Goal: Task Accomplishment & Management: Use online tool/utility

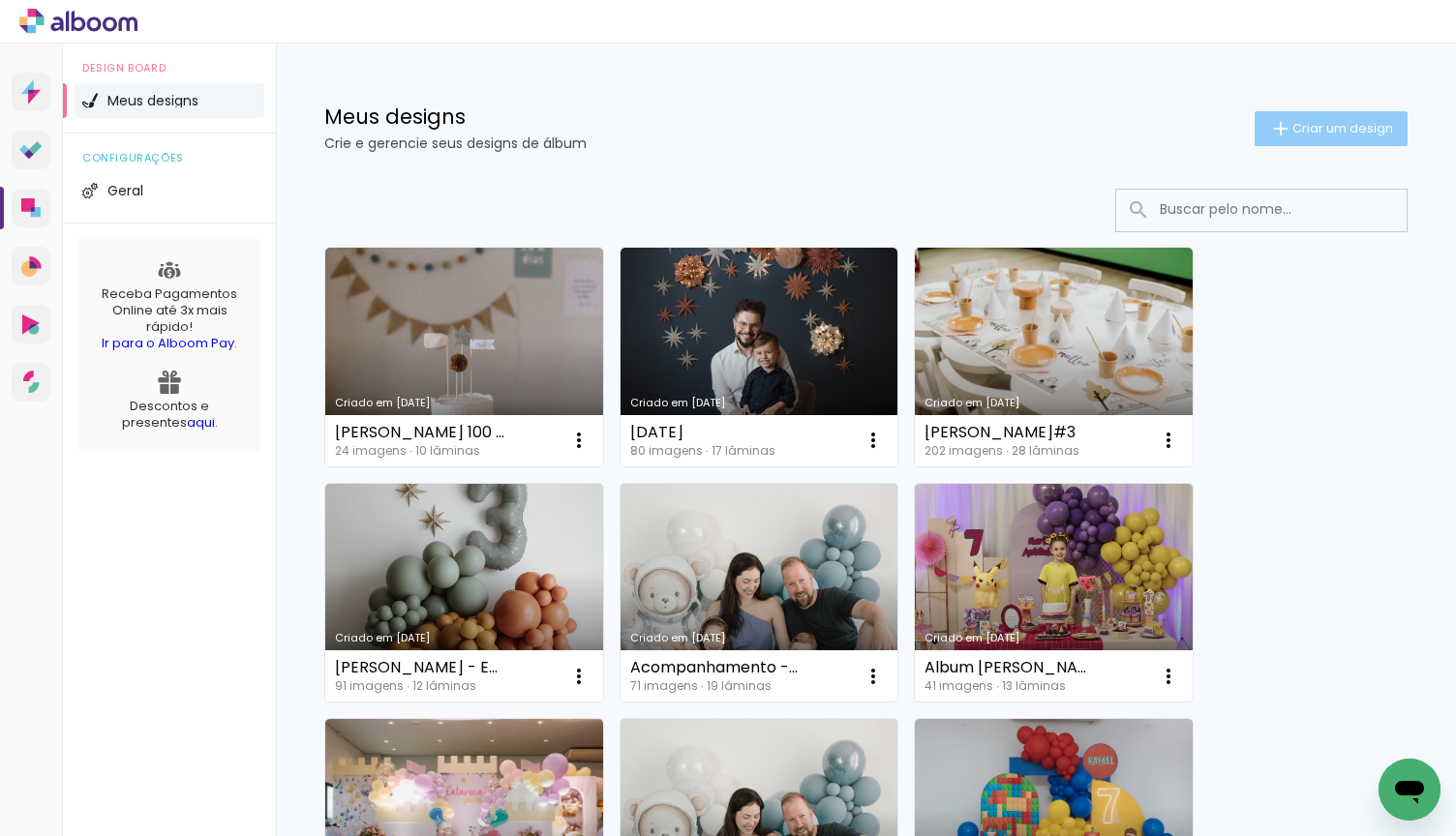
click at [1343, 137] on paper-button "Criar um design" at bounding box center [1330, 128] width 153 height 35
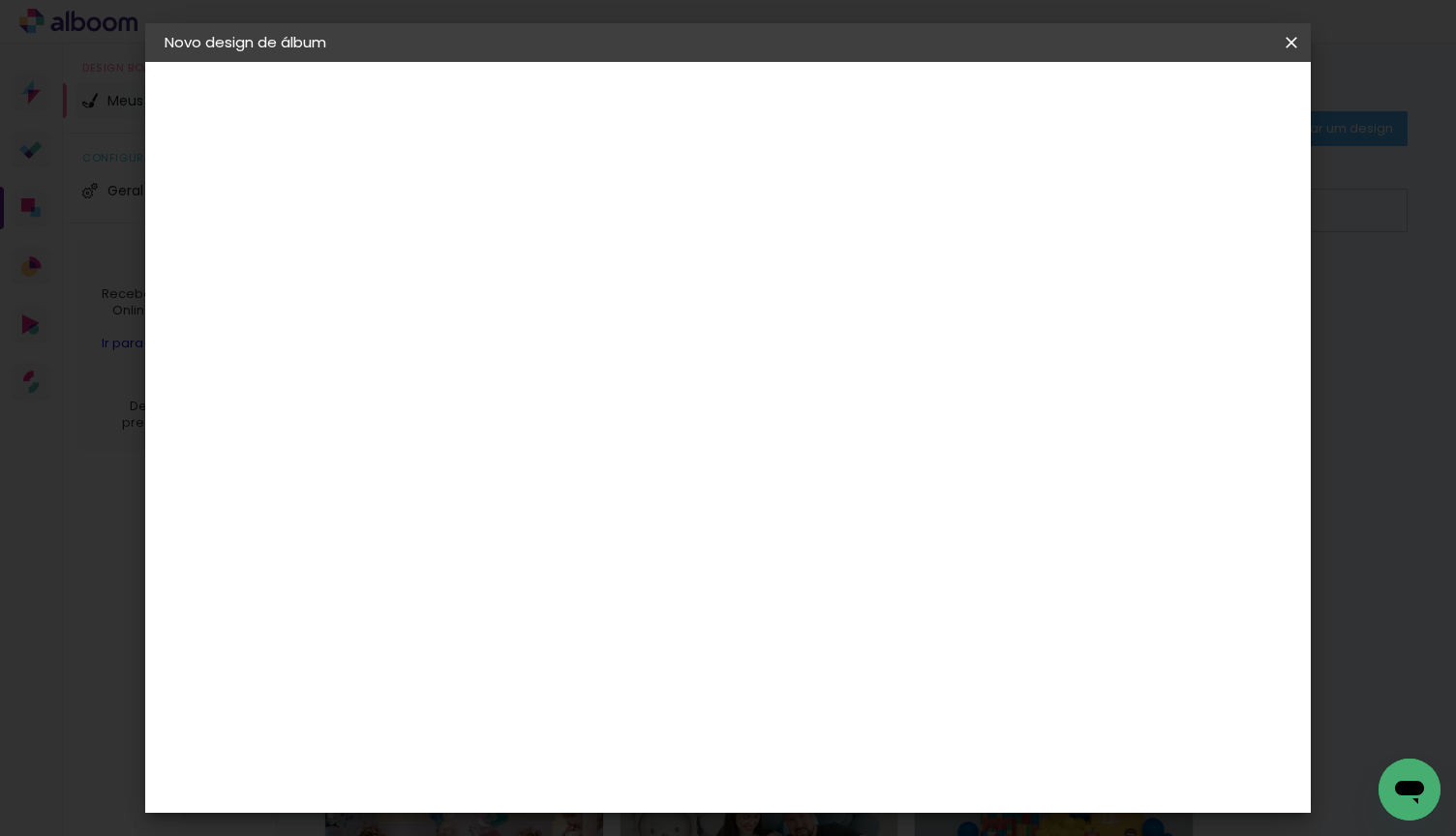
click at [481, 252] on input at bounding box center [481, 260] width 0 height 30
type input "Jana - Gestacão + RN"
type paper-input "Jana - Gestacão + RN"
click at [0, 0] on slot "Avançar" at bounding box center [0, 0] width 0 height 0
click at [0, 0] on slot "Jana - Gestacão + RN" at bounding box center [0, 0] width 0 height 0
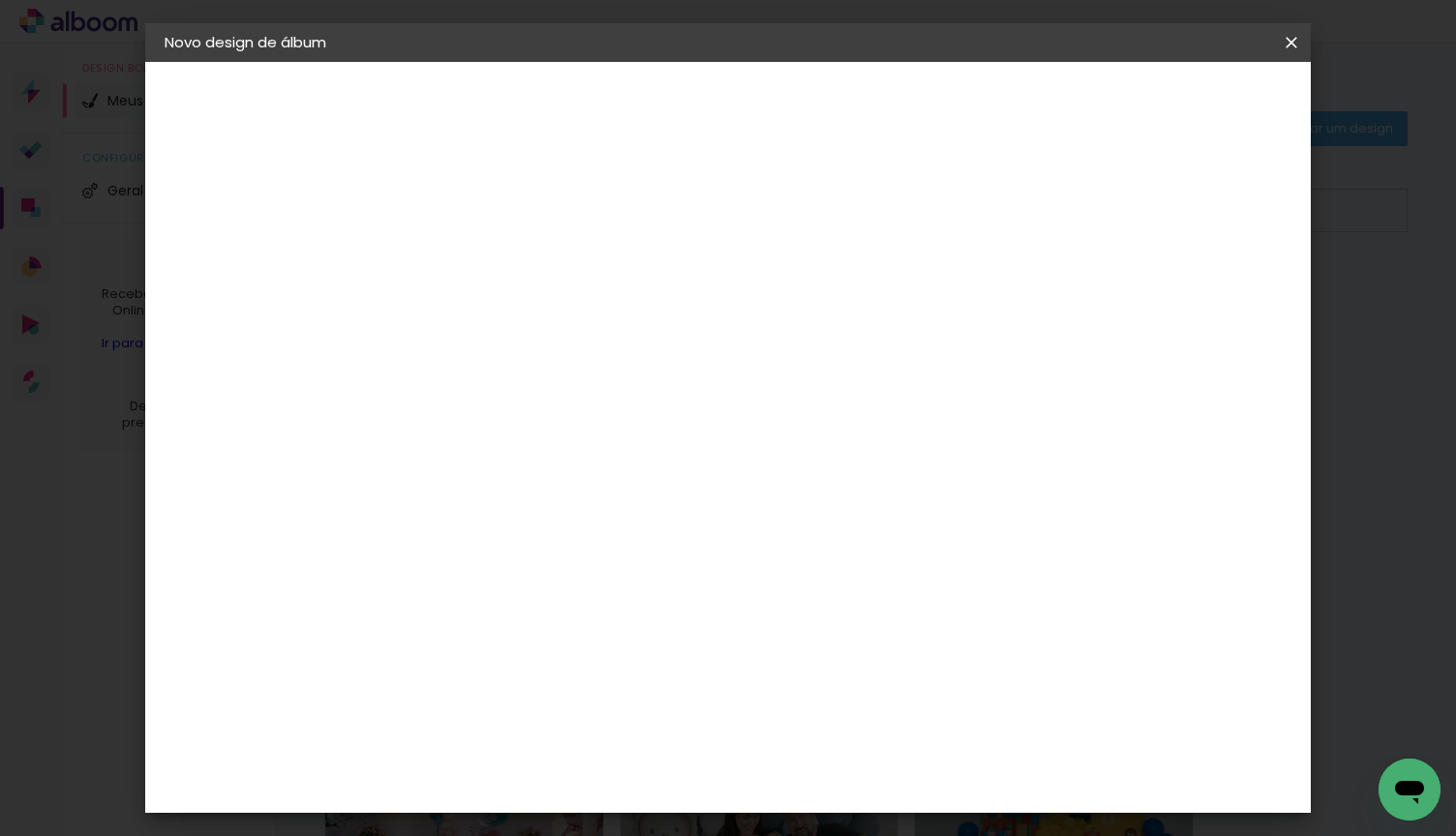
click at [481, 261] on input "Jana - Gestacão + RN" at bounding box center [481, 260] width 0 height 30
type input "[PERSON_NAME] + RN"
type paper-input "[PERSON_NAME] + RN"
click at [679, 116] on paper-button "Avançar" at bounding box center [632, 102] width 95 height 33
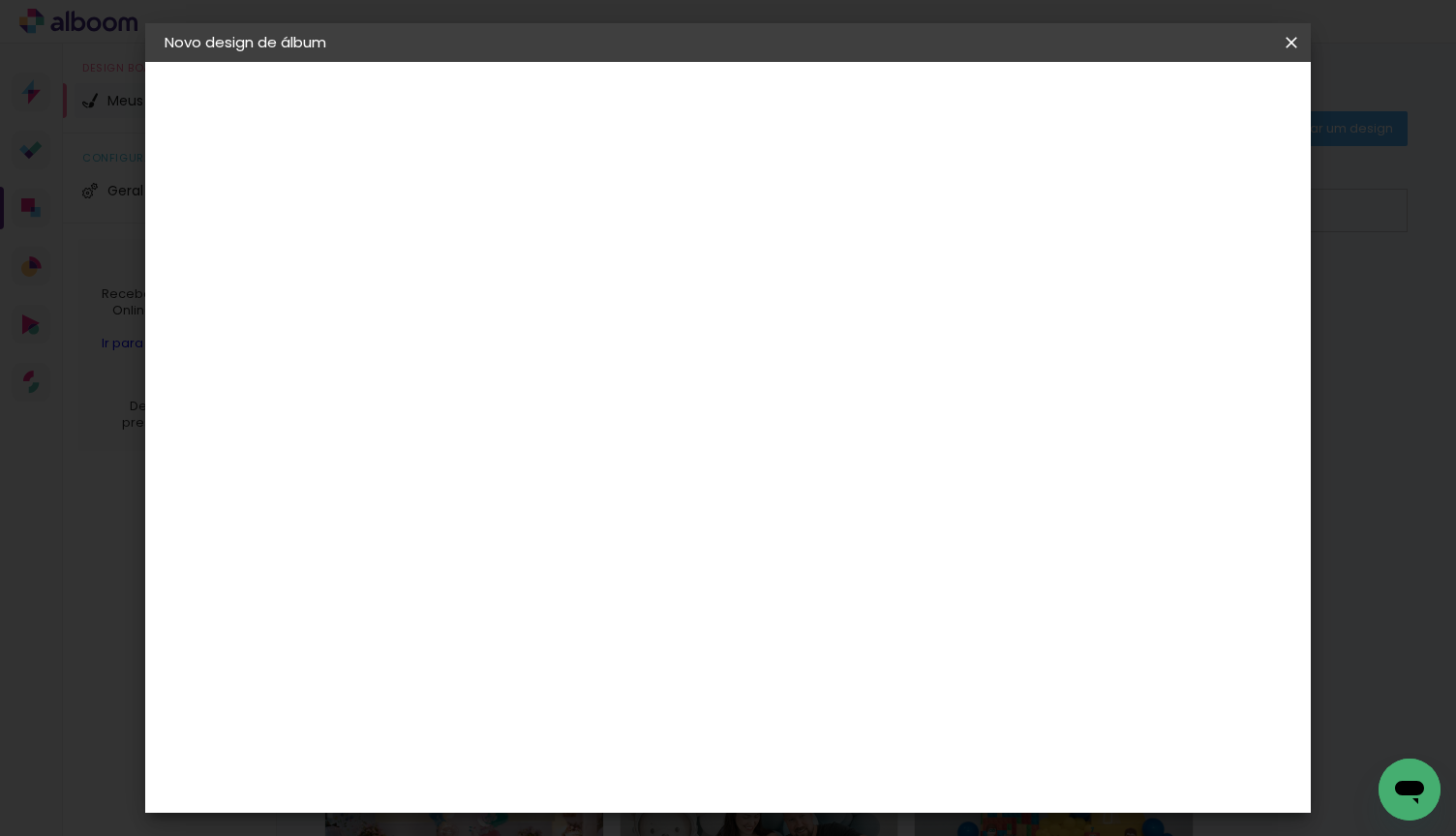
click at [0, 0] on slot "Avançar" at bounding box center [0, 0] width 0 height 0
click at [557, 322] on input "text" at bounding box center [518, 337] width 75 height 30
click at [770, 342] on iron-dropdown at bounding box center [853, 326] width 387 height 48
click at [791, 325] on paper-item "Padrão" at bounding box center [853, 321] width 387 height 39
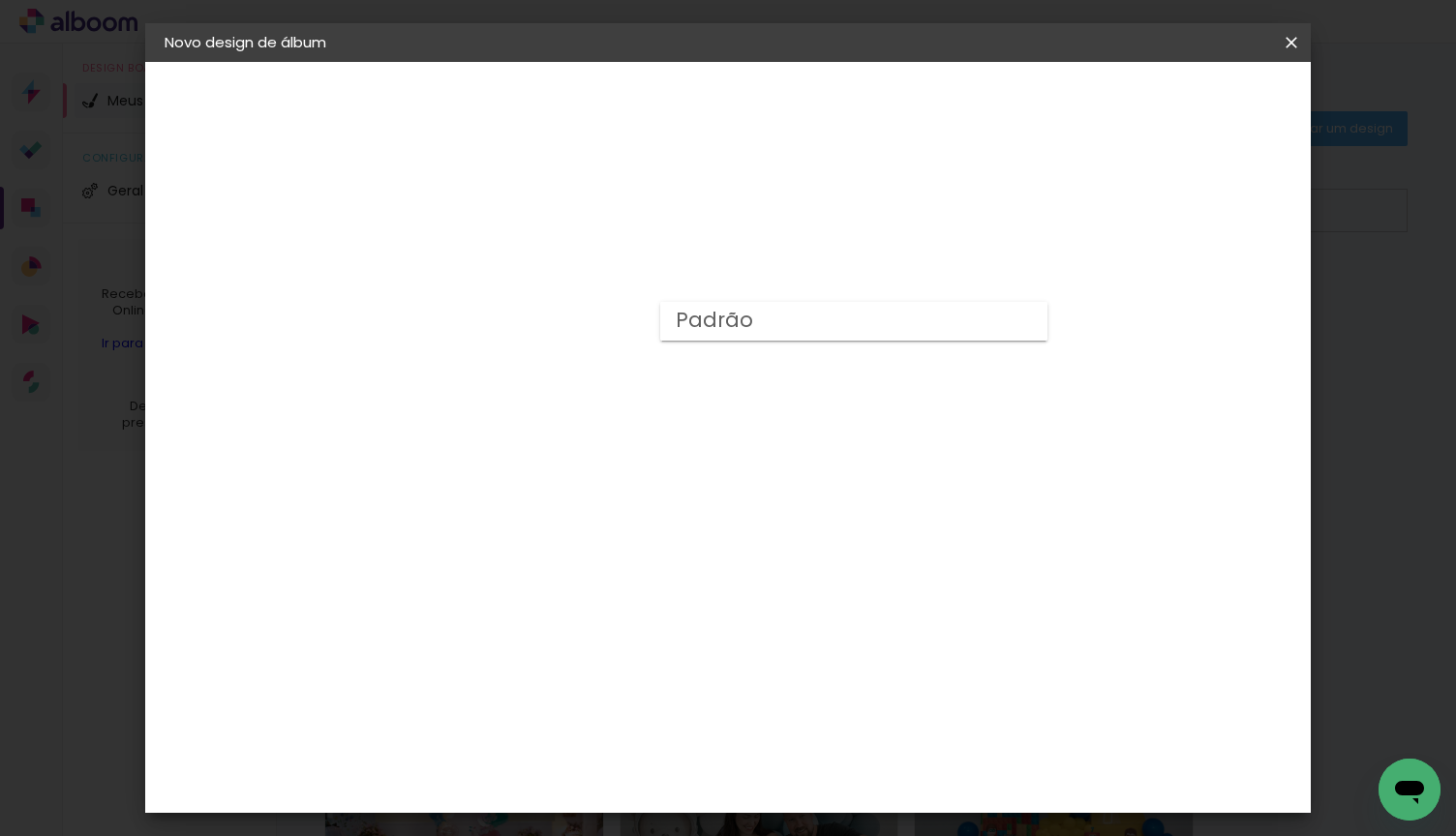
type input "Padrão"
click at [0, 0] on slot "Avançar" at bounding box center [0, 0] width 0 height 0
click at [1184, 106] on span "Iniciar design" at bounding box center [1140, 103] width 88 height 14
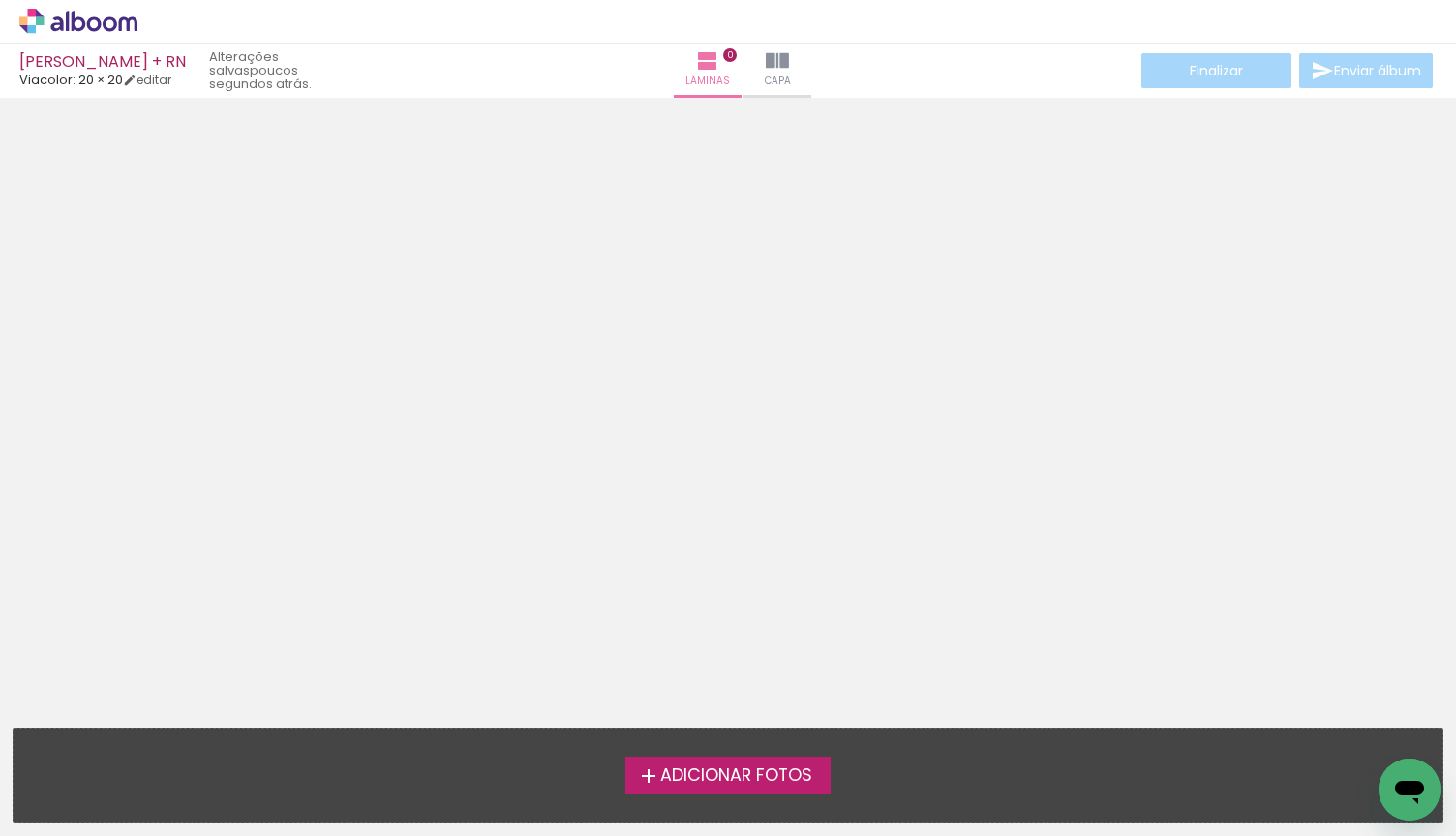
click at [118, 28] on icon at bounding box center [78, 21] width 118 height 25
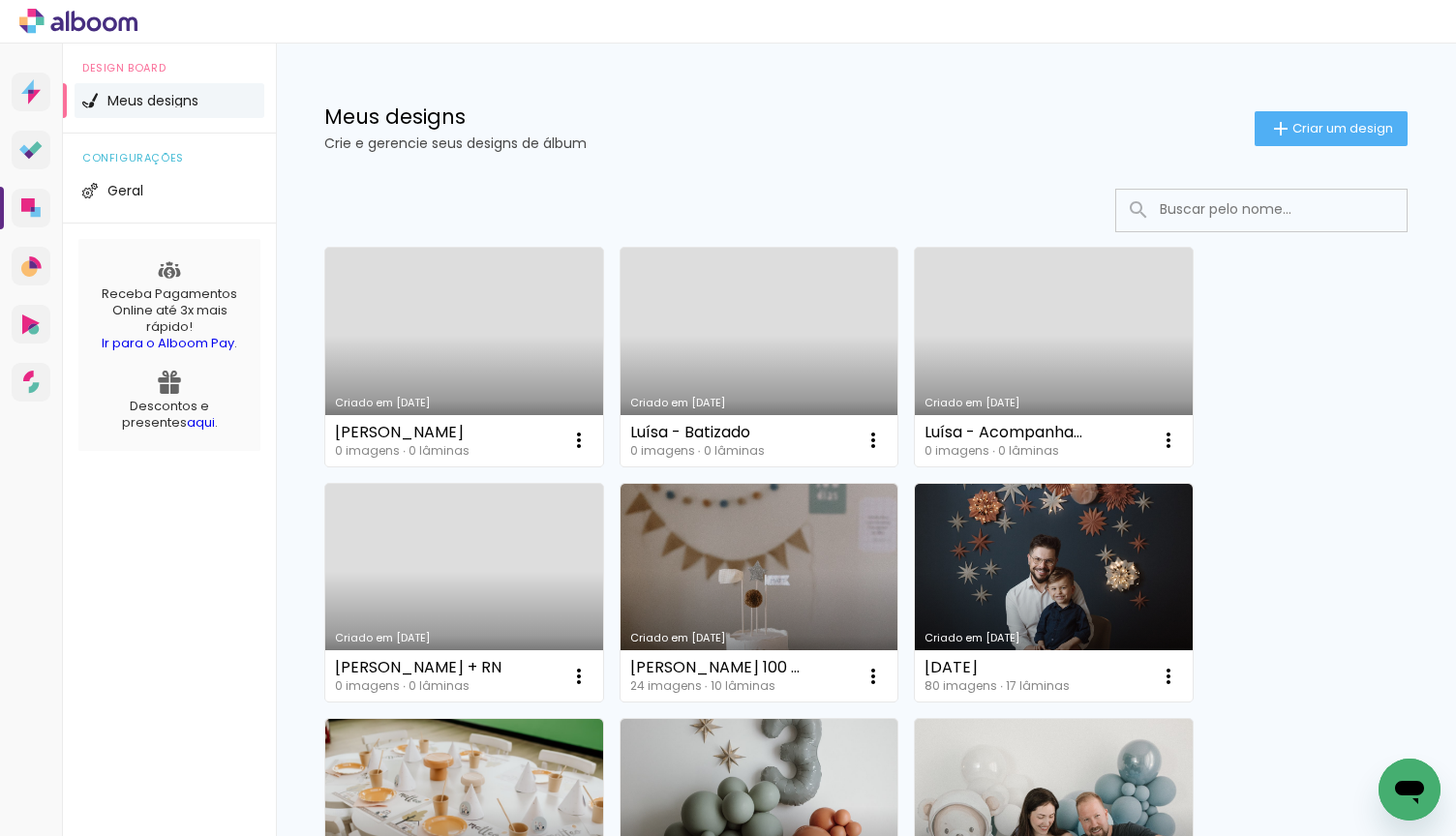
click at [485, 374] on link "Criado em [DATE]" at bounding box center [464, 357] width 278 height 219
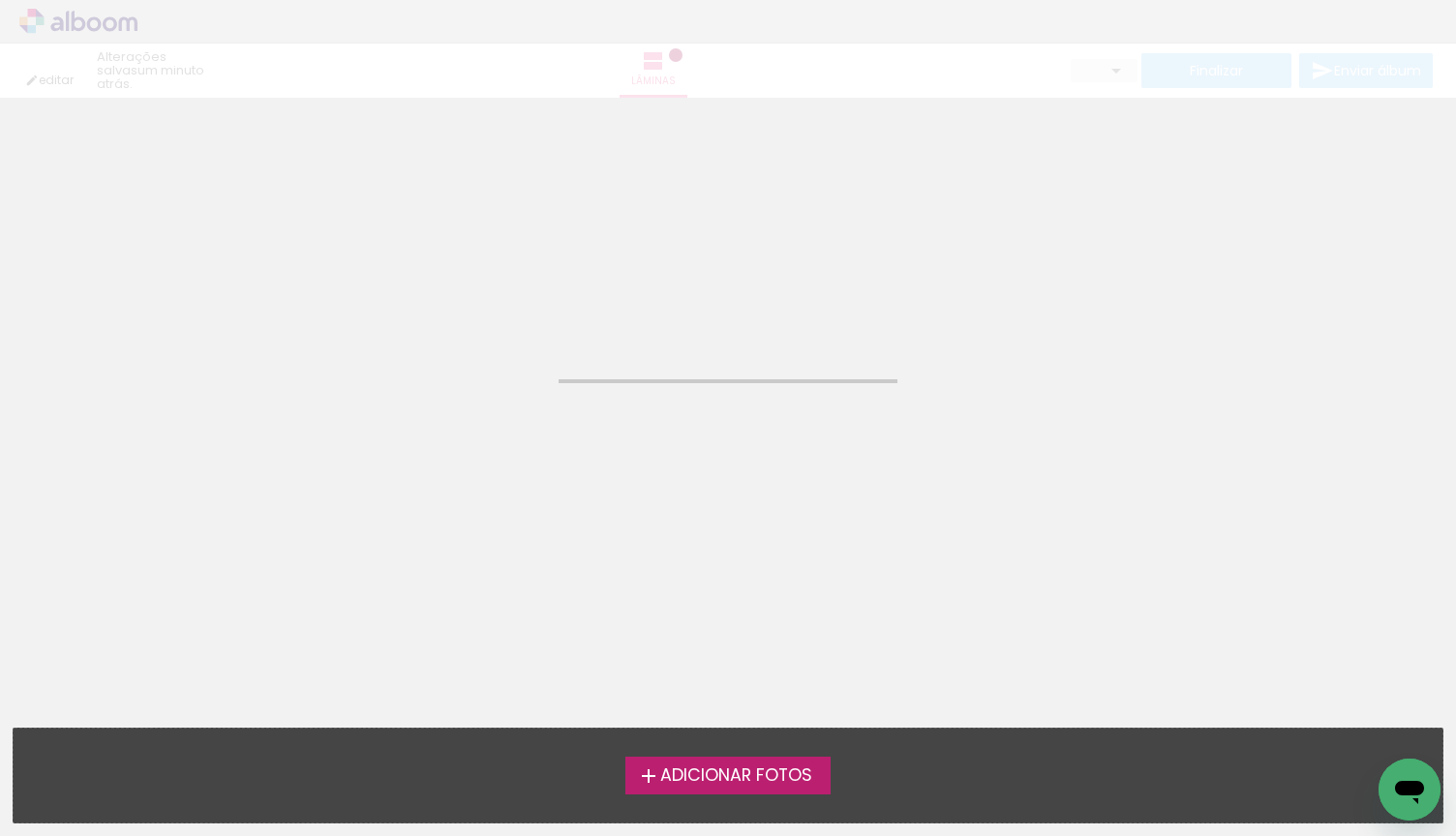
click at [1327, 2] on div "› Editor de álbum" at bounding box center [728, 22] width 1456 height 44
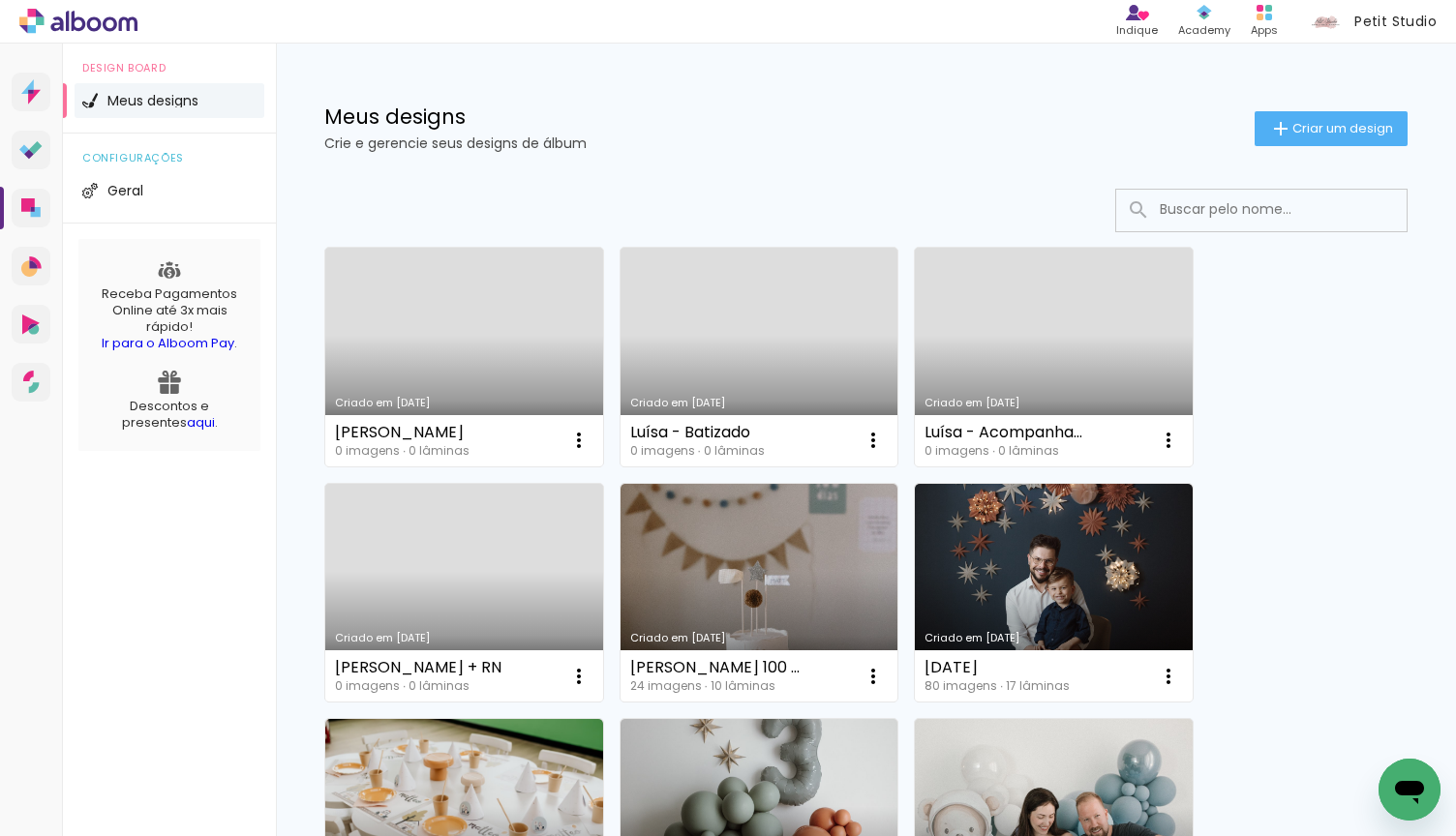
click at [484, 377] on link "Criado em [DATE]" at bounding box center [464, 357] width 278 height 219
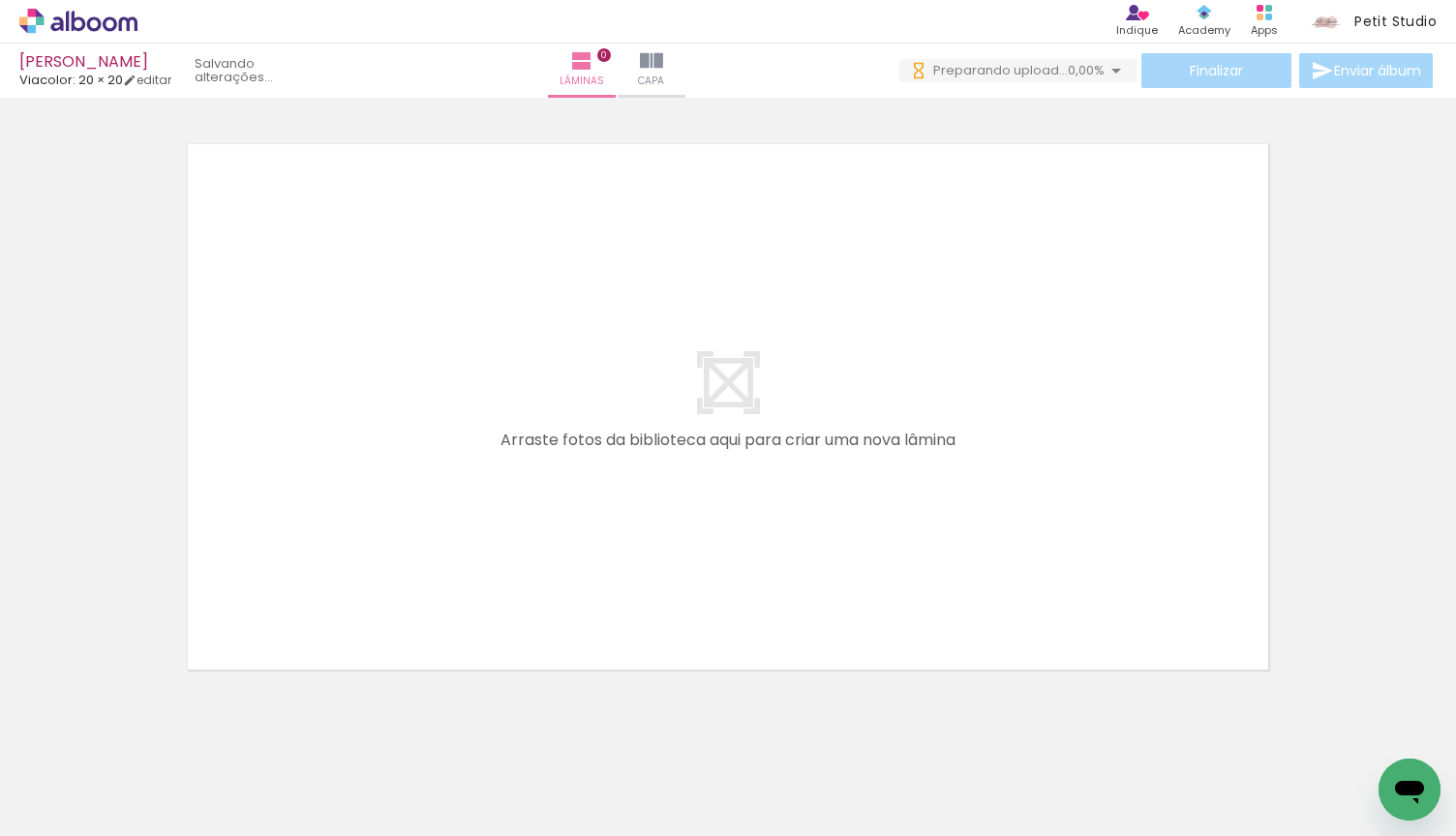
scroll to position [0, -1]
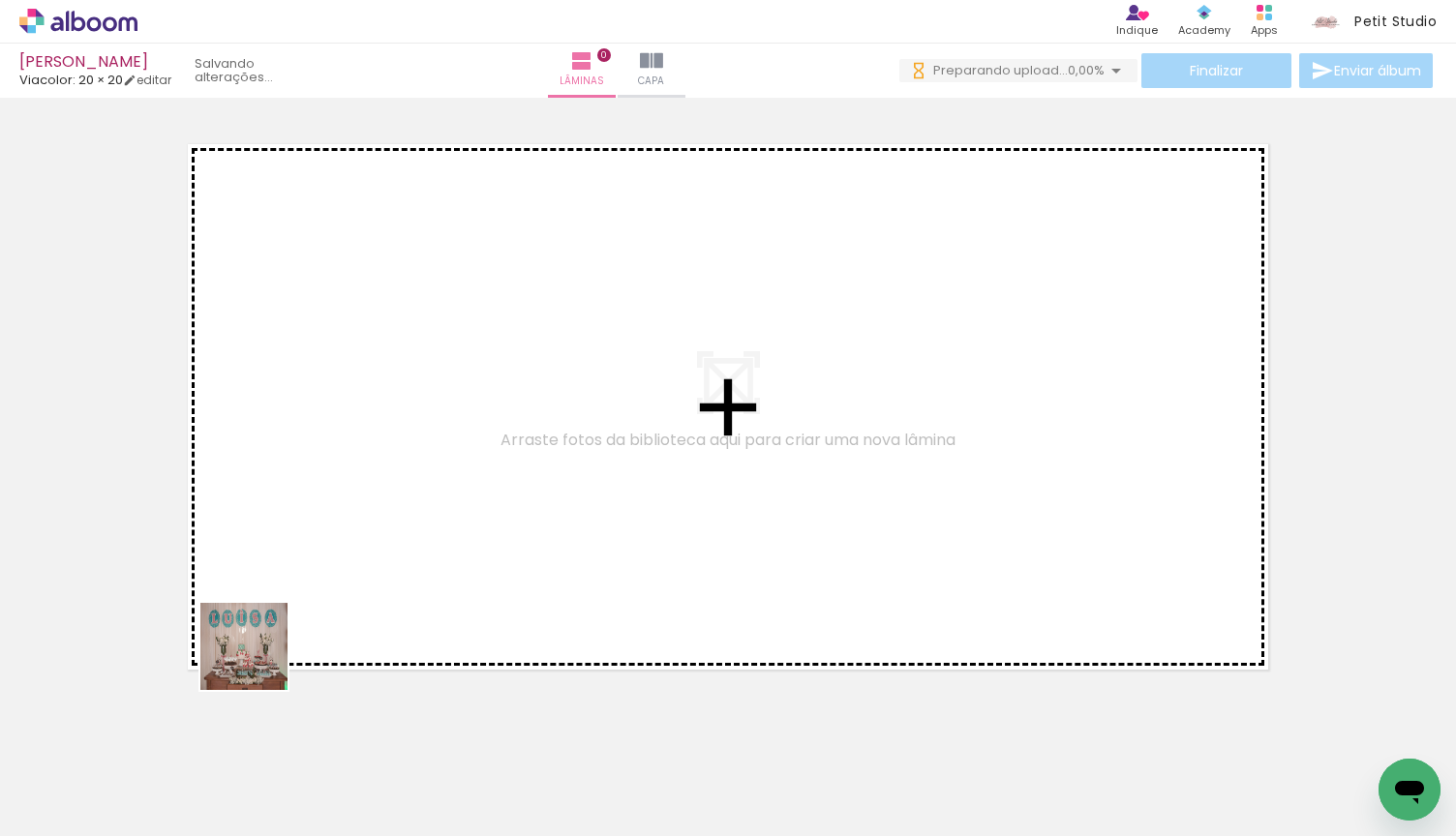
drag, startPoint x: 196, startPoint y: 773, endPoint x: 320, endPoint y: 588, distance: 223.4
click at [320, 588] on quentale-workspace at bounding box center [728, 418] width 1456 height 836
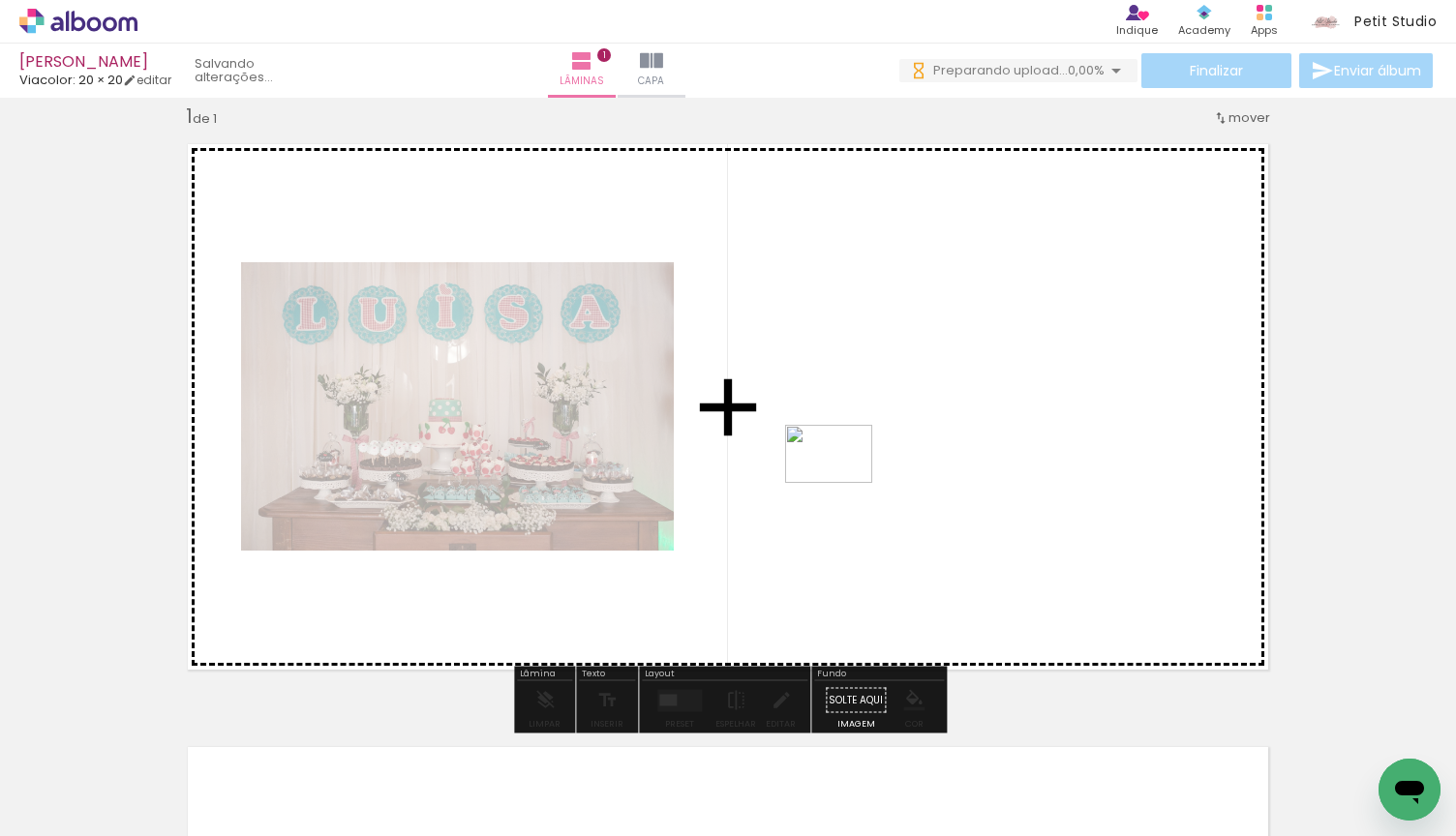
drag, startPoint x: 311, startPoint y: 773, endPoint x: 875, endPoint y: 480, distance: 636.0
click at [875, 480] on quentale-workspace at bounding box center [728, 418] width 1456 height 836
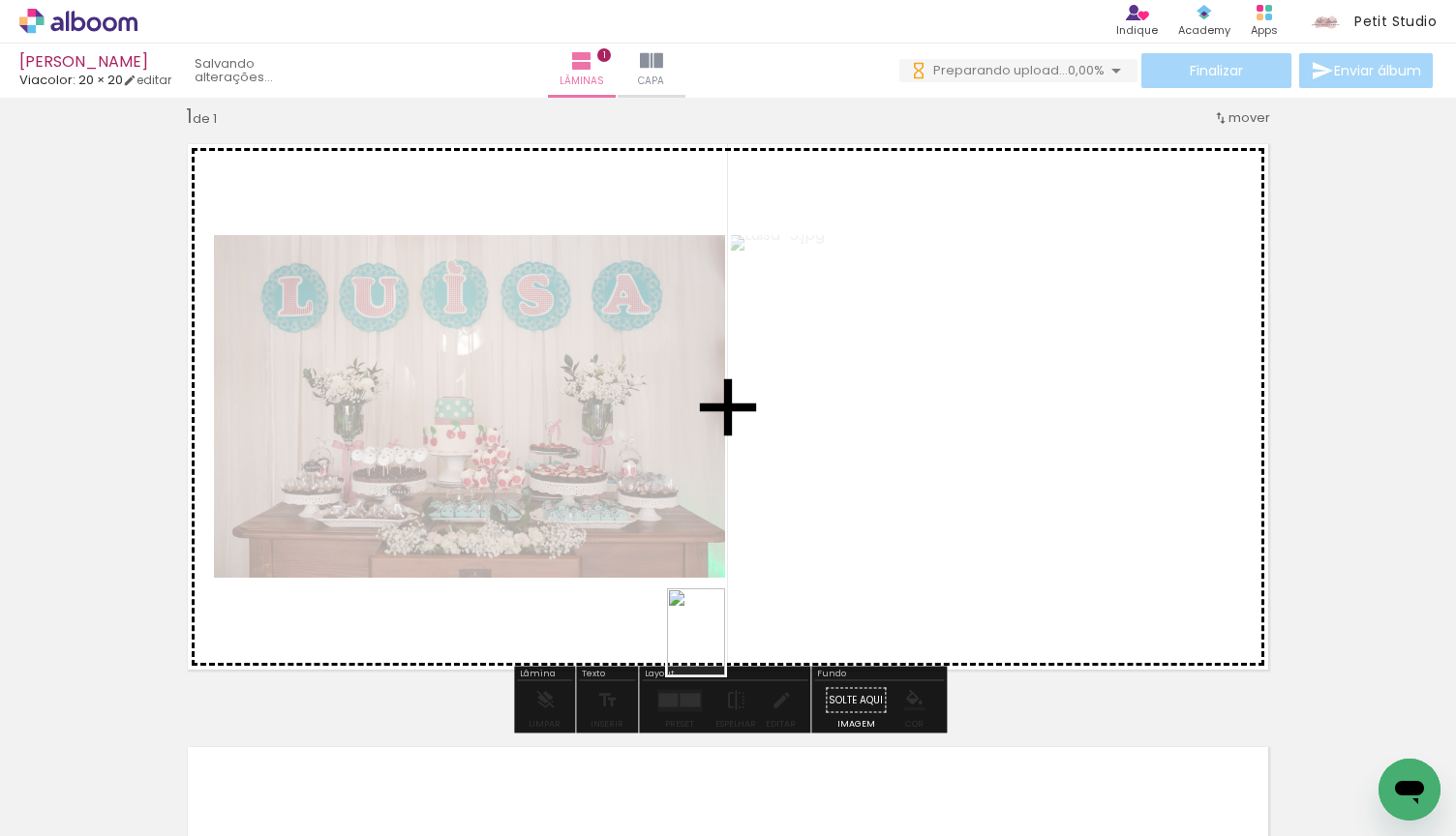
drag, startPoint x: 409, startPoint y: 783, endPoint x: 723, endPoint y: 644, distance: 343.2
click at [723, 644] on quentale-workspace at bounding box center [728, 418] width 1456 height 836
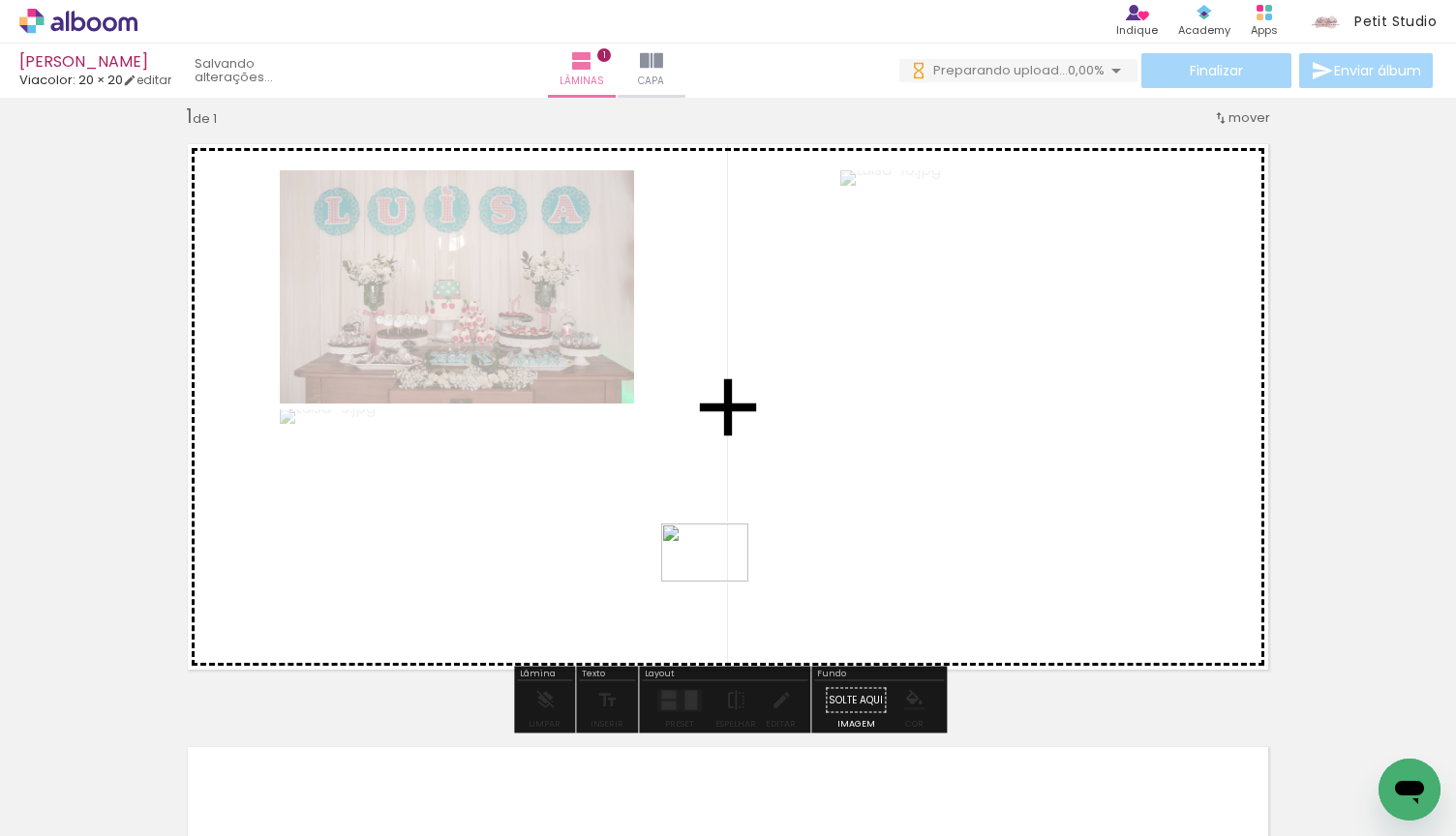
drag, startPoint x: 540, startPoint y: 768, endPoint x: 734, endPoint y: 574, distance: 273.8
click at [734, 574] on quentale-workspace at bounding box center [728, 418] width 1456 height 836
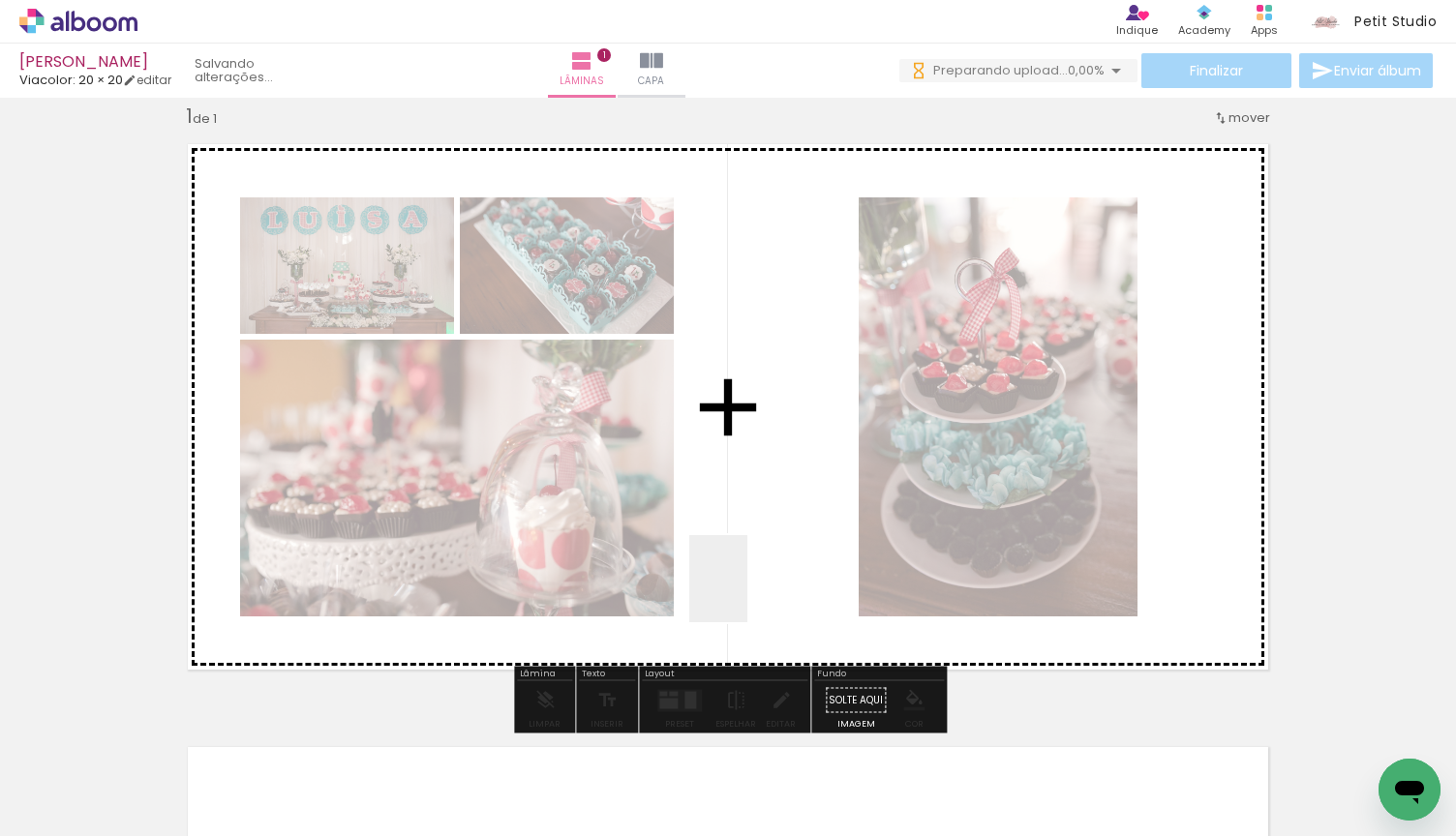
drag, startPoint x: 645, startPoint y: 780, endPoint x: 776, endPoint y: 574, distance: 244.6
click at [776, 574] on quentale-workspace at bounding box center [728, 418] width 1456 height 836
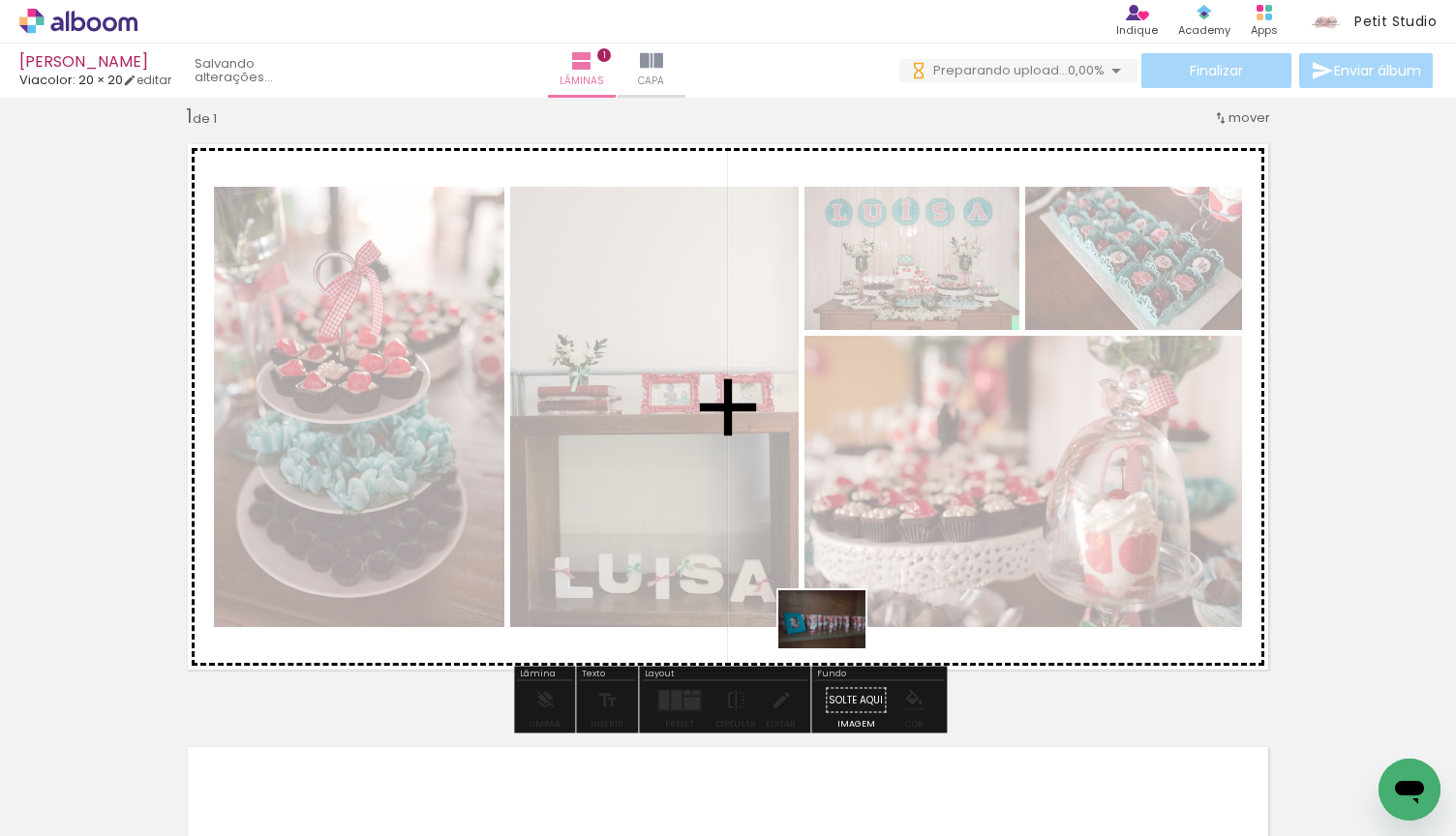
drag, startPoint x: 746, startPoint y: 770, endPoint x: 836, endPoint y: 649, distance: 151.6
click at [836, 649] on quentale-workspace at bounding box center [728, 418] width 1456 height 836
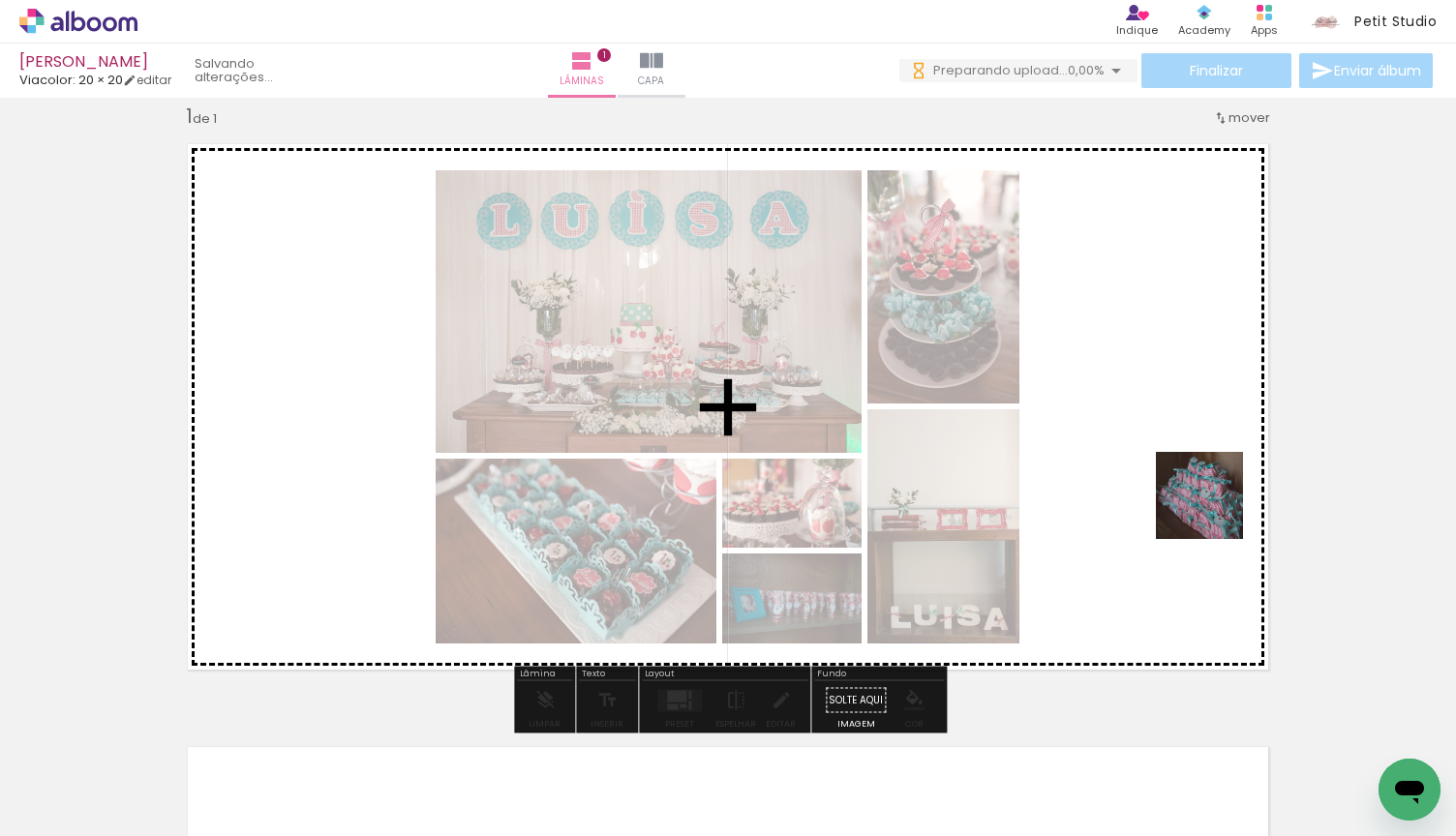
drag, startPoint x: 840, startPoint y: 797, endPoint x: 1213, endPoint y: 514, distance: 467.7
click at [1213, 514] on quentale-workspace at bounding box center [728, 418] width 1456 height 836
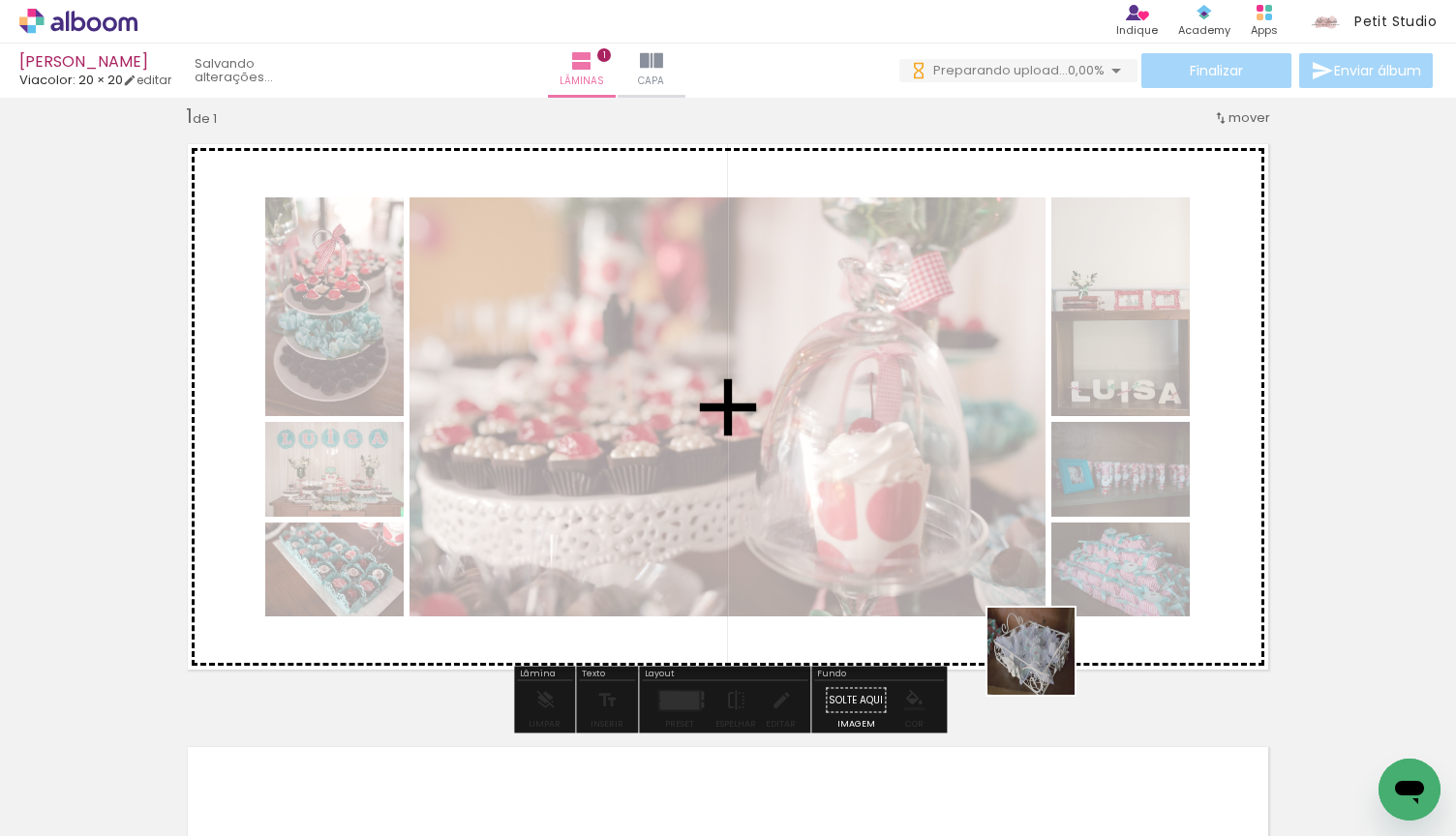
drag, startPoint x: 963, startPoint y: 784, endPoint x: 1045, endPoint y: 666, distance: 143.9
click at [1045, 666] on quentale-workspace at bounding box center [728, 418] width 1456 height 836
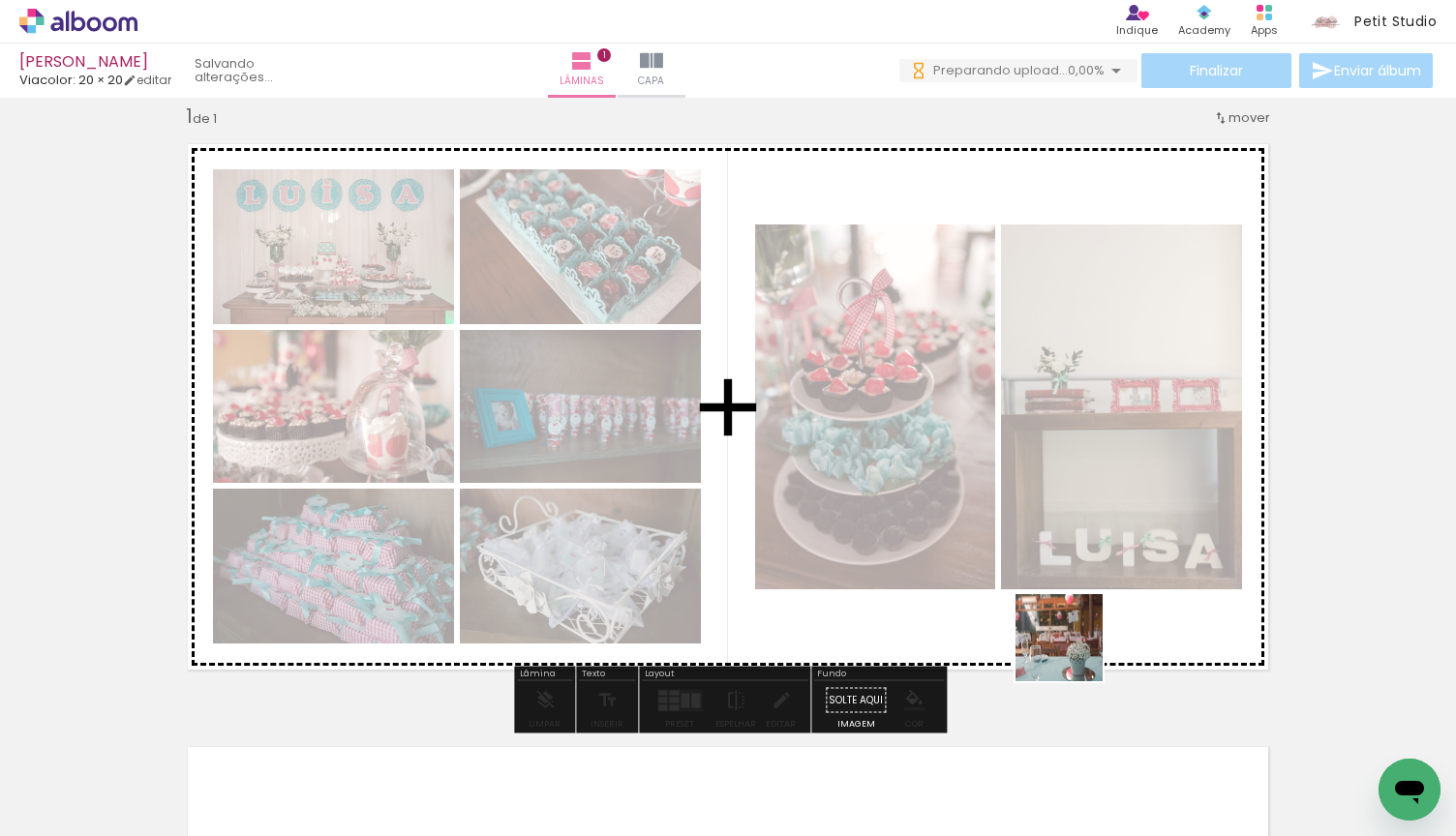
drag, startPoint x: 1066, startPoint y: 768, endPoint x: 1075, endPoint y: 642, distance: 126.2
click at [1075, 642] on quentale-workspace at bounding box center [728, 418] width 1456 height 836
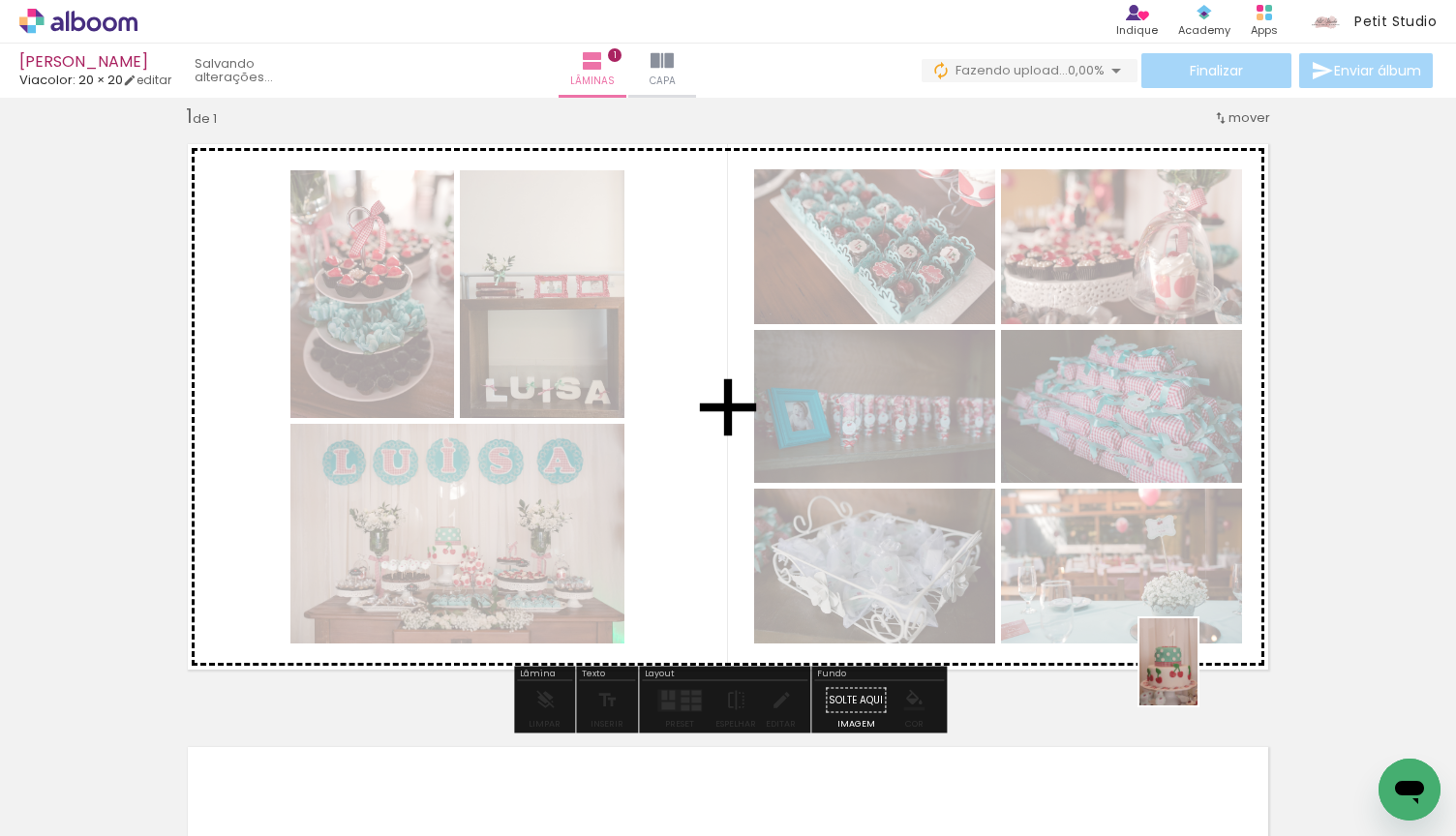
drag, startPoint x: 1161, startPoint y: 776, endPoint x: 1193, endPoint y: 676, distance: 105.9
click at [1197, 676] on quentale-workspace at bounding box center [728, 418] width 1456 height 836
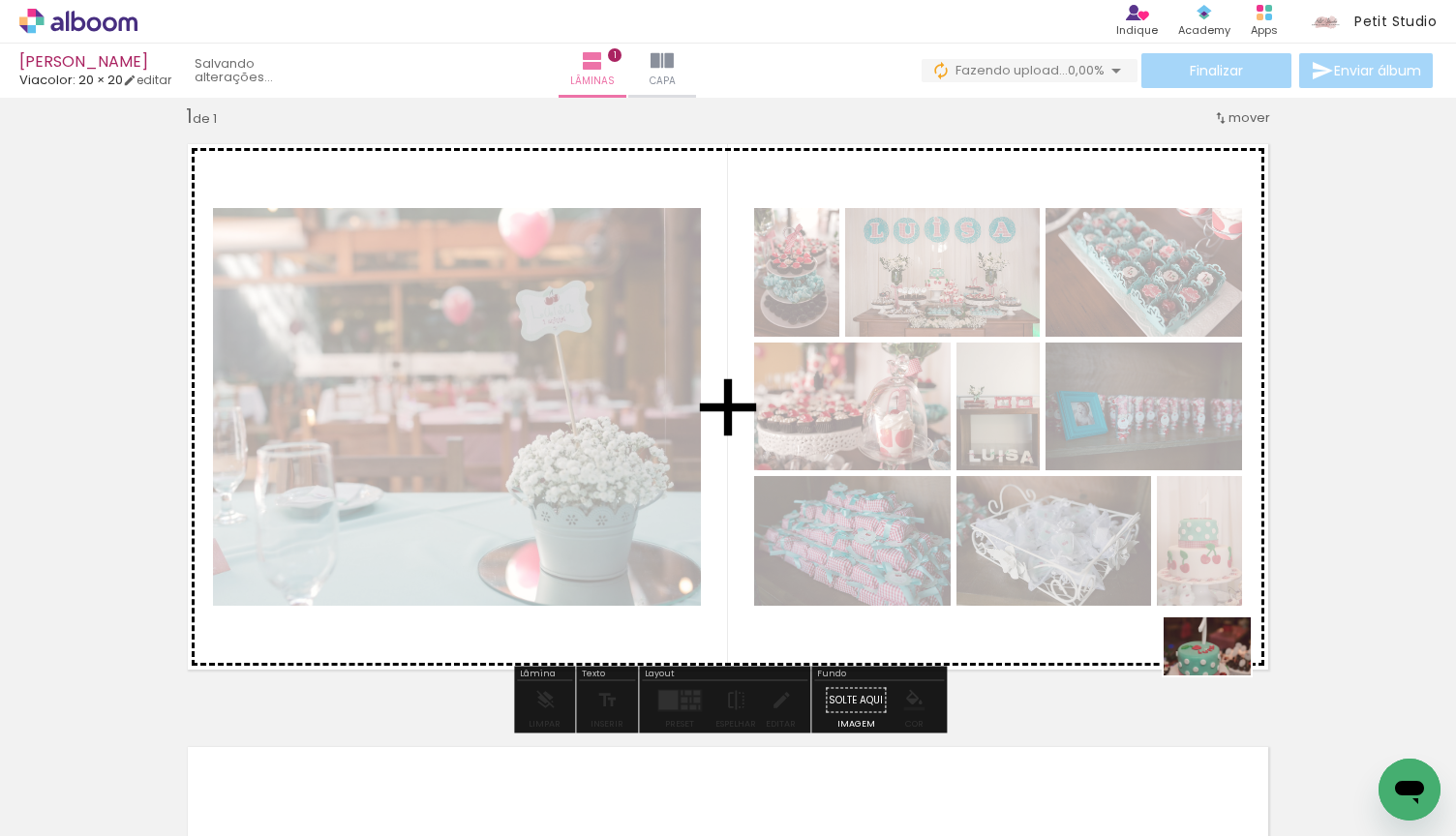
drag, startPoint x: 1284, startPoint y: 771, endPoint x: 1222, endPoint y: 676, distance: 114.6
click at [1222, 676] on quentale-workspace at bounding box center [728, 418] width 1456 height 836
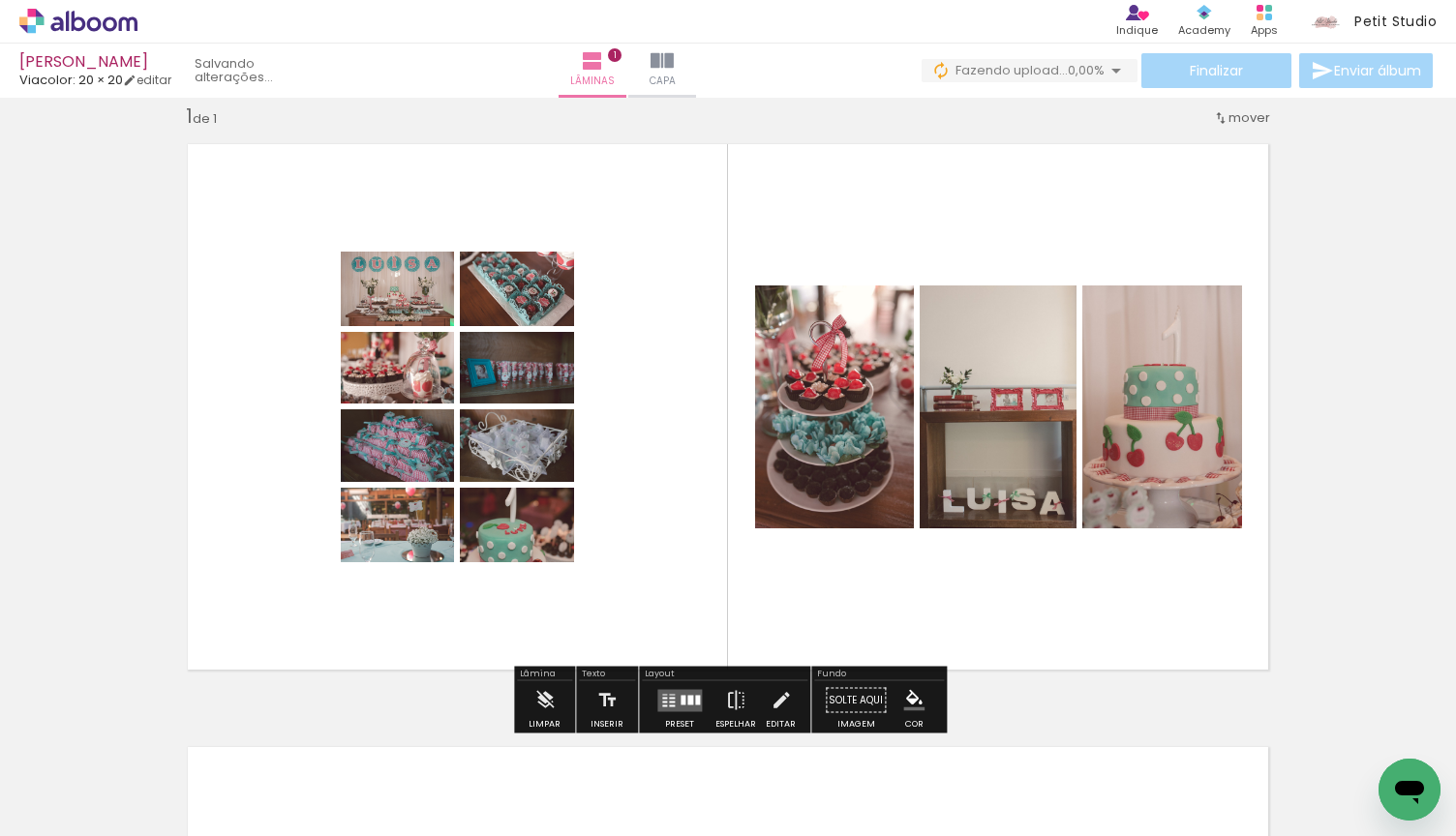
click at [674, 696] on quentale-layouter at bounding box center [679, 700] width 45 height 22
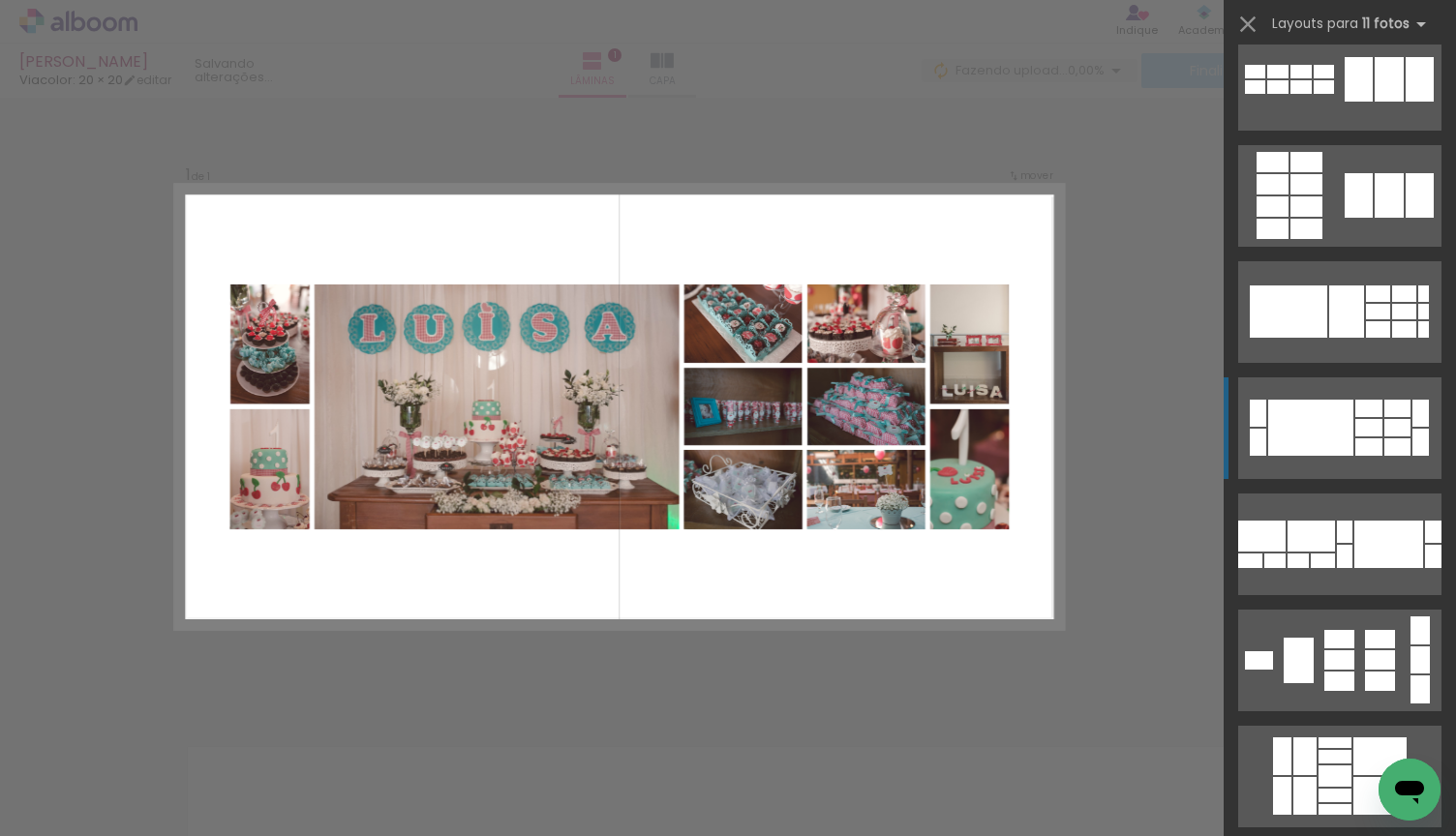
click at [1337, 338] on div at bounding box center [1346, 312] width 35 height 52
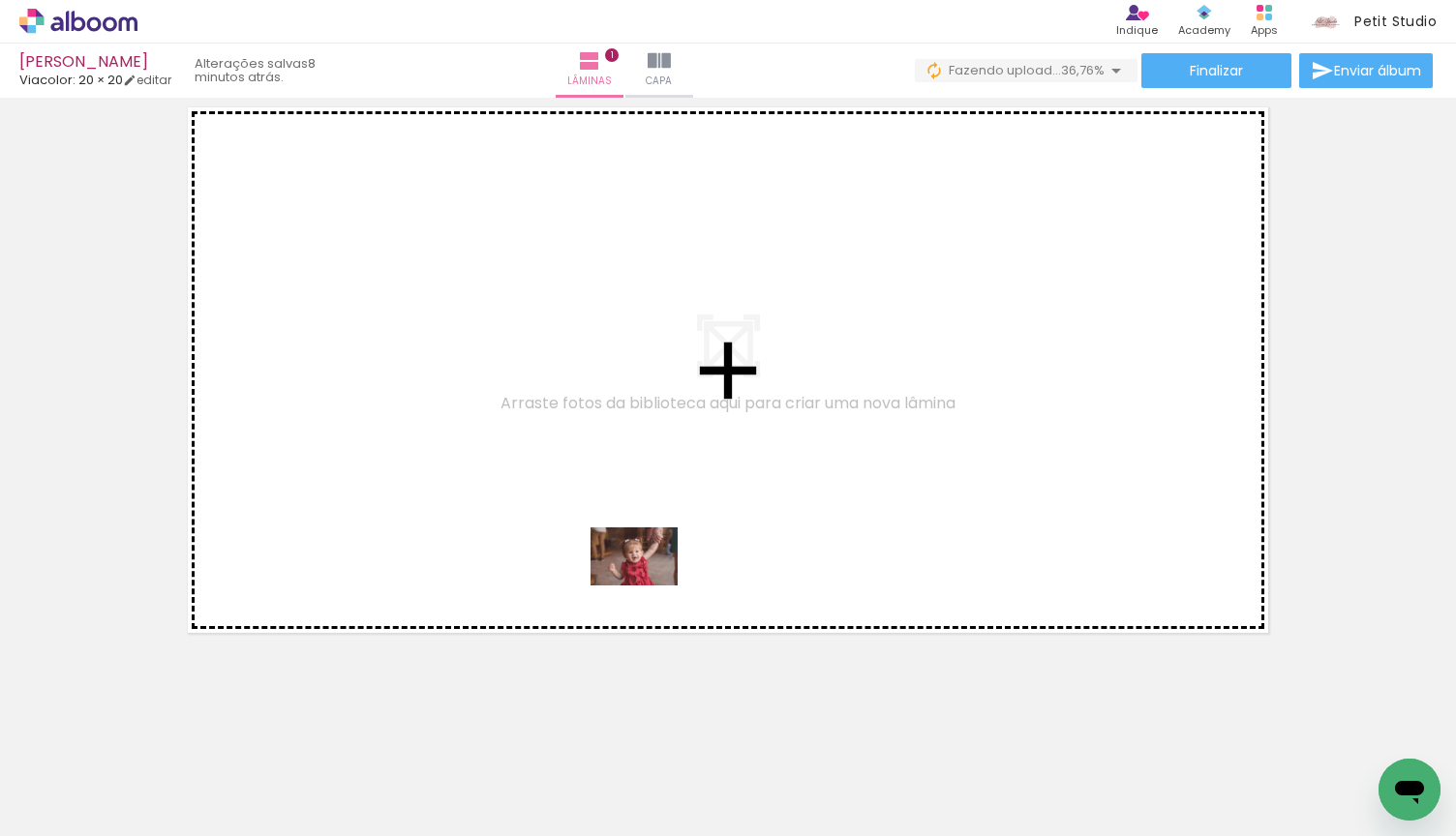
drag, startPoint x: 722, startPoint y: 783, endPoint x: 649, endPoint y: 585, distance: 211.6
click at [649, 585] on quentale-workspace at bounding box center [728, 418] width 1456 height 836
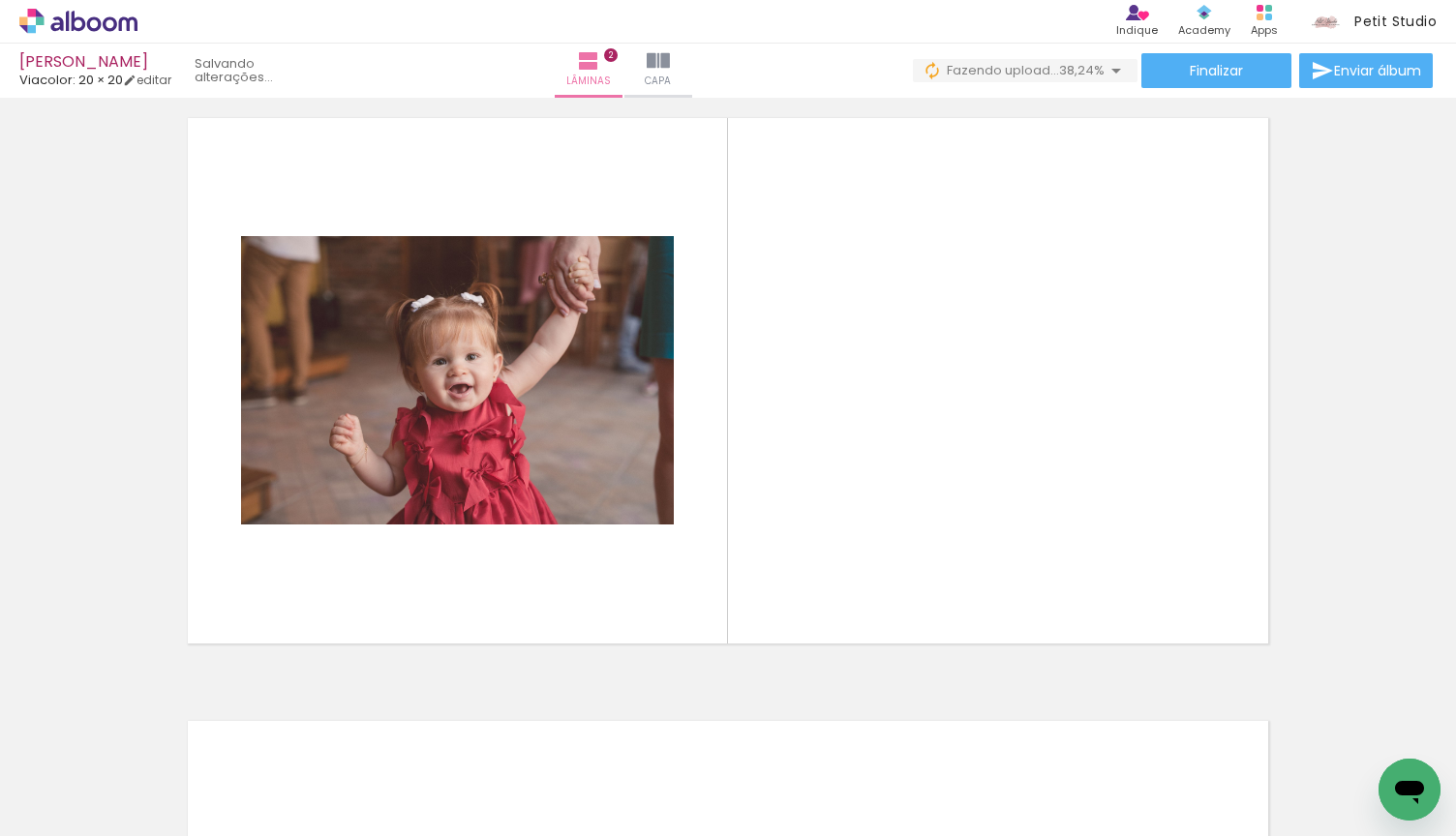
scroll to position [627, 0]
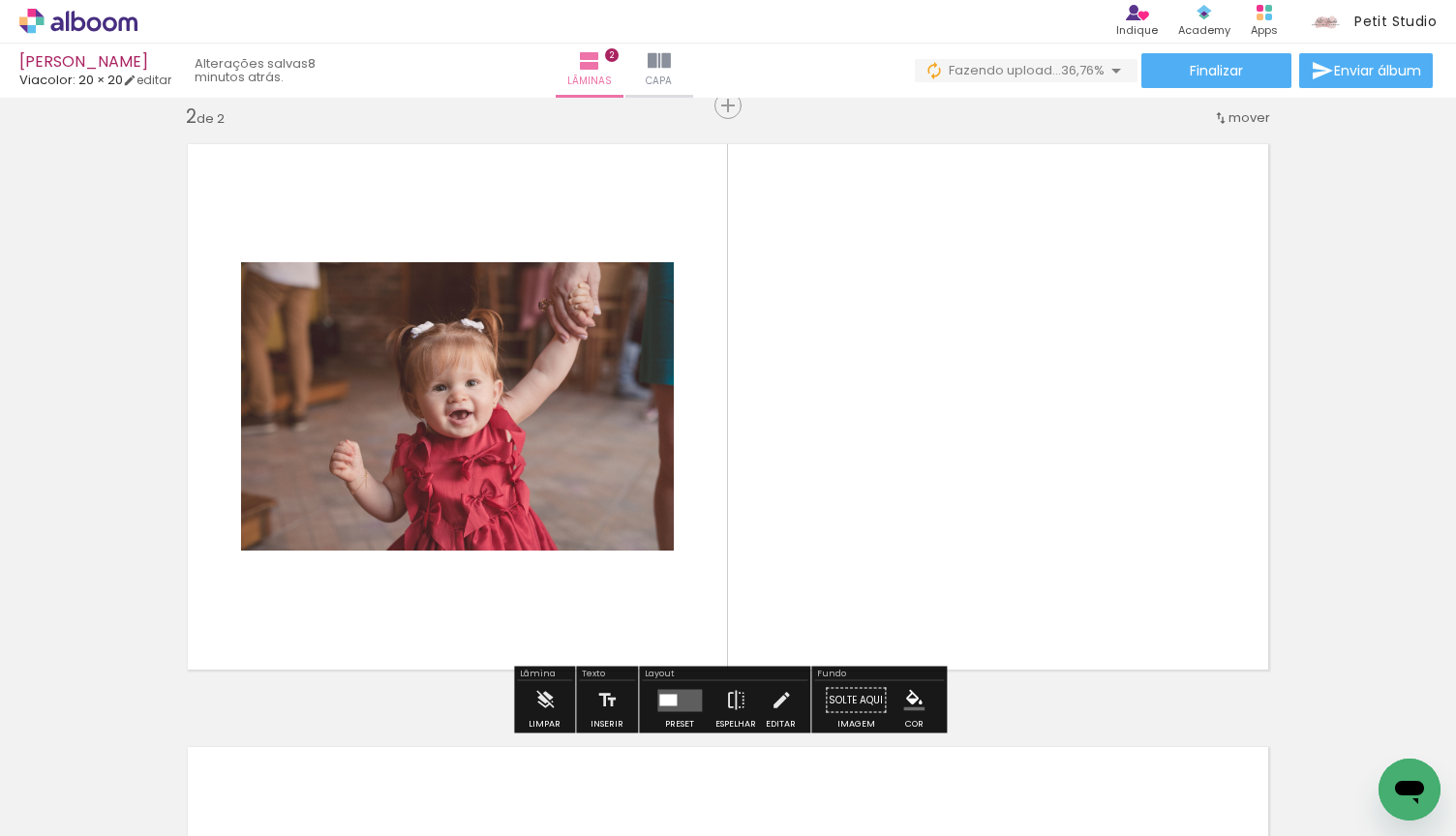
click at [689, 702] on quentale-layouter at bounding box center [679, 700] width 45 height 22
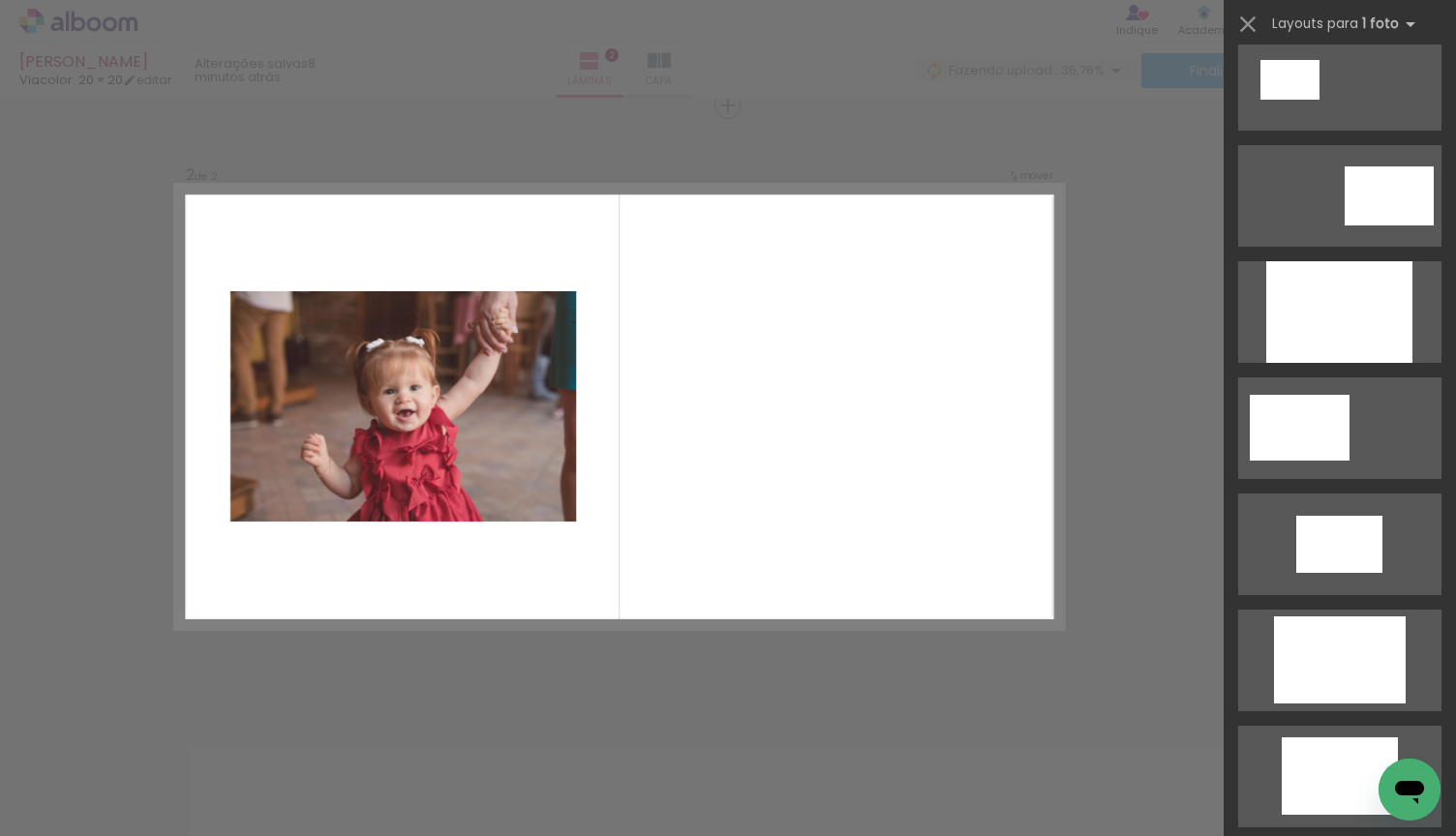
scroll to position [0, 0]
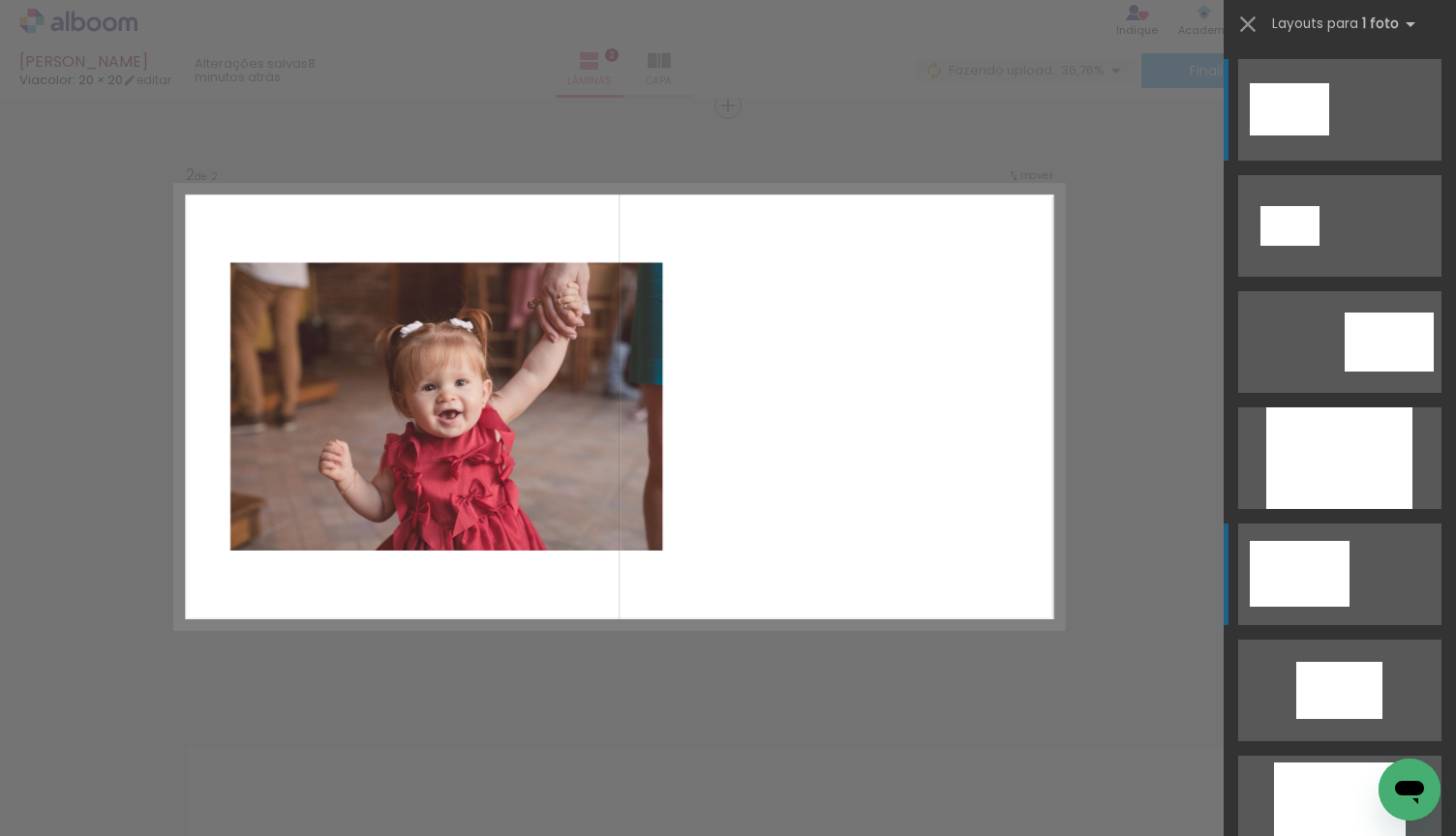
click at [1361, 161] on quentale-layouter at bounding box center [1339, 110] width 203 height 102
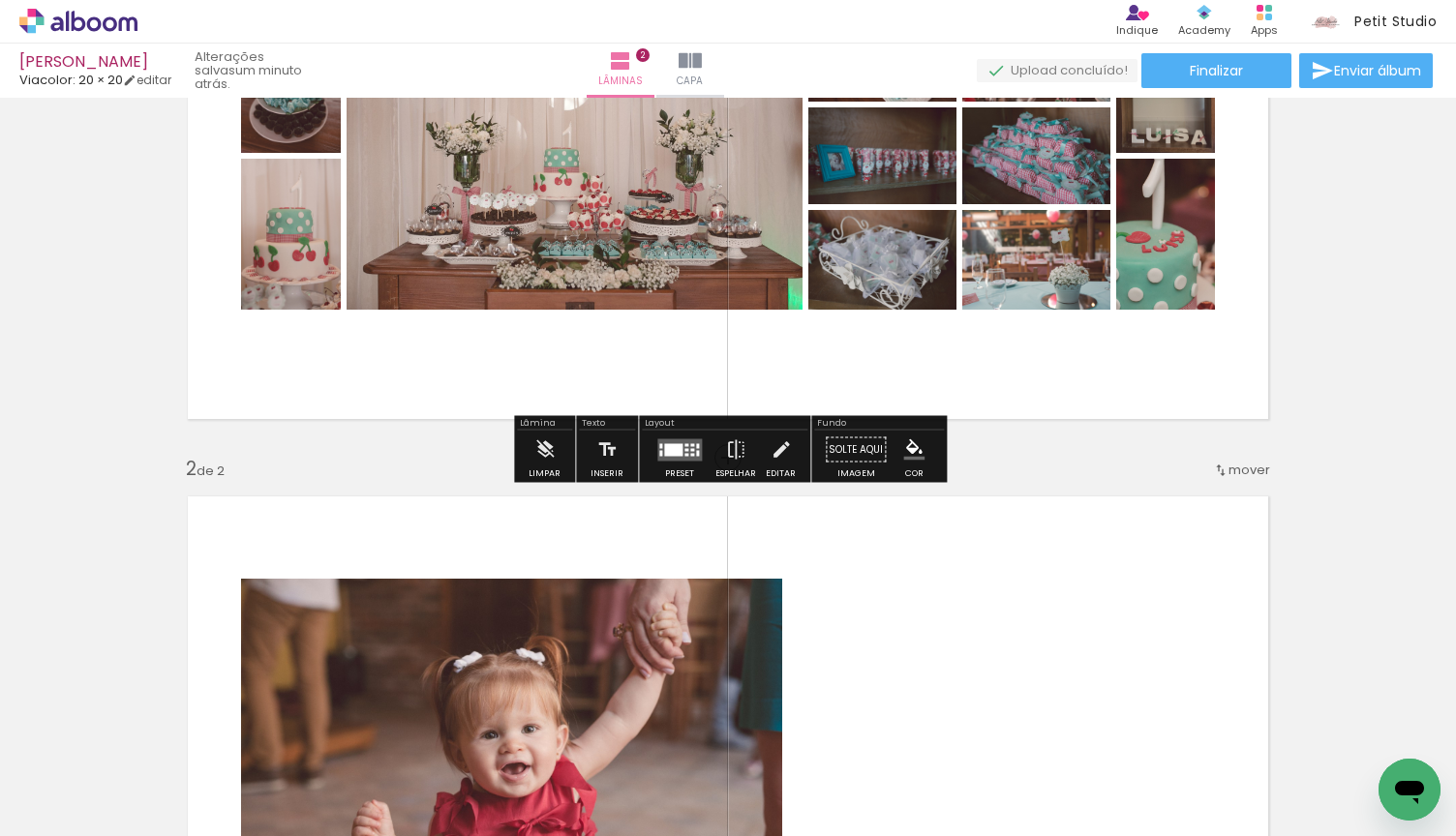
scroll to position [238, 0]
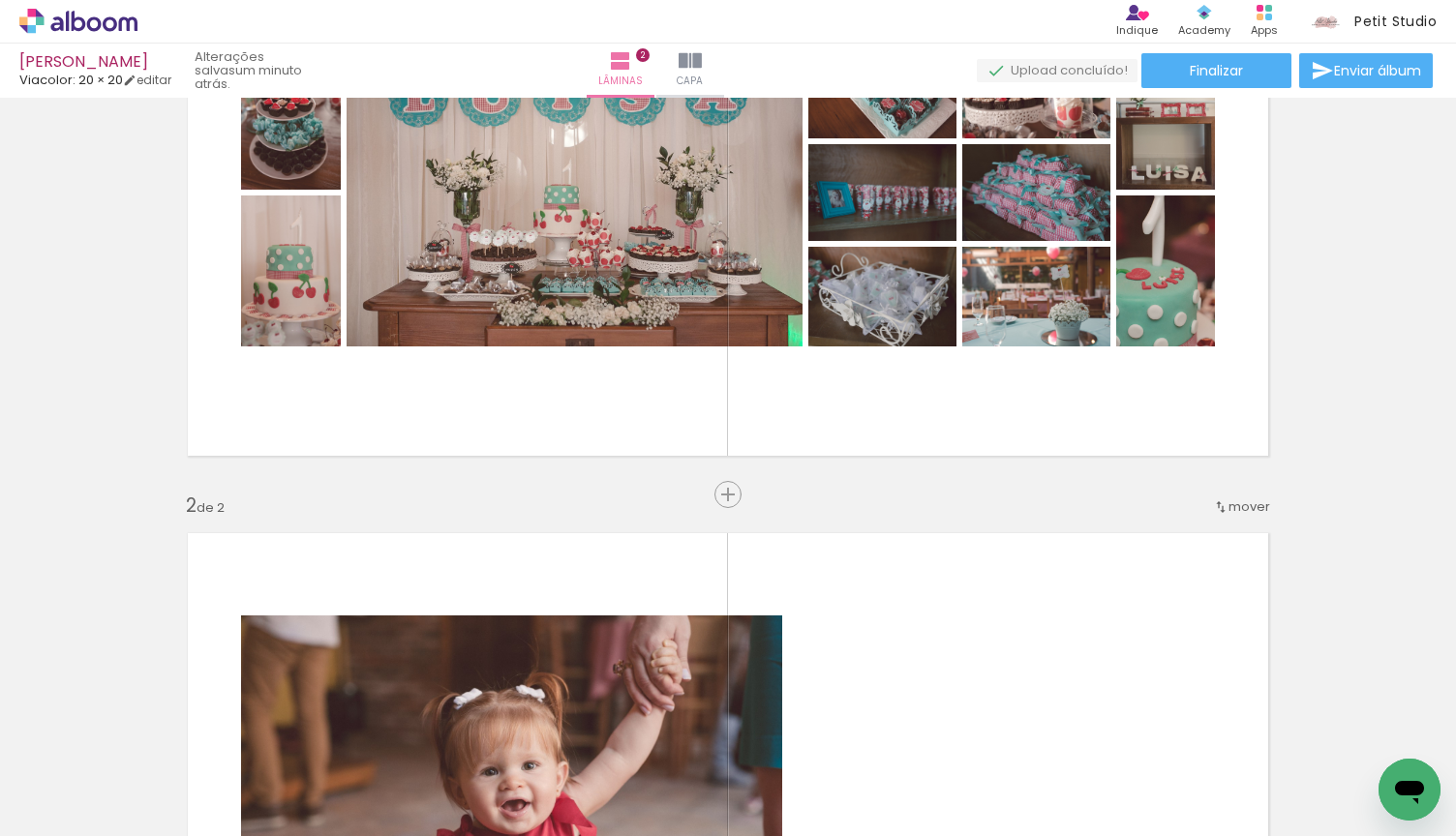
click at [1255, 505] on span "mover" at bounding box center [1249, 507] width 42 height 18
click at [1197, 502] on span "1" at bounding box center [1199, 504] width 5 height 32
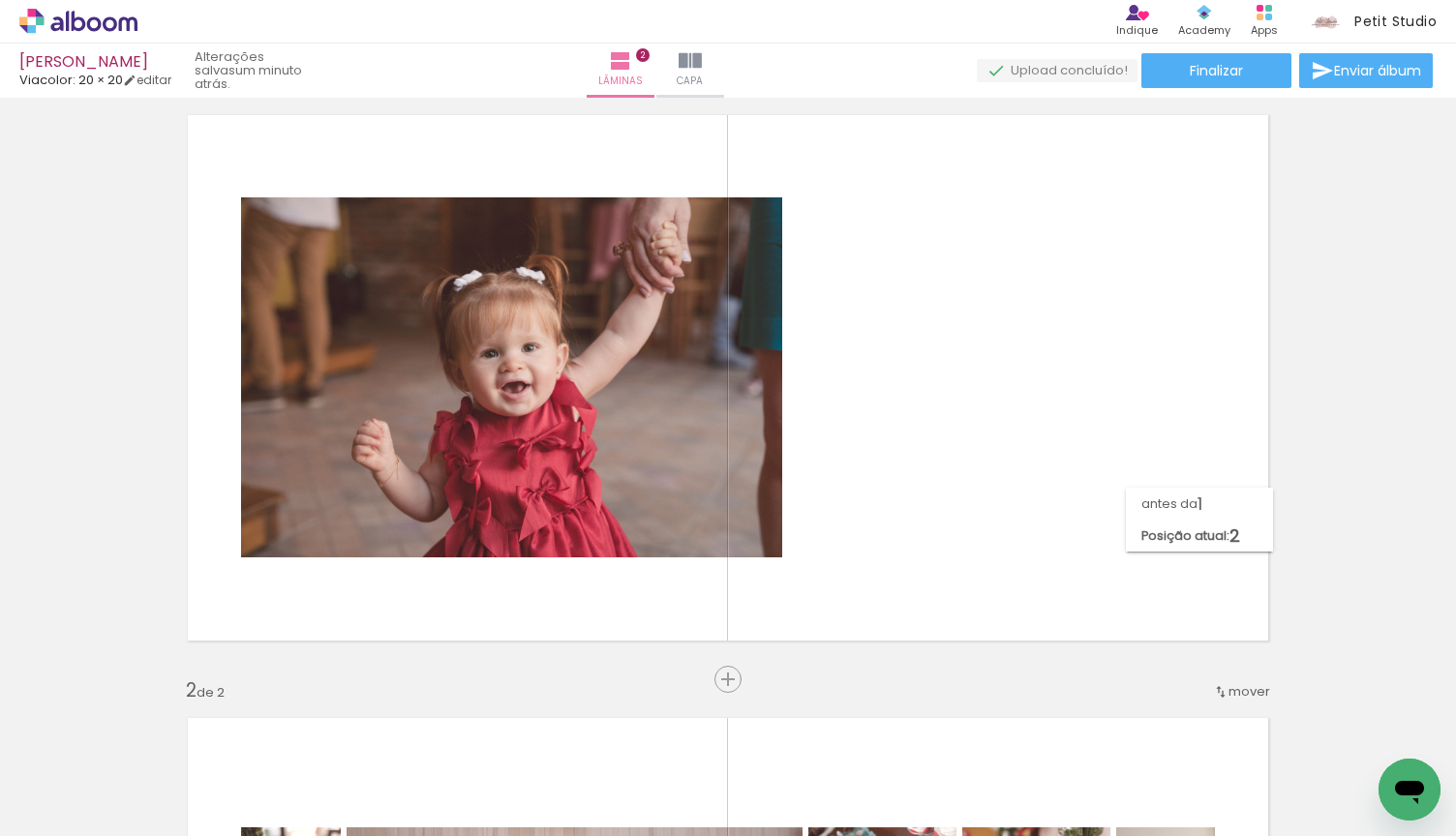
scroll to position [24, 0]
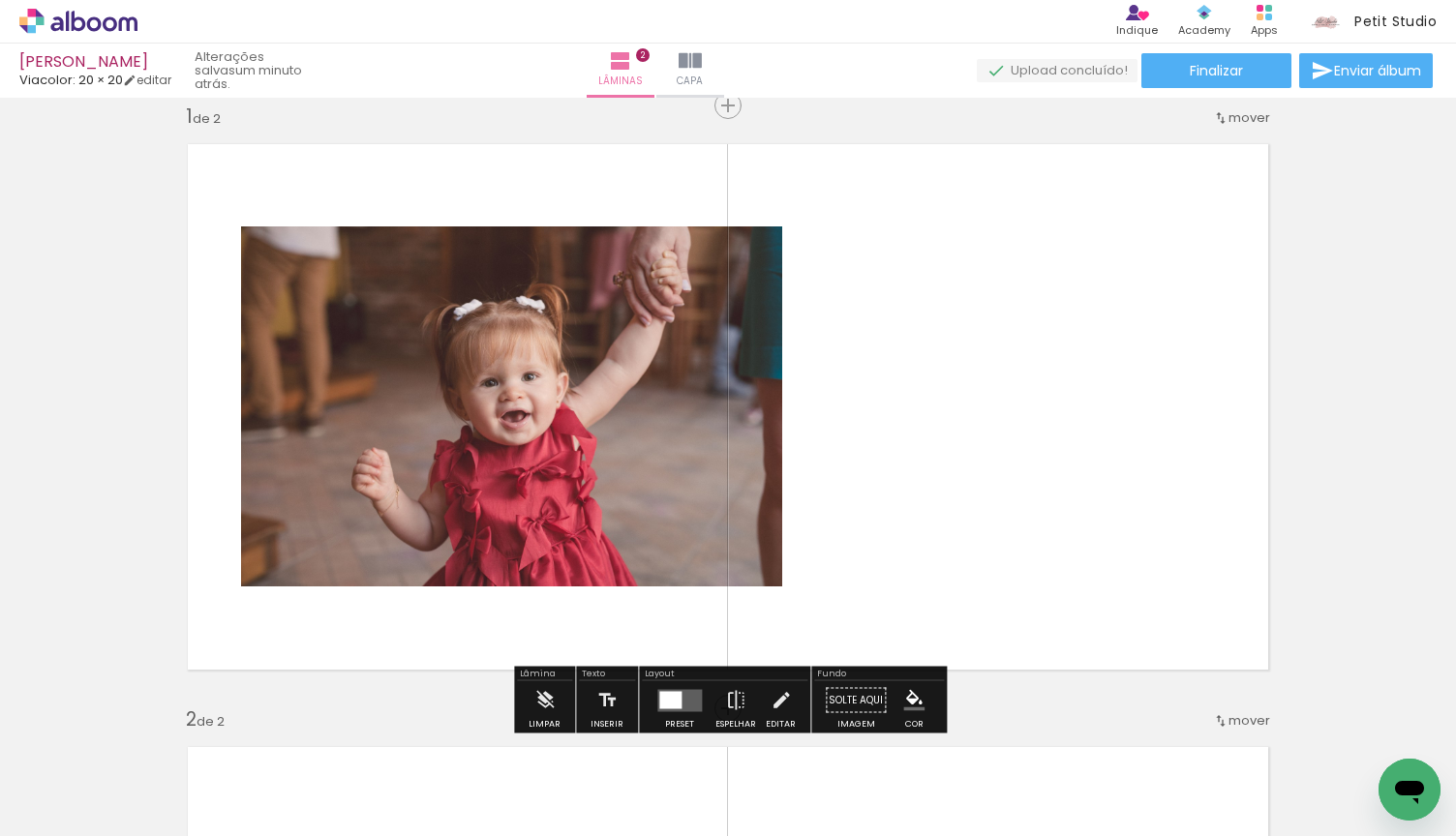
click at [679, 692] on quentale-layouter at bounding box center [679, 700] width 45 height 22
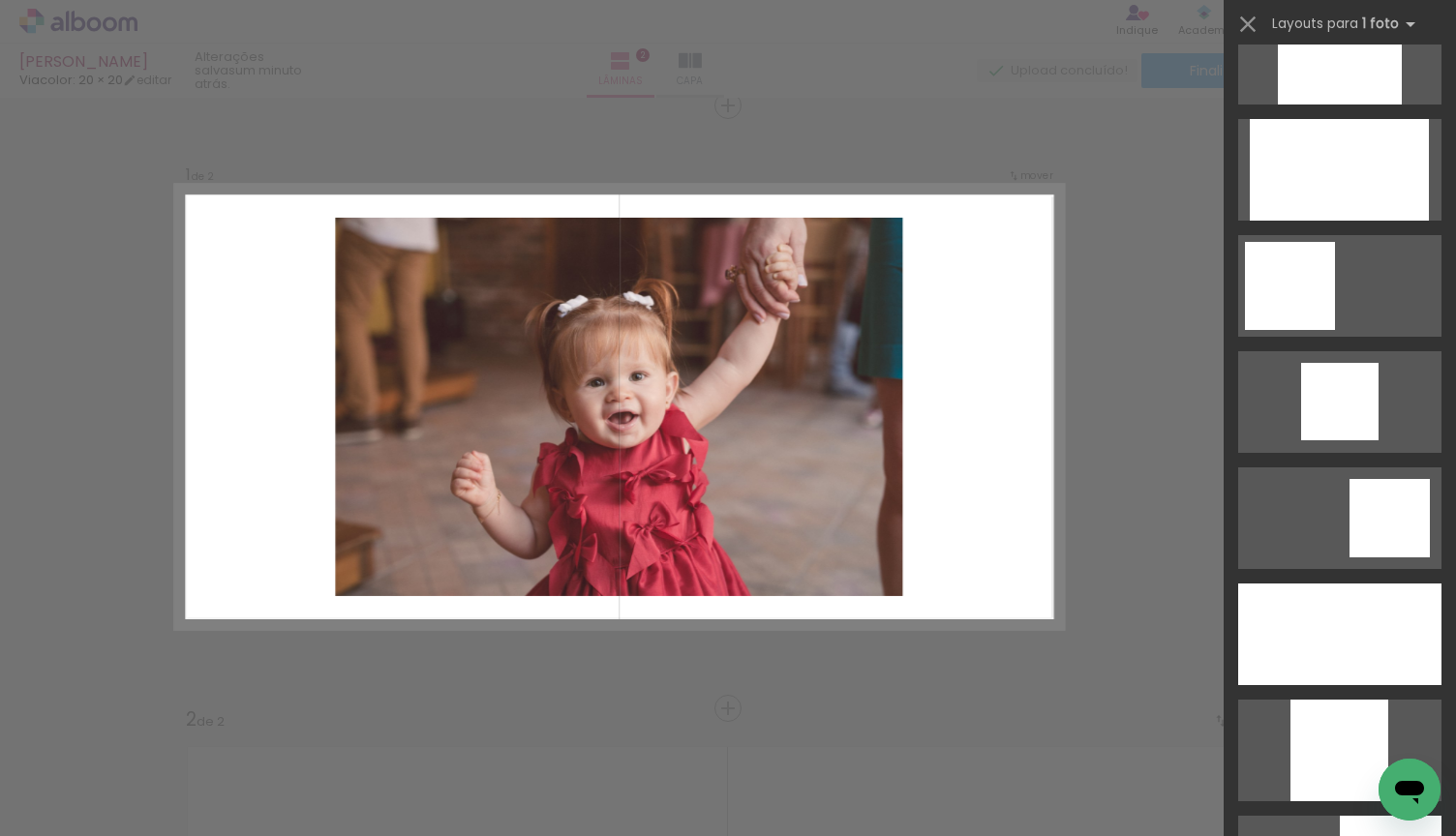
scroll to position [1306, 0]
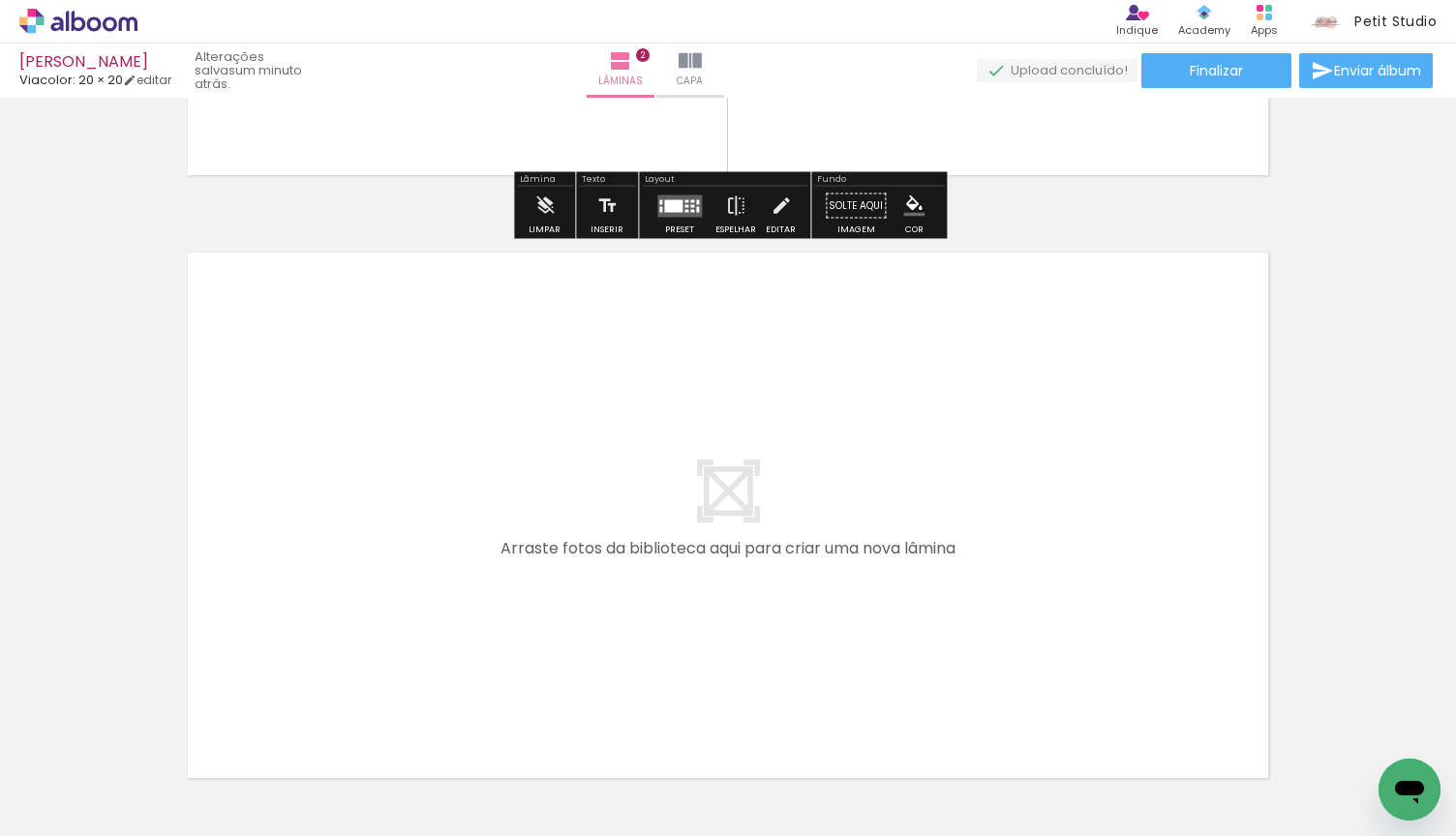
scroll to position [1178, 0]
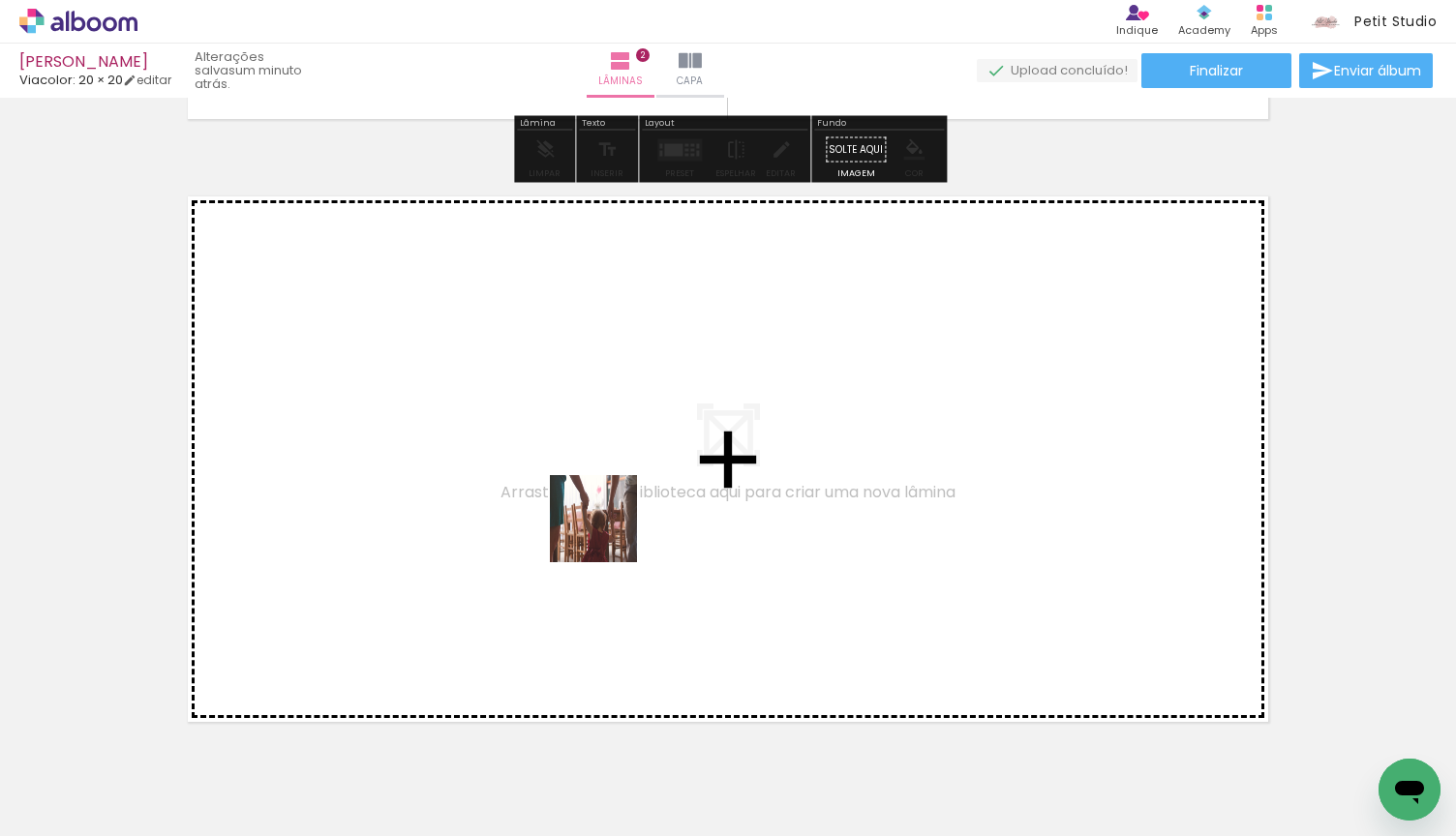
drag, startPoint x: 559, startPoint y: 787, endPoint x: 610, endPoint y: 527, distance: 265.2
click at [610, 527] on quentale-workspace at bounding box center [728, 418] width 1456 height 836
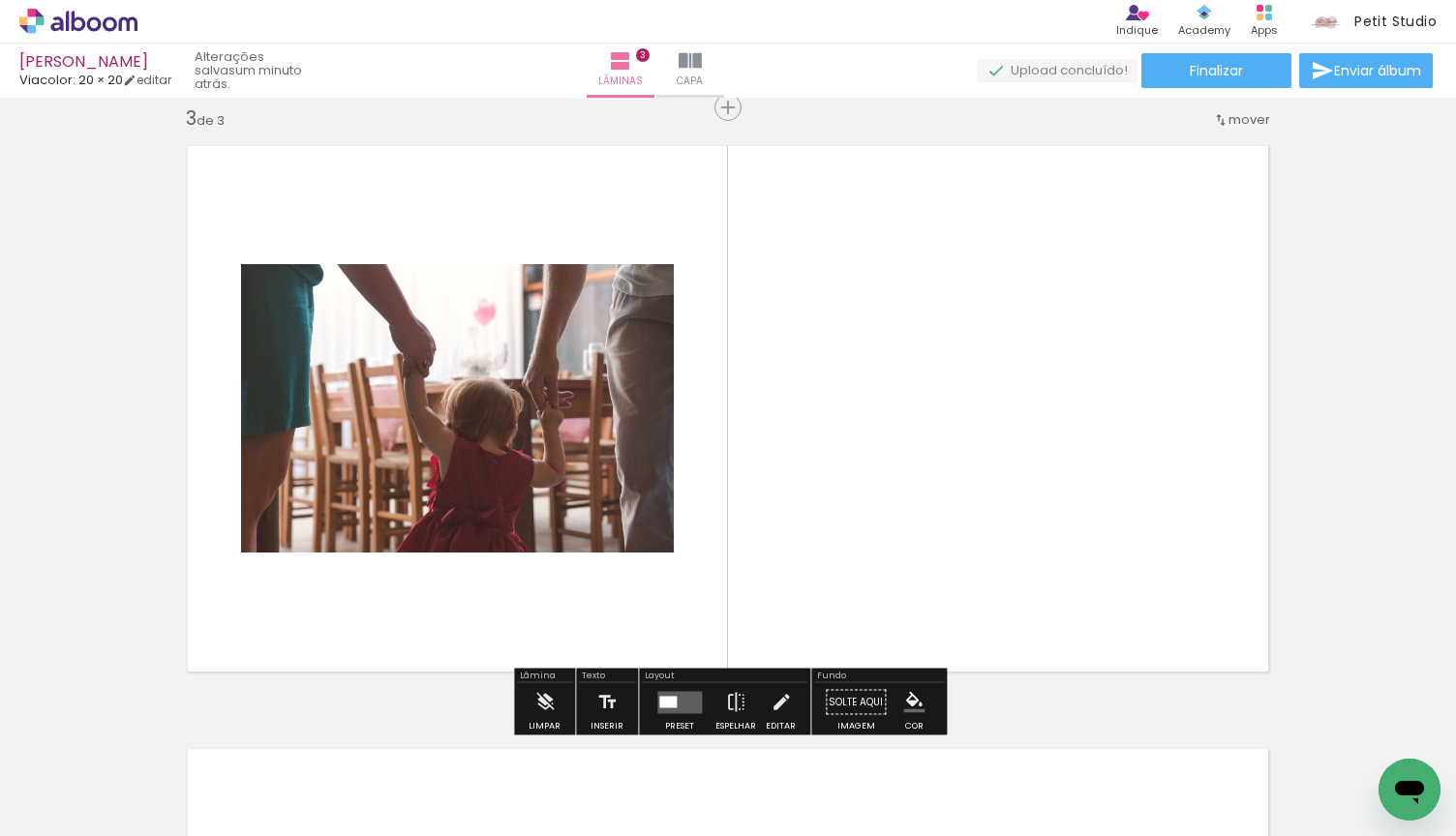
scroll to position [1230, 0]
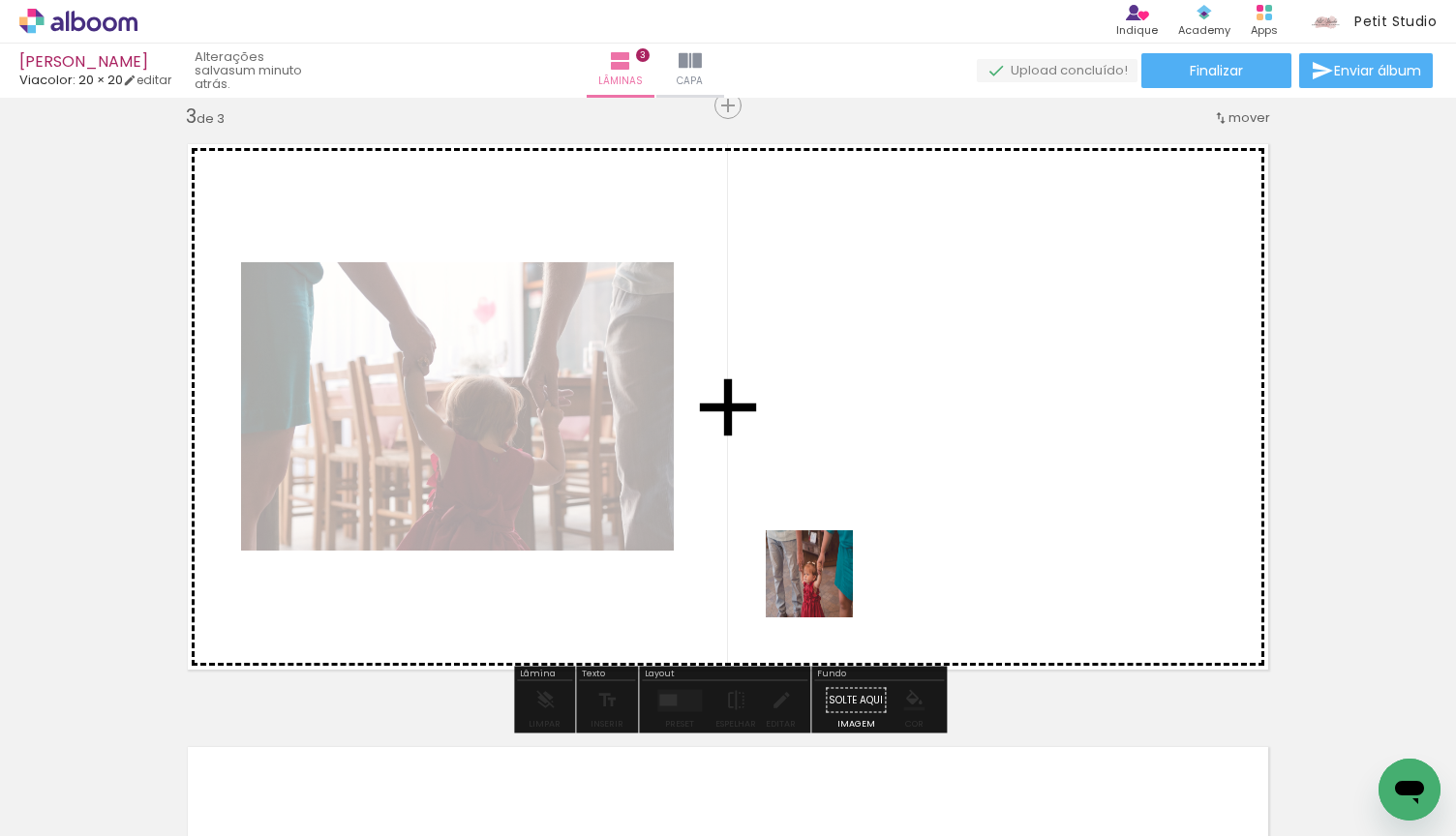
drag, startPoint x: 768, startPoint y: 779, endPoint x: 854, endPoint y: 540, distance: 254.1
click at [854, 540] on quentale-workspace at bounding box center [728, 418] width 1456 height 836
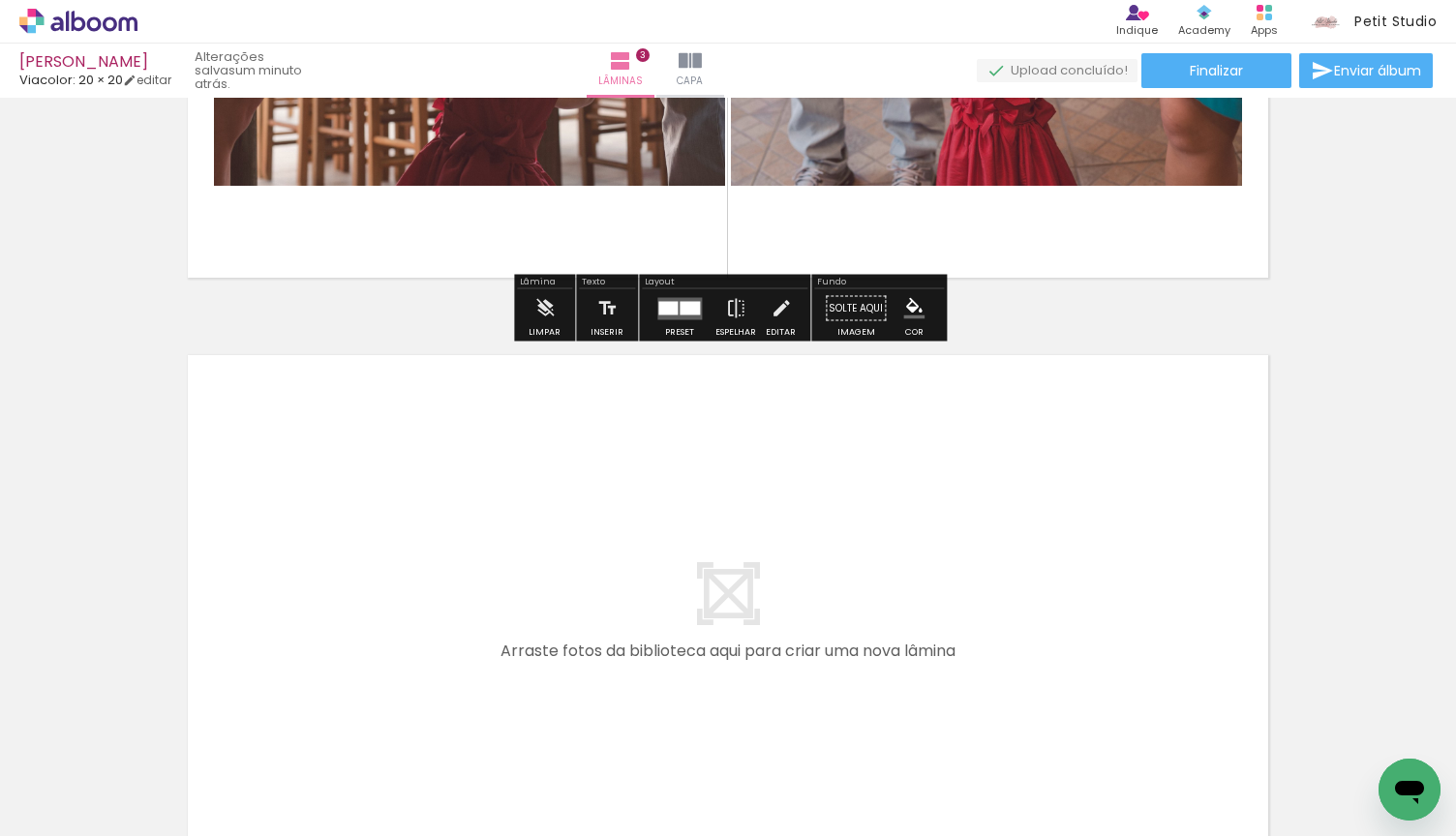
scroll to position [1633, 0]
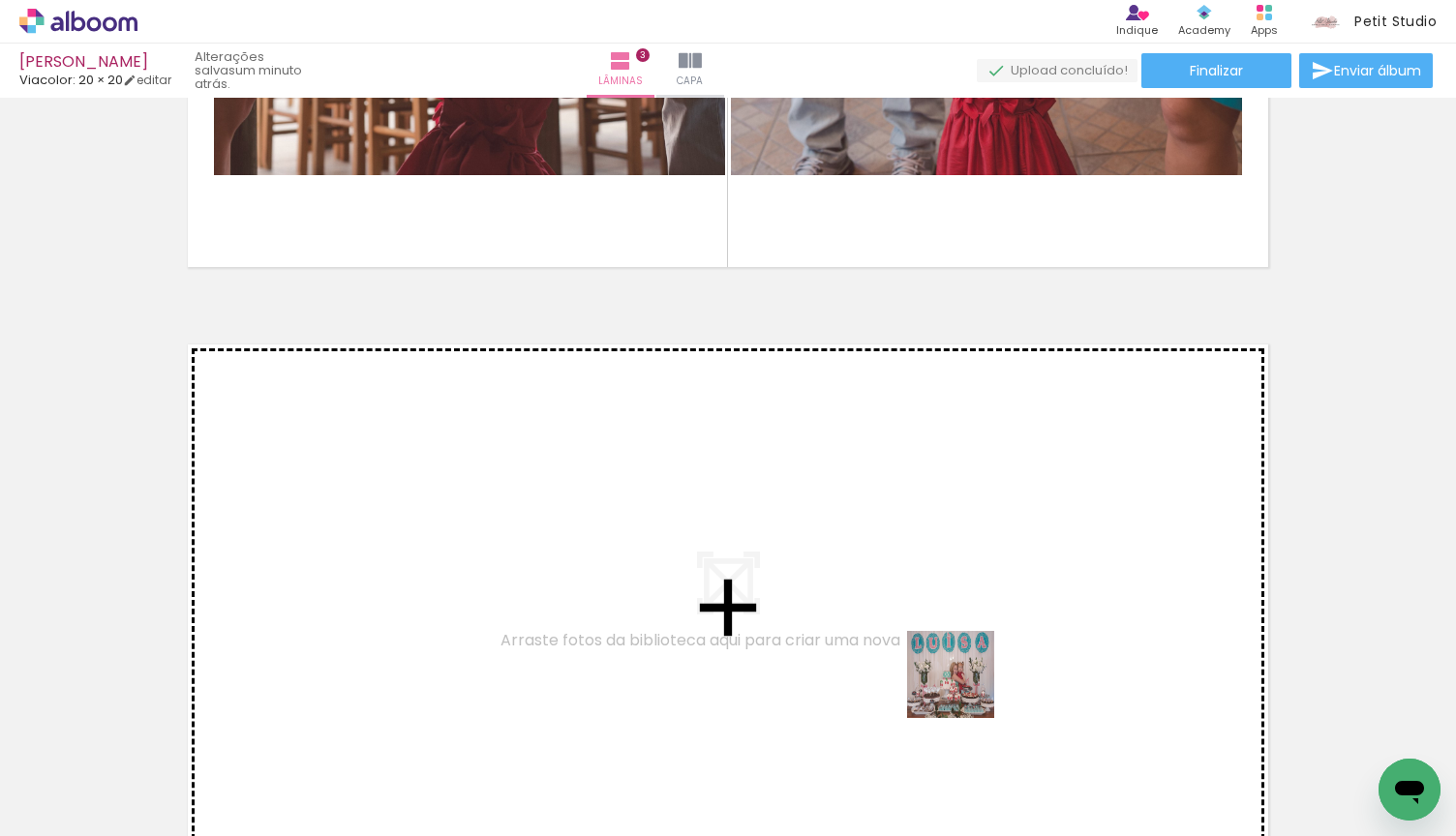
drag, startPoint x: 991, startPoint y: 786, endPoint x: 939, endPoint y: 623, distance: 170.8
click at [939, 623] on quentale-workspace at bounding box center [728, 418] width 1456 height 836
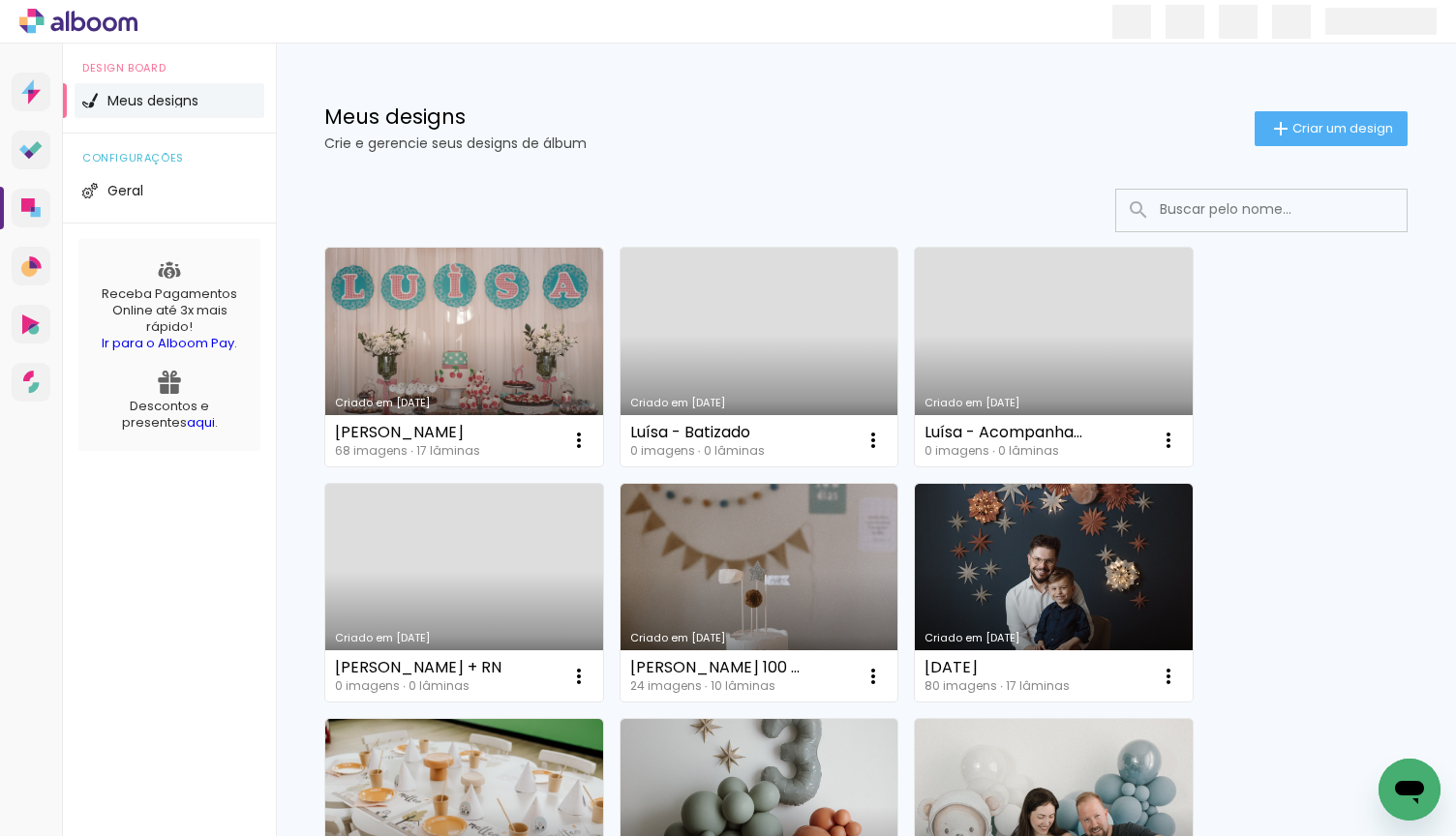
click at [740, 362] on link "Criado em [DATE]" at bounding box center [759, 357] width 278 height 219
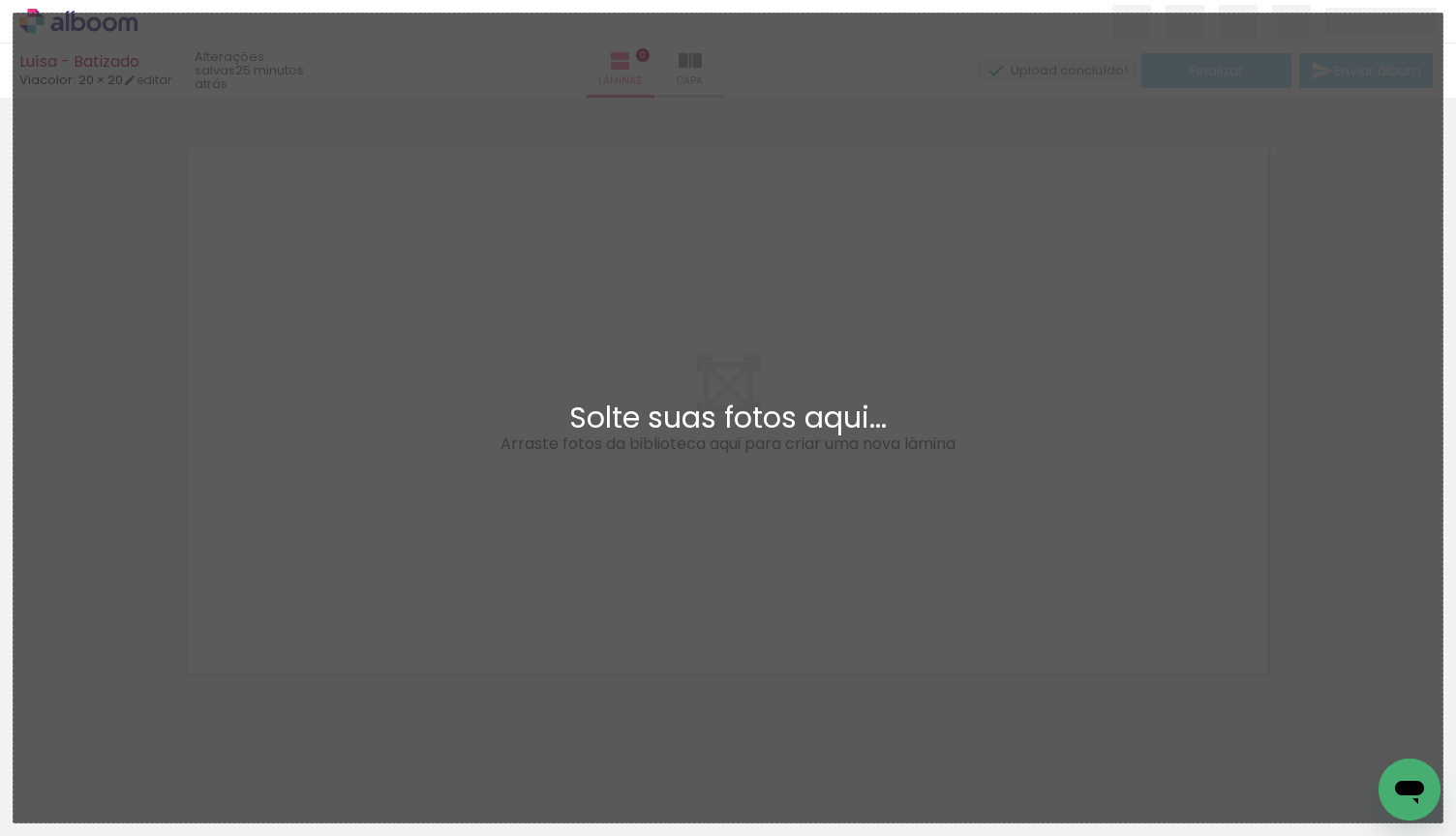
scroll to position [24, 0]
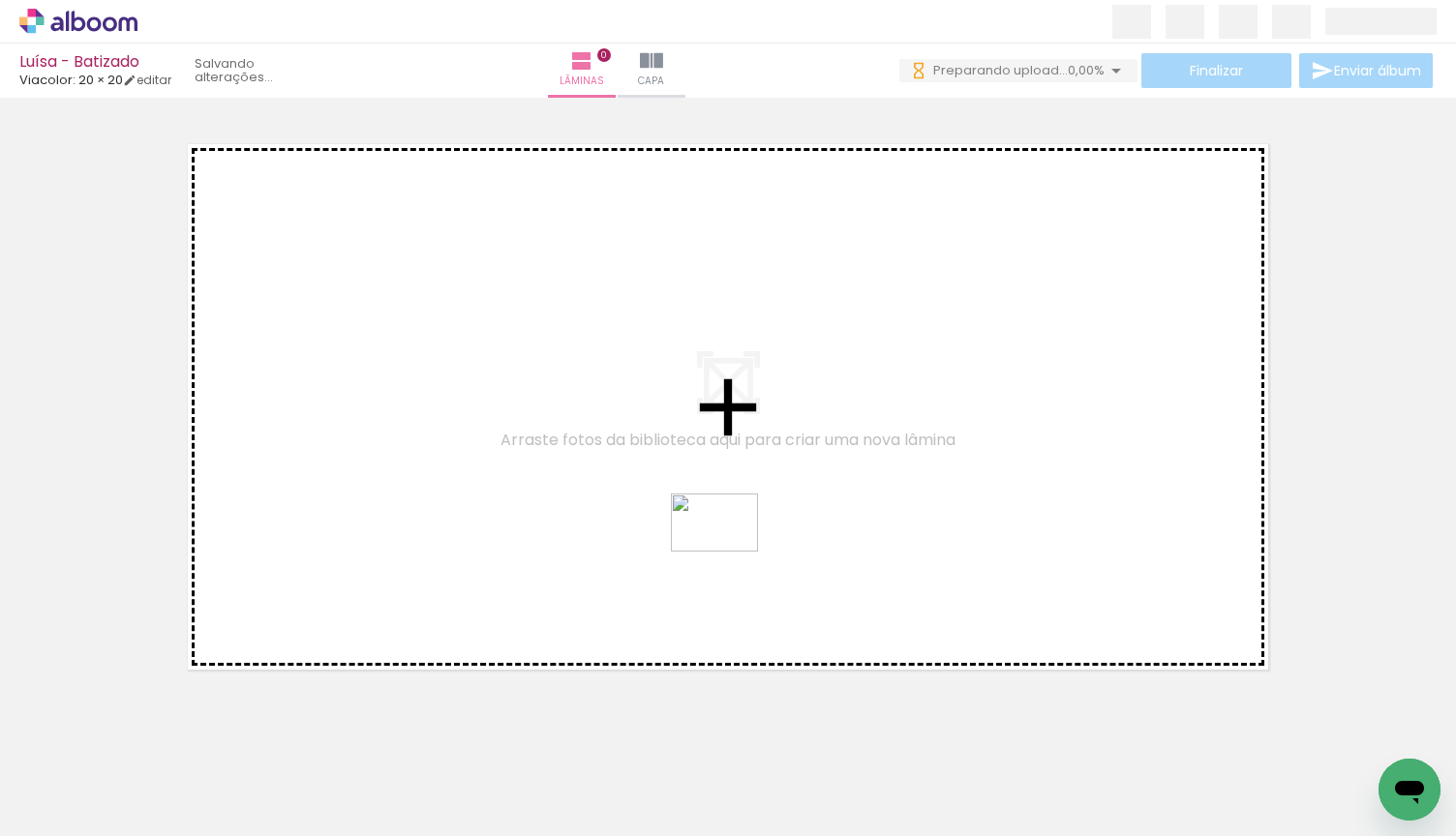
drag, startPoint x: 425, startPoint y: 778, endPoint x: 730, endPoint y: 552, distance: 379.8
click at [730, 552] on quentale-workspace at bounding box center [728, 418] width 1456 height 836
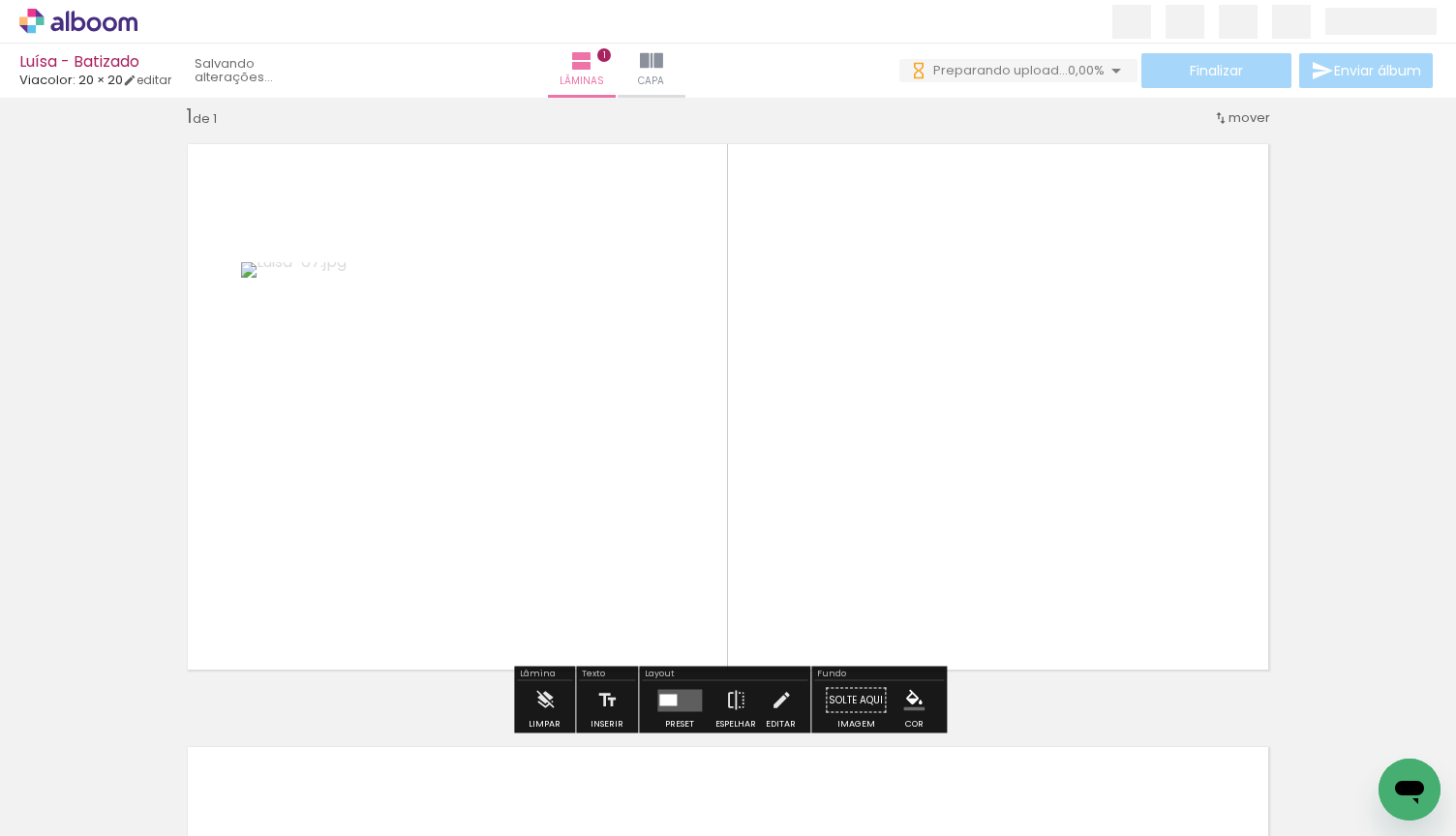
click at [663, 697] on div at bounding box center [667, 700] width 17 height 12
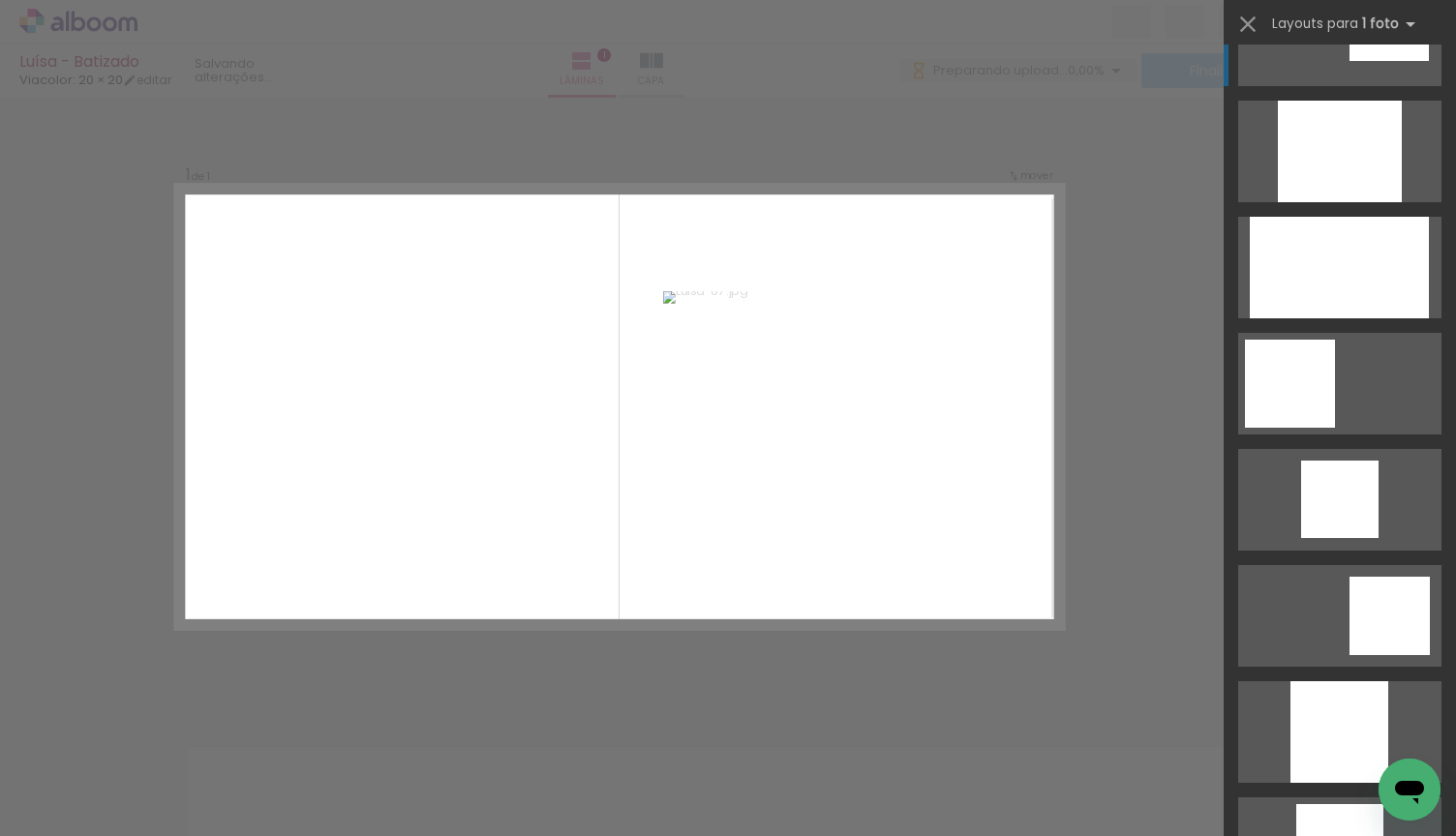
scroll to position [1144, 0]
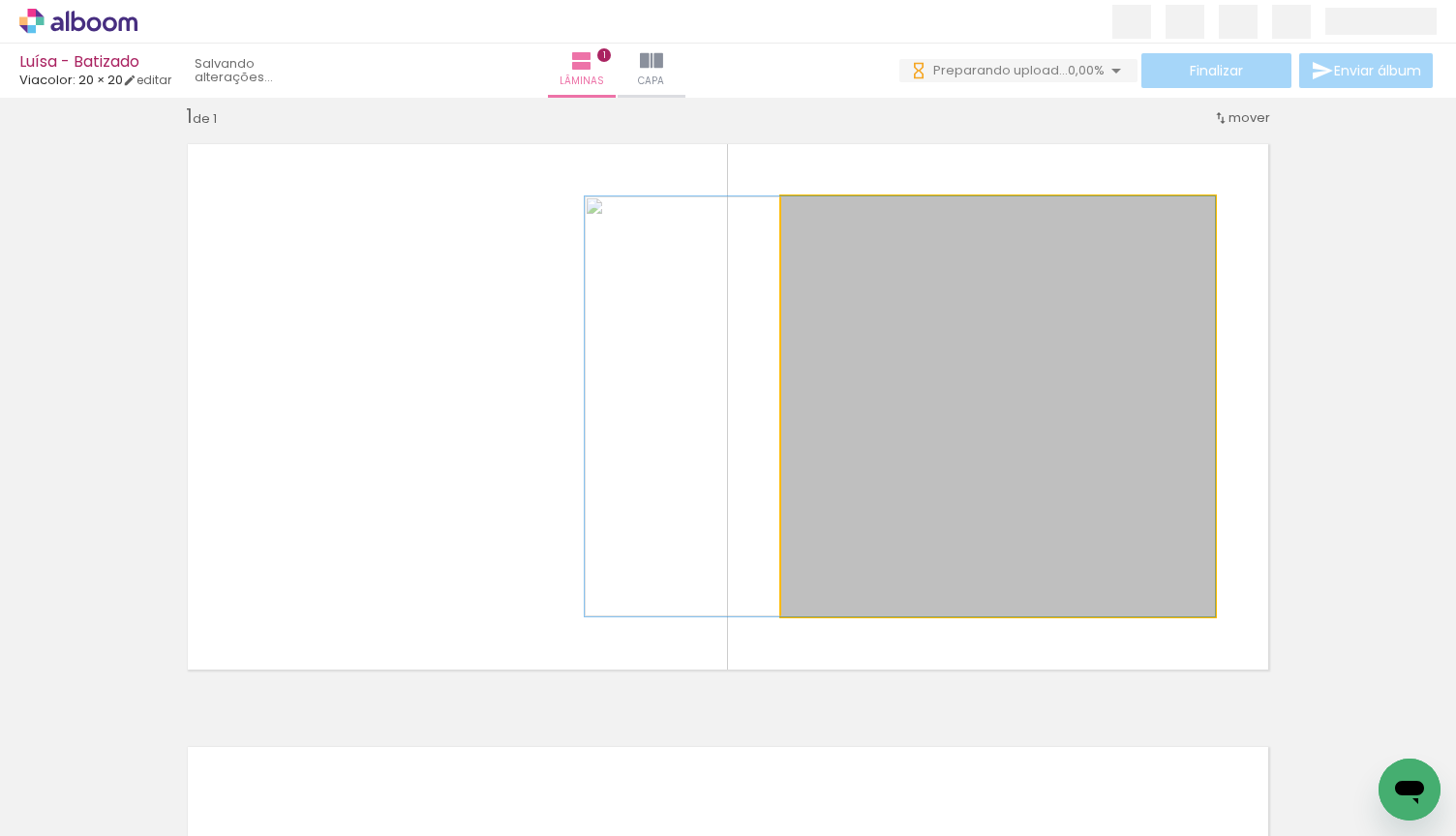
drag, startPoint x: 1098, startPoint y: 426, endPoint x: 992, endPoint y: 432, distance: 105.7
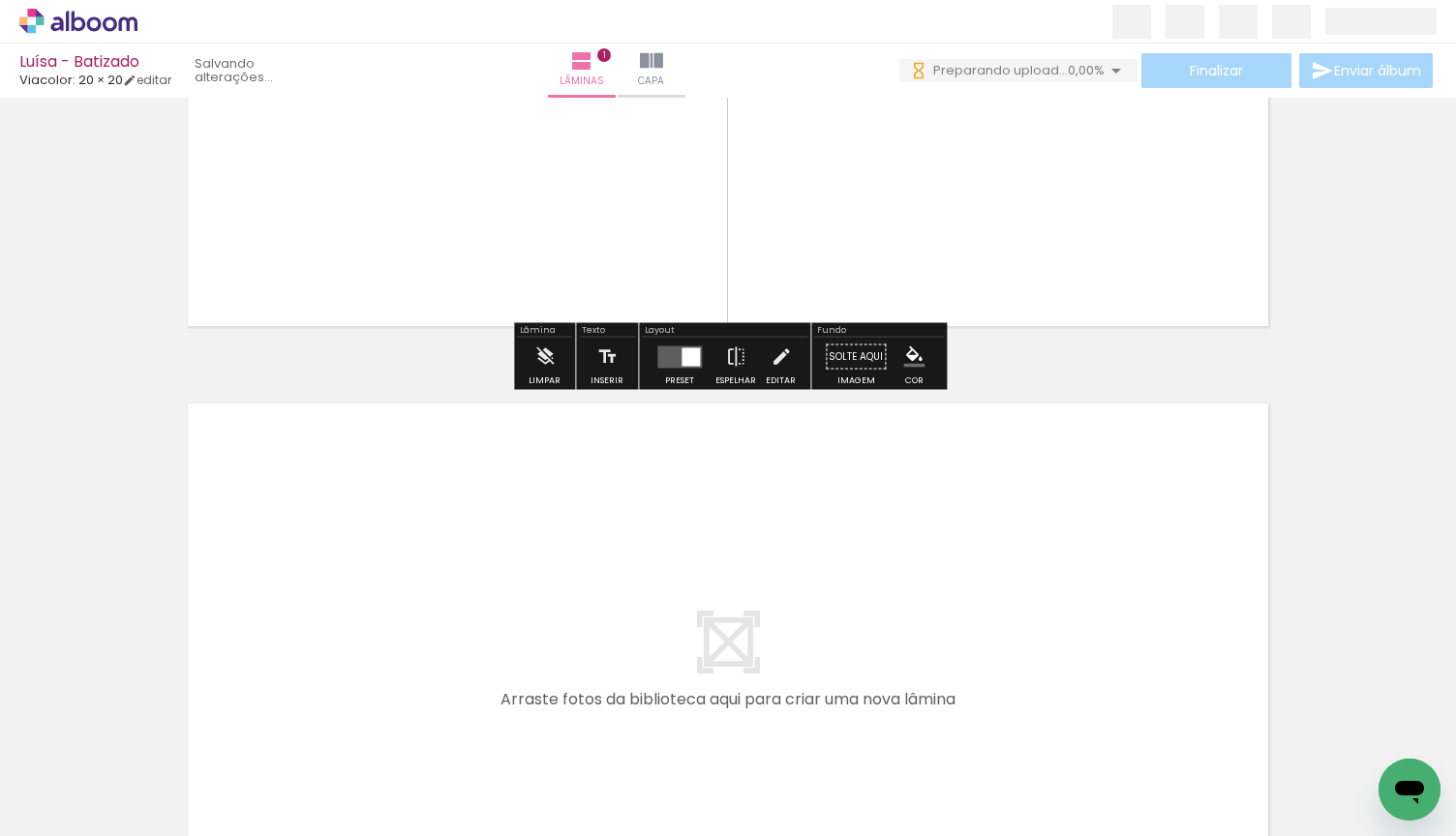
scroll to position [467, 0]
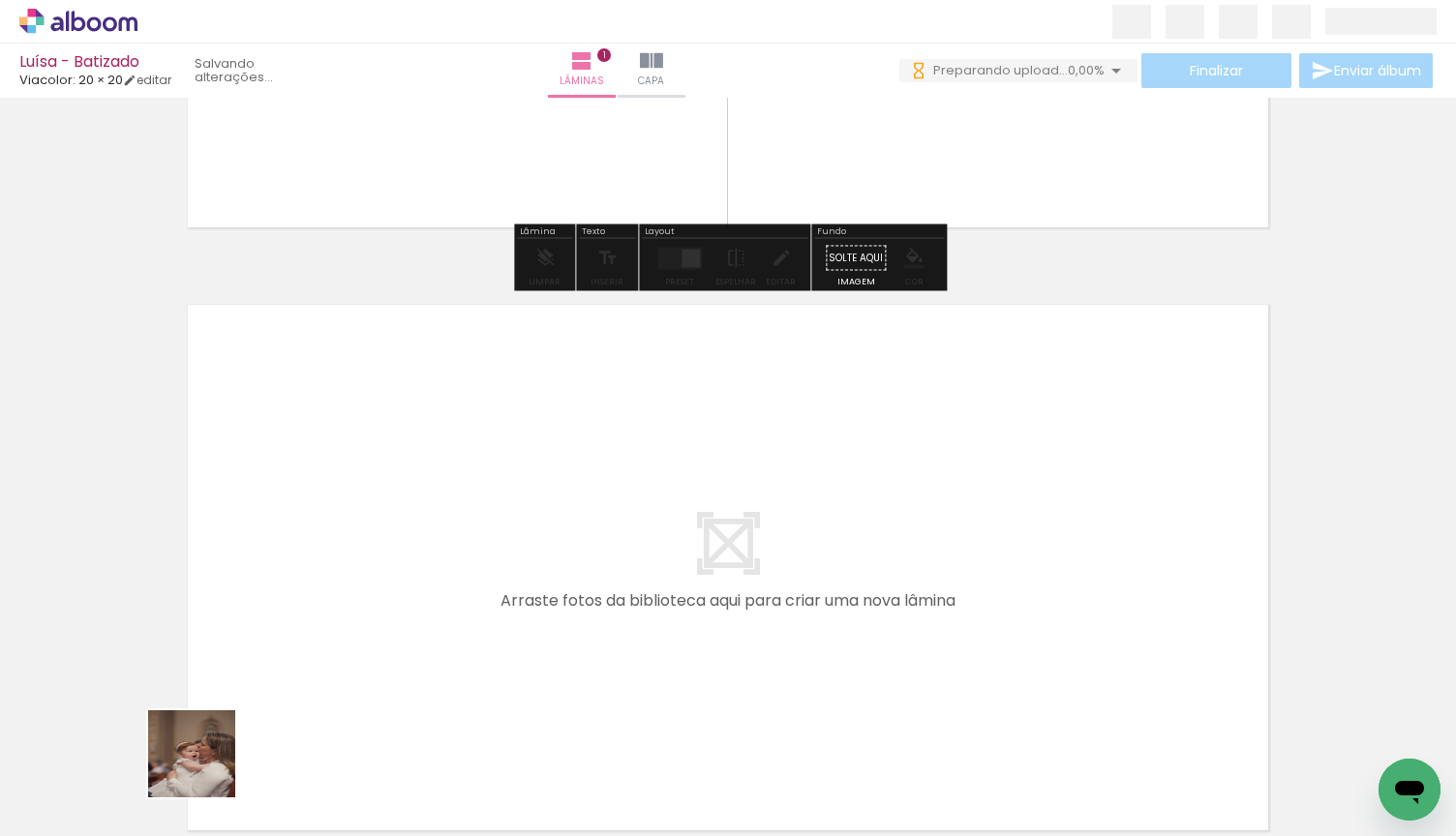
drag, startPoint x: 203, startPoint y: 773, endPoint x: 402, endPoint y: 638, distance: 240.3
click at [402, 638] on quentale-workspace at bounding box center [728, 418] width 1456 height 836
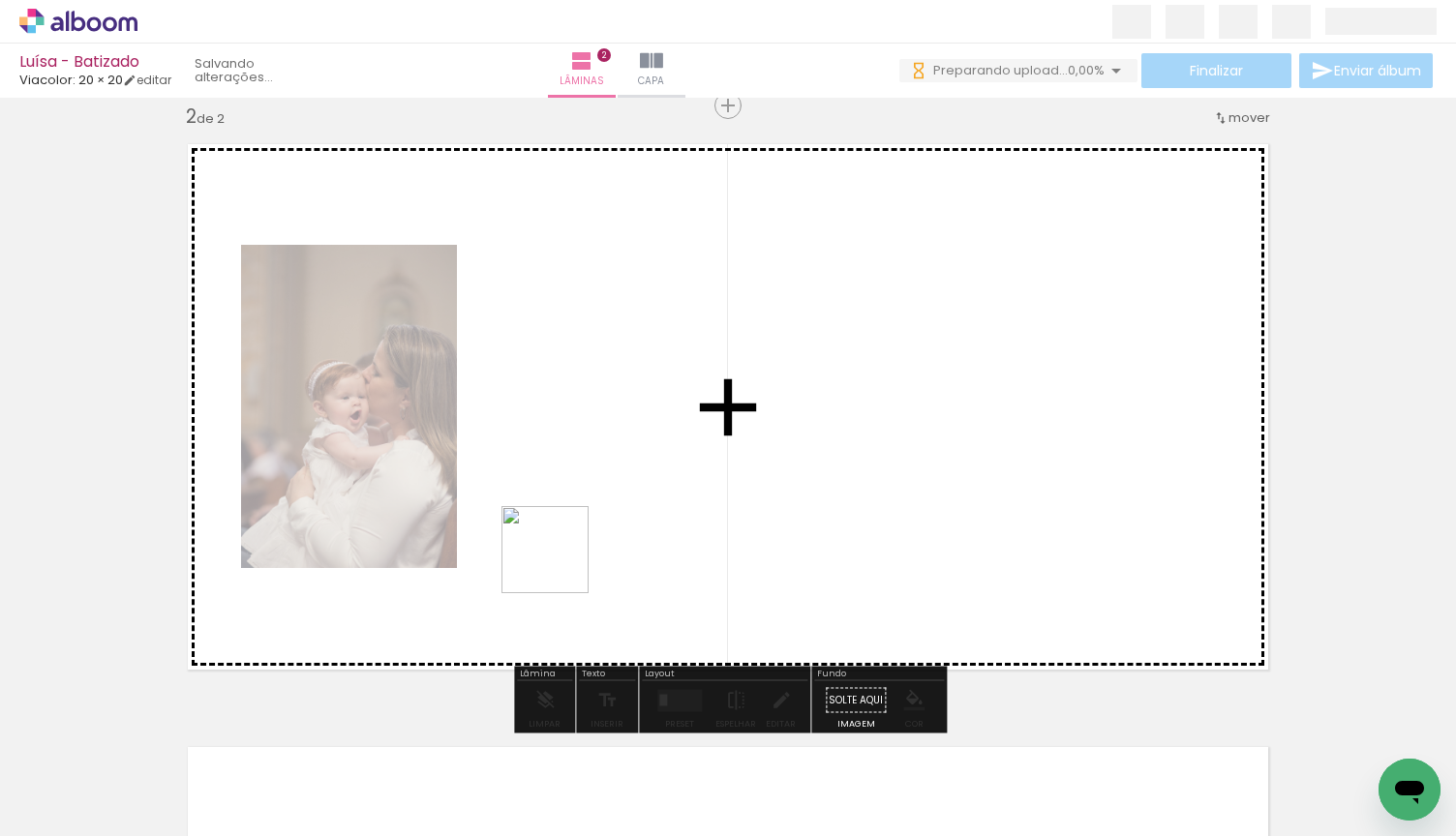
scroll to position [0, 0]
drag, startPoint x: 299, startPoint y: 796, endPoint x: 666, endPoint y: 501, distance: 470.3
click at [666, 501] on quentale-workspace at bounding box center [728, 418] width 1456 height 836
drag, startPoint x: 508, startPoint y: 787, endPoint x: 852, endPoint y: 631, distance: 377.3
click at [852, 631] on quentale-workspace at bounding box center [728, 418] width 1456 height 836
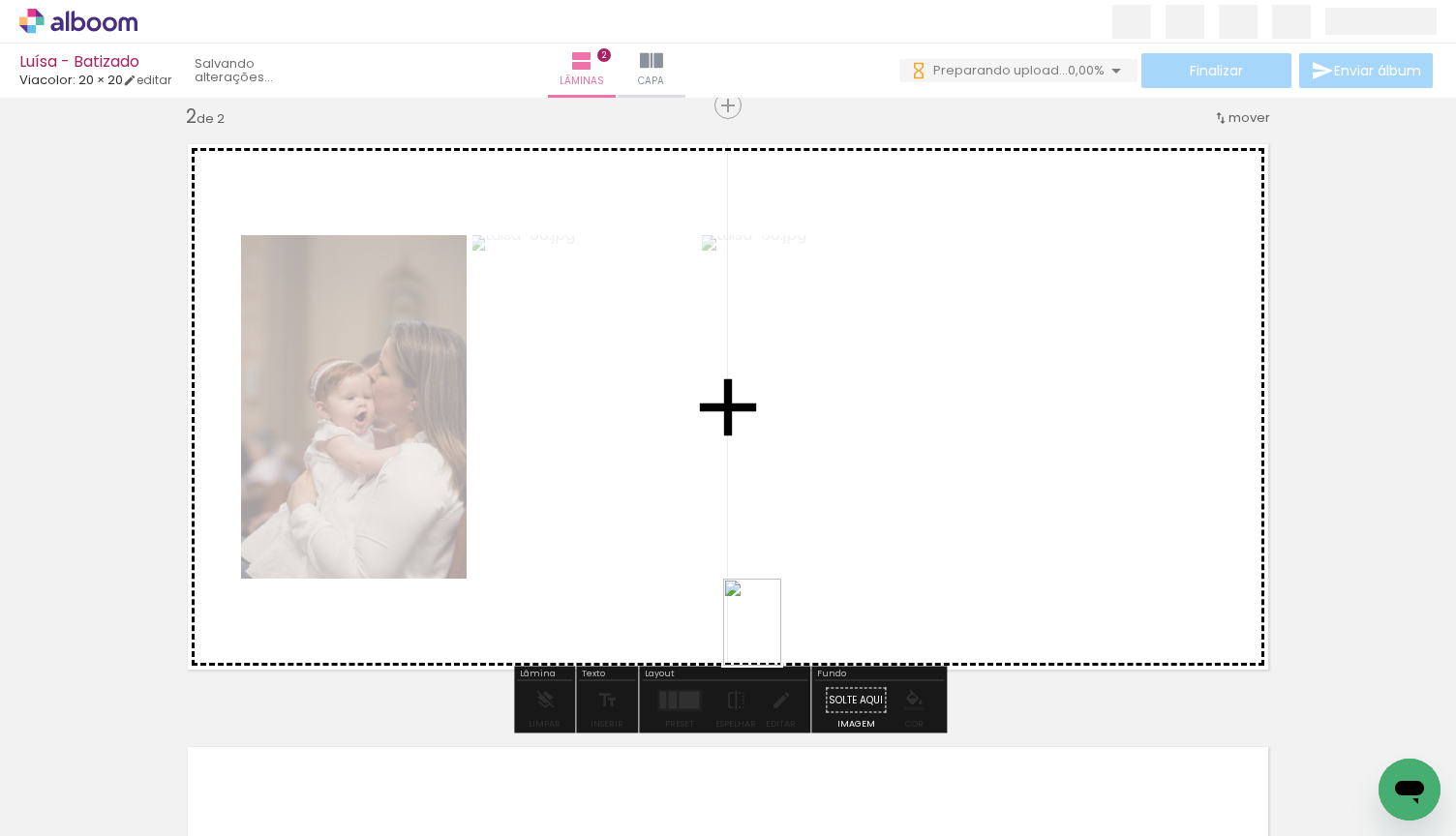
drag, startPoint x: 632, startPoint y: 781, endPoint x: 781, endPoint y: 637, distance: 207.4
click at [781, 637] on quentale-workspace at bounding box center [728, 418] width 1456 height 836
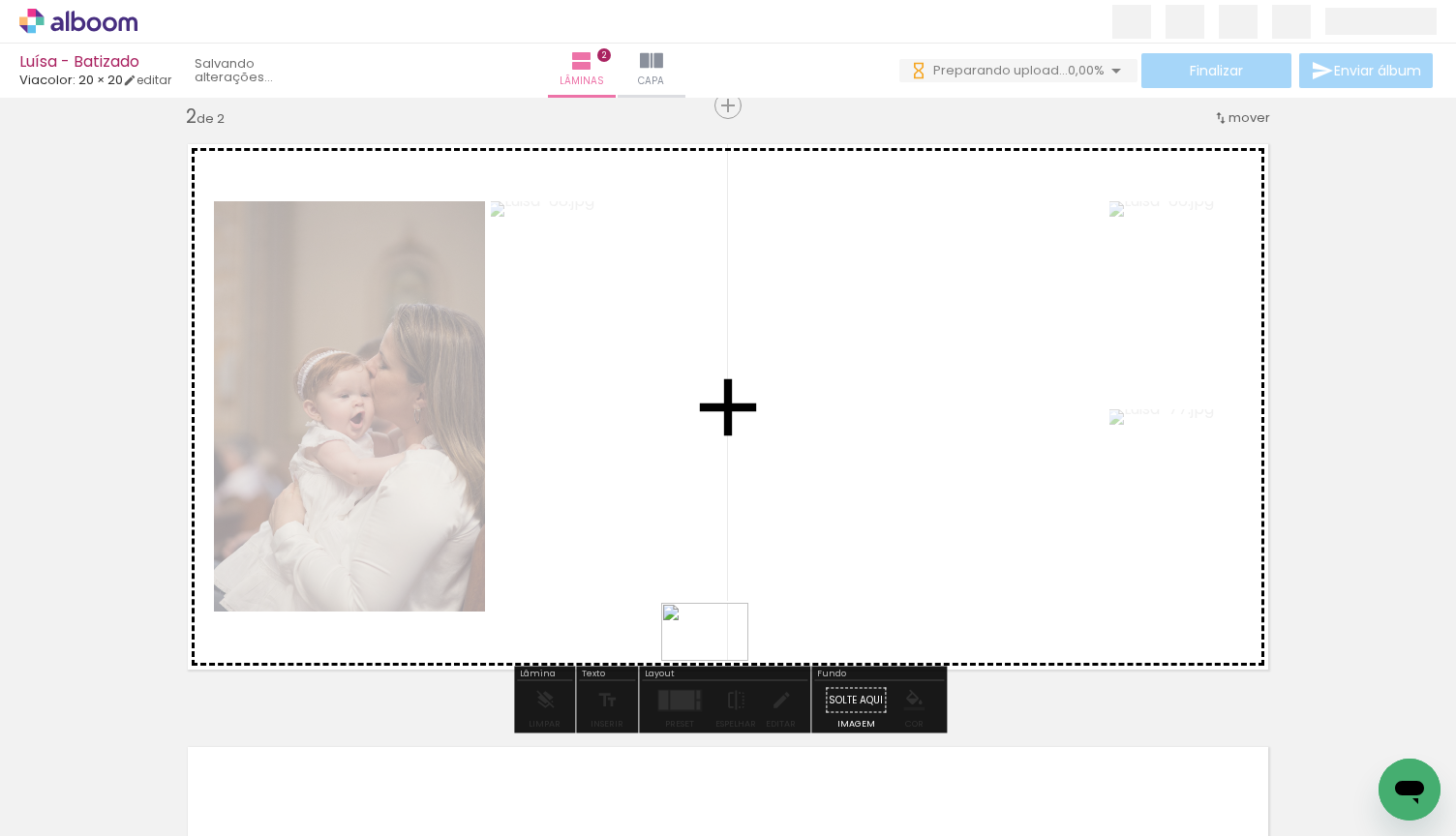
drag, startPoint x: 753, startPoint y: 772, endPoint x: 719, endPoint y: 661, distance: 116.4
click at [719, 661] on quentale-workspace at bounding box center [728, 418] width 1456 height 836
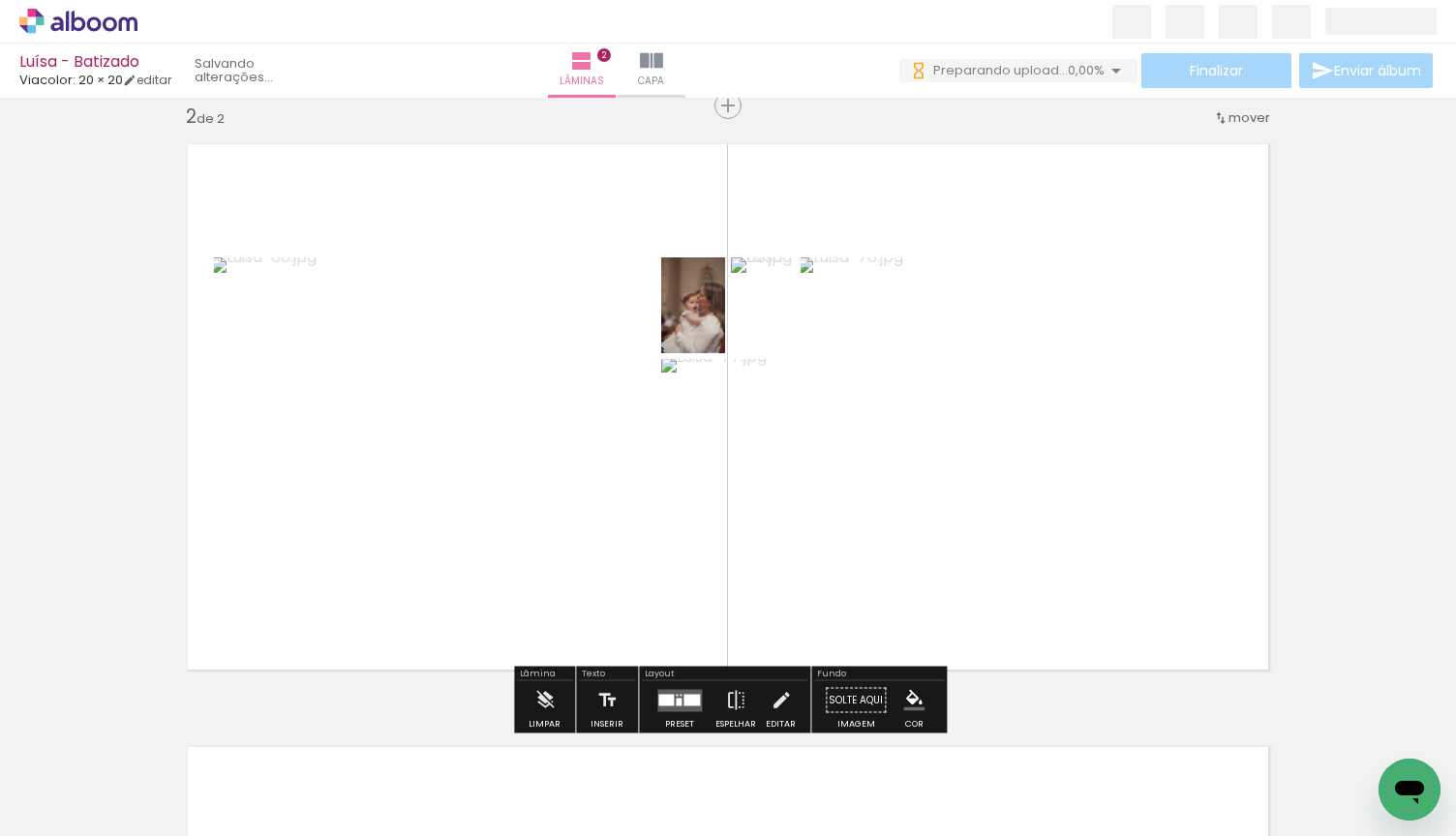
click at [683, 695] on div at bounding box center [691, 700] width 16 height 12
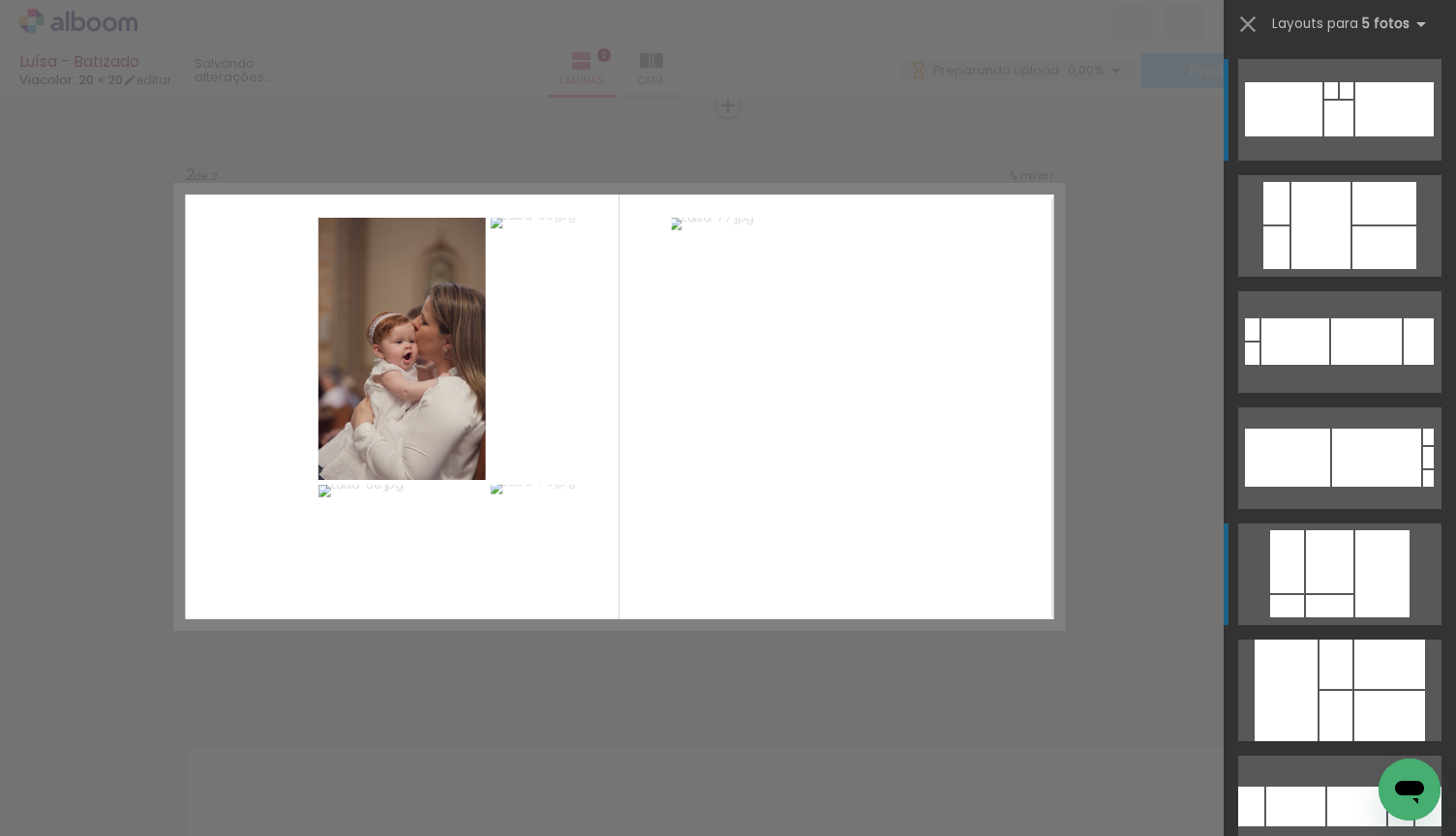
click at [1376, 269] on div at bounding box center [1384, 247] width 64 height 43
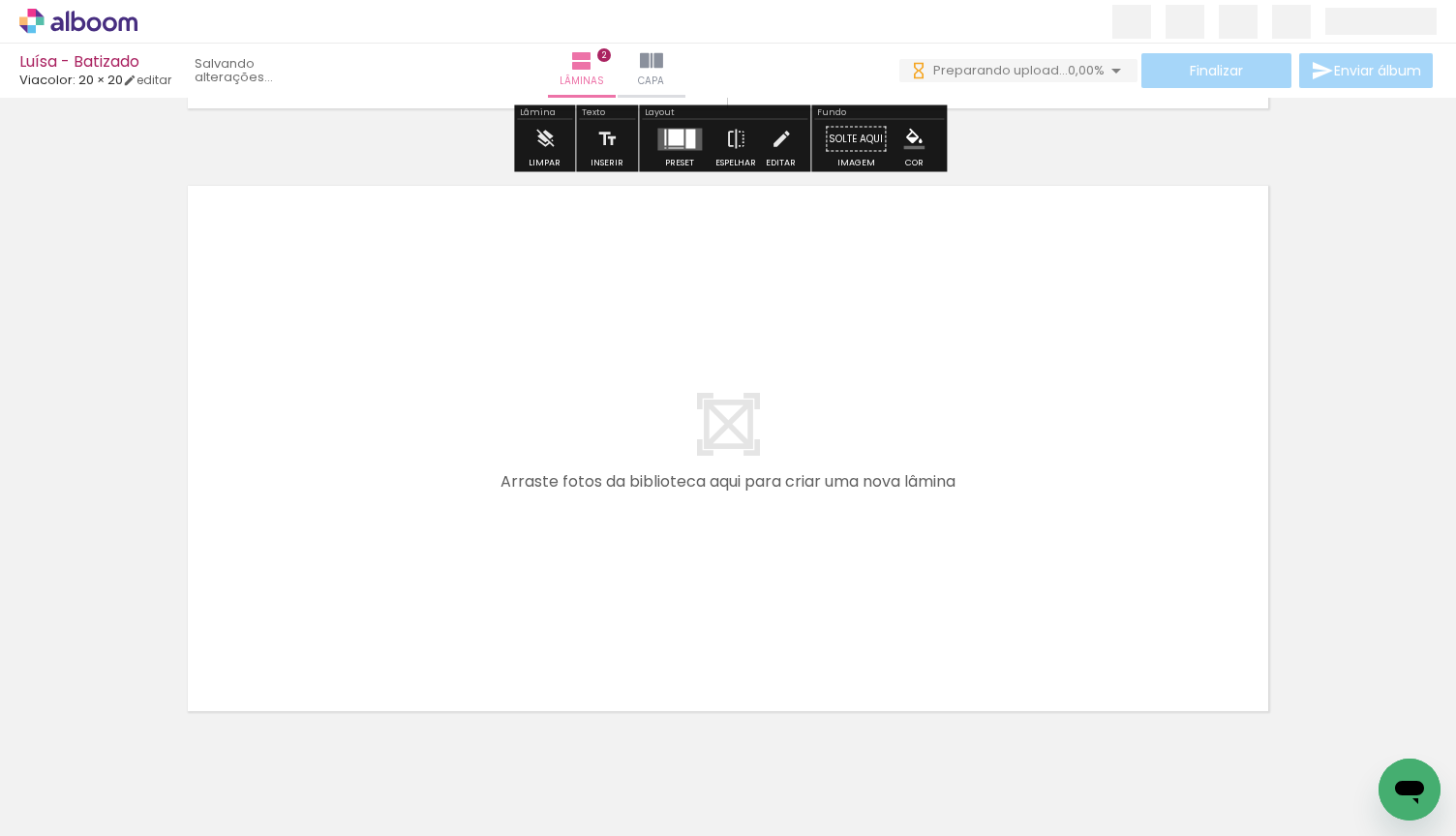
scroll to position [0, 195]
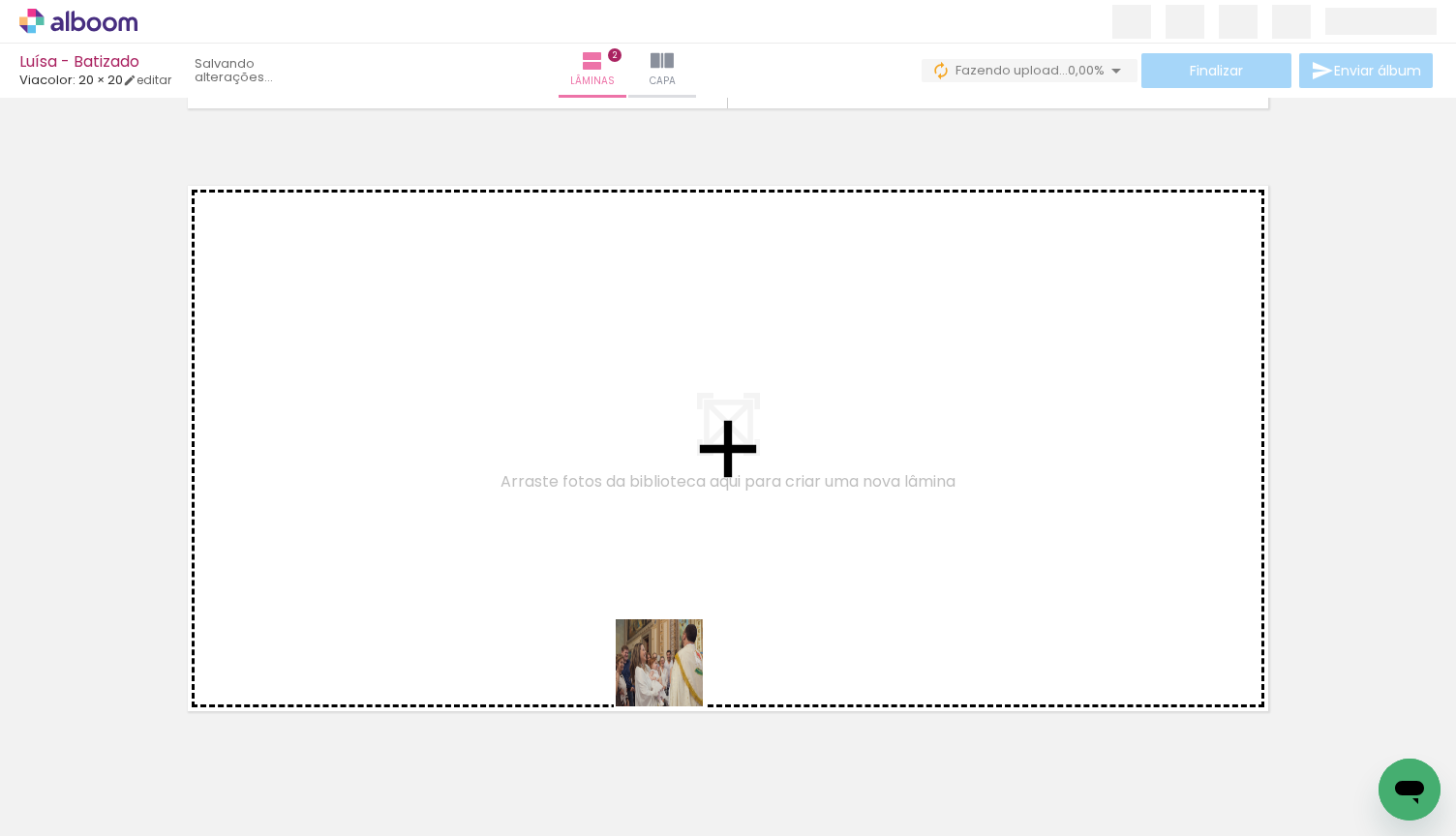
drag, startPoint x: 674, startPoint y: 771, endPoint x: 690, endPoint y: 619, distance: 153.8
click at [690, 619] on quentale-workspace at bounding box center [728, 418] width 1456 height 836
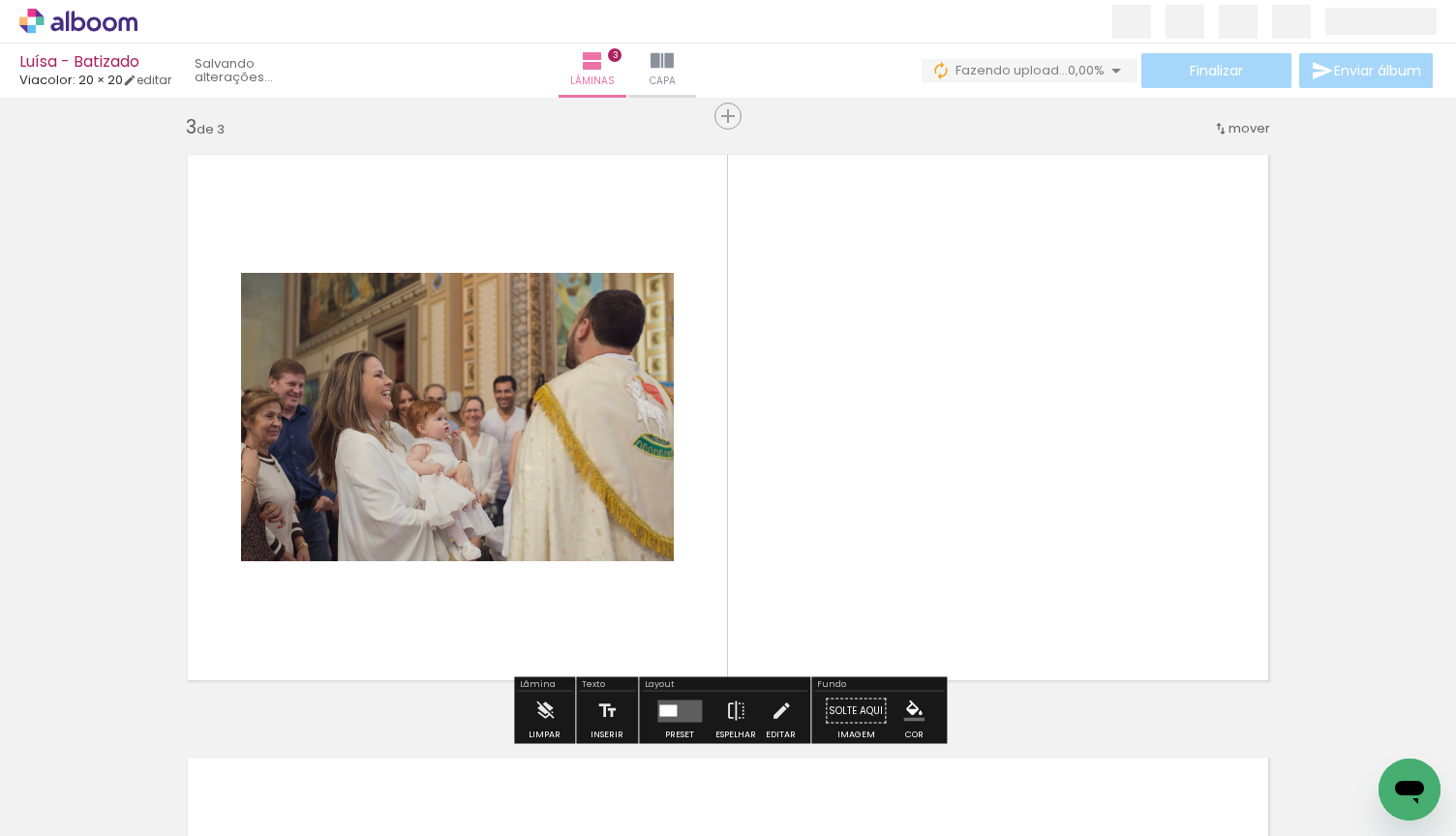
scroll to position [1230, 0]
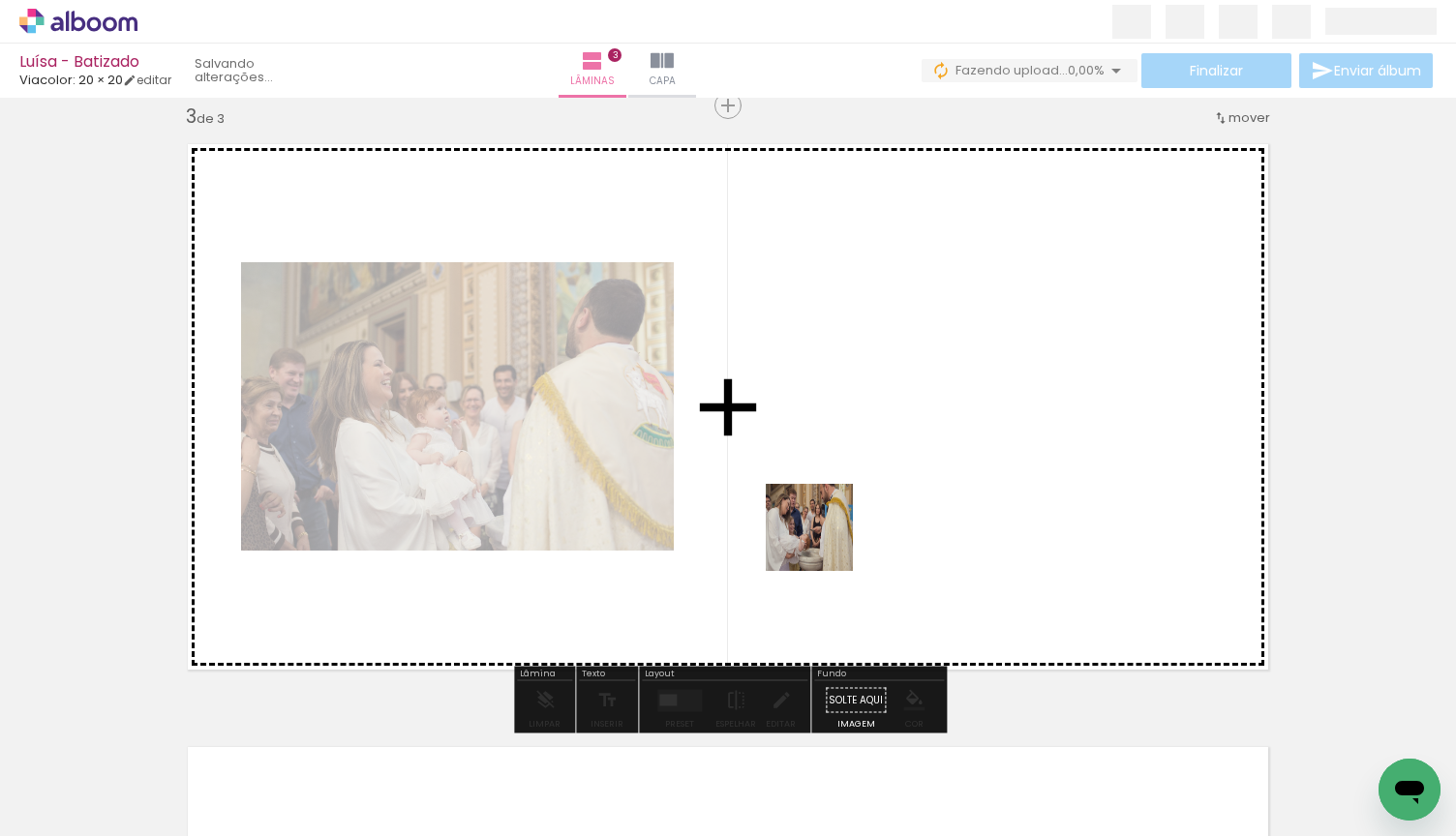
drag, startPoint x: 769, startPoint y: 779, endPoint x: 826, endPoint y: 534, distance: 251.5
click at [826, 534] on quentale-workspace at bounding box center [728, 418] width 1456 height 836
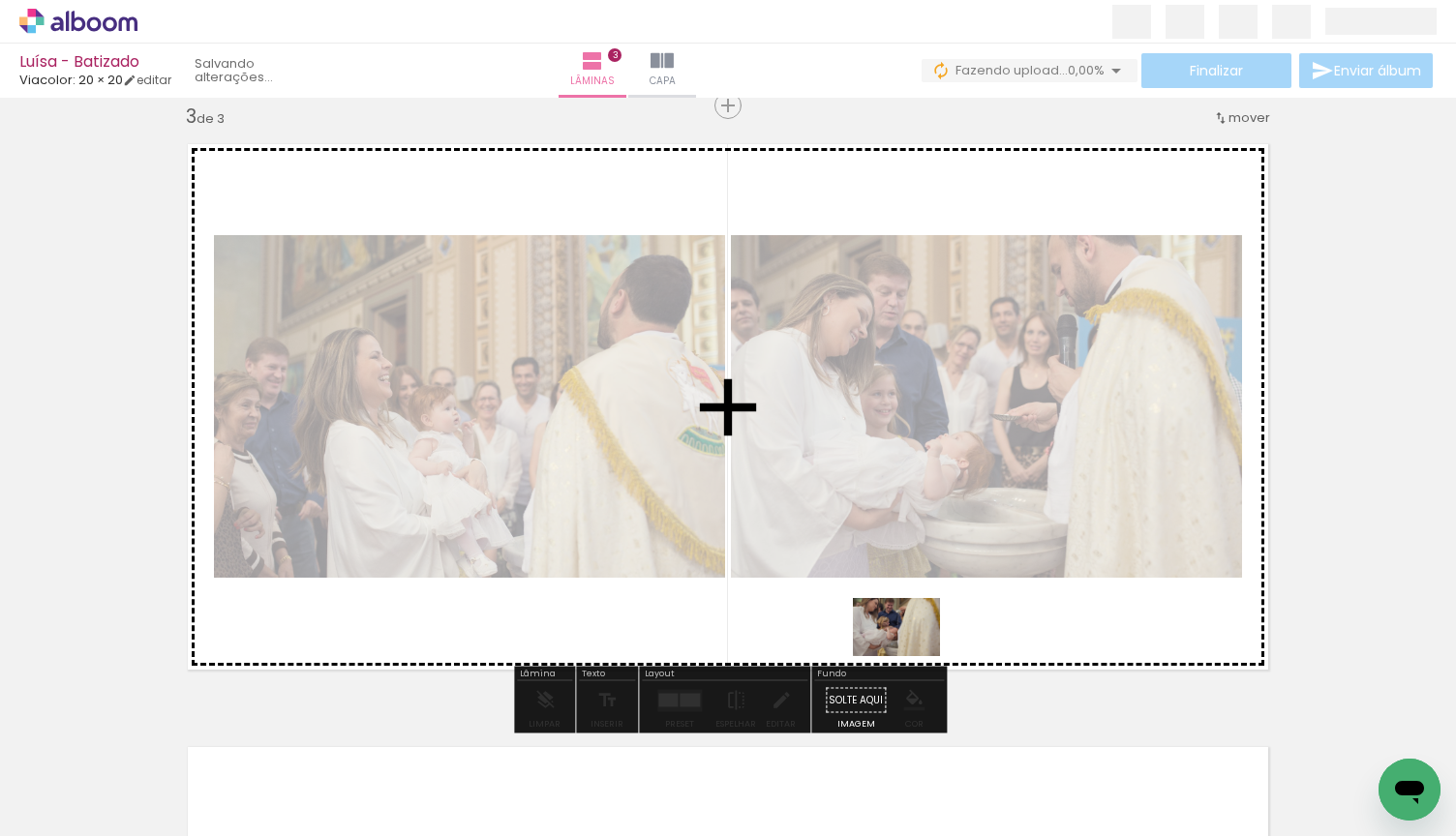
drag, startPoint x: 882, startPoint y: 763, endPoint x: 911, endPoint y: 655, distance: 111.3
click at [911, 655] on quentale-workspace at bounding box center [728, 418] width 1456 height 836
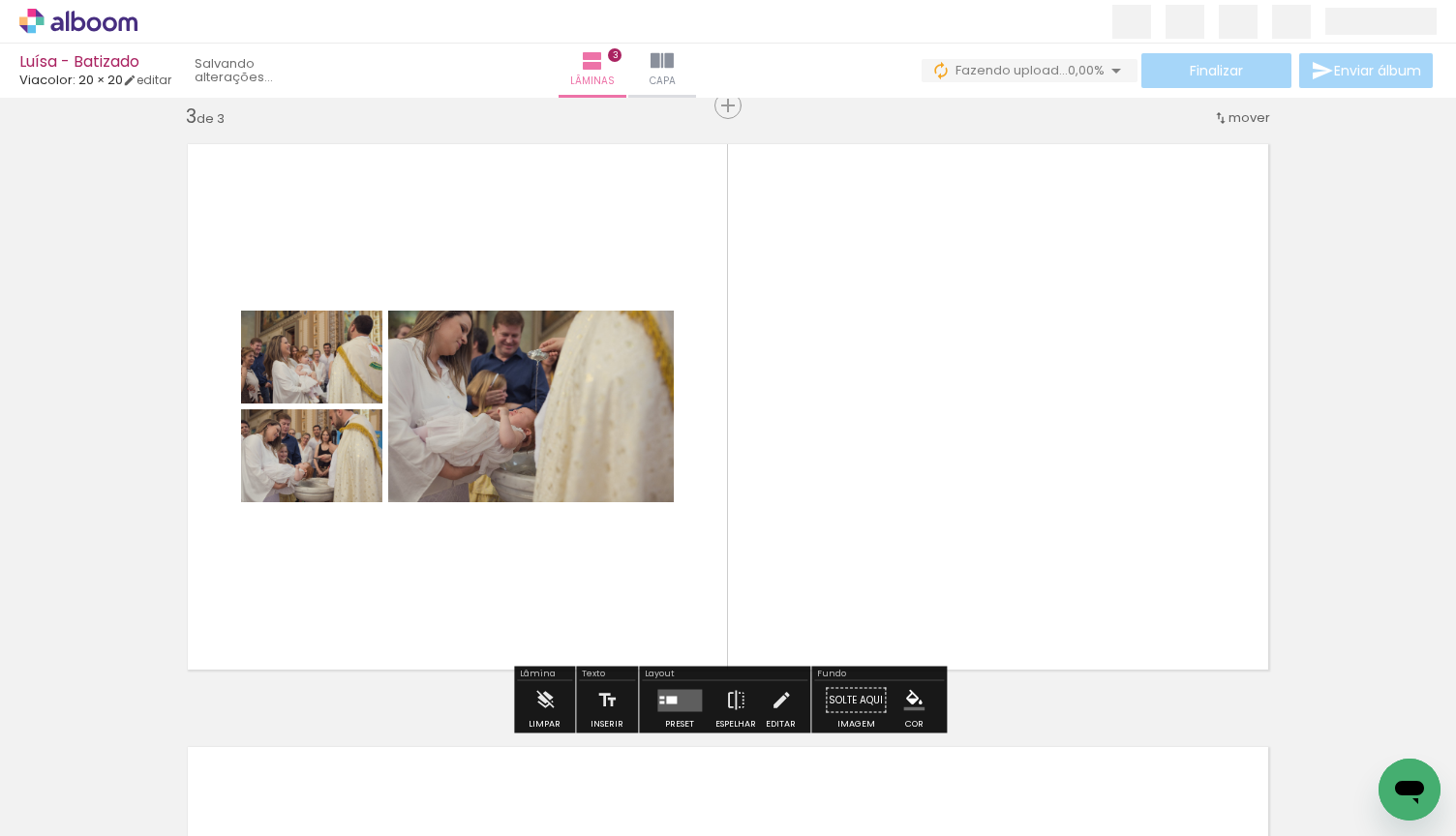
drag, startPoint x: 1003, startPoint y: 769, endPoint x: 1007, endPoint y: 545, distance: 223.6
click at [1007, 545] on quentale-workspace at bounding box center [728, 418] width 1456 height 836
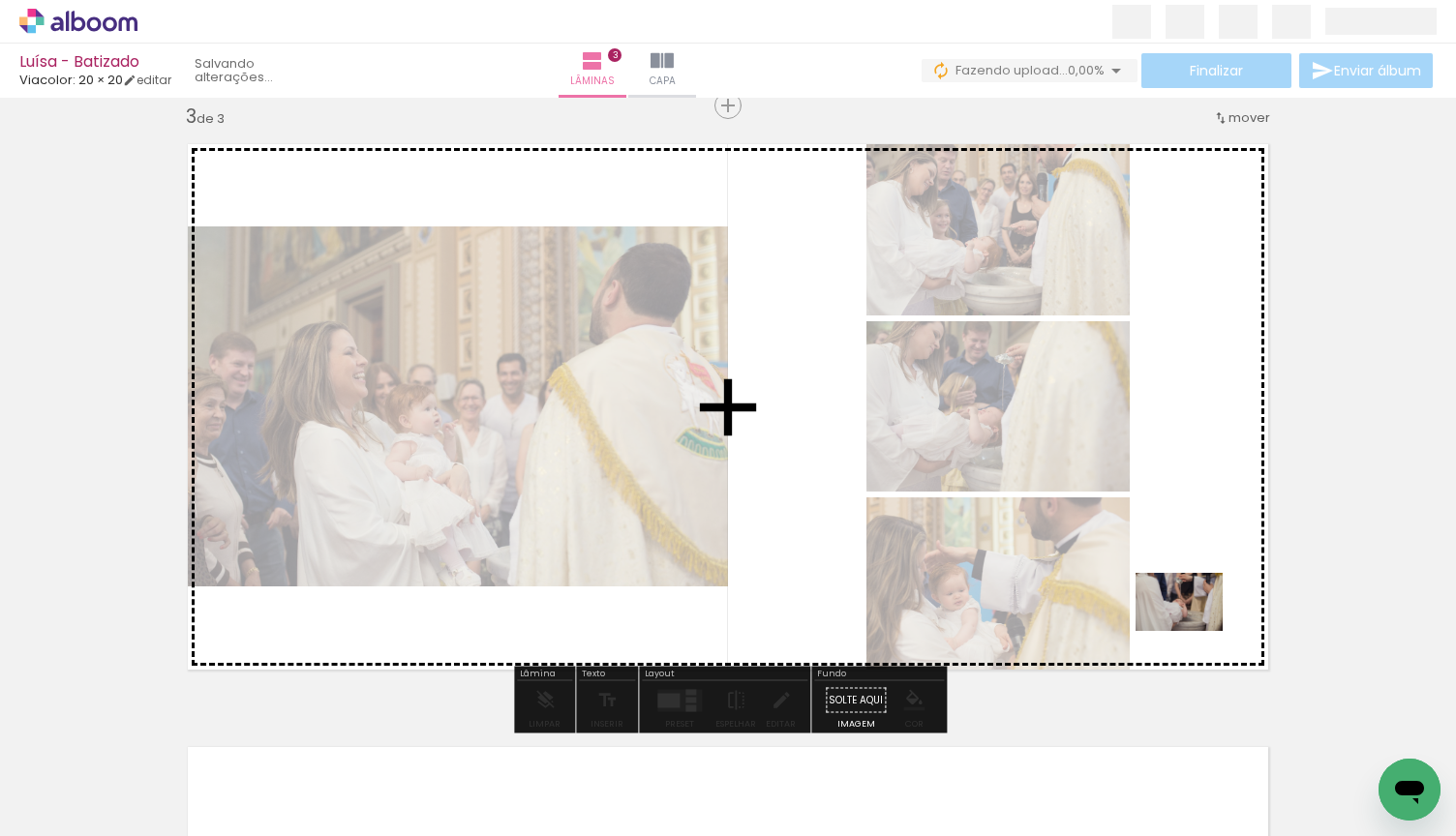
drag, startPoint x: 1089, startPoint y: 761, endPoint x: 1193, endPoint y: 631, distance: 166.6
click at [1193, 631] on quentale-workspace at bounding box center [728, 418] width 1456 height 836
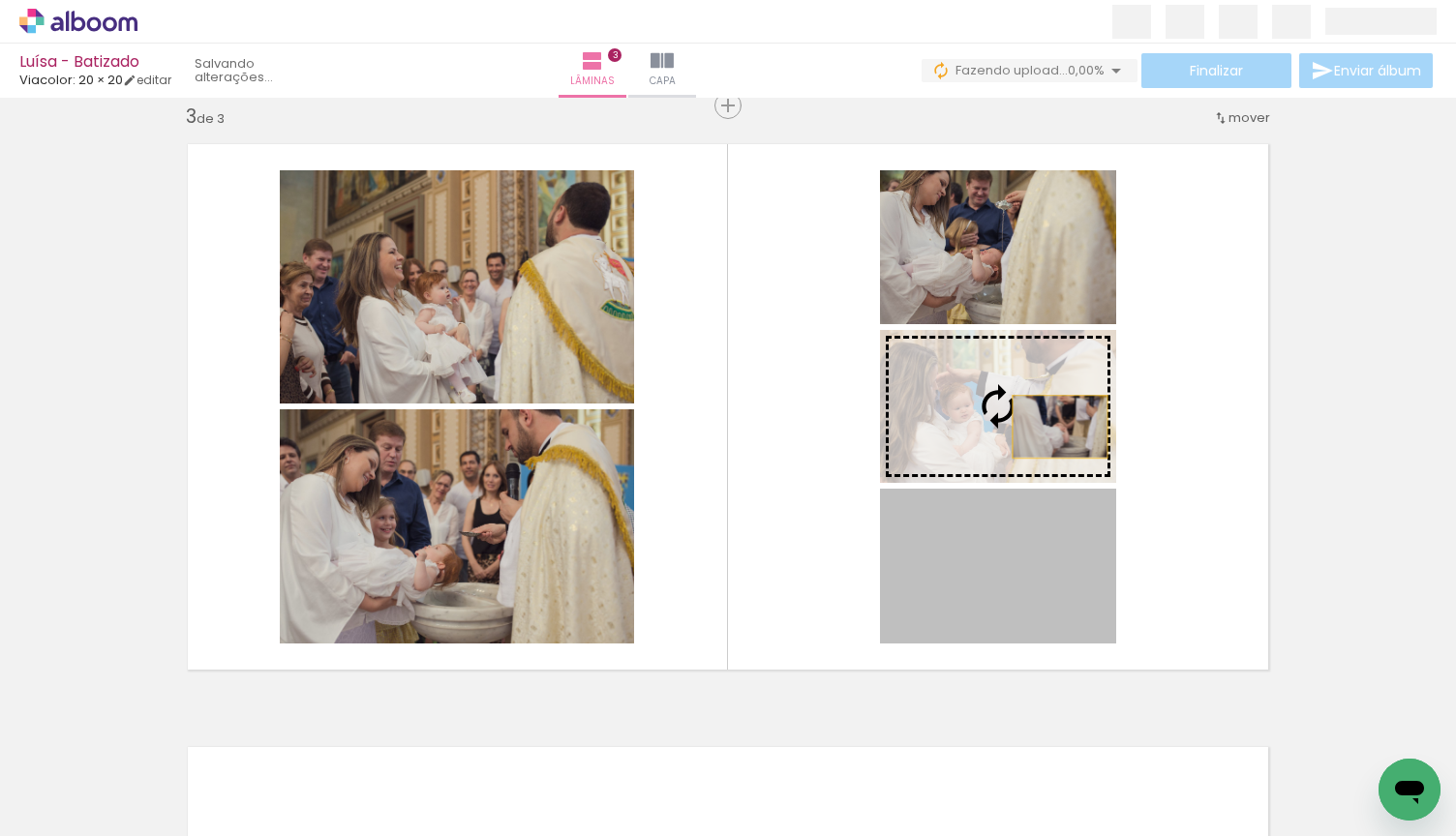
drag, startPoint x: 1059, startPoint y: 590, endPoint x: 1061, endPoint y: 410, distance: 180.0
click at [0, 0] on slot at bounding box center [0, 0] width 0 height 0
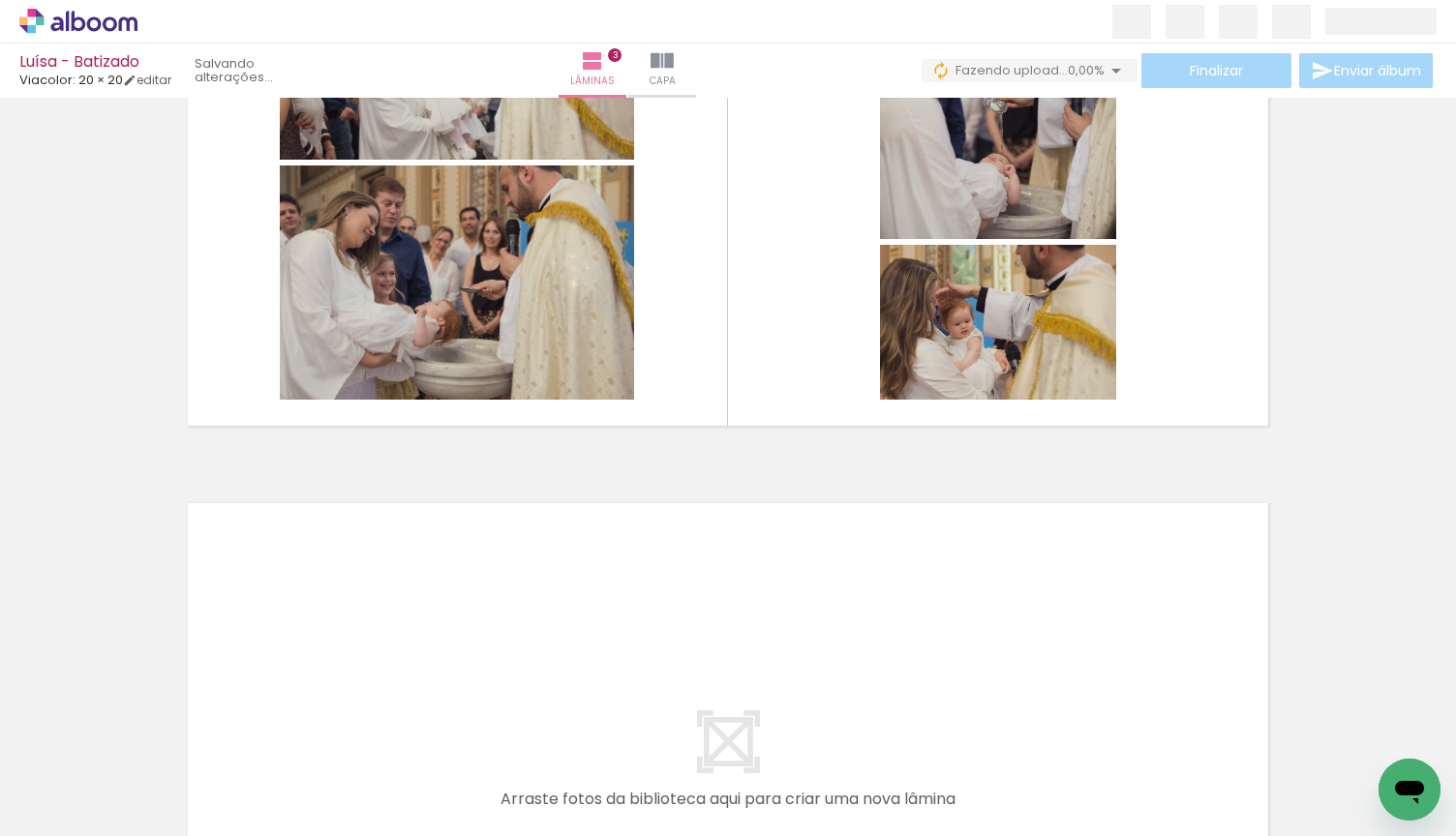
scroll to position [0, 614]
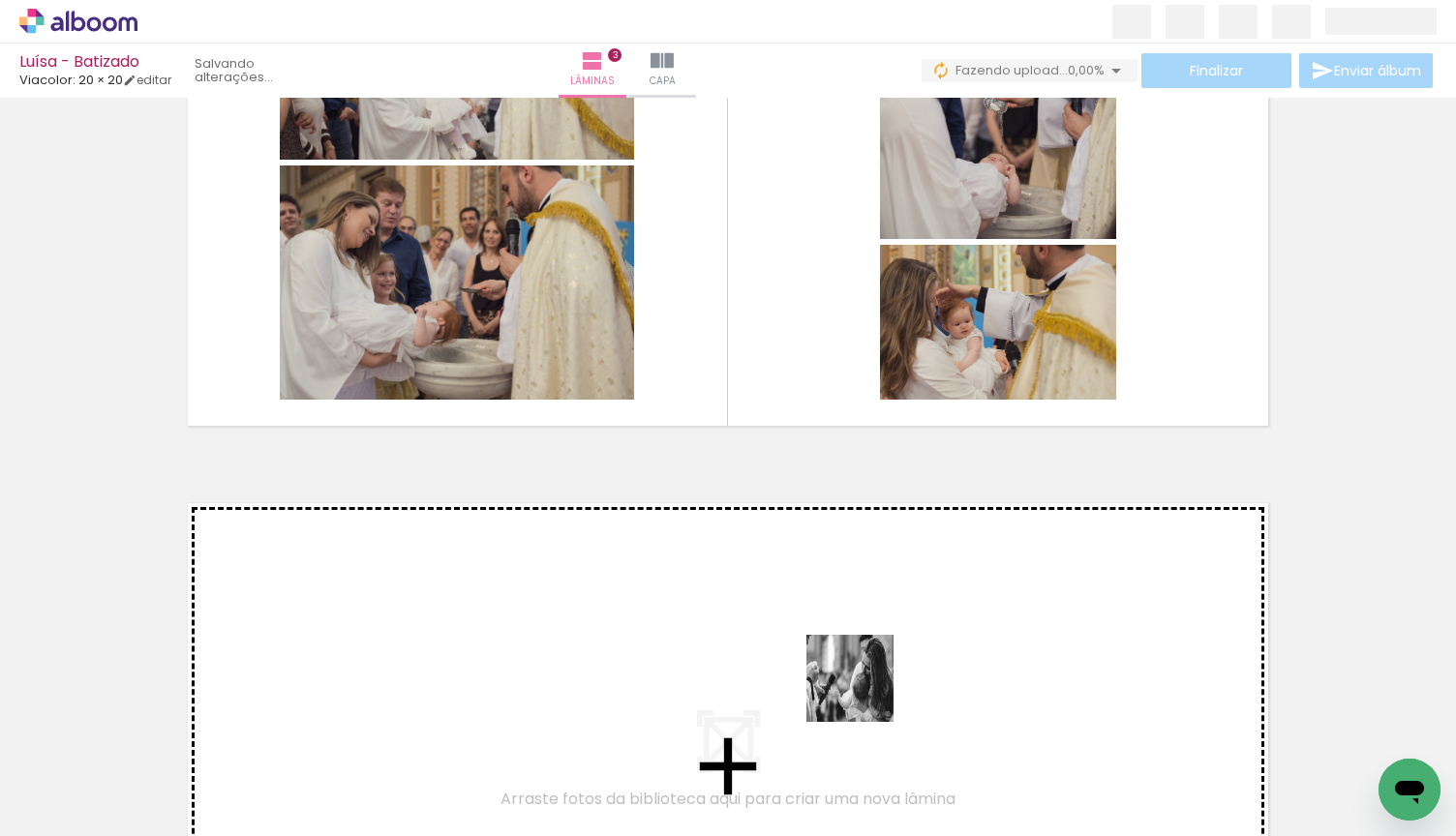
drag, startPoint x: 805, startPoint y: 785, endPoint x: 877, endPoint y: 679, distance: 127.5
click at [877, 679] on quentale-workspace at bounding box center [728, 418] width 1456 height 836
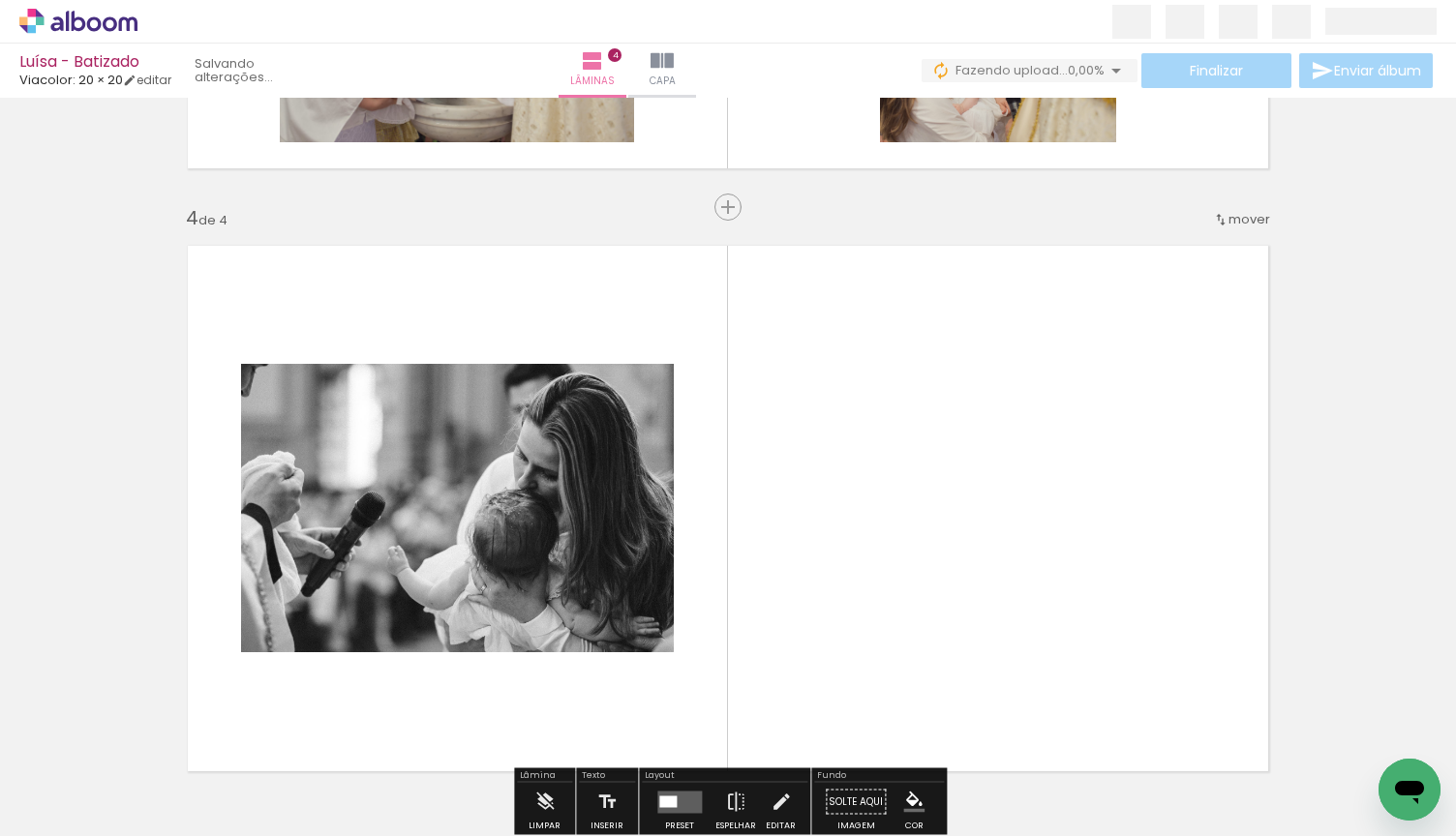
scroll to position [1833, 0]
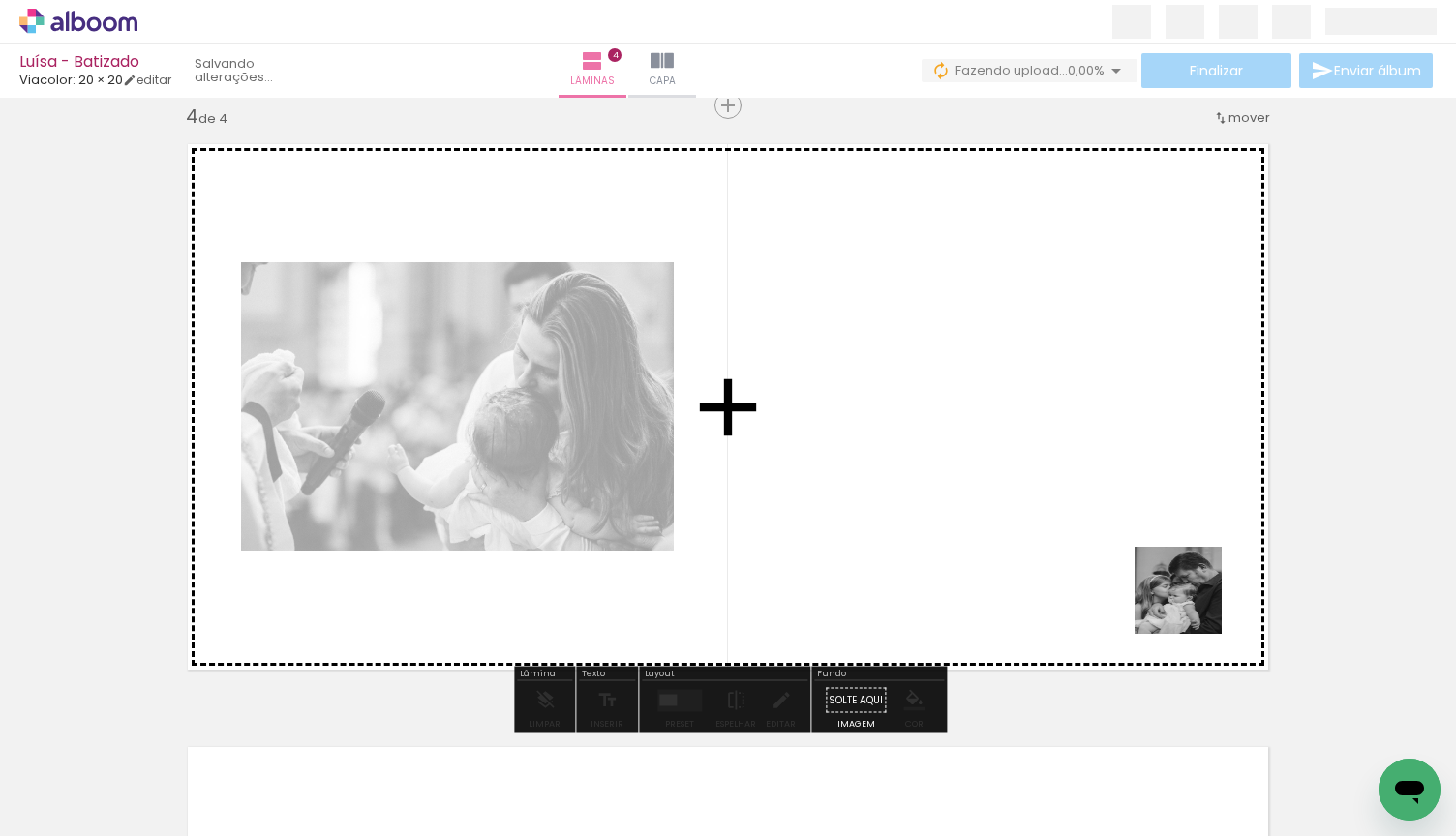
drag, startPoint x: 1220, startPoint y: 740, endPoint x: 1189, endPoint y: 581, distance: 162.7
click at [1189, 581] on quentale-workspace at bounding box center [728, 418] width 1456 height 836
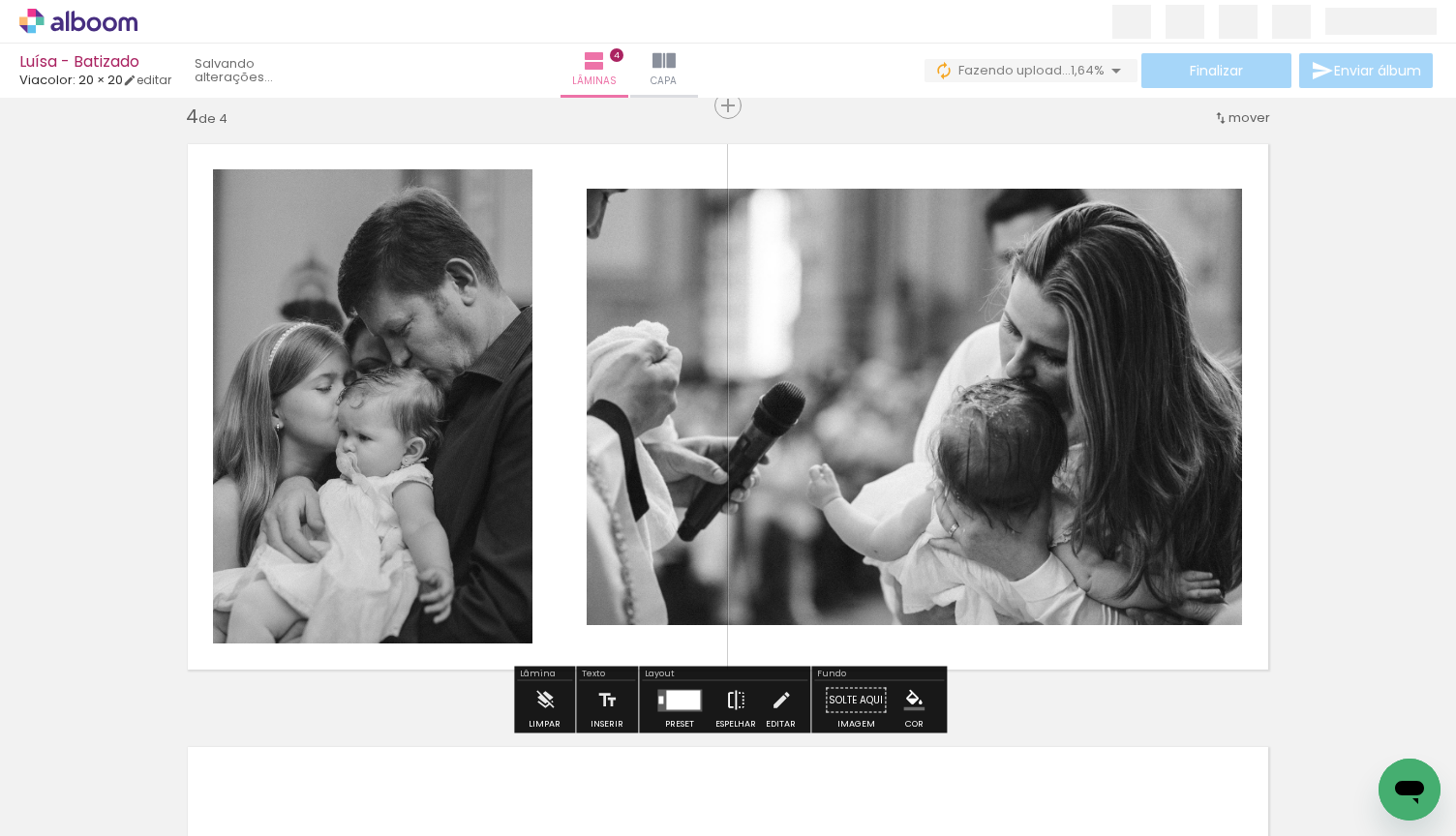
click at [727, 699] on iron-icon at bounding box center [735, 700] width 21 height 39
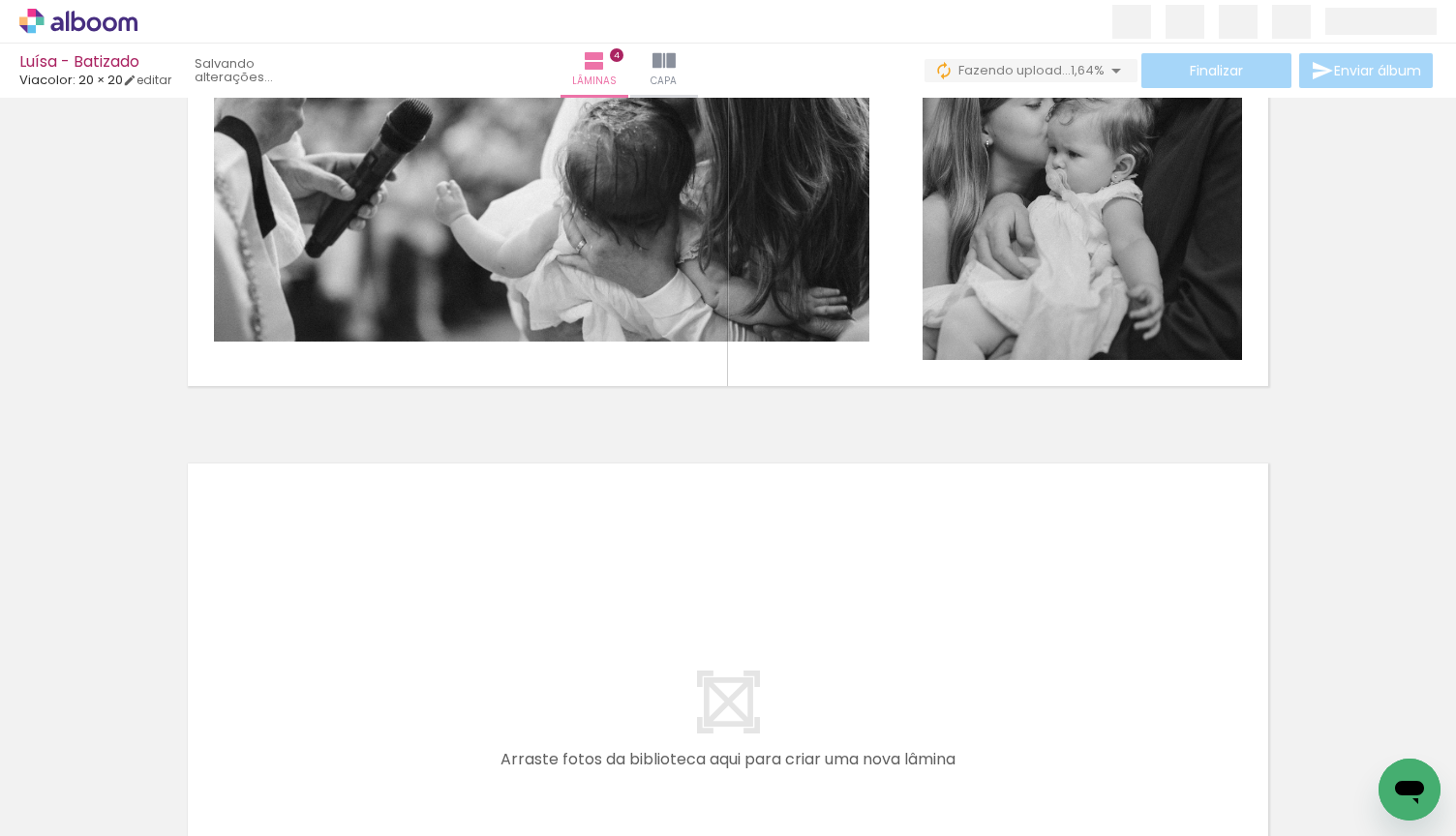
scroll to position [0, 926]
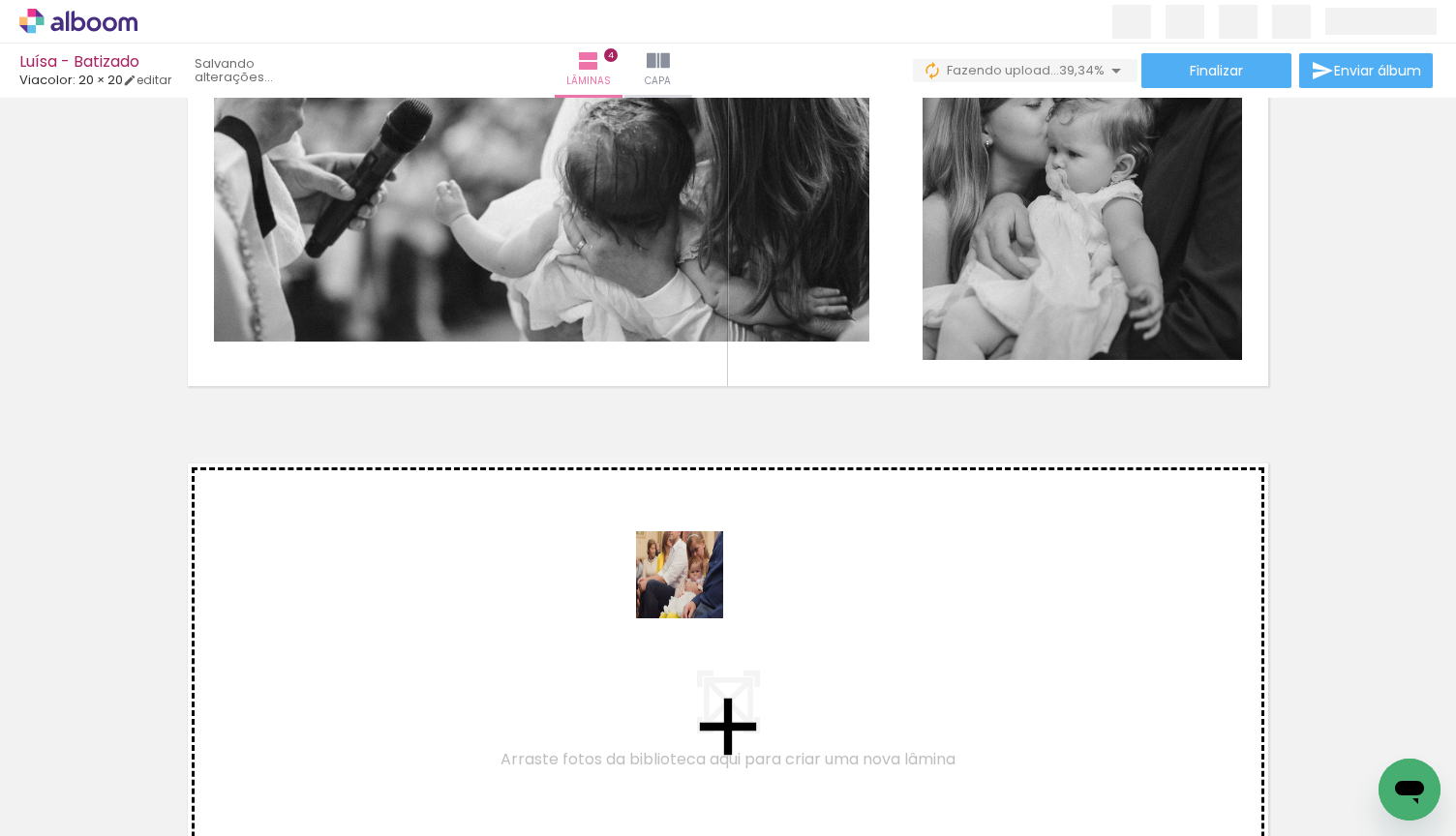
drag, startPoint x: 694, startPoint y: 765, endPoint x: 693, endPoint y: 586, distance: 179.1
click at [693, 586] on quentale-workspace at bounding box center [728, 418] width 1456 height 836
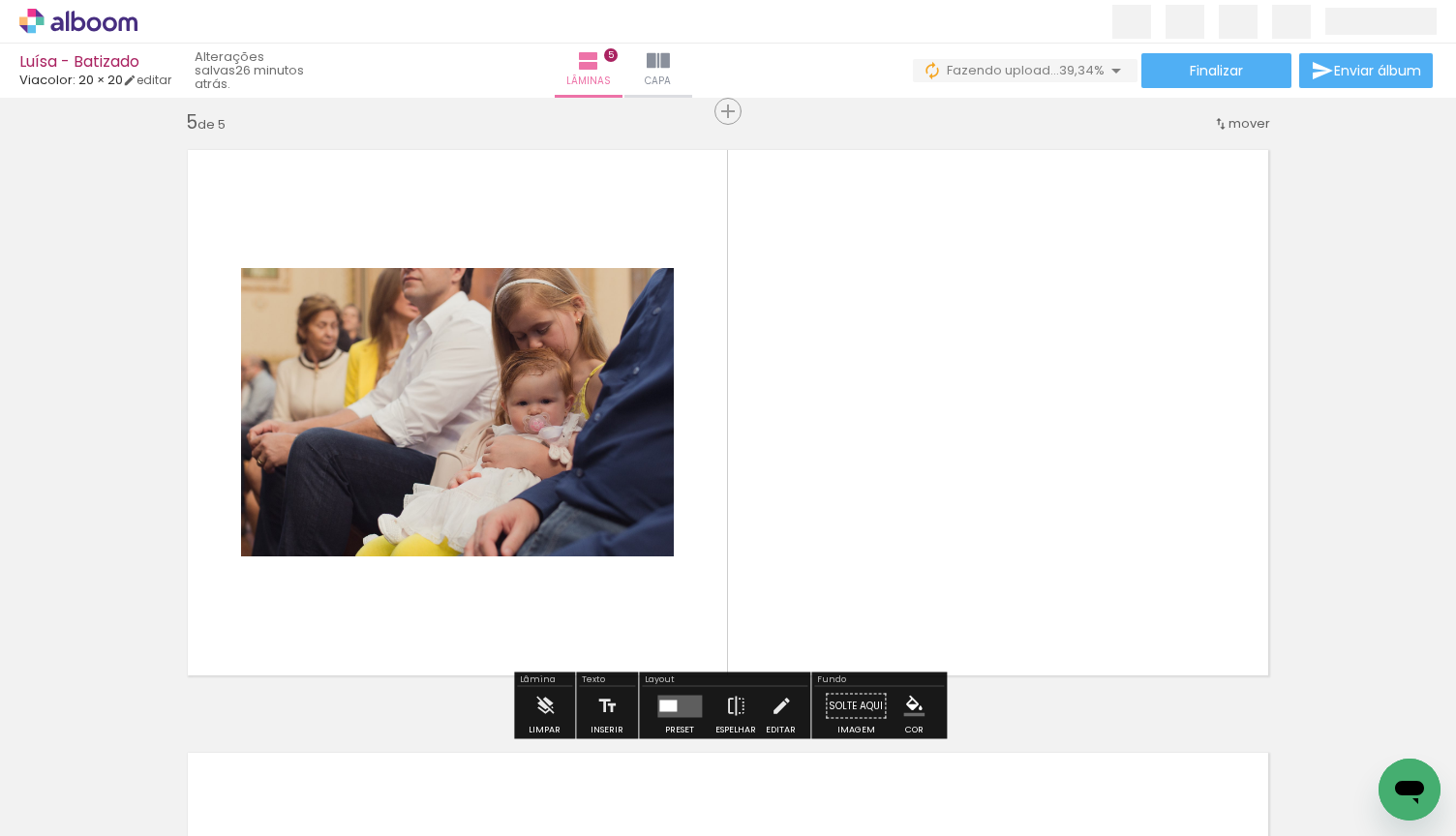
scroll to position [2436, 0]
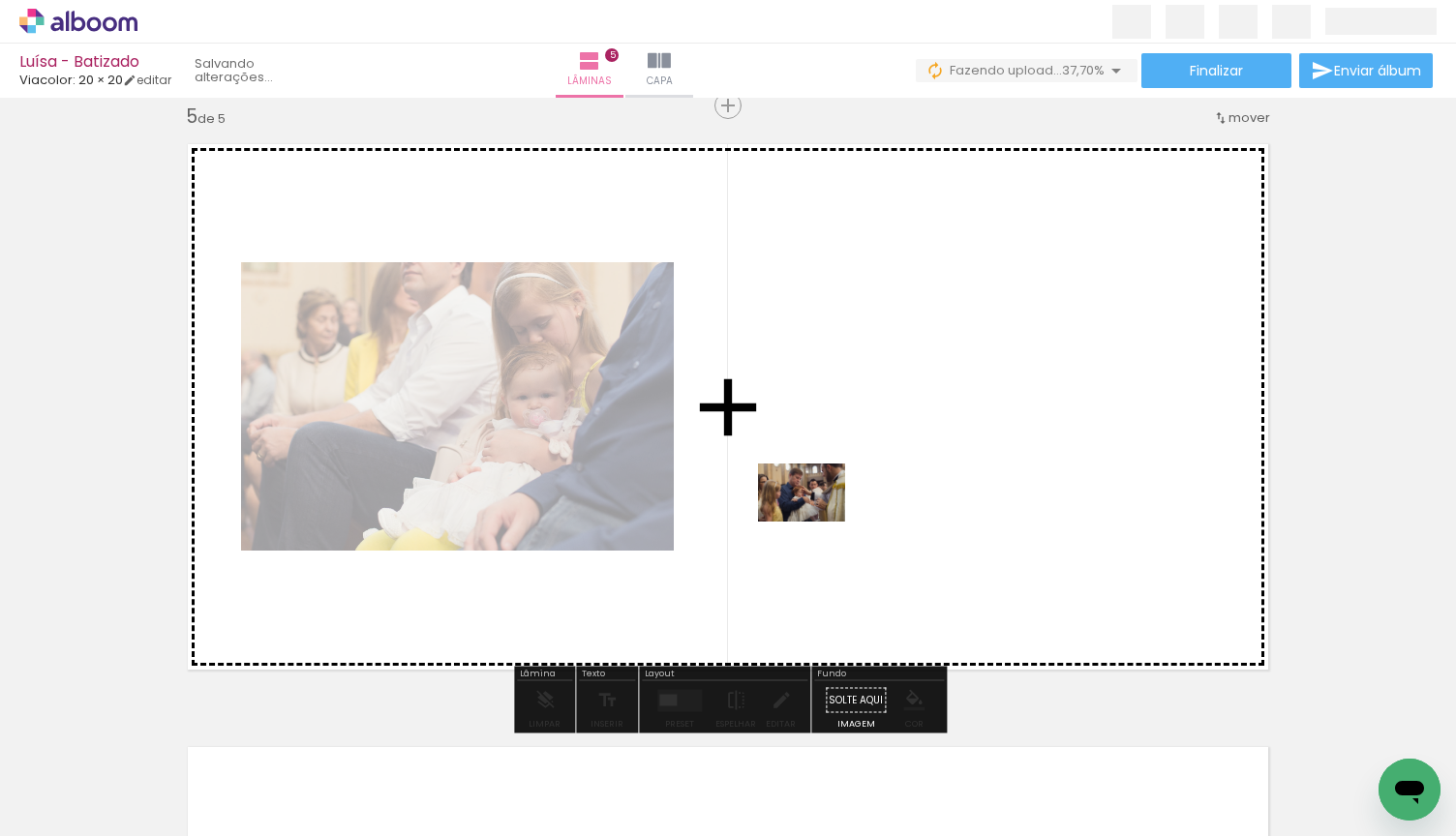
drag, startPoint x: 796, startPoint y: 767, endPoint x: 816, endPoint y: 522, distance: 245.7
click at [816, 522] on quentale-workspace at bounding box center [728, 418] width 1456 height 836
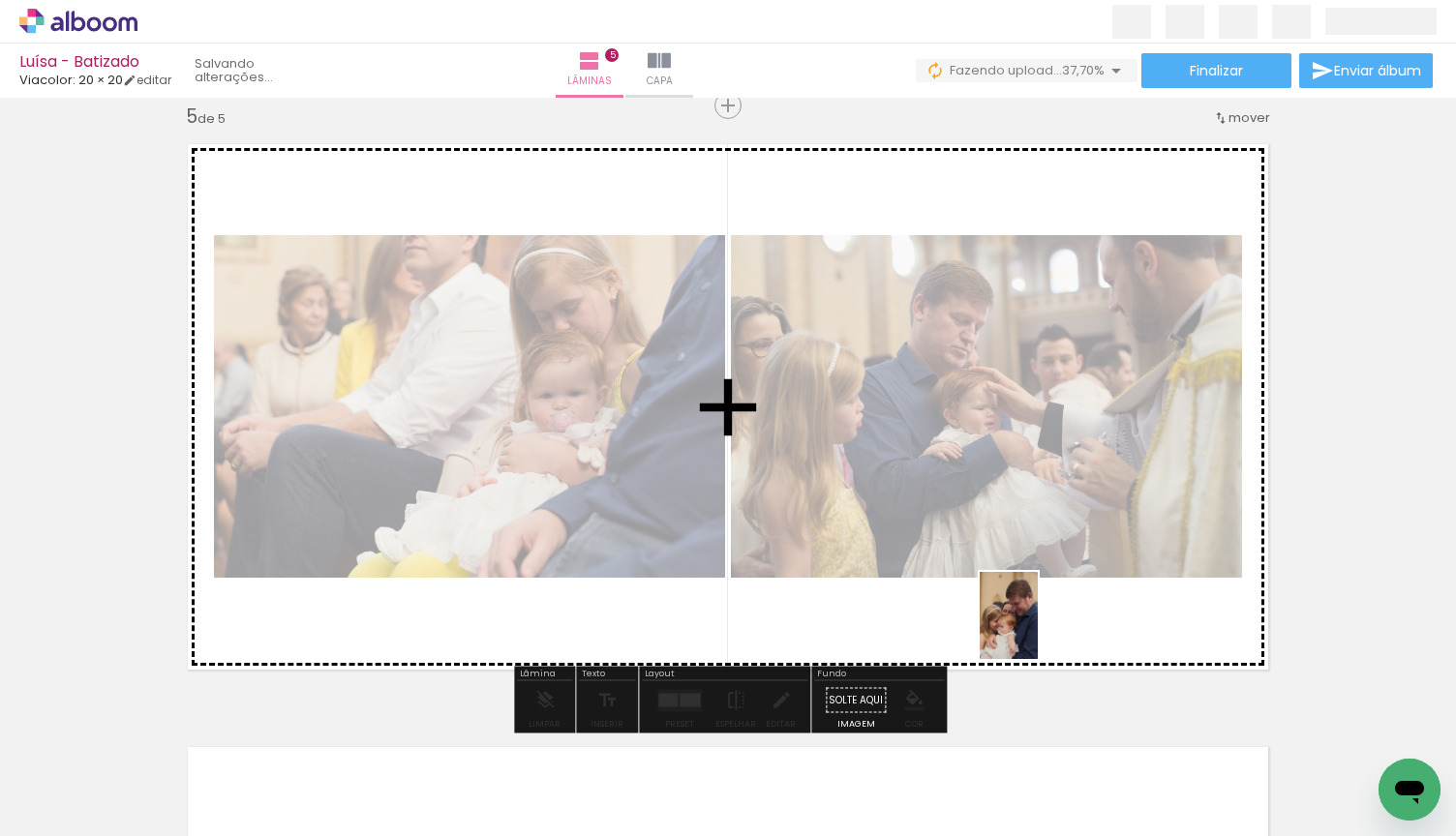
drag, startPoint x: 1013, startPoint y: 784, endPoint x: 1038, endPoint y: 630, distance: 155.8
click at [1038, 630] on quentale-workspace at bounding box center [728, 418] width 1456 height 836
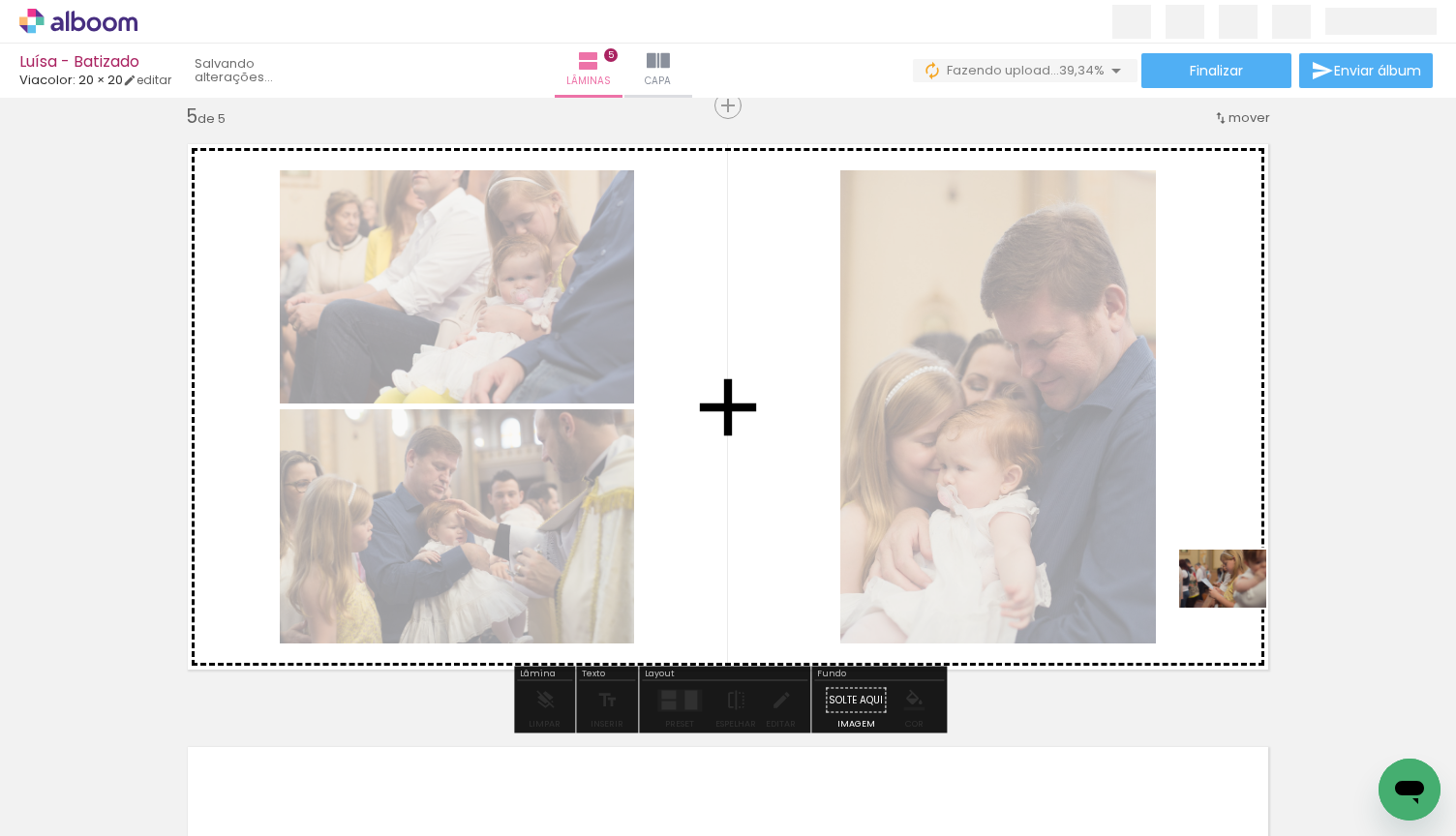
drag, startPoint x: 1123, startPoint y: 779, endPoint x: 1237, endPoint y: 606, distance: 207.5
click at [1237, 606] on quentale-workspace at bounding box center [728, 418] width 1456 height 836
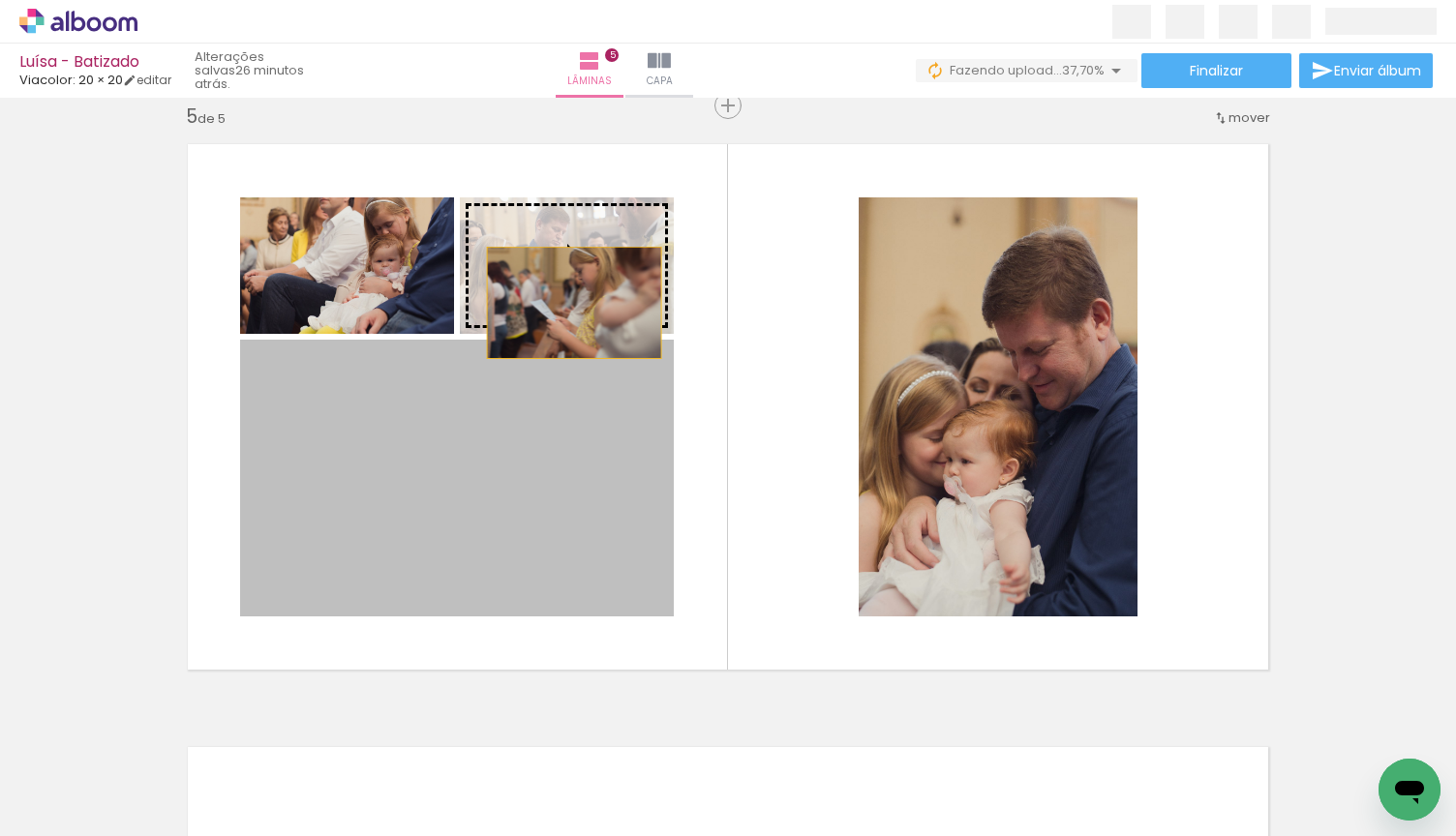
drag, startPoint x: 543, startPoint y: 459, endPoint x: 581, endPoint y: 280, distance: 183.0
click at [0, 0] on slot at bounding box center [0, 0] width 0 height 0
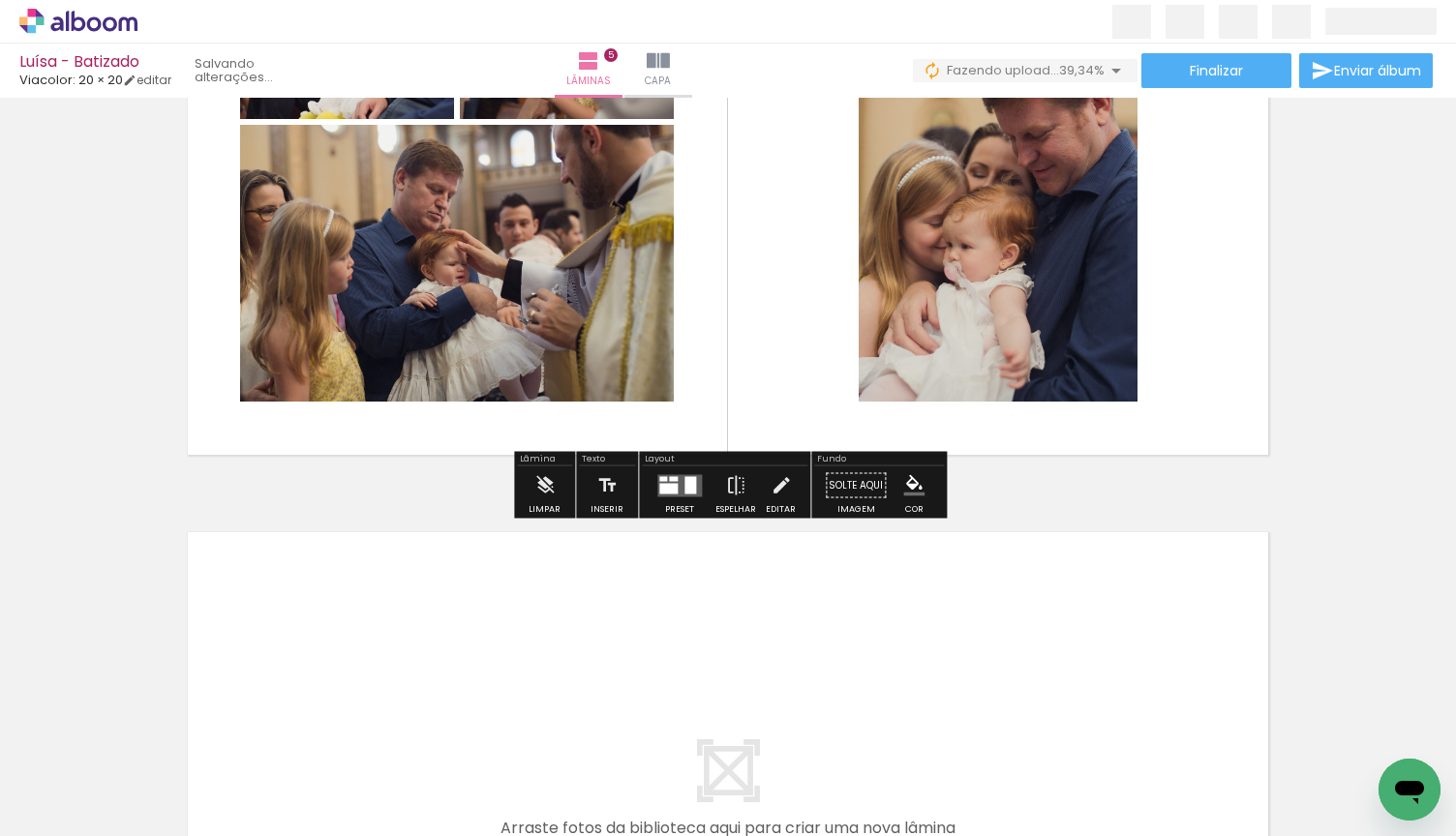
scroll to position [2655, 0]
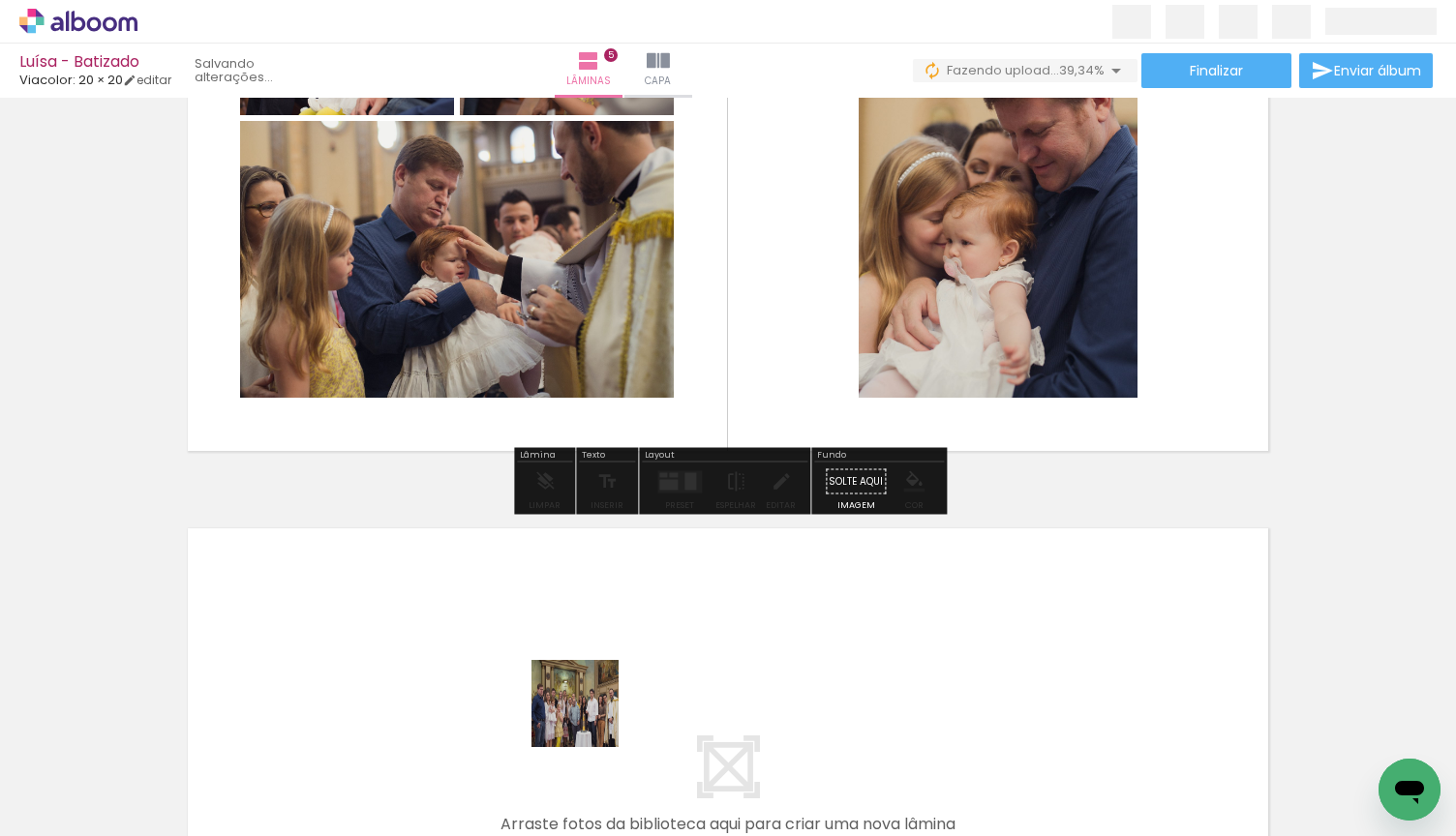
drag, startPoint x: 582, startPoint y: 773, endPoint x: 622, endPoint y: 638, distance: 141.5
click at [622, 638] on quentale-workspace at bounding box center [728, 418] width 1456 height 836
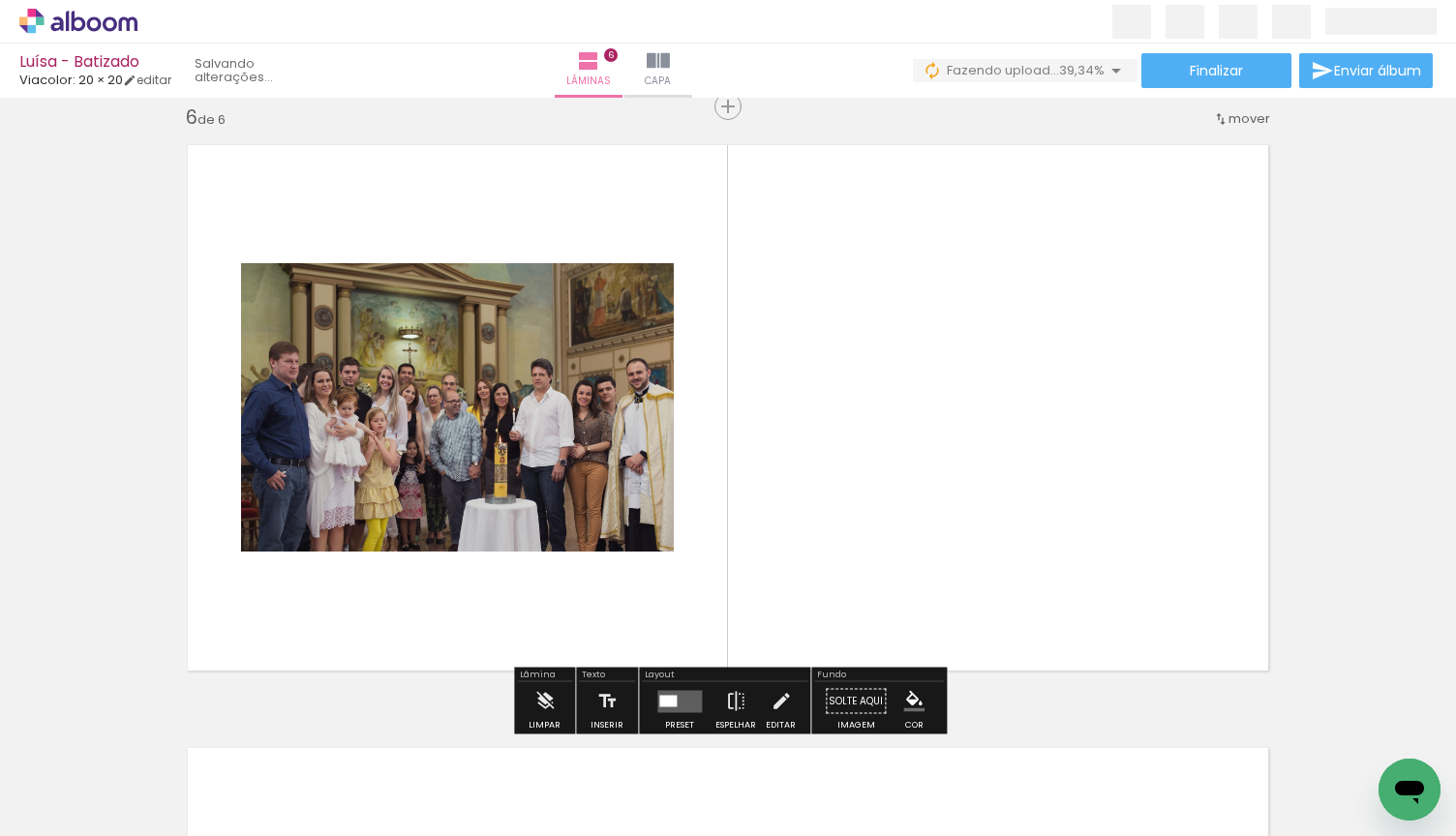
scroll to position [3039, 0]
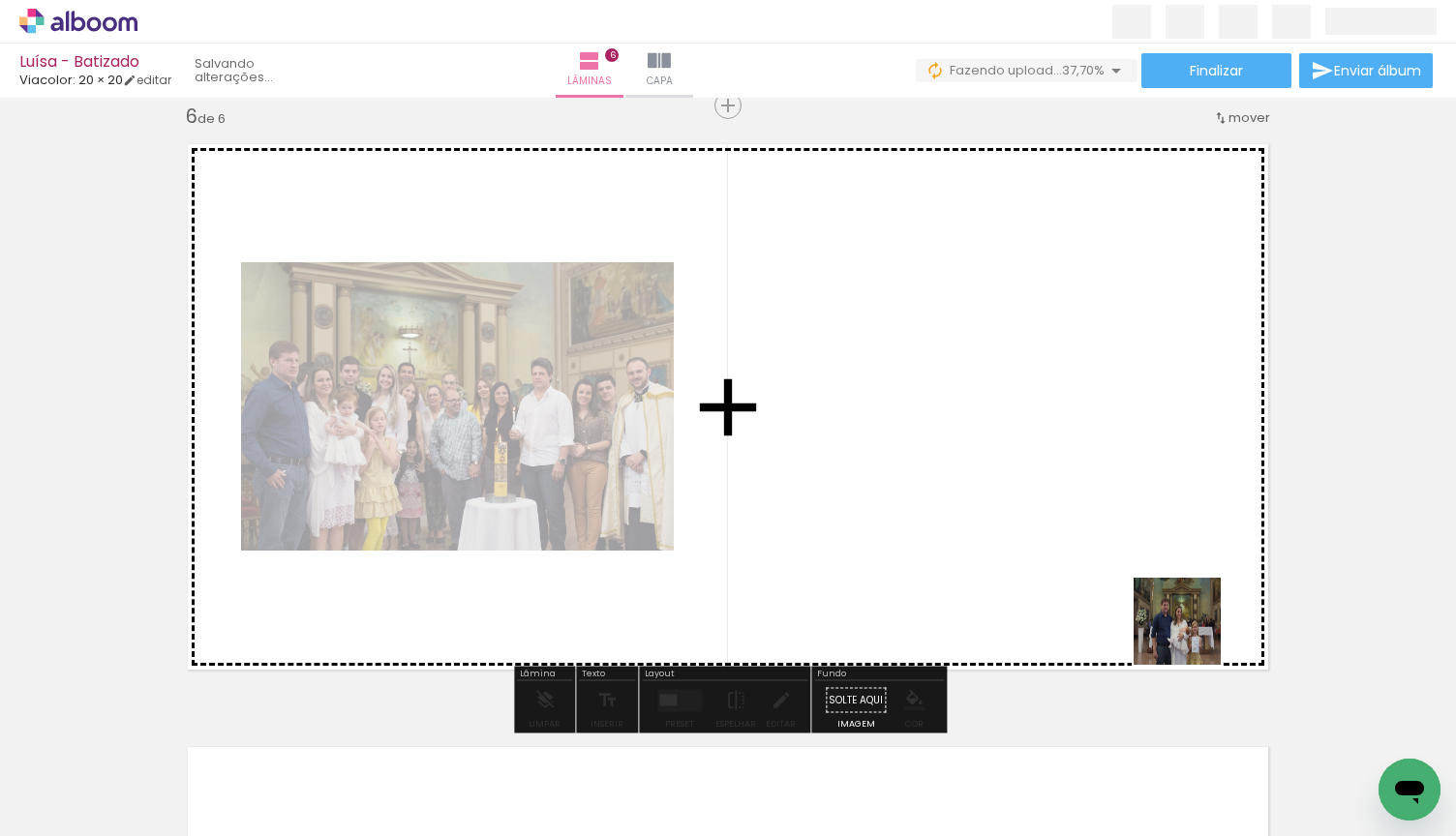
drag, startPoint x: 1227, startPoint y: 769, endPoint x: 1179, endPoint y: 604, distance: 171.5
click at [1179, 604] on quentale-workspace at bounding box center [728, 418] width 1456 height 836
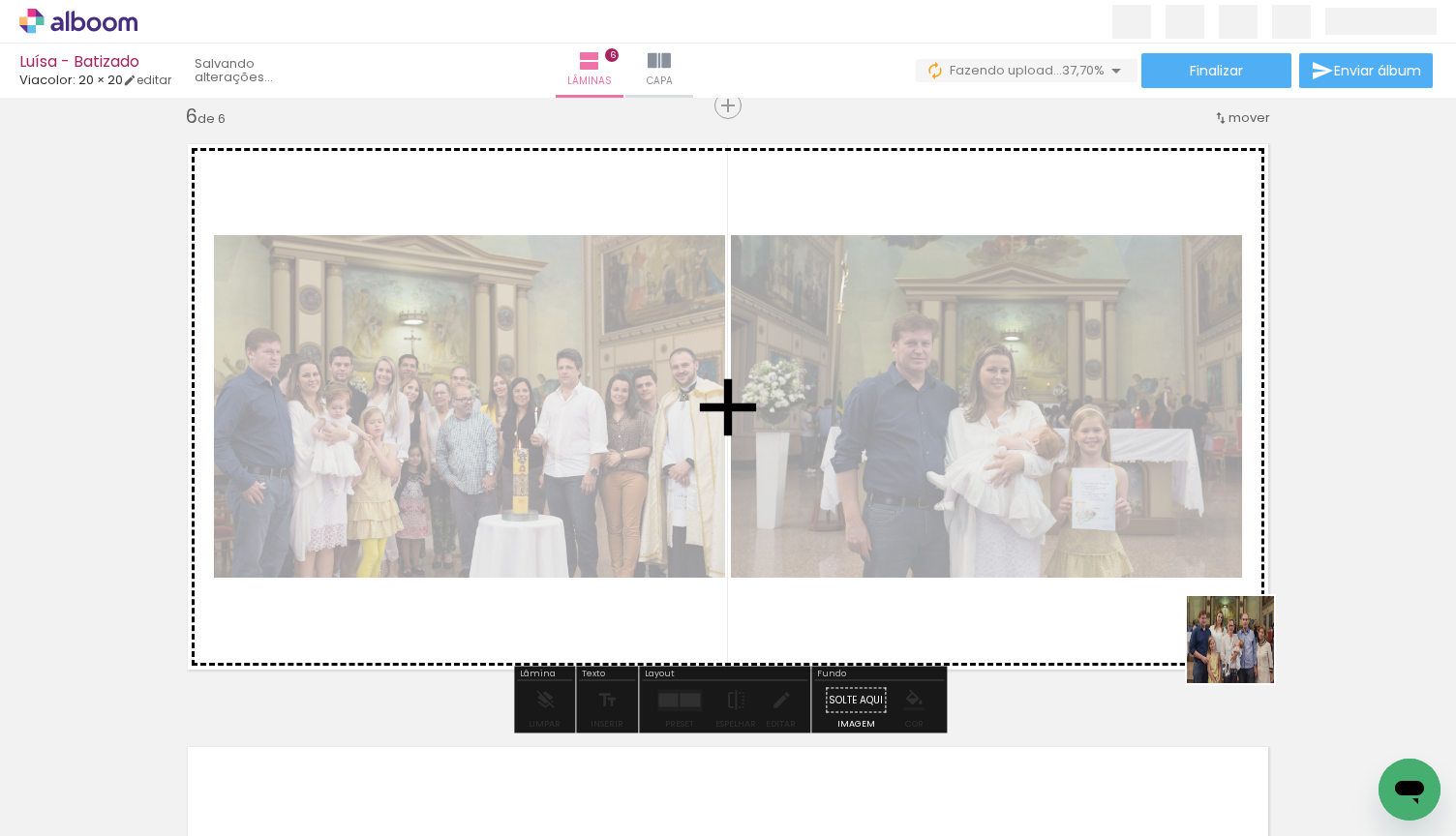
drag, startPoint x: 1344, startPoint y: 774, endPoint x: 1230, endPoint y: 645, distance: 172.8
click at [1230, 645] on quentale-workspace at bounding box center [728, 418] width 1456 height 836
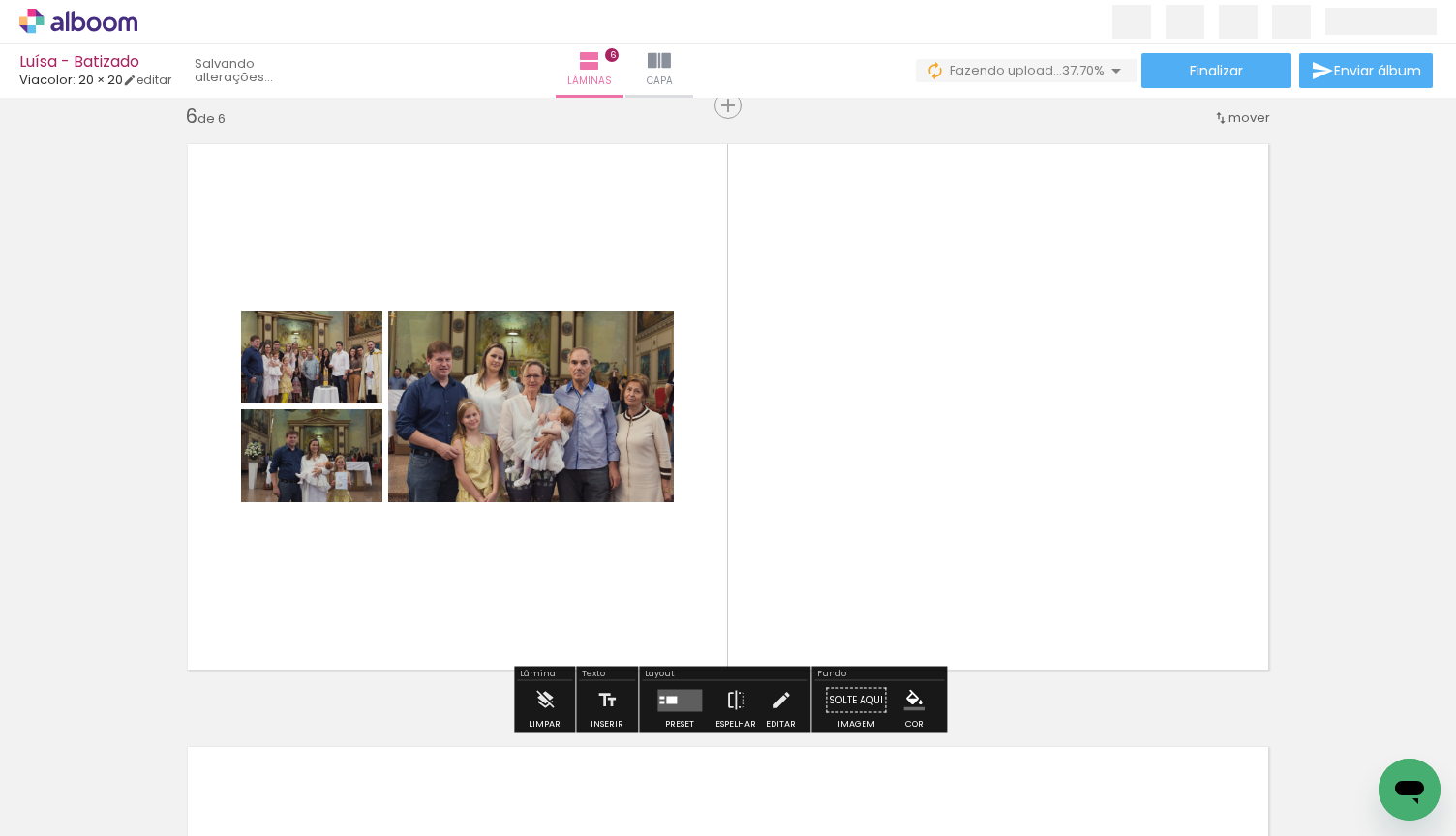
scroll to position [0, 1374]
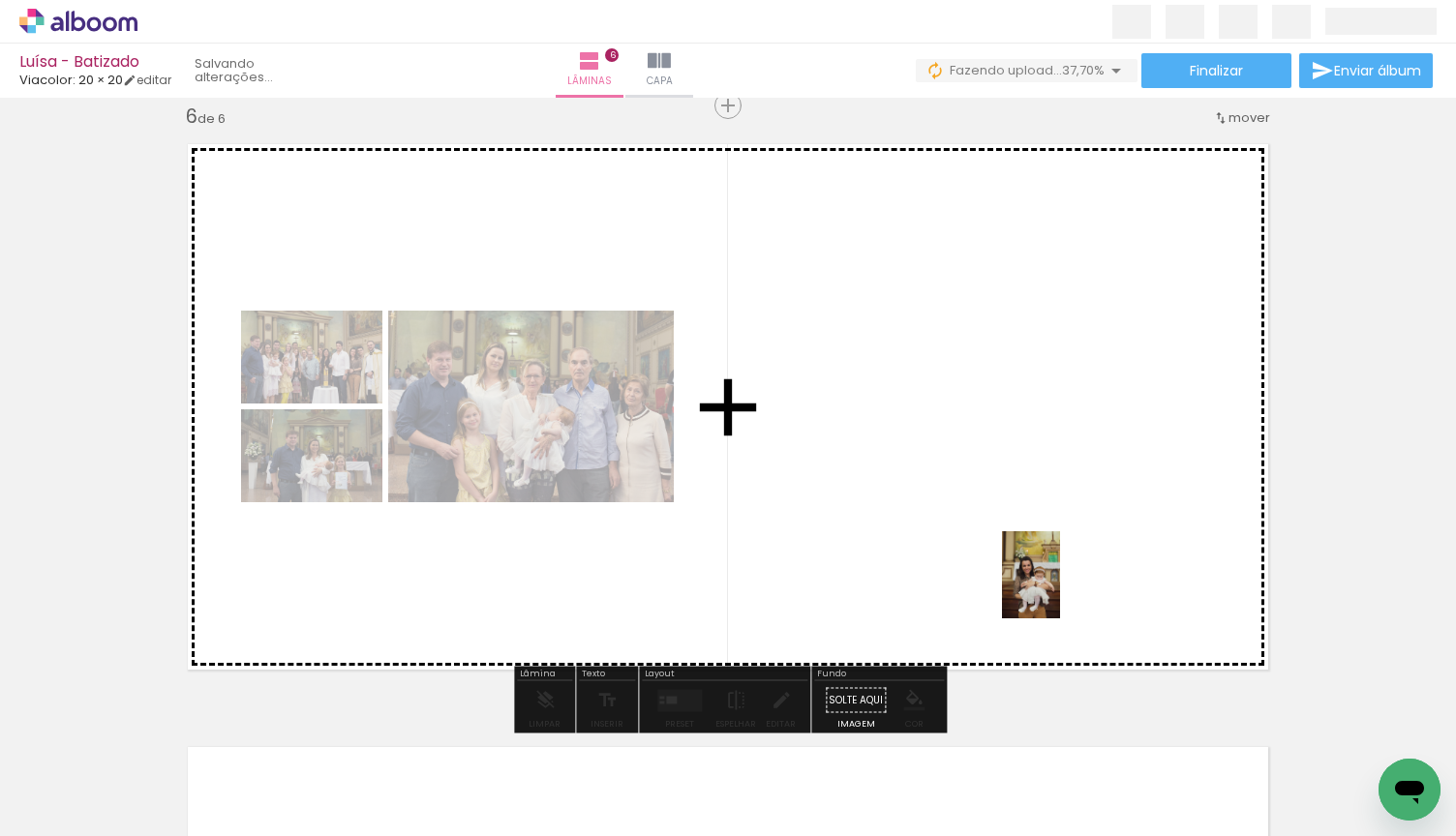
drag, startPoint x: 995, startPoint y: 771, endPoint x: 1060, endPoint y: 589, distance: 193.2
click at [1060, 589] on quentale-workspace at bounding box center [728, 418] width 1456 height 836
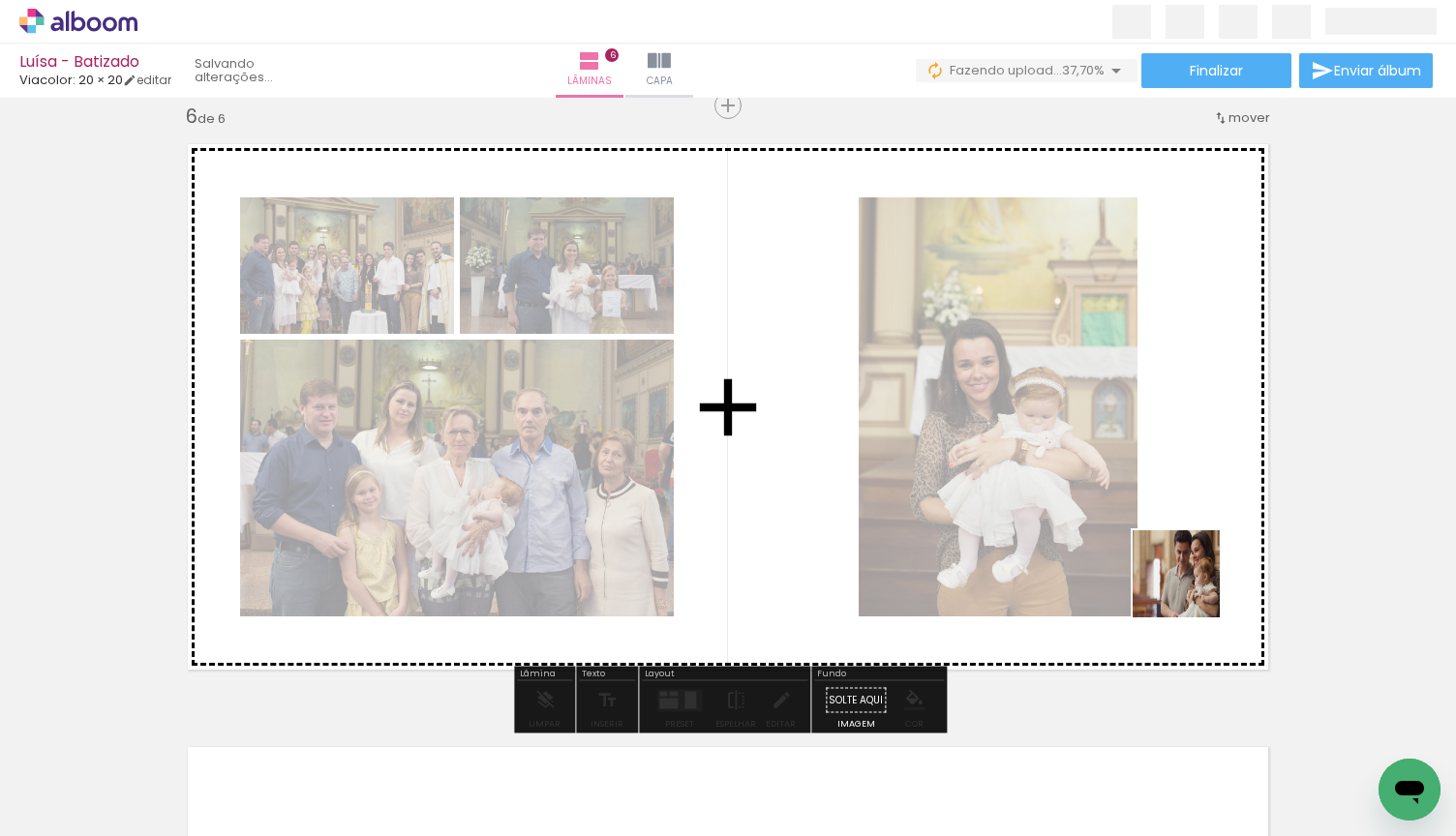
drag, startPoint x: 1120, startPoint y: 776, endPoint x: 1205, endPoint y: 576, distance: 217.7
click at [1205, 576] on quentale-workspace at bounding box center [728, 418] width 1456 height 836
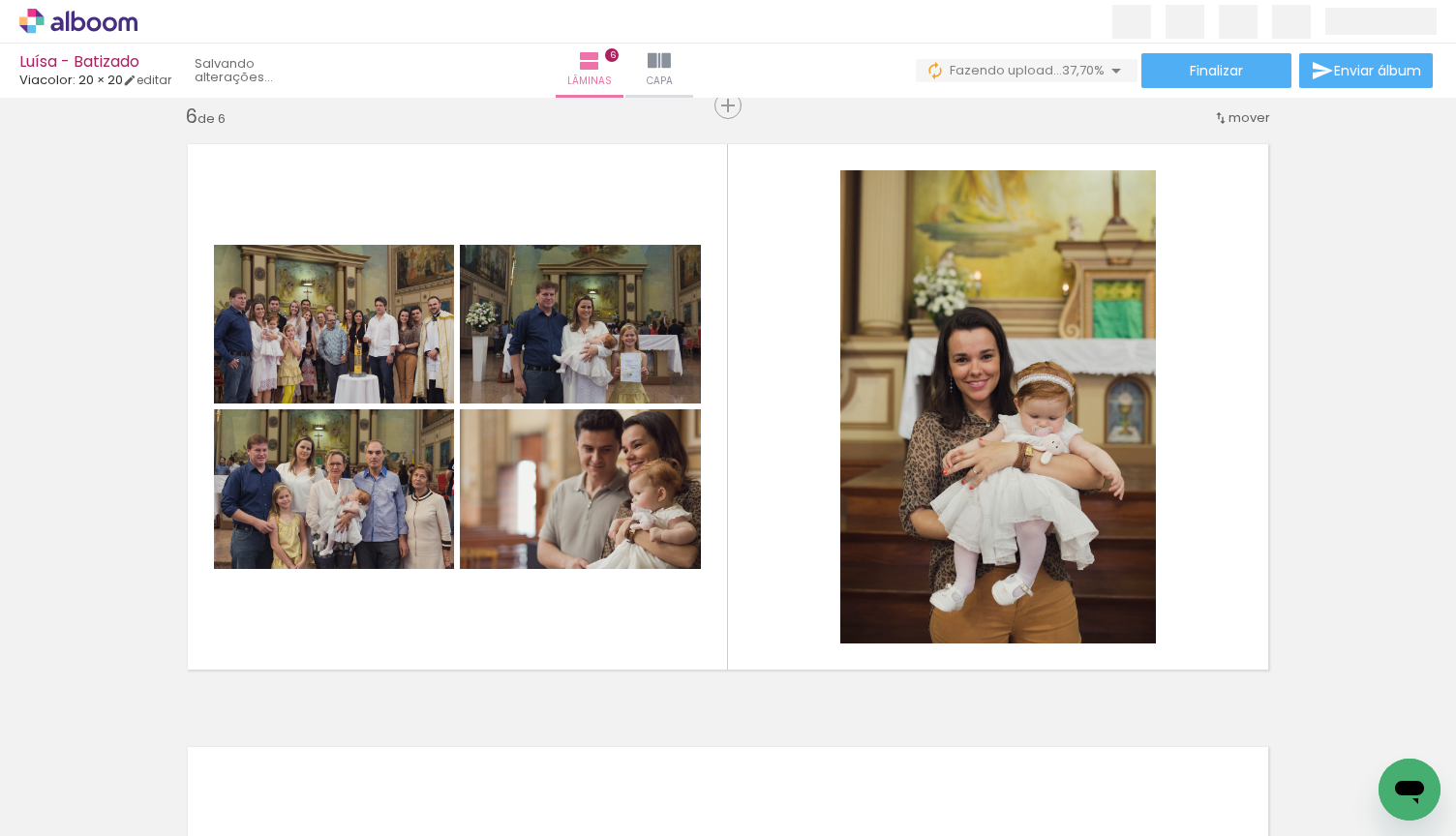
scroll to position [0, 1810]
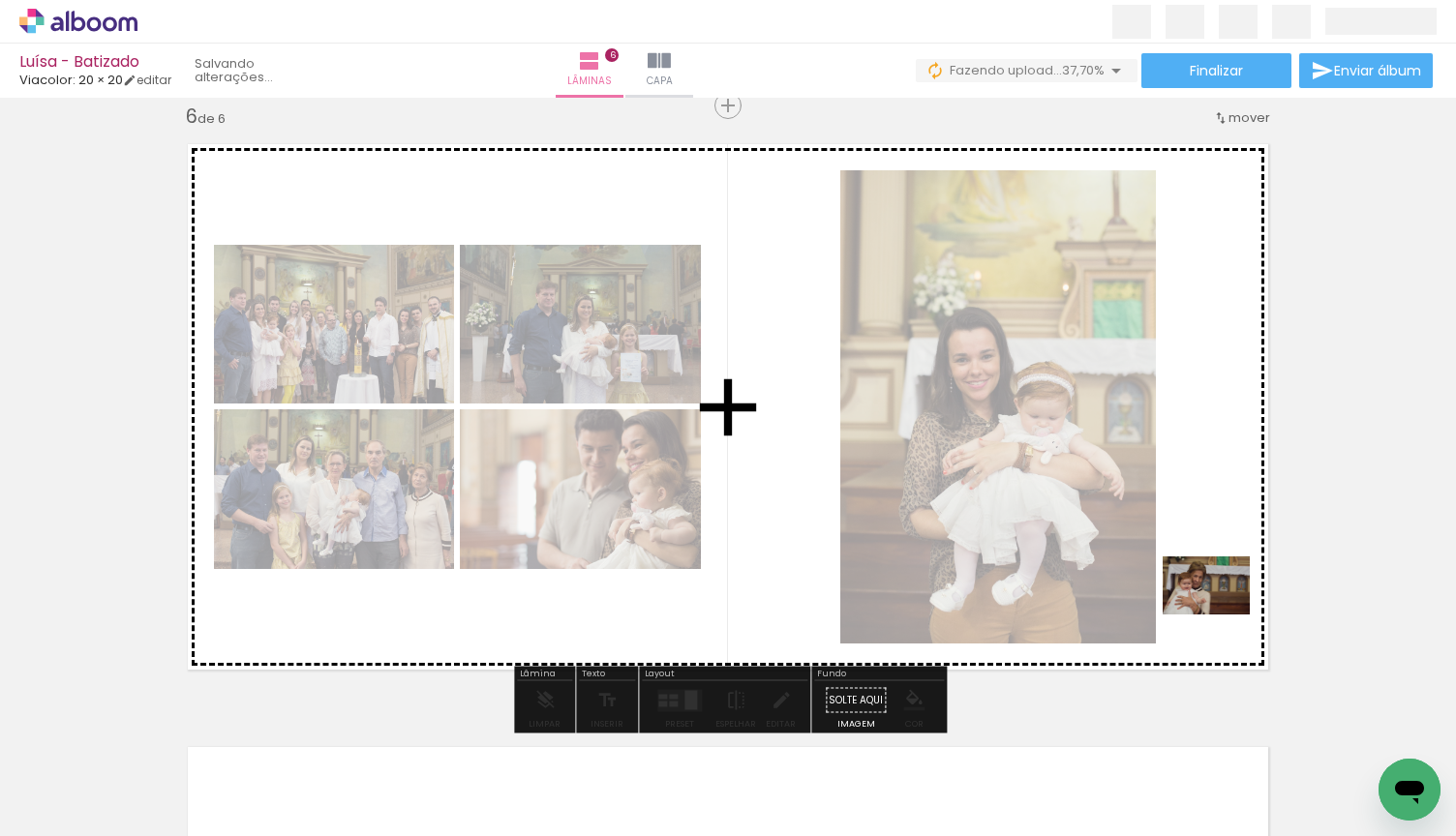
drag, startPoint x: 1099, startPoint y: 789, endPoint x: 1221, endPoint y: 614, distance: 213.5
click at [1221, 614] on quentale-workspace at bounding box center [728, 418] width 1456 height 836
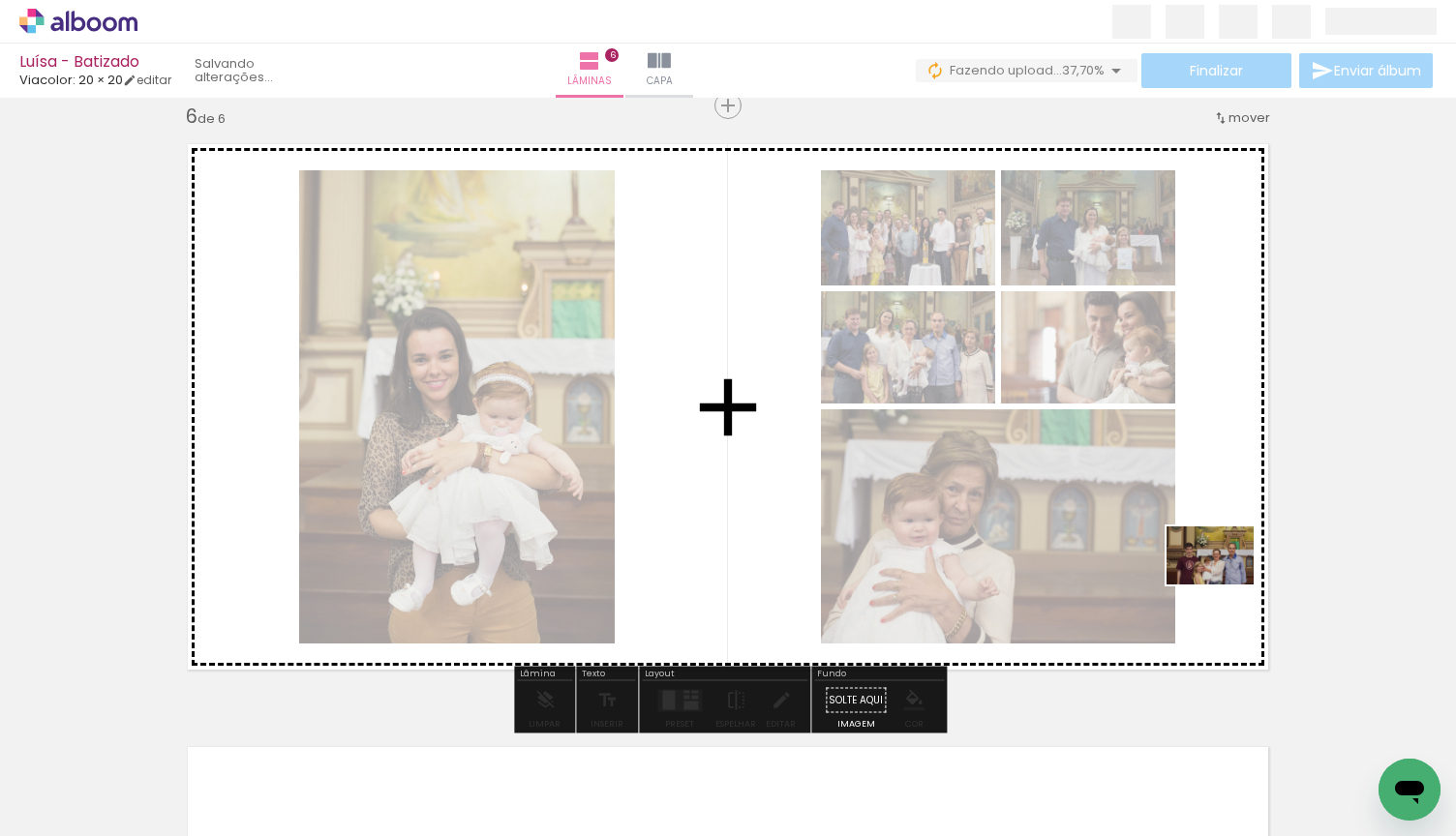
drag, startPoint x: 1199, startPoint y: 789, endPoint x: 1224, endPoint y: 586, distance: 204.8
click at [1224, 586] on quentale-workspace at bounding box center [728, 418] width 1456 height 836
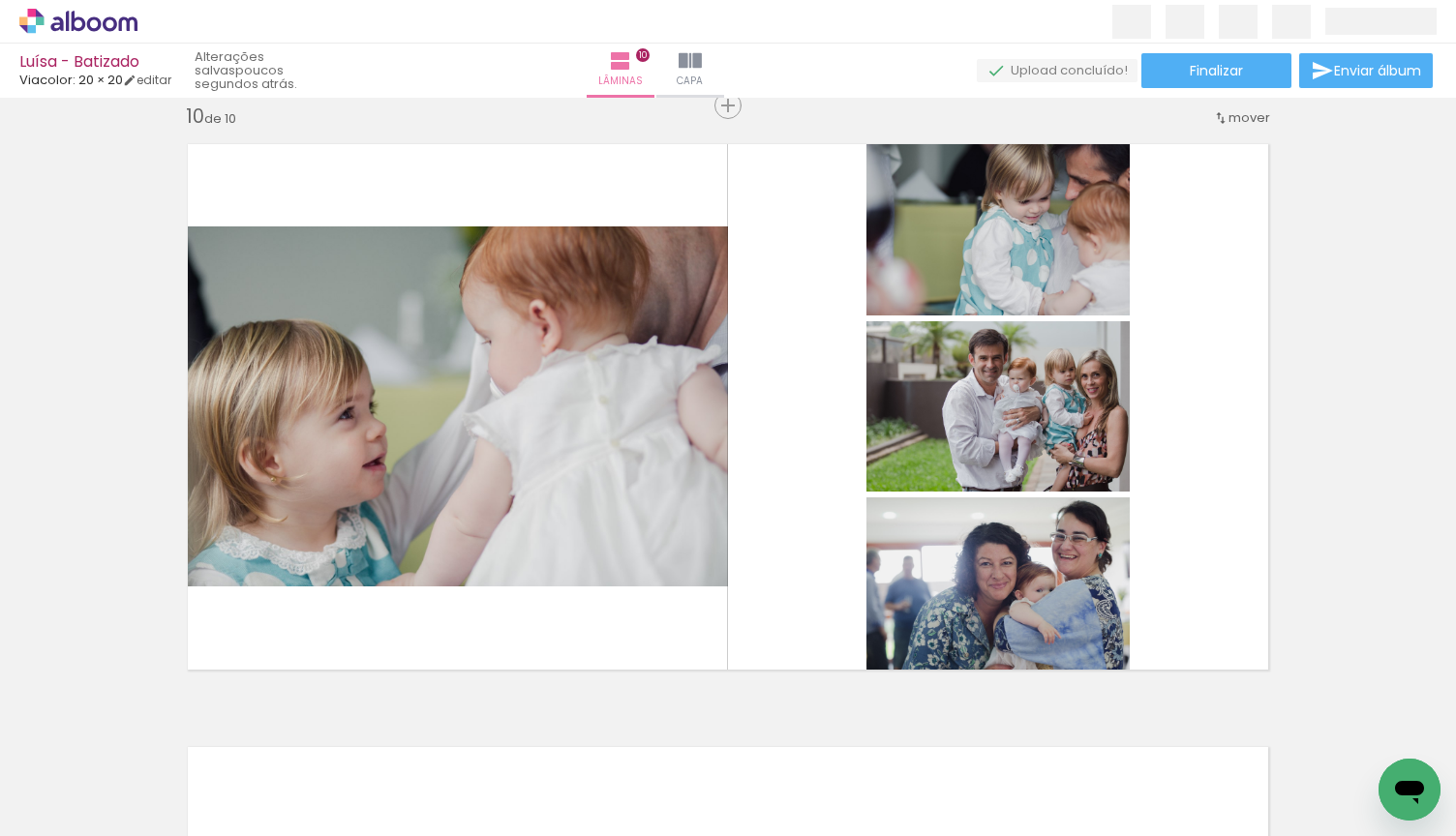
scroll to position [0, 4621]
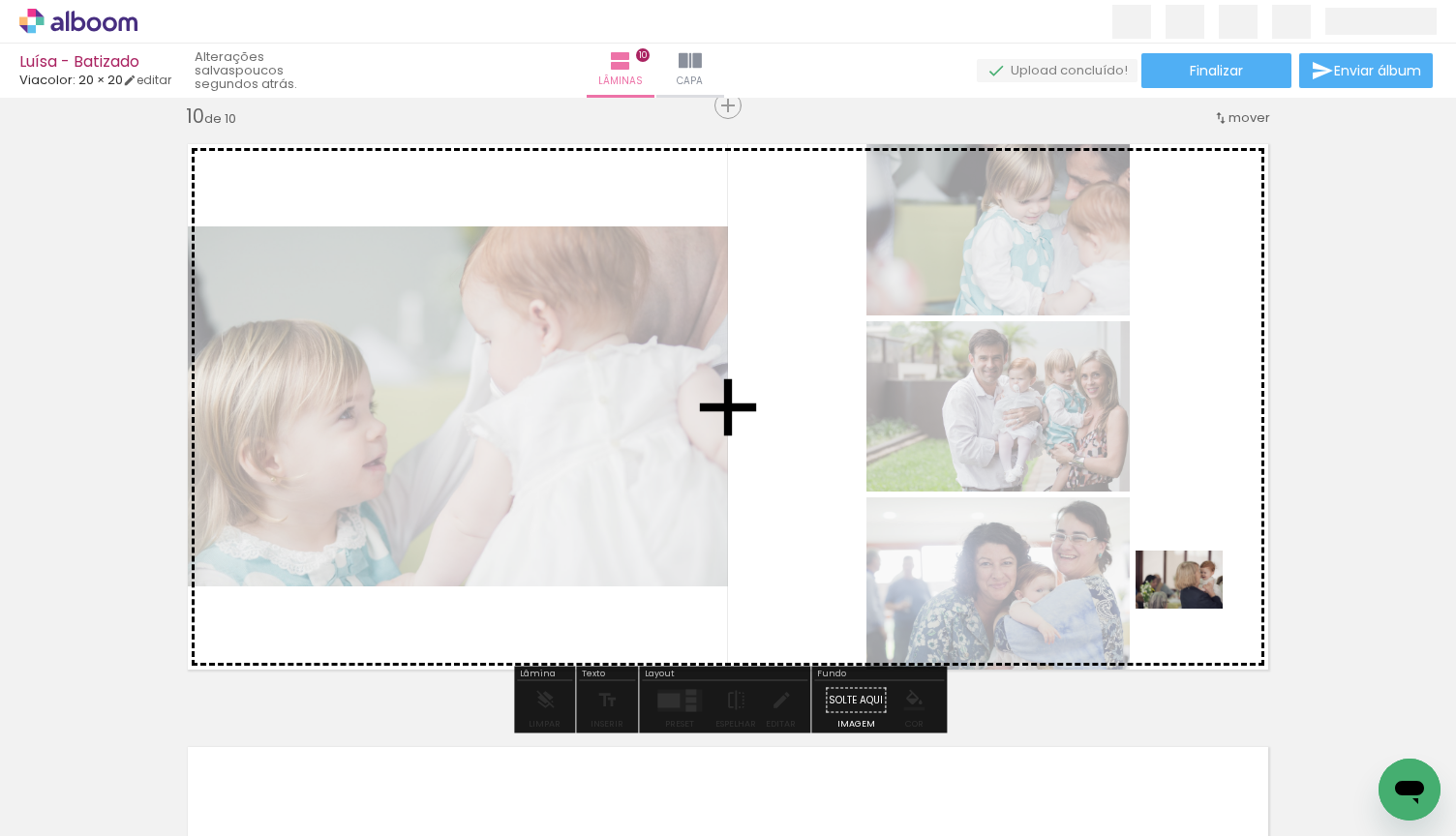
drag, startPoint x: 1121, startPoint y: 774, endPoint x: 1206, endPoint y: 602, distance: 192.2
click at [1206, 602] on quentale-workspace at bounding box center [728, 418] width 1456 height 836
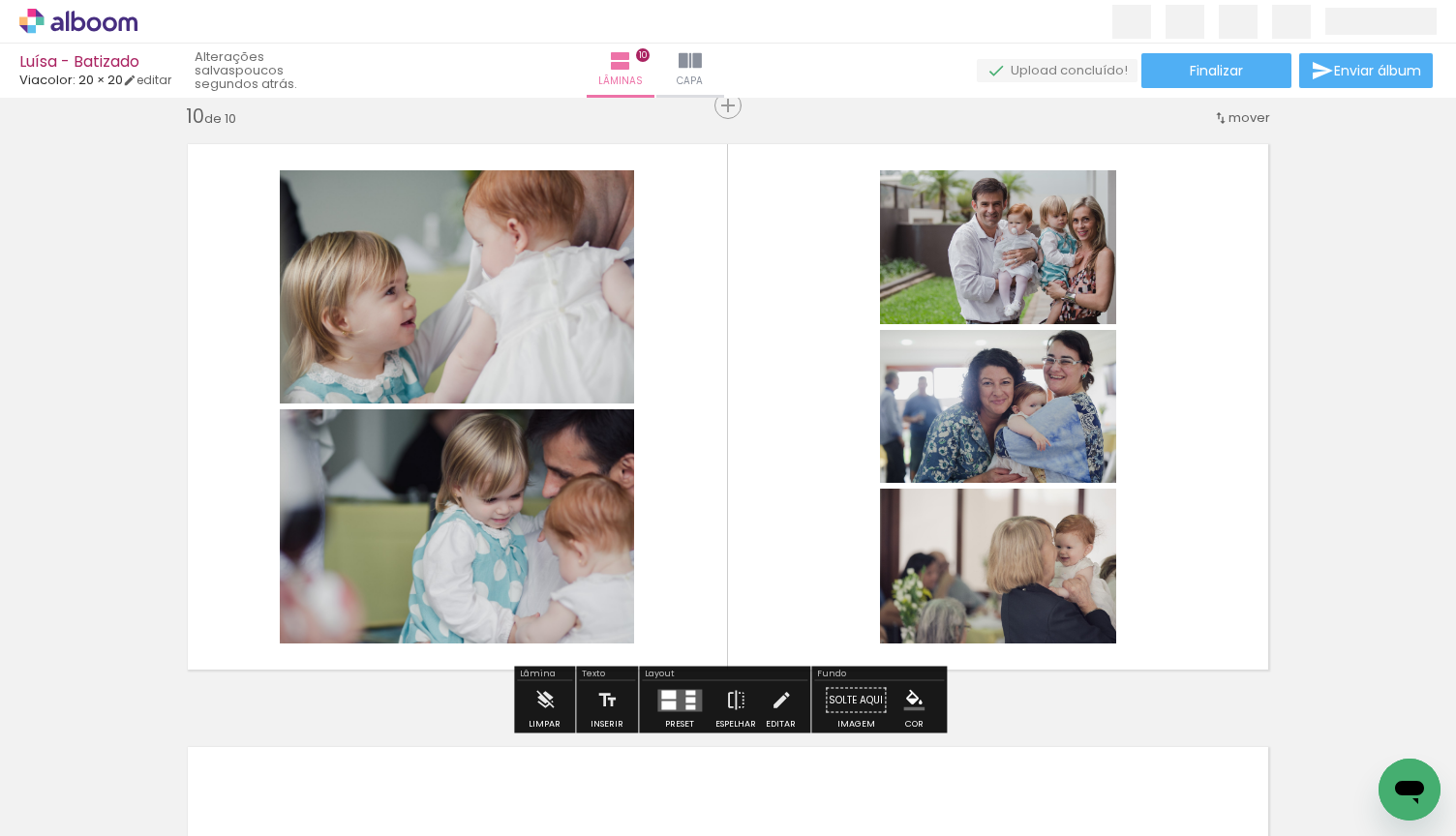
scroll to position [0, 4837]
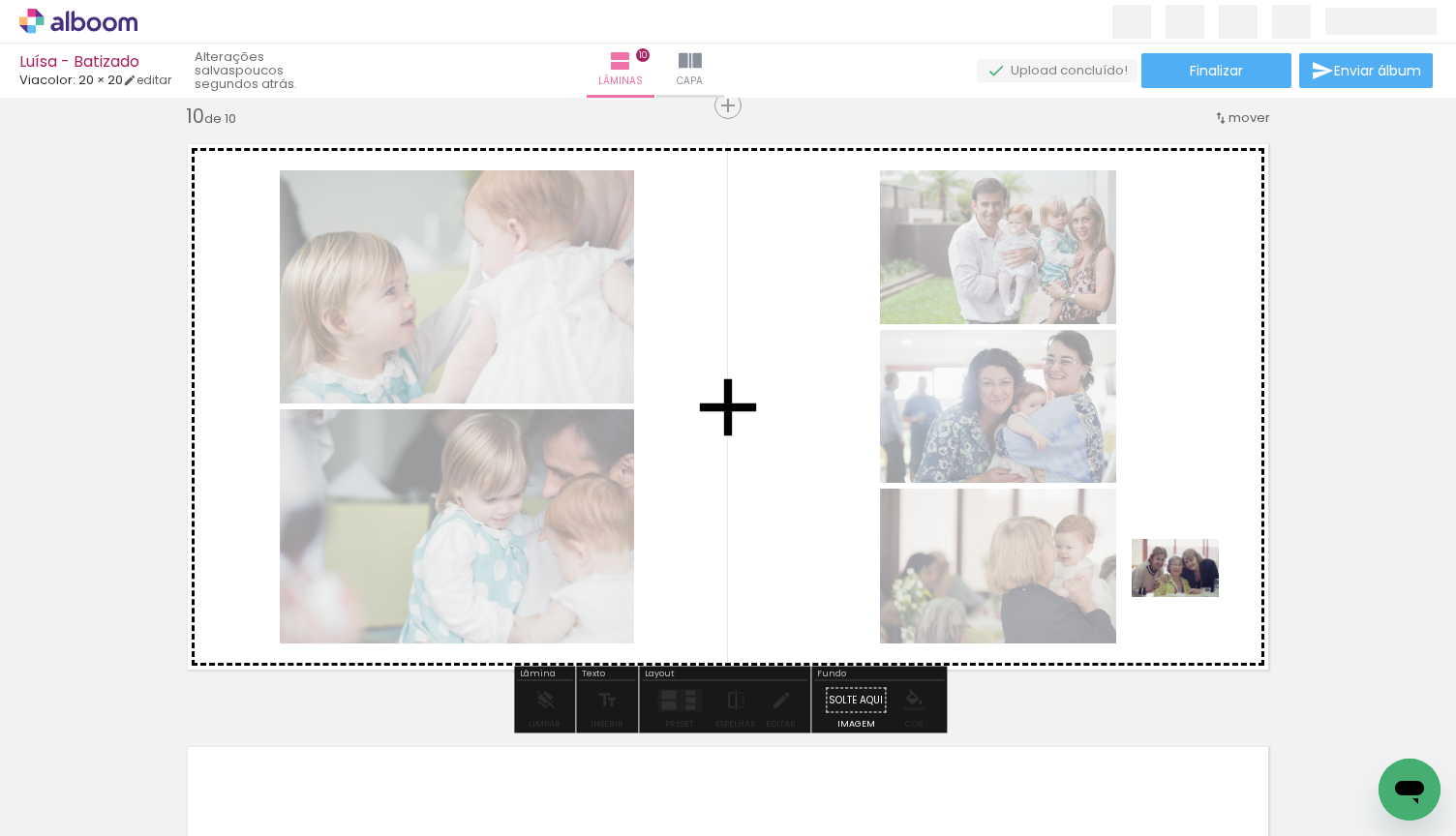
drag, startPoint x: 1113, startPoint y: 772, endPoint x: 1190, endPoint y: 597, distance: 191.2
click at [1190, 597] on quentale-workspace at bounding box center [728, 418] width 1456 height 836
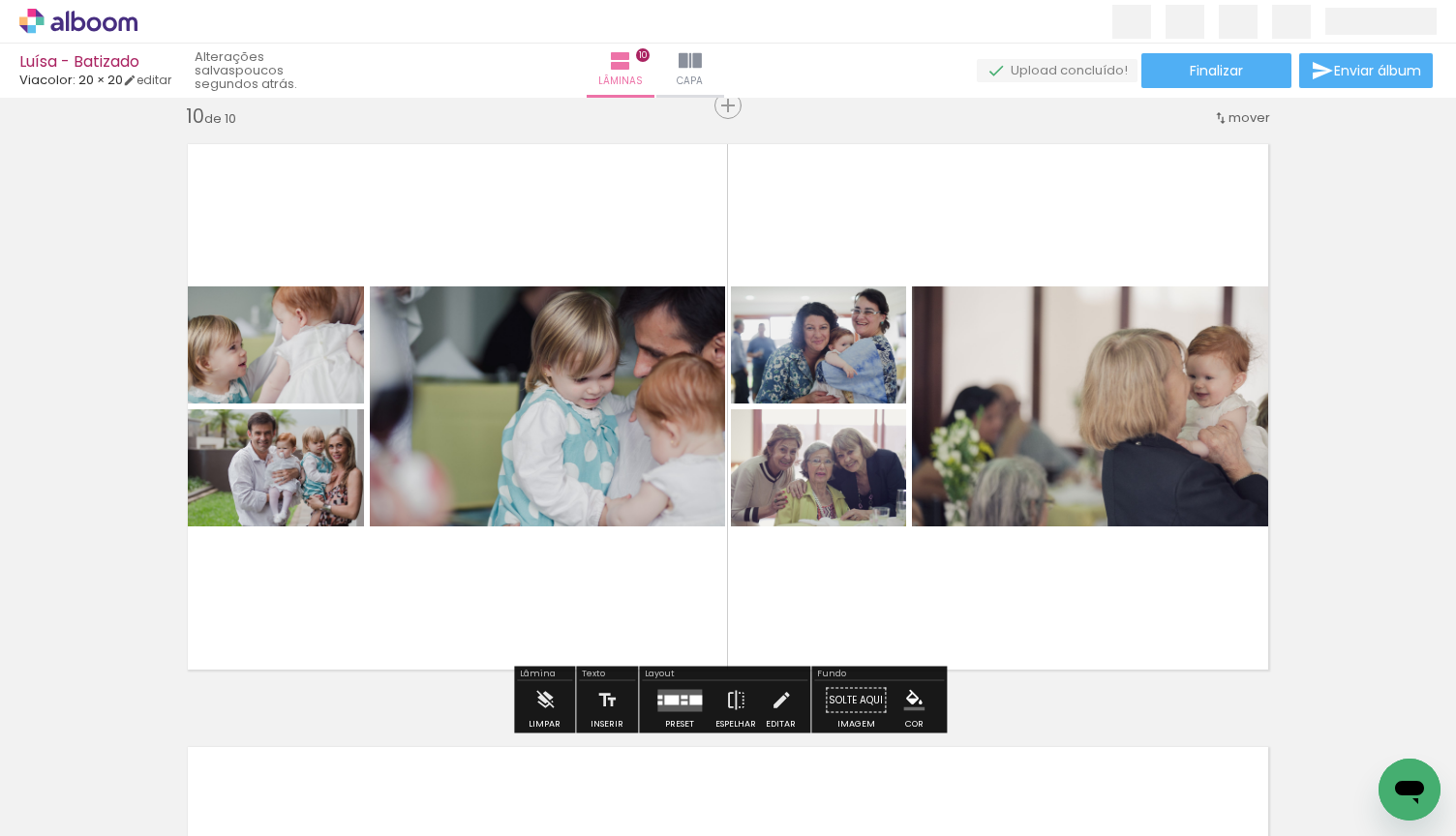
click at [664, 696] on div at bounding box center [671, 700] width 15 height 10
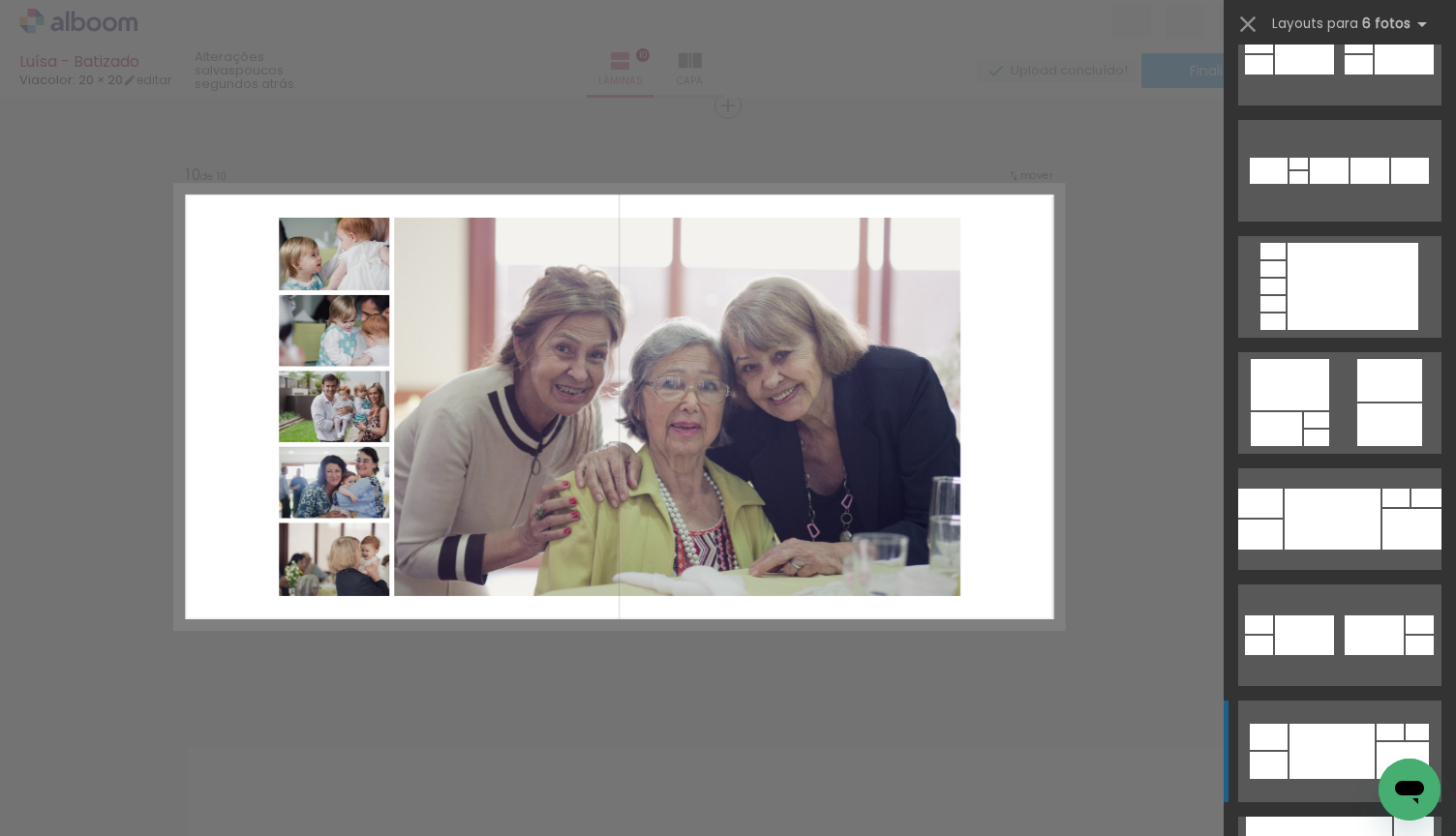
scroll to position [439, 0]
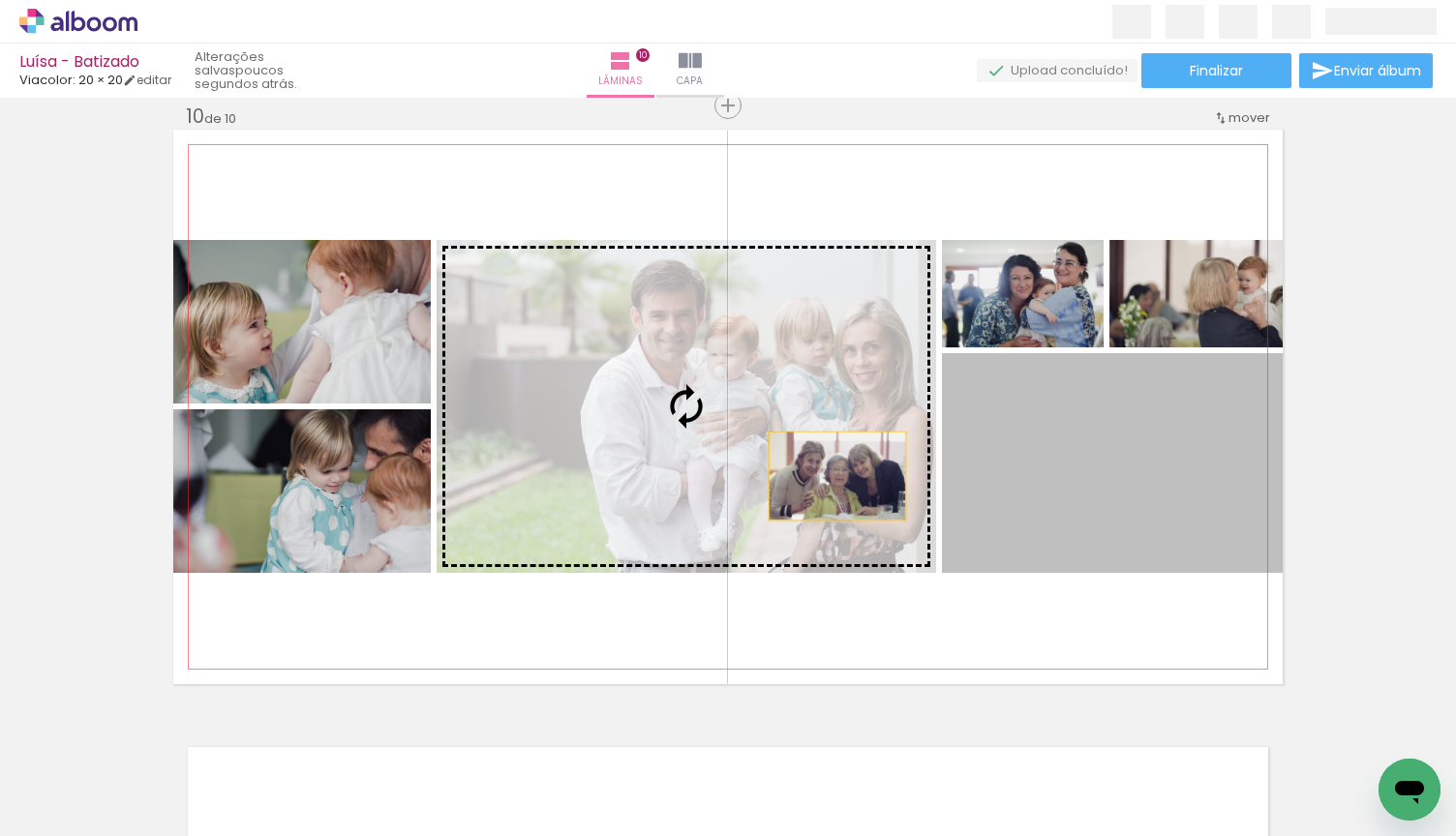
drag, startPoint x: 1169, startPoint y: 474, endPoint x: 836, endPoint y: 477, distance: 333.0
click at [0, 0] on slot at bounding box center [0, 0] width 0 height 0
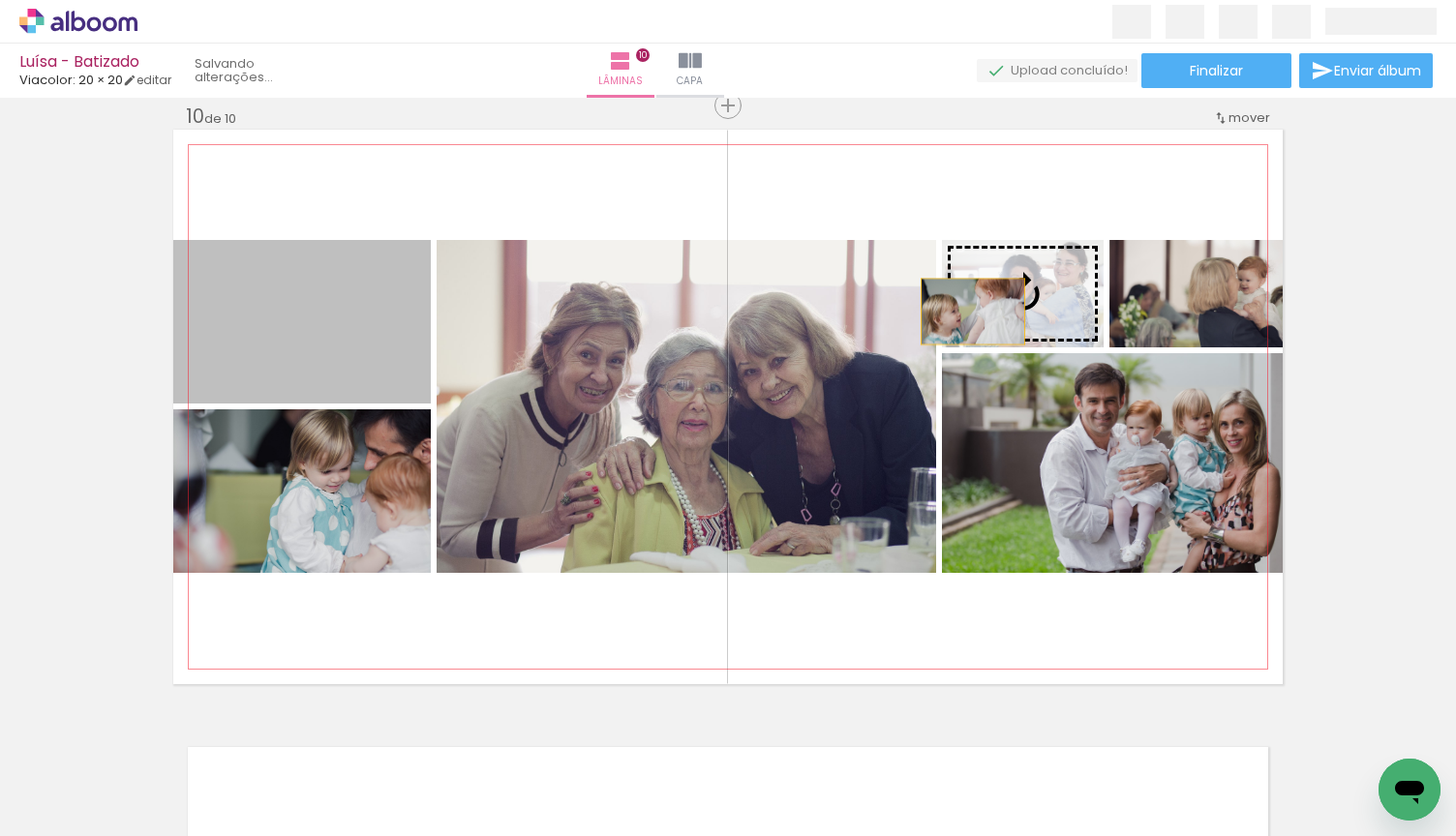
drag, startPoint x: 313, startPoint y: 338, endPoint x: 979, endPoint y: 312, distance: 666.4
click at [0, 0] on slot at bounding box center [0, 0] width 0 height 0
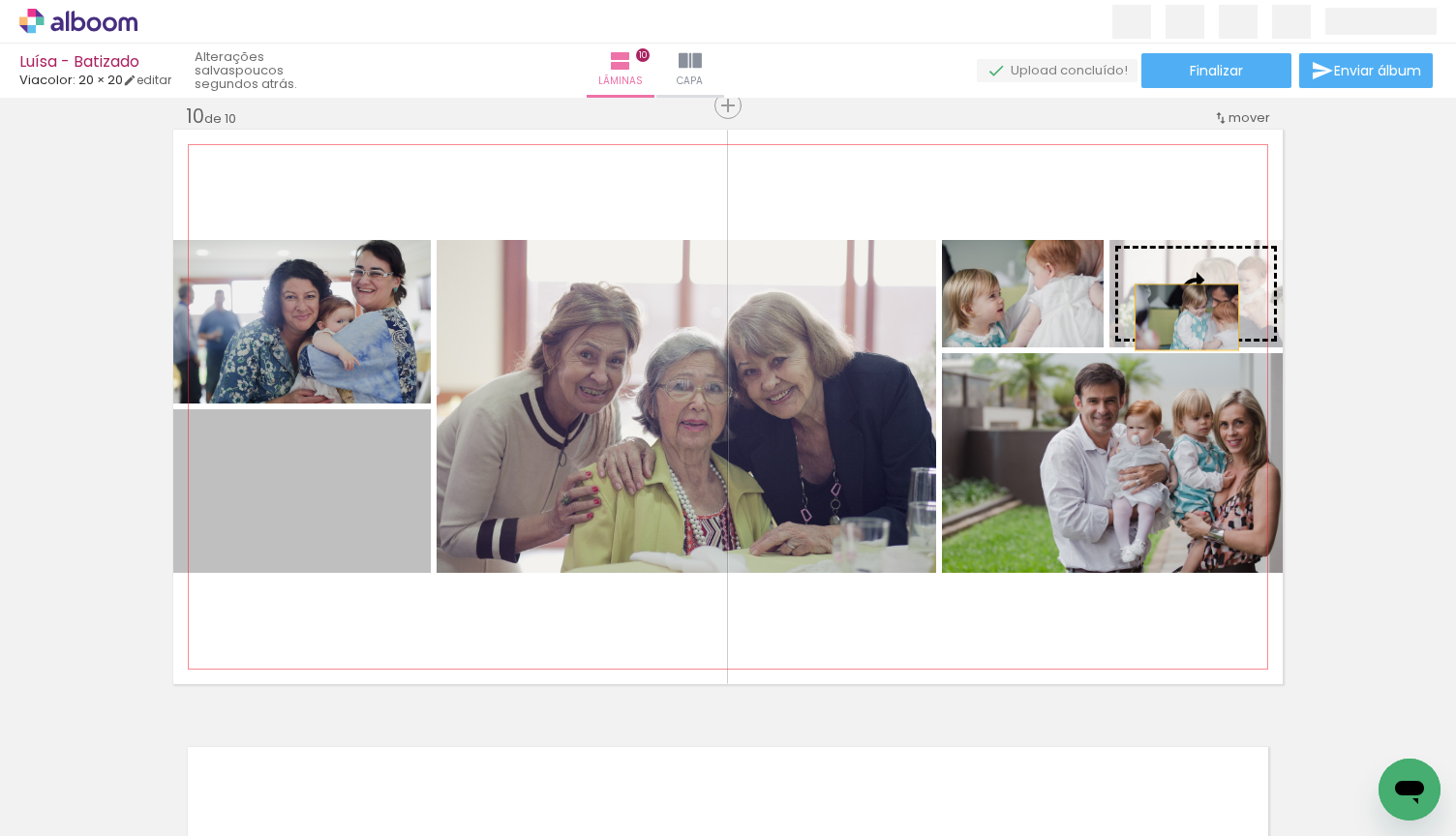
drag, startPoint x: 303, startPoint y: 499, endPoint x: 1188, endPoint y: 317, distance: 903.4
click at [0, 0] on slot at bounding box center [0, 0] width 0 height 0
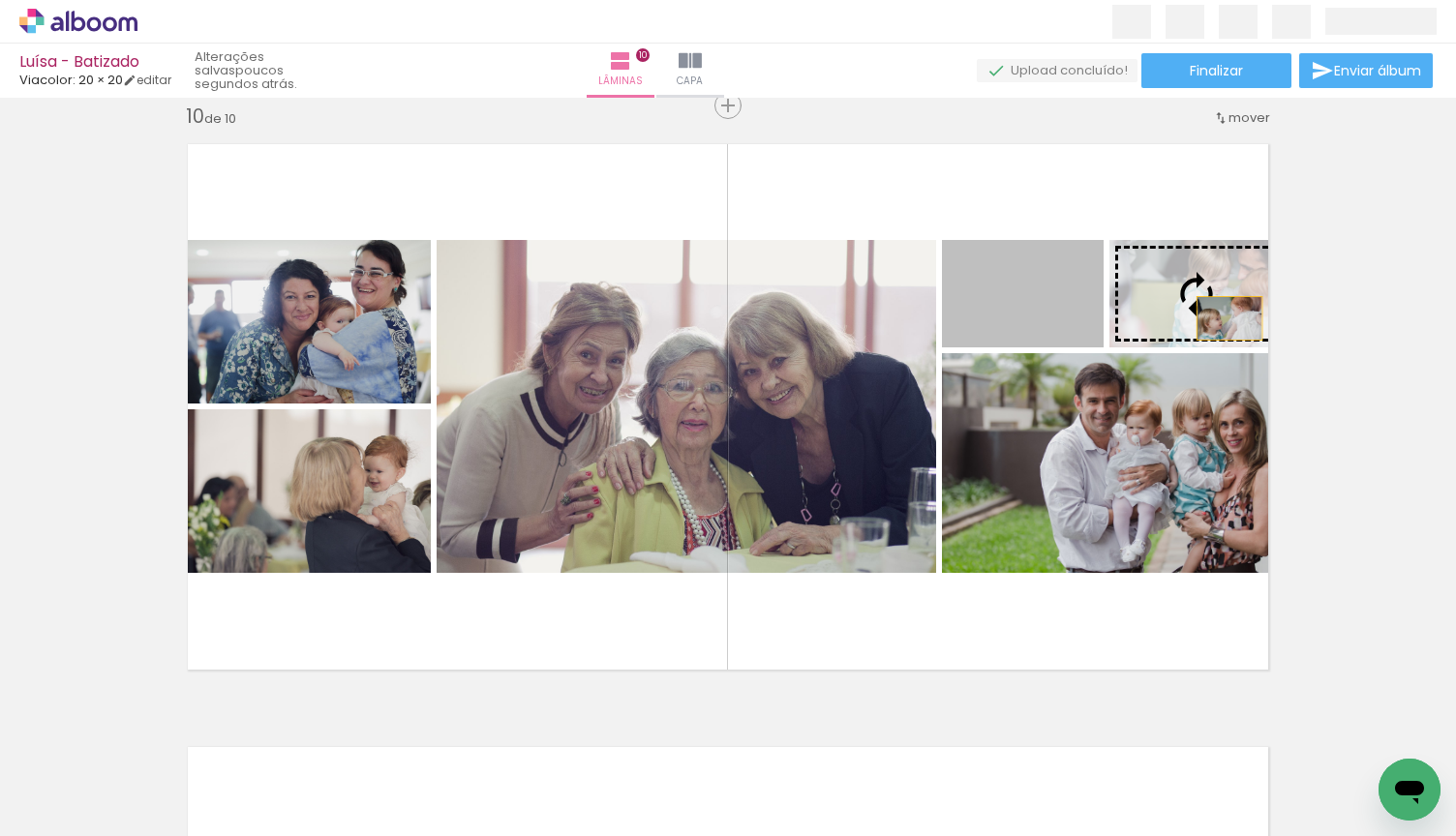
drag, startPoint x: 1045, startPoint y: 318, endPoint x: 1229, endPoint y: 318, distance: 183.9
click at [0, 0] on slot at bounding box center [0, 0] width 0 height 0
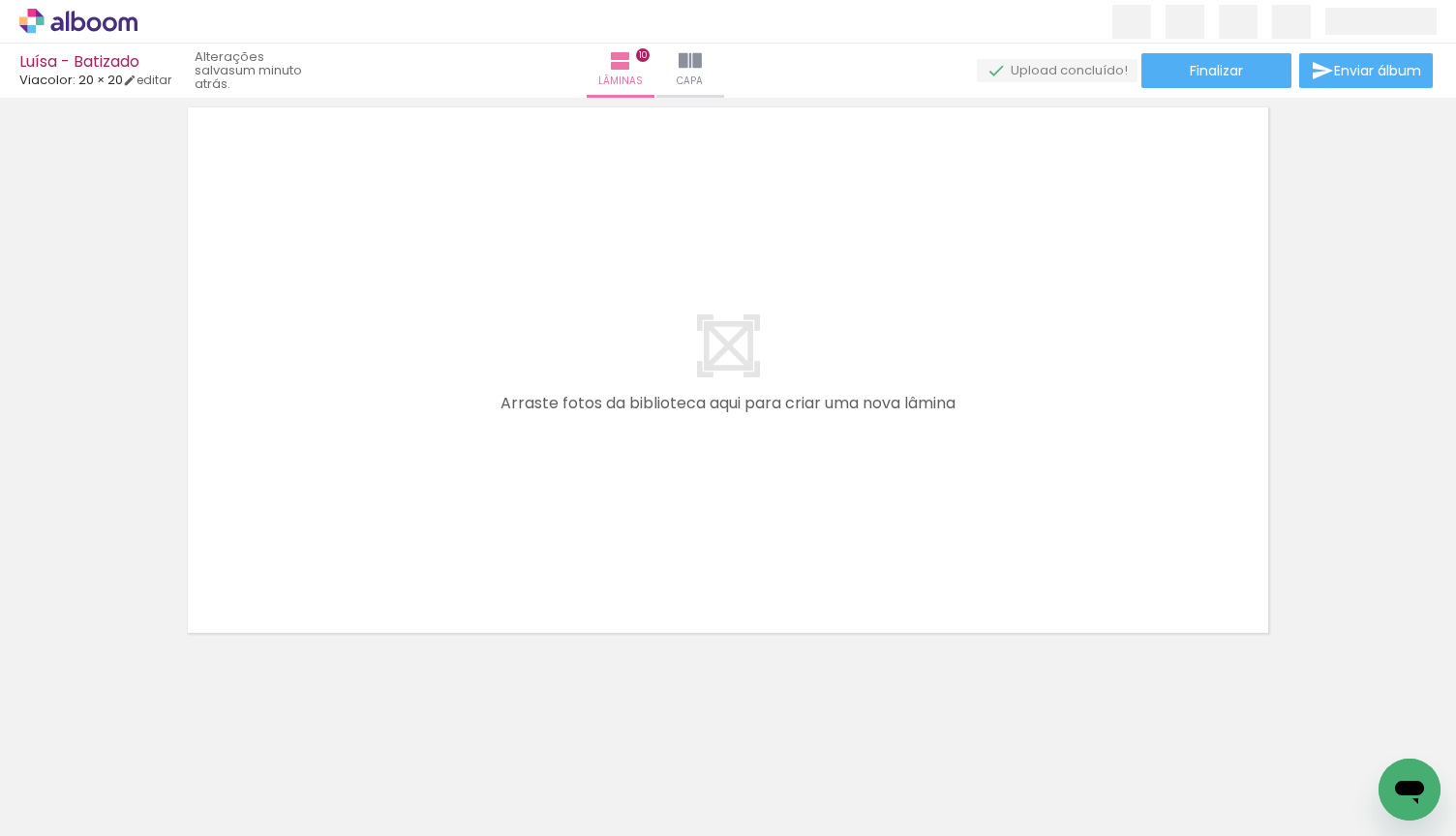
scroll to position [0, 5252]
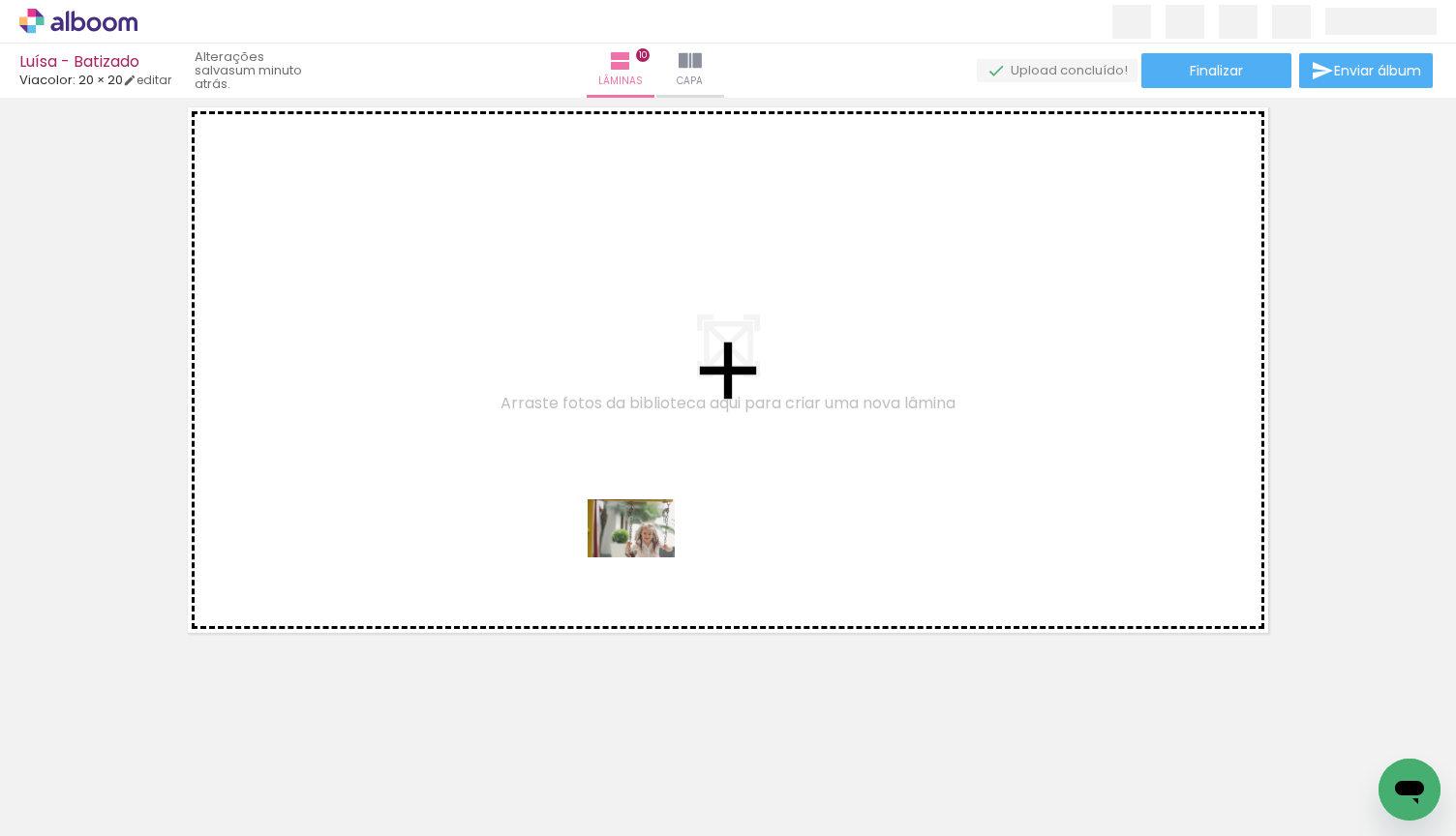
drag, startPoint x: 598, startPoint y: 791, endPoint x: 649, endPoint y: 552, distance: 244.3
click at [649, 552] on quentale-workspace at bounding box center [728, 418] width 1456 height 836
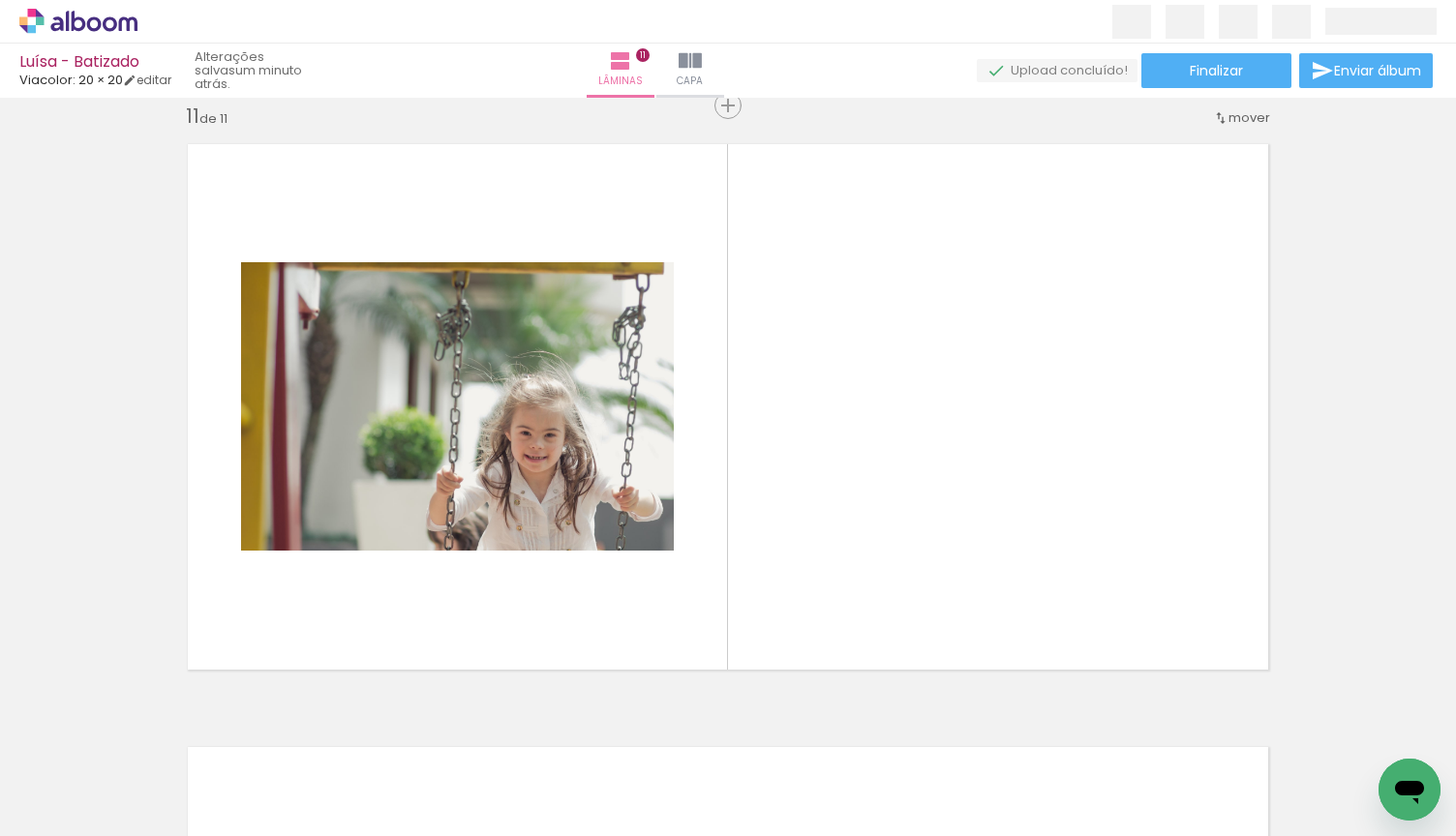
scroll to position [0, 4234]
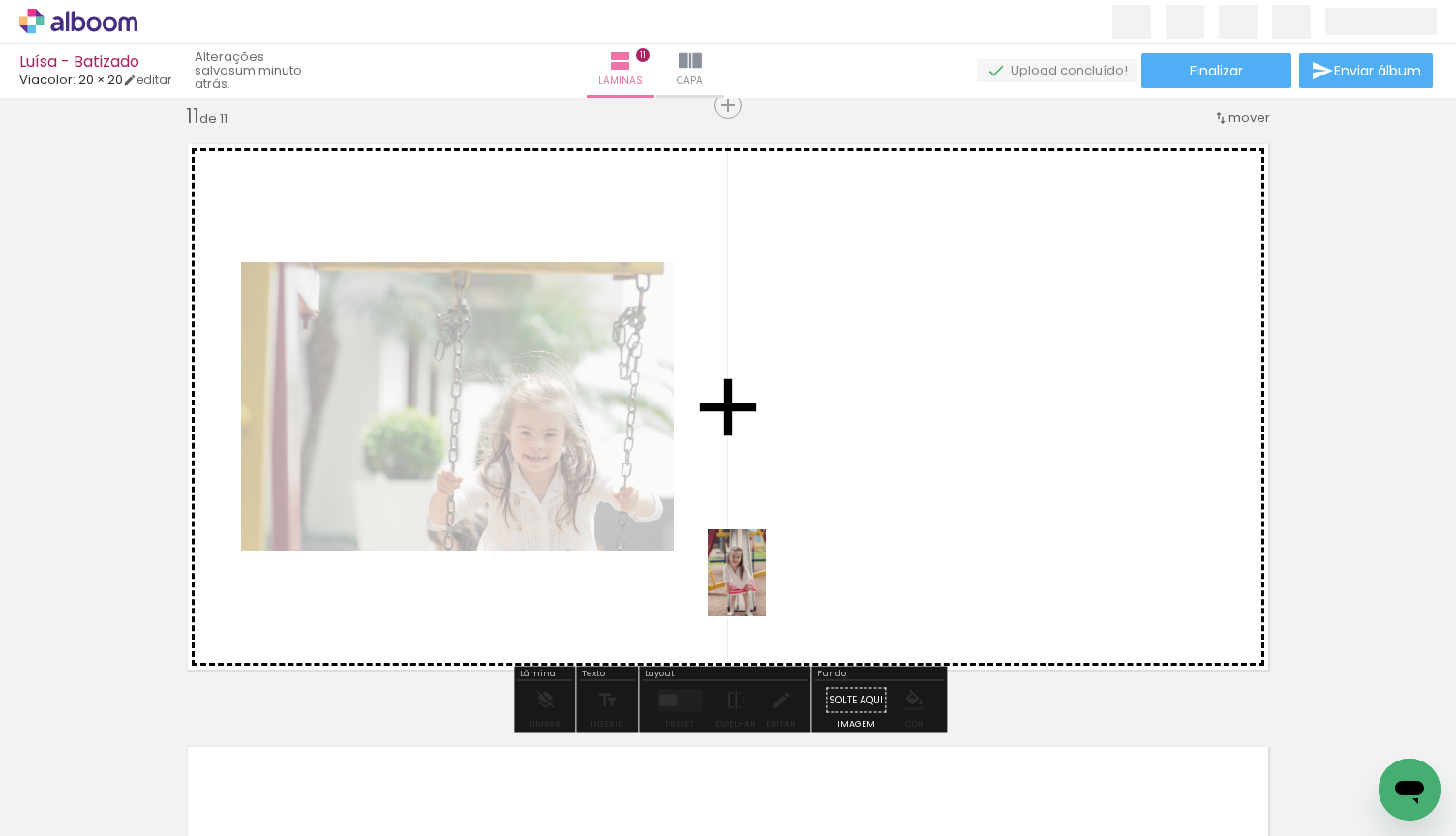
drag, startPoint x: 528, startPoint y: 773, endPoint x: 775, endPoint y: 582, distance: 313.3
click at [775, 582] on quentale-workspace at bounding box center [728, 418] width 1456 height 836
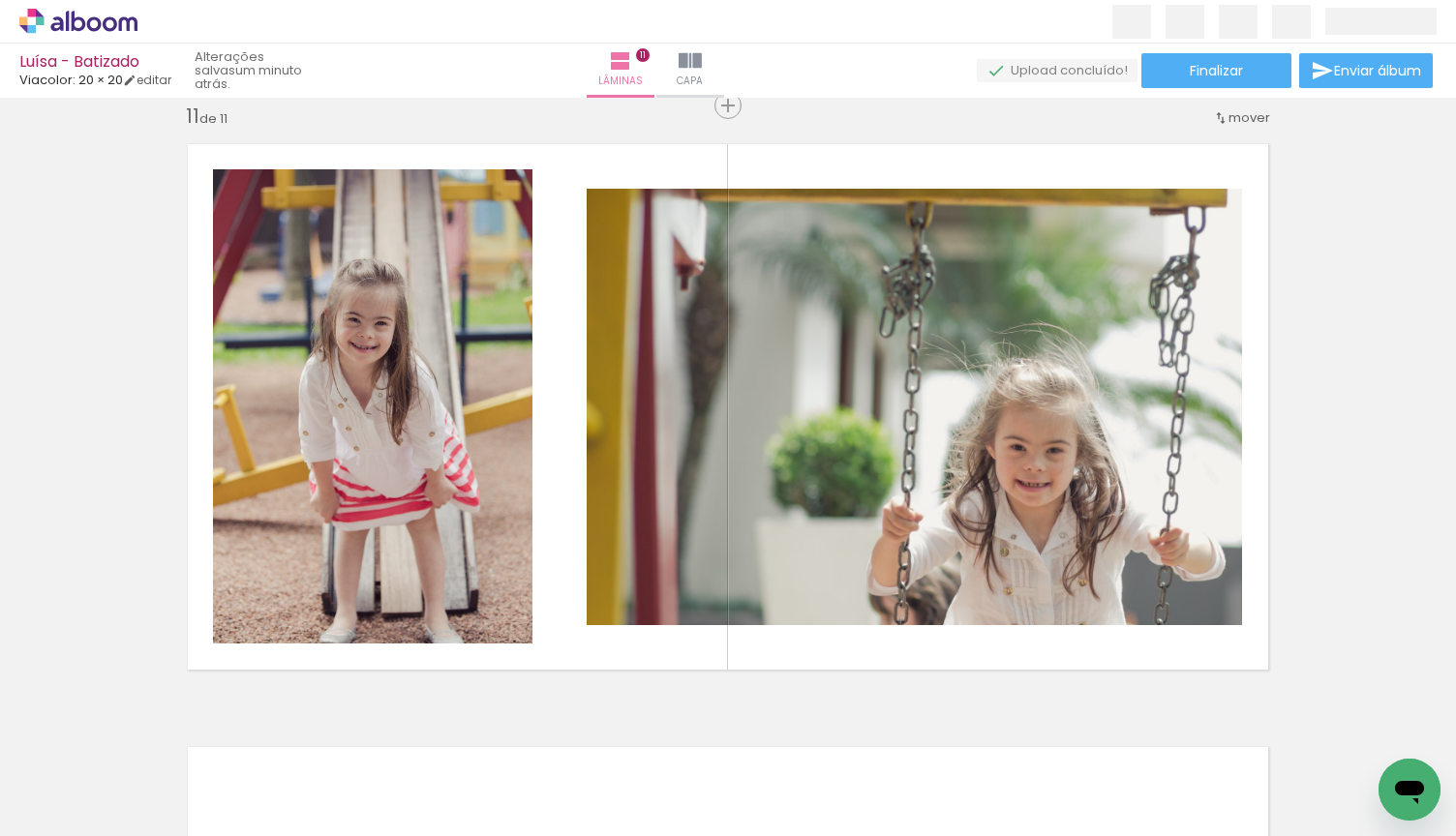
scroll to position [0, 3468]
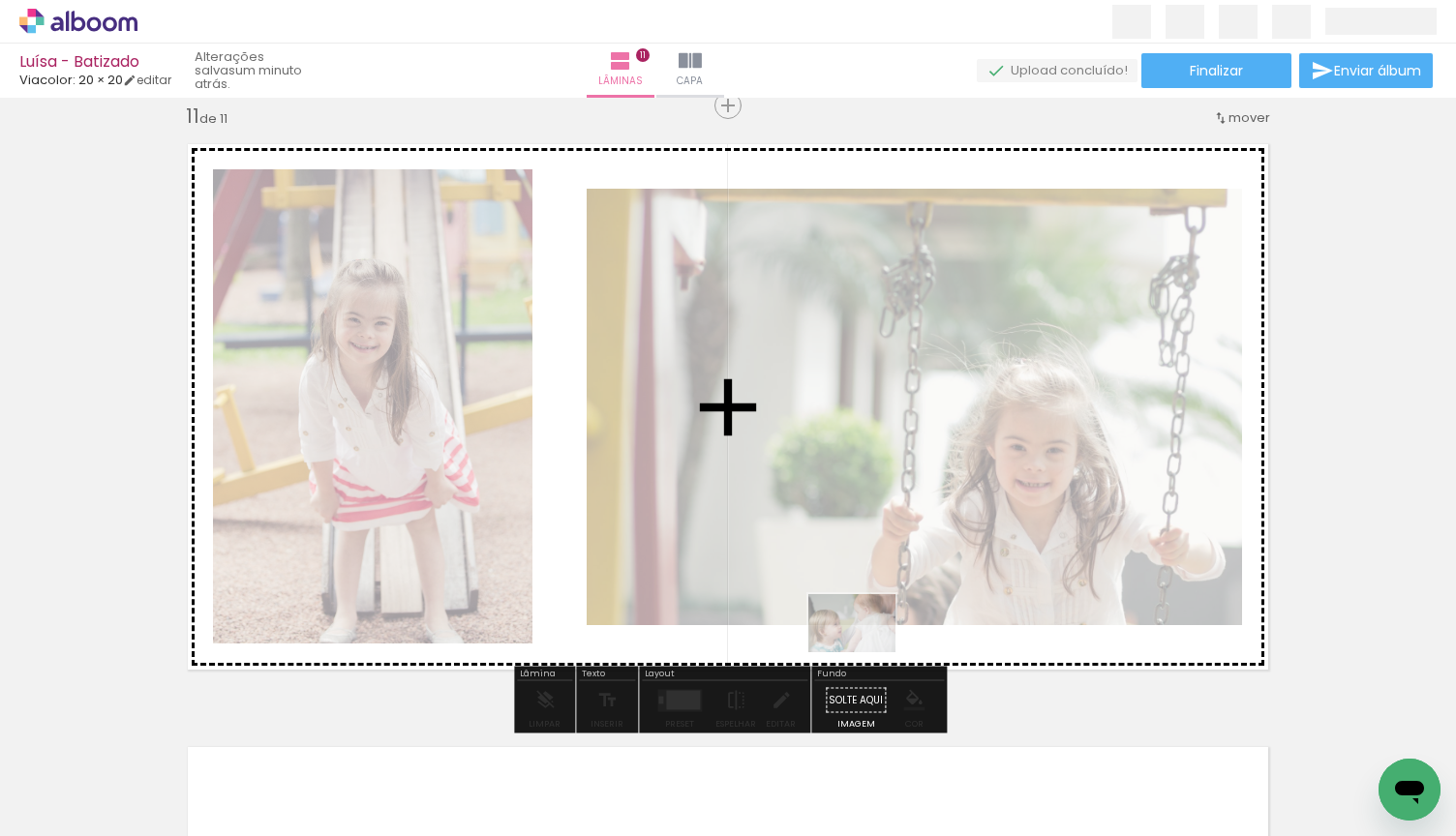
drag, startPoint x: 852, startPoint y: 781, endPoint x: 866, endPoint y: 652, distance: 129.5
click at [866, 652] on quentale-workspace at bounding box center [728, 418] width 1456 height 836
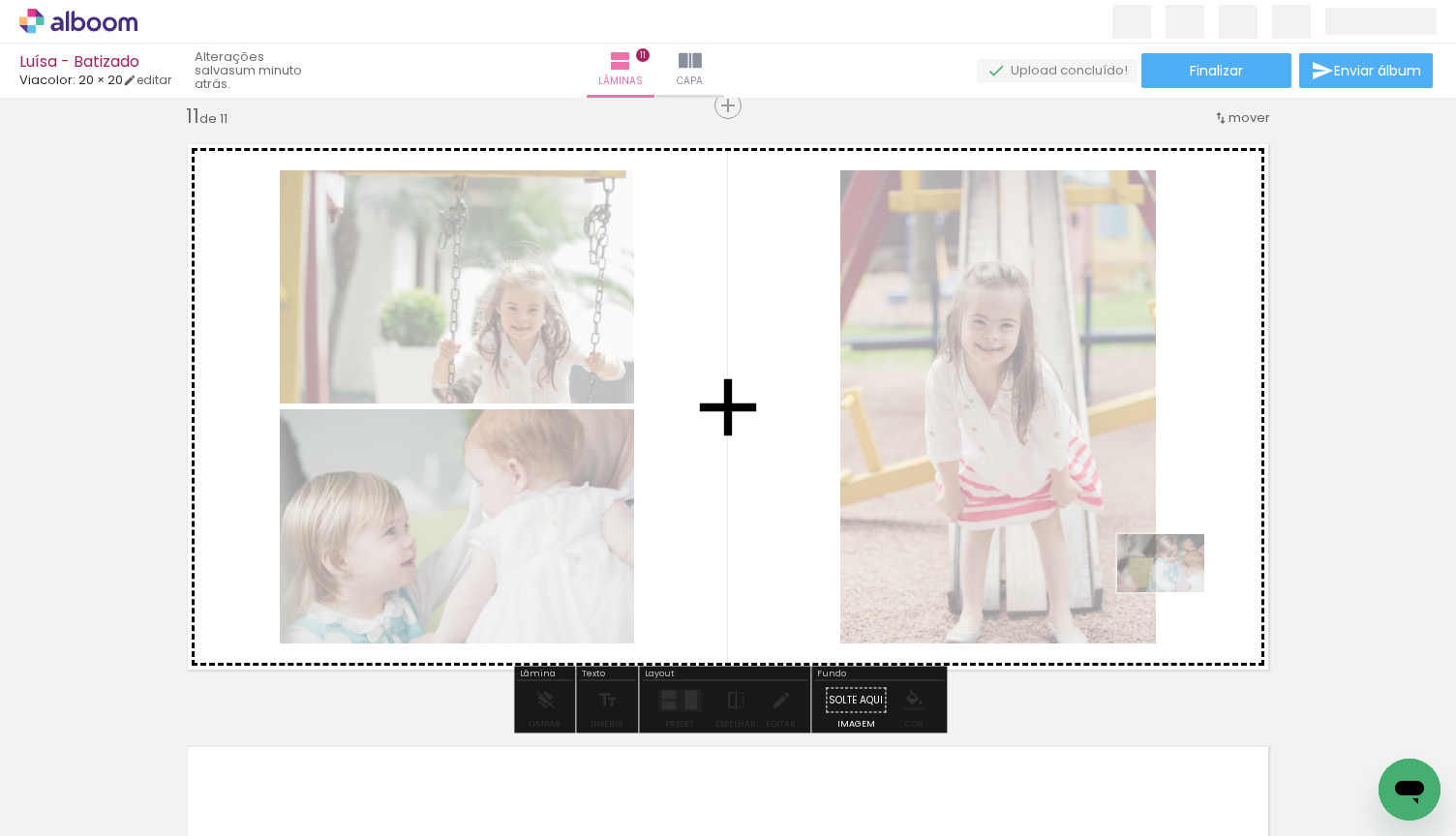
drag, startPoint x: 975, startPoint y: 782, endPoint x: 1175, endPoint y: 592, distance: 275.9
click at [1175, 592] on quentale-workspace at bounding box center [728, 418] width 1456 height 836
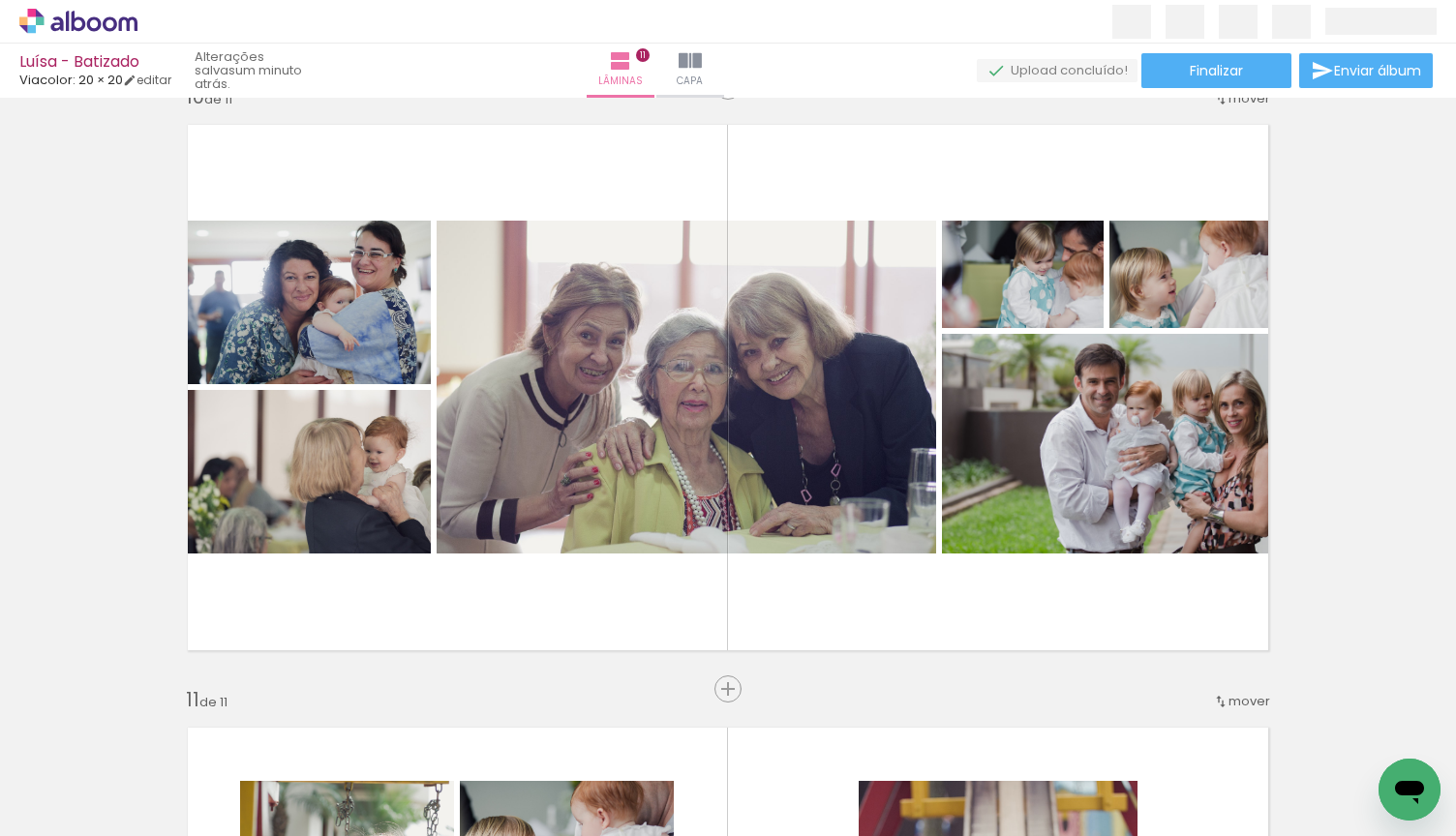
scroll to position [5429, 0]
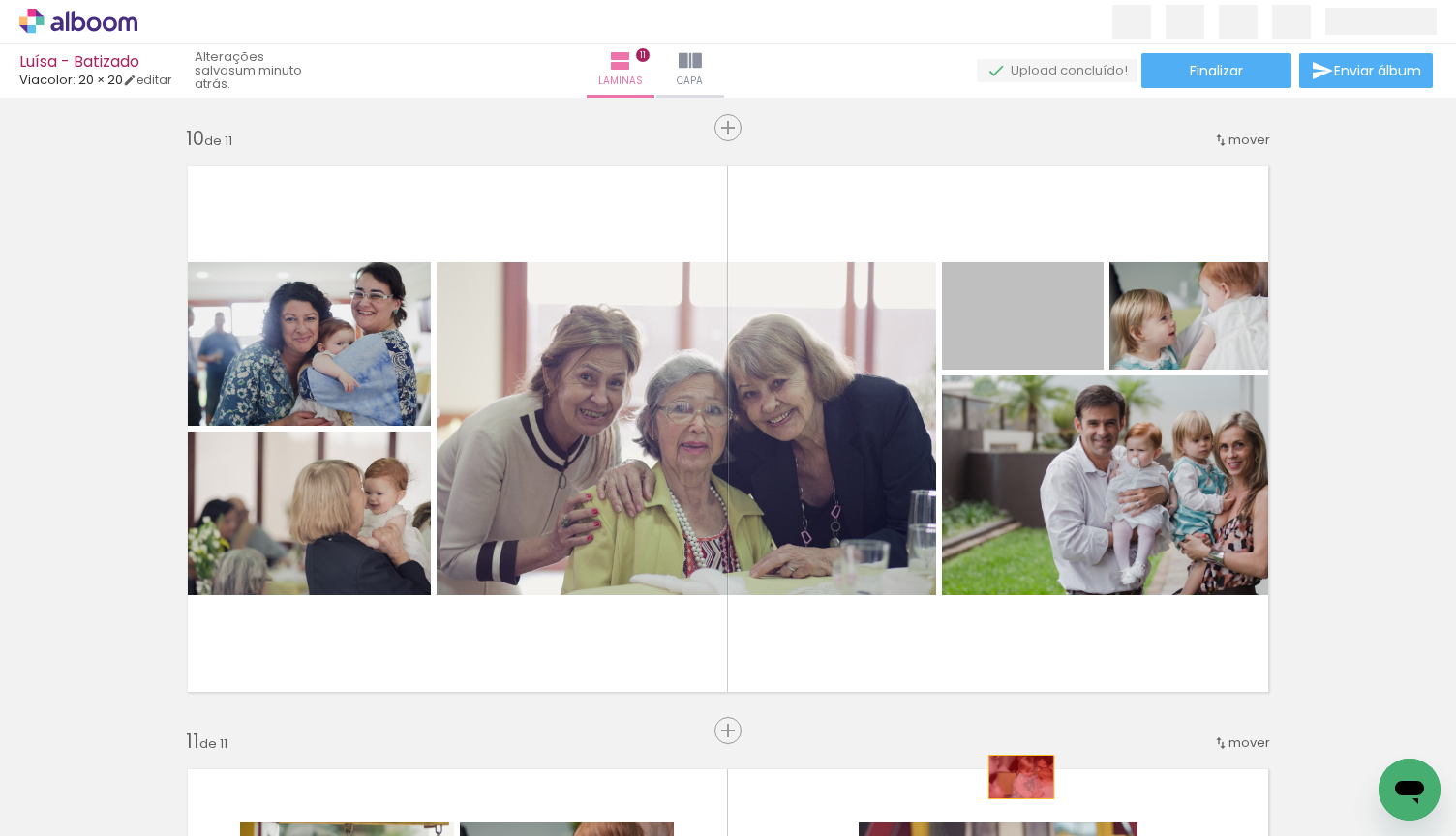
drag, startPoint x: 1071, startPoint y: 326, endPoint x: 1021, endPoint y: 777, distance: 453.7
click at [1021, 777] on quentale-workspace at bounding box center [728, 418] width 1456 height 836
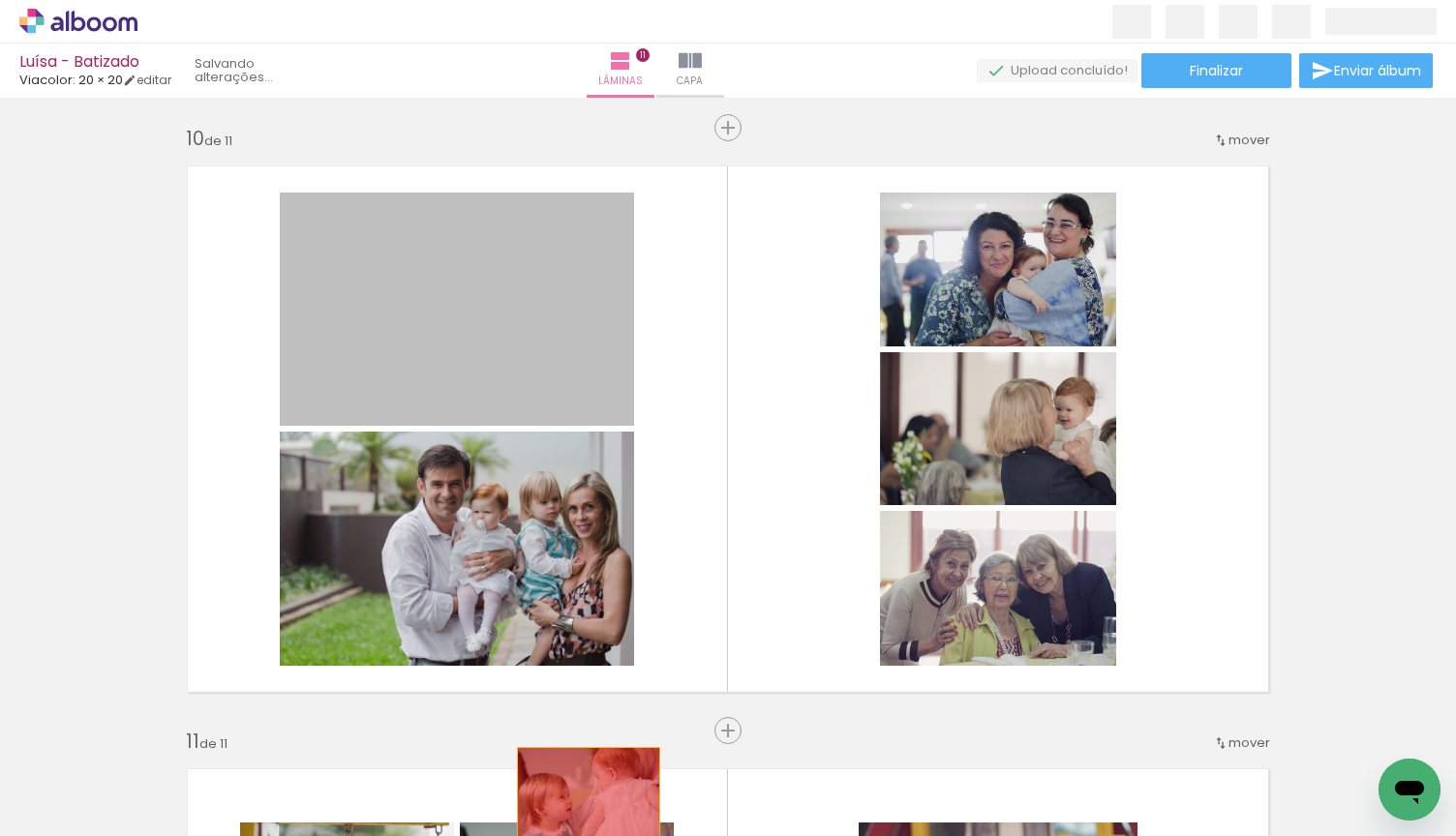
drag, startPoint x: 553, startPoint y: 370, endPoint x: 584, endPoint y: 791, distance: 422.2
click at [584, 791] on quentale-workspace at bounding box center [728, 418] width 1456 height 836
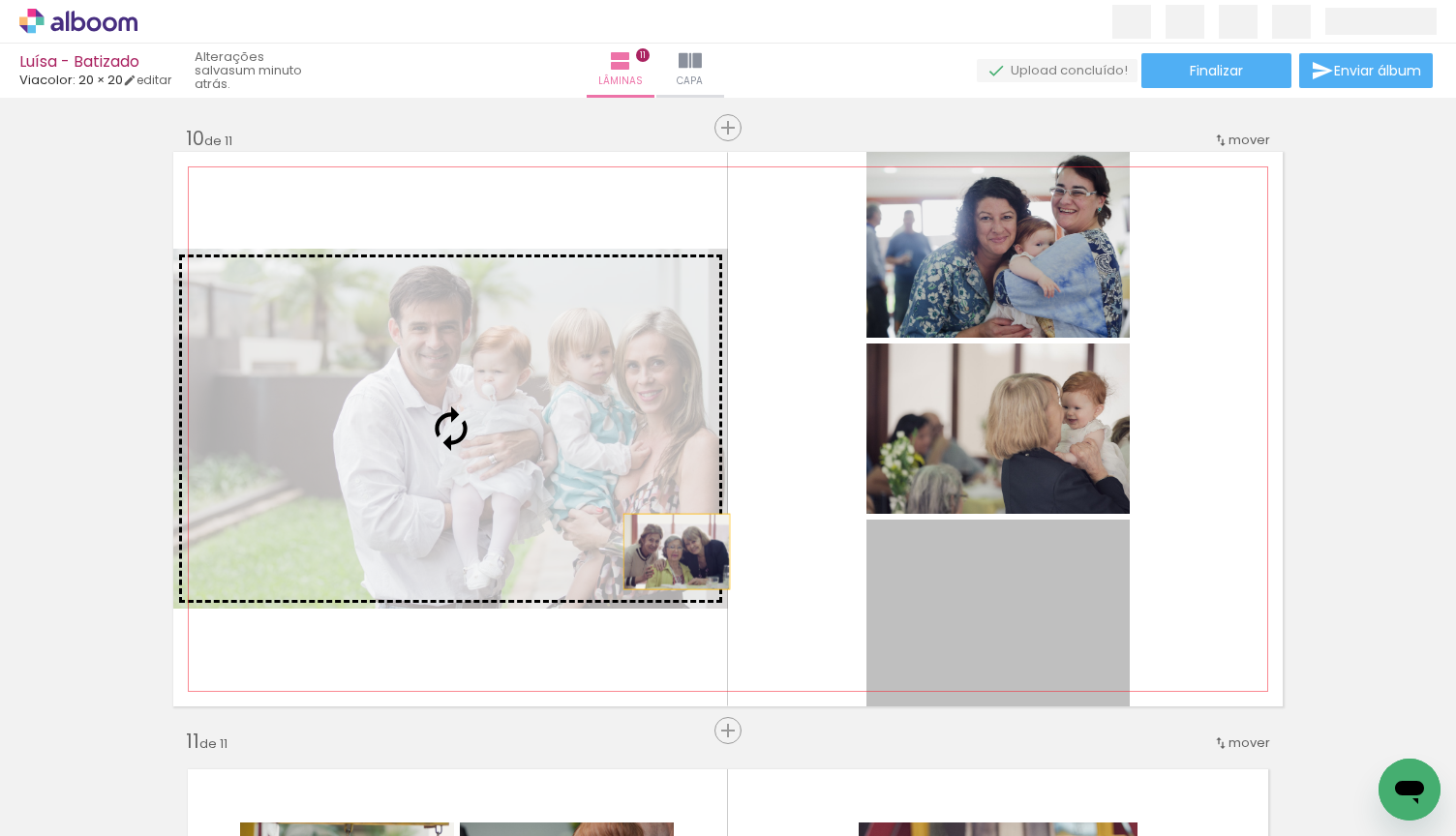
drag, startPoint x: 980, startPoint y: 607, endPoint x: 624, endPoint y: 519, distance: 366.0
click at [0, 0] on slot at bounding box center [0, 0] width 0 height 0
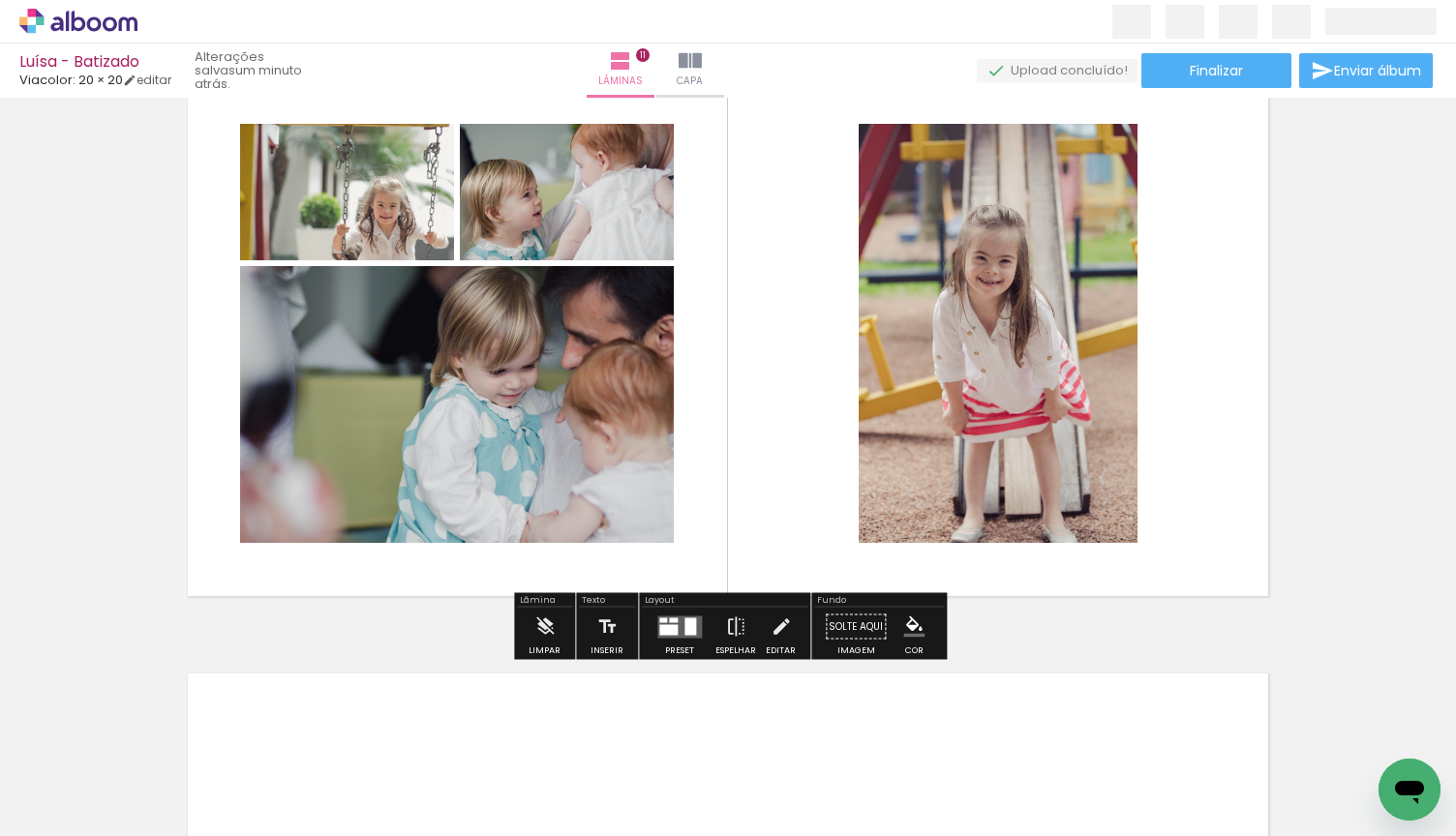
scroll to position [6133, 0]
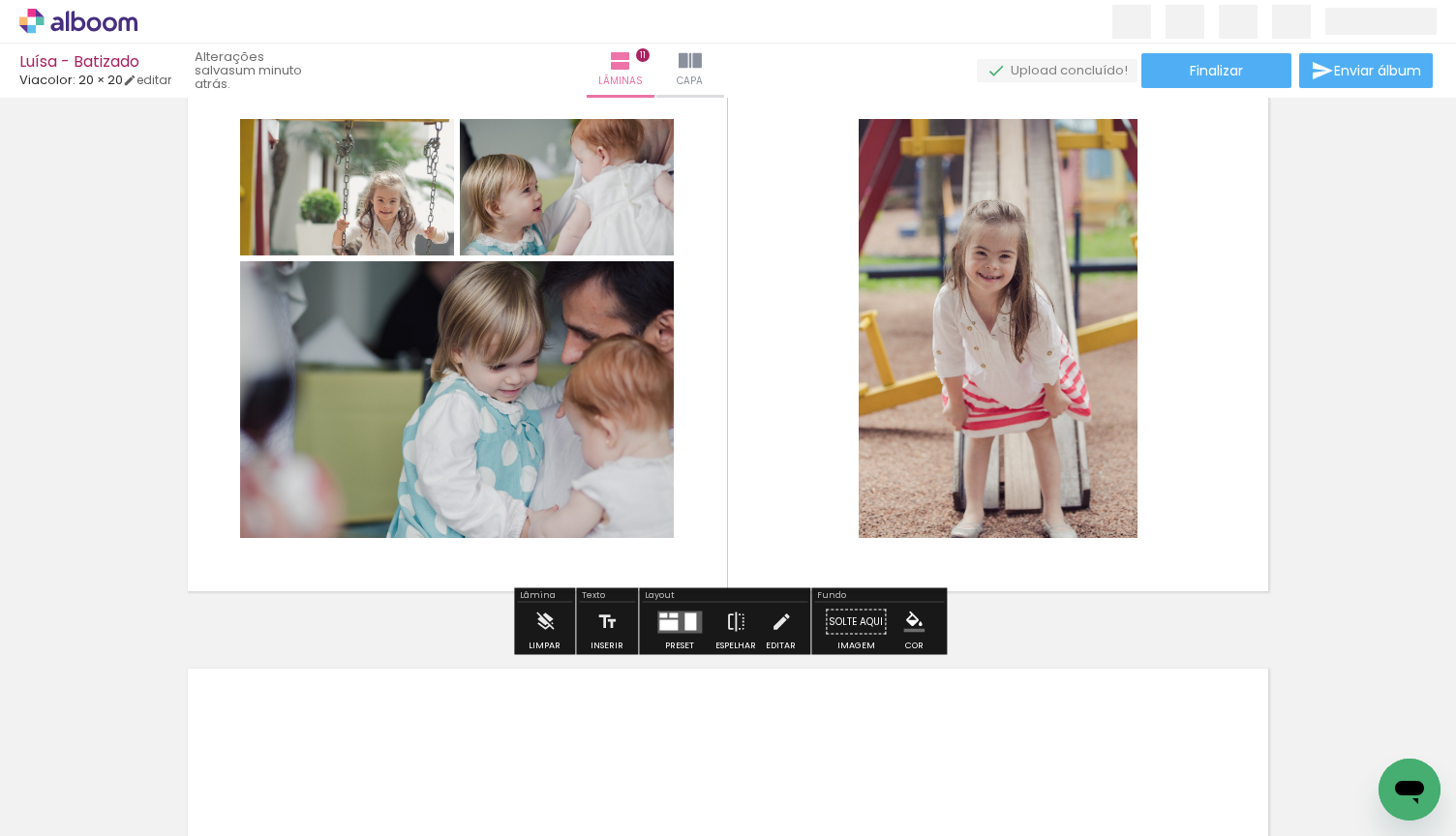
click at [659, 620] on div at bounding box center [668, 624] width 18 height 11
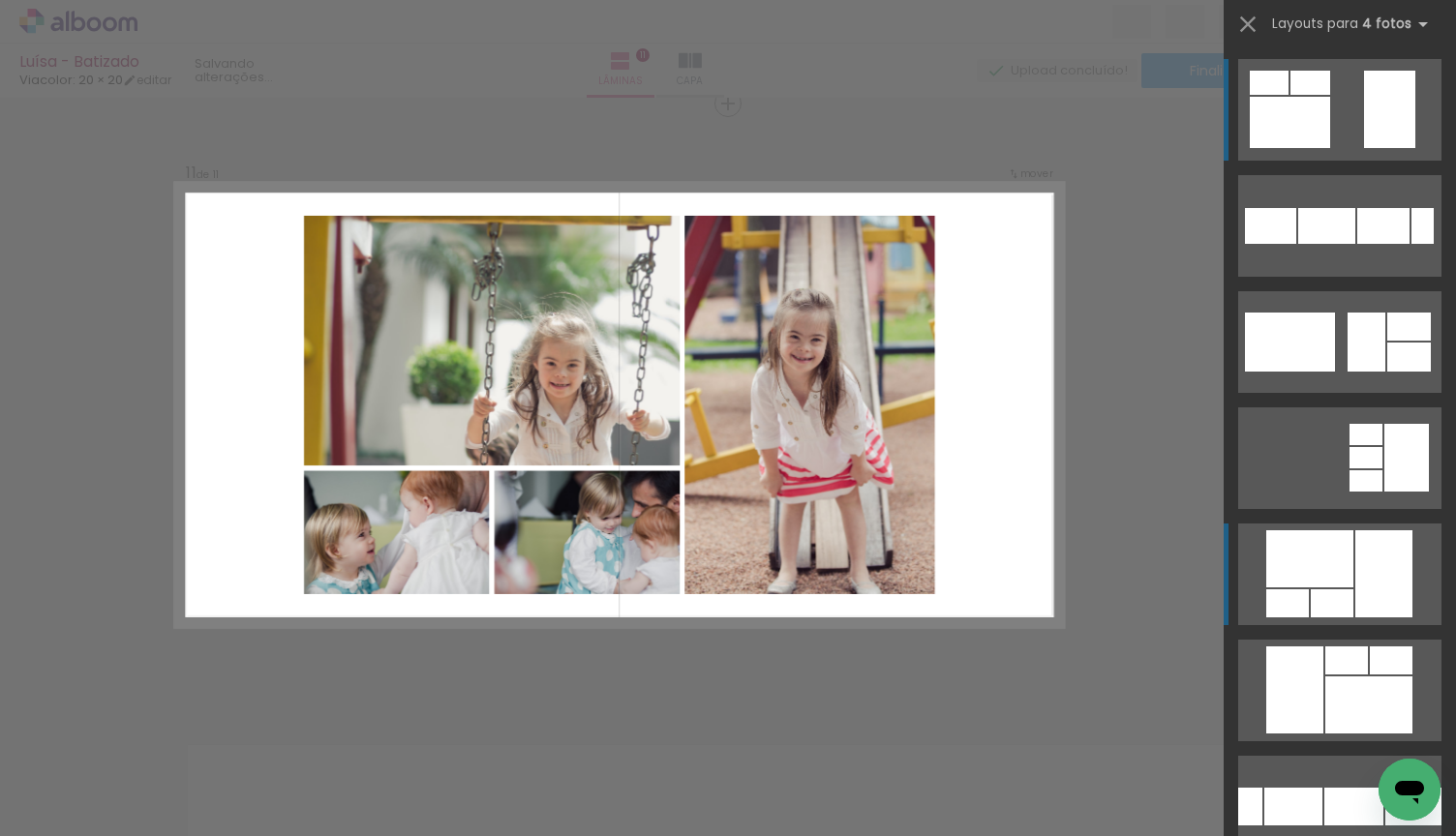
scroll to position [6054, 0]
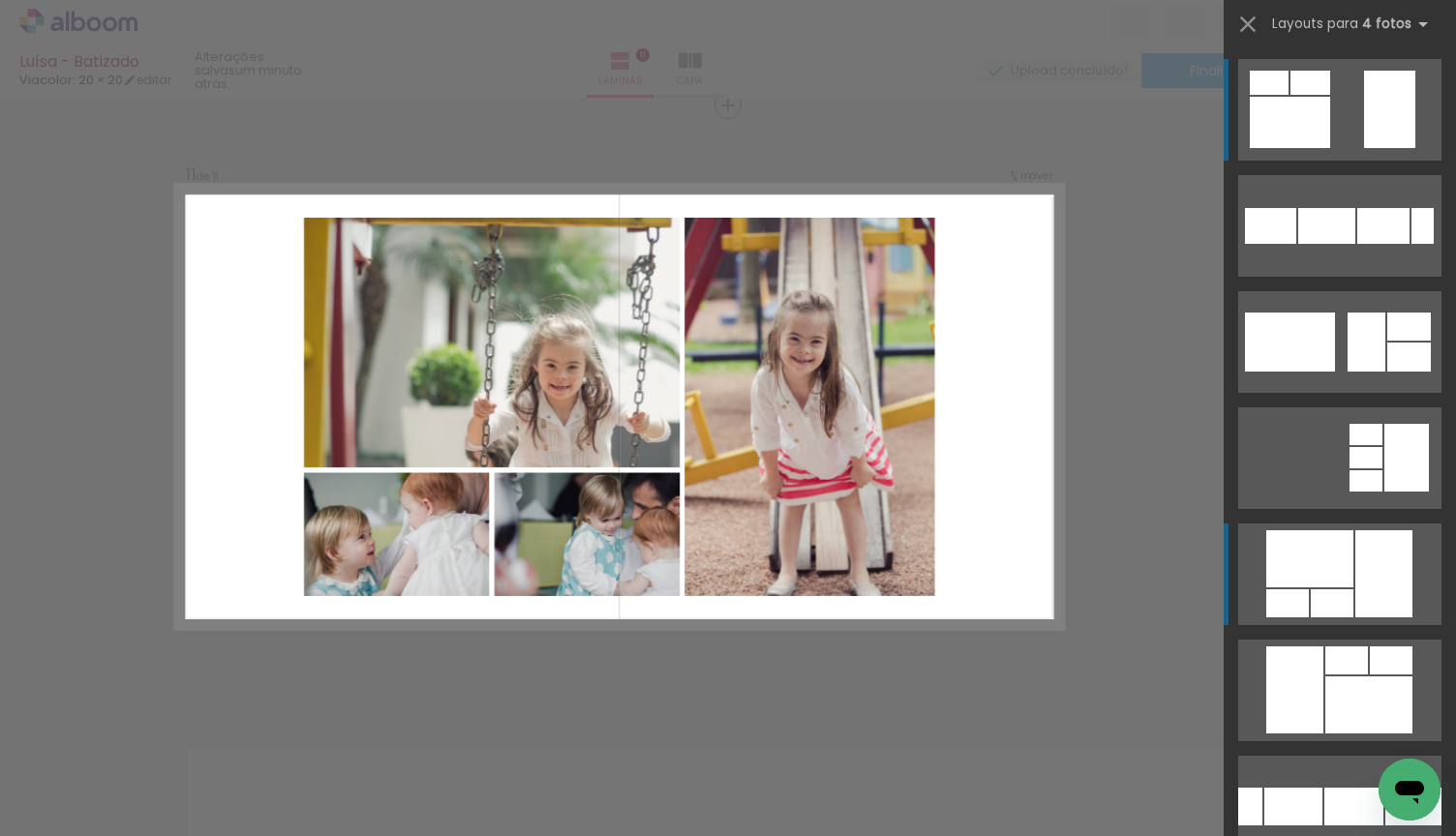
click at [1349, 581] on div at bounding box center [1309, 558] width 87 height 57
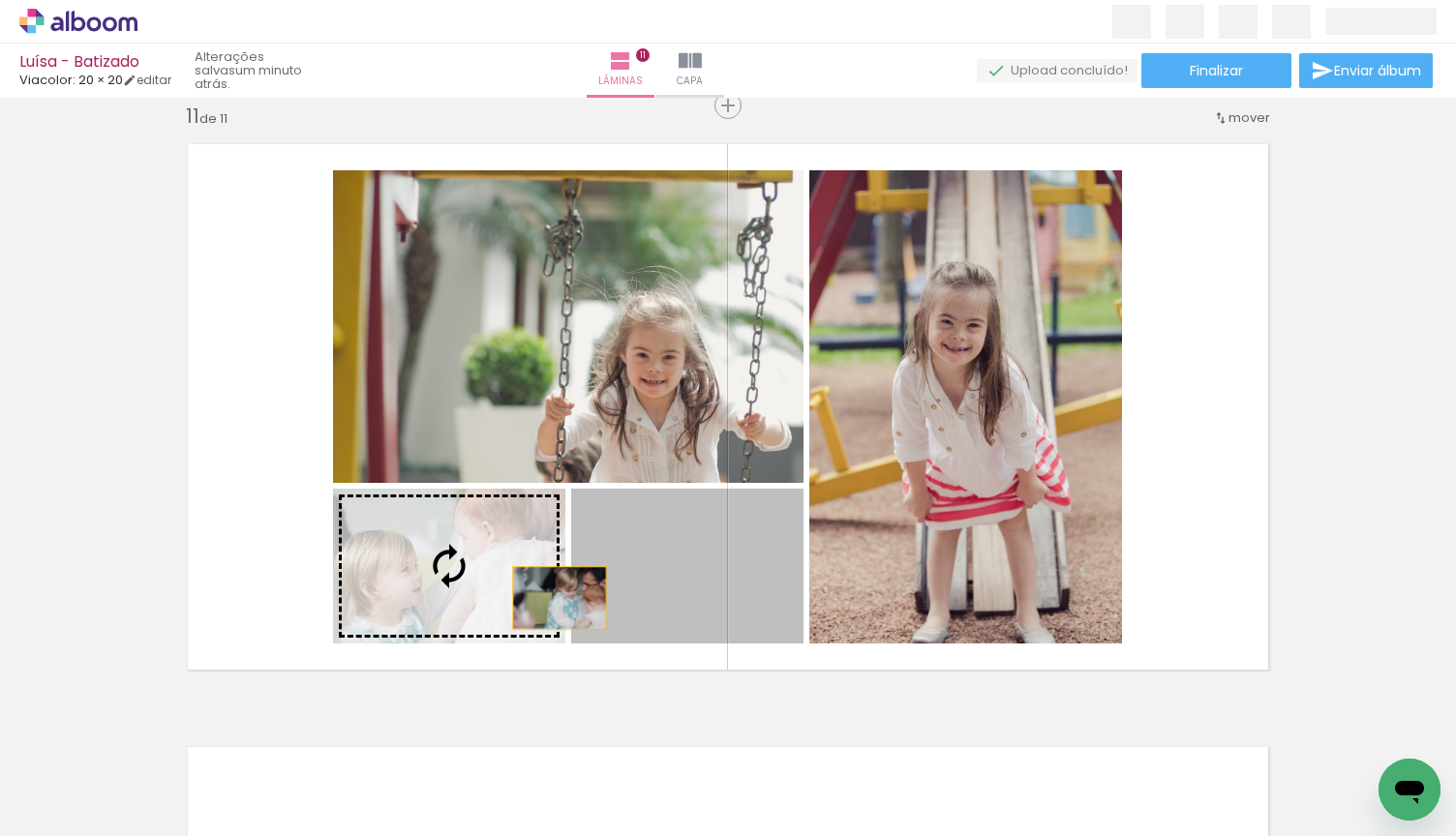
drag, startPoint x: 734, startPoint y: 598, endPoint x: 540, endPoint y: 601, distance: 193.6
click at [0, 0] on slot at bounding box center [0, 0] width 0 height 0
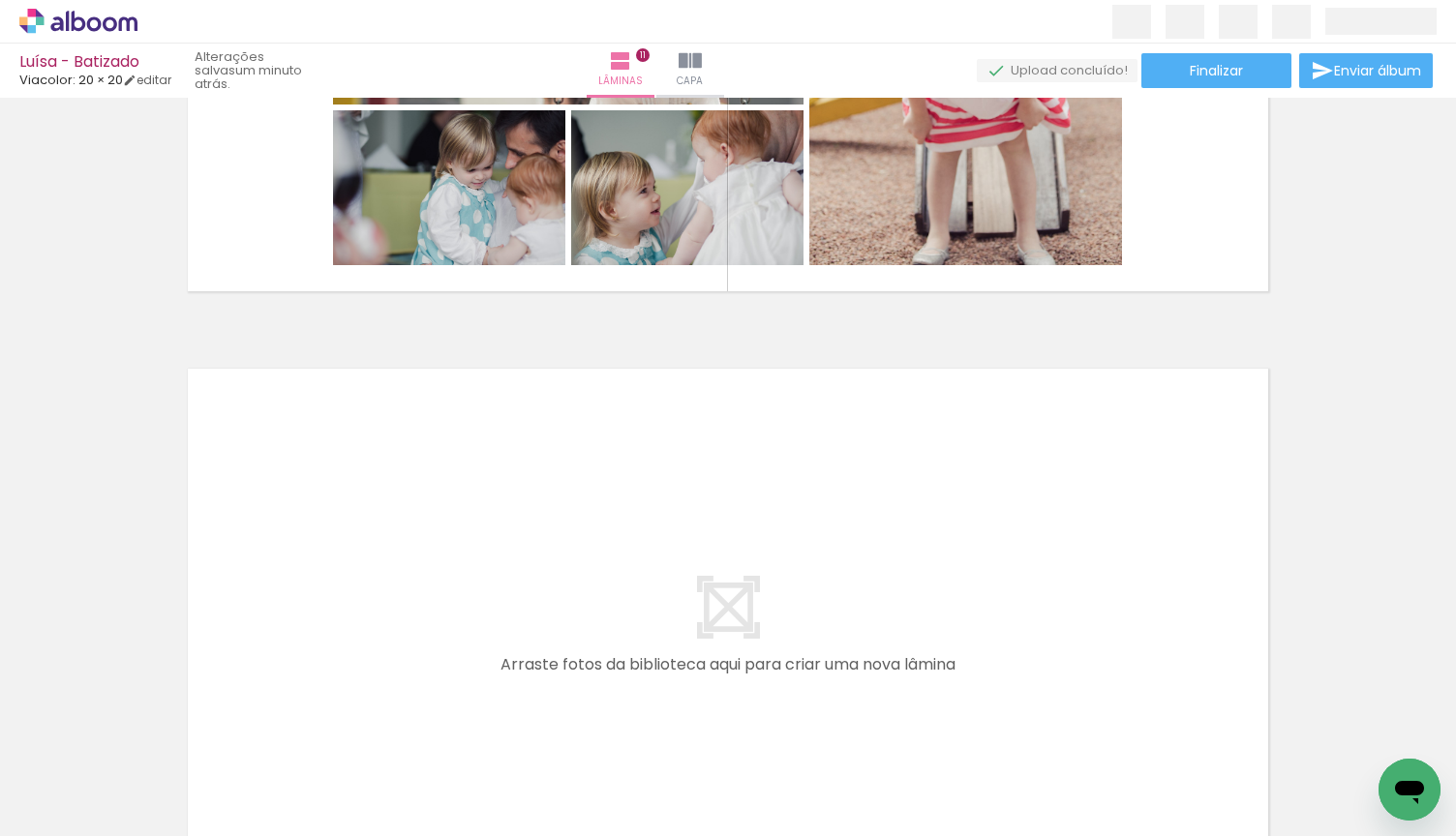
scroll to position [0, 4166]
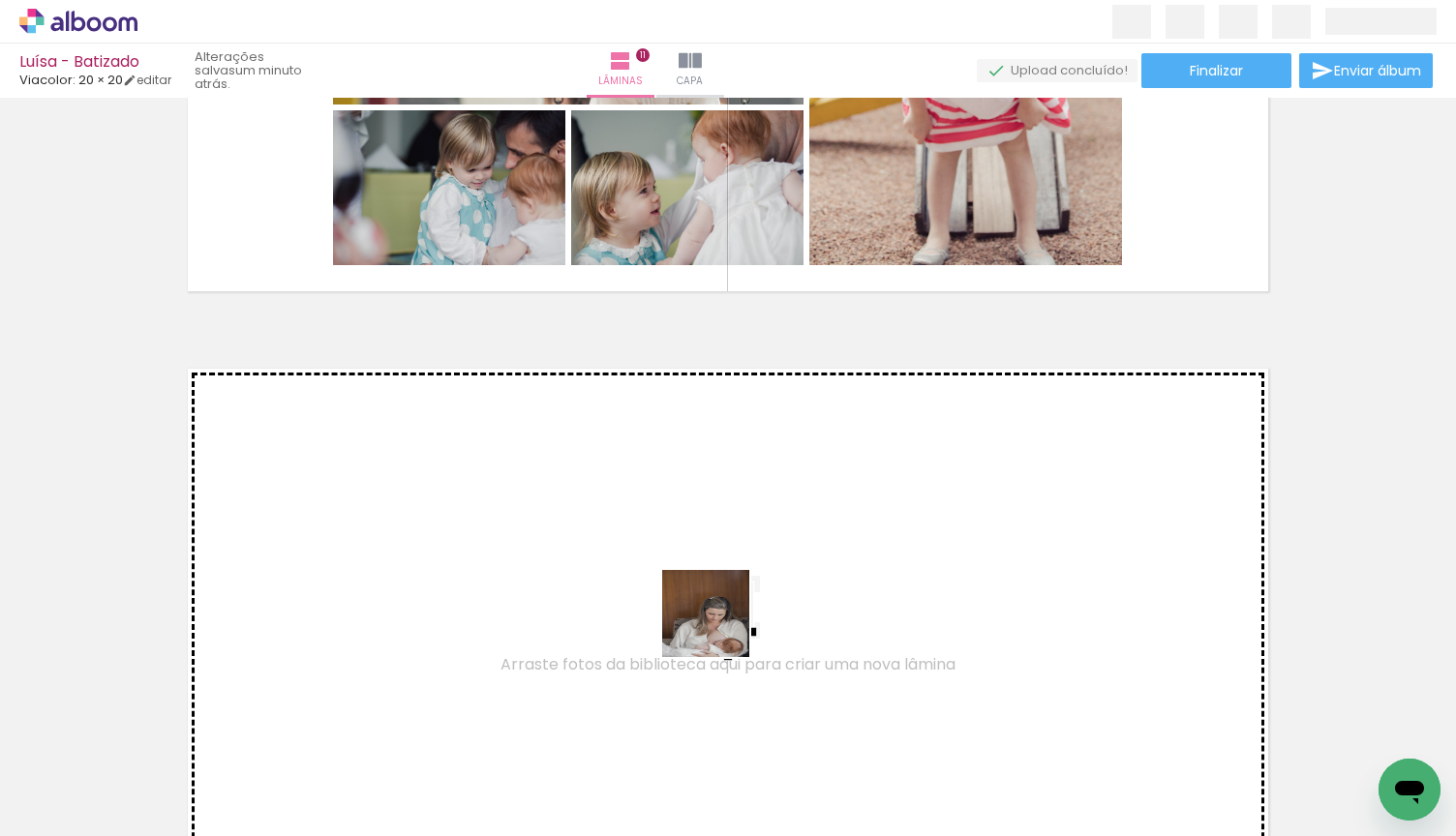
drag, startPoint x: 711, startPoint y: 768, endPoint x: 732, endPoint y: 594, distance: 174.4
click at [732, 594] on quentale-workspace at bounding box center [728, 418] width 1456 height 836
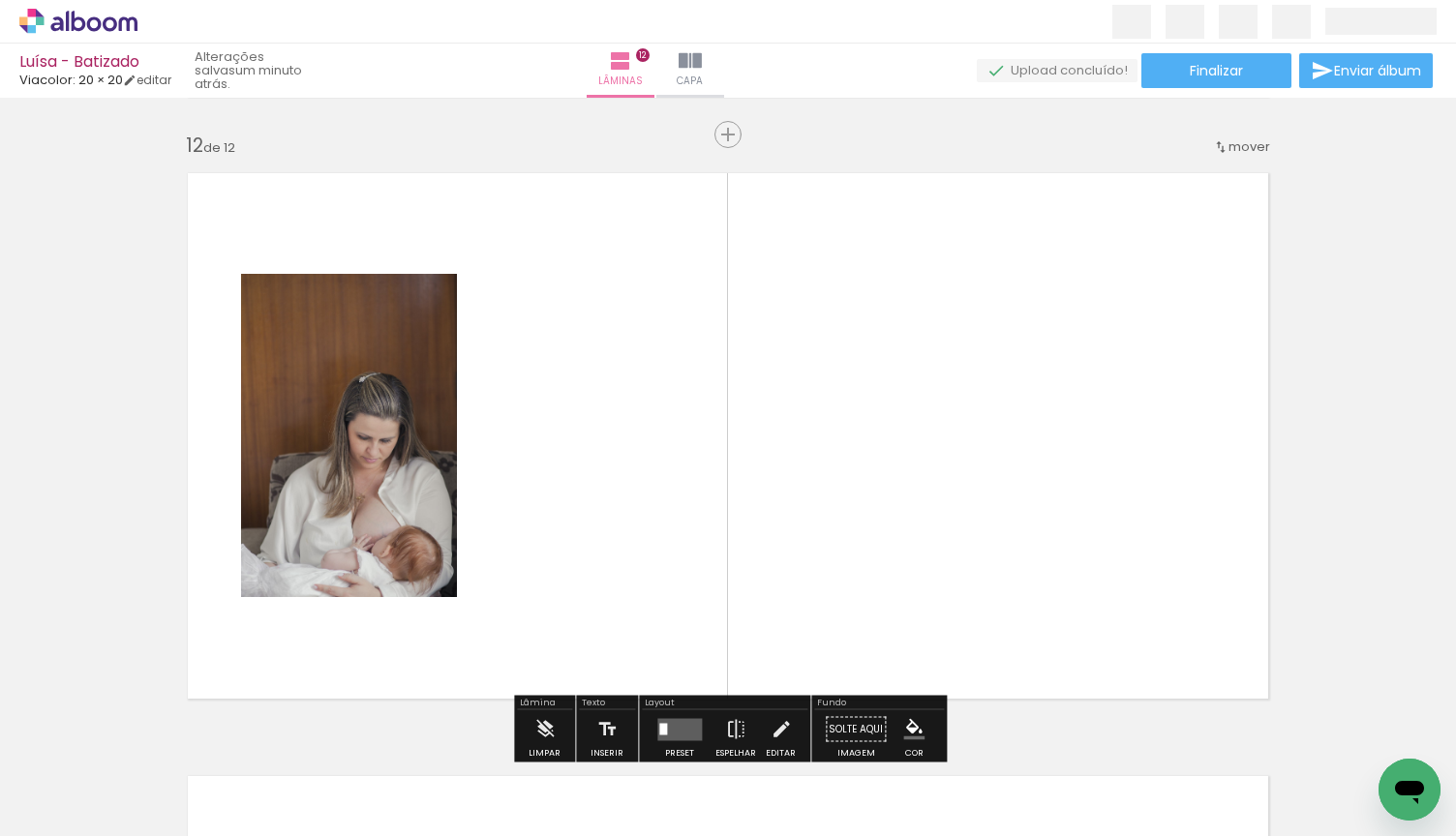
scroll to position [6657, 0]
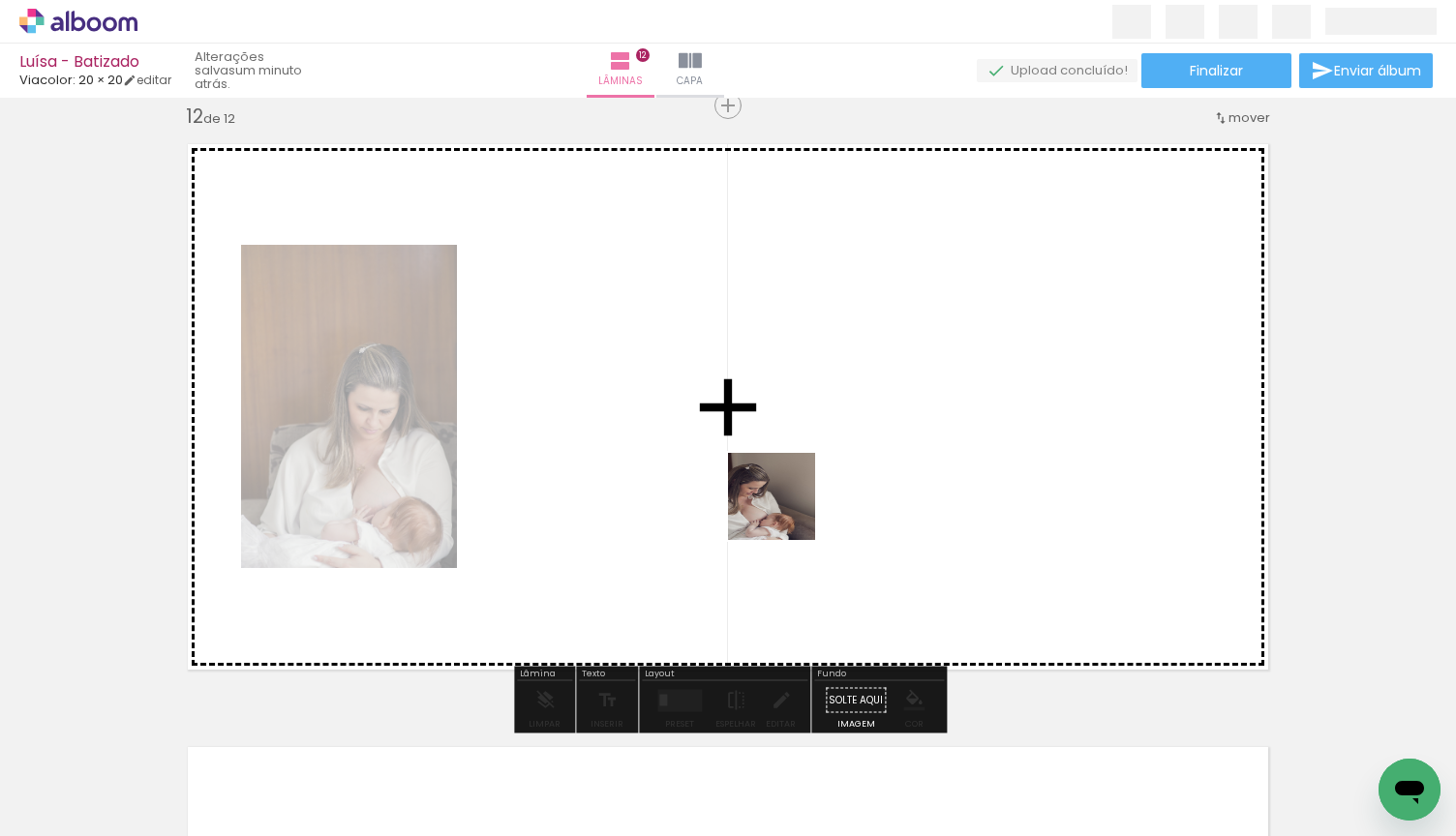
drag, startPoint x: 803, startPoint y: 768, endPoint x: 784, endPoint y: 508, distance: 260.1
click at [784, 508] on quentale-workspace at bounding box center [728, 418] width 1456 height 836
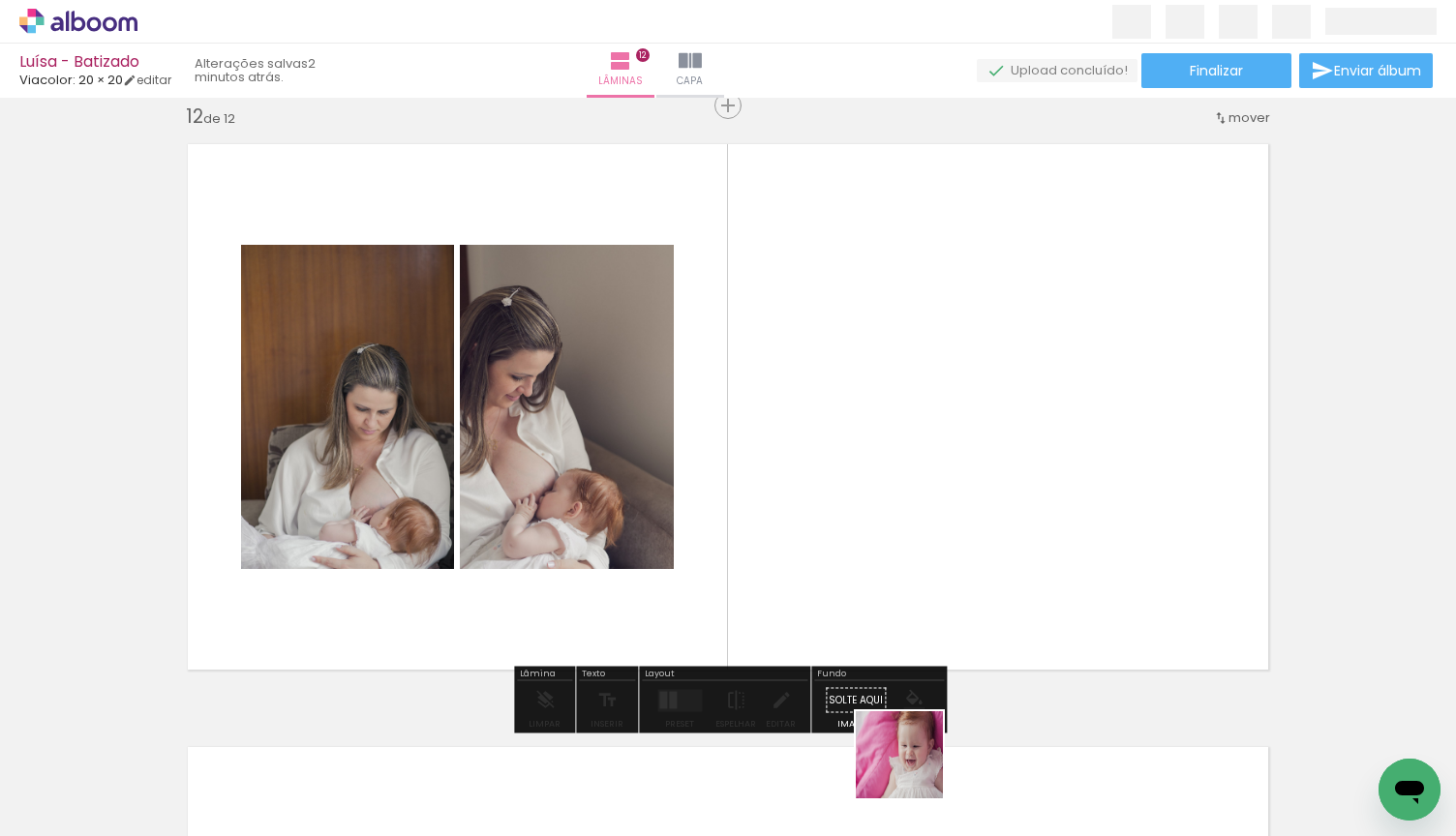
drag, startPoint x: 914, startPoint y: 774, endPoint x: 979, endPoint y: 491, distance: 290.9
click at [979, 491] on quentale-workspace at bounding box center [728, 418] width 1456 height 836
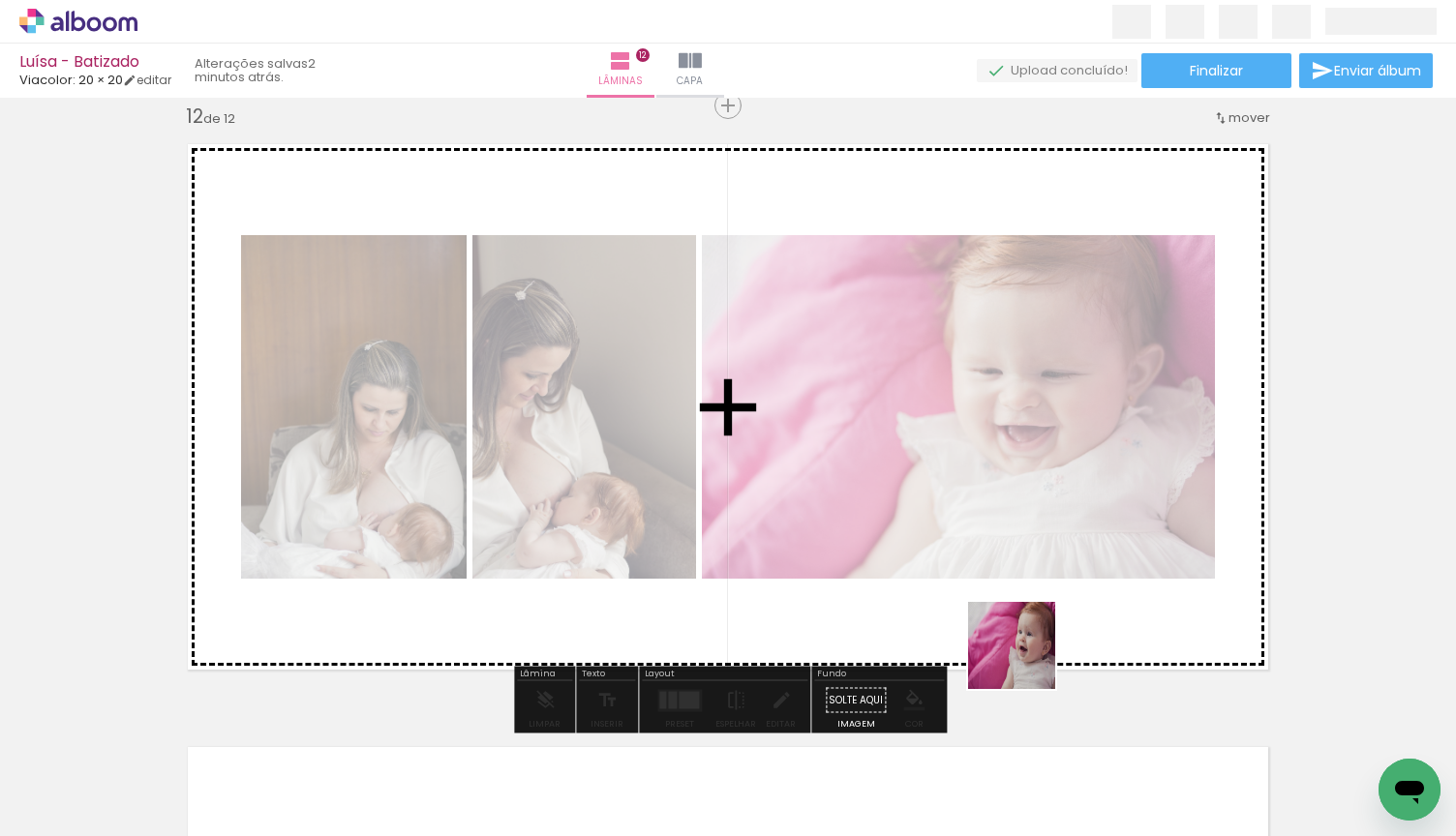
drag, startPoint x: 1026, startPoint y: 758, endPoint x: 1026, endPoint y: 649, distance: 109.4
click at [1026, 649] on quentale-workspace at bounding box center [728, 418] width 1456 height 836
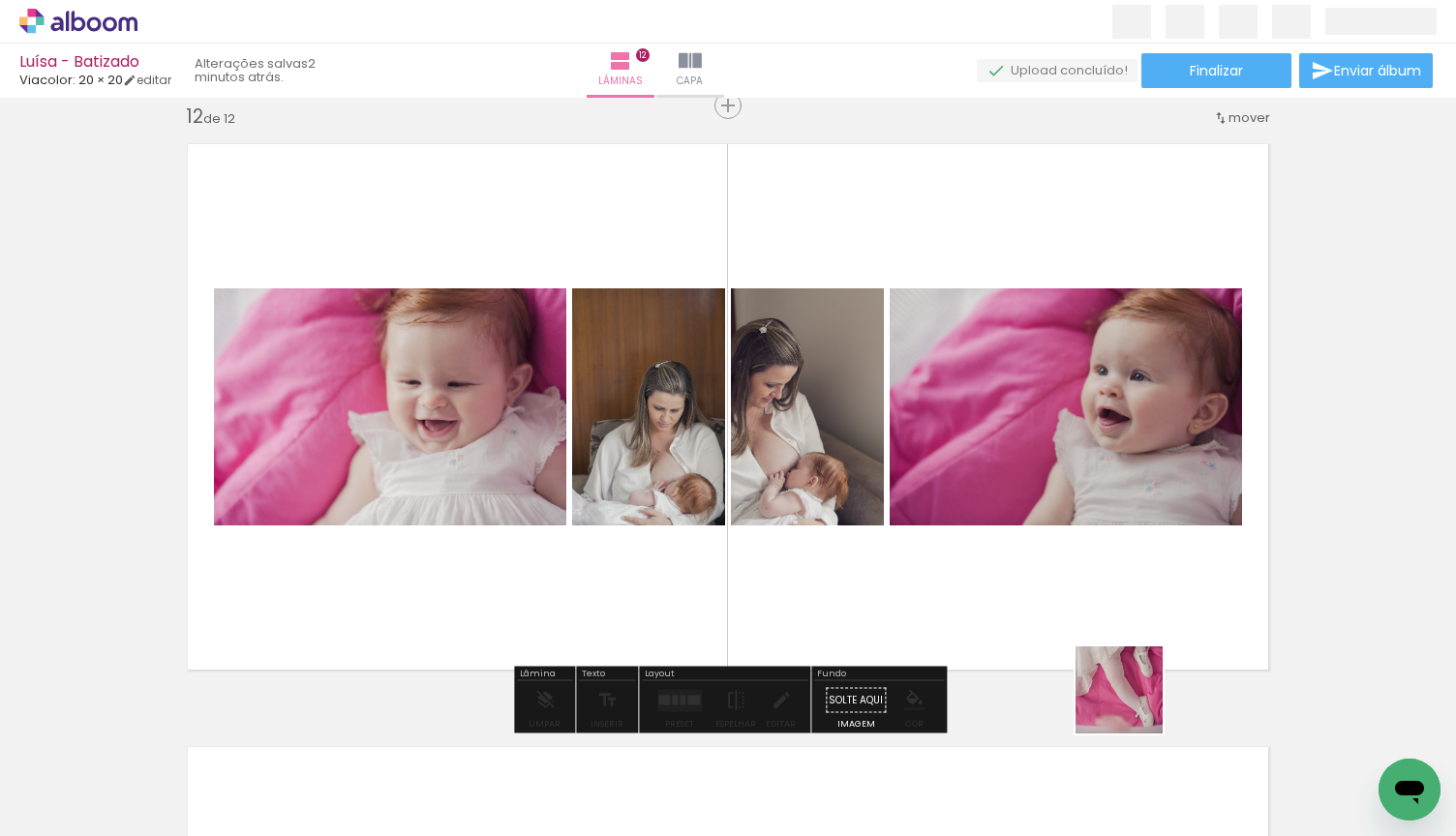
drag, startPoint x: 1137, startPoint y: 737, endPoint x: 1120, endPoint y: 608, distance: 129.9
click at [1120, 608] on quentale-workspace at bounding box center [728, 418] width 1456 height 836
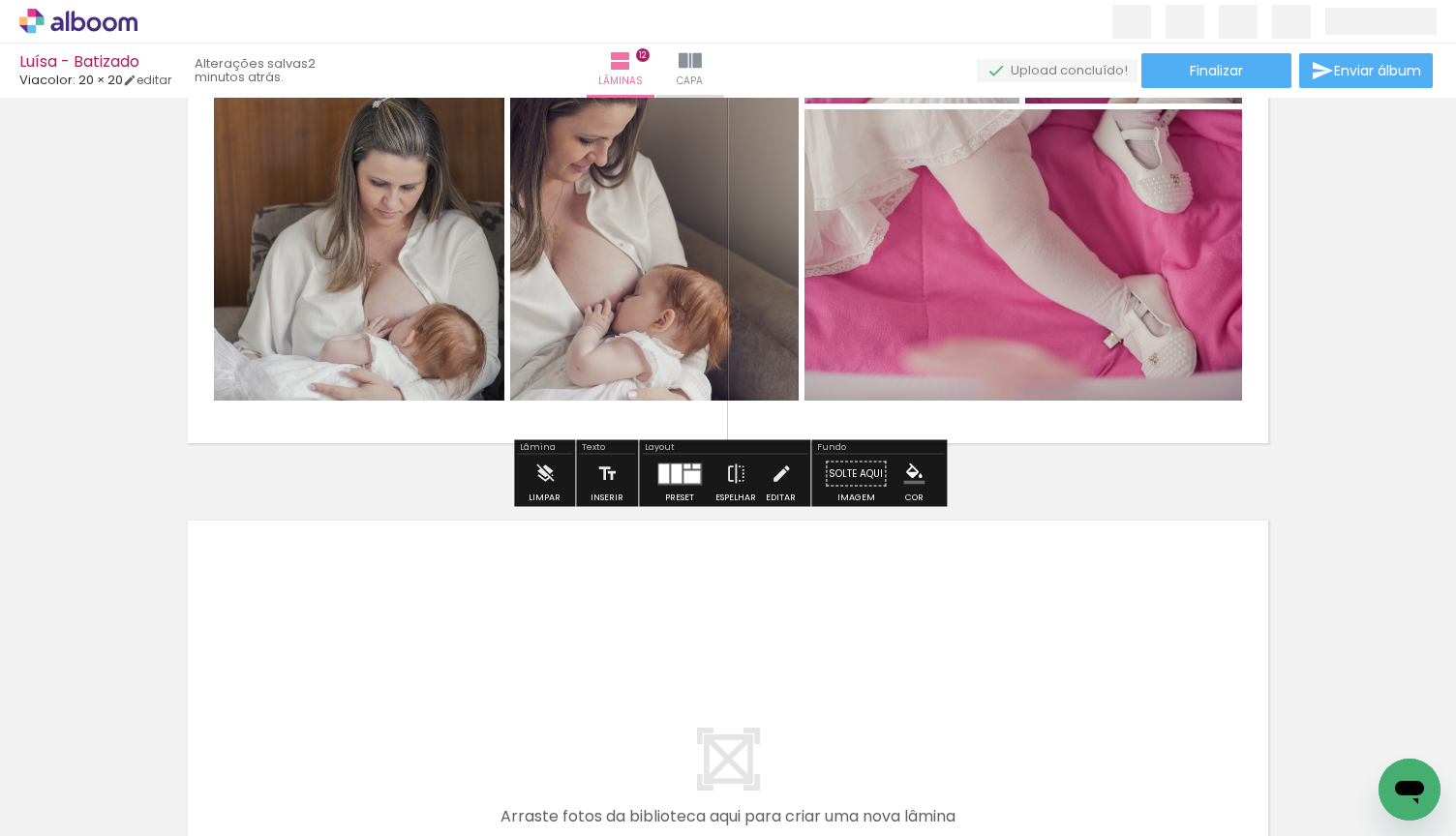
scroll to position [6926, 0]
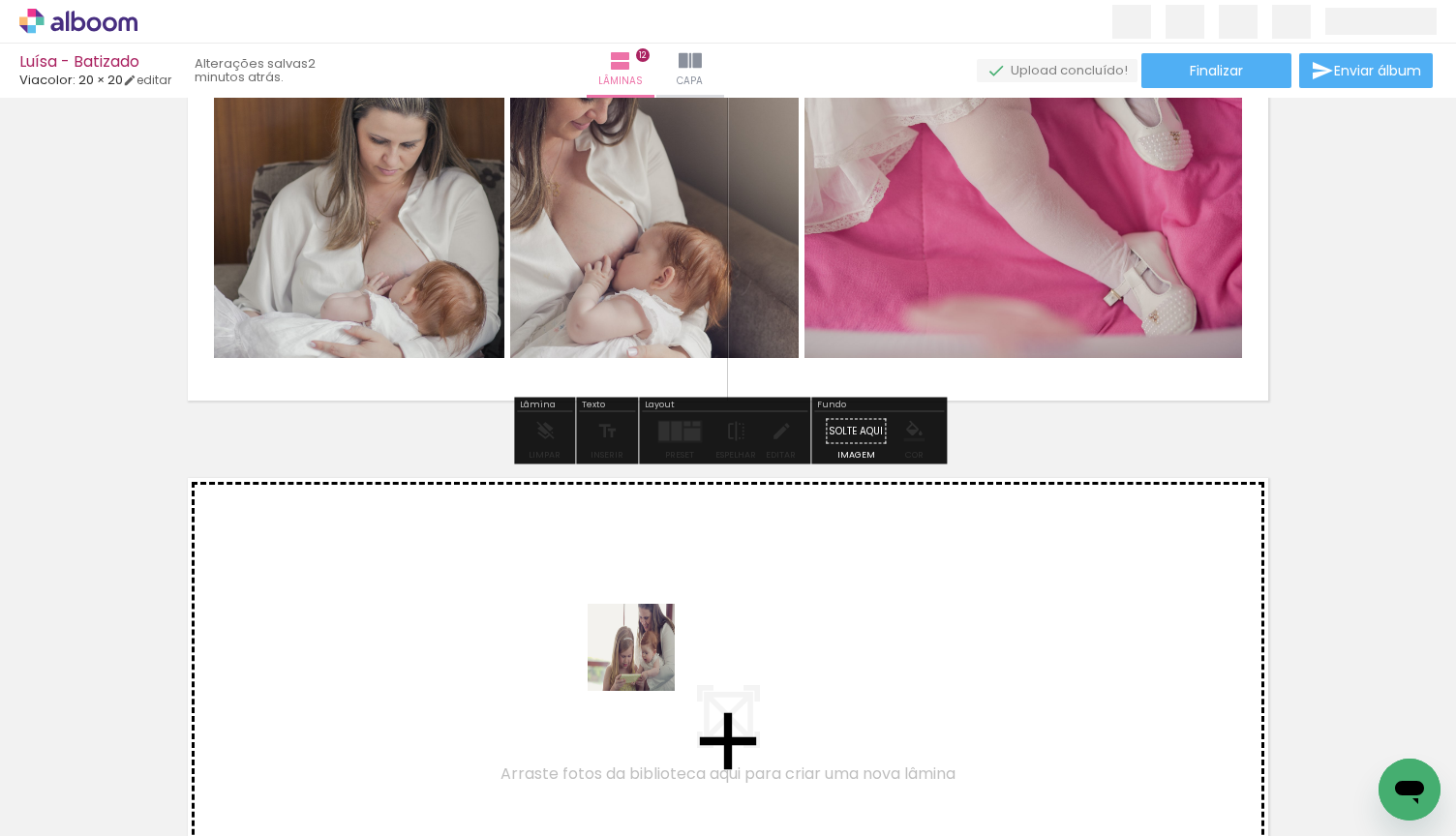
drag, startPoint x: 592, startPoint y: 780, endPoint x: 660, endPoint y: 643, distance: 153.2
click at [660, 643] on quentale-workspace at bounding box center [728, 418] width 1456 height 836
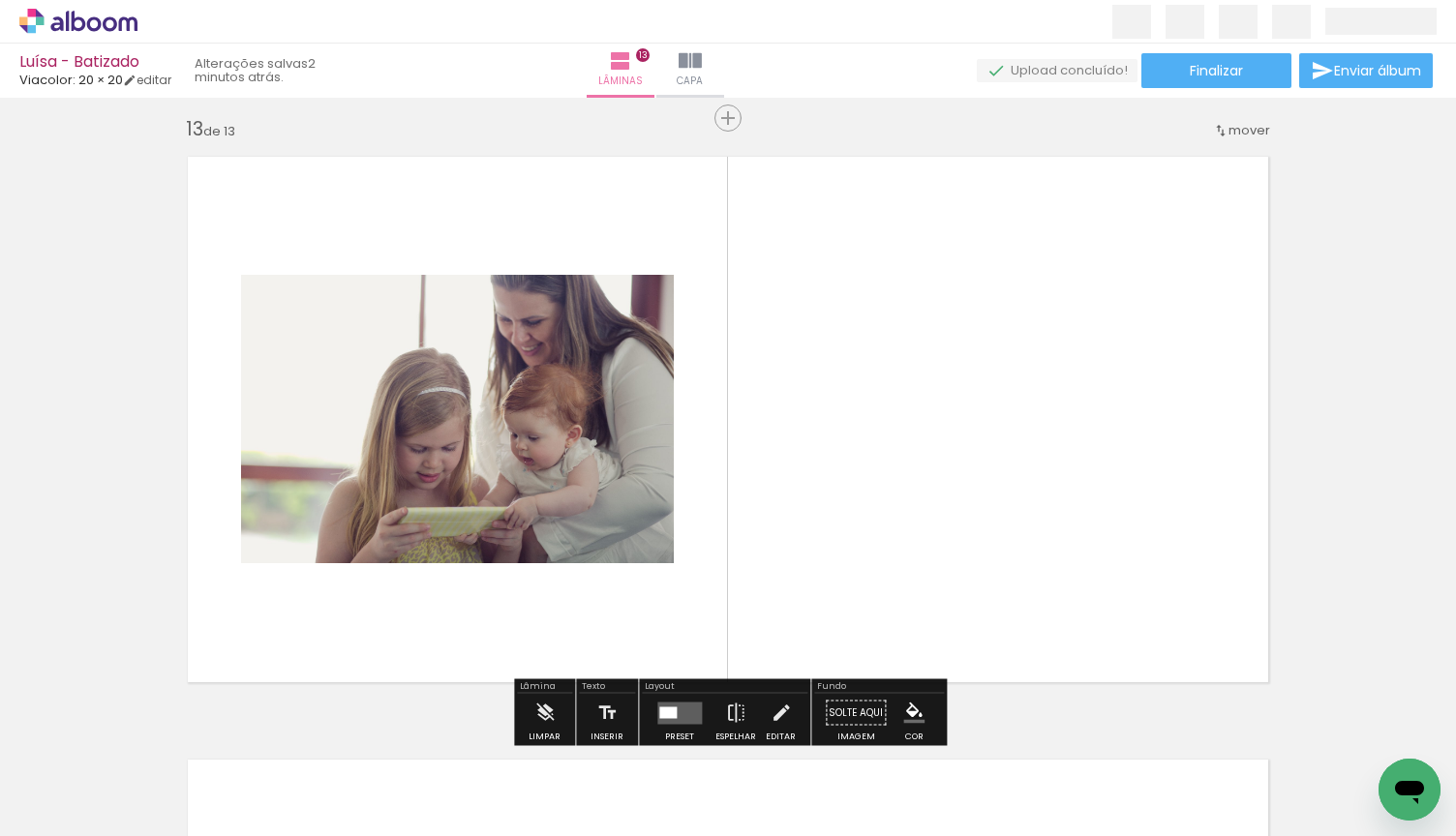
scroll to position [7260, 0]
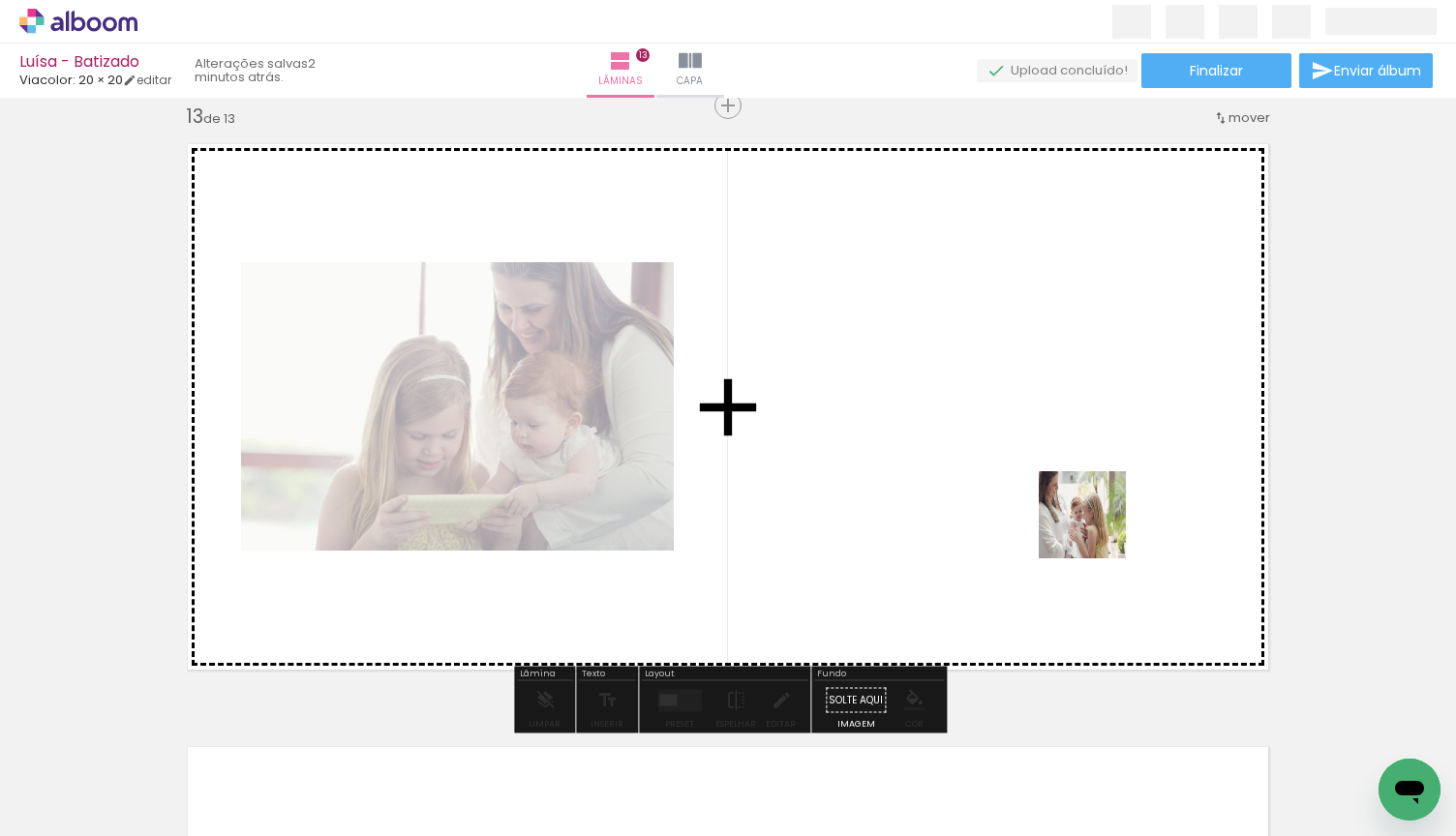
drag, startPoint x: 1120, startPoint y: 787, endPoint x: 1097, endPoint y: 527, distance: 261.4
click at [1097, 527] on quentale-workspace at bounding box center [728, 418] width 1456 height 836
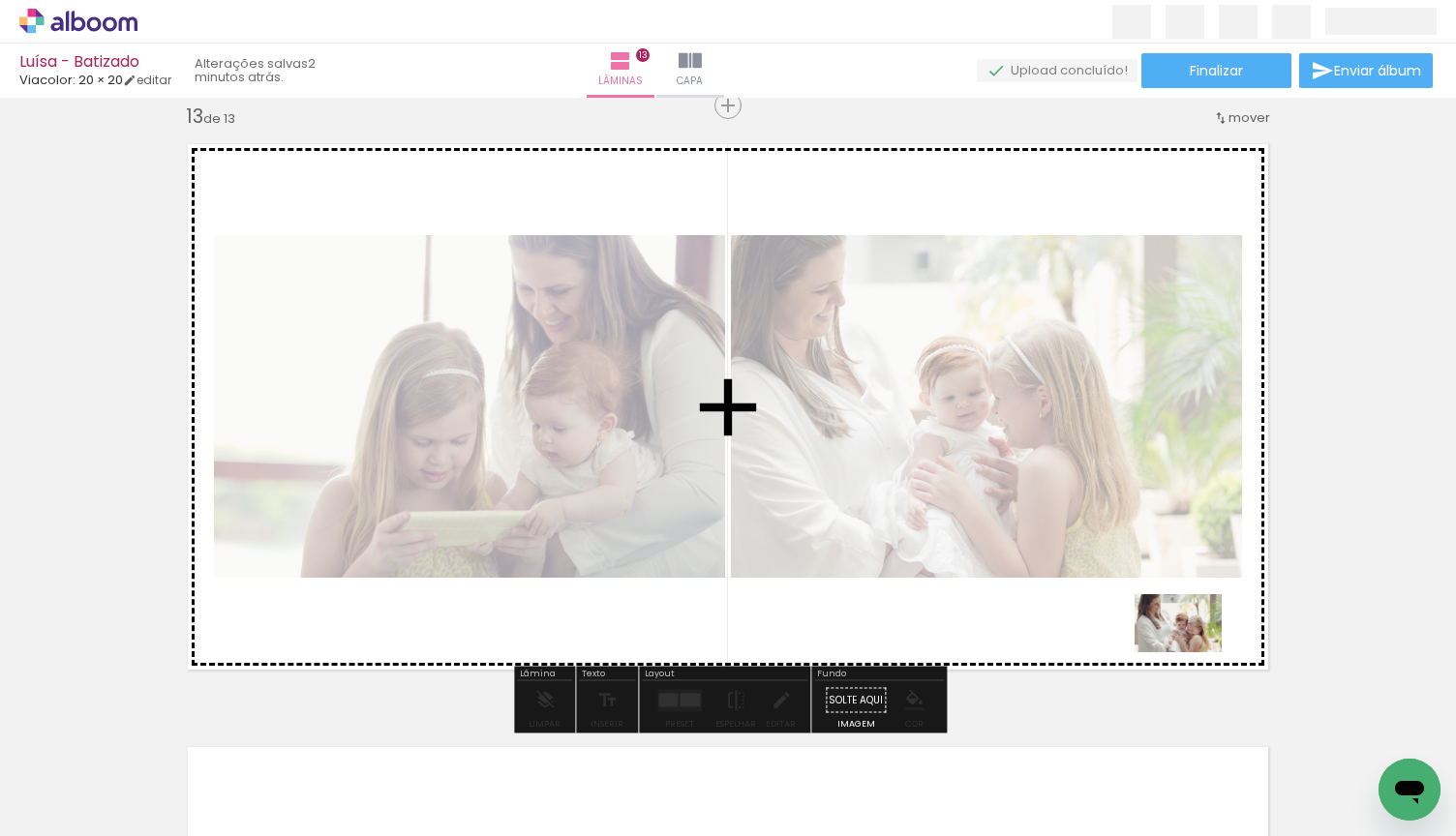
drag, startPoint x: 1223, startPoint y: 767, endPoint x: 1192, endPoint y: 652, distance: 118.3
click at [1192, 652] on quentale-workspace at bounding box center [728, 418] width 1456 height 836
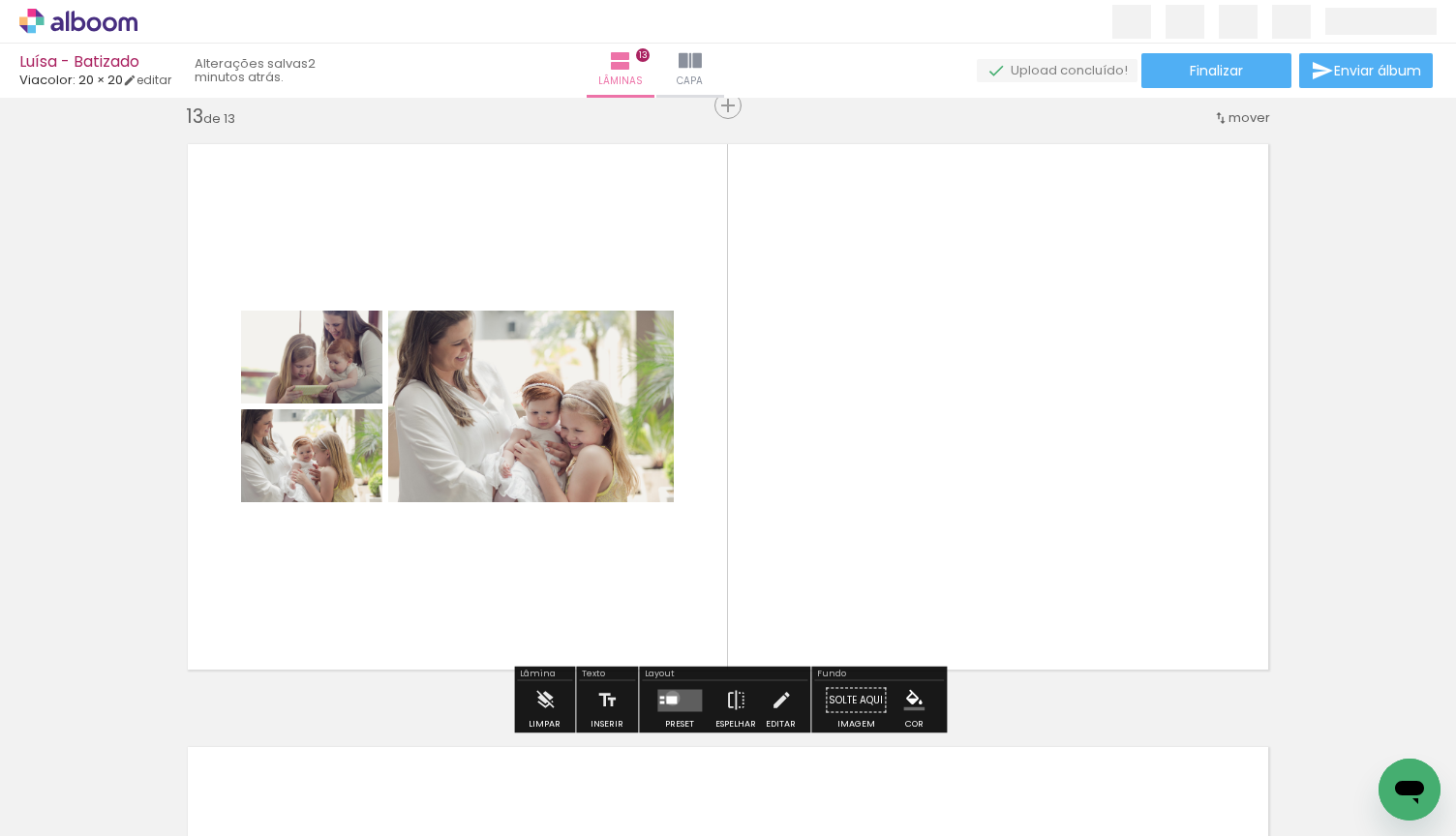
click at [668, 698] on div at bounding box center [671, 700] width 11 height 8
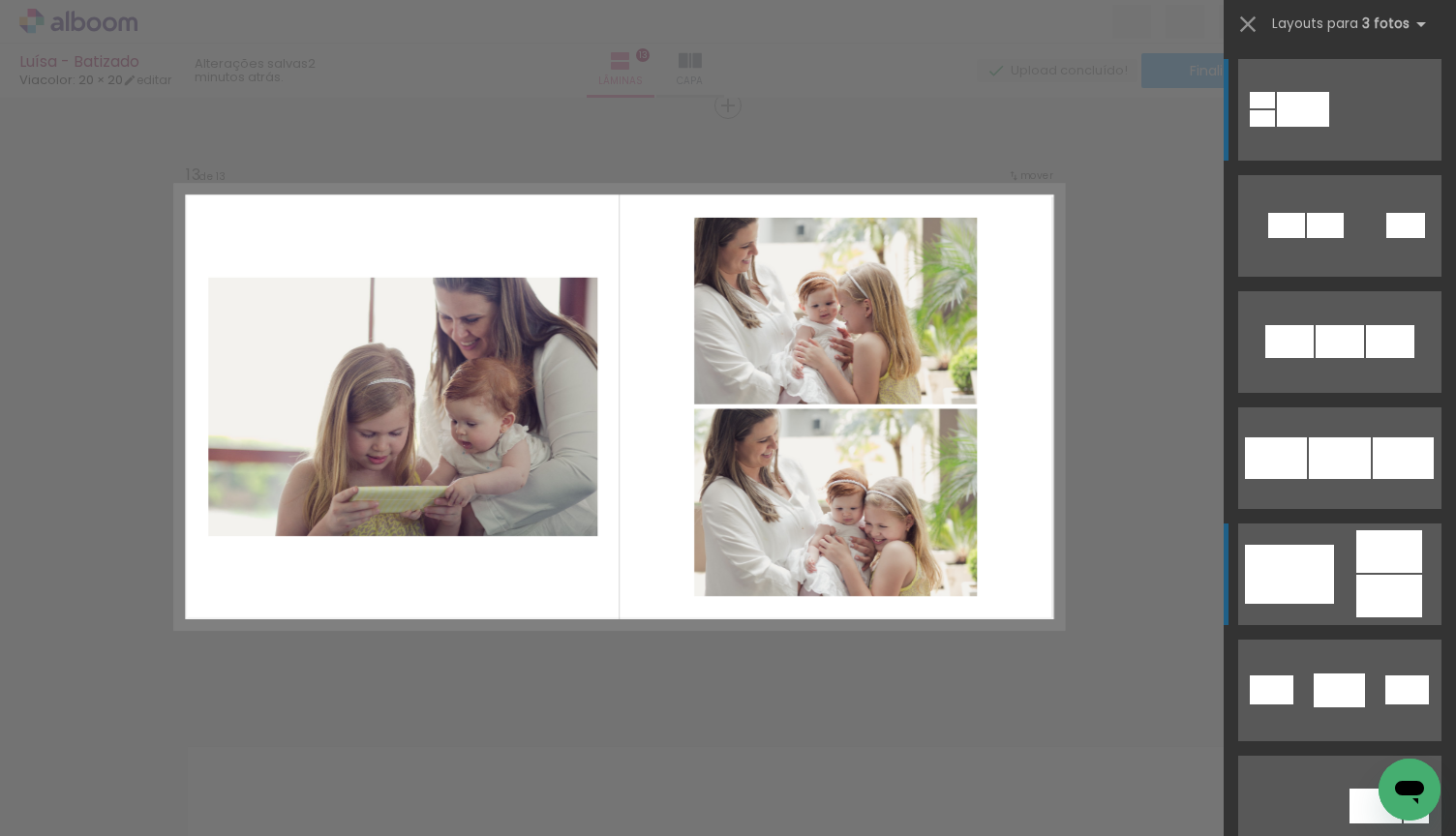
click at [1336, 277] on quentale-layouter at bounding box center [1339, 226] width 203 height 102
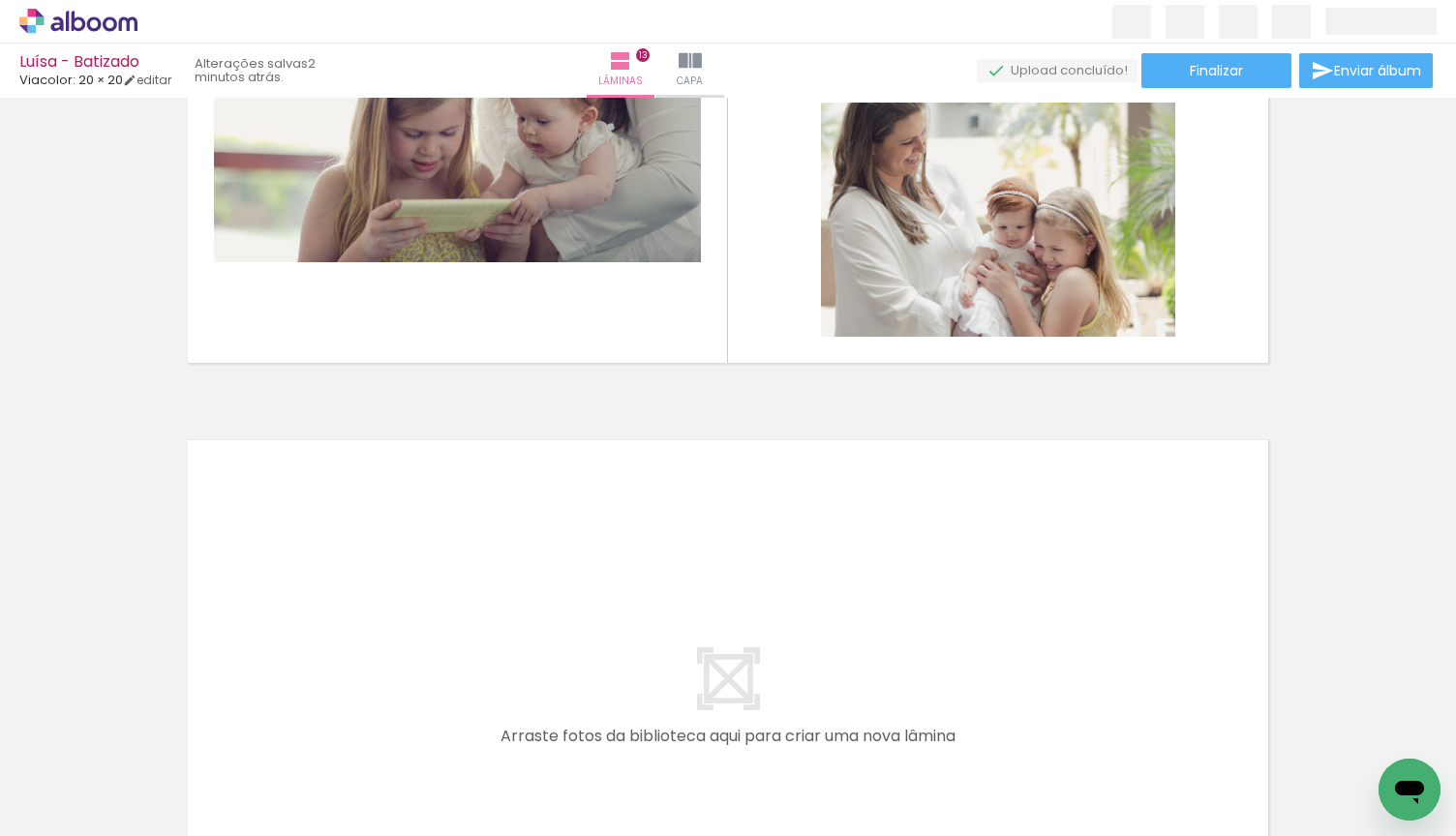
scroll to position [0, 5302]
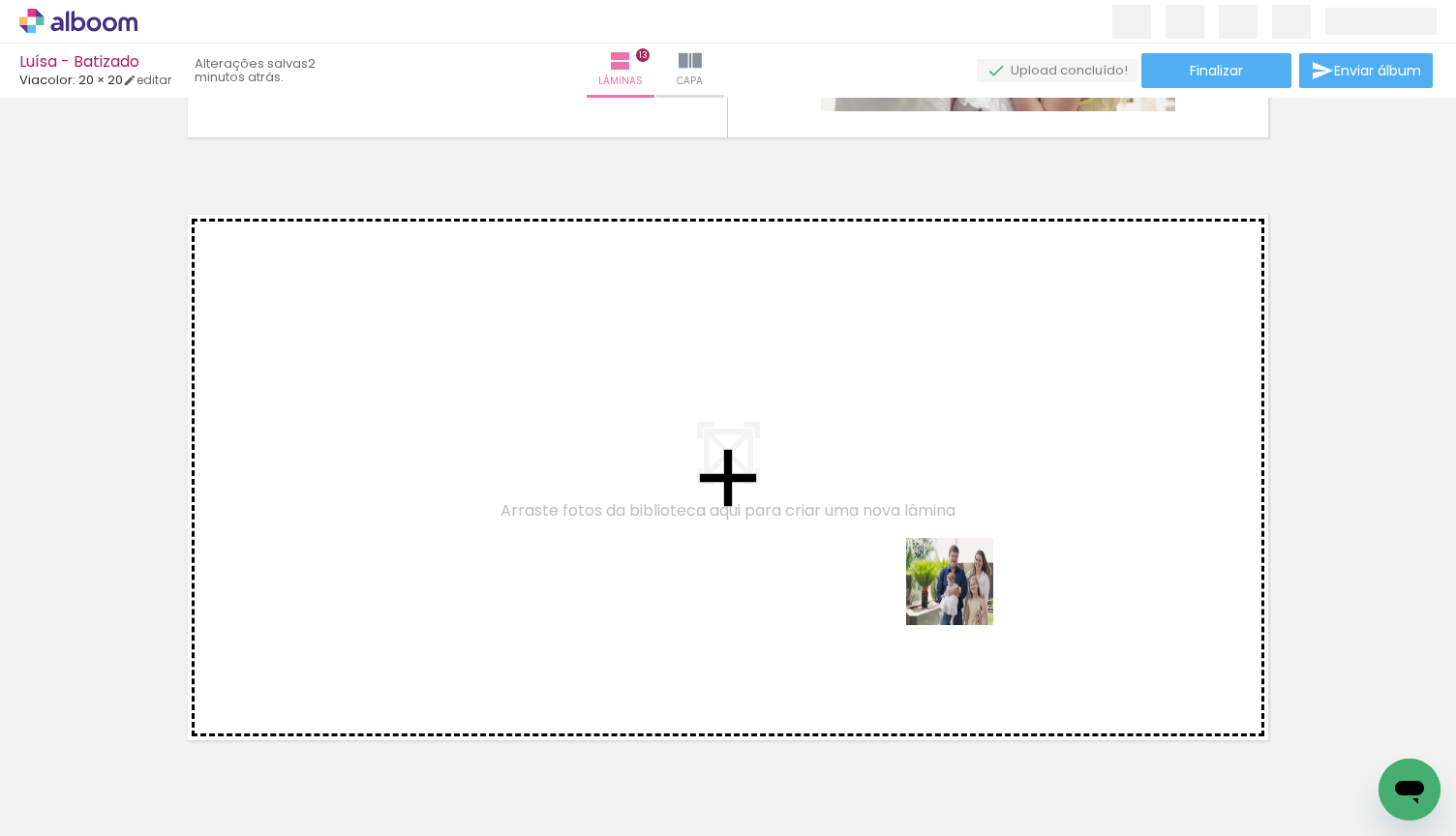
drag, startPoint x: 981, startPoint y: 768, endPoint x: 962, endPoint y: 582, distance: 186.7
click at [962, 582] on quentale-workspace at bounding box center [728, 418] width 1456 height 836
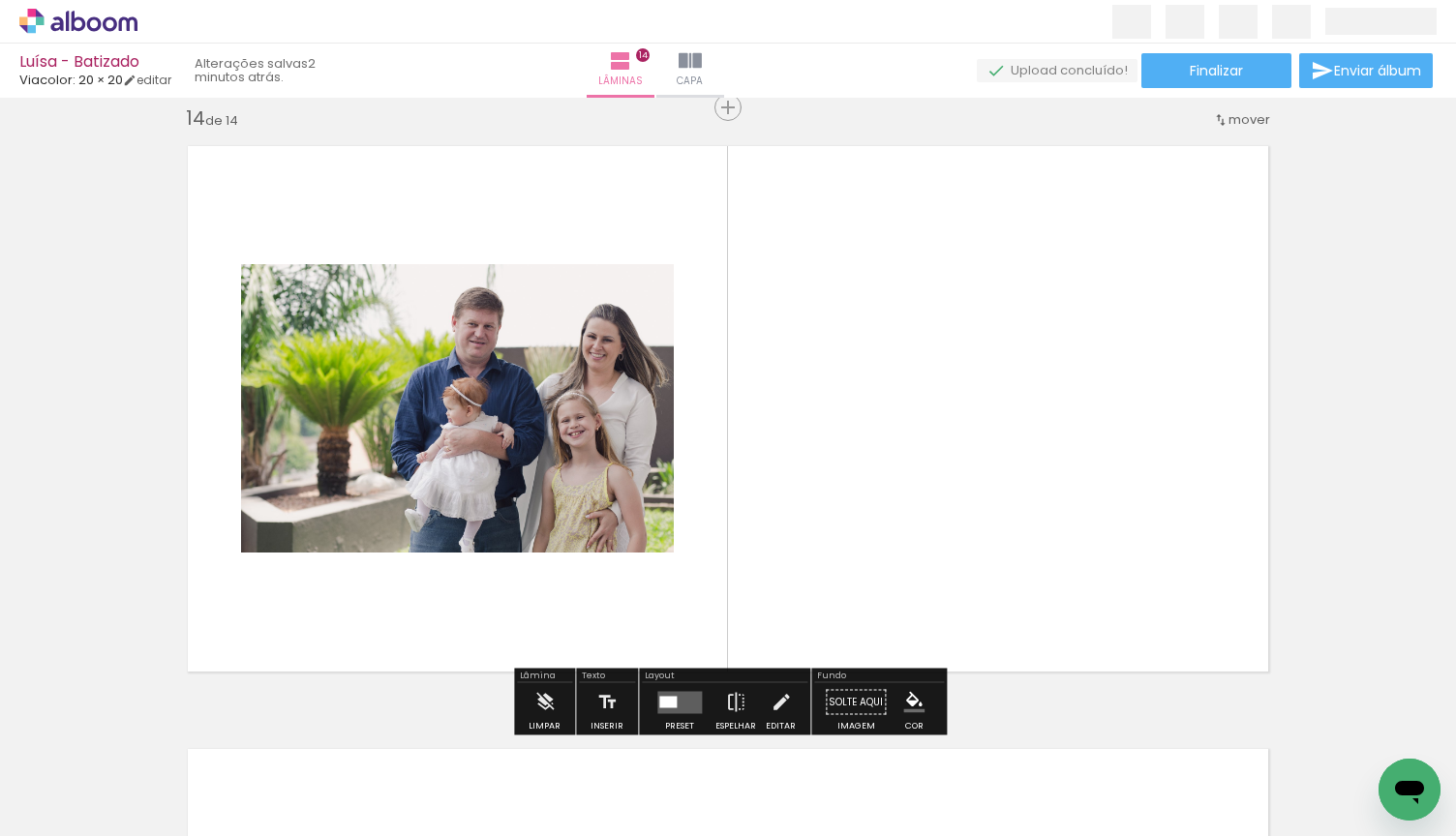
scroll to position [7863, 0]
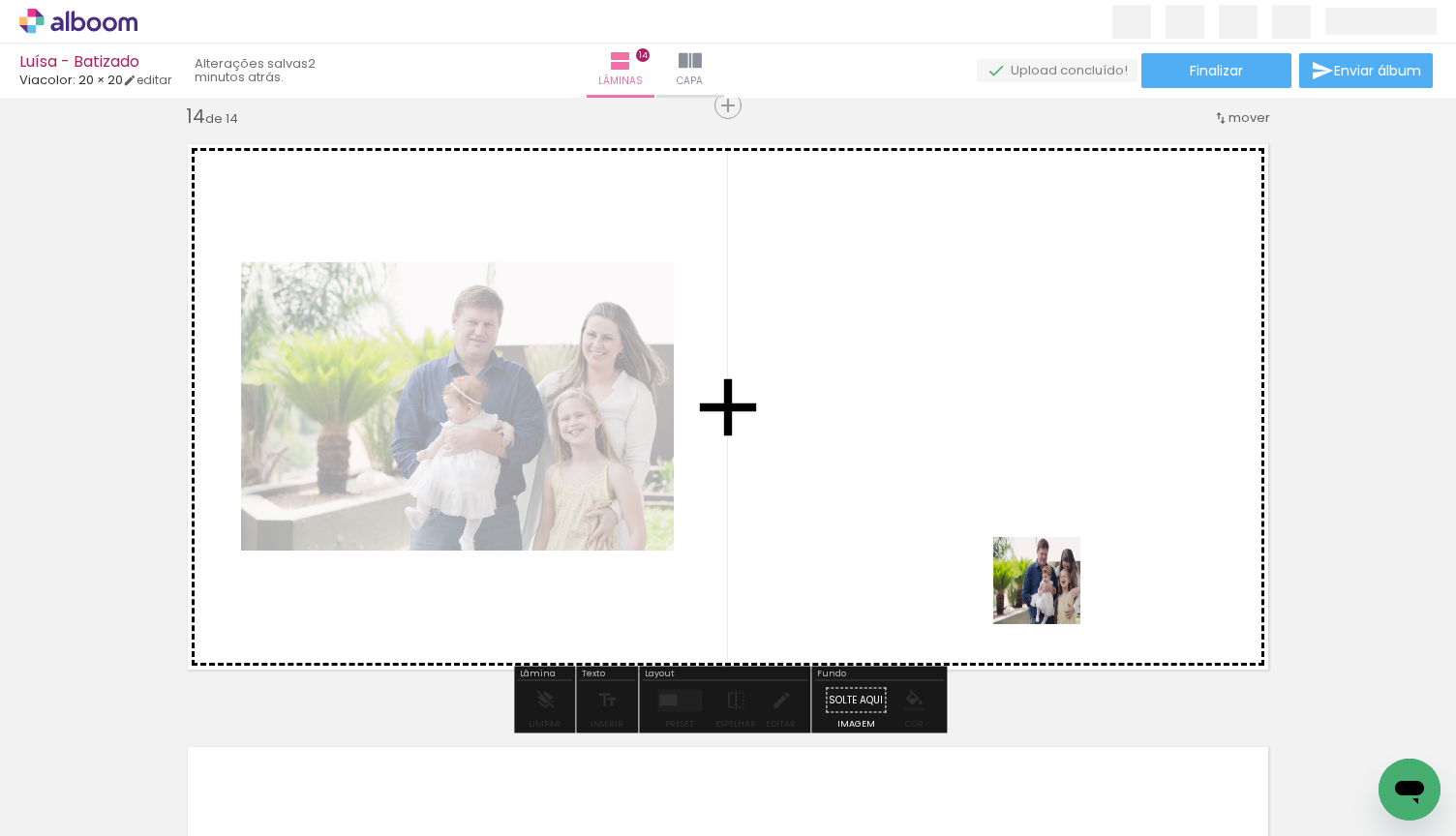
drag, startPoint x: 1101, startPoint y: 775, endPoint x: 1041, endPoint y: 561, distance: 222.2
click at [1041, 561] on quentale-workspace at bounding box center [728, 418] width 1456 height 836
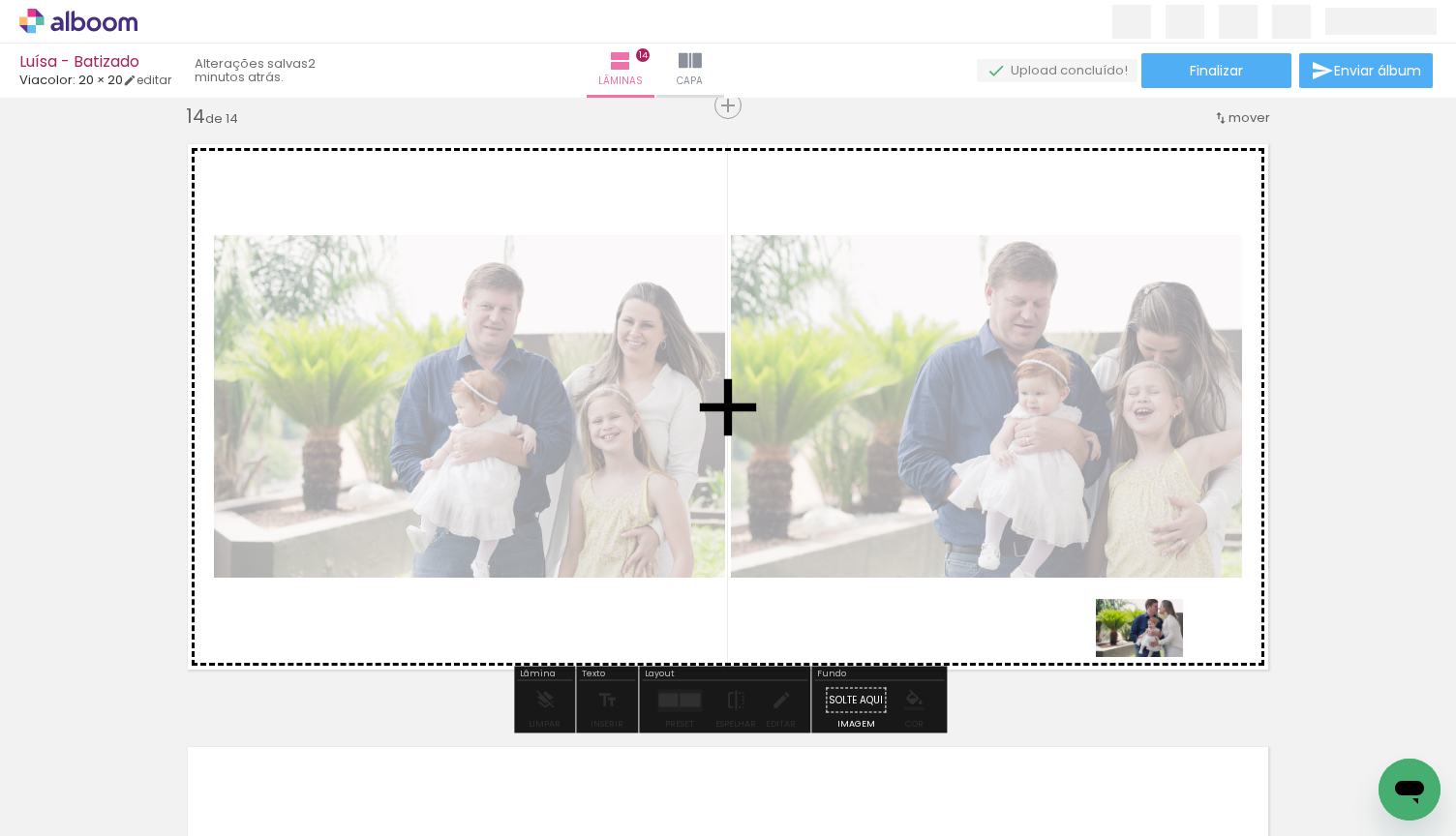
drag, startPoint x: 1201, startPoint y: 769, endPoint x: 1152, endPoint y: 656, distance: 122.7
click at [1152, 656] on quentale-workspace at bounding box center [728, 418] width 1456 height 836
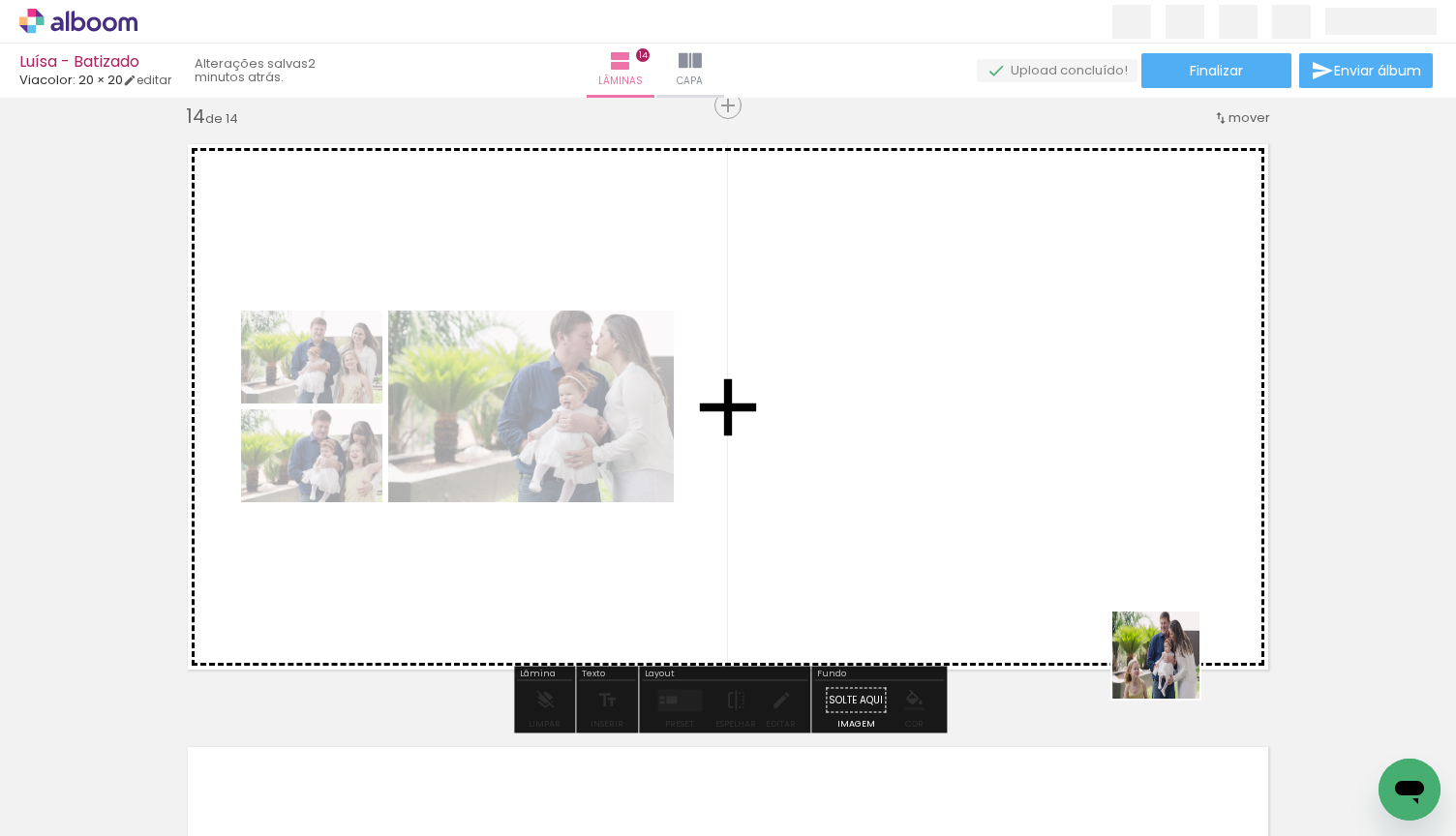
drag, startPoint x: 1292, startPoint y: 787, endPoint x: 1132, endPoint y: 638, distance: 218.5
click at [1132, 638] on quentale-workspace at bounding box center [728, 418] width 1456 height 836
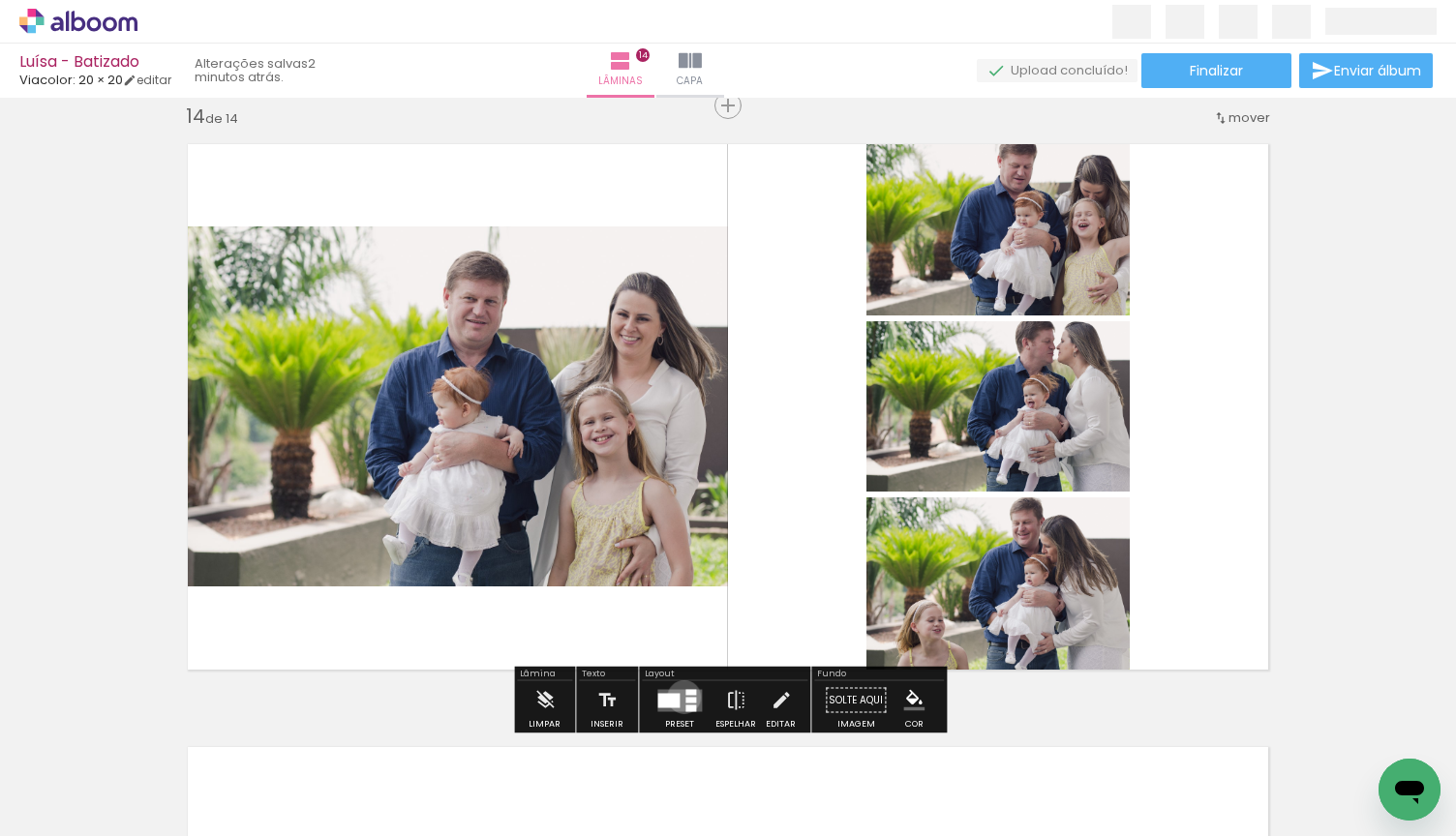
click at [679, 697] on quentale-layouter at bounding box center [679, 700] width 45 height 22
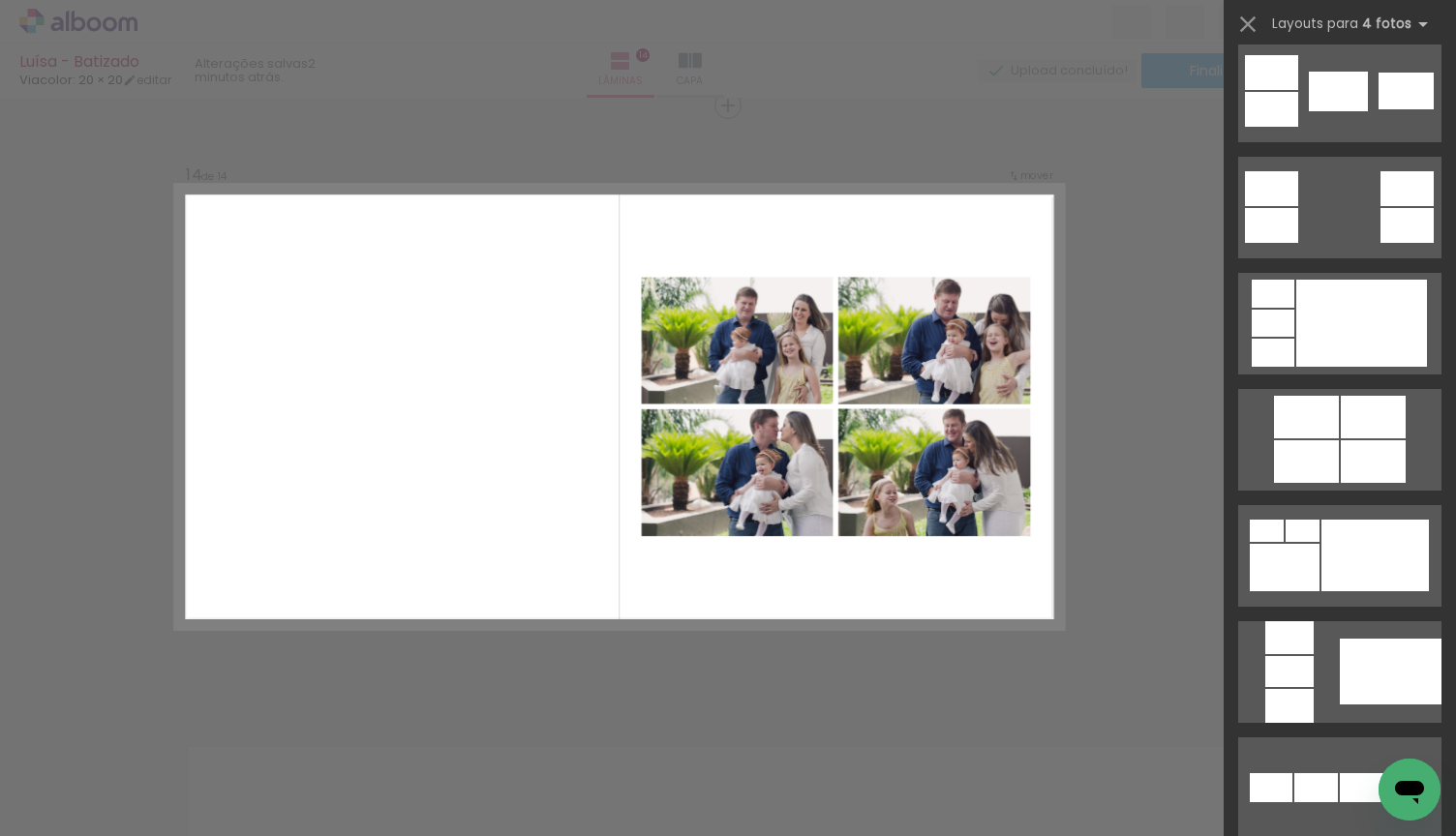
scroll to position [729, 0]
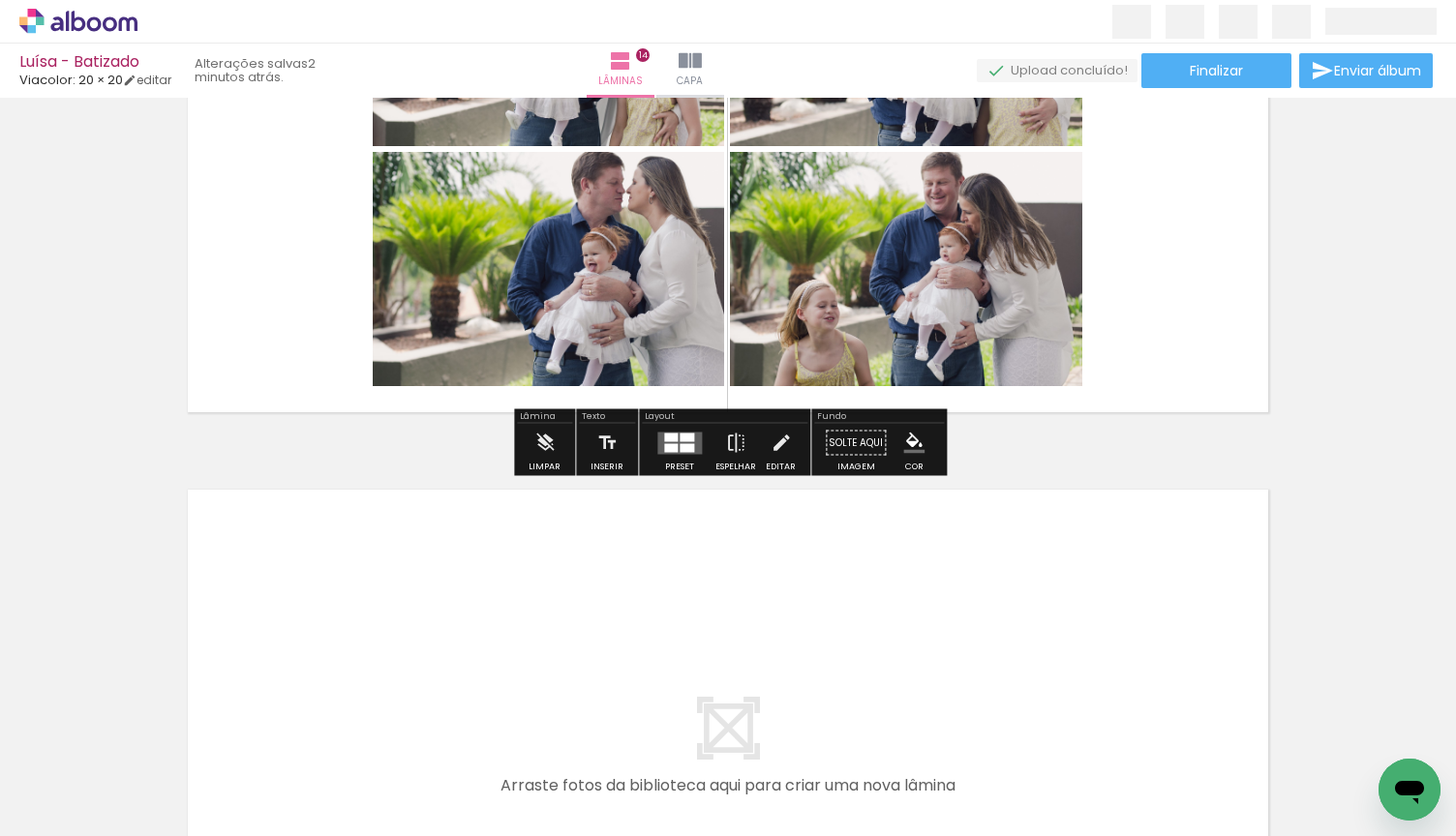
scroll to position [8240, 0]
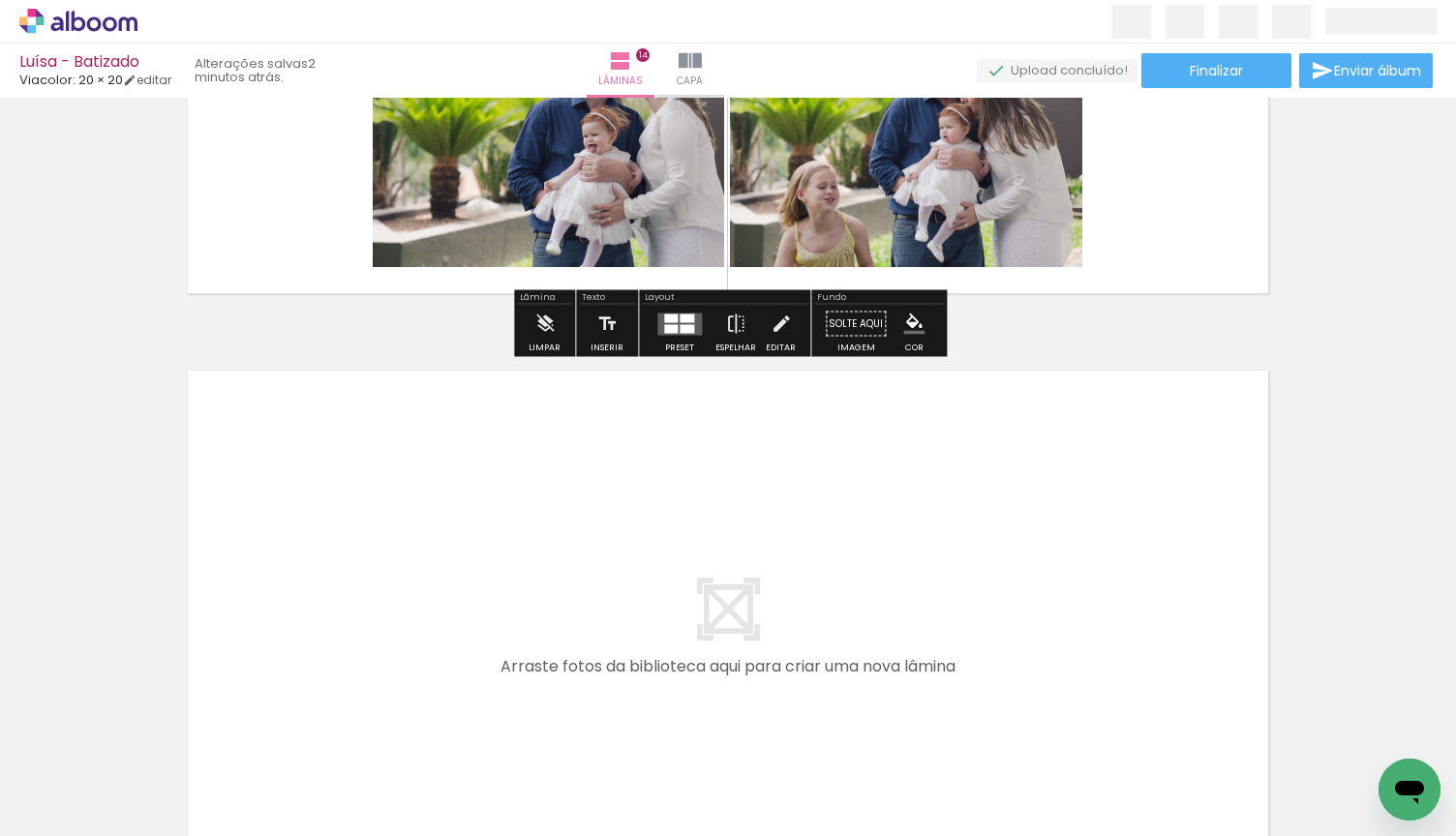
drag, startPoint x: 1393, startPoint y: 751, endPoint x: 1034, endPoint y: 679, distance: 366.4
click at [1034, 679] on quentale-workspace at bounding box center [728, 418] width 1456 height 836
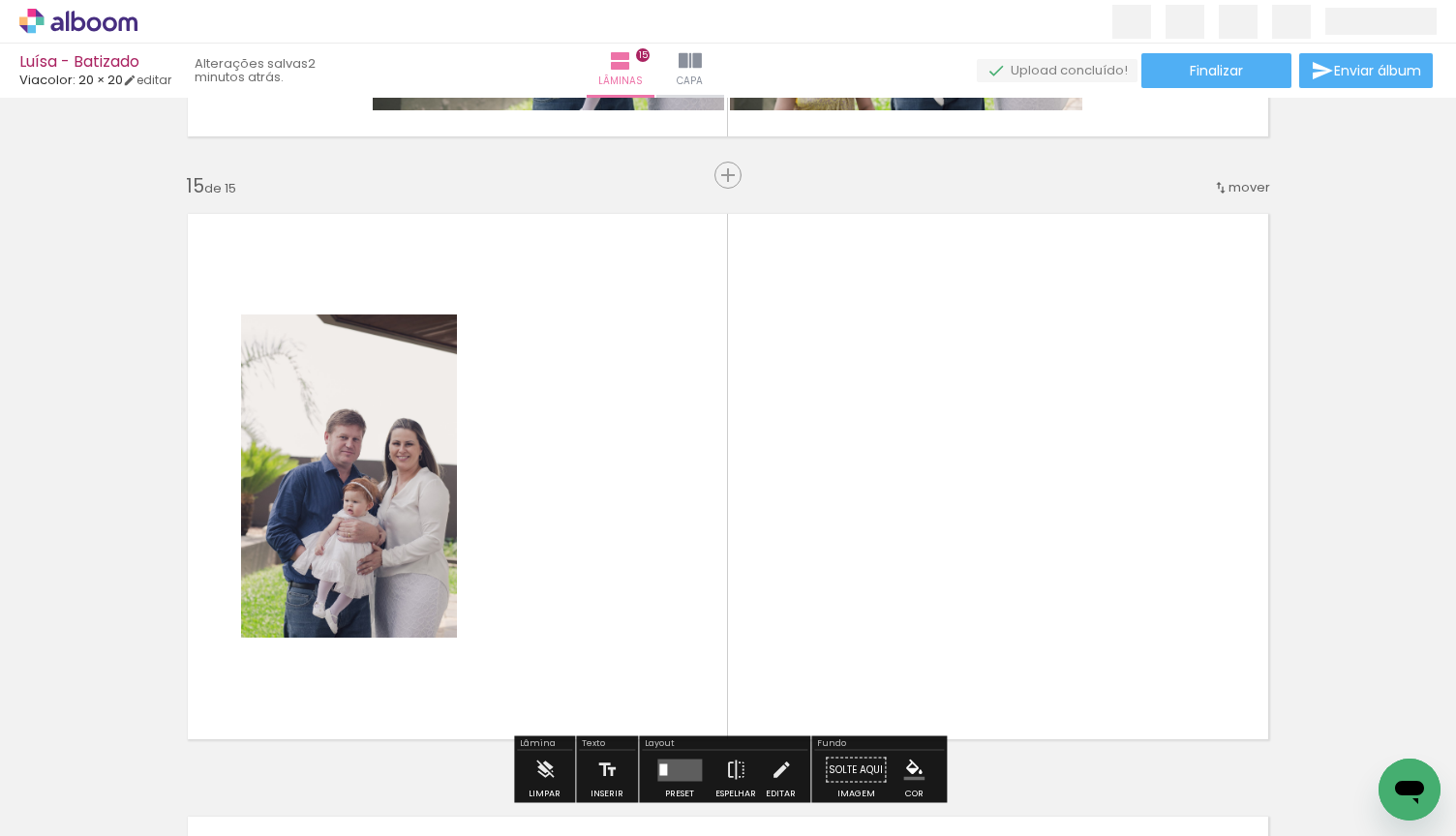
scroll to position [8466, 0]
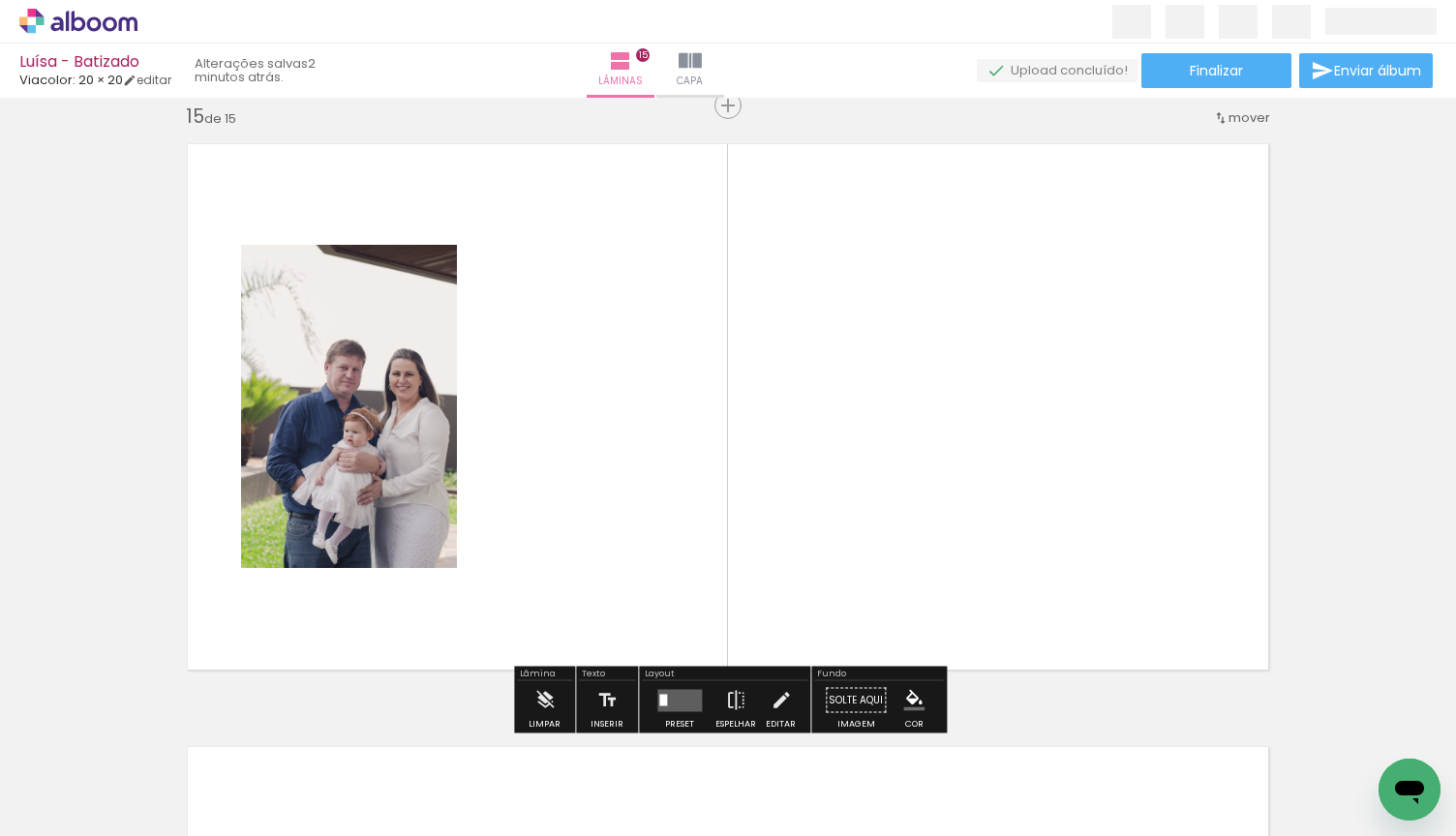
click at [674, 701] on quentale-layouter at bounding box center [679, 700] width 45 height 22
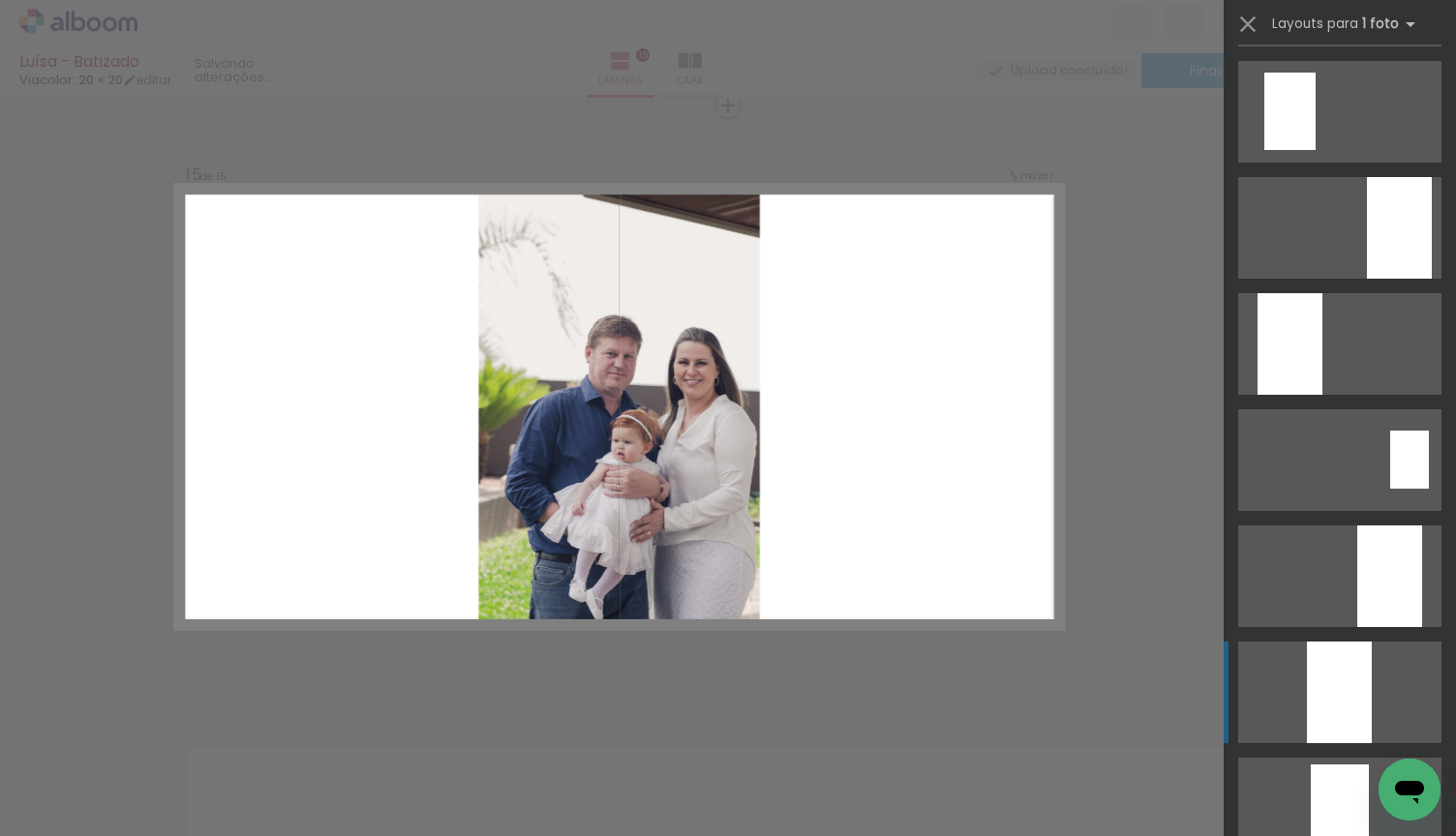
scroll to position [382, 0]
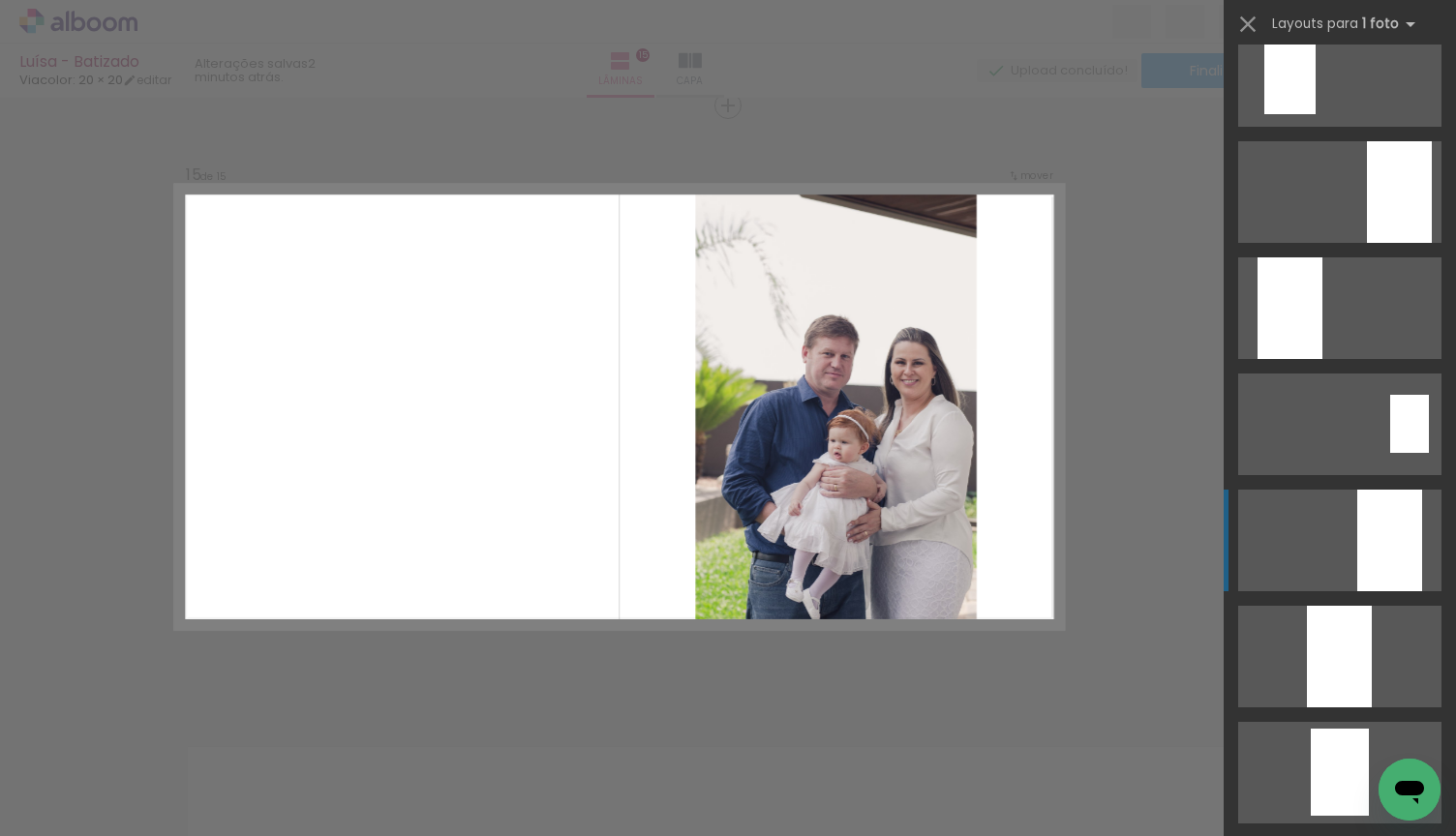
click at [1385, 243] on div at bounding box center [1399, 192] width 65 height 102
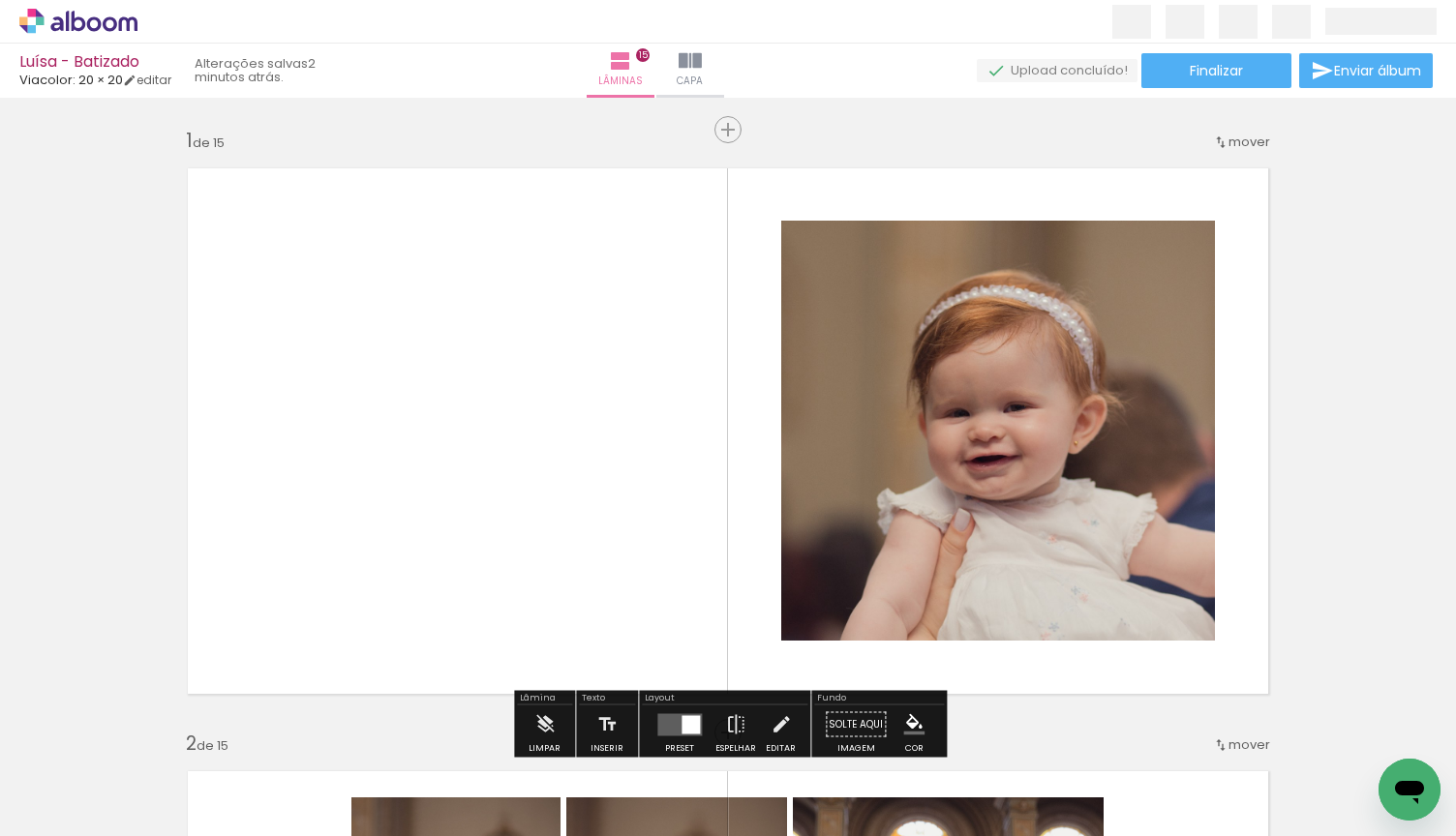
scroll to position [0, 0]
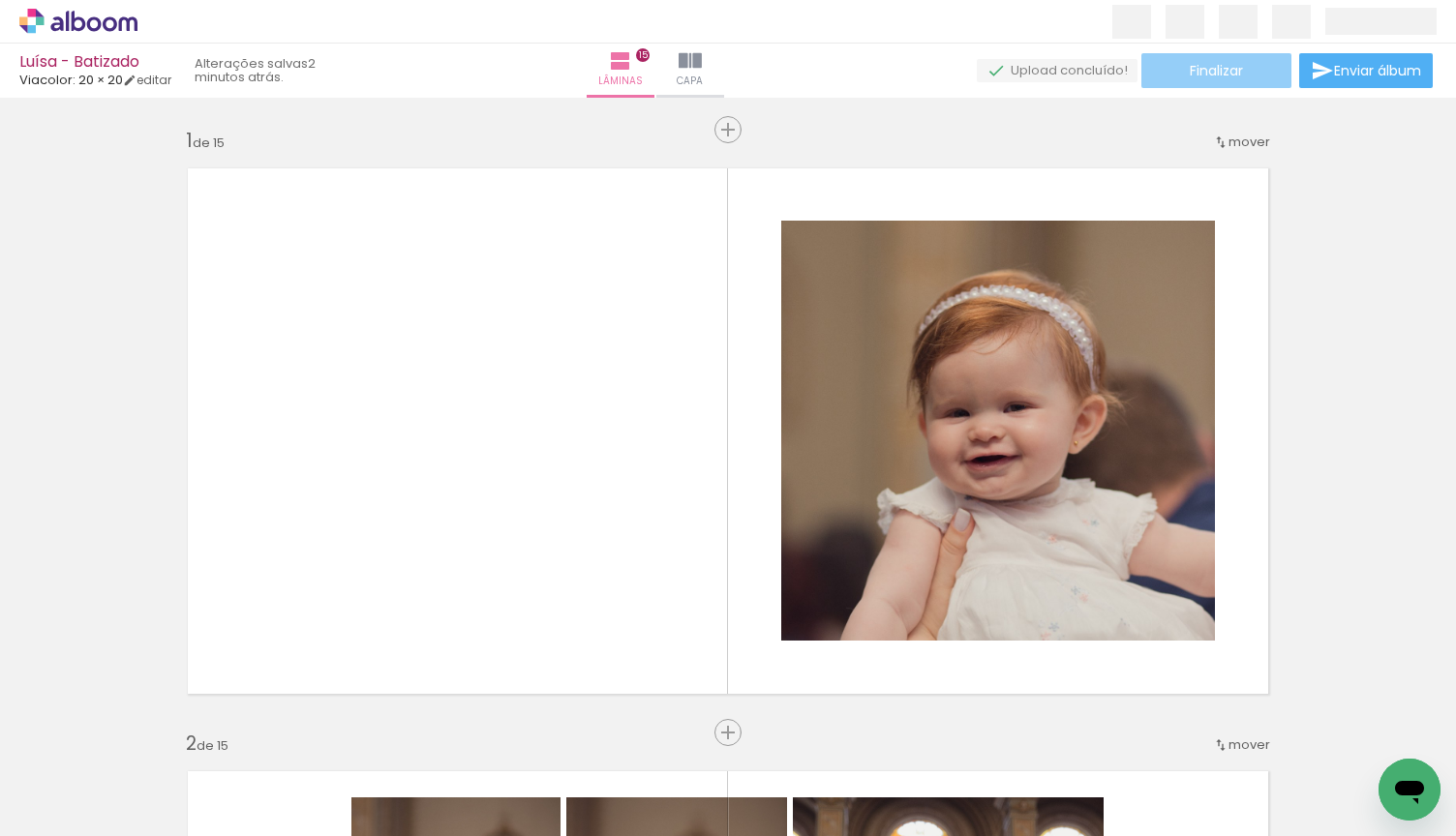
click at [1256, 73] on paper-button "Finalizar" at bounding box center [1216, 70] width 150 height 35
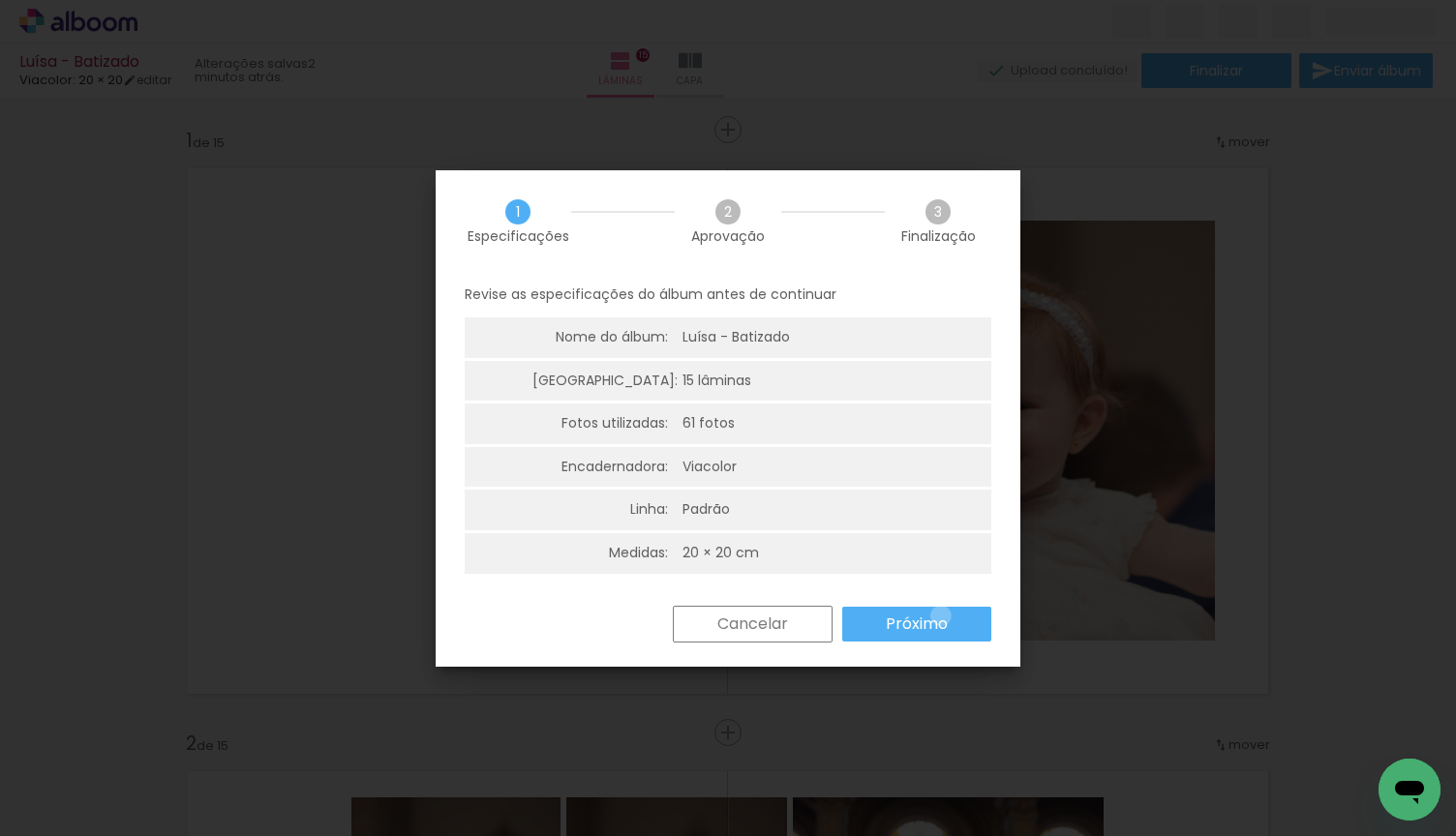
click at [0, 0] on slot "Próximo" at bounding box center [0, 0] width 0 height 0
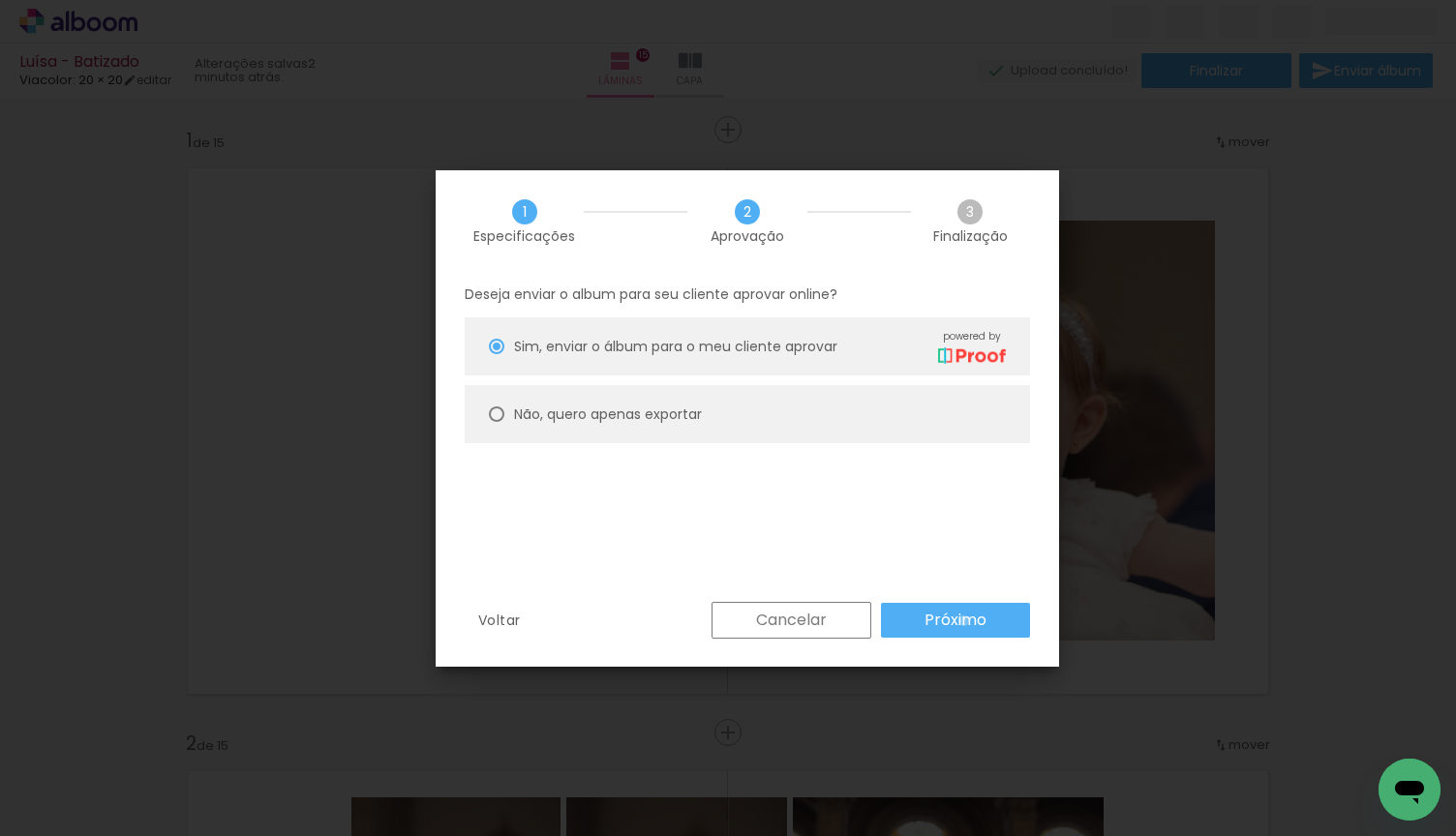
click at [0, 0] on slot "Próximo" at bounding box center [0, 0] width 0 height 0
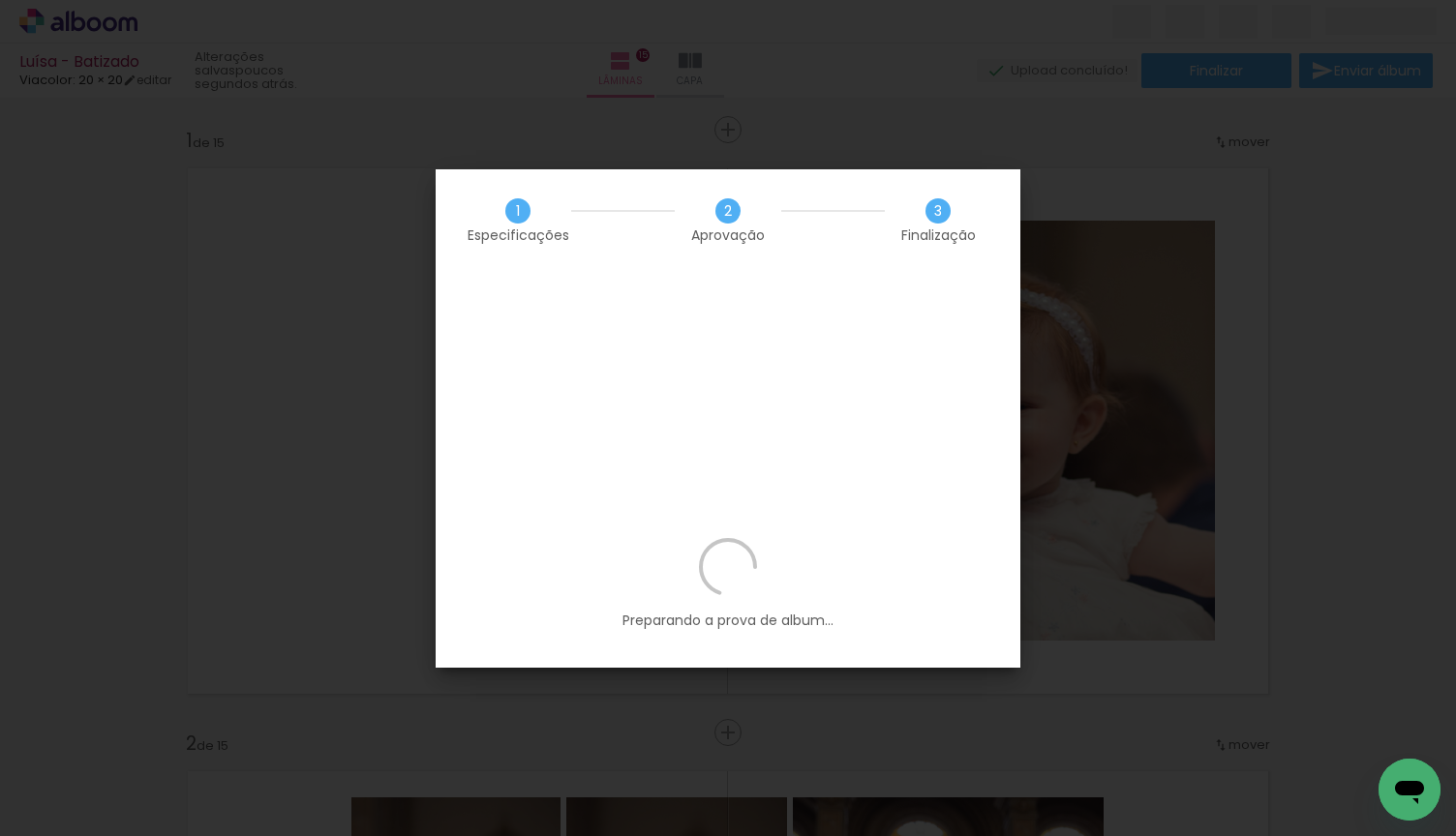
scroll to position [0, 5302]
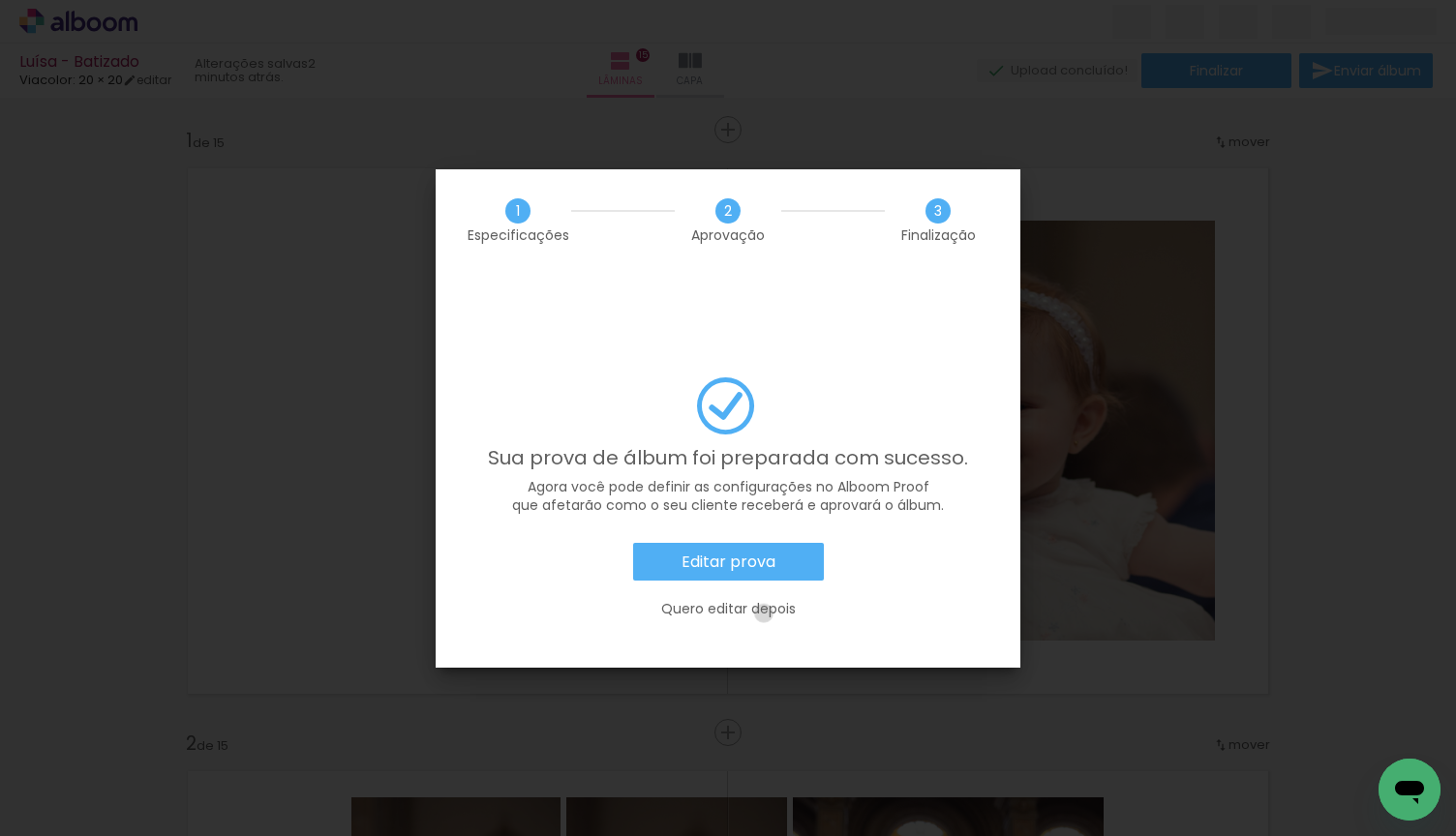
click at [0, 0] on slot "Quero editar depois" at bounding box center [0, 0] width 0 height 0
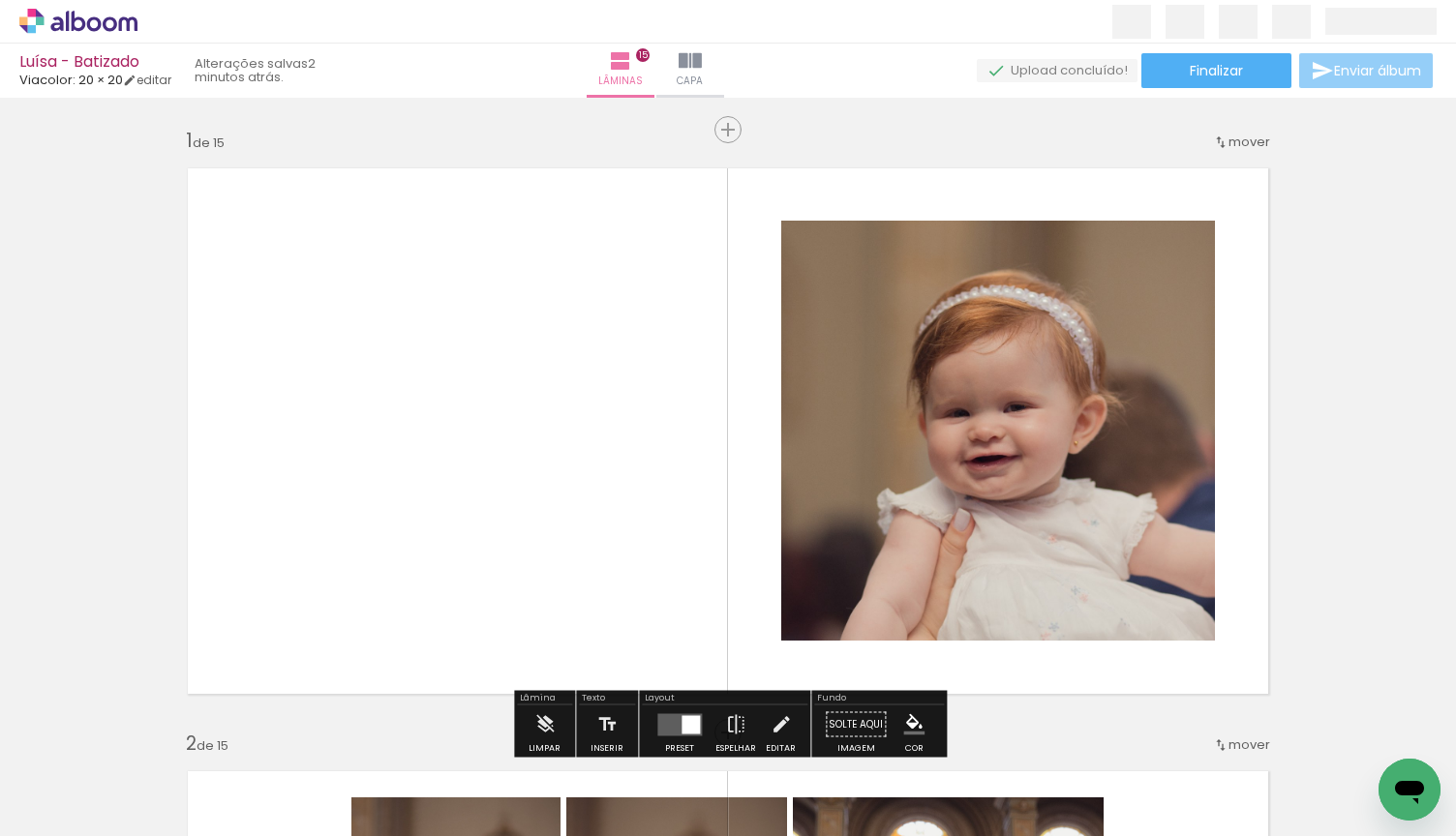
click at [1399, 70] on span "Enviar álbum" at bounding box center [1377, 71] width 87 height 14
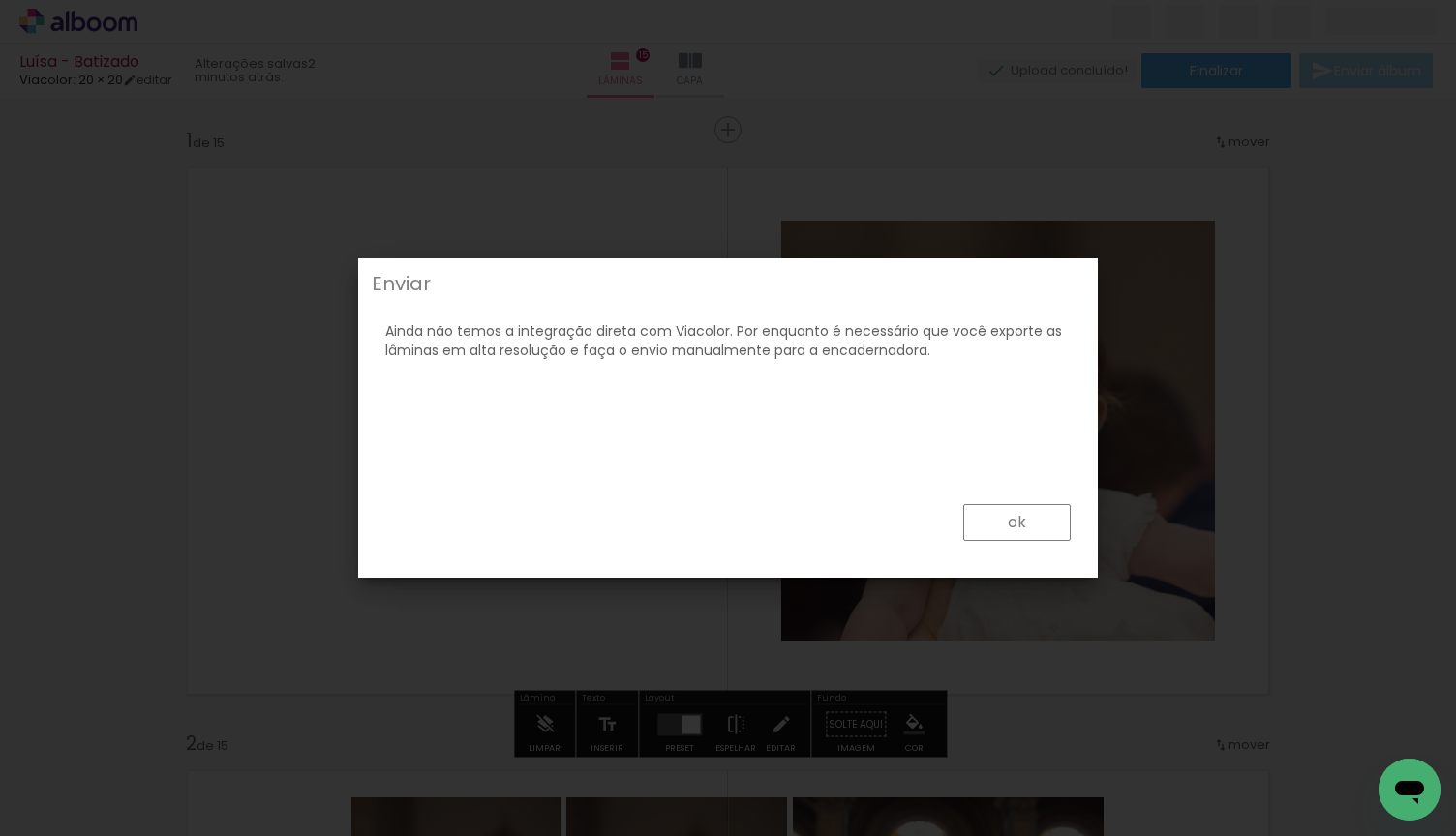
click at [1151, 303] on iron-overlay-backdrop at bounding box center [728, 418] width 1456 height 836
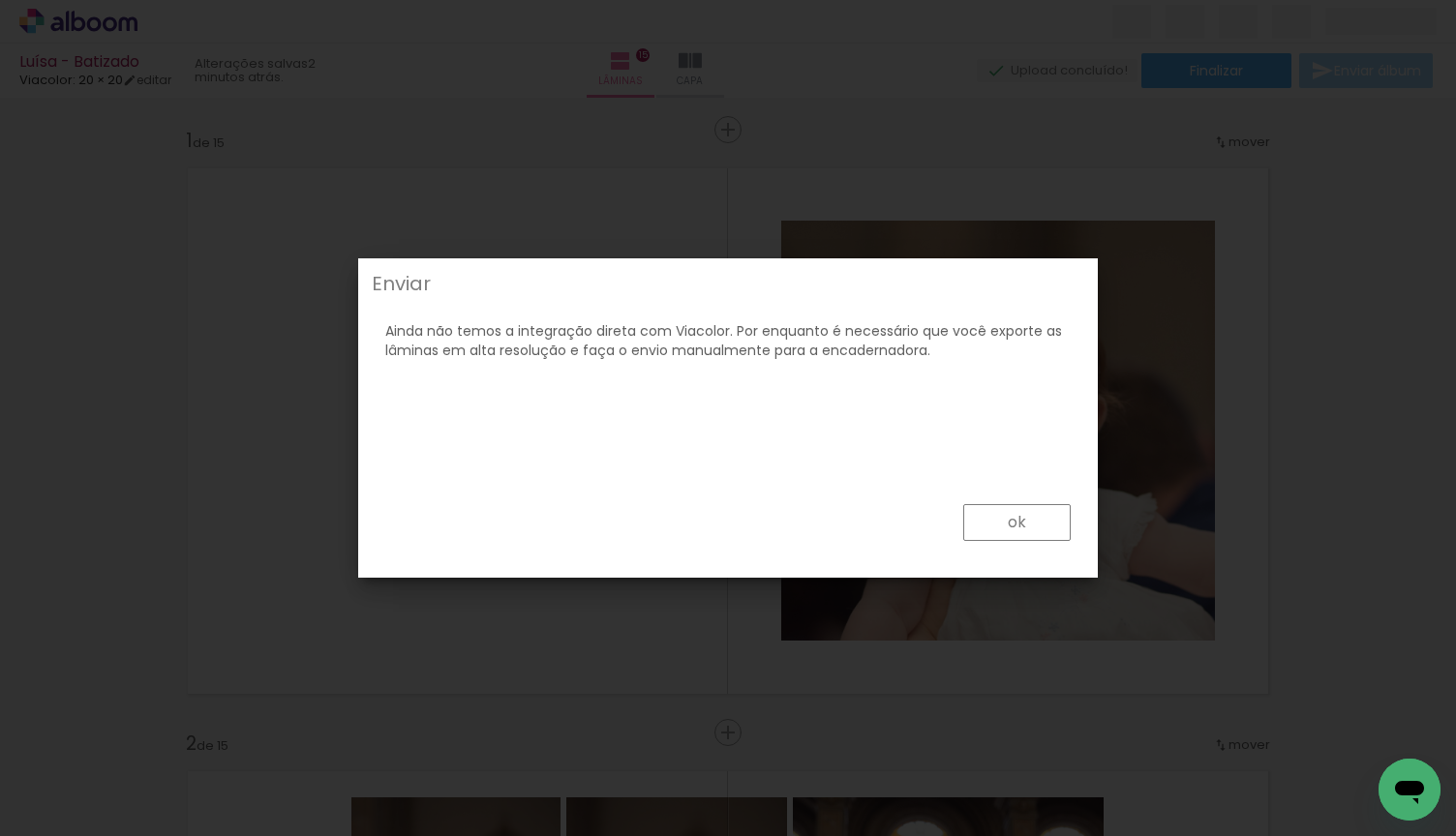
click at [1207, 57] on iron-overlay-backdrop at bounding box center [728, 418] width 1456 height 836
click at [0, 0] on slot "ok" at bounding box center [0, 0] width 0 height 0
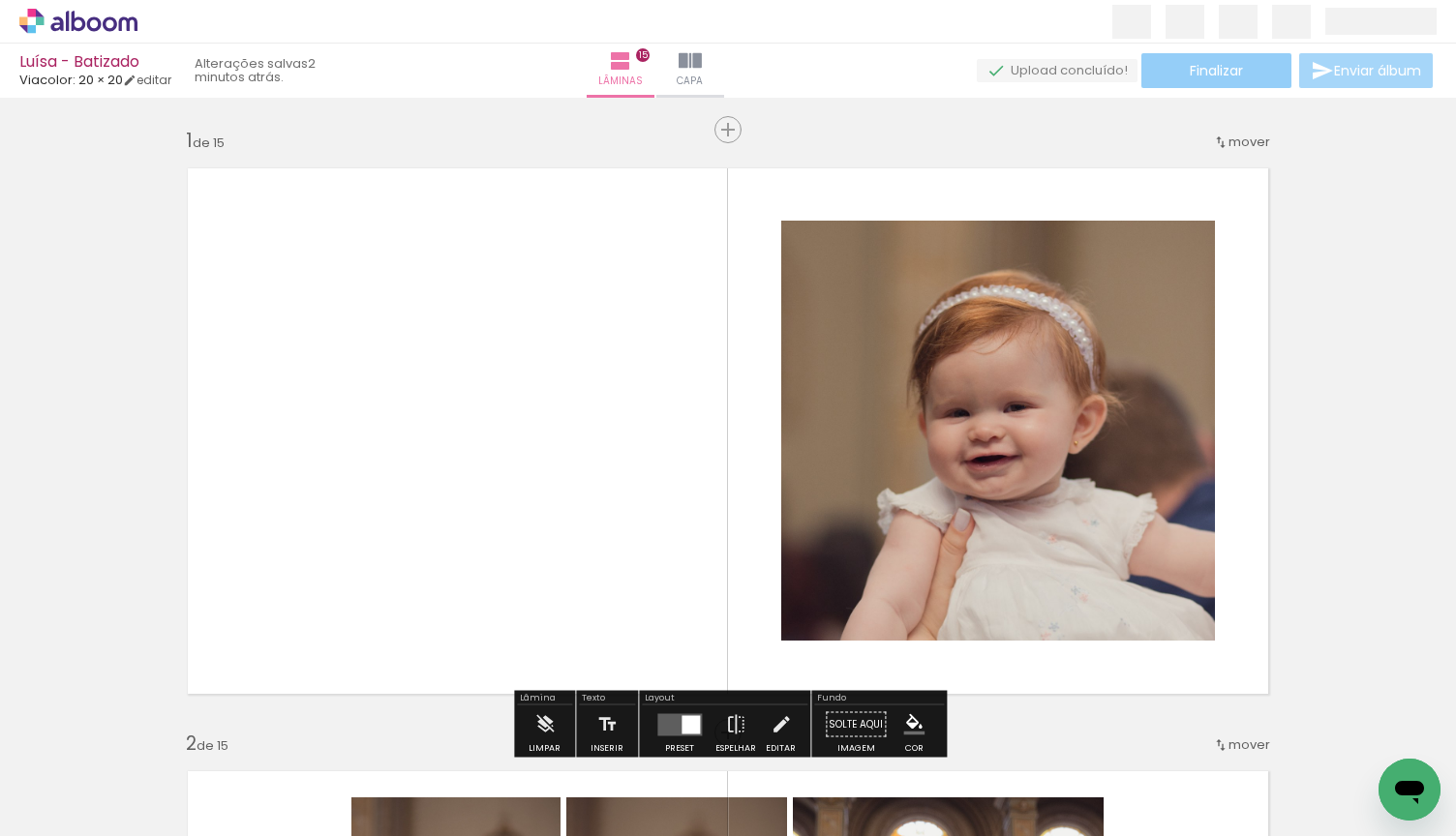
click at [1174, 68] on paper-button "Finalizar" at bounding box center [1216, 70] width 150 height 35
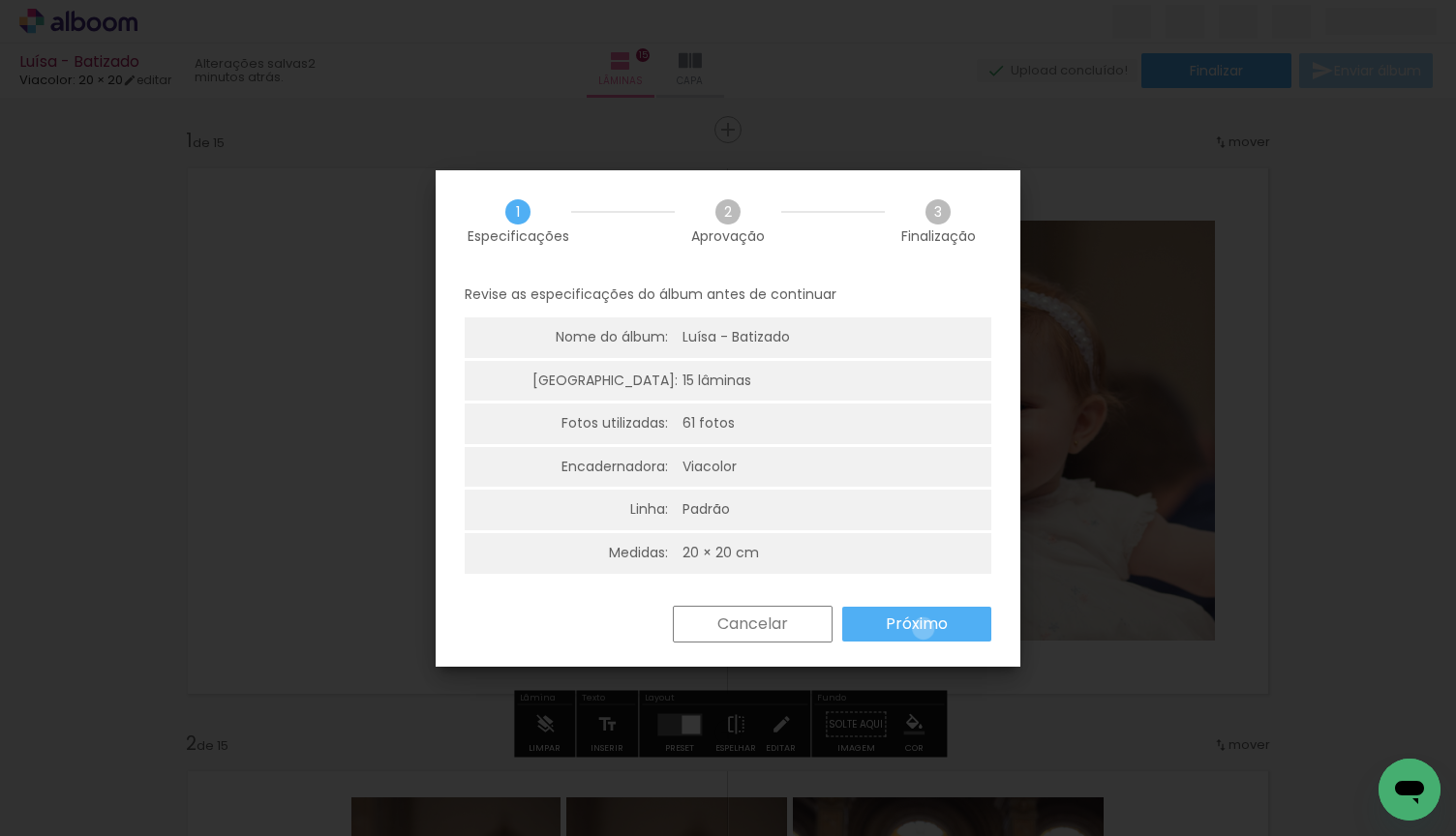
click at [0, 0] on slot "Próximo" at bounding box center [0, 0] width 0 height 0
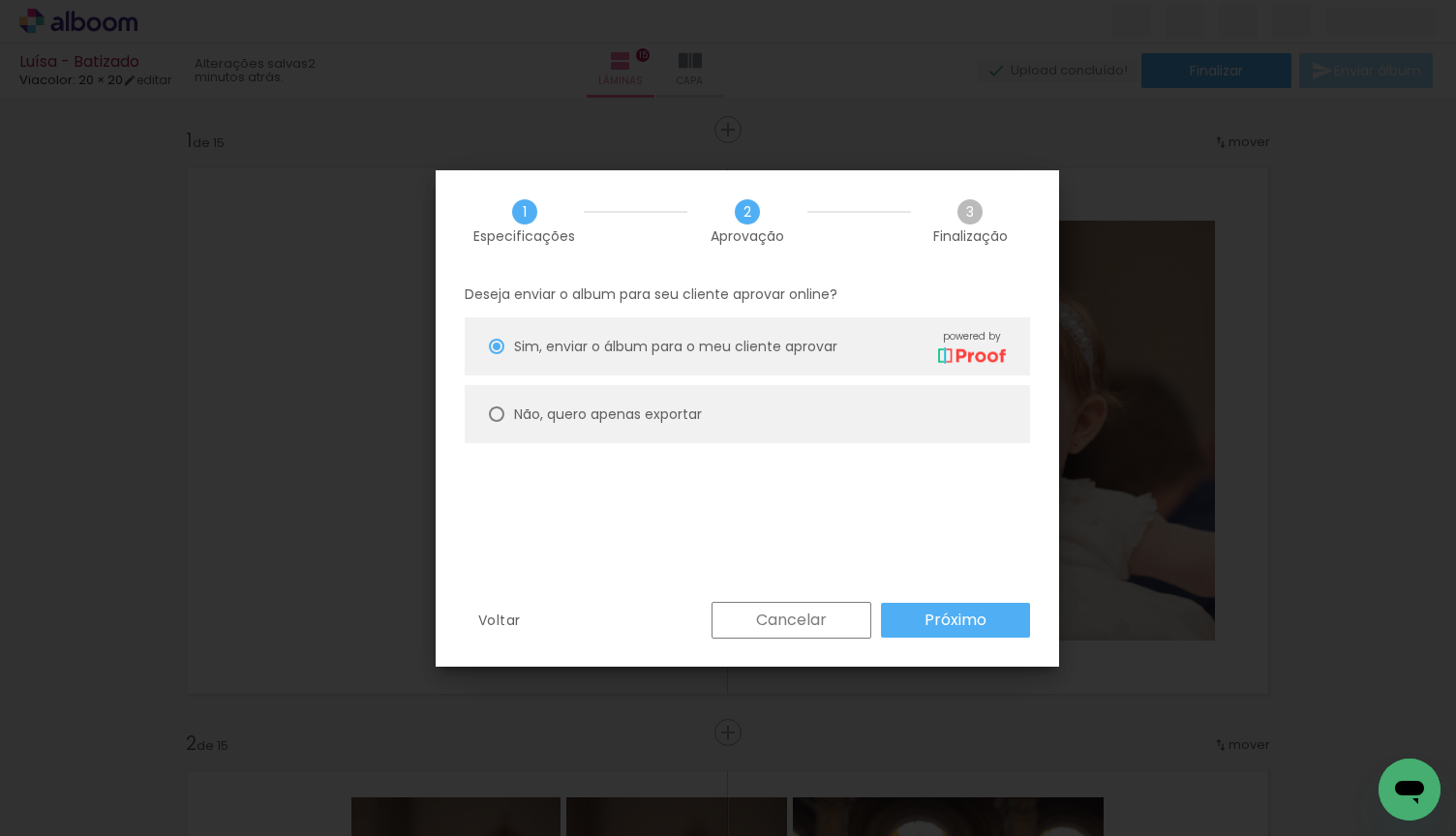
click at [0, 0] on slot "Não, quero apenas exportar" at bounding box center [0, 0] width 0 height 0
type paper-radio-button "on"
click at [0, 0] on slot "Próximo" at bounding box center [0, 0] width 0 height 0
type input "Alta, 300 DPI"
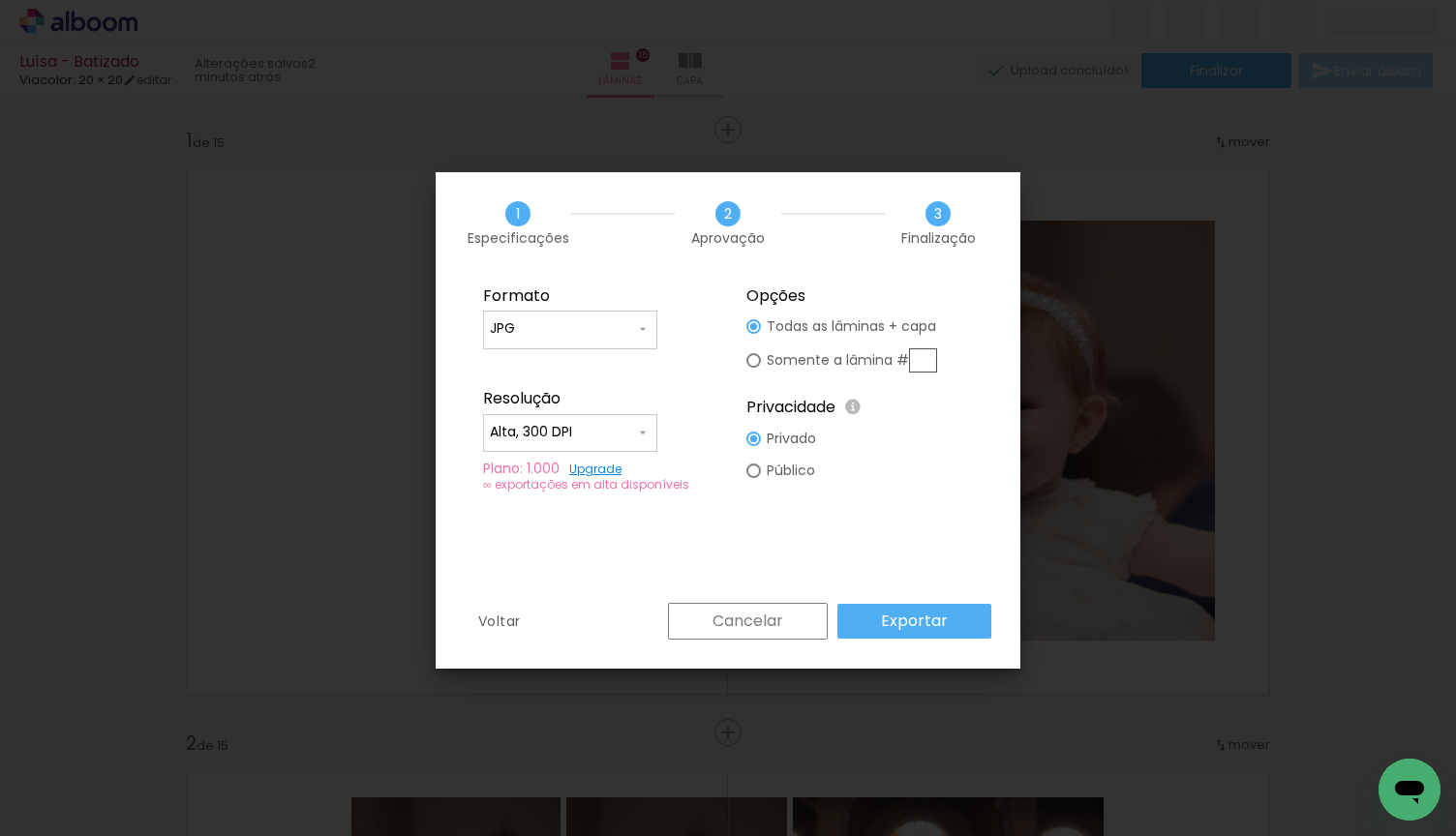
click at [951, 619] on paper-button "Exportar" at bounding box center [914, 621] width 154 height 35
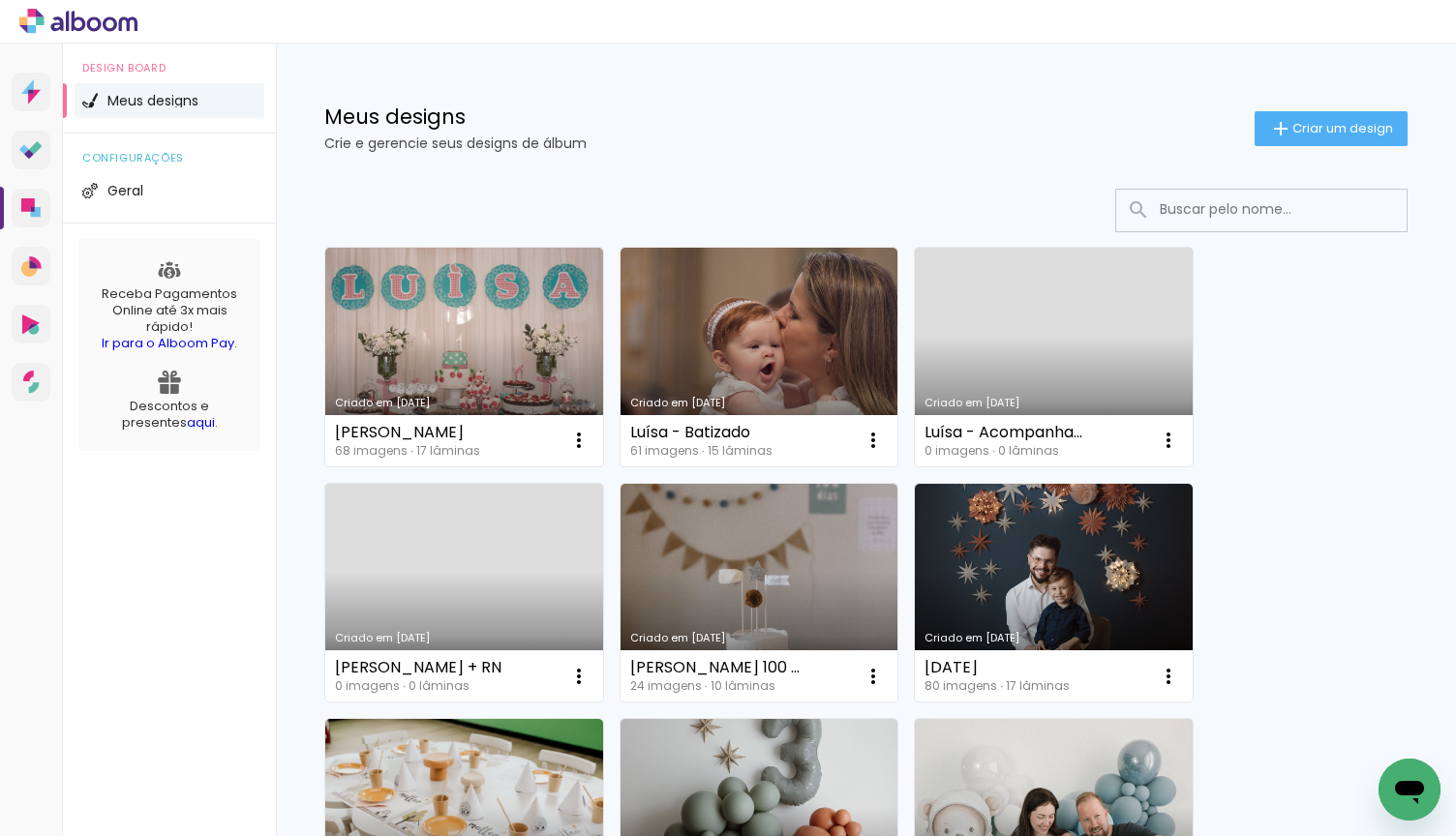
click at [1008, 363] on link "Criado em [DATE]" at bounding box center [1054, 357] width 278 height 219
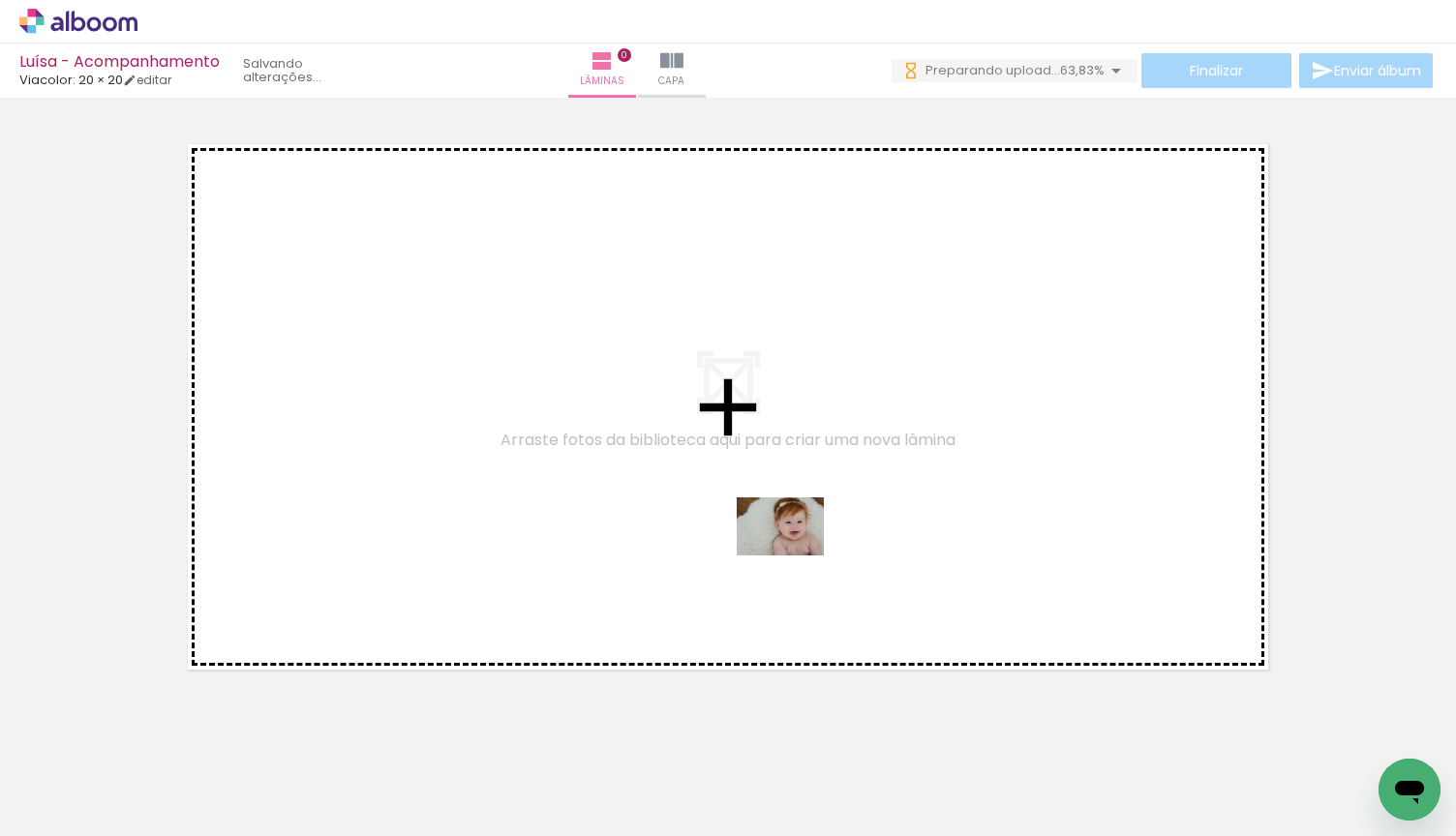
drag, startPoint x: 772, startPoint y: 776, endPoint x: 795, endPoint y: 556, distance: 221.8
click at [795, 556] on quentale-workspace at bounding box center [728, 418] width 1456 height 836
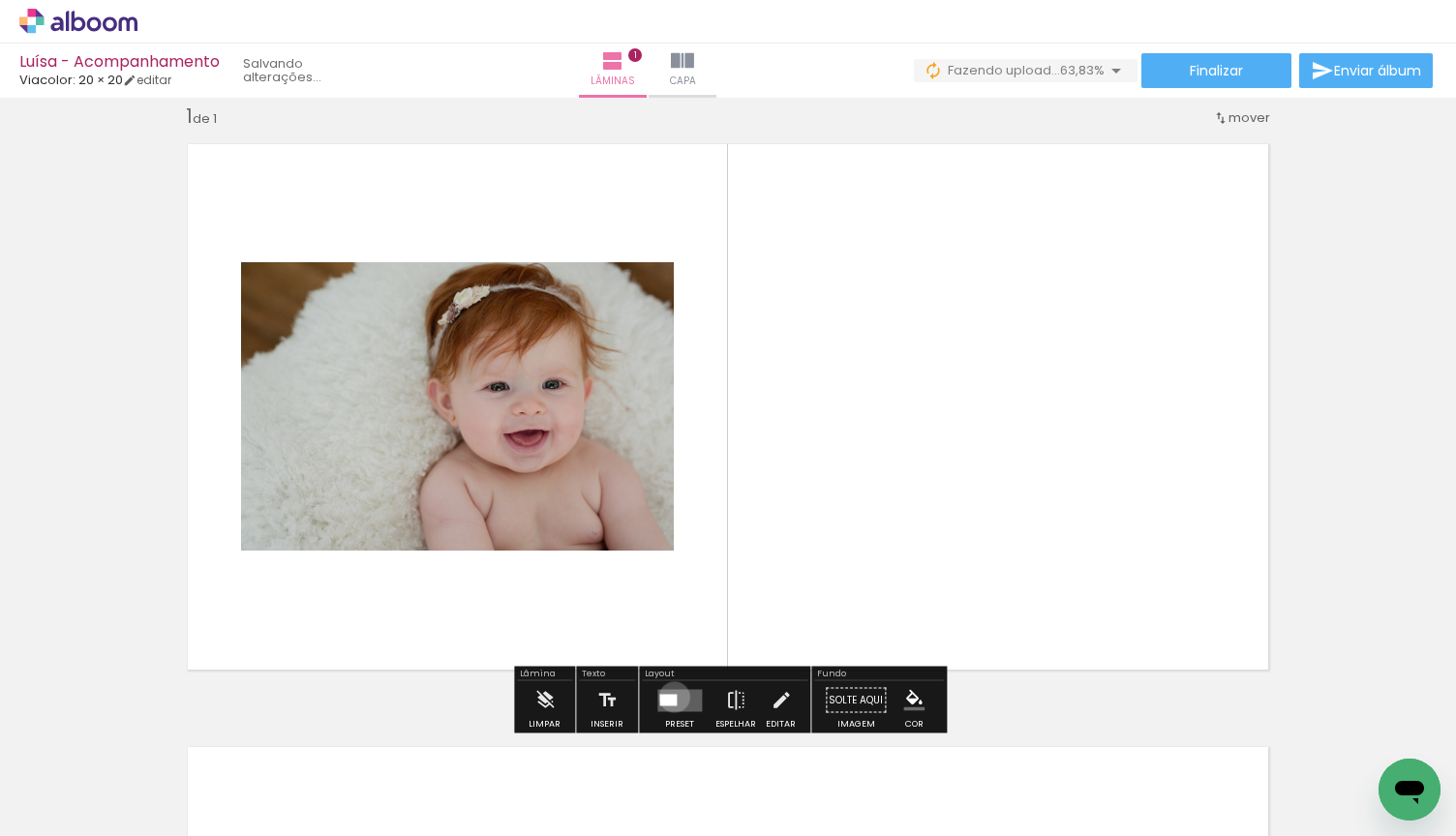
click at [670, 697] on div at bounding box center [667, 700] width 17 height 12
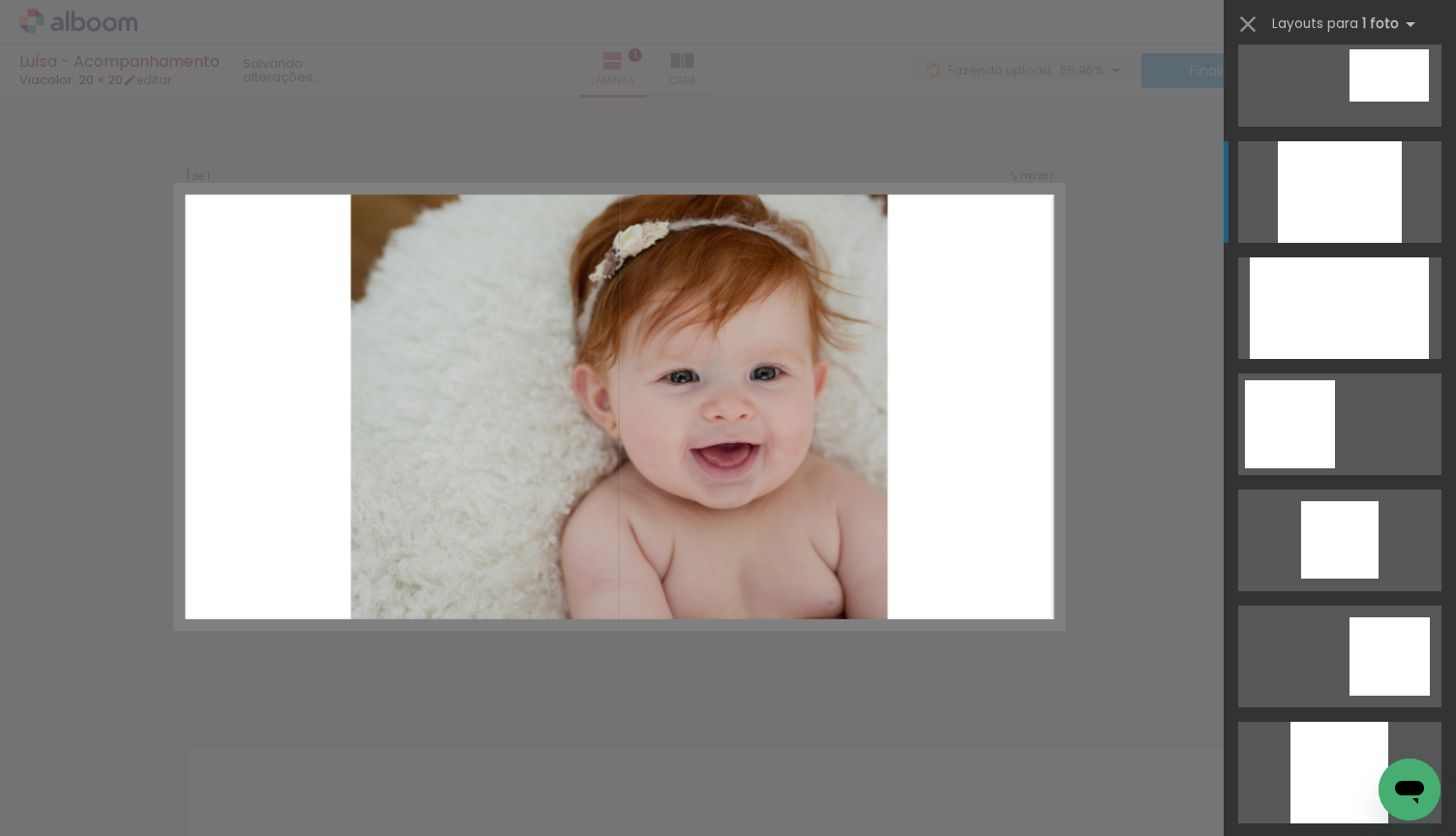
scroll to position [1163, 0]
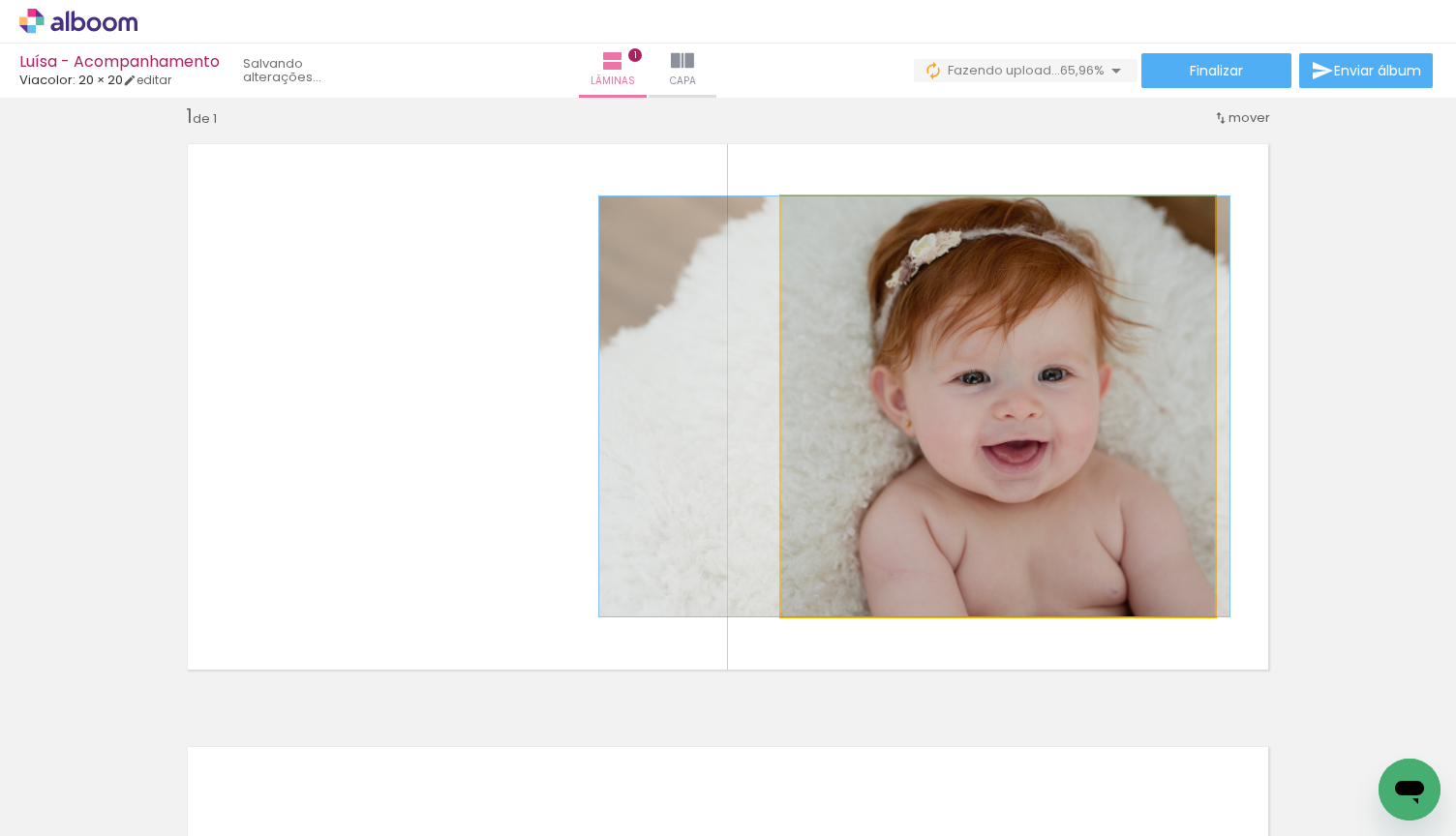
drag, startPoint x: 1119, startPoint y: 403, endPoint x: 1036, endPoint y: 403, distance: 83.2
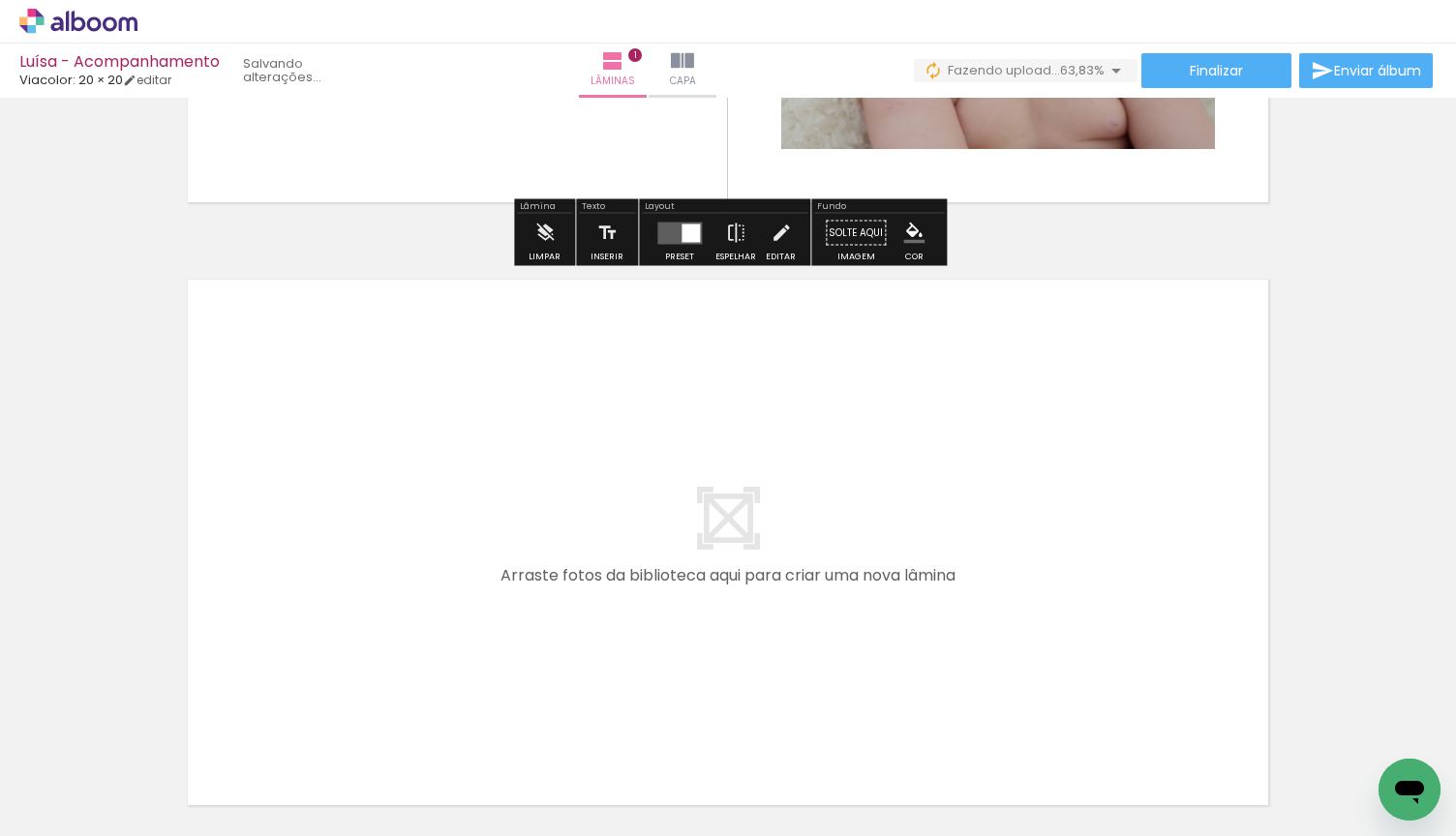
scroll to position [608, 0]
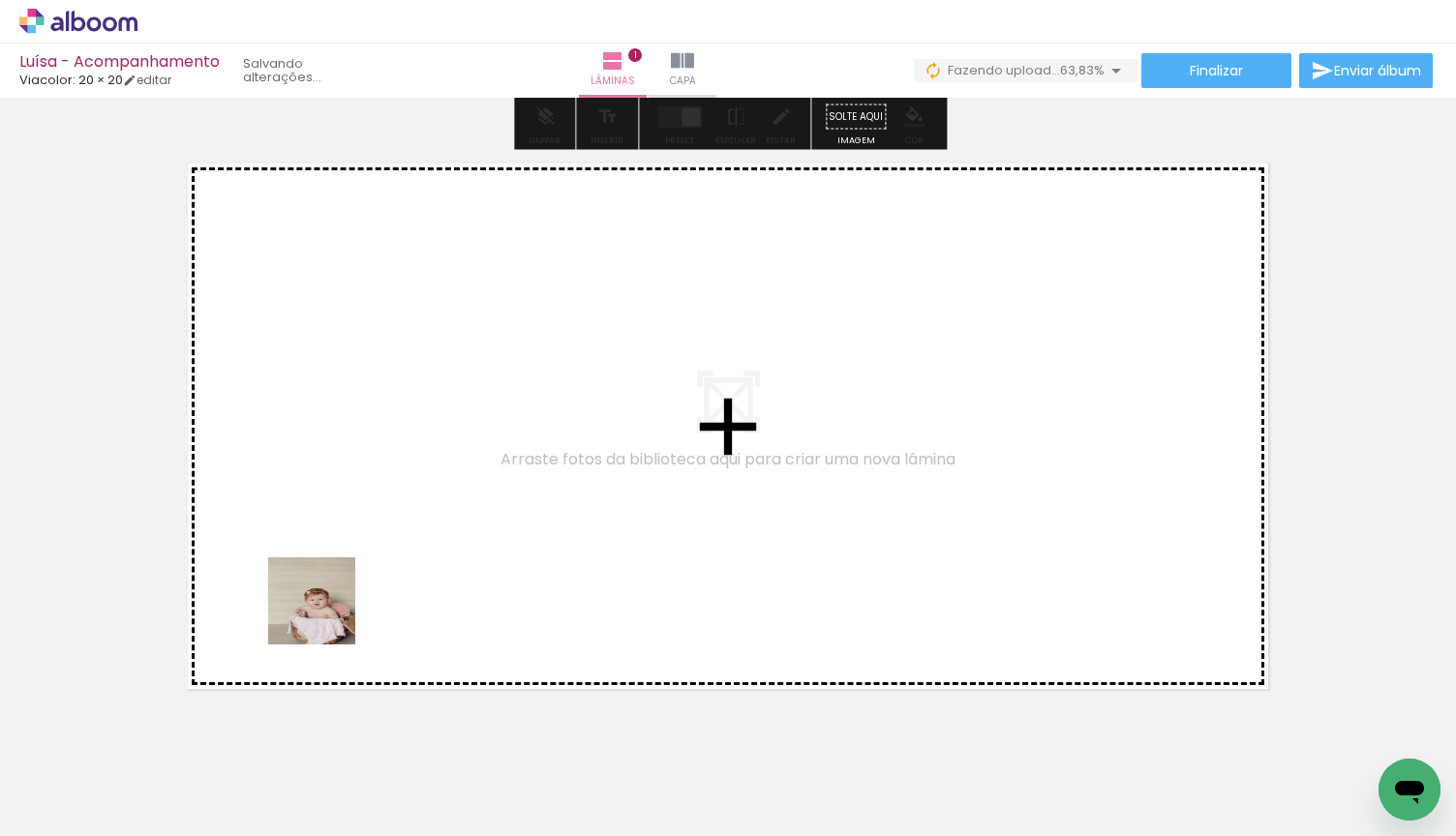
drag, startPoint x: 203, startPoint y: 779, endPoint x: 327, endPoint y: 616, distance: 205.2
click at [327, 616] on quentale-workspace at bounding box center [728, 418] width 1456 height 836
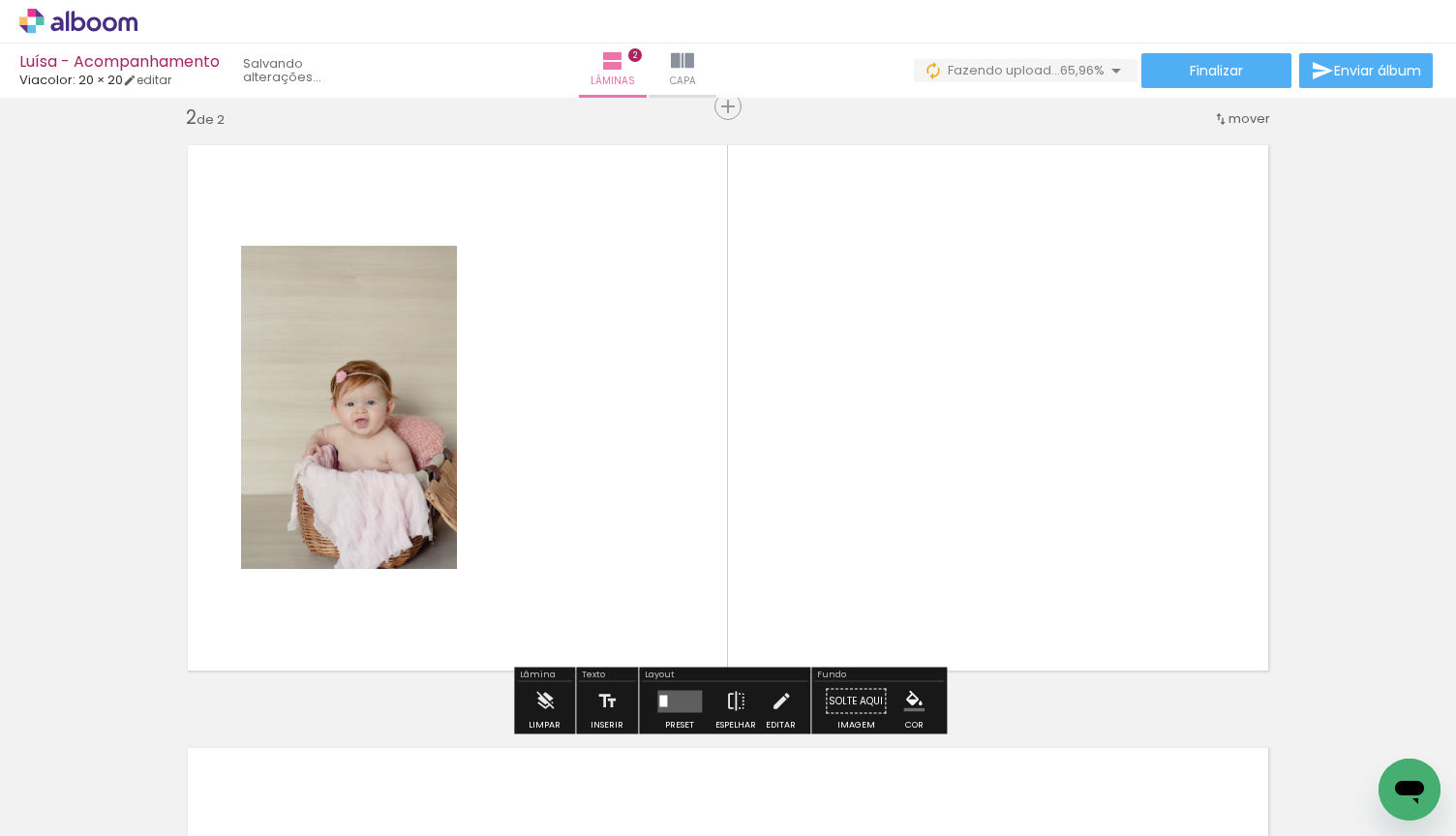
scroll to position [627, 0]
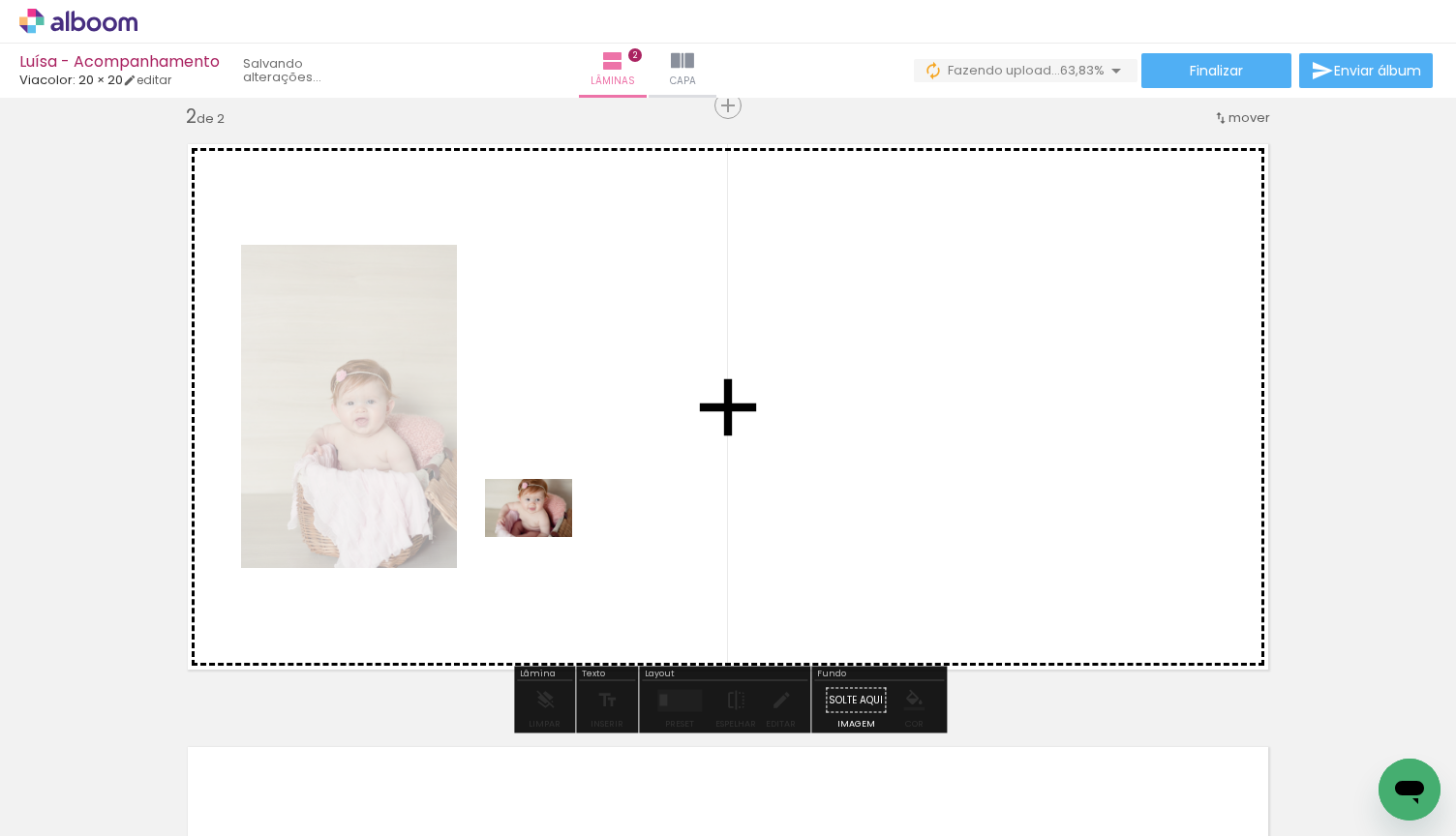
drag, startPoint x: 314, startPoint y: 767, endPoint x: 543, endPoint y: 537, distance: 324.4
click at [543, 537] on quentale-workspace at bounding box center [728, 418] width 1456 height 836
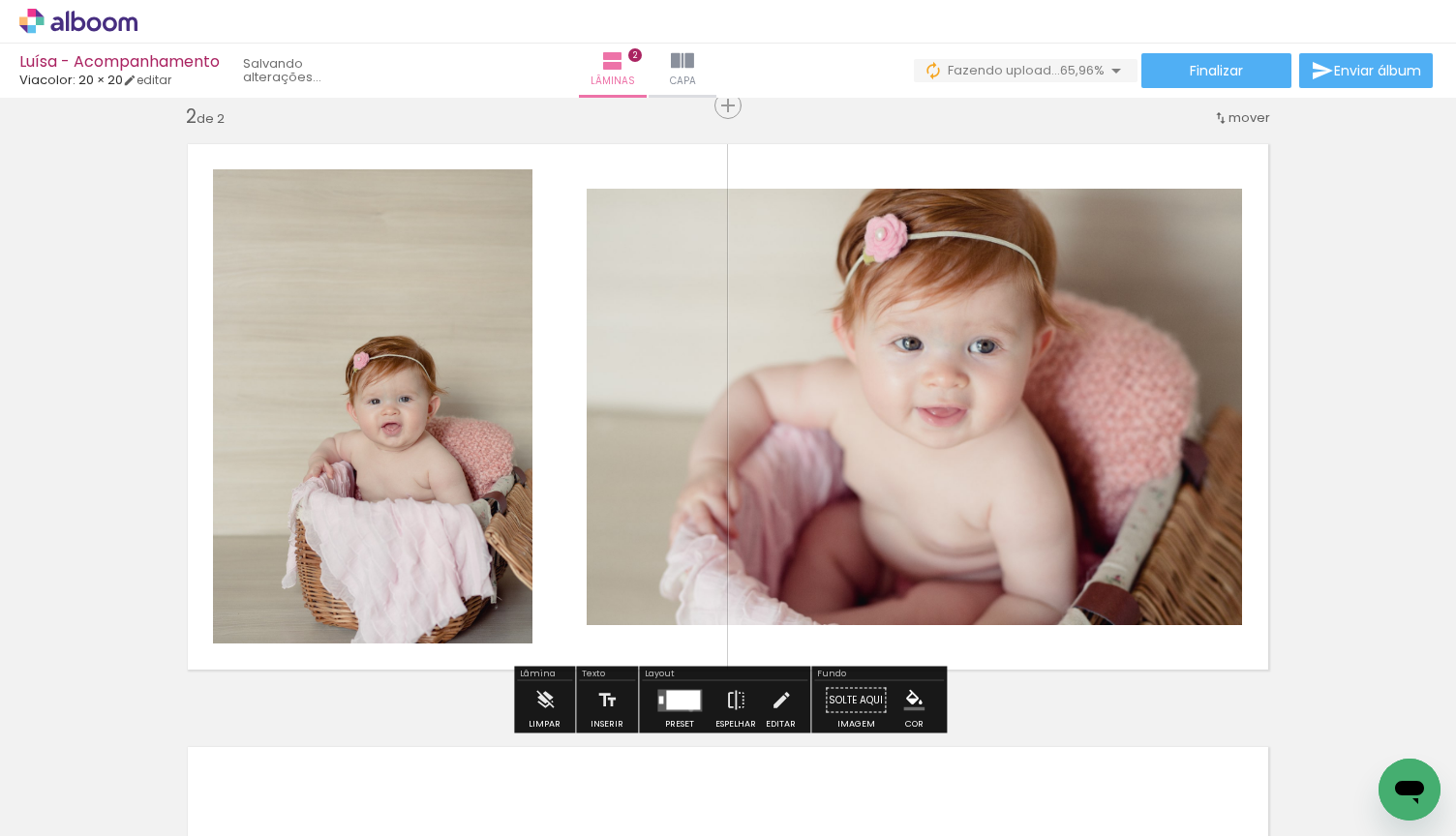
click at [686, 709] on div at bounding box center [683, 699] width 34 height 19
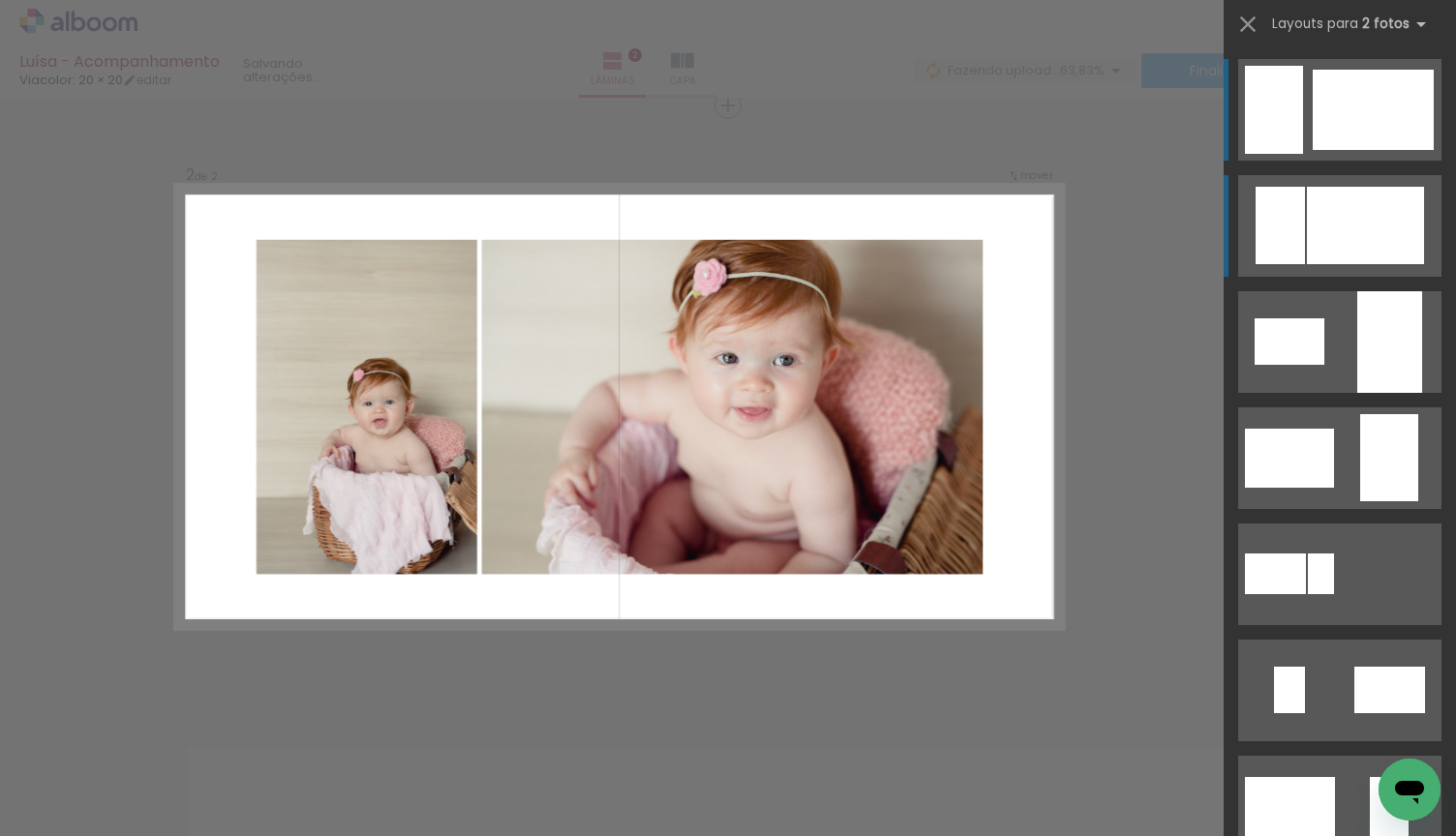
click at [1354, 250] on div at bounding box center [1365, 225] width 117 height 77
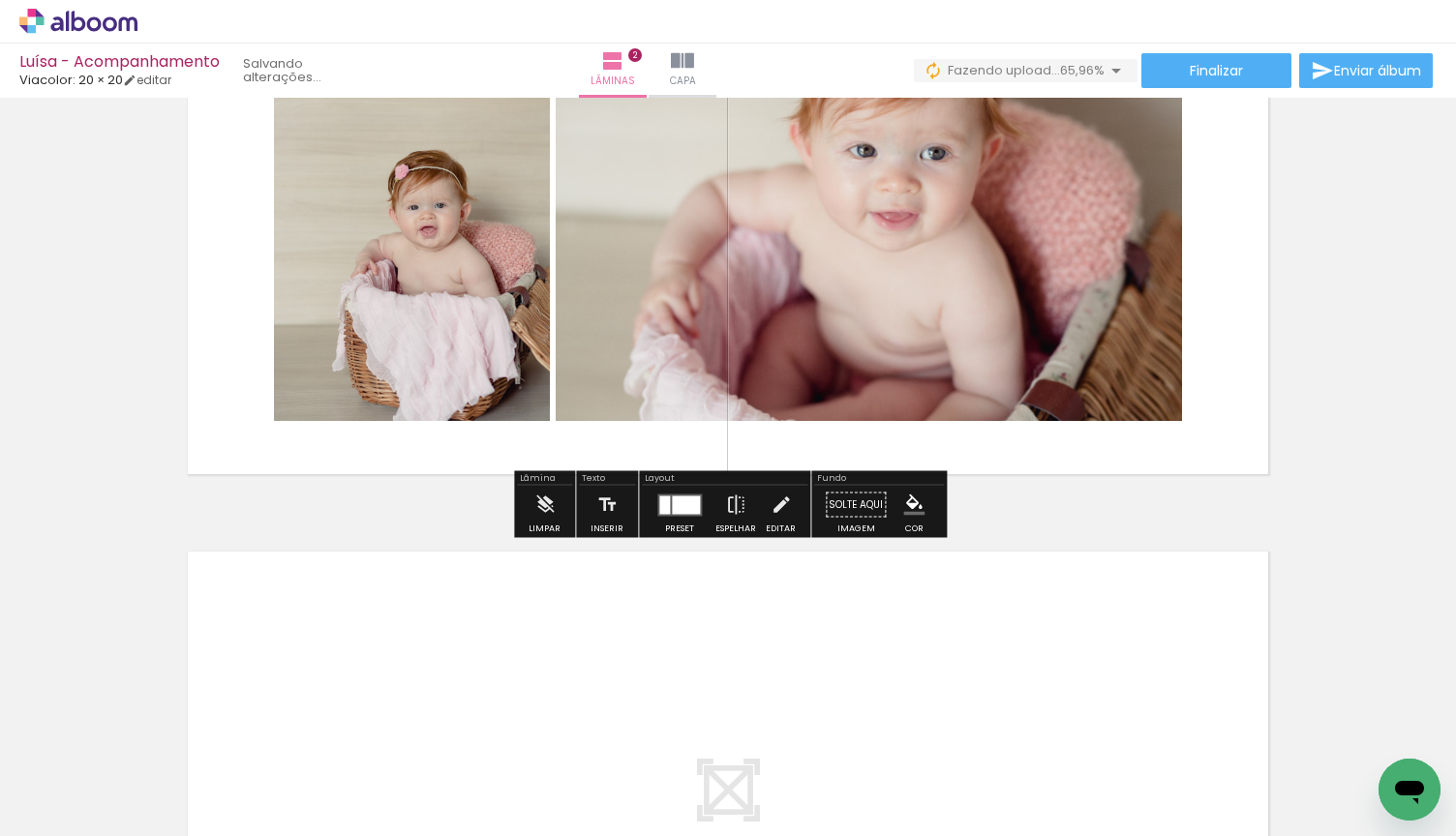
scroll to position [847, 0]
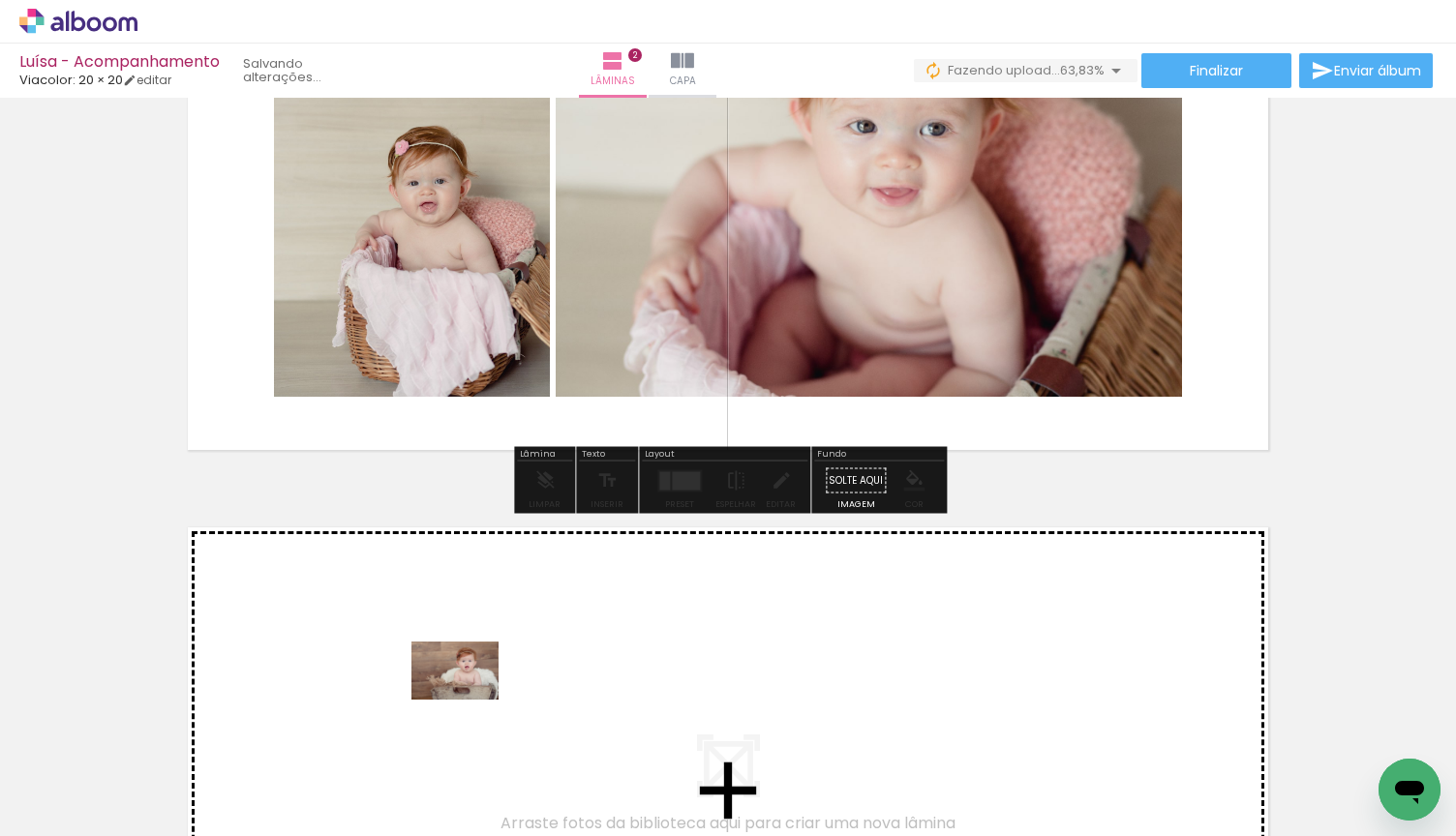
drag, startPoint x: 437, startPoint y: 786, endPoint x: 481, endPoint y: 681, distance: 113.2
click at [481, 681] on quentale-workspace at bounding box center [728, 418] width 1456 height 836
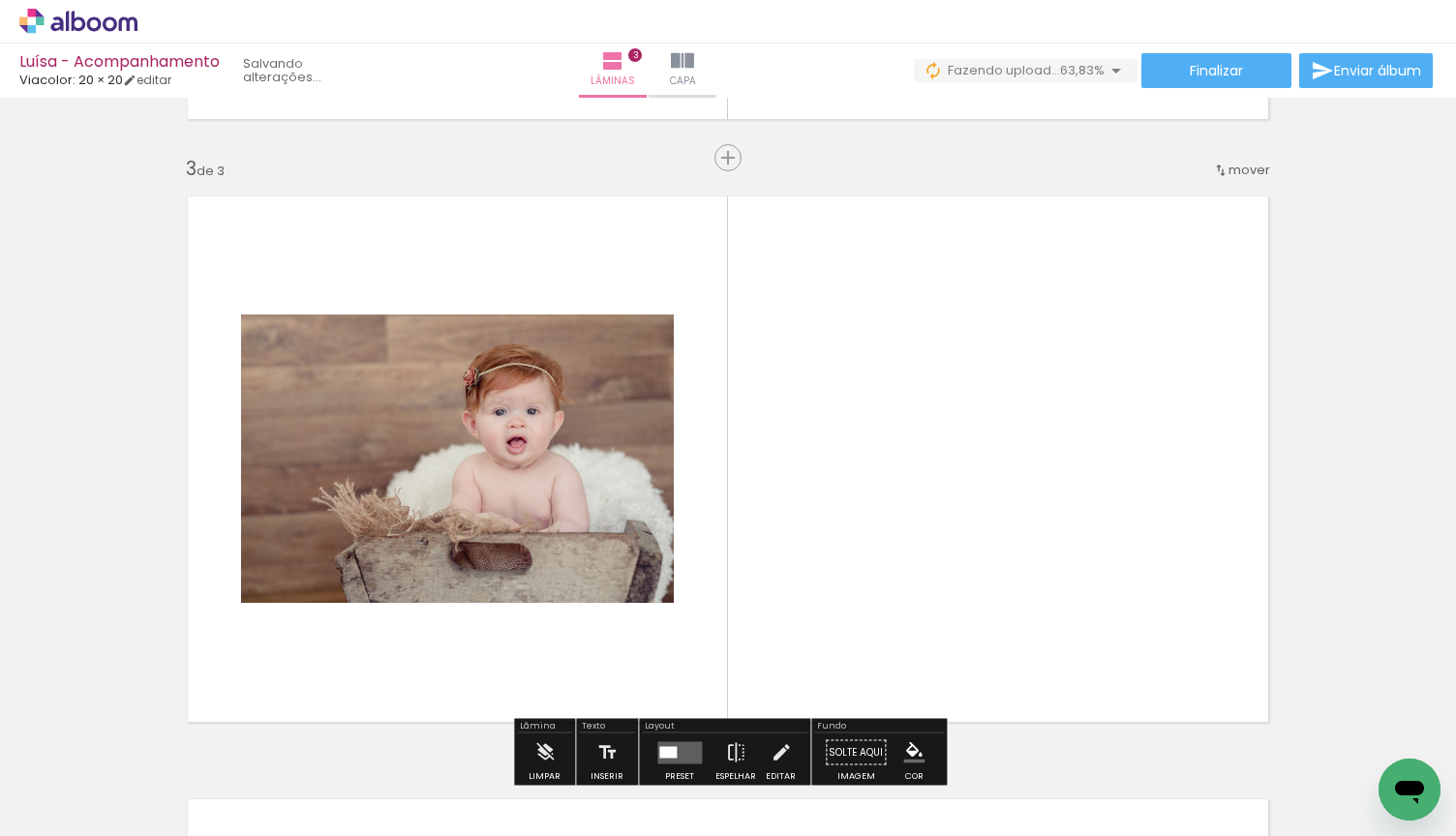
scroll to position [1230, 0]
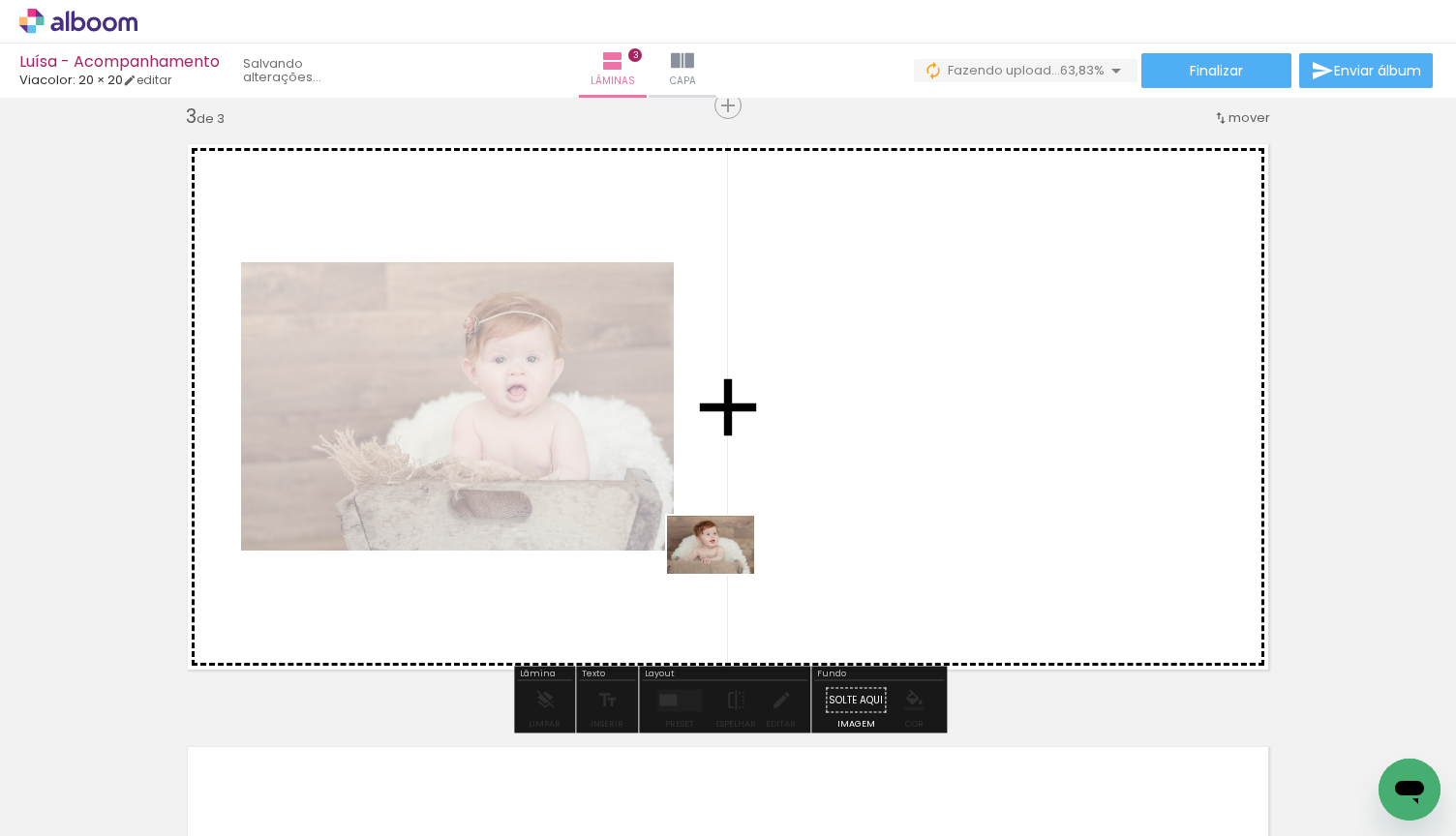
drag, startPoint x: 568, startPoint y: 711, endPoint x: 734, endPoint y: 574, distance: 215.1
click at [734, 574] on quentale-workspace at bounding box center [728, 418] width 1456 height 836
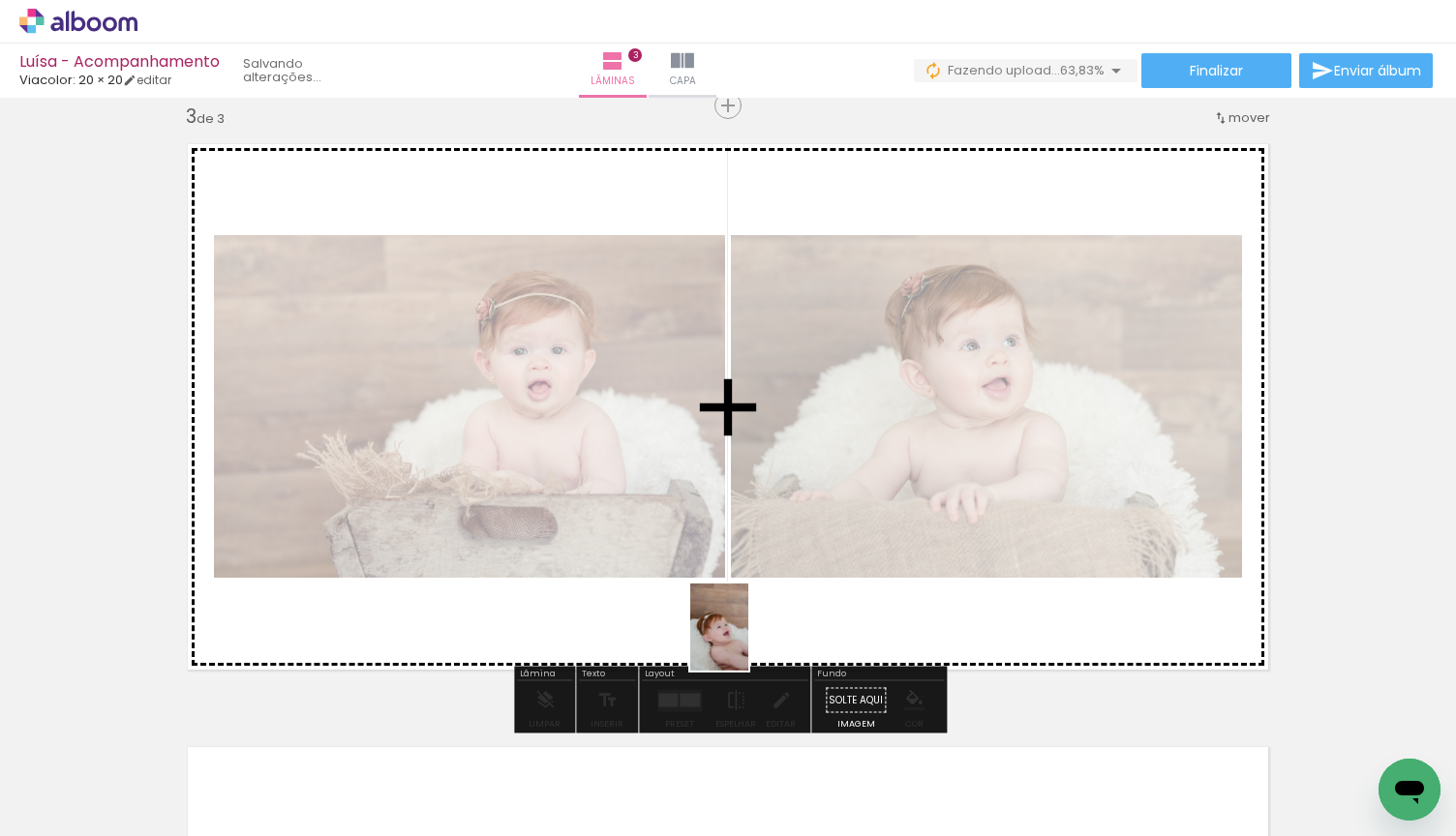
drag, startPoint x: 632, startPoint y: 776, endPoint x: 749, endPoint y: 639, distance: 180.6
click at [749, 639] on quentale-workspace at bounding box center [728, 418] width 1456 height 836
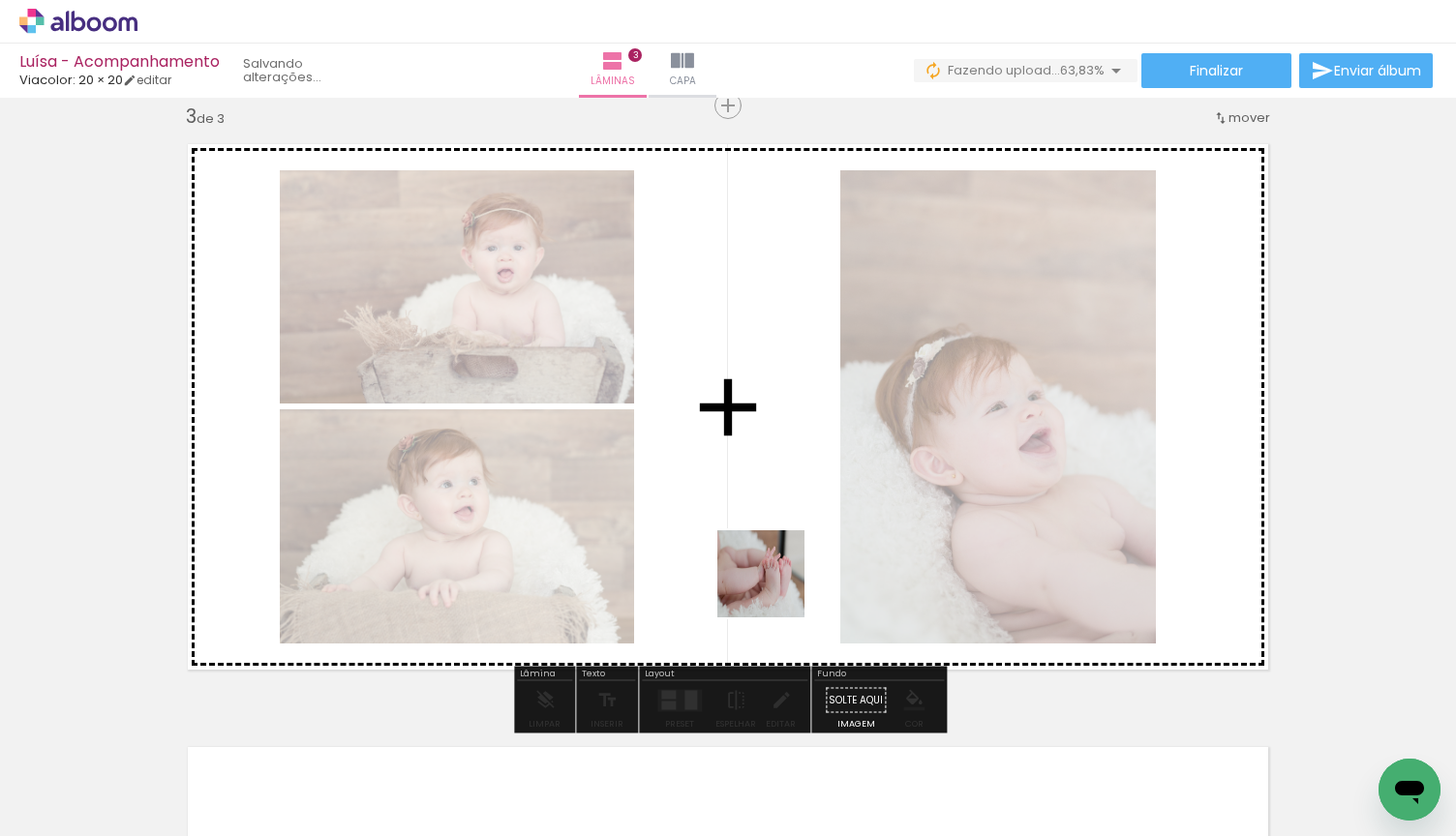
drag, startPoint x: 866, startPoint y: 765, endPoint x: 773, endPoint y: 586, distance: 201.7
click at [773, 586] on quentale-workspace at bounding box center [728, 418] width 1456 height 836
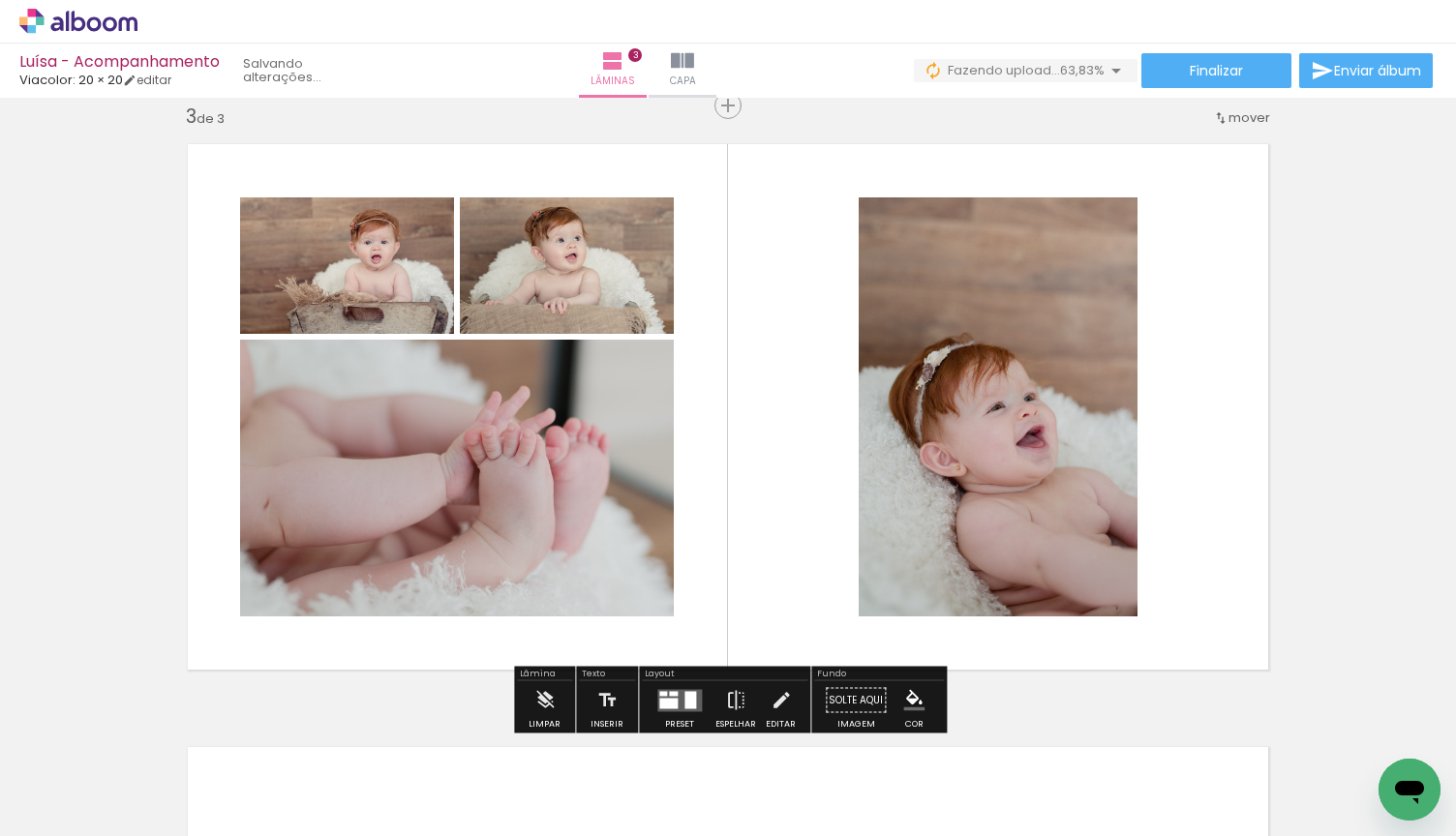
scroll to position [1339, 0]
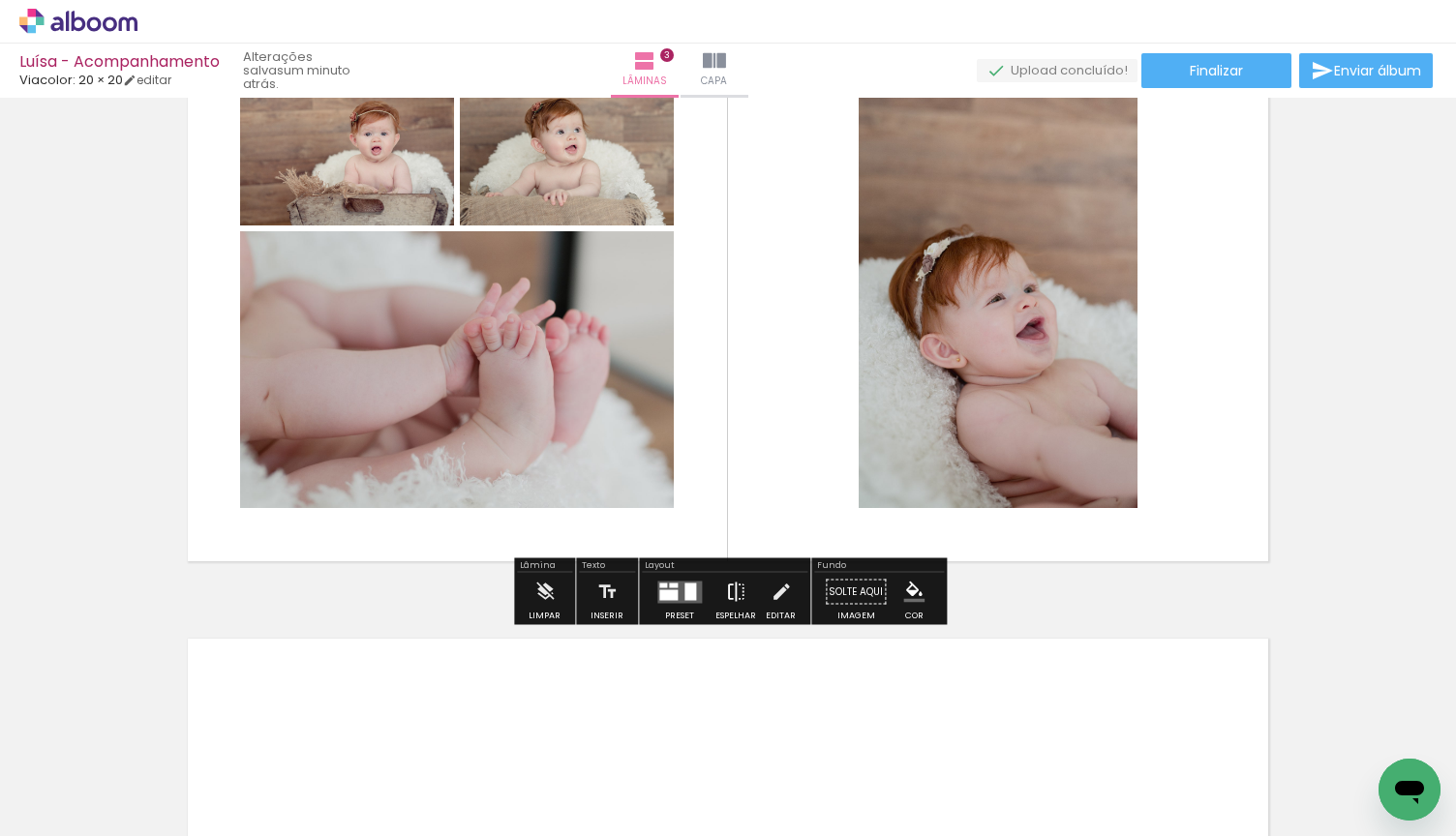
click at [729, 599] on iron-icon at bounding box center [735, 592] width 21 height 39
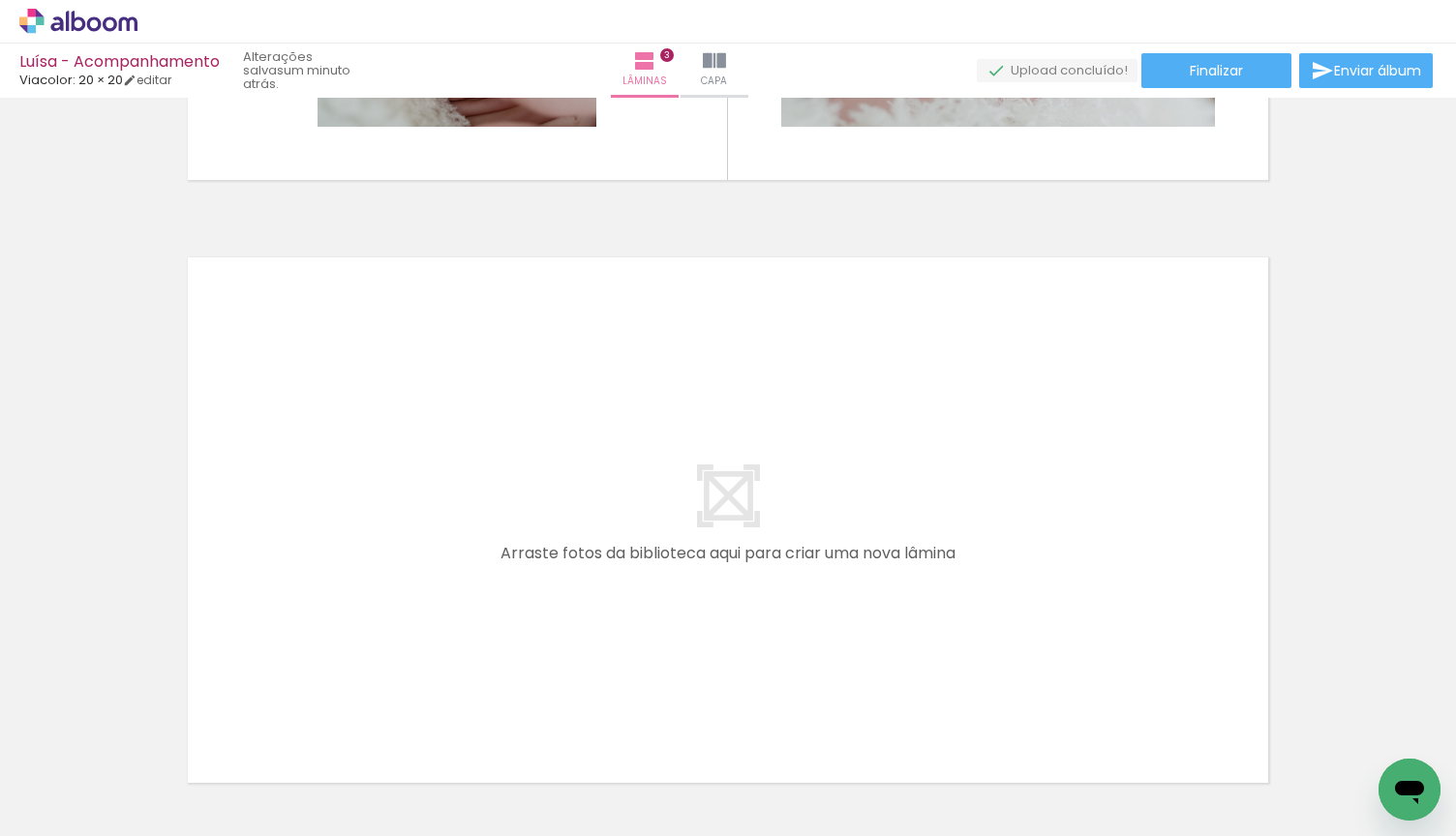
scroll to position [0, 974]
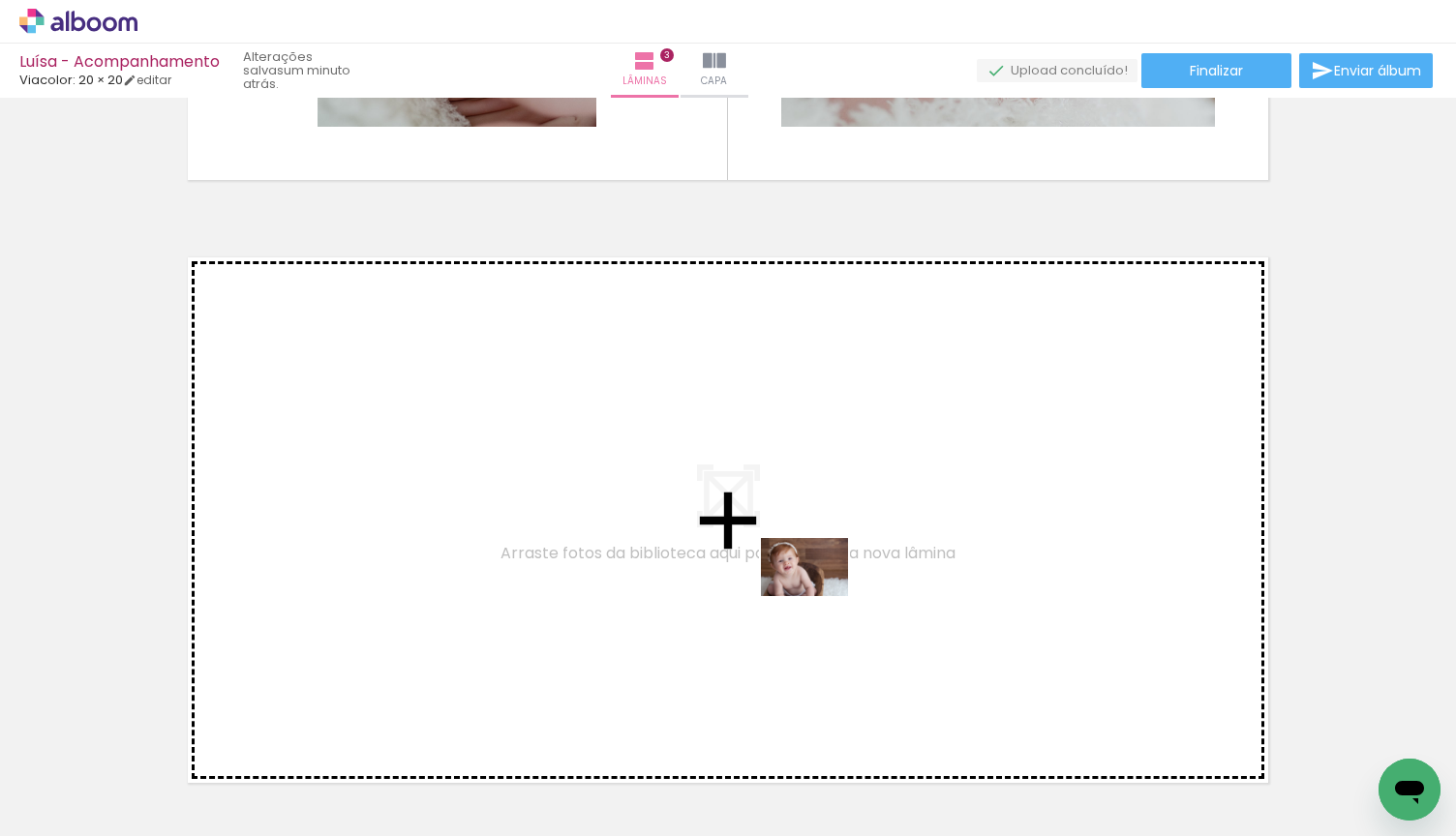
drag, startPoint x: 744, startPoint y: 783, endPoint x: 830, endPoint y: 574, distance: 226.1
click at [830, 574] on quentale-workspace at bounding box center [728, 418] width 1456 height 836
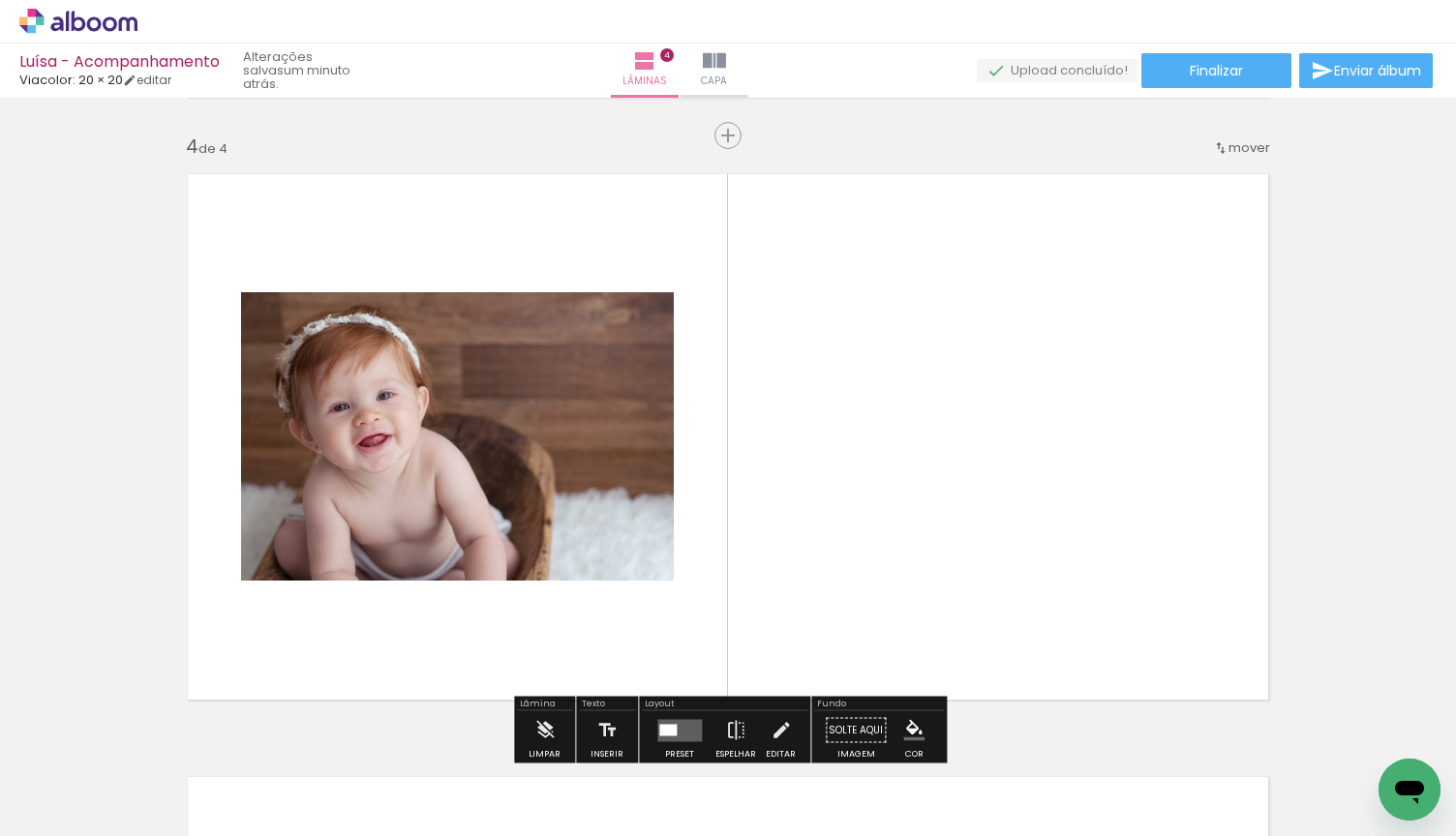
scroll to position [1833, 0]
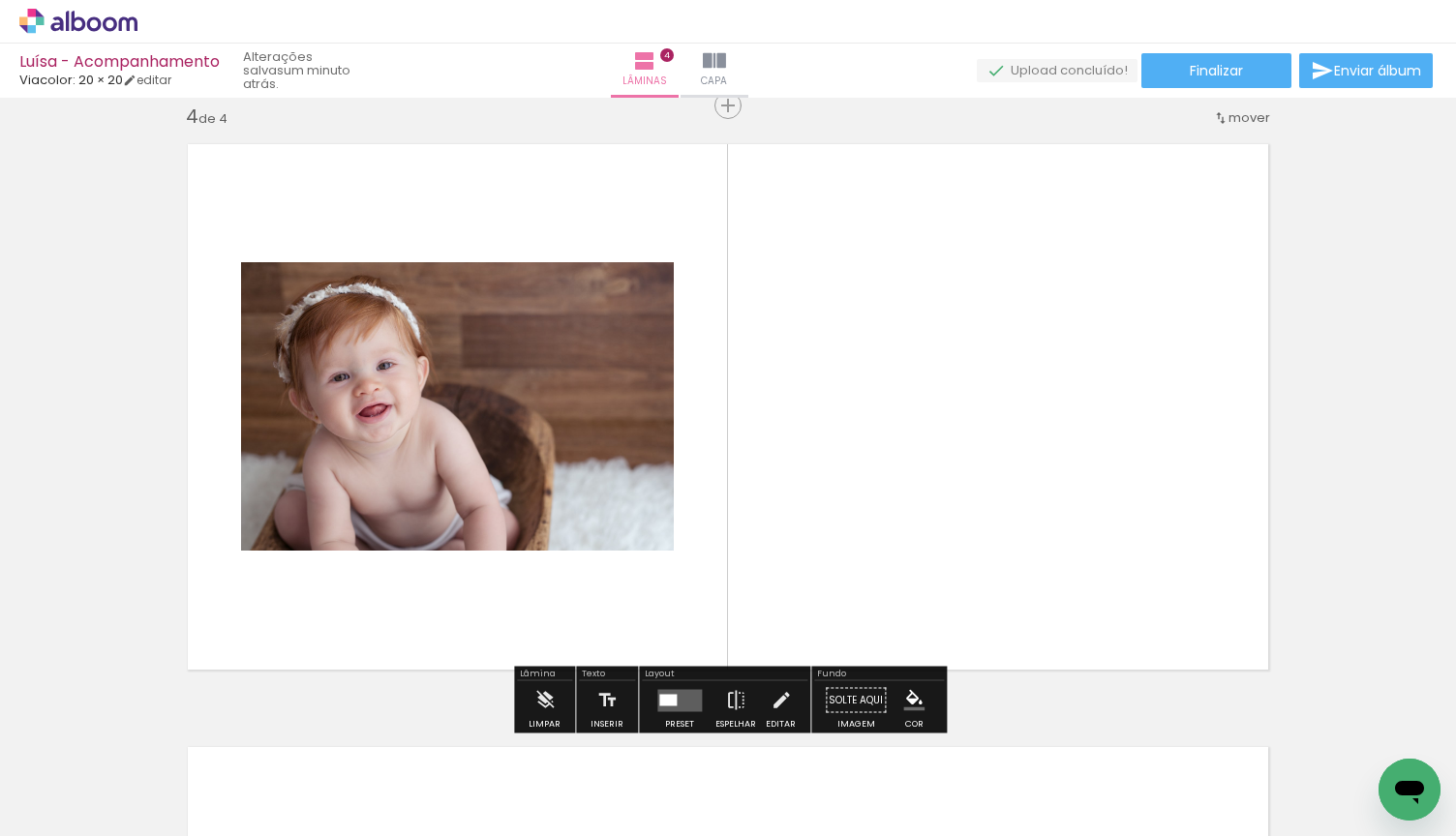
click at [670, 708] on quentale-layouter at bounding box center [679, 700] width 45 height 22
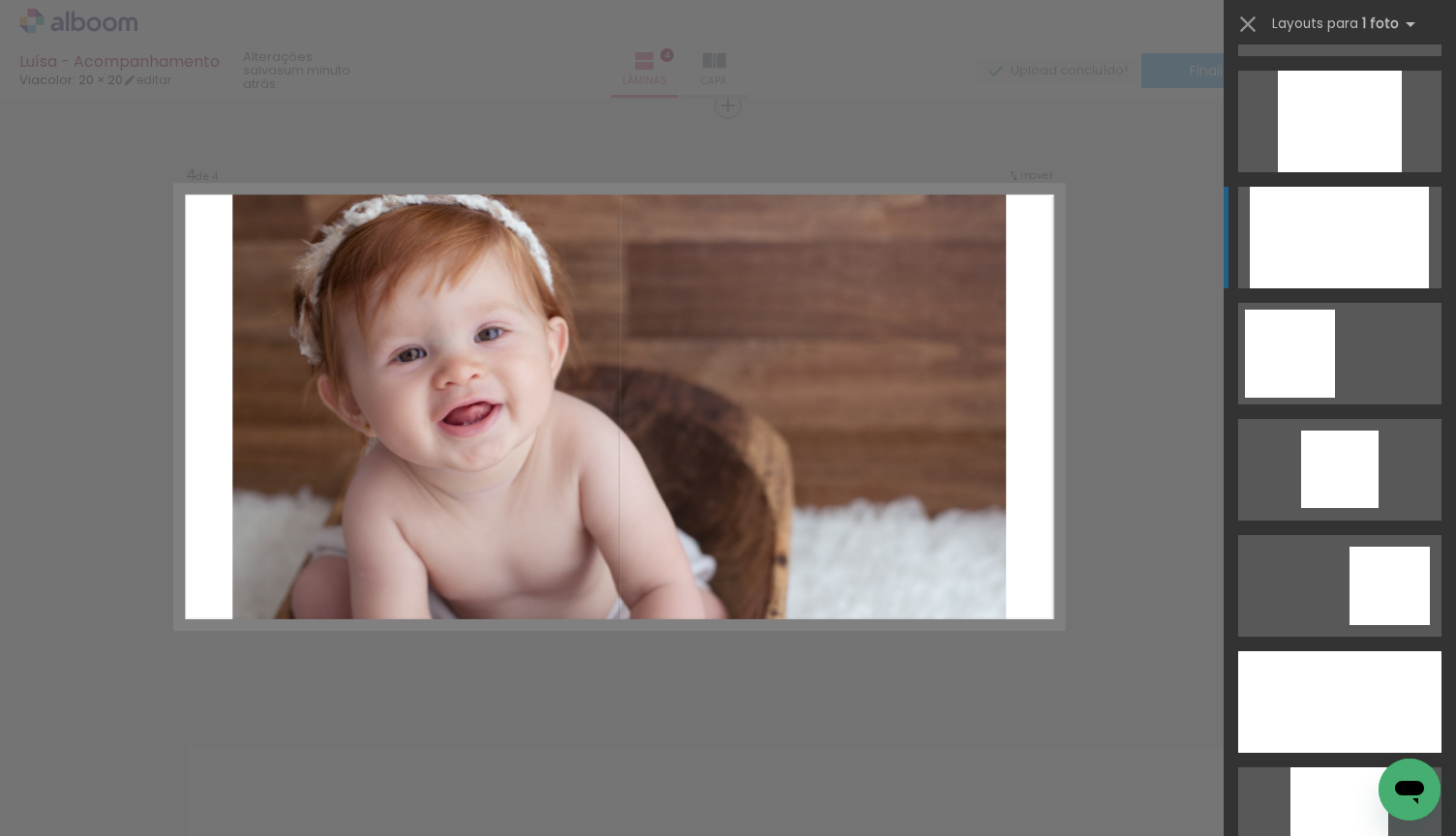
scroll to position [1185, 0]
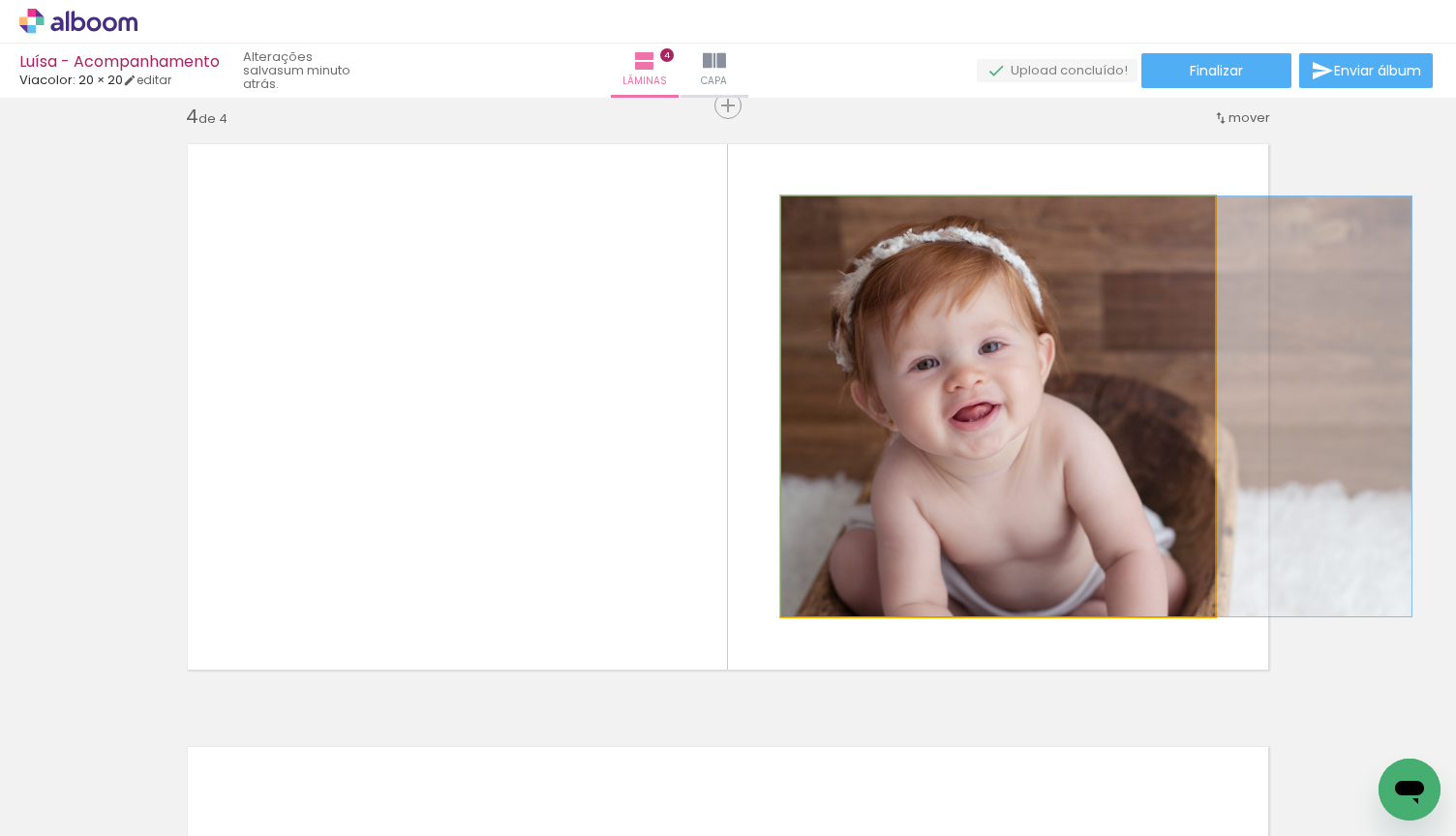
drag, startPoint x: 1040, startPoint y: 458, endPoint x: 1161, endPoint y: 456, distance: 121.0
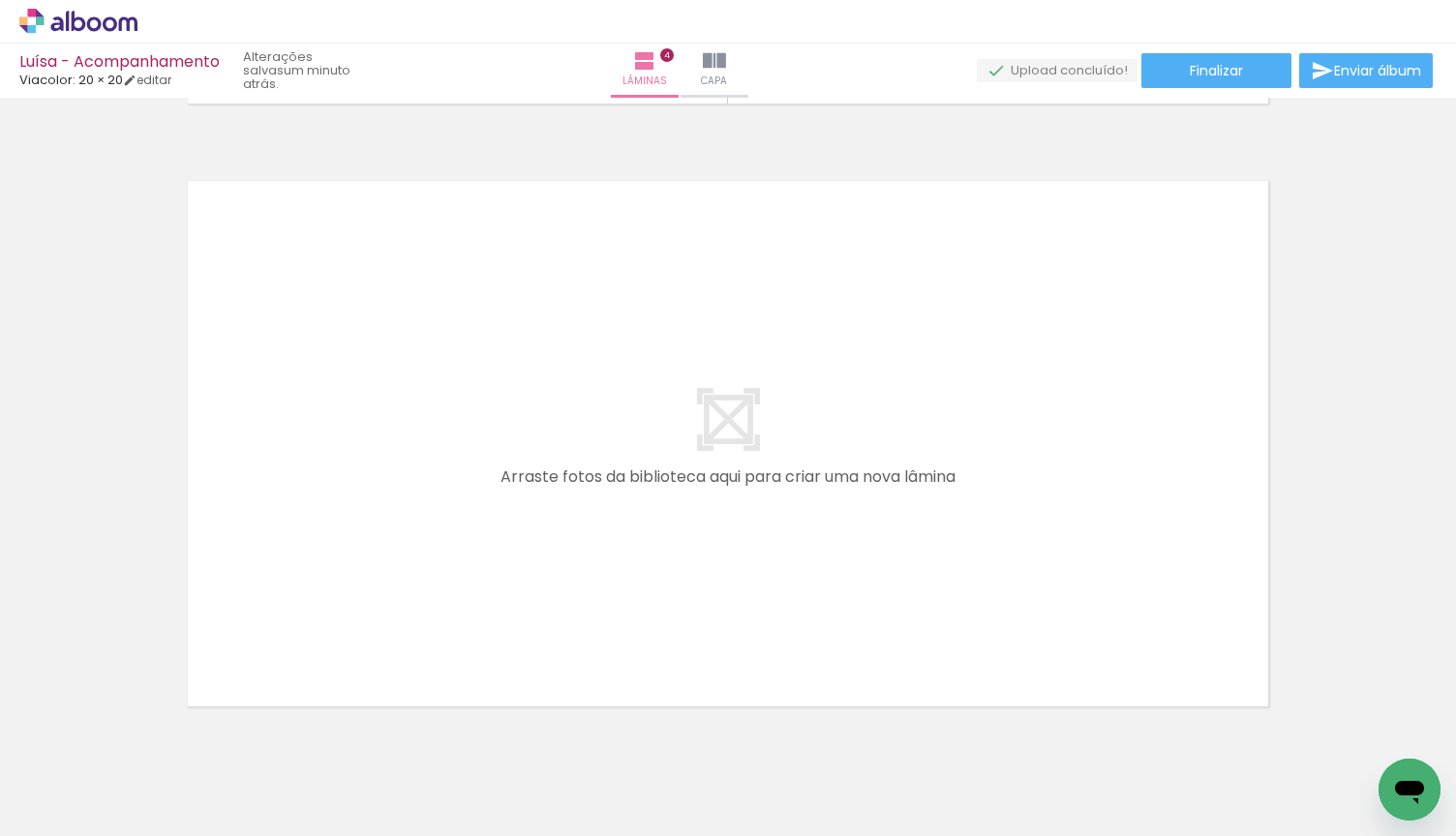
scroll to position [0, 604]
drag, startPoint x: 371, startPoint y: 773, endPoint x: 388, endPoint y: 547, distance: 227.2
click at [388, 547] on quentale-workspace at bounding box center [728, 418] width 1456 height 836
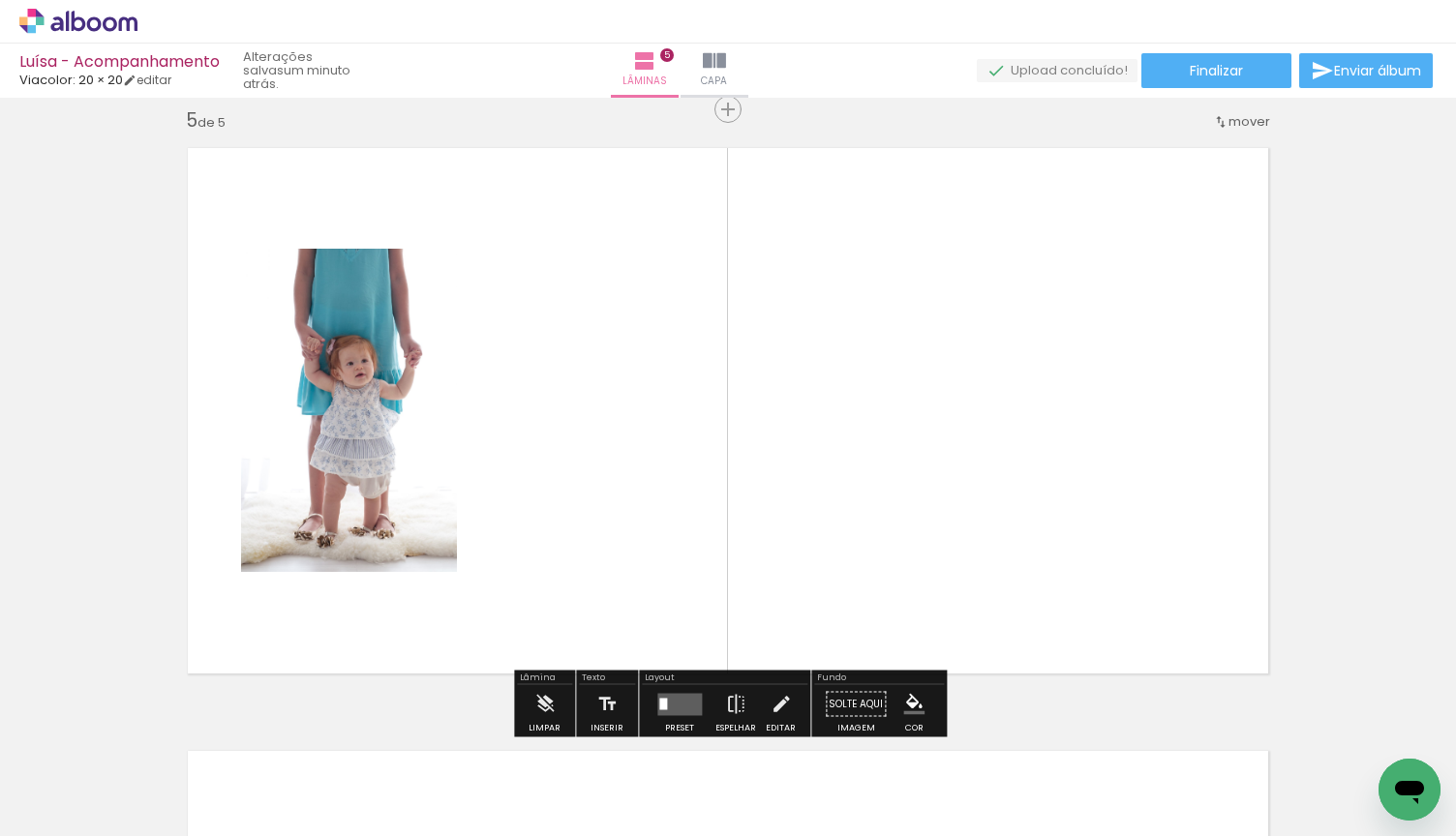
scroll to position [2436, 0]
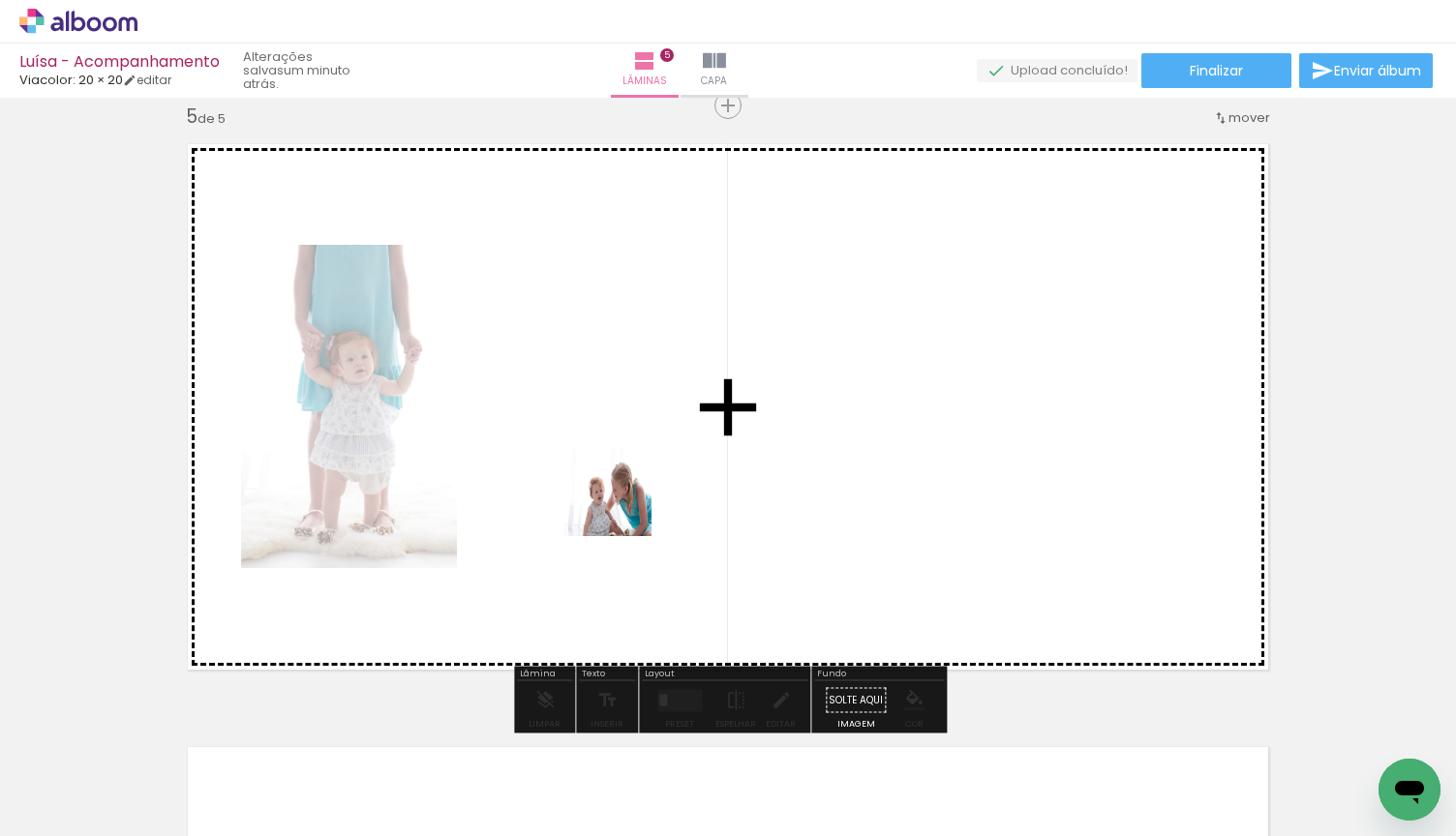
drag, startPoint x: 473, startPoint y: 771, endPoint x: 622, endPoint y: 507, distance: 303.4
click at [622, 507] on quentale-workspace at bounding box center [728, 418] width 1456 height 836
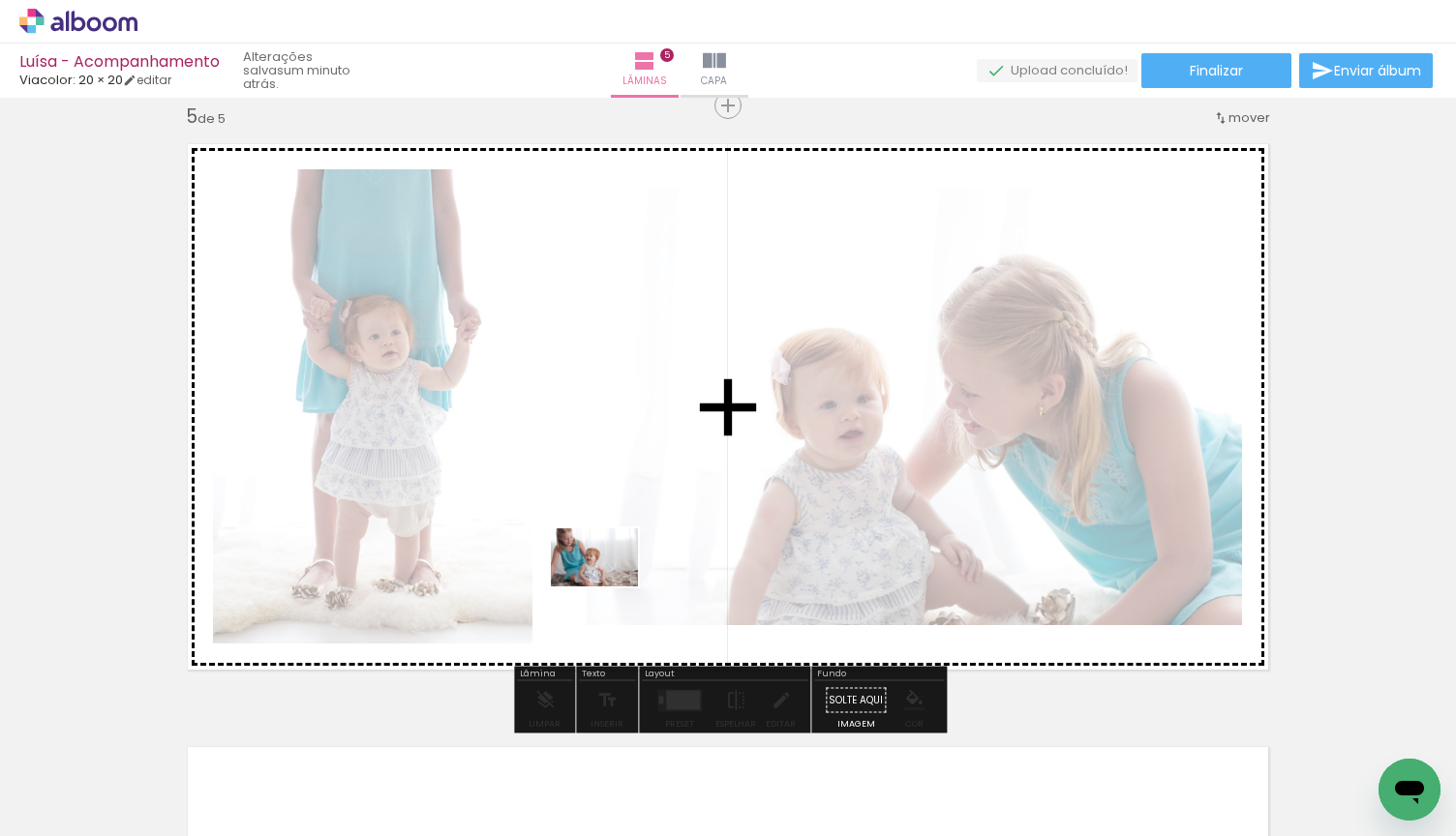
drag, startPoint x: 586, startPoint y: 729, endPoint x: 609, endPoint y: 586, distance: 145.1
click at [609, 586] on quentale-workspace at bounding box center [728, 418] width 1456 height 836
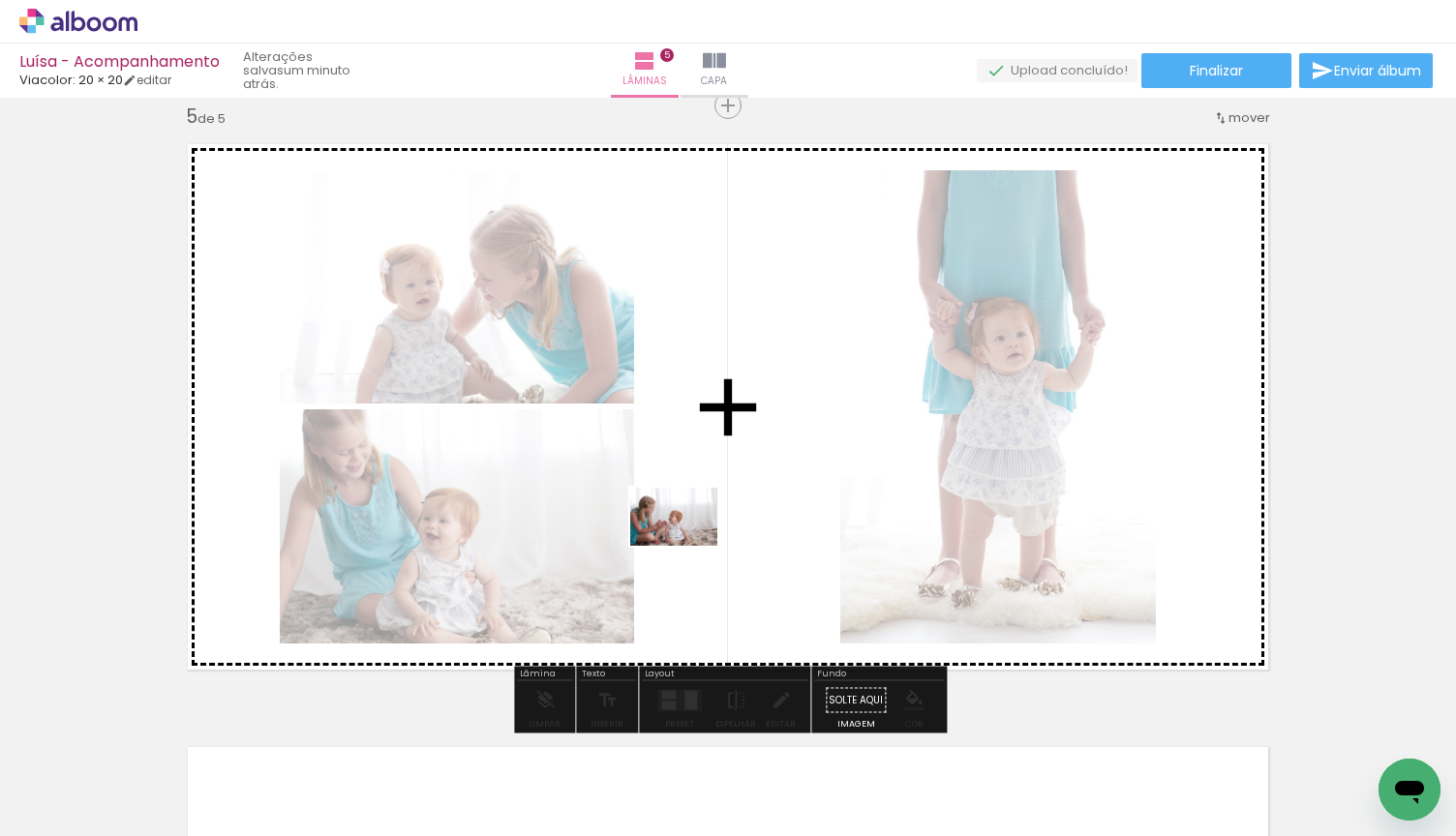
drag, startPoint x: 688, startPoint y: 735, endPoint x: 688, endPoint y: 546, distance: 188.7
click at [688, 546] on quentale-workspace at bounding box center [728, 418] width 1456 height 836
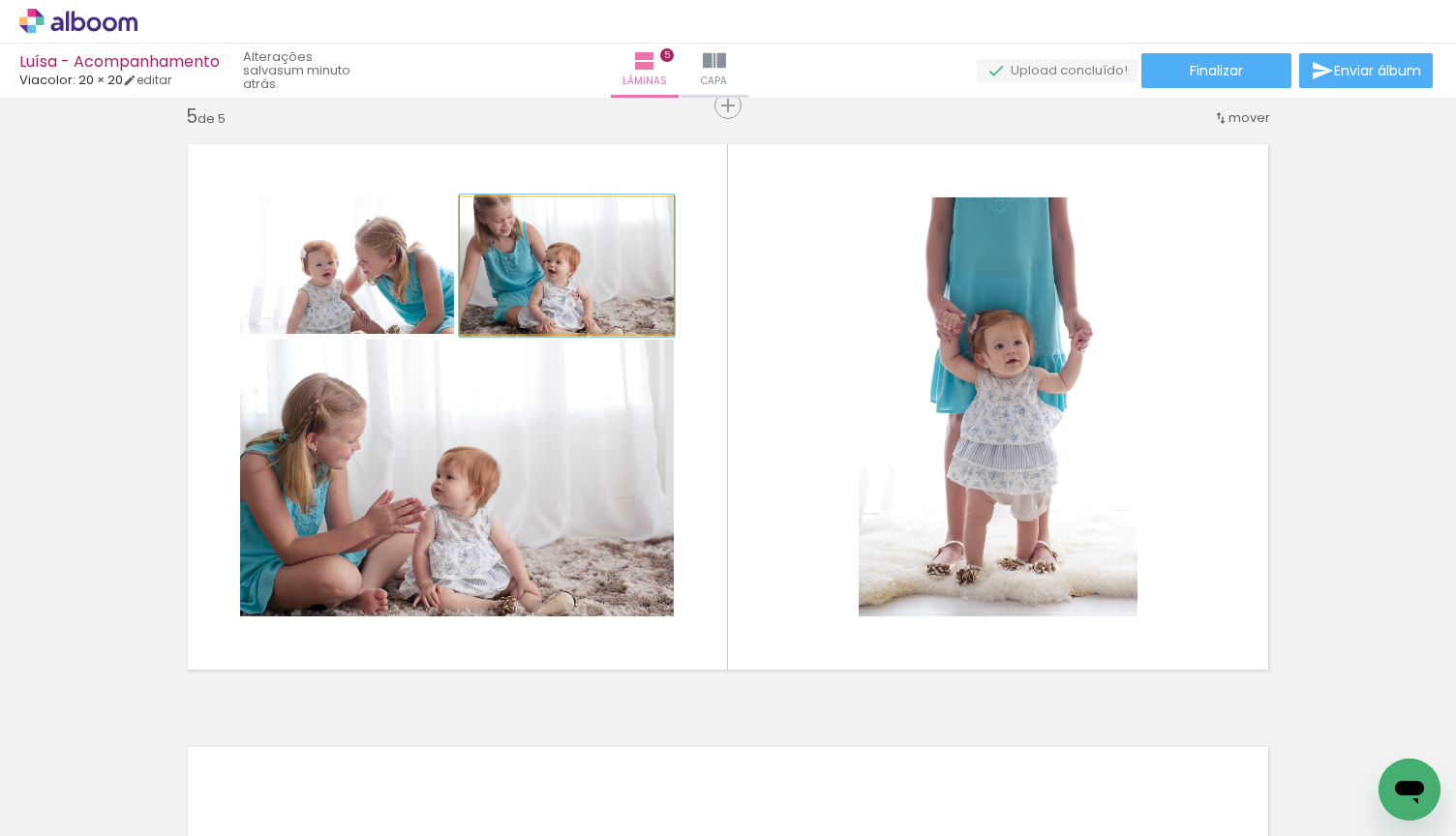
drag, startPoint x: 593, startPoint y: 276, endPoint x: 541, endPoint y: 531, distance: 260.8
click at [0, 0] on slot at bounding box center [0, 0] width 0 height 0
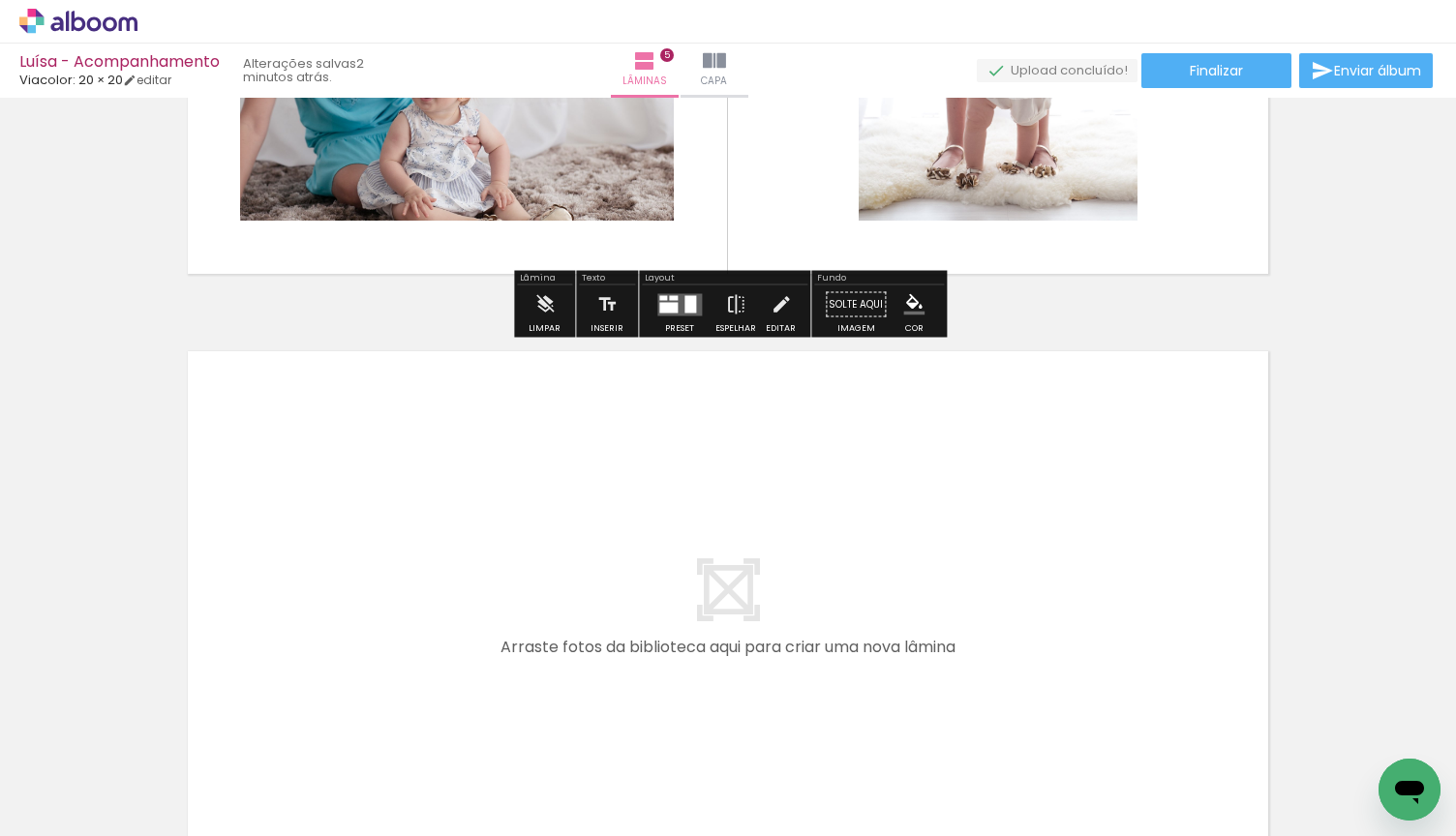
scroll to position [2834, 0]
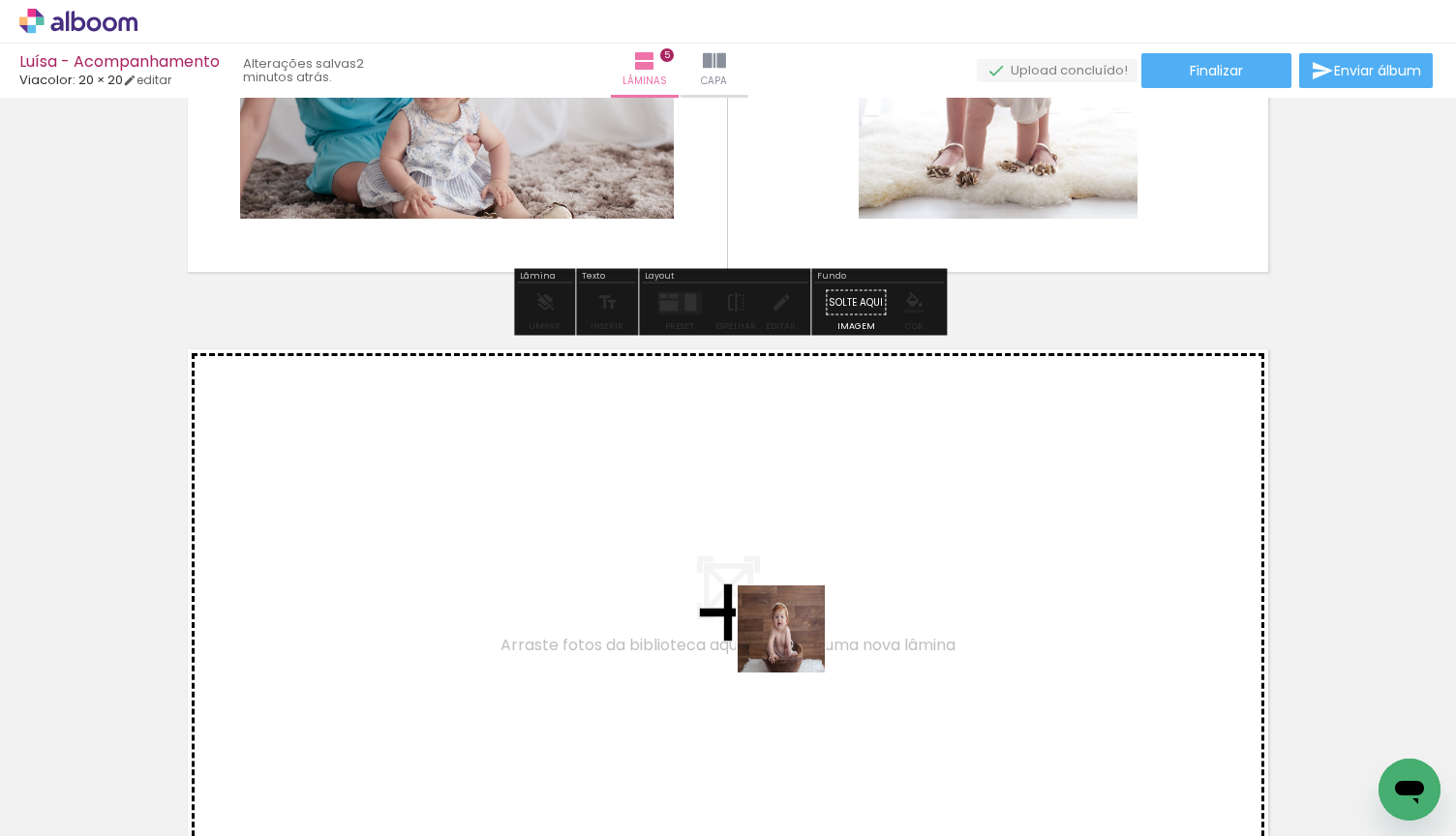
drag, startPoint x: 796, startPoint y: 769, endPoint x: 796, endPoint y: 643, distance: 125.8
click at [796, 643] on quentale-workspace at bounding box center [728, 418] width 1456 height 836
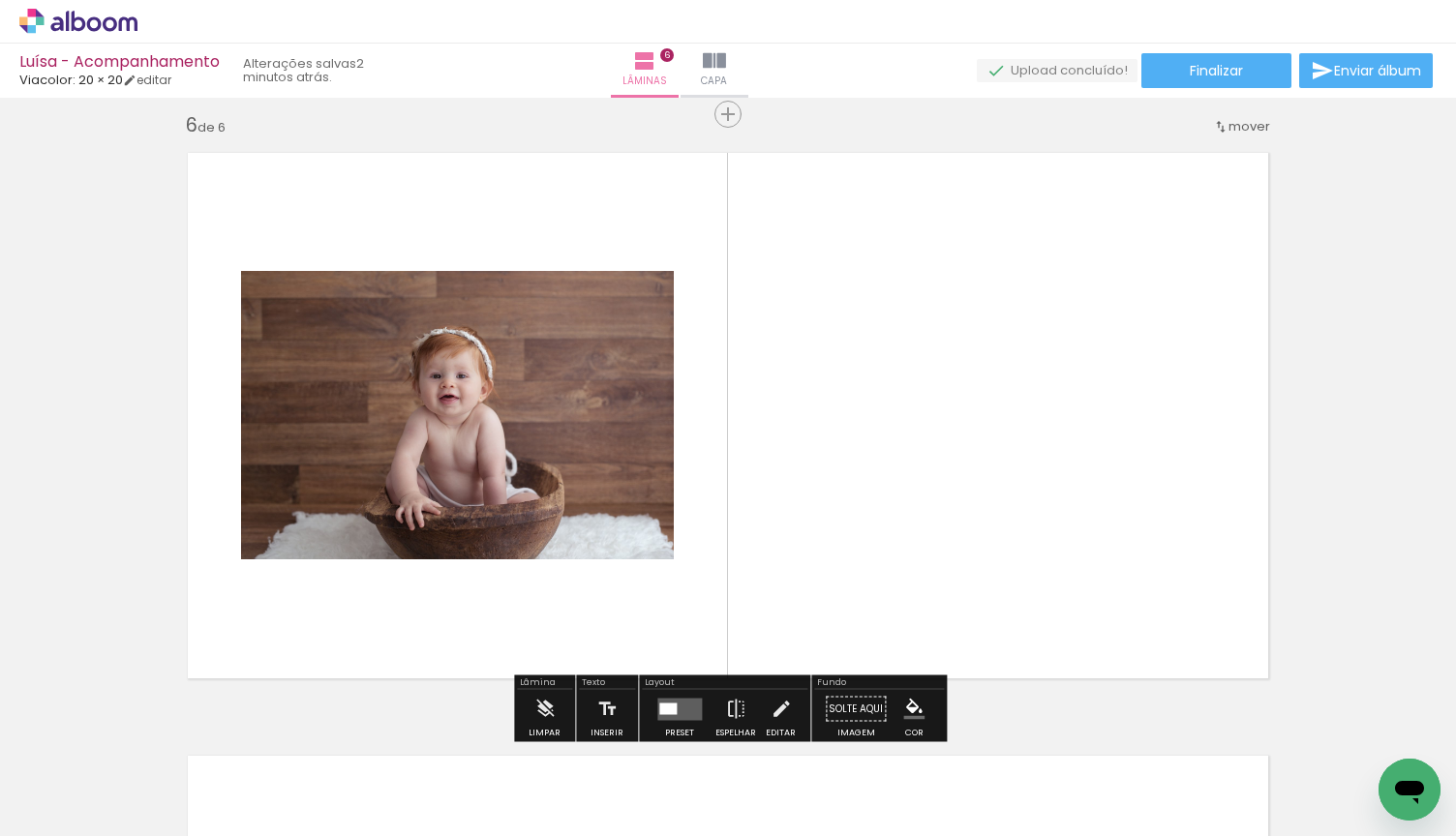
scroll to position [3039, 0]
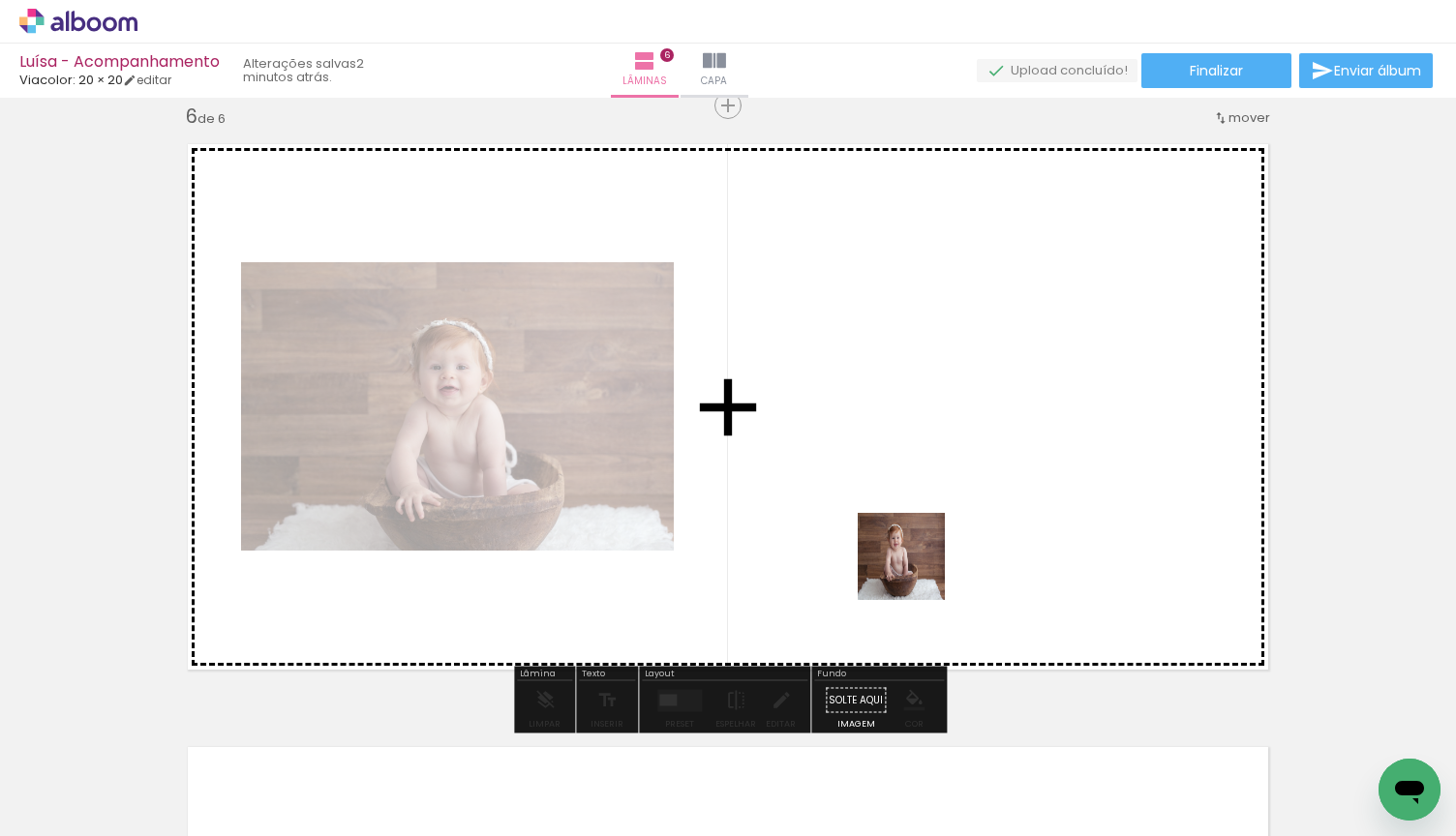
drag, startPoint x: 916, startPoint y: 766, endPoint x: 915, endPoint y: 568, distance: 197.5
click at [915, 568] on quentale-workspace at bounding box center [728, 418] width 1456 height 836
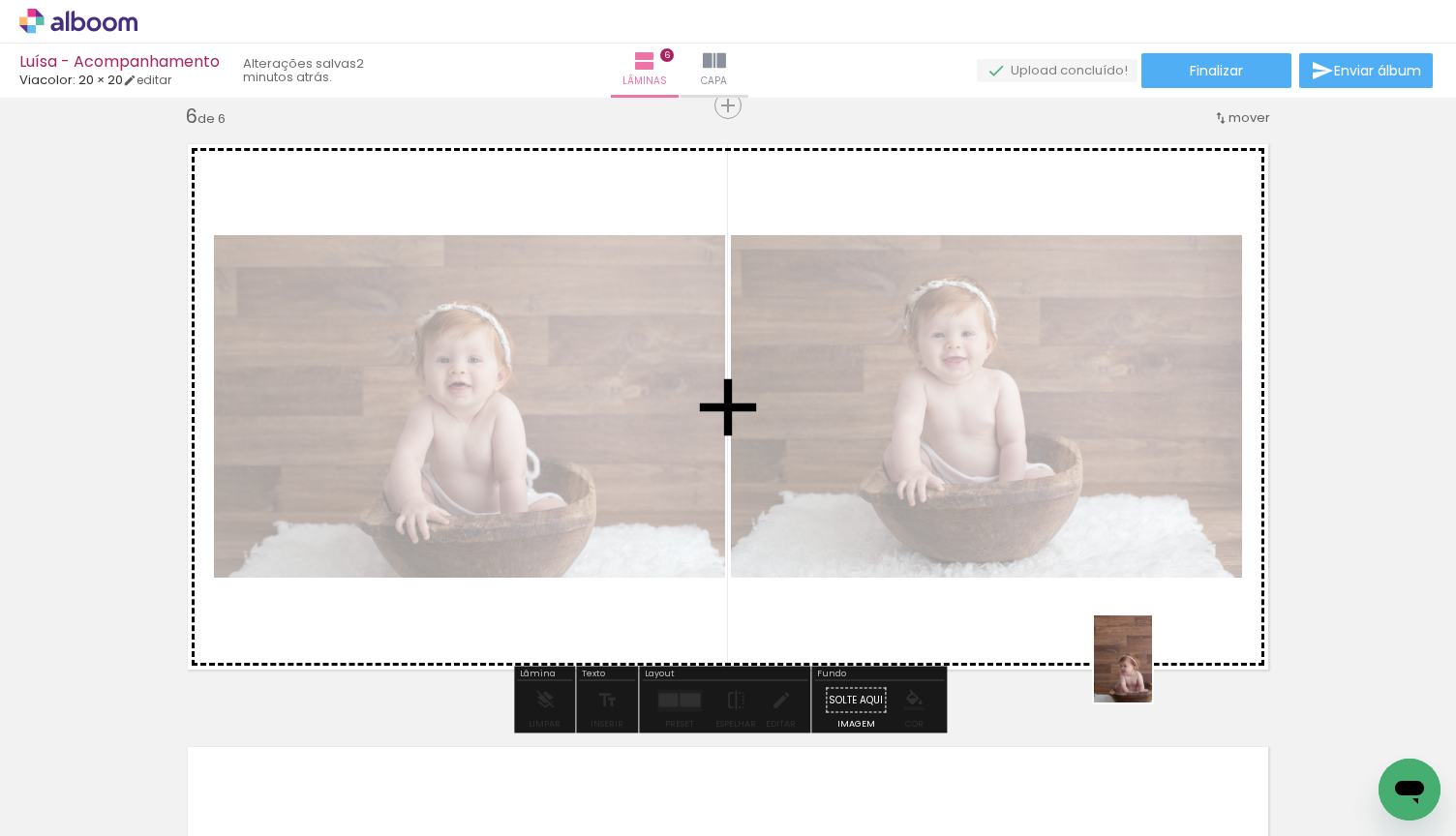
drag, startPoint x: 1029, startPoint y: 785, endPoint x: 1210, endPoint y: 717, distance: 193.3
click at [1166, 645] on quentale-workspace at bounding box center [728, 418] width 1456 height 836
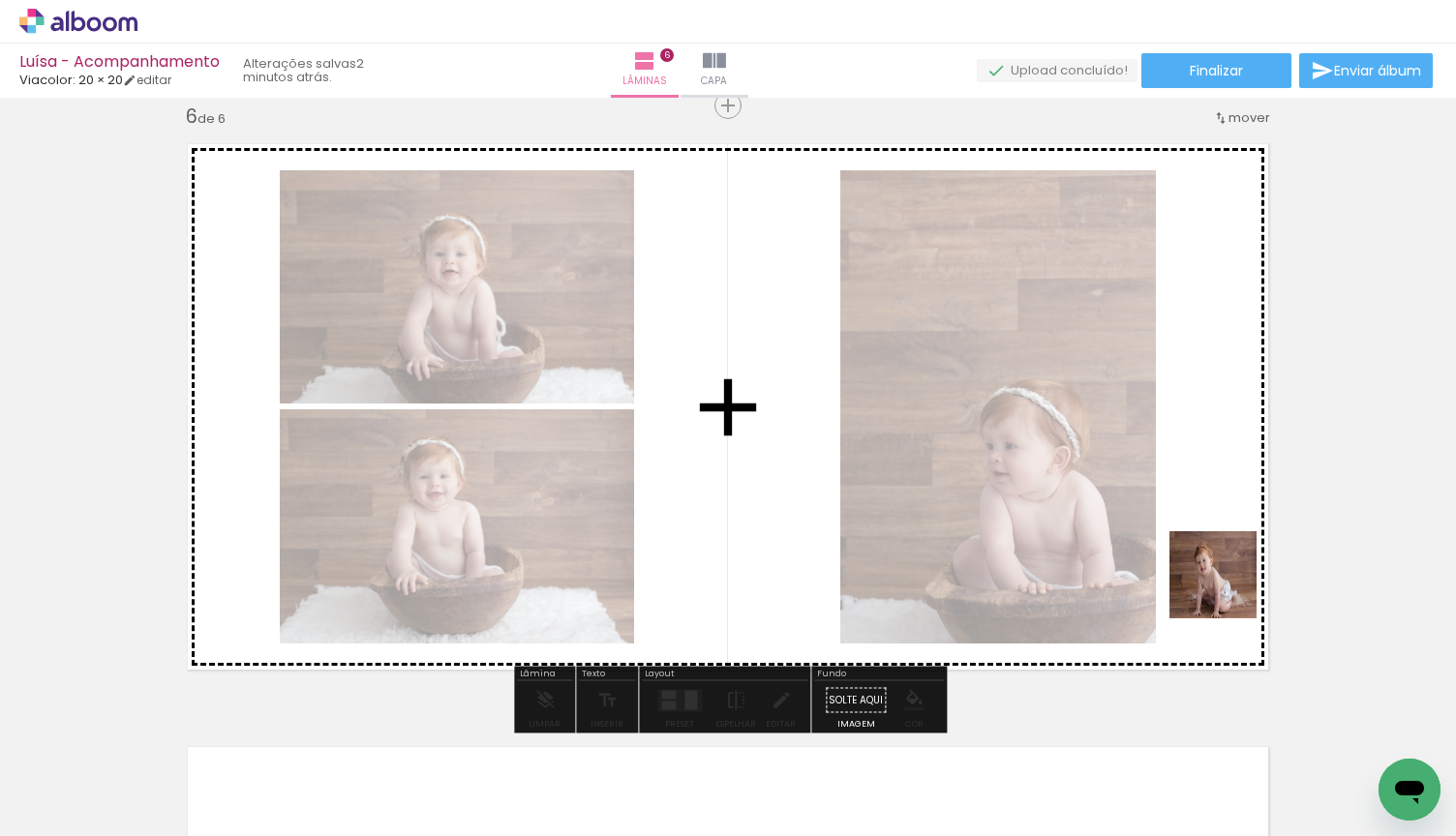
drag, startPoint x: 1225, startPoint y: 771, endPoint x: 1227, endPoint y: 588, distance: 183.9
click at [1227, 588] on quentale-workspace at bounding box center [728, 418] width 1456 height 836
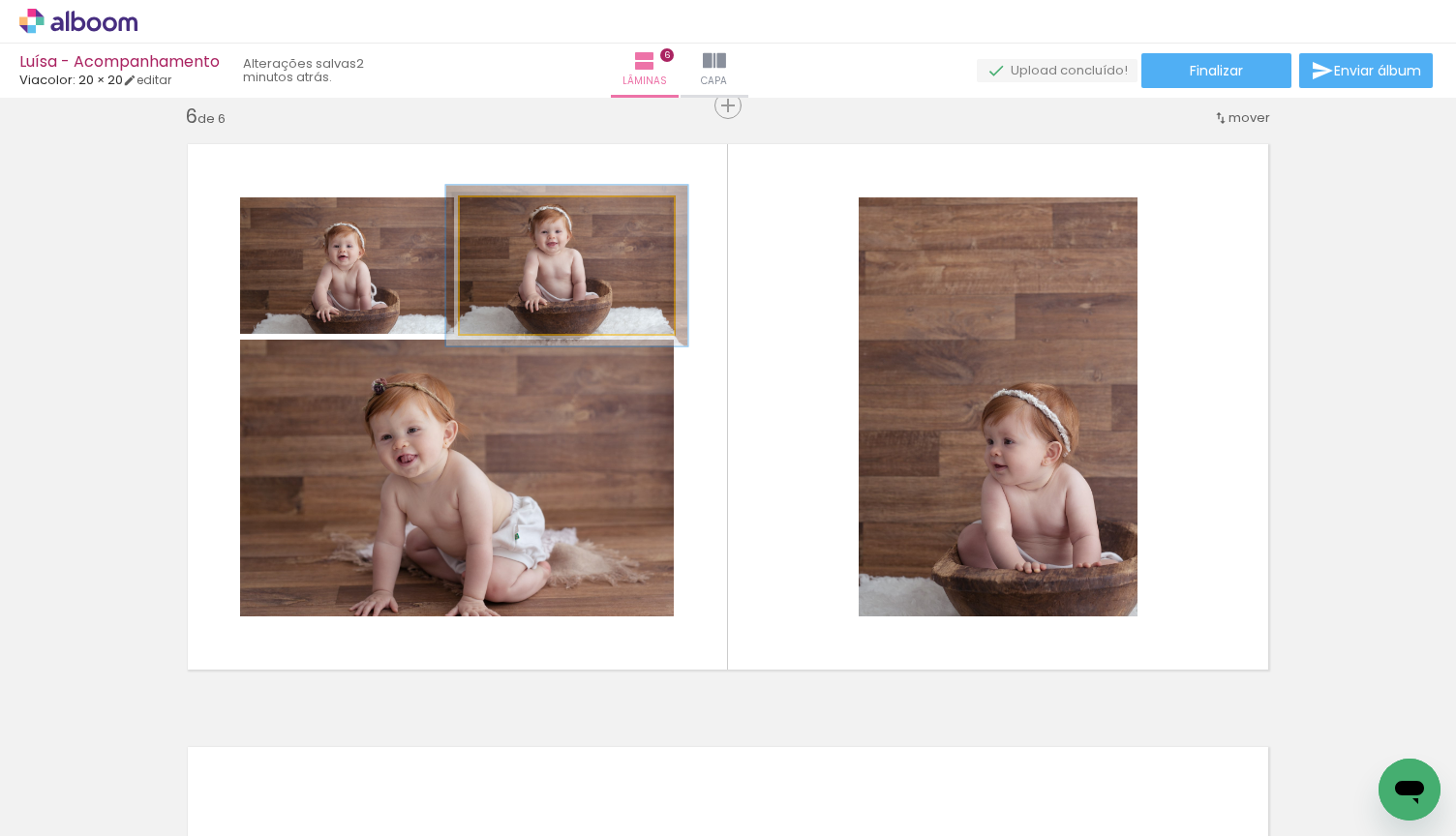
type paper-slider "113"
click at [514, 221] on div at bounding box center [513, 217] width 17 height 17
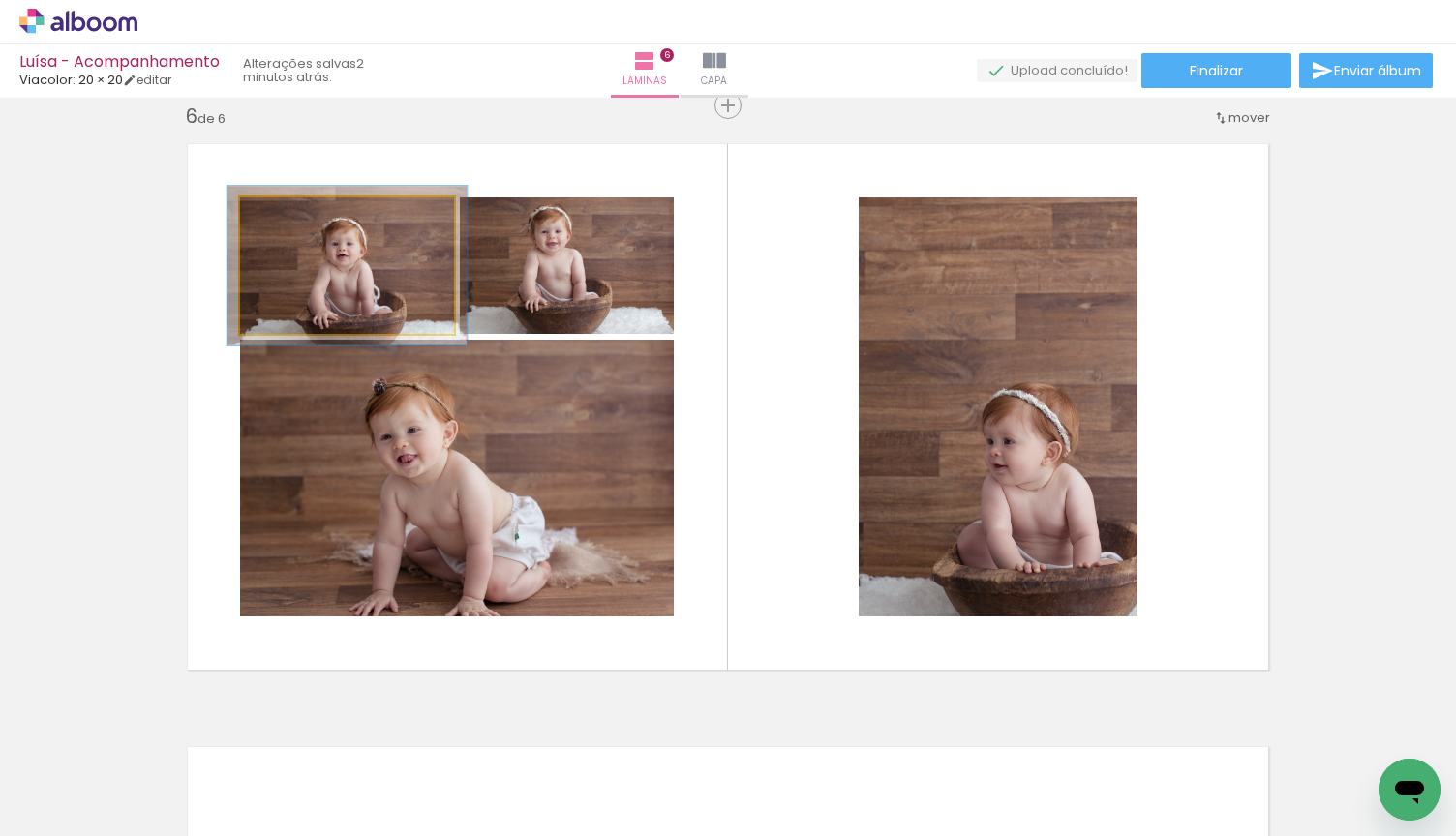
type paper-slider "112"
click at [296, 223] on div at bounding box center [293, 217] width 17 height 17
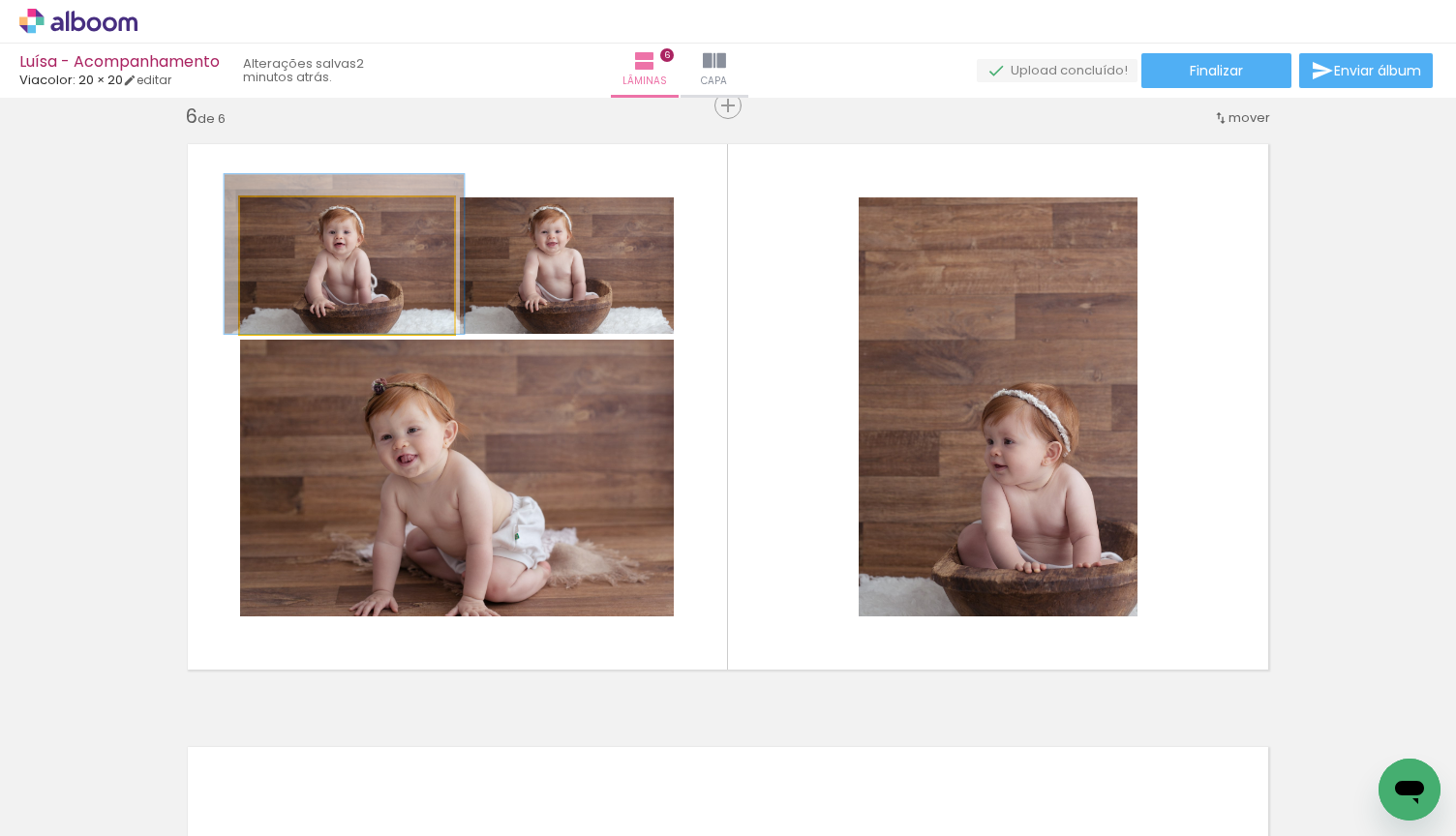
drag, startPoint x: 369, startPoint y: 256, endPoint x: 366, endPoint y: 243, distance: 12.9
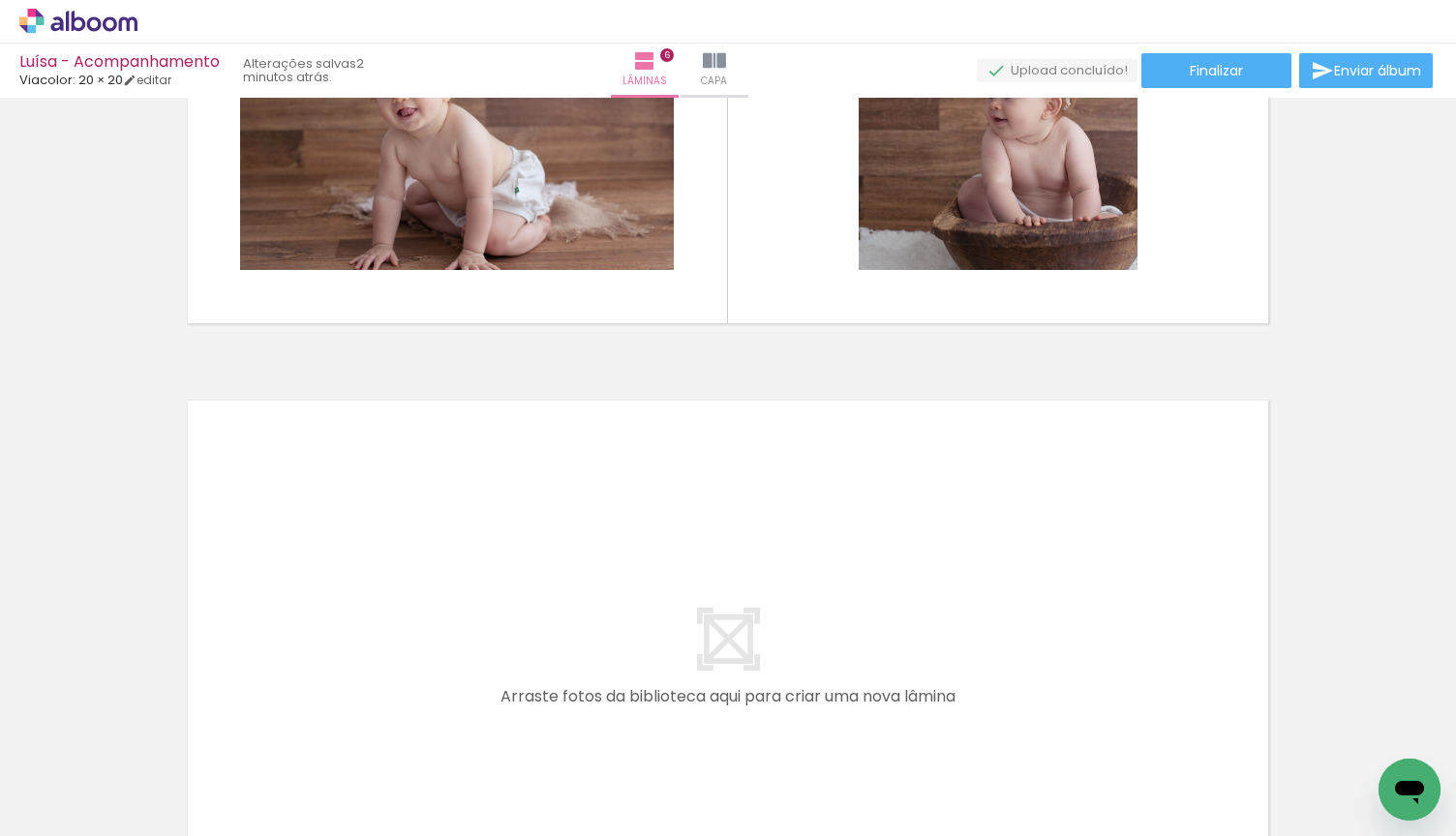
scroll to position [0, 1235]
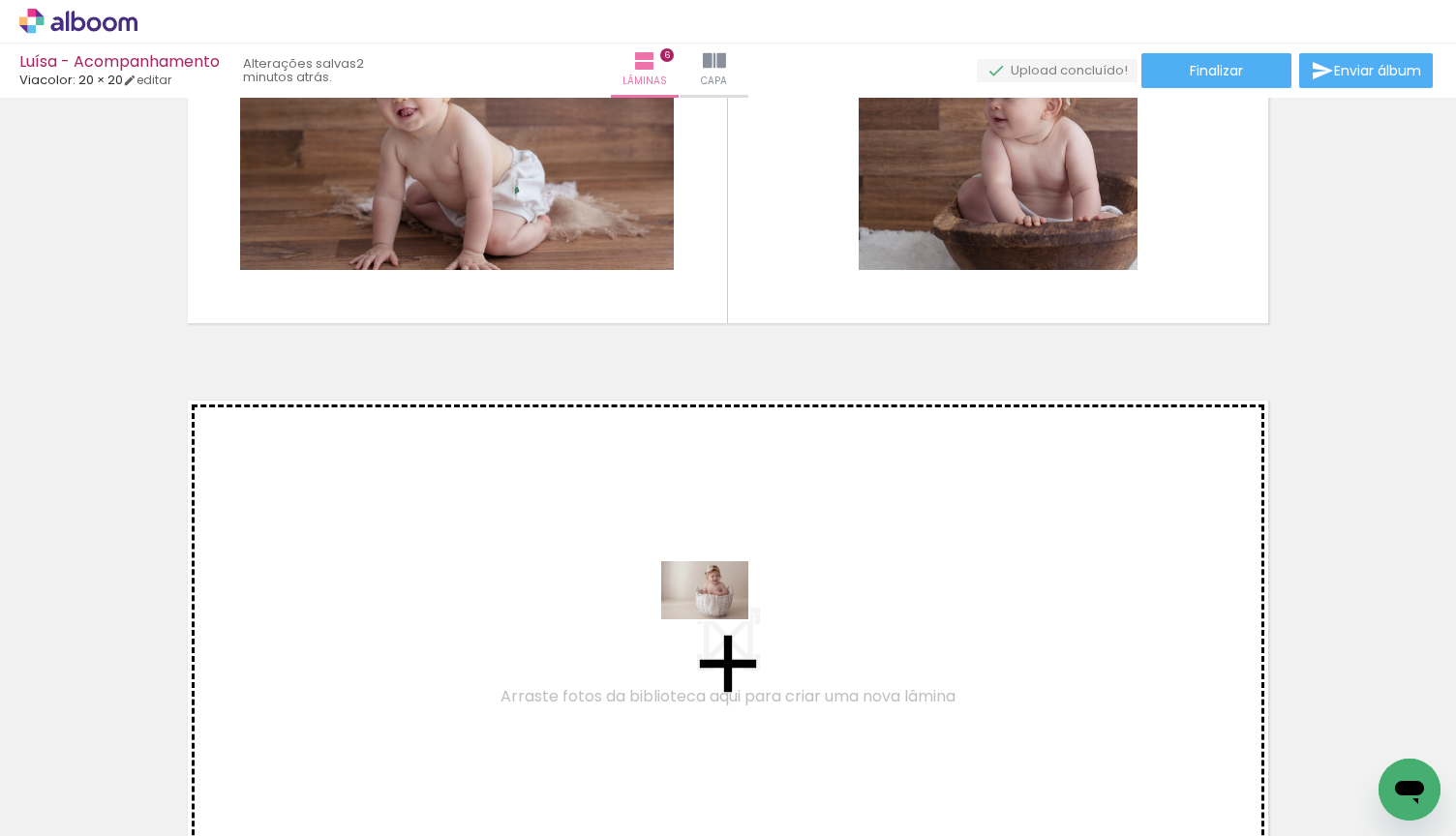
drag, startPoint x: 707, startPoint y: 780, endPoint x: 720, endPoint y: 610, distance: 170.9
click at [720, 610] on quentale-workspace at bounding box center [728, 418] width 1456 height 836
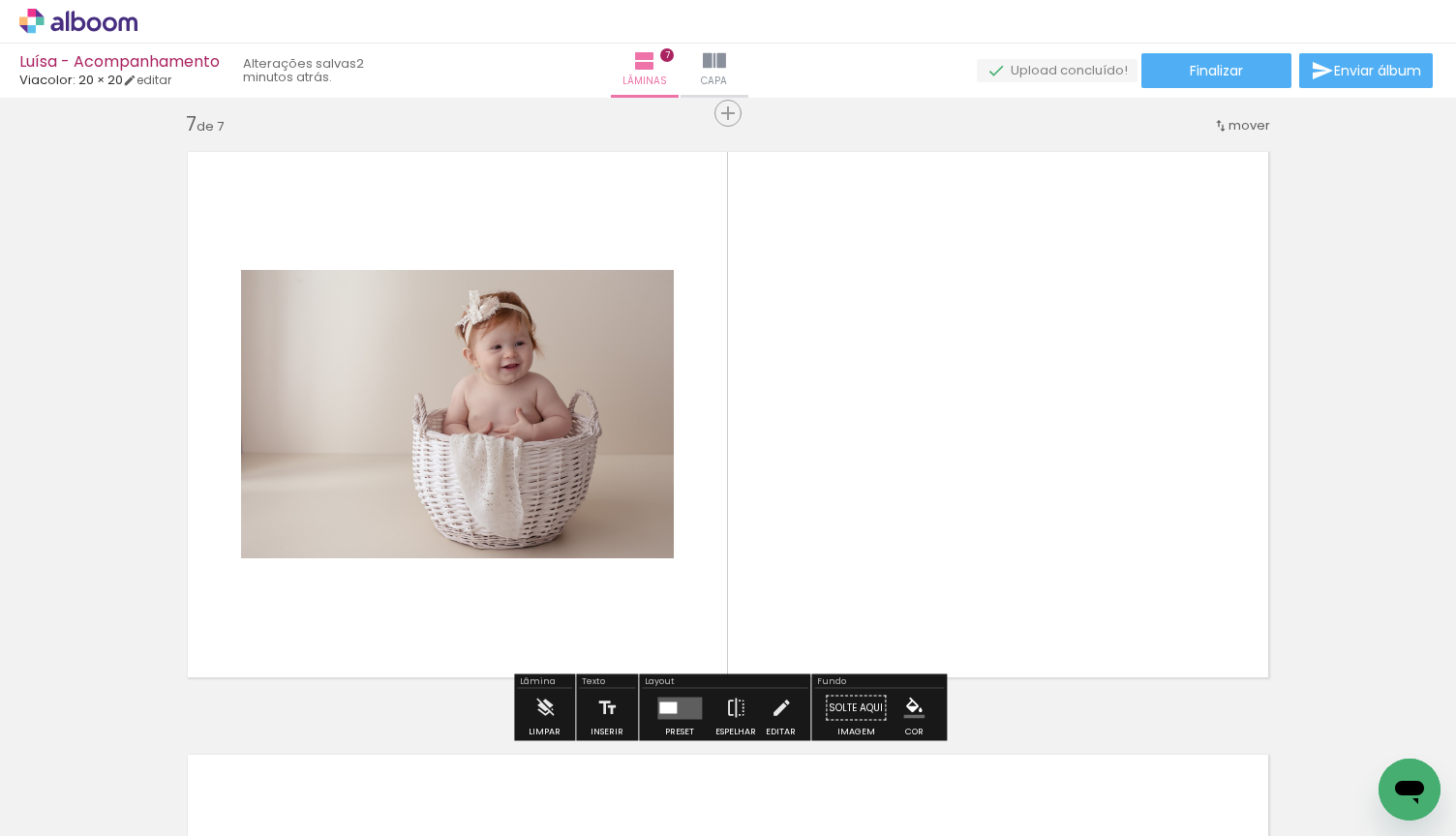
scroll to position [3642, 0]
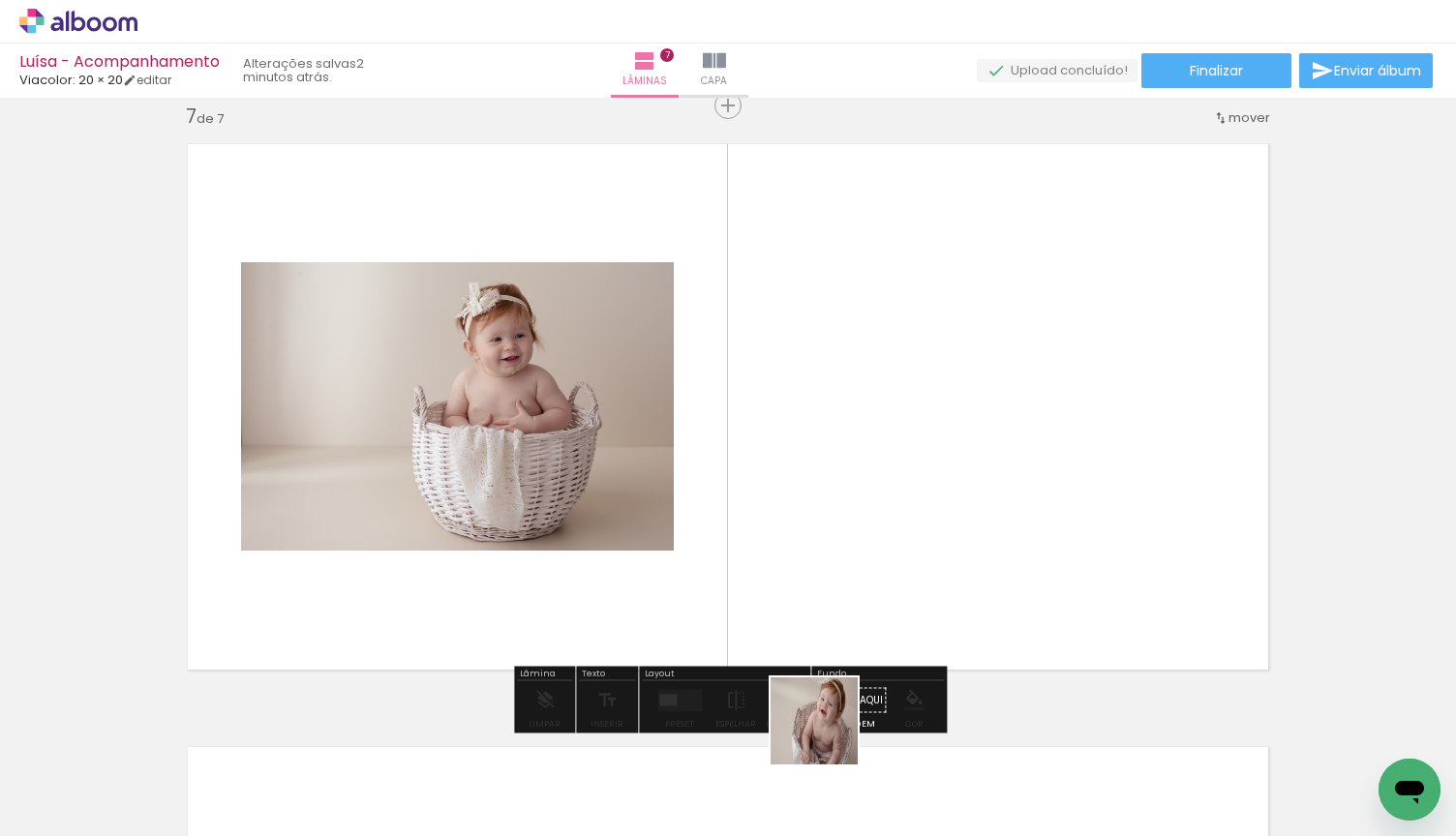
drag, startPoint x: 829, startPoint y: 768, endPoint x: 841, endPoint y: 538, distance: 229.7
click at [841, 538] on quentale-workspace at bounding box center [728, 418] width 1456 height 836
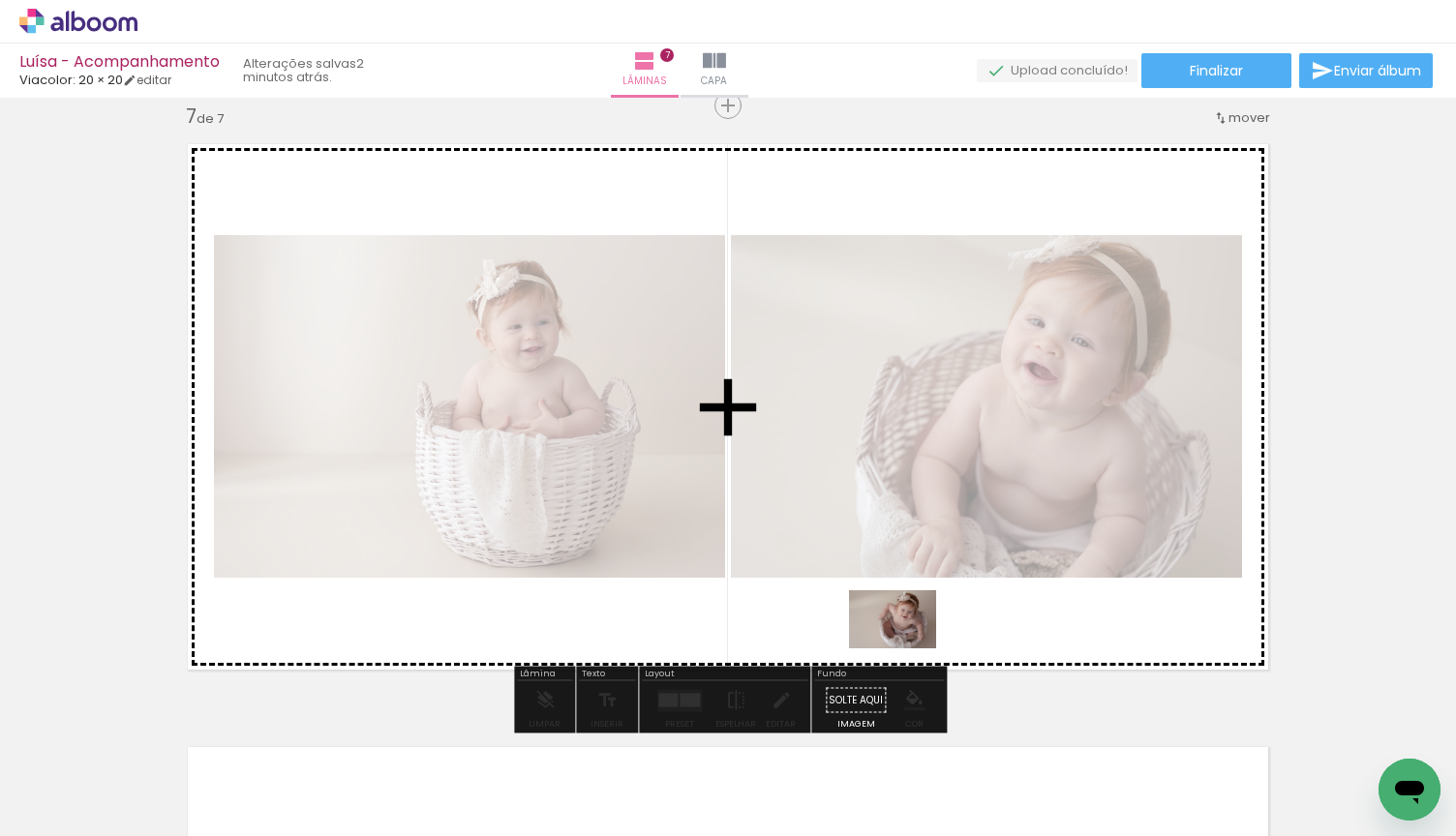
drag, startPoint x: 934, startPoint y: 765, endPoint x: 906, endPoint y: 646, distance: 122.3
click at [906, 646] on quentale-workspace at bounding box center [728, 418] width 1456 height 836
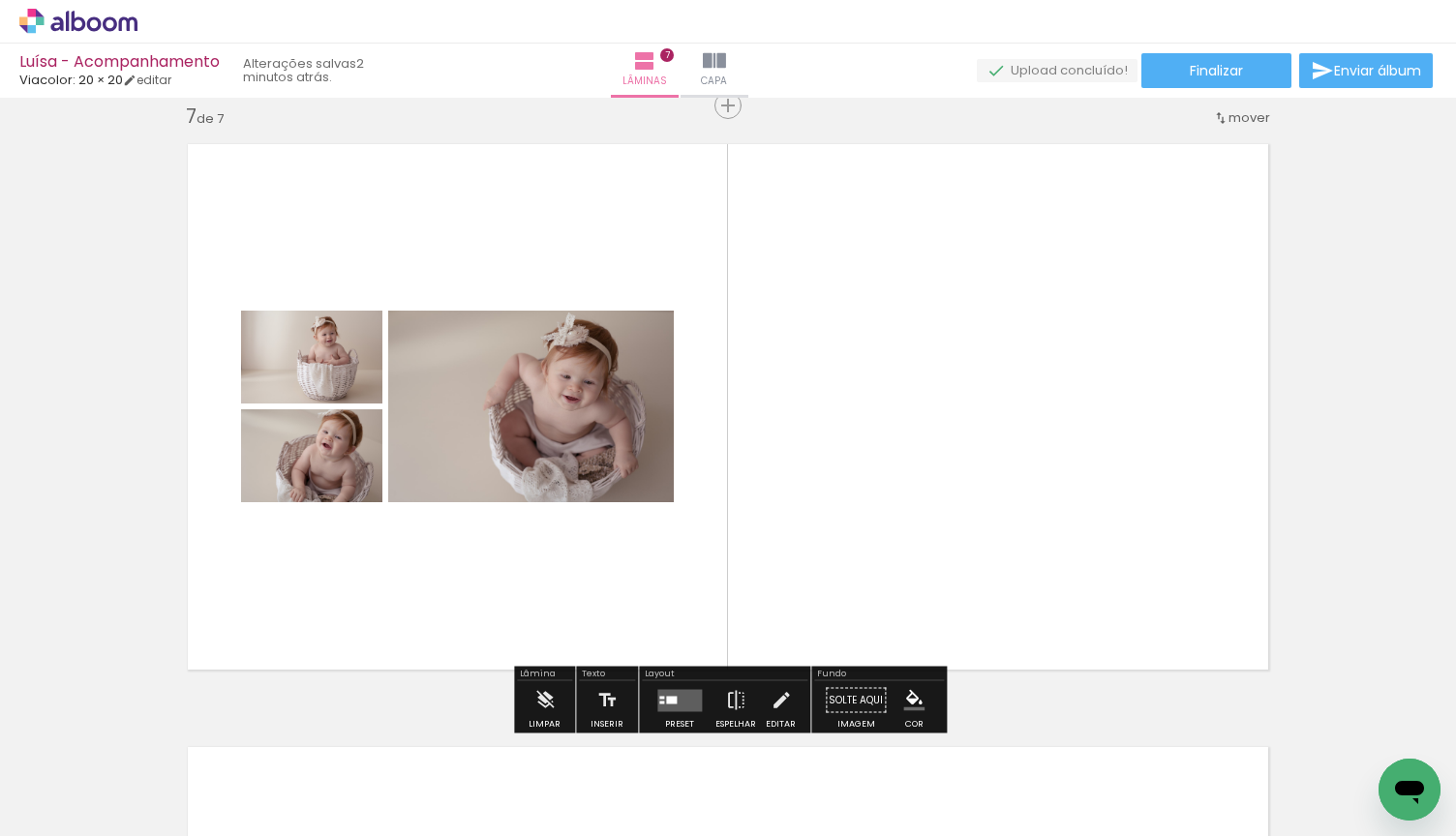
scroll to position [0, 1770]
click at [690, 702] on quentale-layouter at bounding box center [679, 700] width 45 height 22
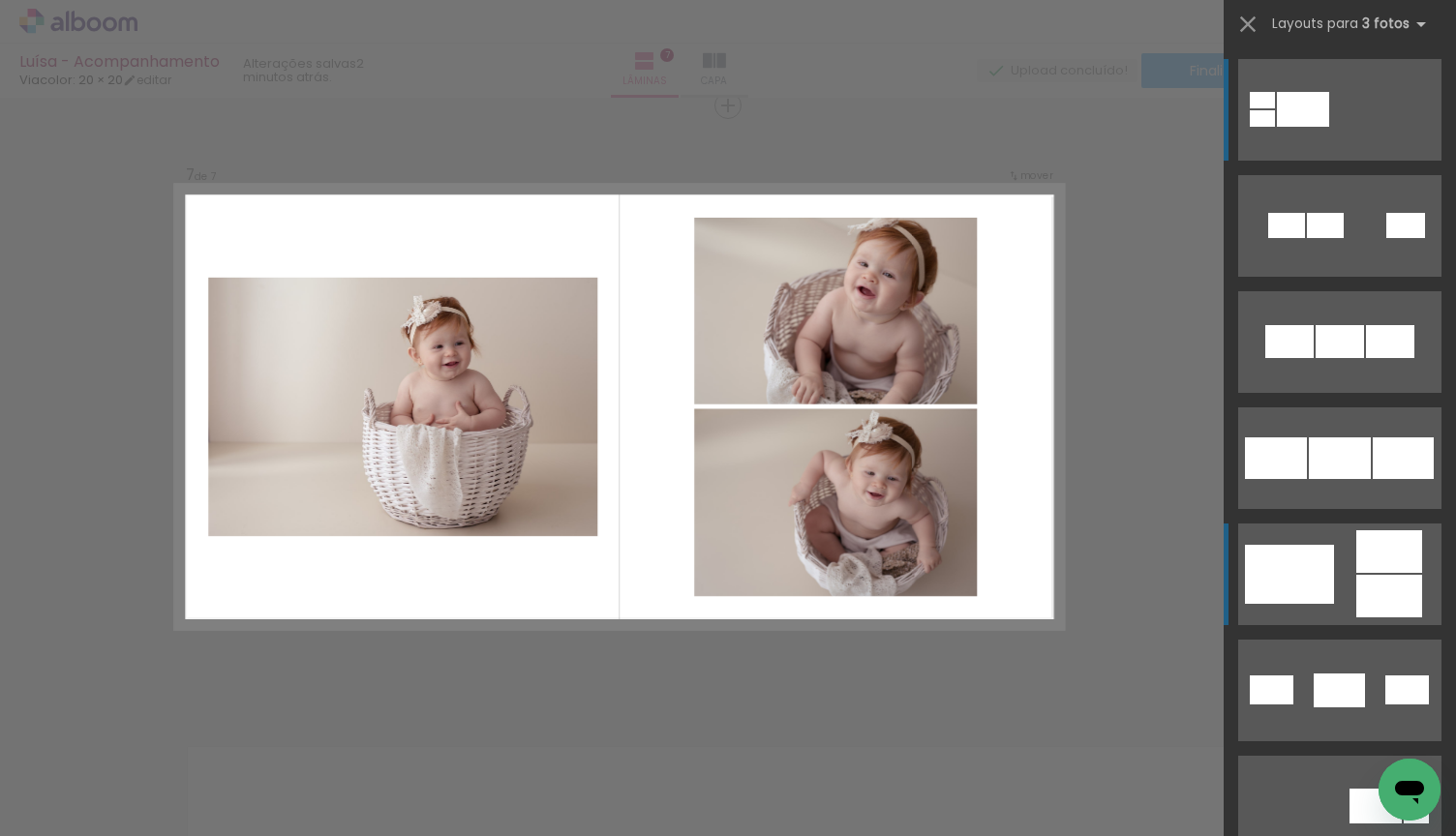
click at [1337, 277] on quentale-layouter at bounding box center [1339, 226] width 203 height 102
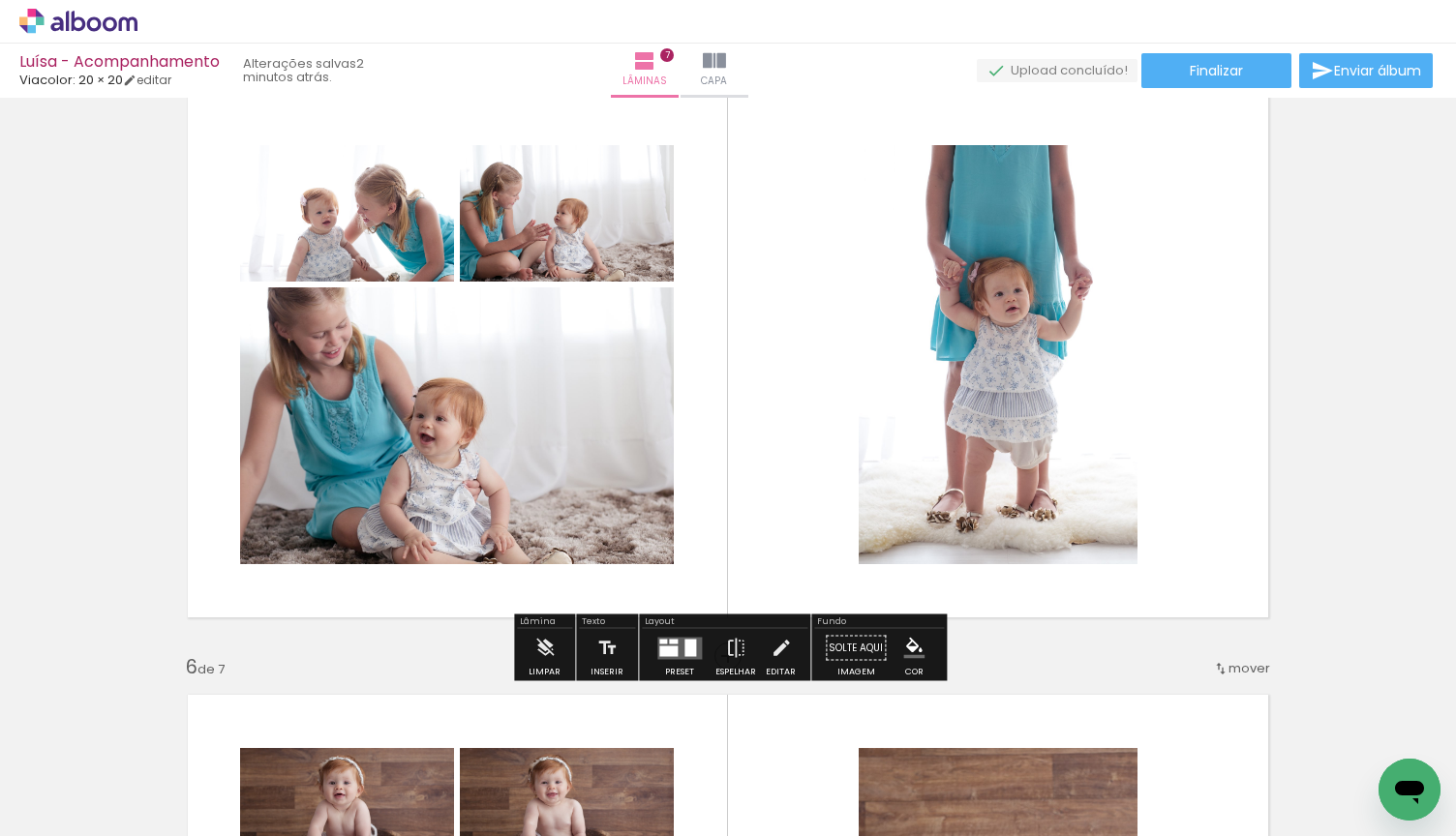
scroll to position [2582, 0]
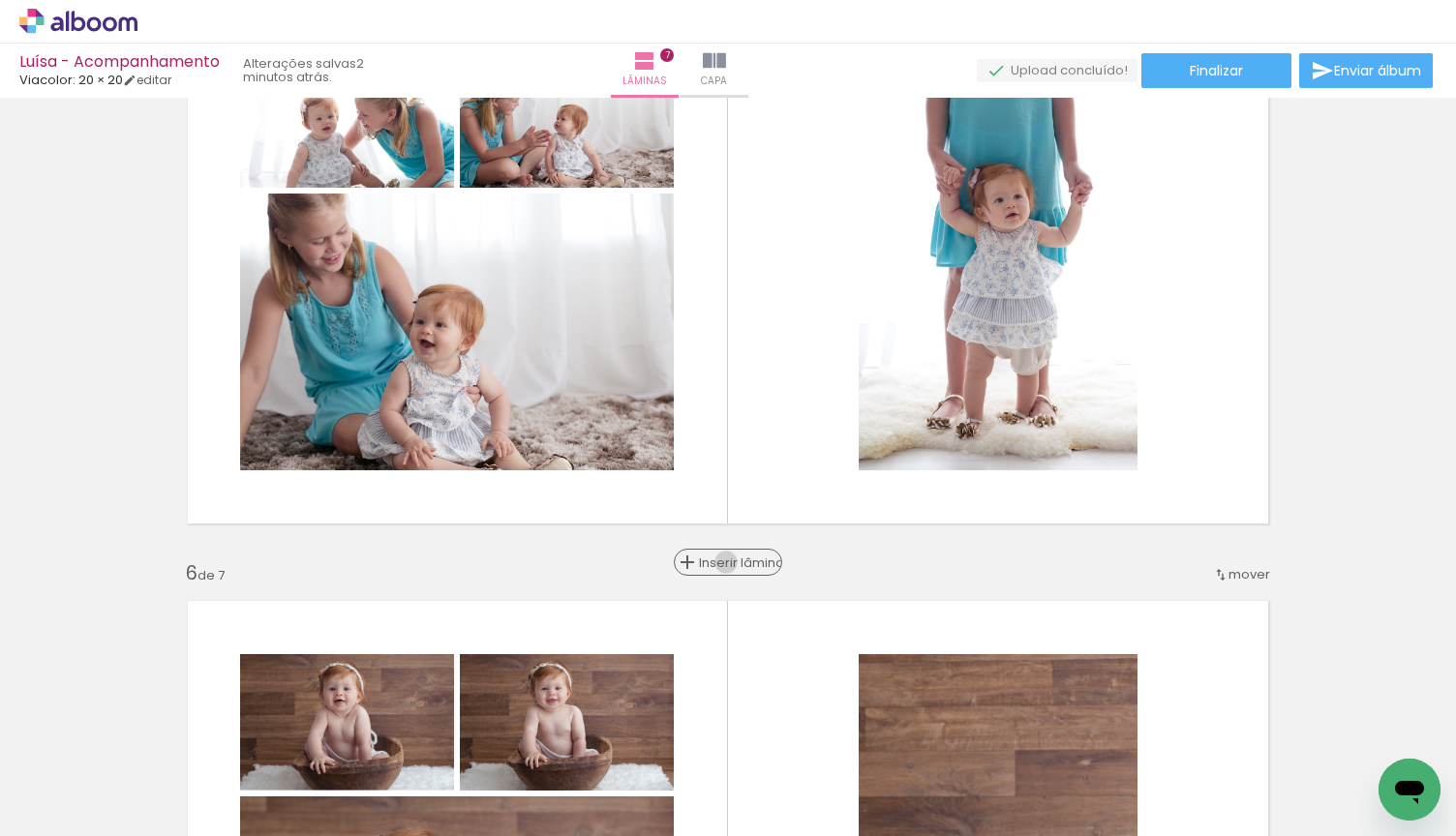
click at [726, 562] on span "Inserir lâmina" at bounding box center [736, 563] width 75 height 13
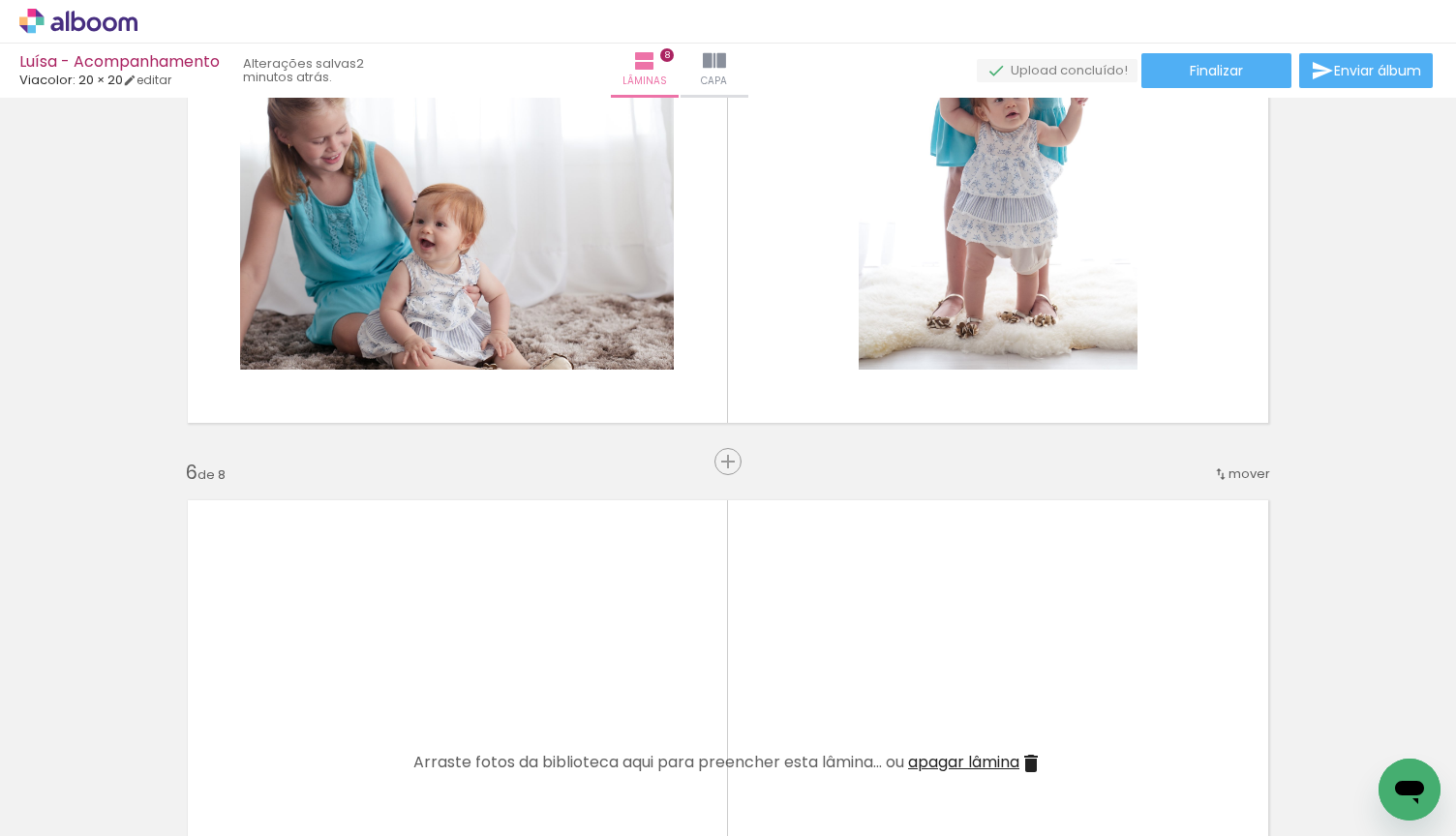
scroll to position [2693, 0]
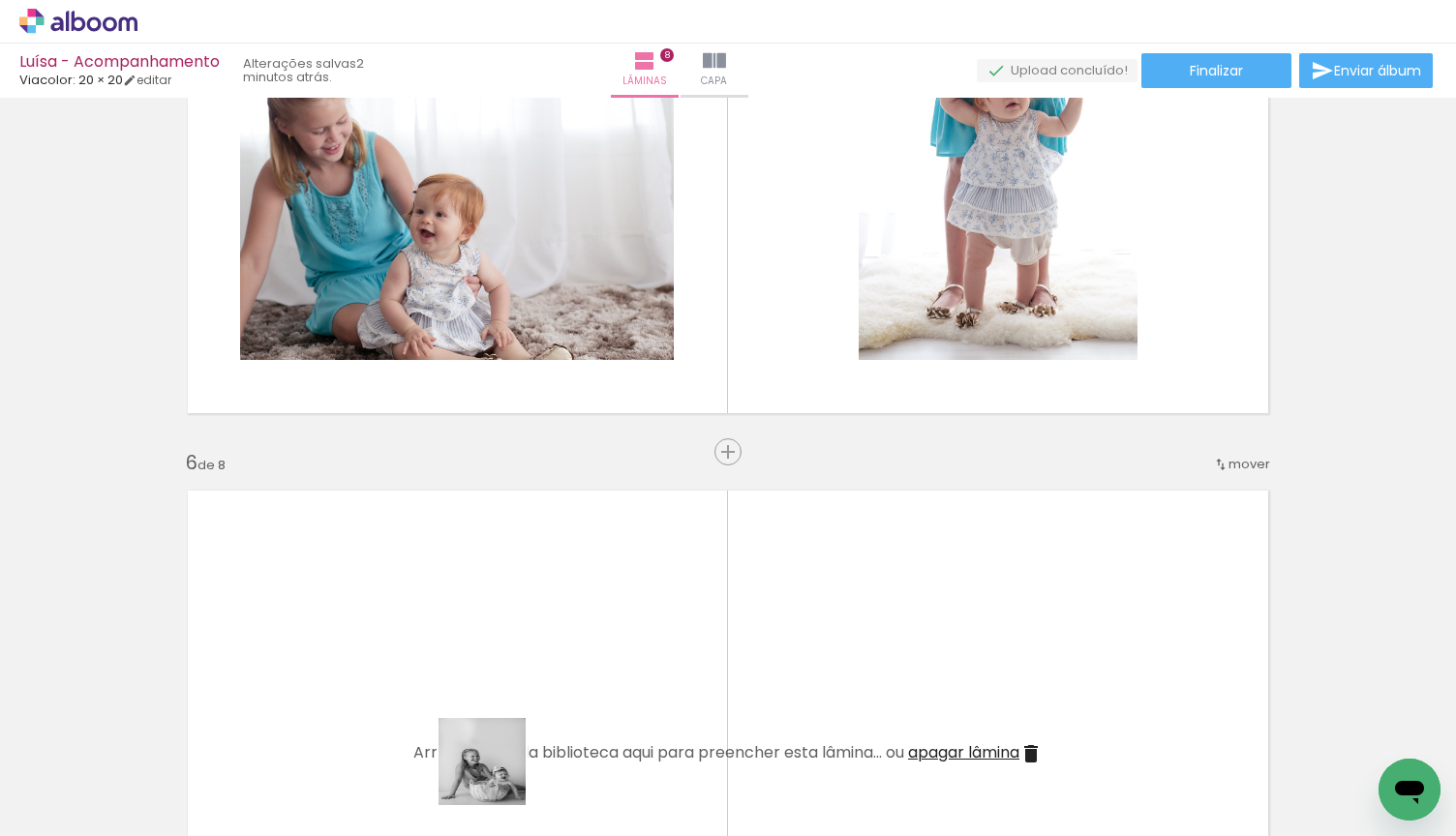
drag, startPoint x: 497, startPoint y: 776, endPoint x: 539, endPoint y: 639, distance: 143.9
click at [539, 639] on quentale-workspace at bounding box center [728, 418] width 1456 height 836
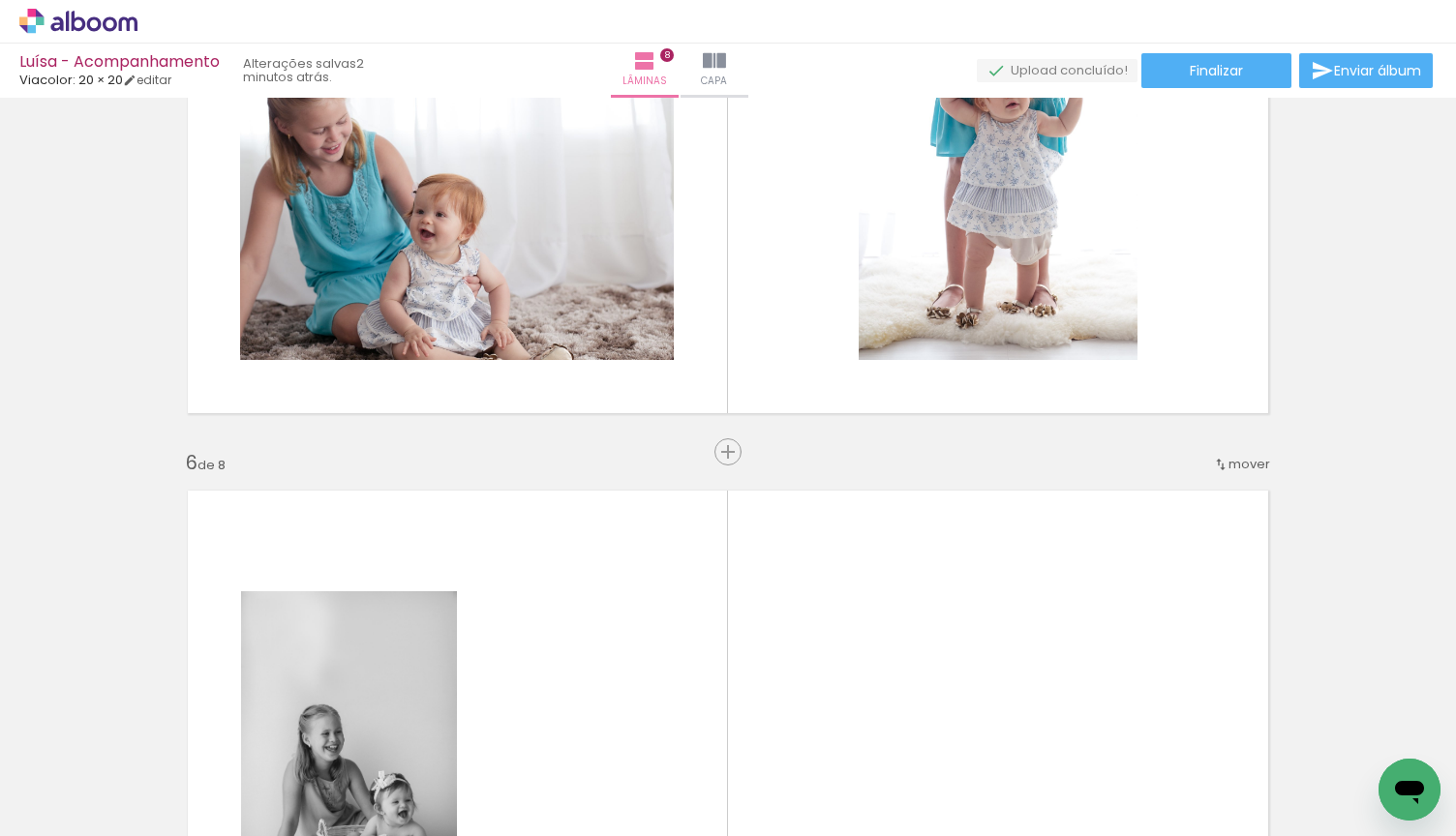
drag, startPoint x: 599, startPoint y: 769, endPoint x: 599, endPoint y: 686, distance: 82.3
click at [599, 686] on quentale-workspace at bounding box center [728, 418] width 1456 height 836
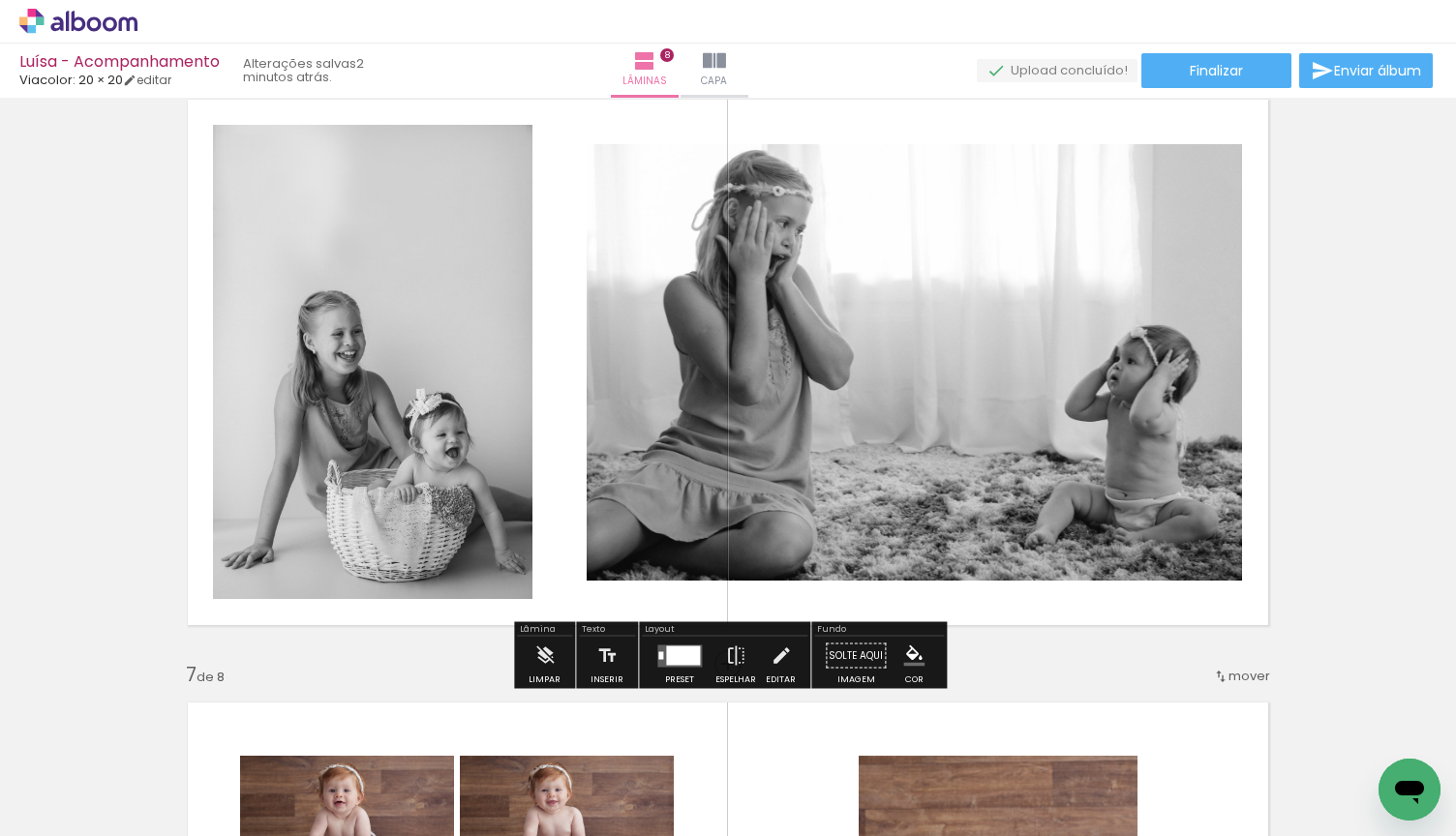
scroll to position [3108, 0]
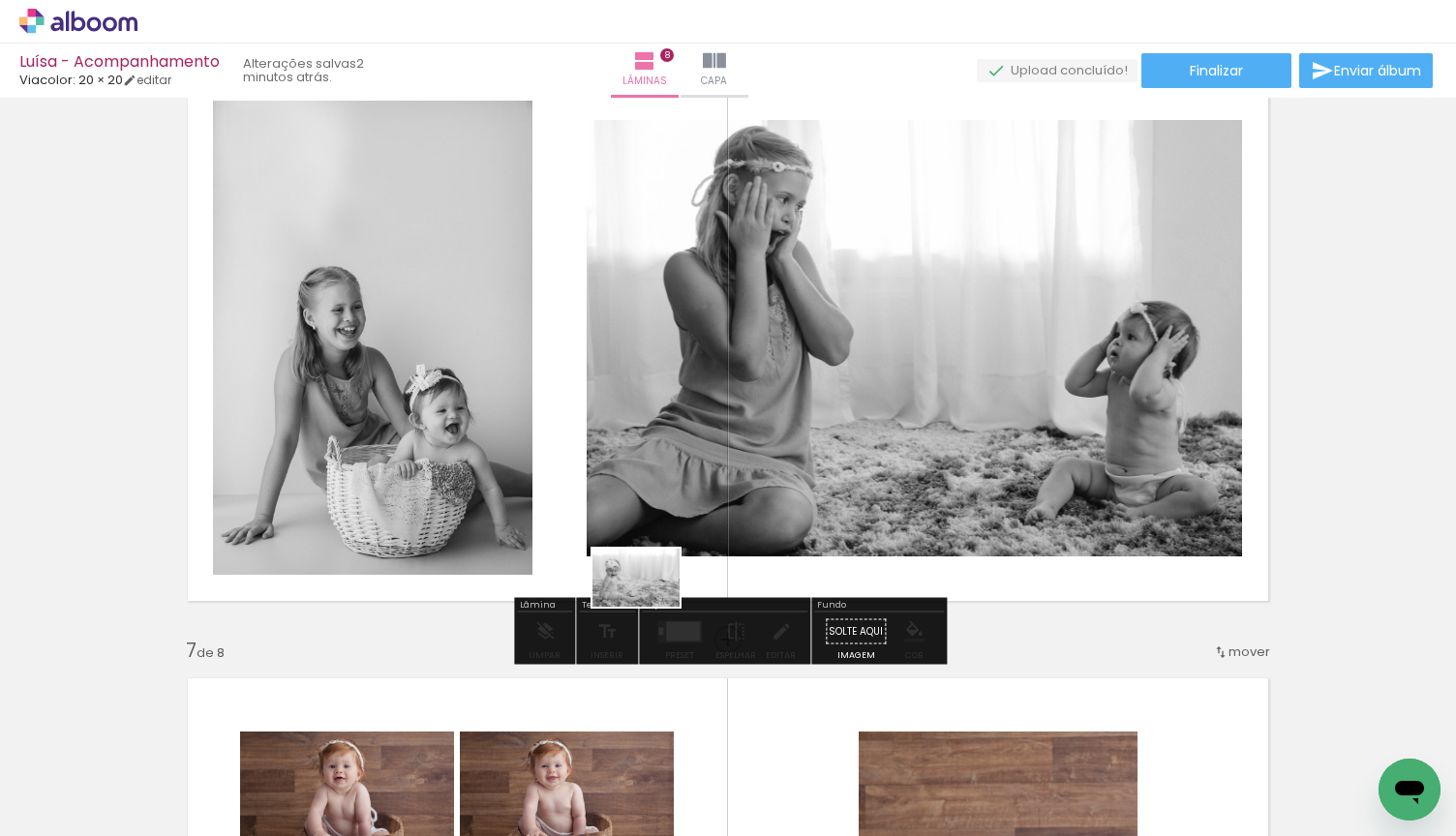
drag, startPoint x: 710, startPoint y: 774, endPoint x: 650, endPoint y: 607, distance: 177.9
click at [650, 607] on quentale-workspace at bounding box center [728, 418] width 1456 height 836
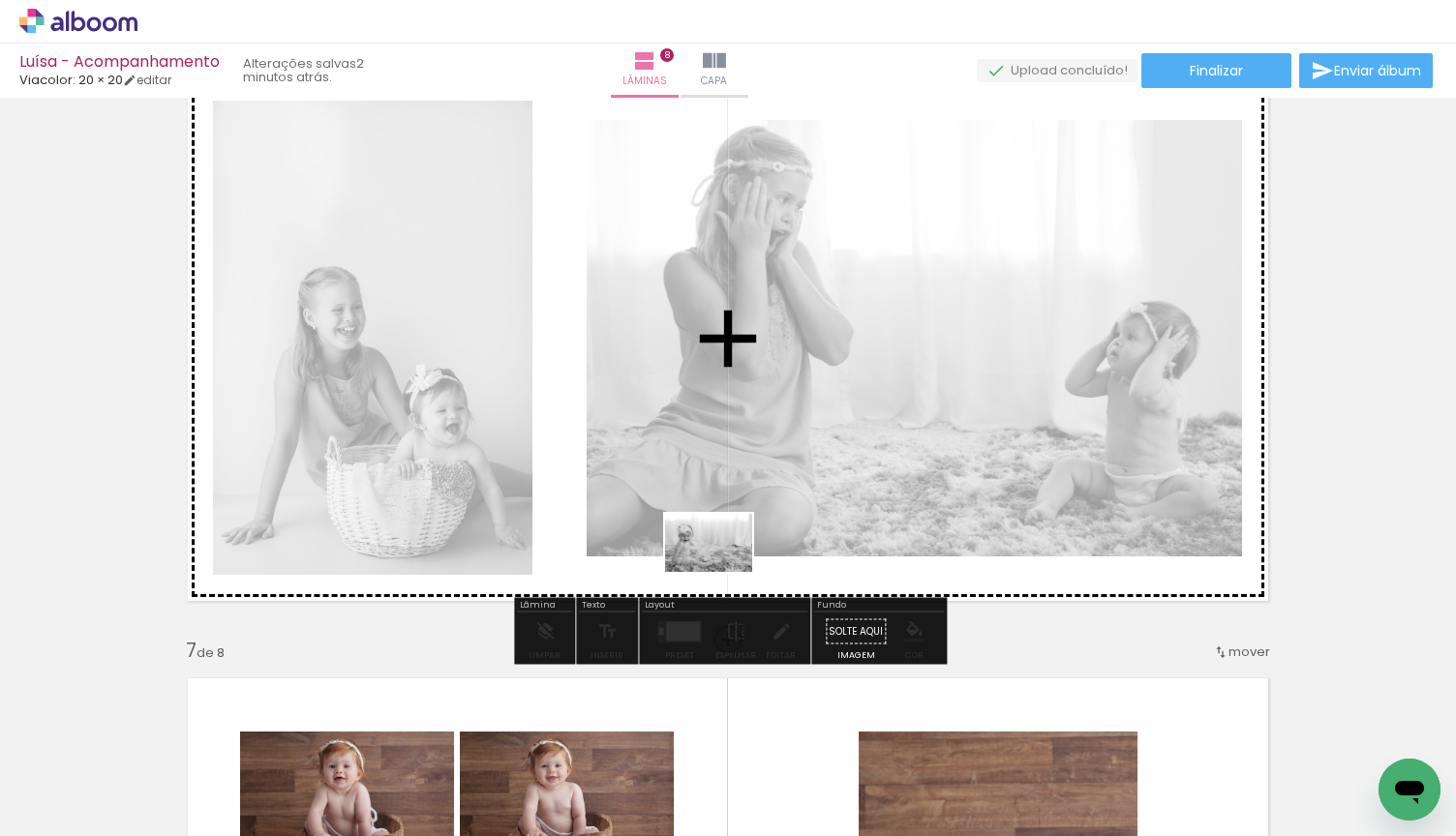
drag, startPoint x: 715, startPoint y: 710, endPoint x: 727, endPoint y: 558, distance: 153.4
click at [727, 558] on quentale-workspace at bounding box center [728, 418] width 1456 height 836
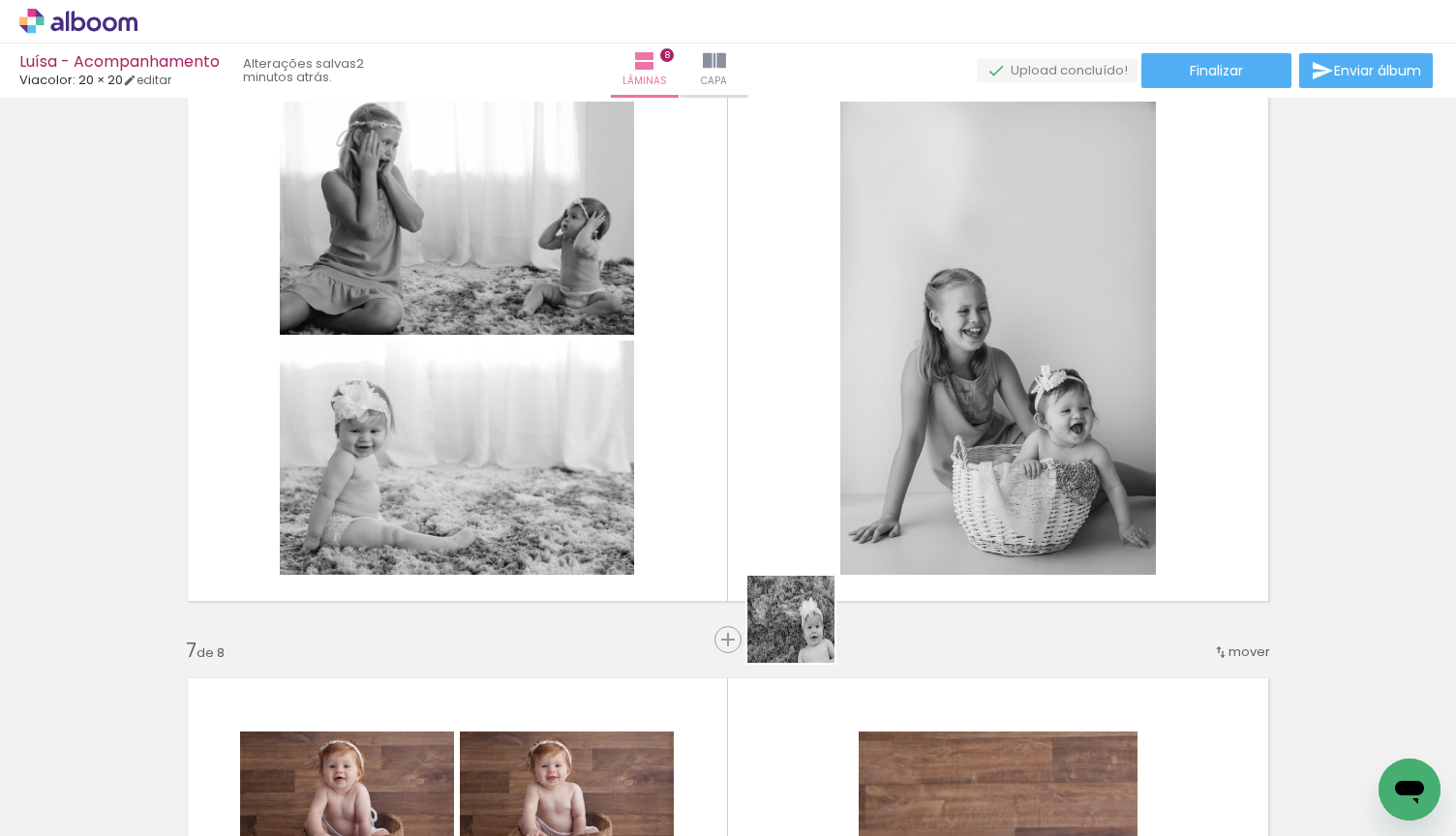
drag, startPoint x: 830, startPoint y: 769, endPoint x: 794, endPoint y: 536, distance: 236.0
click at [794, 536] on quentale-workspace at bounding box center [728, 418] width 1456 height 836
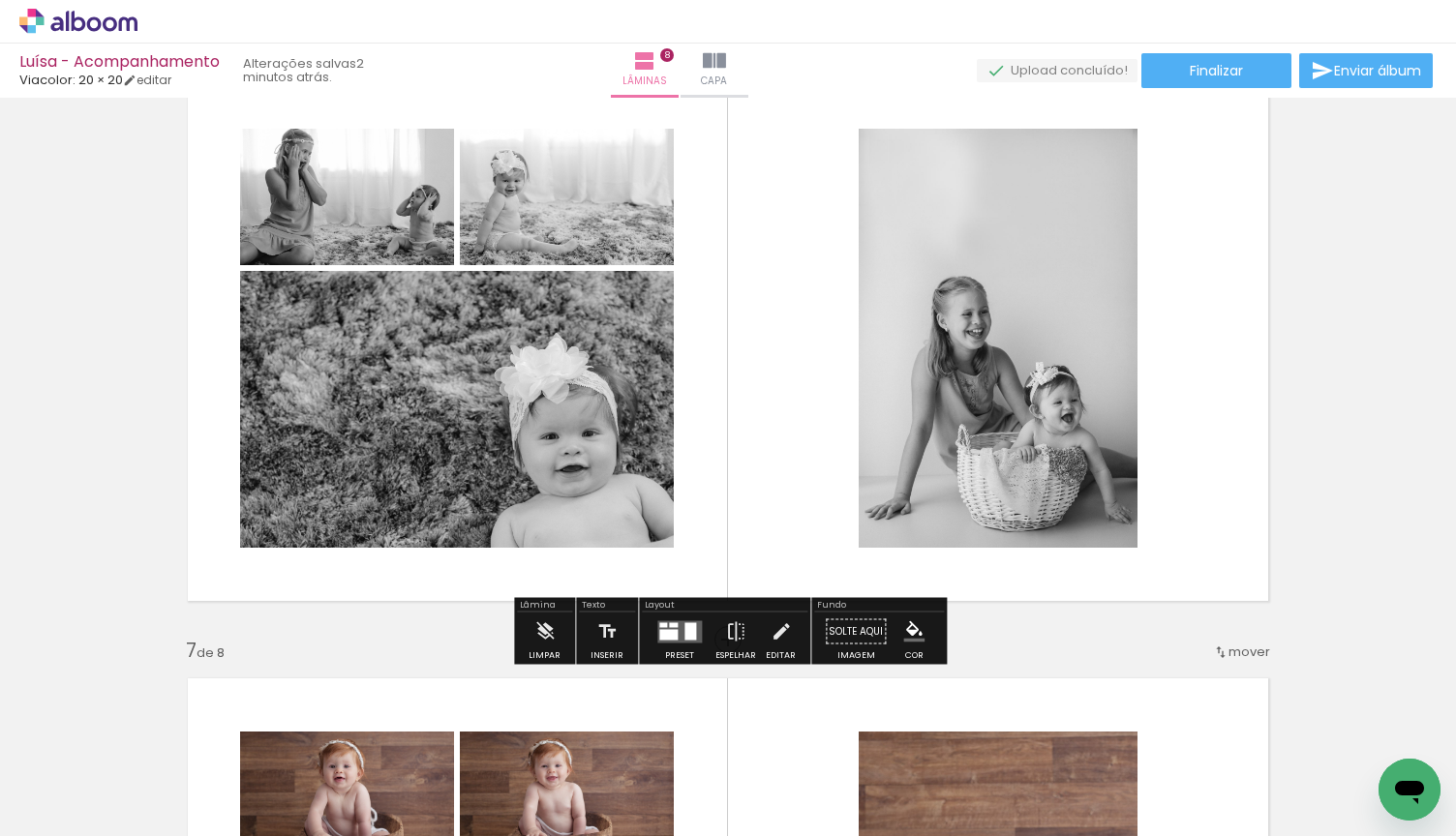
click at [678, 621] on quentale-layouter at bounding box center [679, 631] width 45 height 22
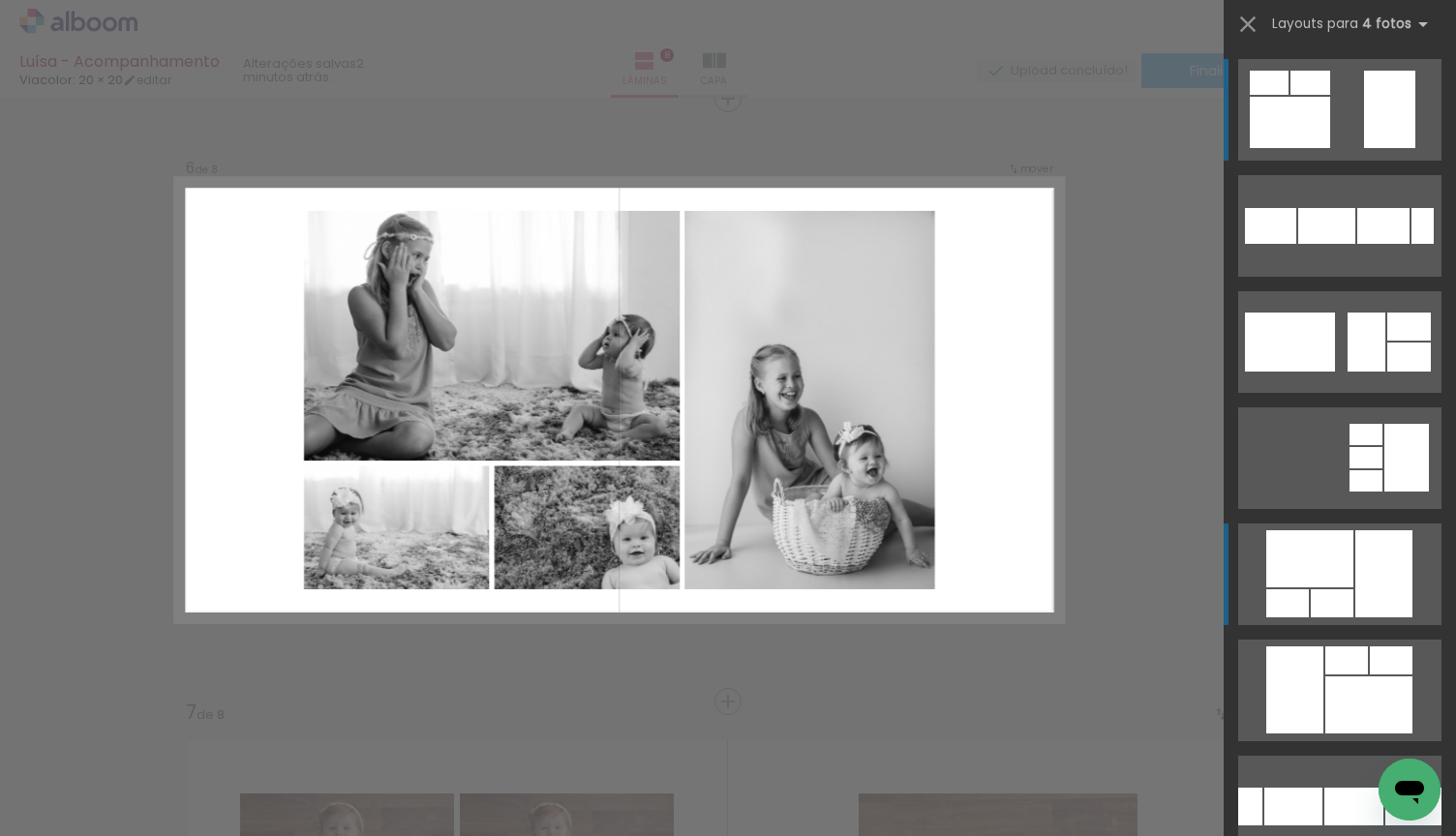
scroll to position [3039, 0]
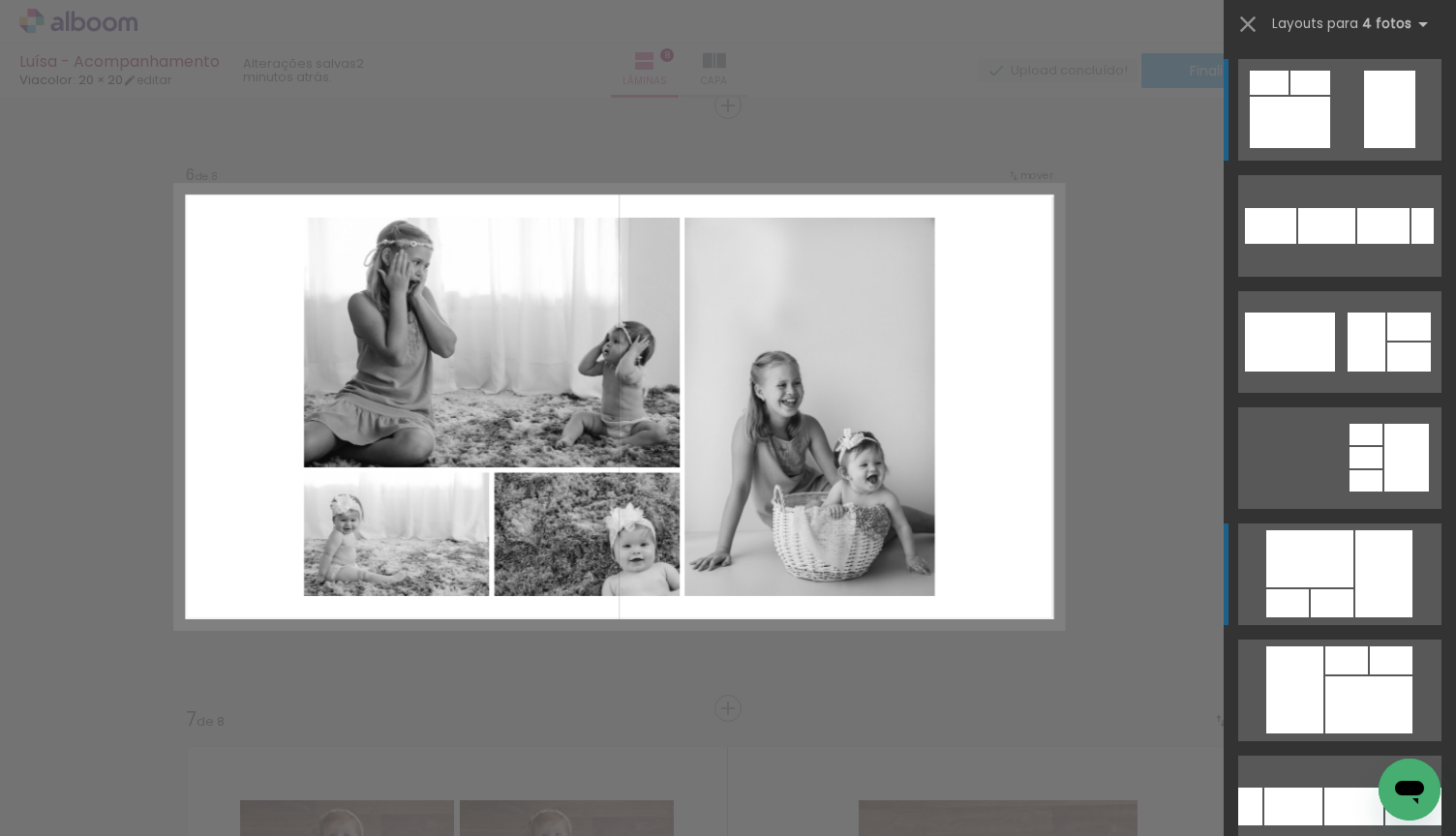
click at [1323, 591] on div at bounding box center [1332, 603] width 43 height 28
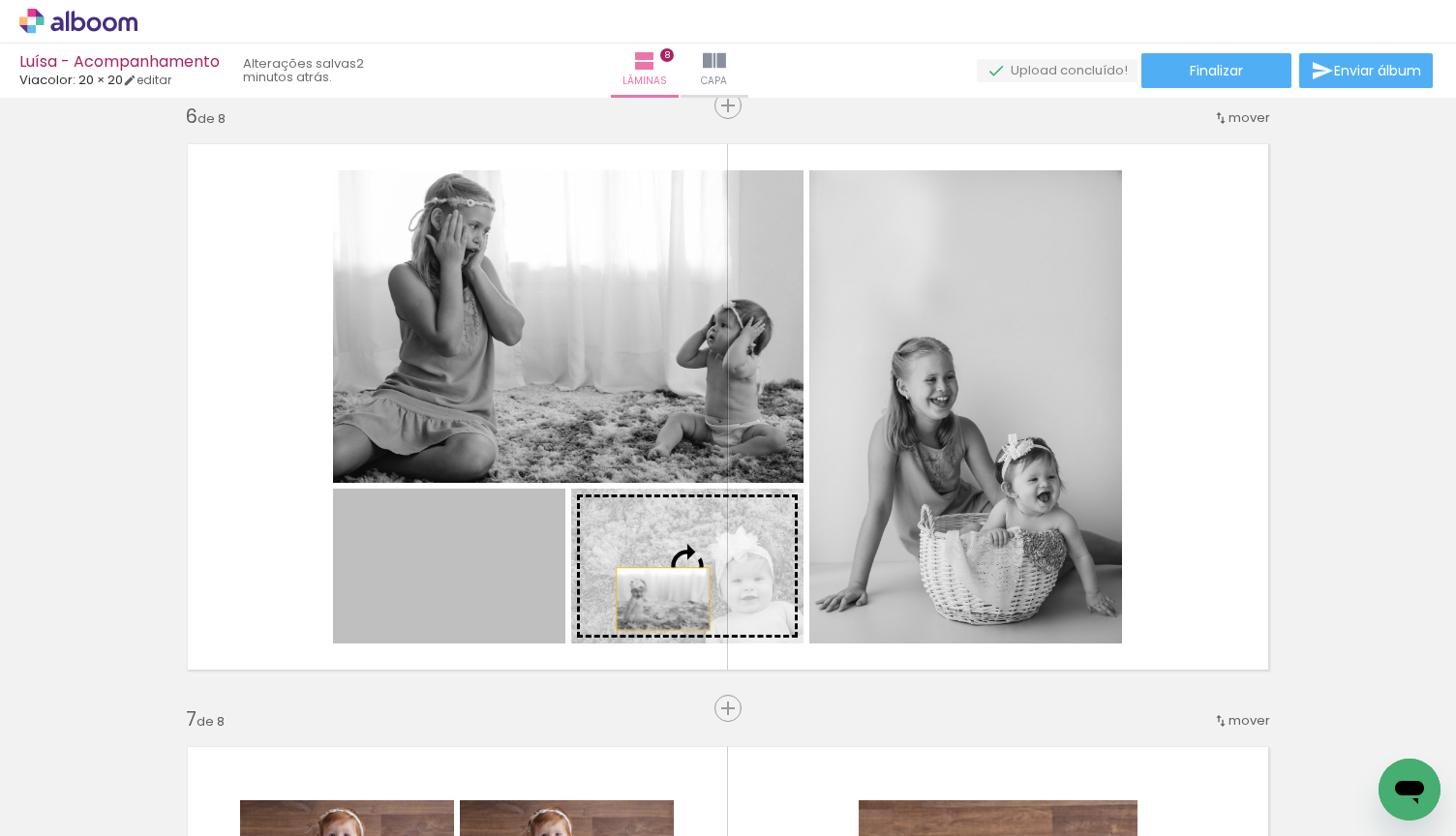
drag, startPoint x: 449, startPoint y: 599, endPoint x: 663, endPoint y: 599, distance: 213.9
click at [0, 0] on slot at bounding box center [0, 0] width 0 height 0
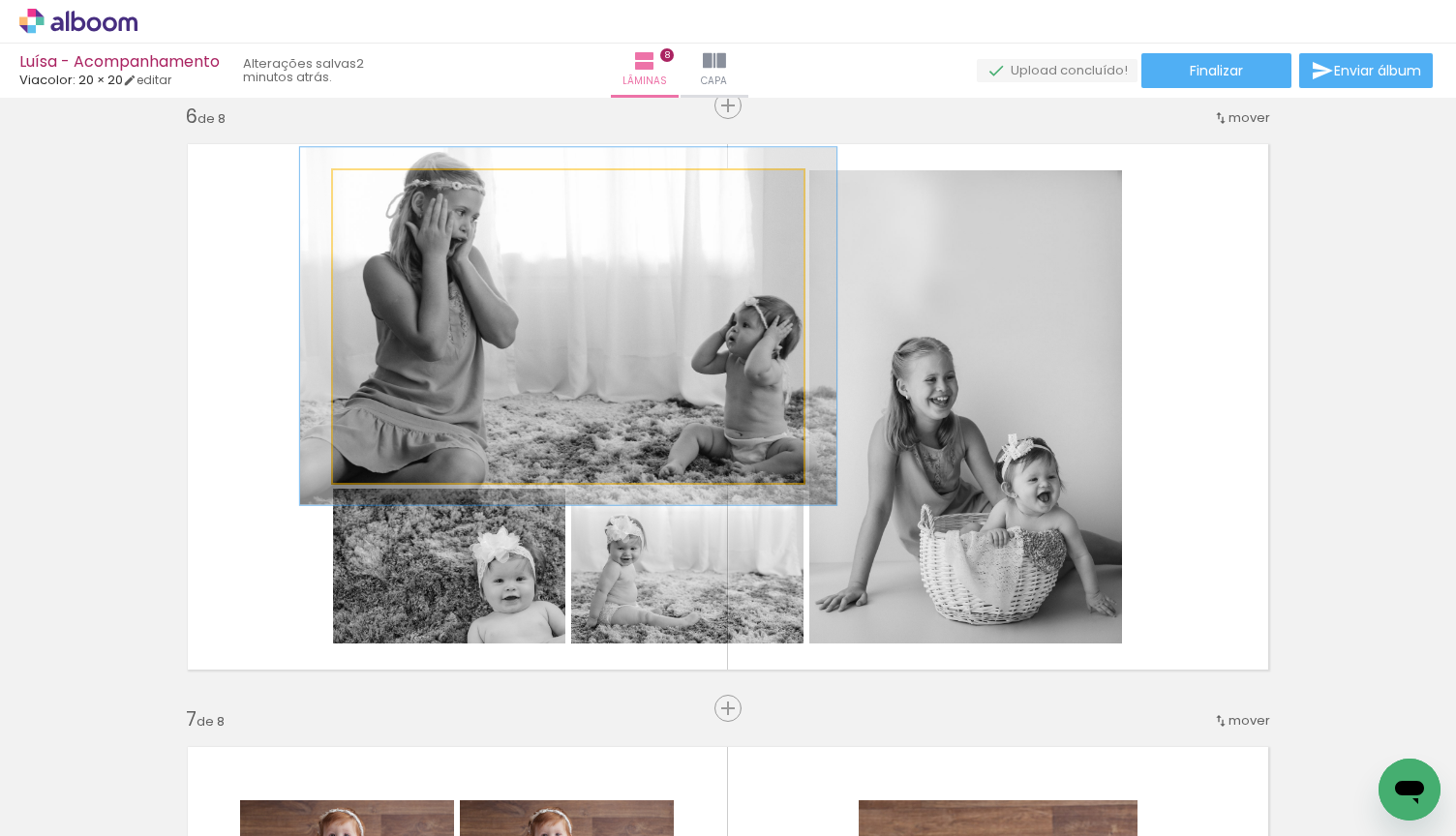
drag, startPoint x: 379, startPoint y: 191, endPoint x: 389, endPoint y: 193, distance: 9.9
type paper-slider "114"
click at [389, 193] on div at bounding box center [387, 190] width 17 height 17
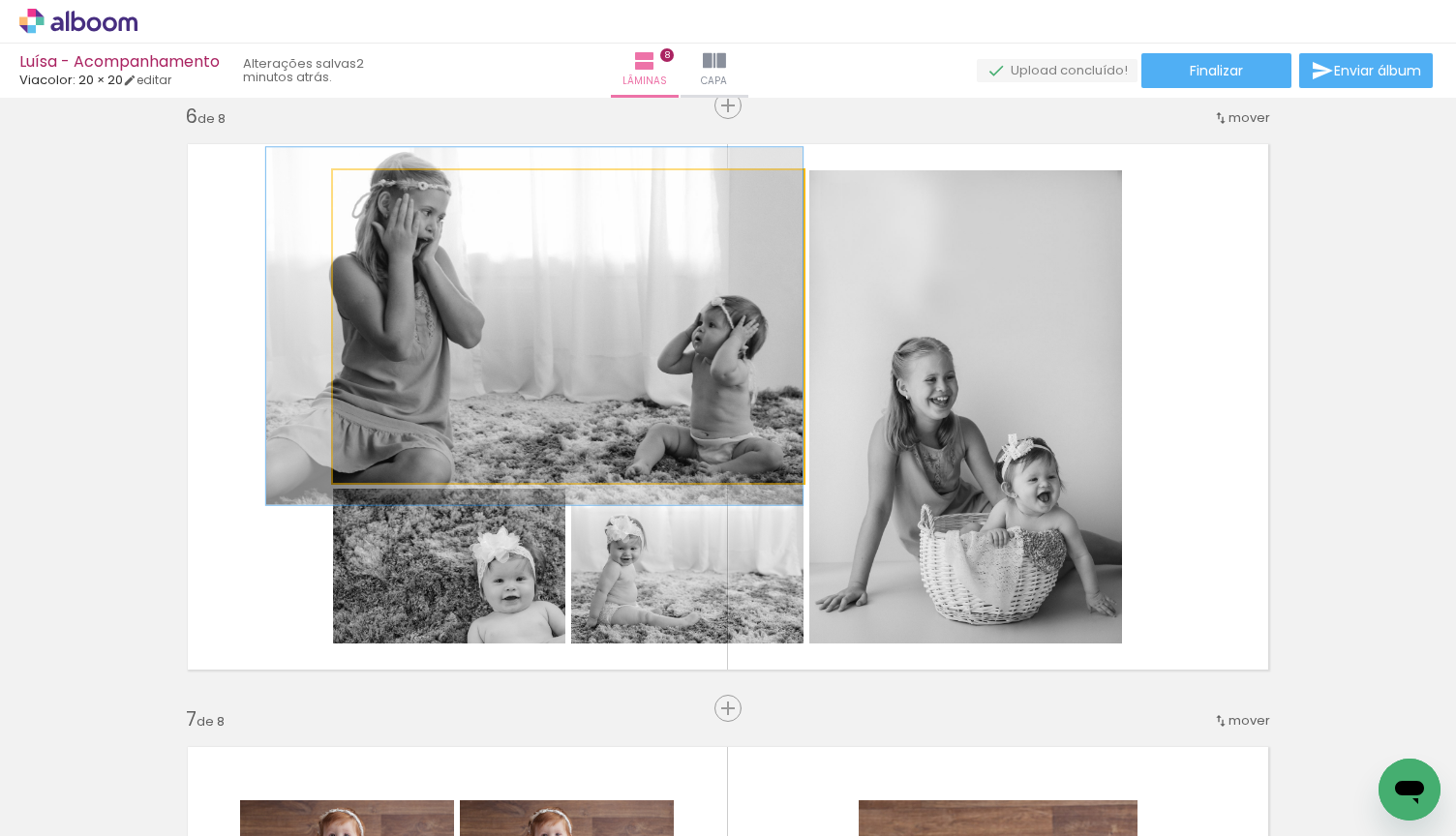
drag, startPoint x: 548, startPoint y: 287, endPoint x: 420, endPoint y: 287, distance: 127.8
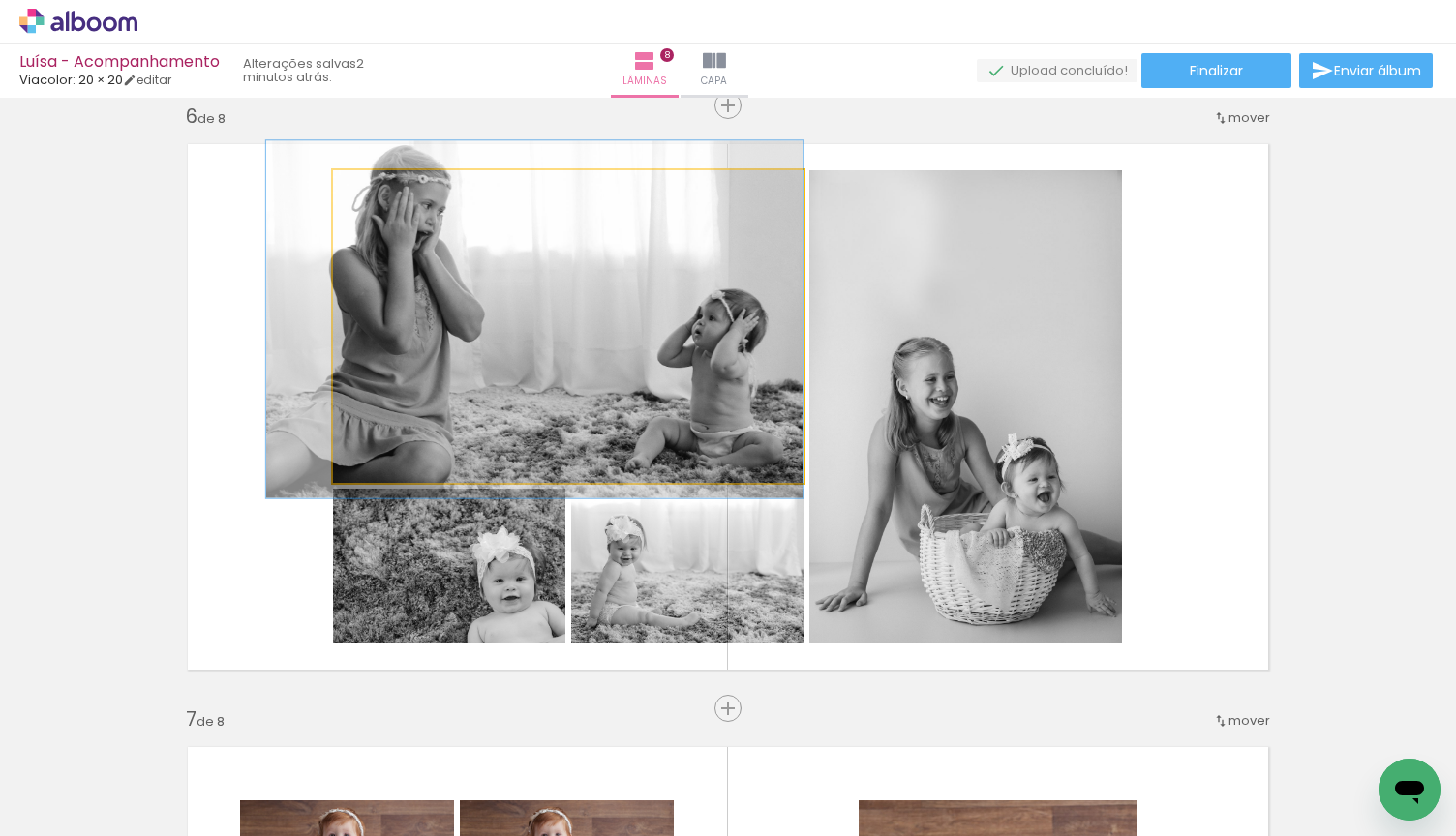
click at [581, 331] on quentale-photo at bounding box center [568, 326] width 470 height 313
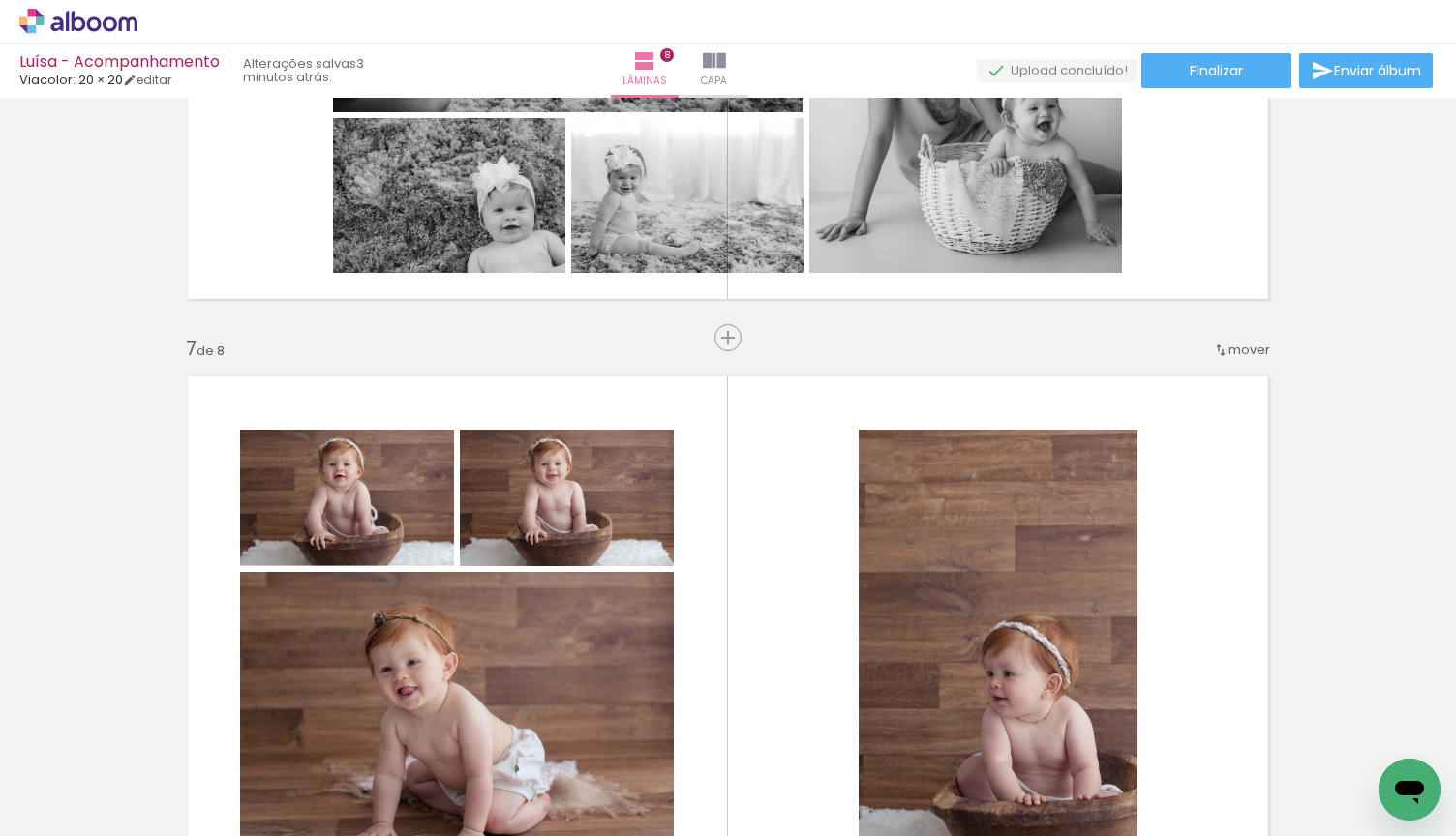
scroll to position [3397, 0]
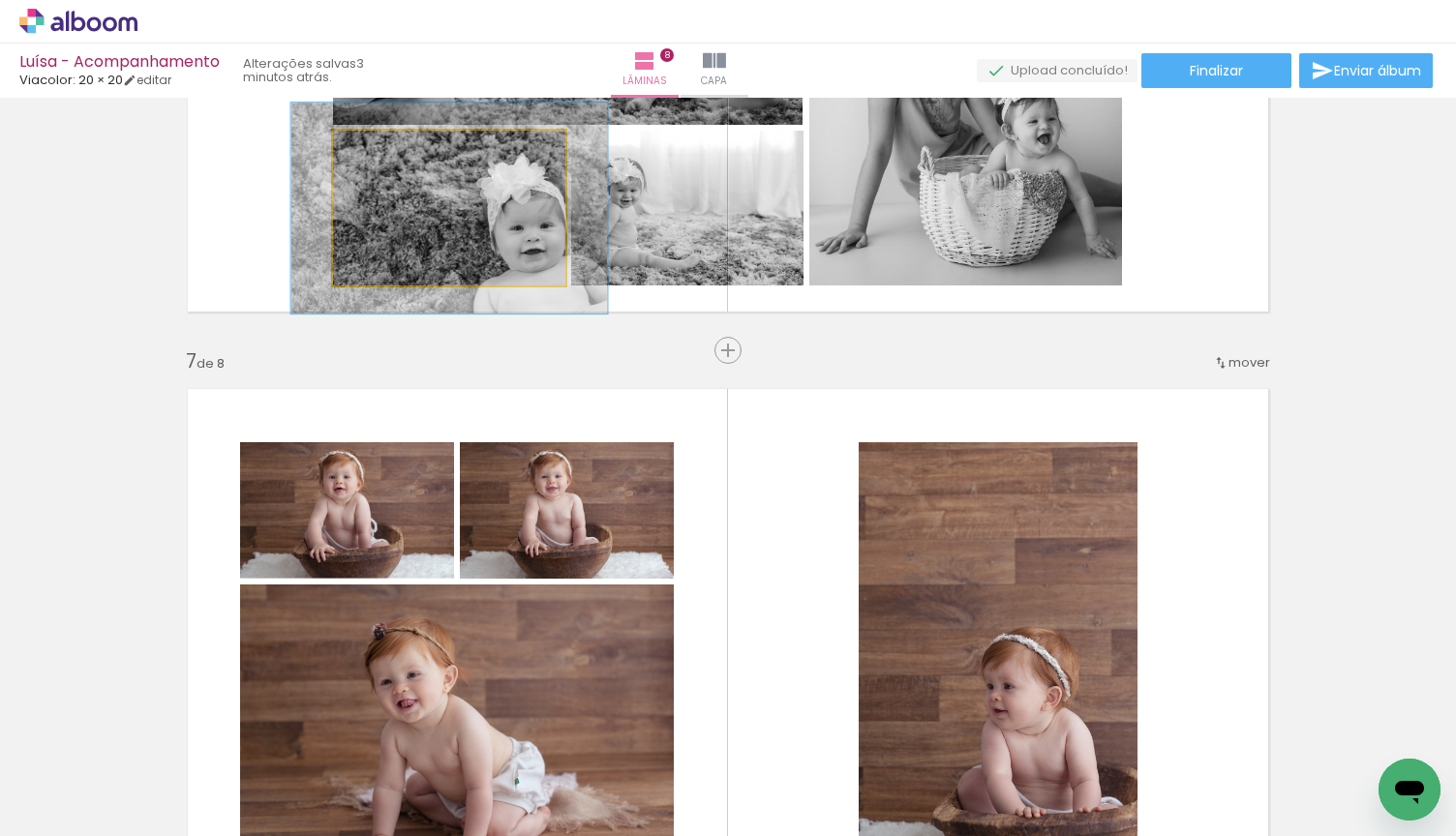
drag, startPoint x: 377, startPoint y: 156, endPoint x: 401, endPoint y: 160, distance: 24.5
type paper-slider "136"
click at [401, 160] on div at bounding box center [402, 151] width 31 height 31
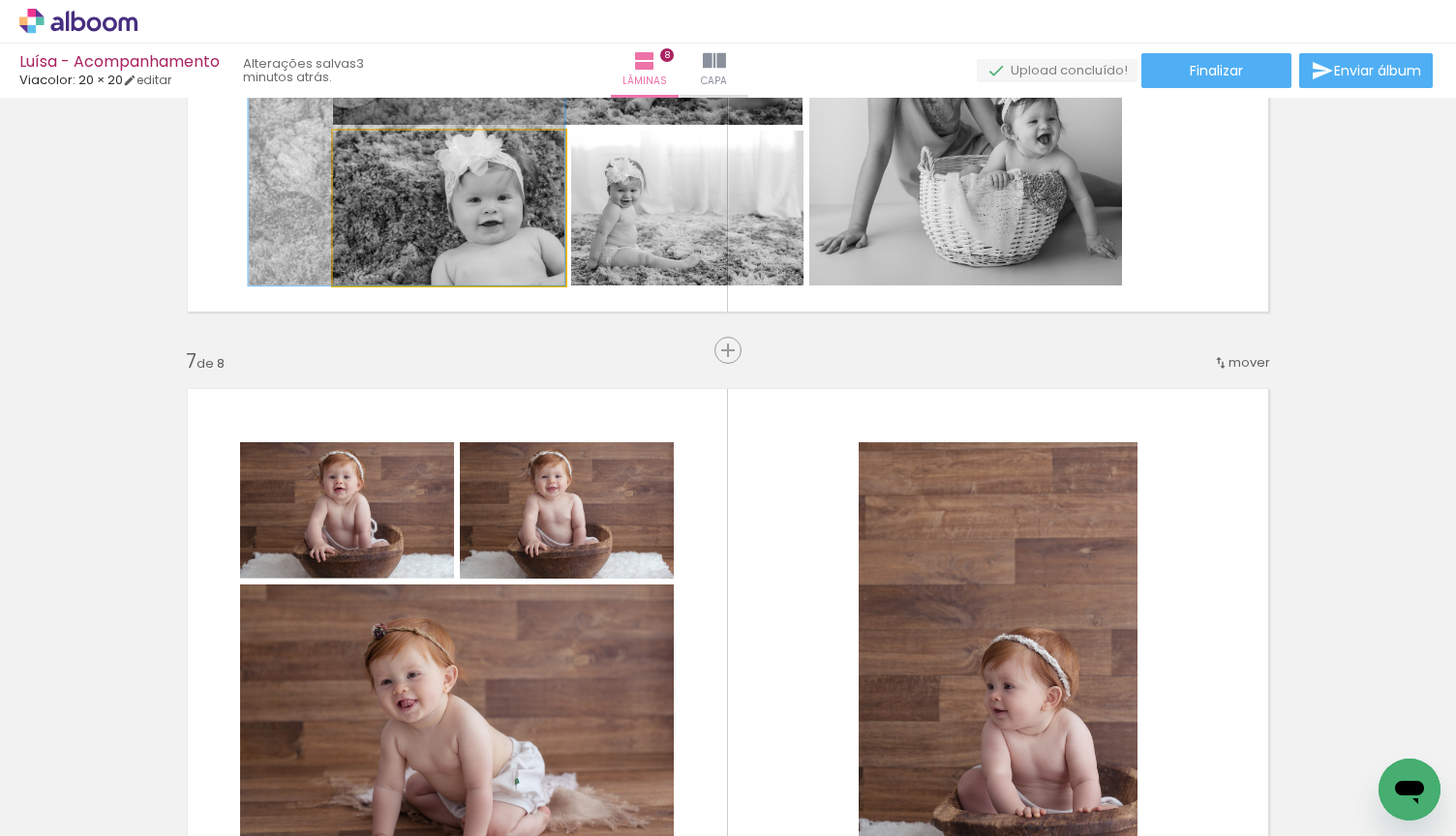
drag, startPoint x: 519, startPoint y: 215, endPoint x: 429, endPoint y: 184, distance: 95.2
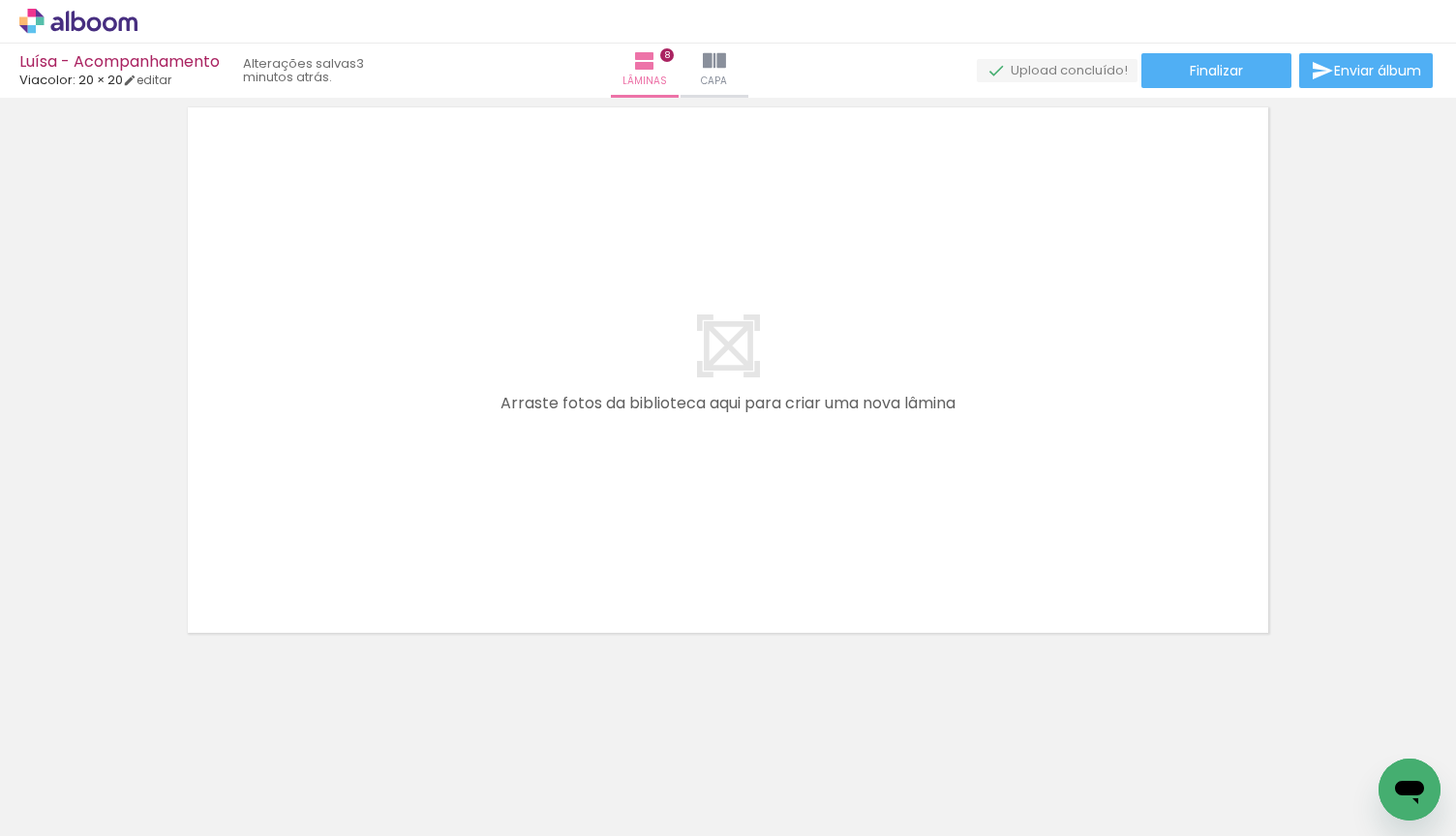
scroll to position [0, 2111]
drag, startPoint x: 606, startPoint y: 771, endPoint x: 632, endPoint y: 600, distance: 173.3
click at [632, 600] on quentale-workspace at bounding box center [728, 418] width 1456 height 836
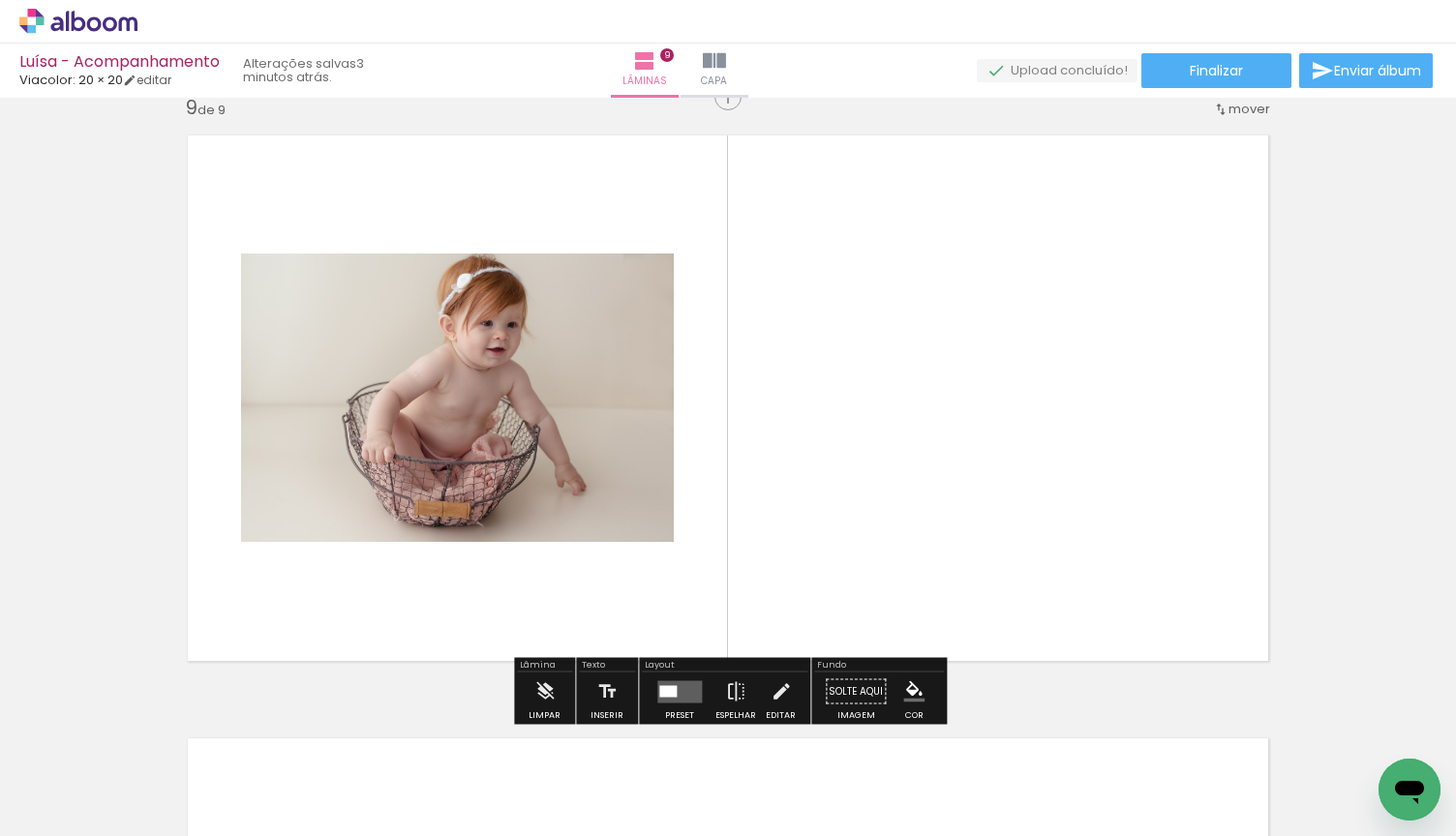
scroll to position [4848, 0]
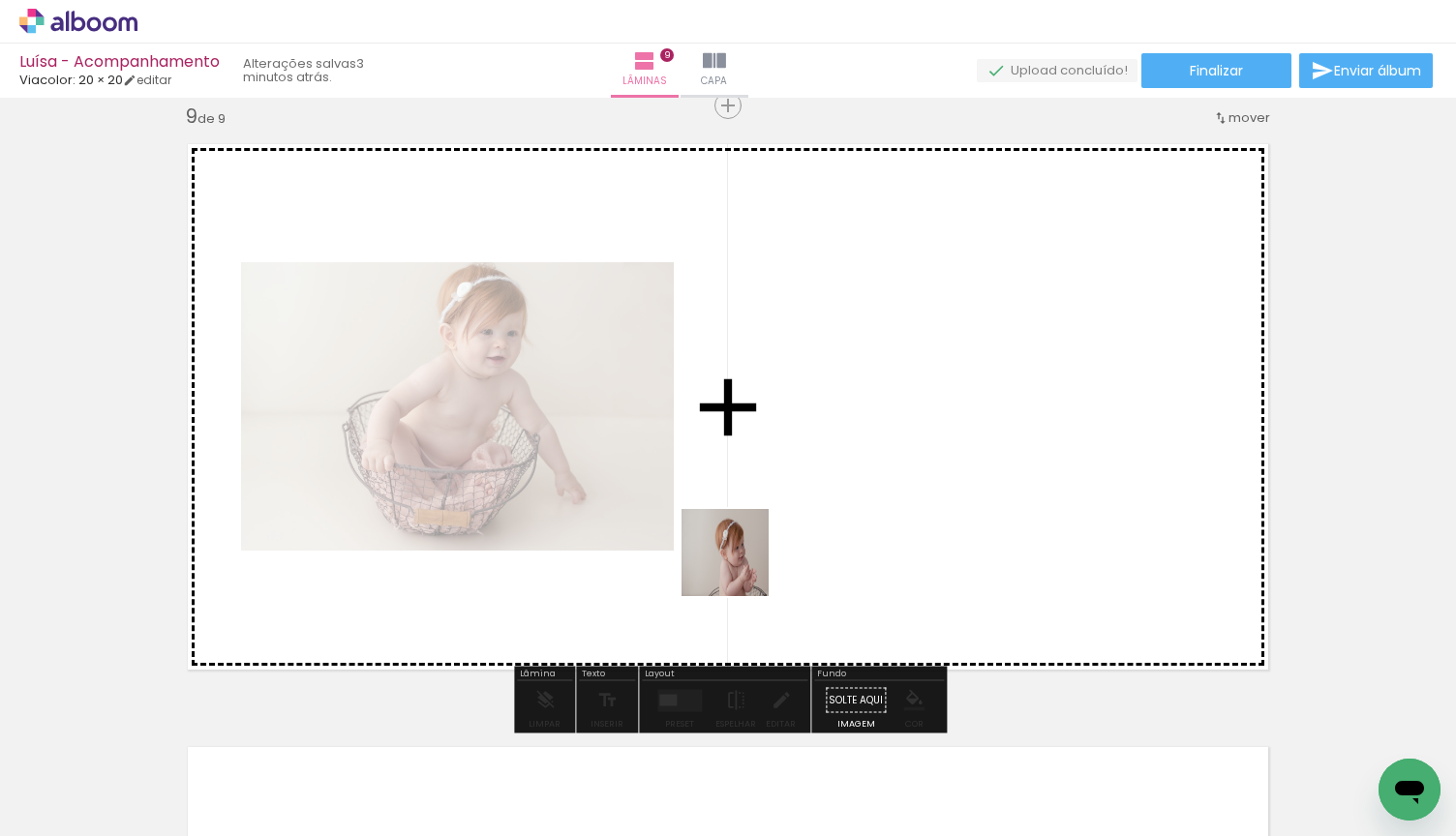
drag, startPoint x: 708, startPoint y: 767, endPoint x: 747, endPoint y: 562, distance: 208.1
click at [747, 562] on quentale-workspace at bounding box center [728, 418] width 1456 height 836
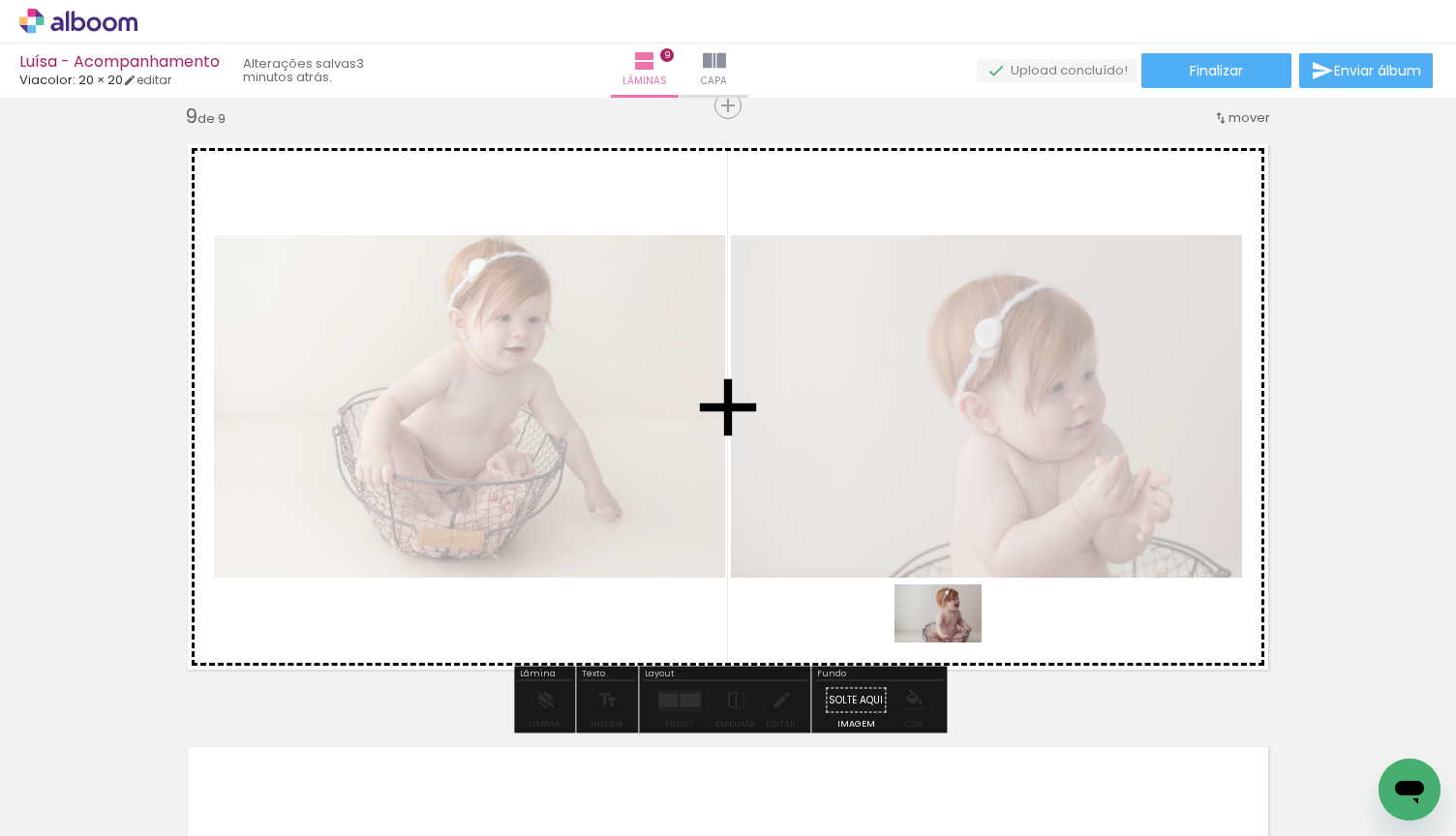
drag, startPoint x: 924, startPoint y: 768, endPoint x: 952, endPoint y: 639, distance: 131.8
click at [954, 639] on quentale-workspace at bounding box center [728, 418] width 1456 height 836
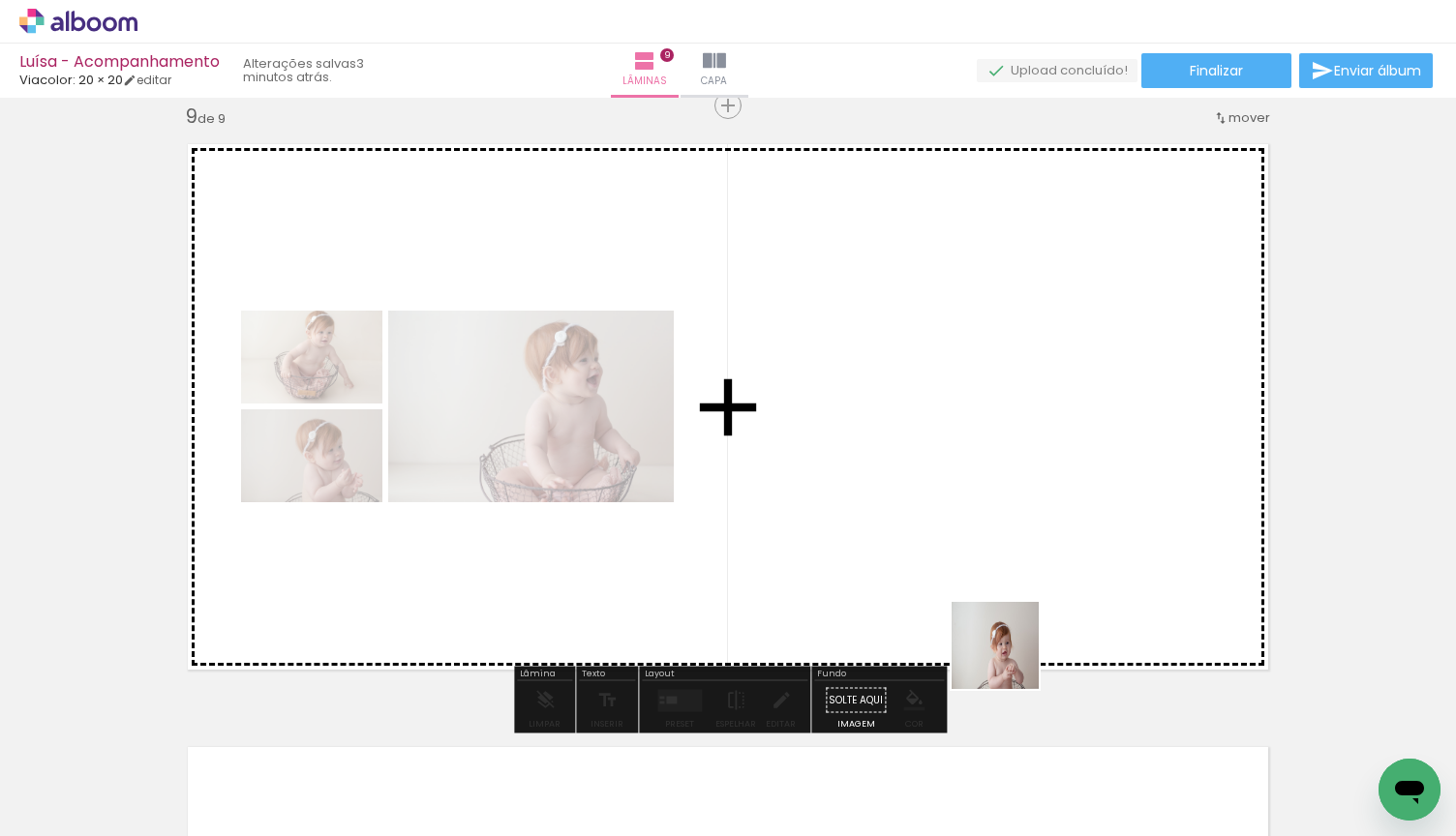
drag, startPoint x: 1029, startPoint y: 763, endPoint x: 1008, endPoint y: 655, distance: 109.5
click at [1008, 655] on quentale-workspace at bounding box center [728, 418] width 1456 height 836
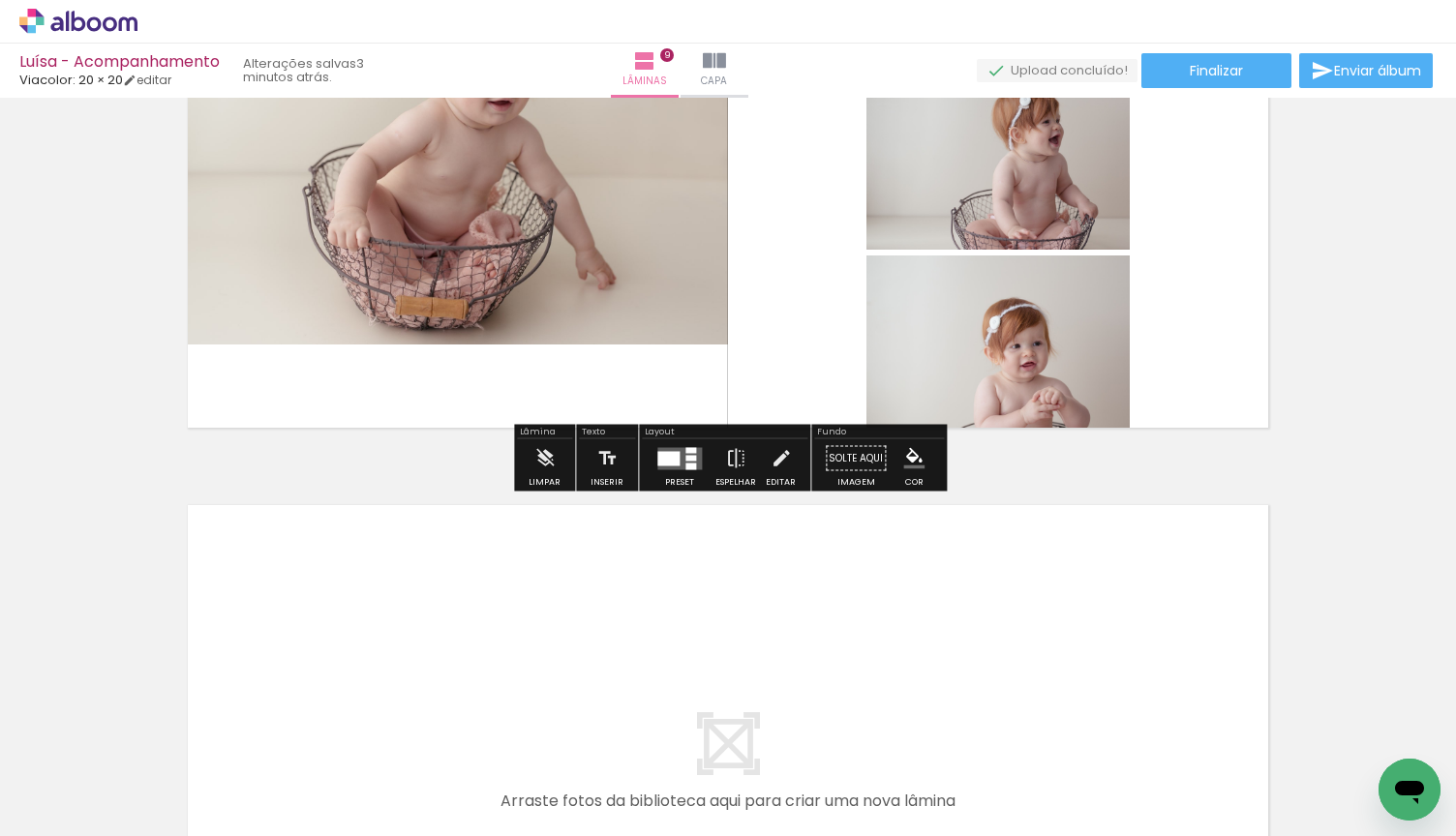
scroll to position [5225, 0]
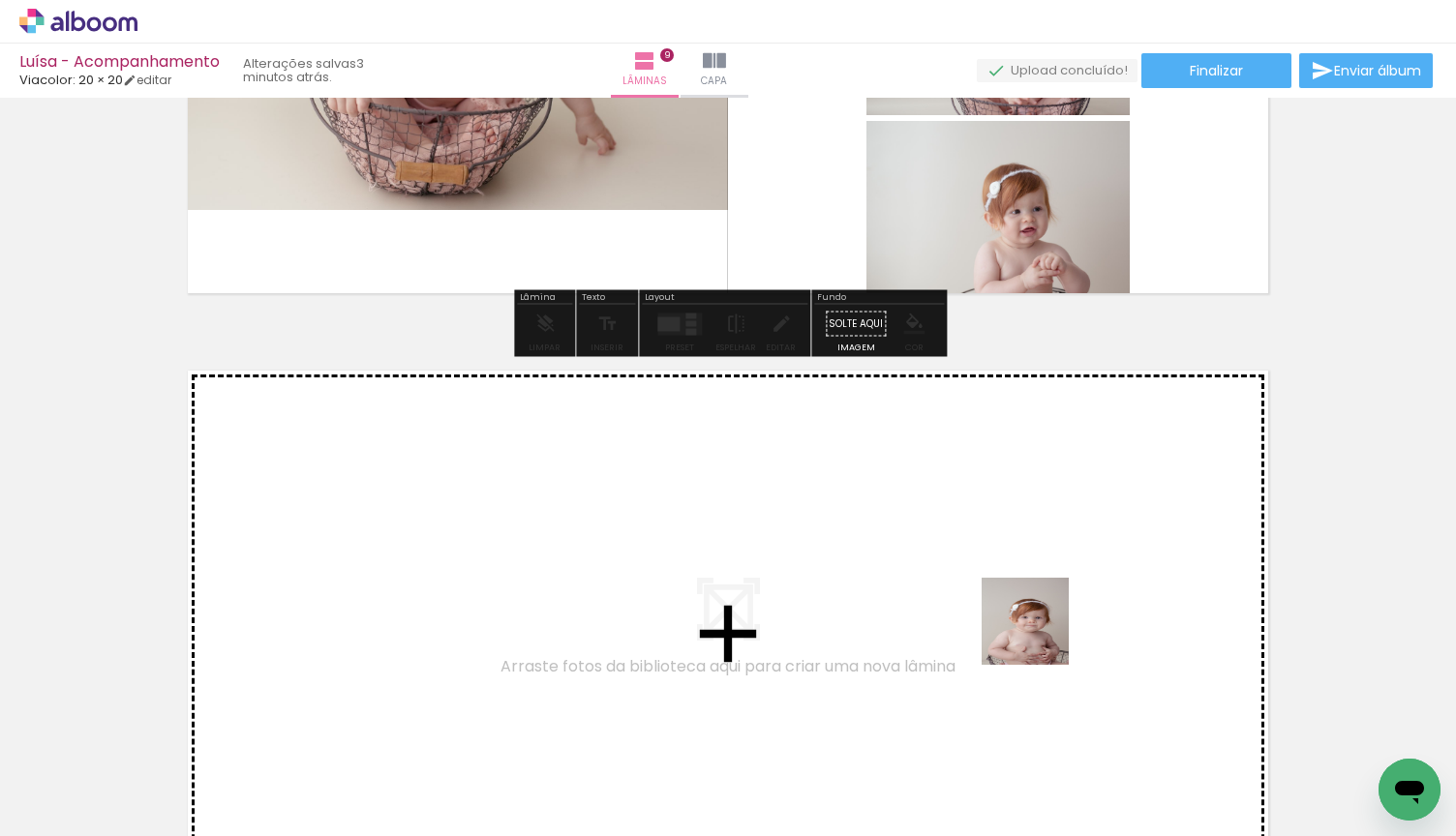
drag, startPoint x: 1124, startPoint y: 775, endPoint x: 1038, endPoint y: 631, distance: 168.0
click at [1038, 631] on quentale-workspace at bounding box center [728, 418] width 1456 height 836
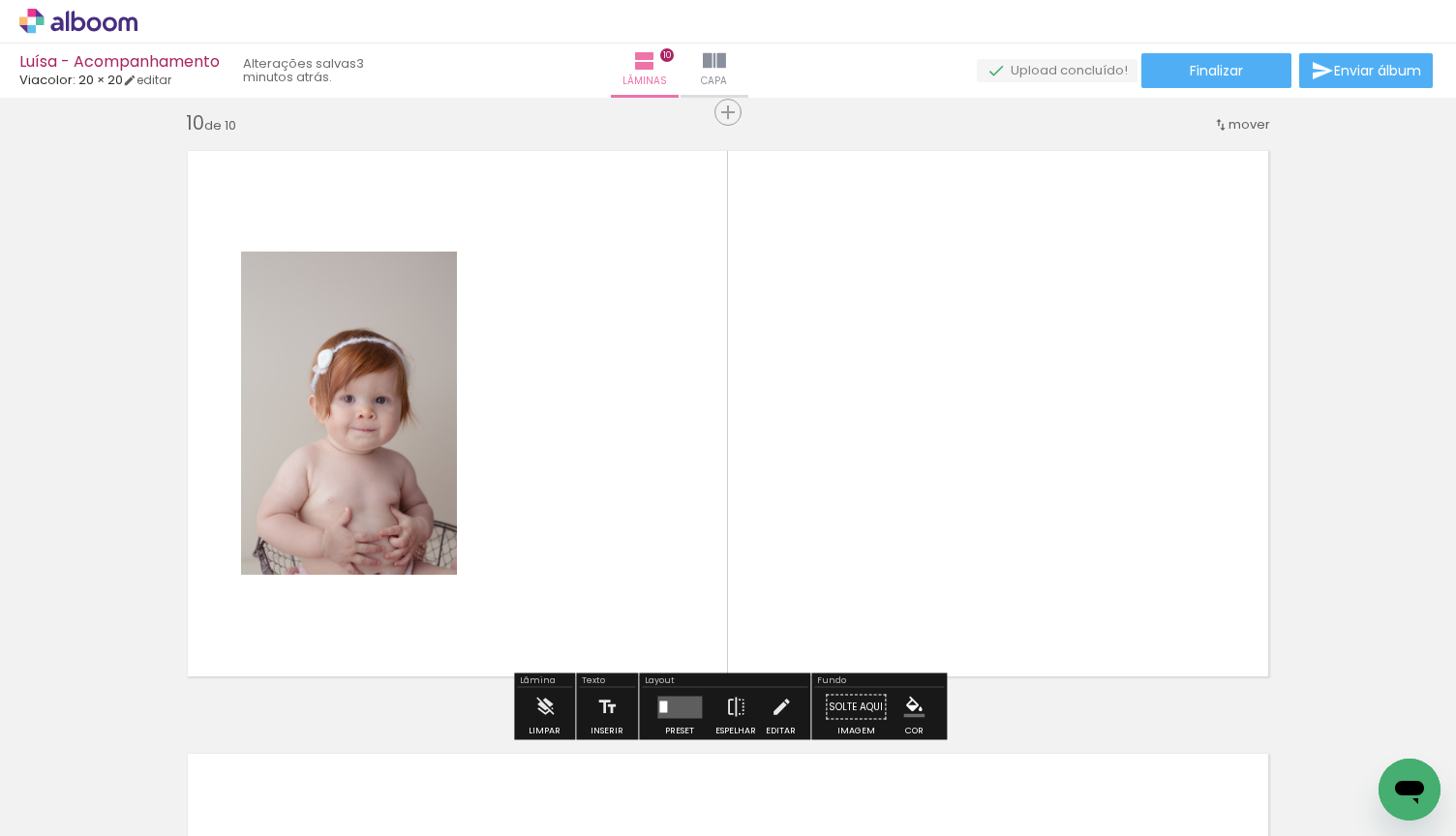
scroll to position [5451, 0]
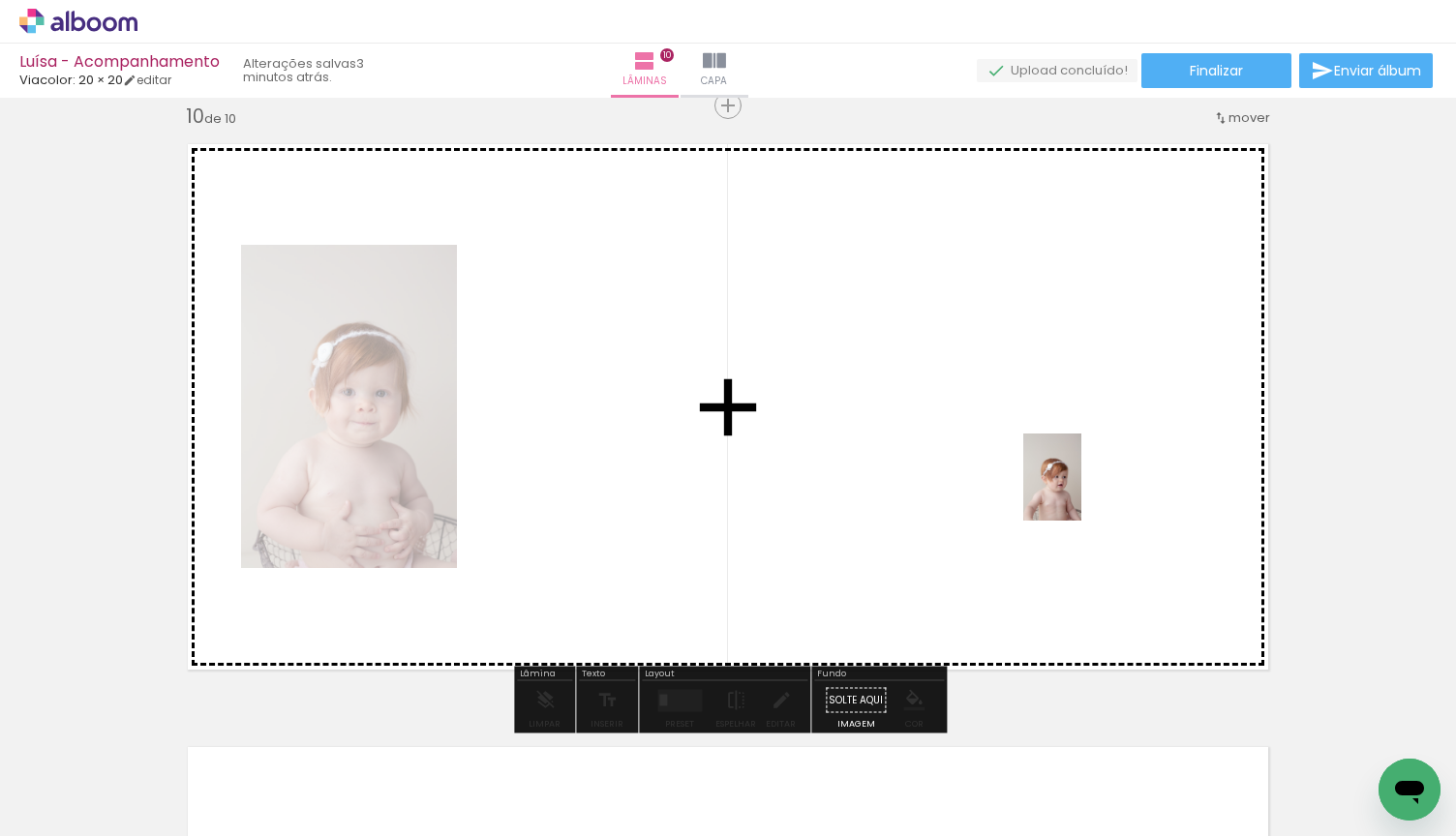
drag, startPoint x: 1251, startPoint y: 781, endPoint x: 1080, endPoint y: 491, distance: 336.7
click at [1080, 491] on quentale-workspace at bounding box center [728, 418] width 1456 height 836
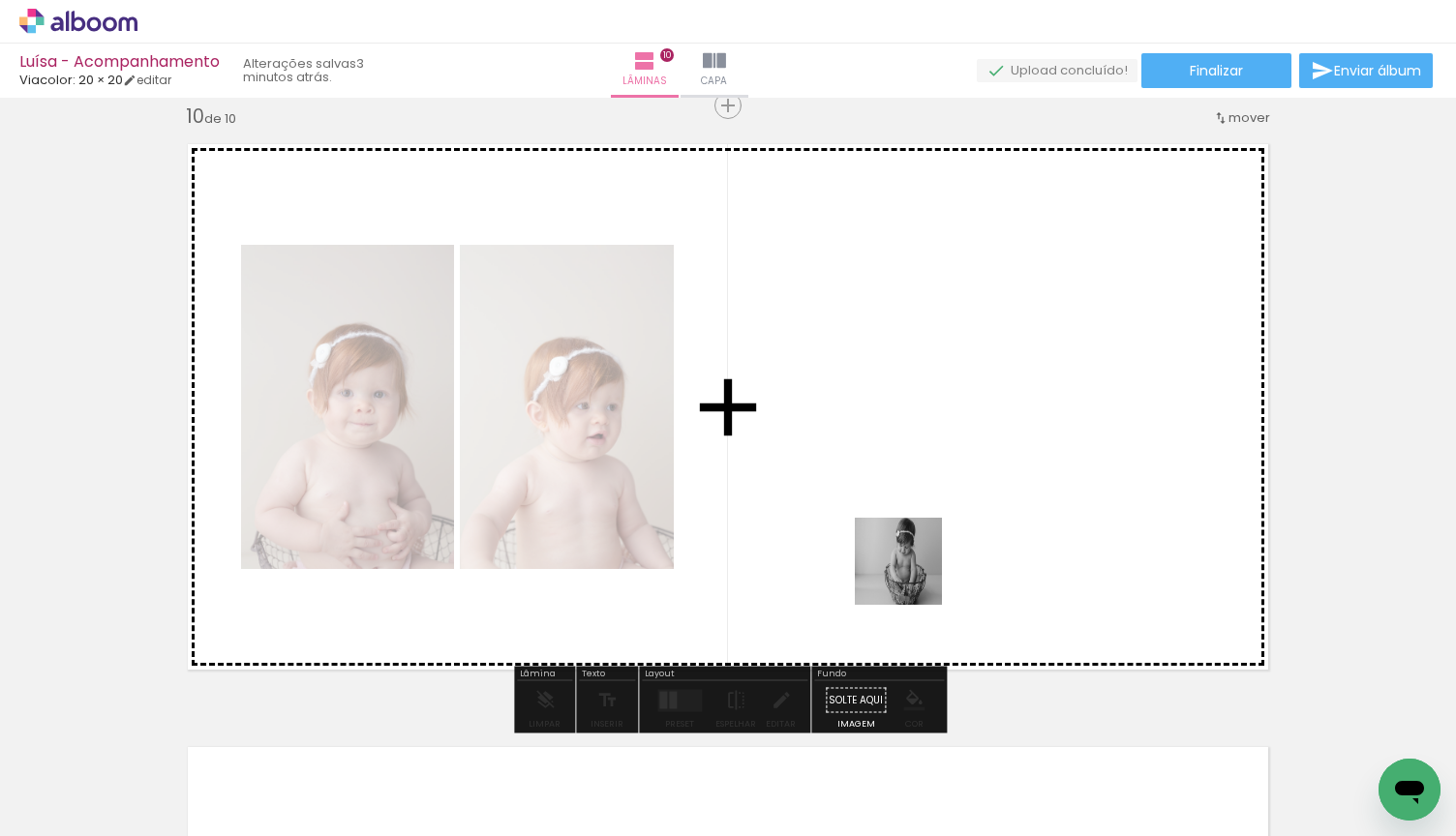
drag, startPoint x: 820, startPoint y: 772, endPoint x: 913, endPoint y: 576, distance: 217.4
click at [913, 576] on quentale-workspace at bounding box center [728, 418] width 1456 height 836
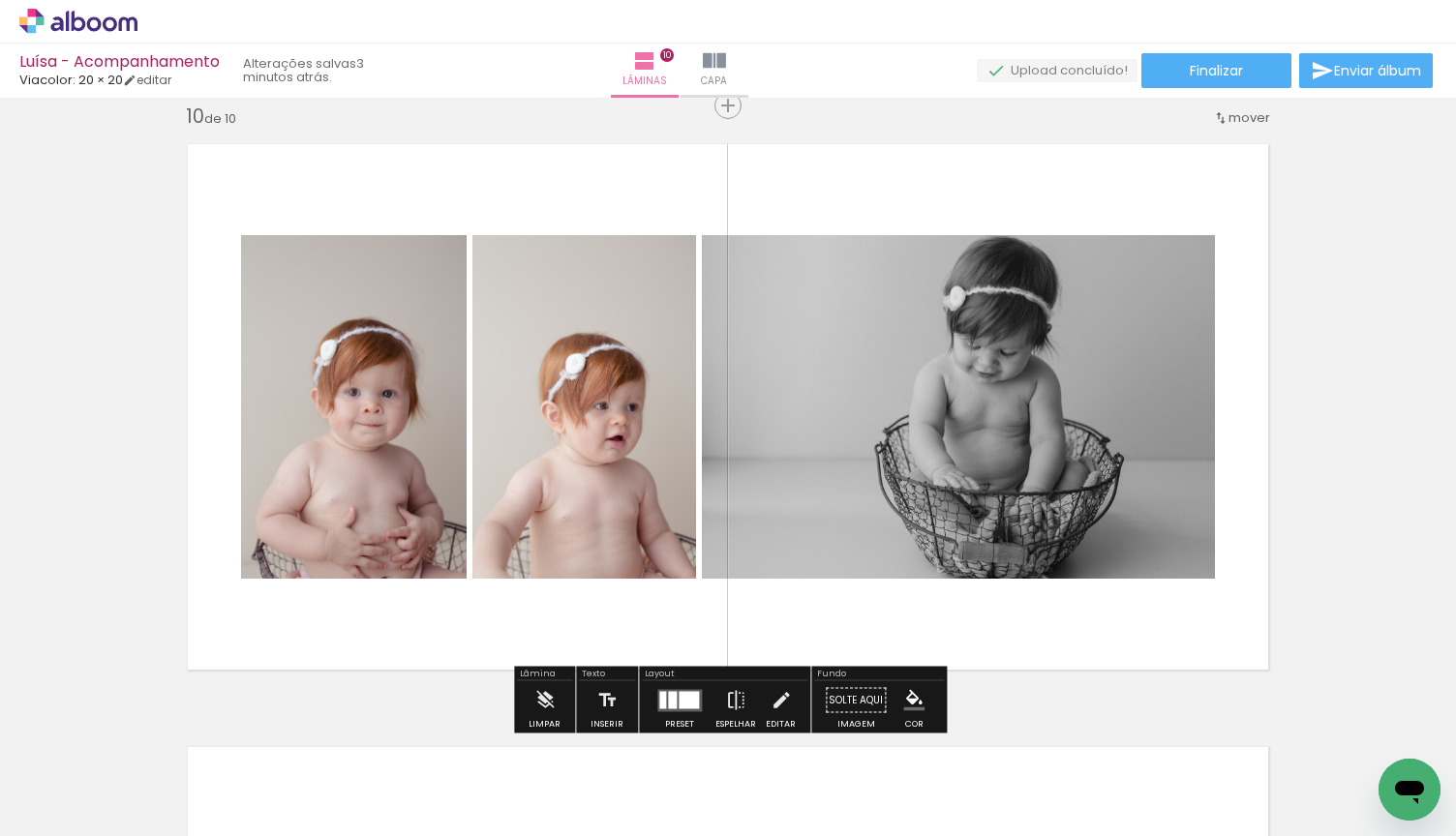
click at [680, 698] on div at bounding box center [689, 699] width 20 height 17
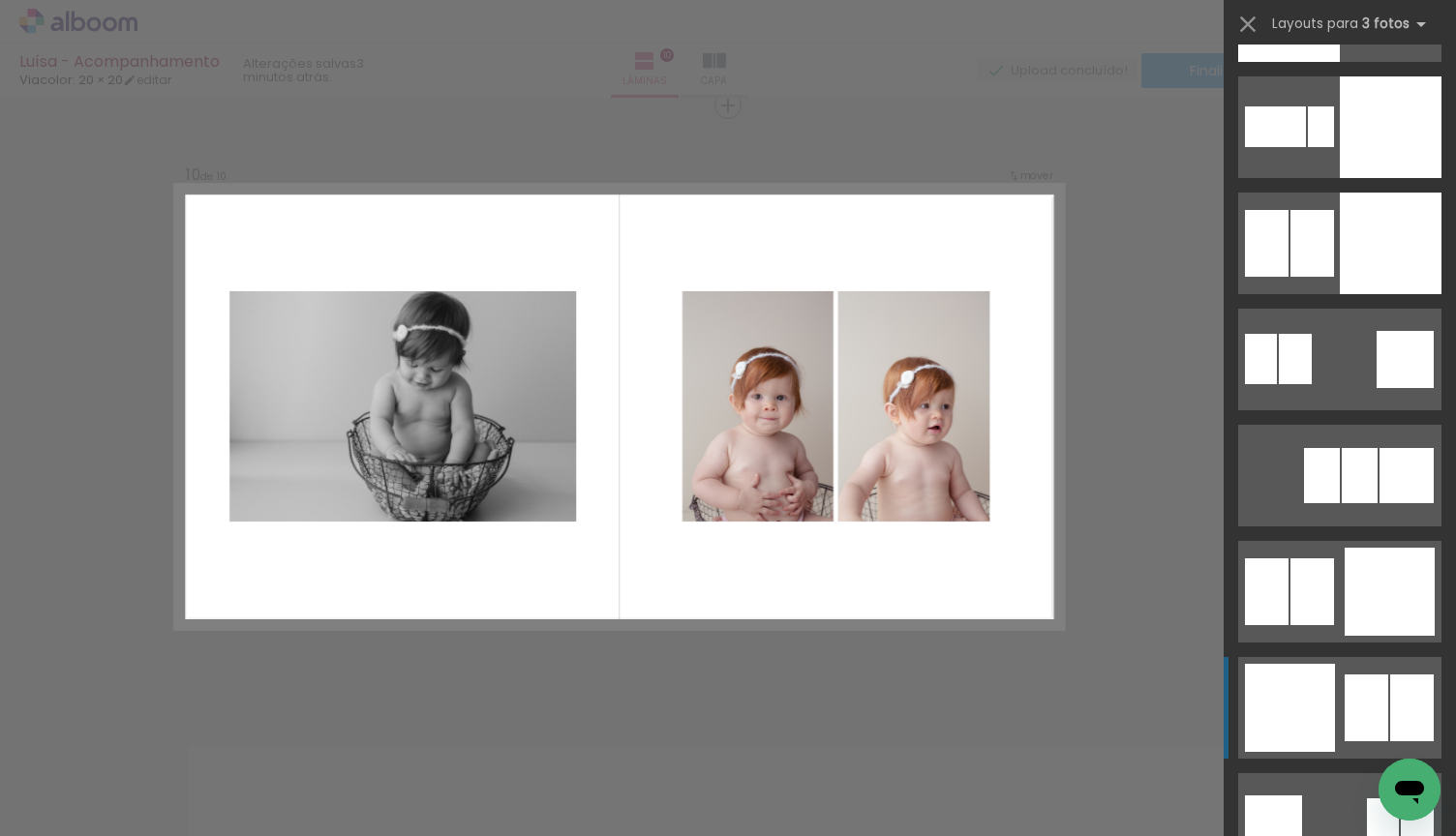
scroll to position [4666, 0]
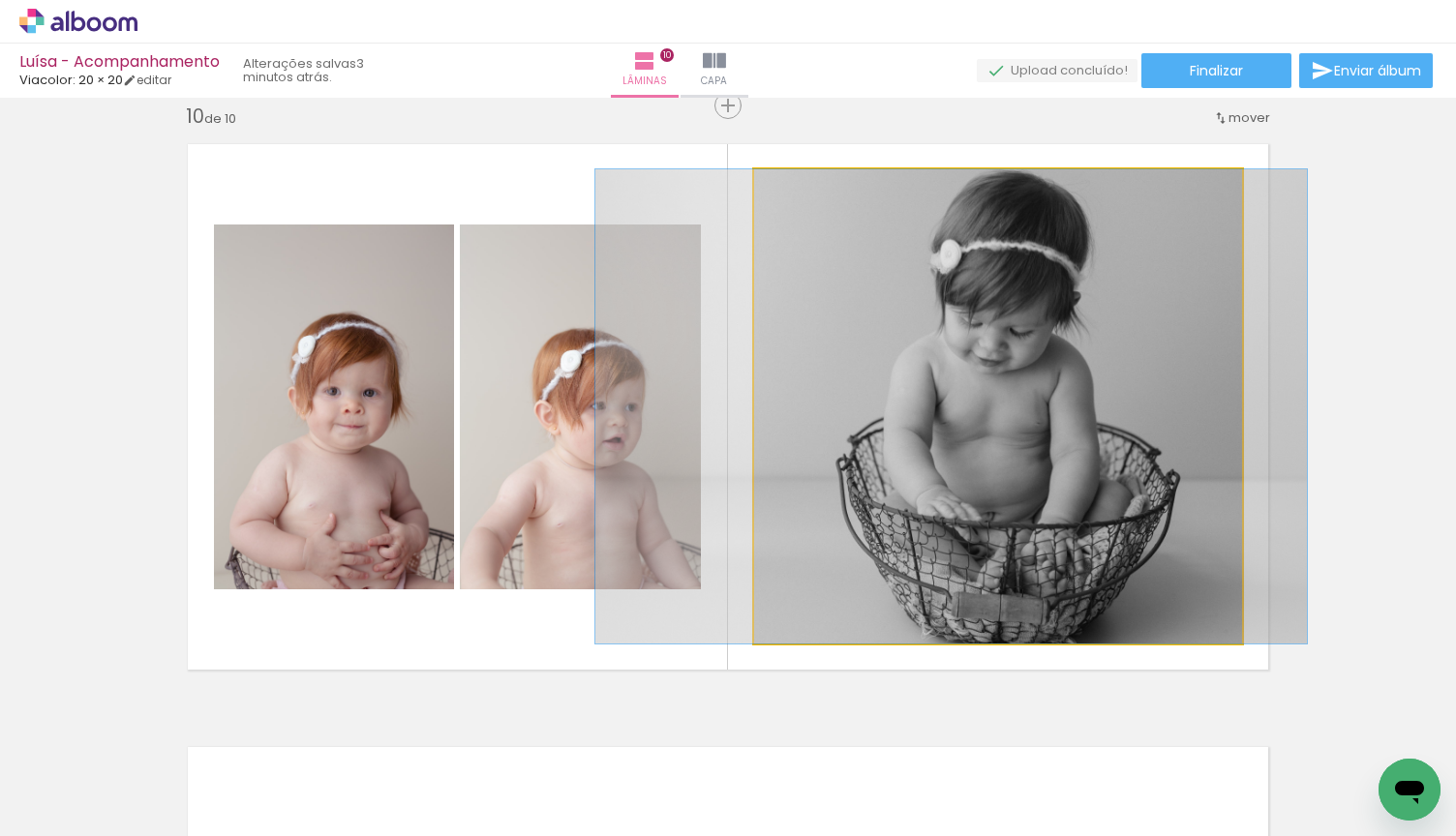
drag, startPoint x: 1138, startPoint y: 392, endPoint x: 1089, endPoint y: 398, distance: 49.7
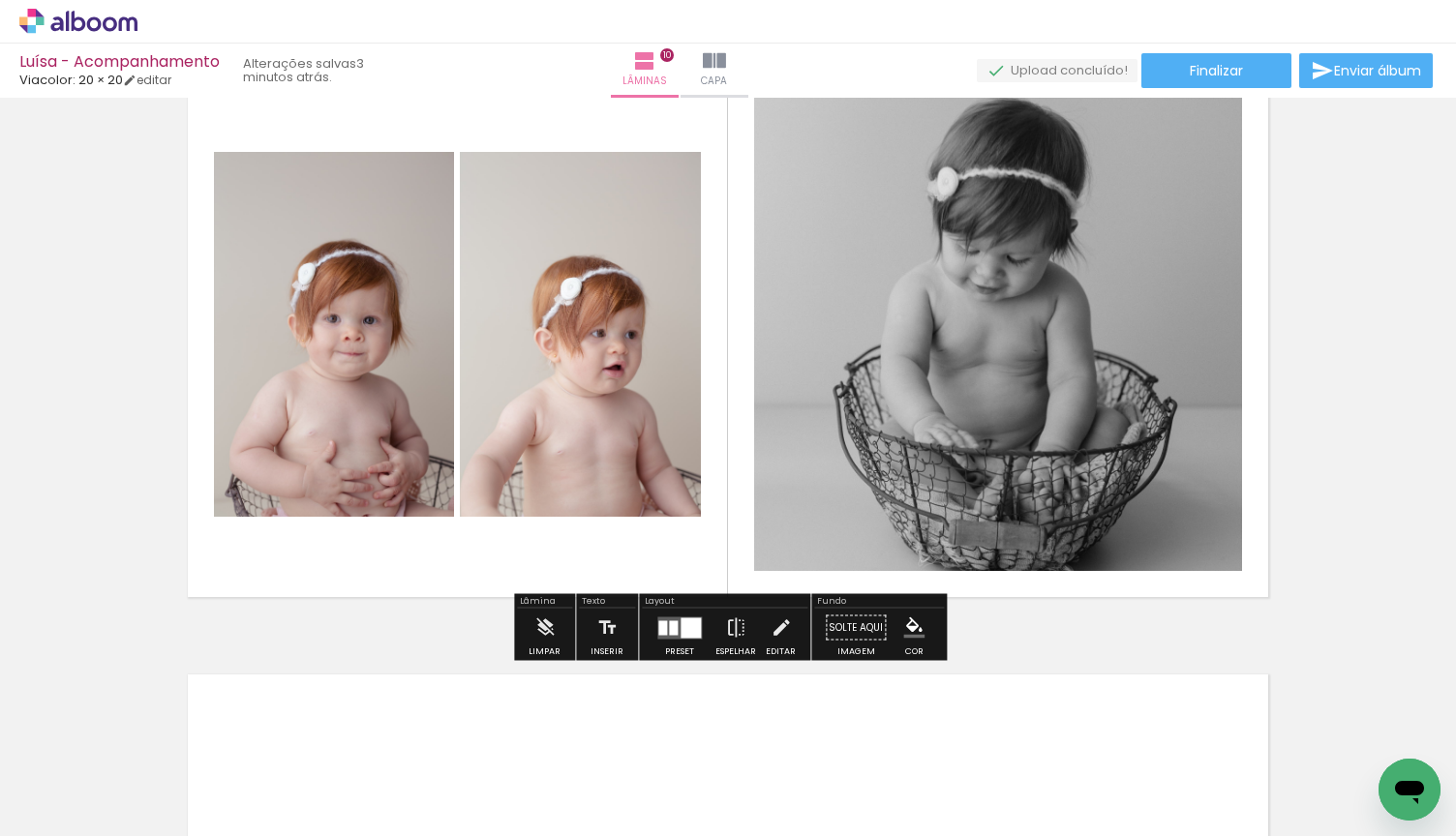
scroll to position [5519, 0]
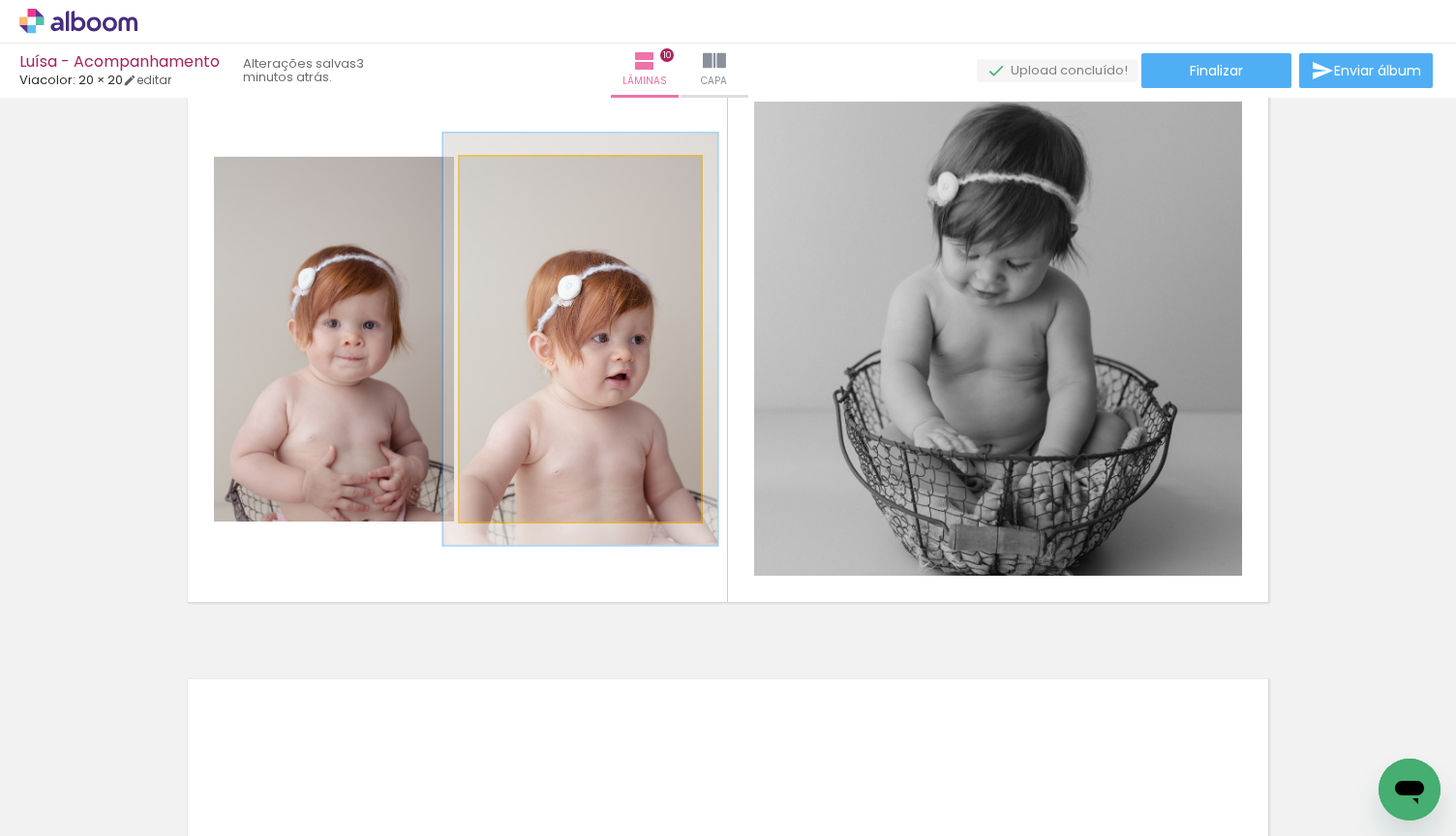
drag, startPoint x: 503, startPoint y: 182, endPoint x: 518, endPoint y: 187, distance: 15.3
type paper-slider "122"
click at [518, 187] on div at bounding box center [513, 177] width 31 height 31
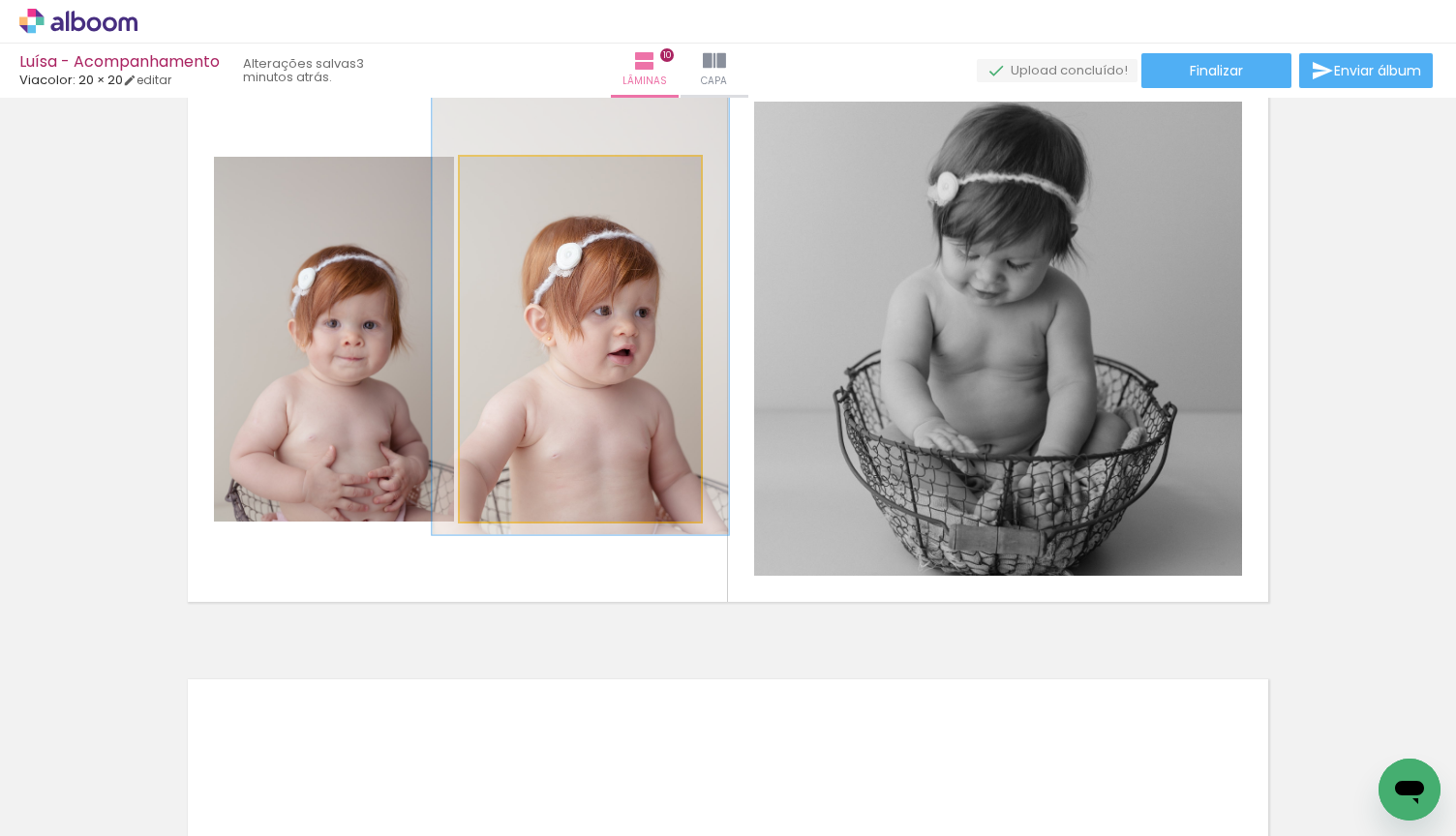
drag, startPoint x: 617, startPoint y: 378, endPoint x: 617, endPoint y: 352, distance: 26.1
click at [617, 354] on quentale-photo at bounding box center [580, 339] width 241 height 365
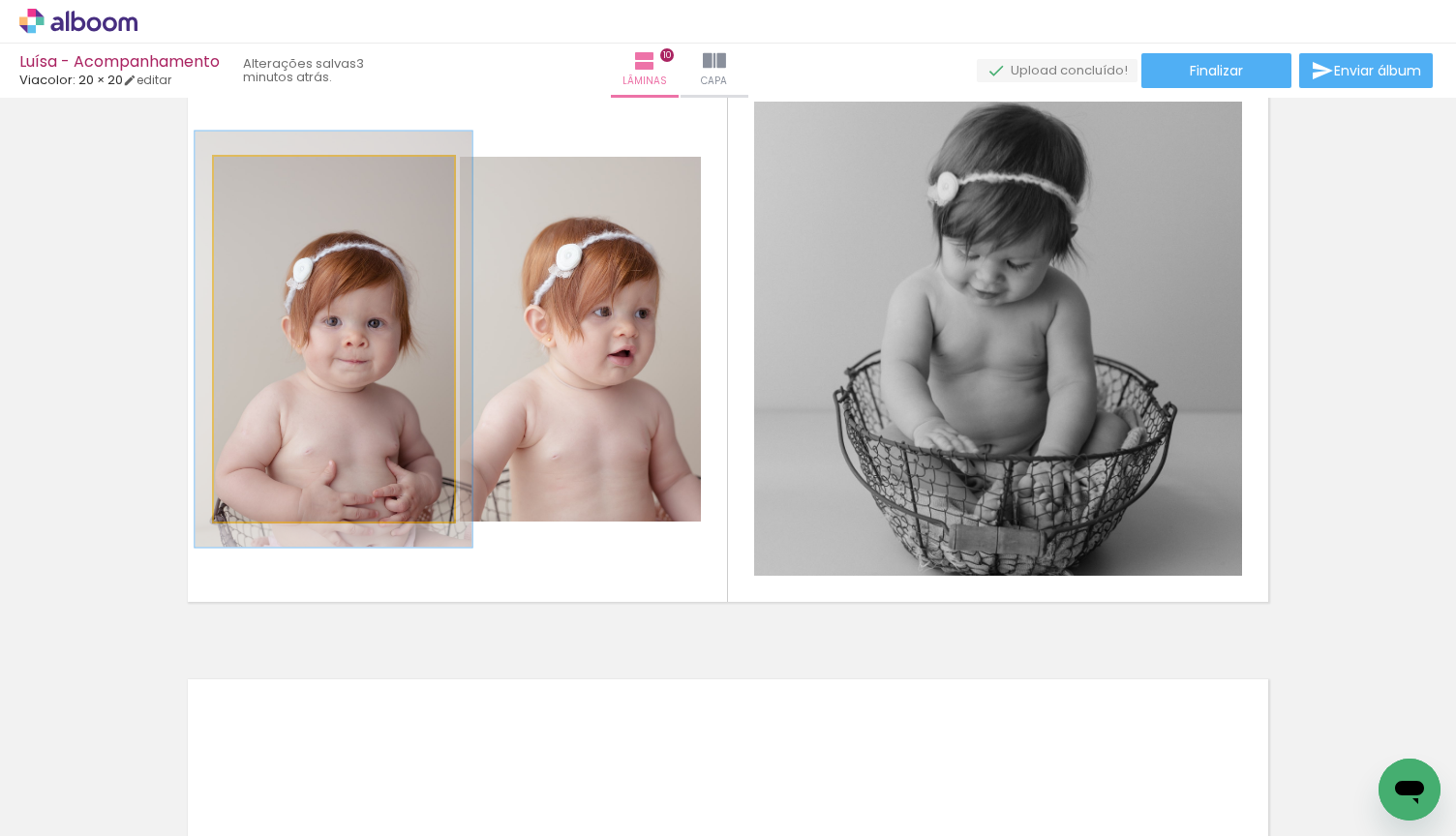
drag, startPoint x: 260, startPoint y: 183, endPoint x: 270, endPoint y: 185, distance: 9.9
type paper-slider "114"
click at [270, 185] on div at bounding box center [269, 177] width 31 height 31
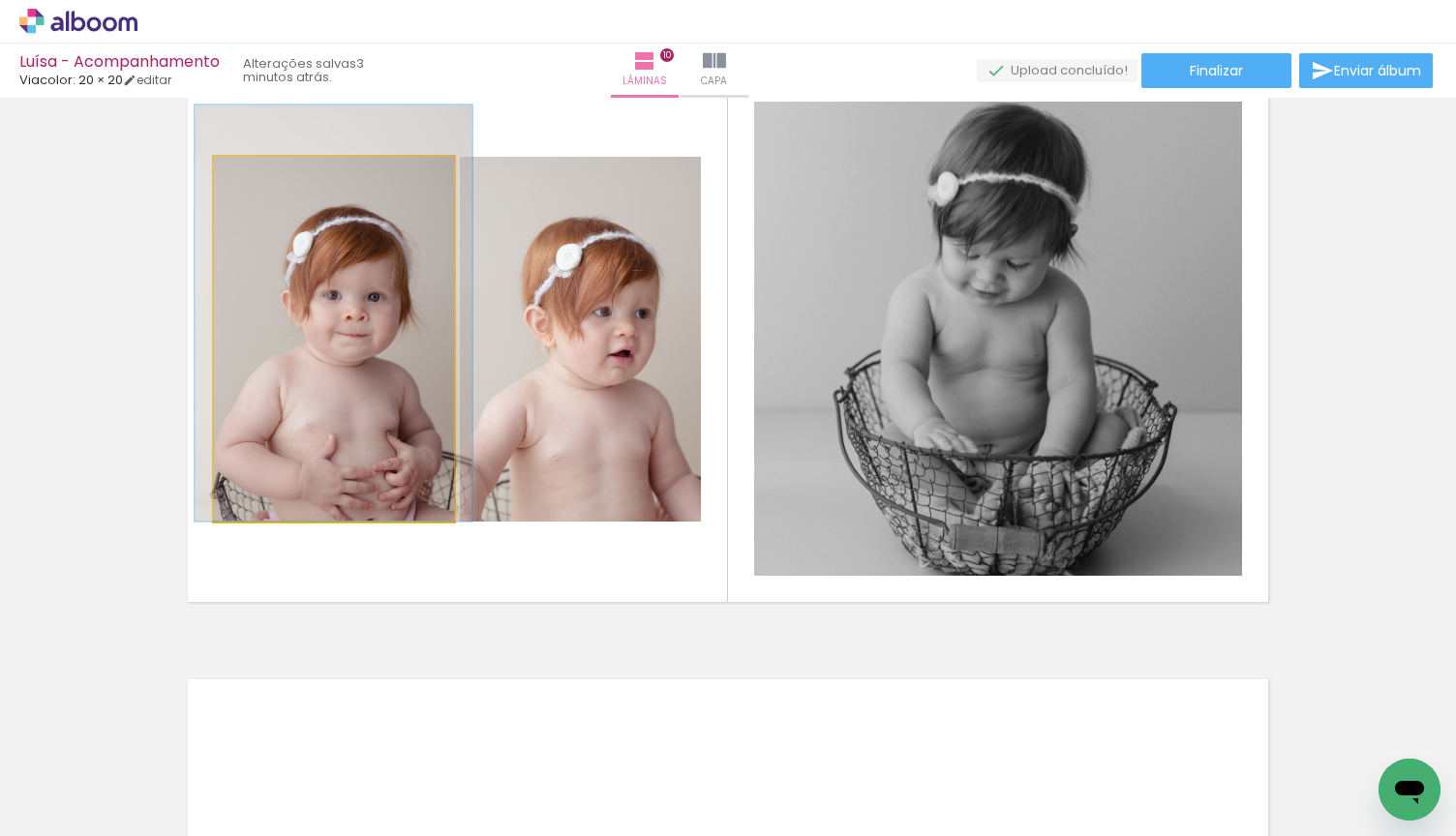
drag, startPoint x: 386, startPoint y: 340, endPoint x: 386, endPoint y: 310, distance: 30.0
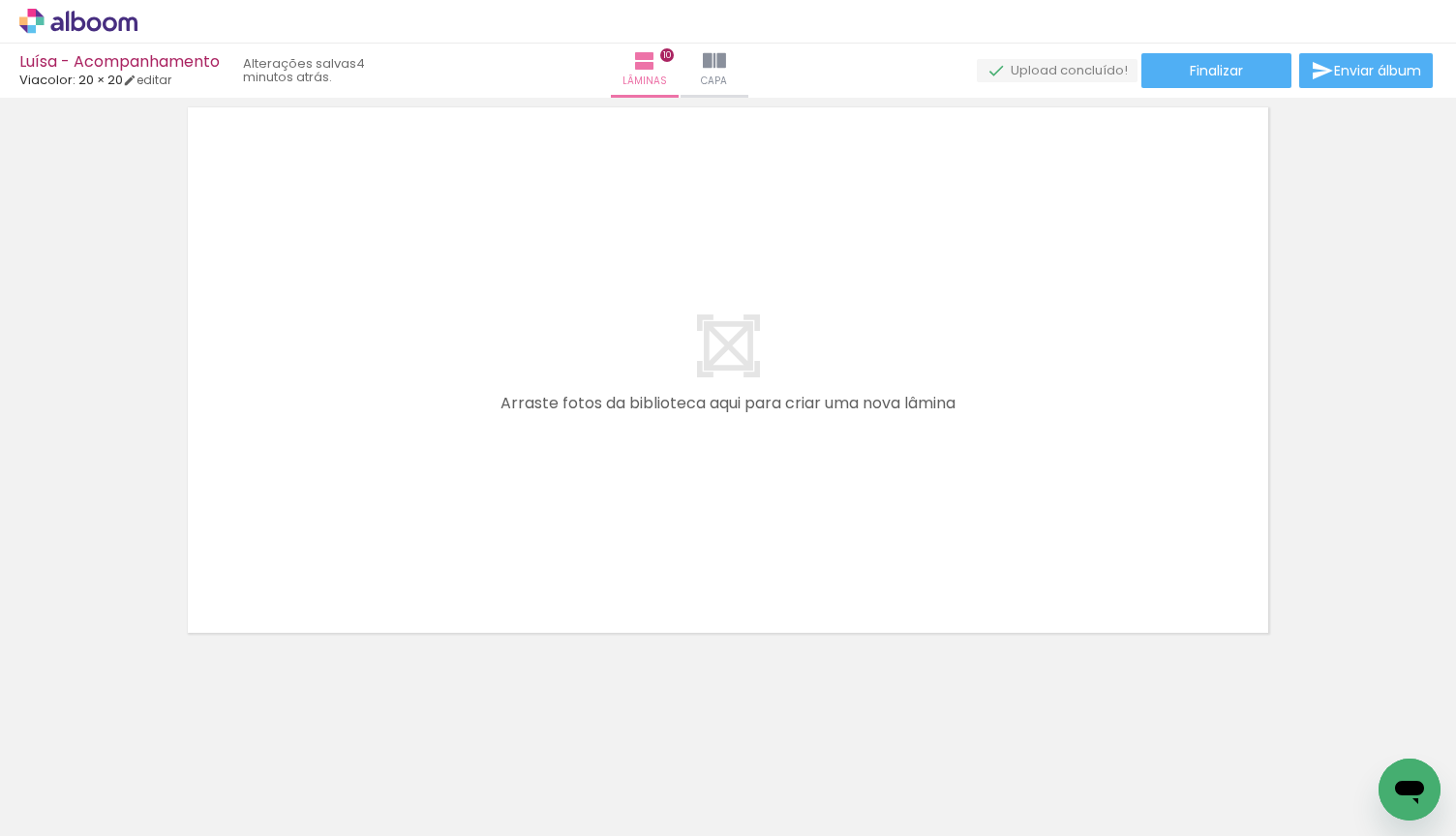
scroll to position [0, 2791]
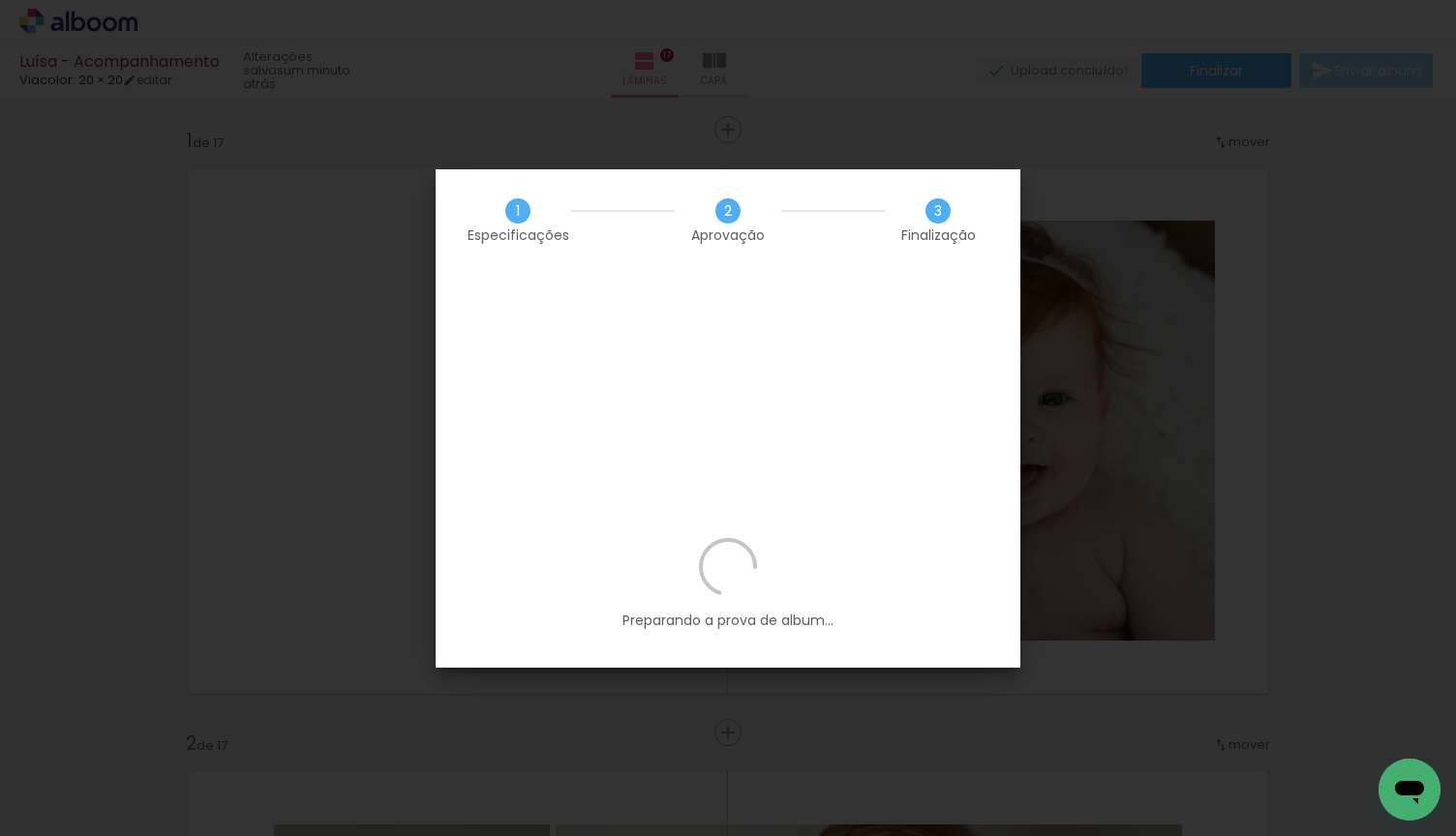
scroll to position [0, 3893]
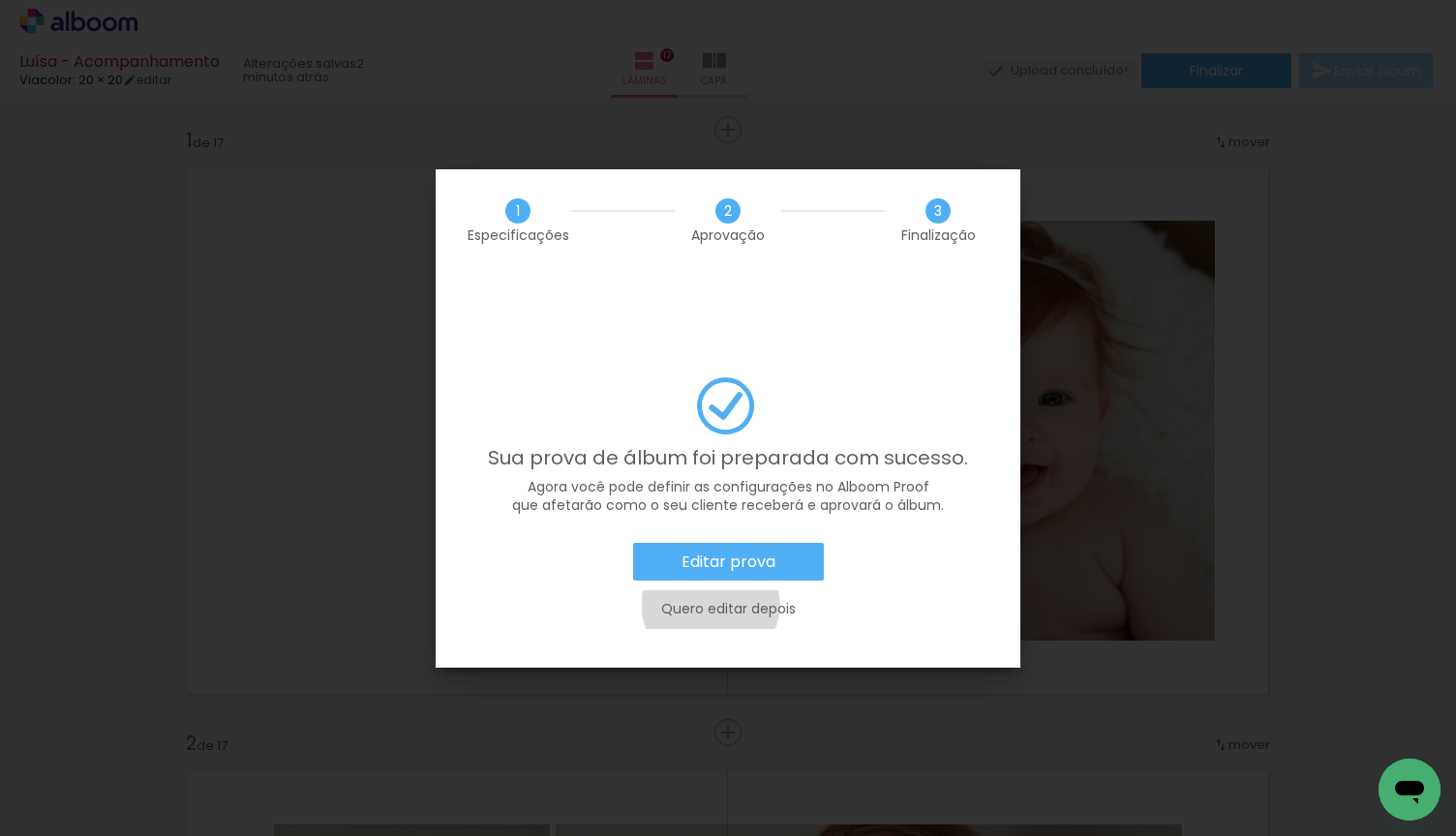
click at [0, 0] on slot "Quero editar depois" at bounding box center [0, 0] width 0 height 0
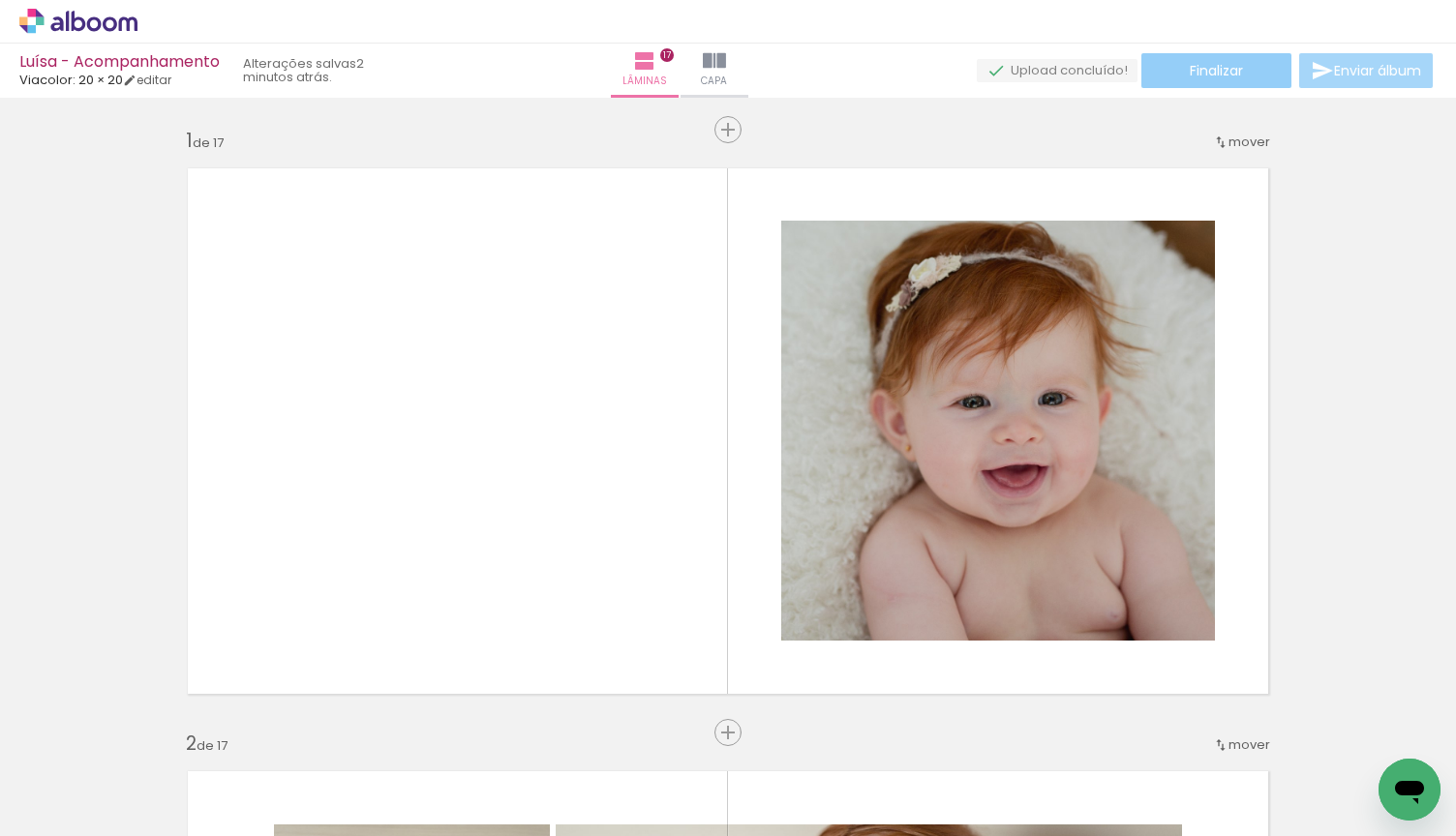
click at [1254, 73] on paper-button "Finalizar" at bounding box center [1216, 70] width 150 height 35
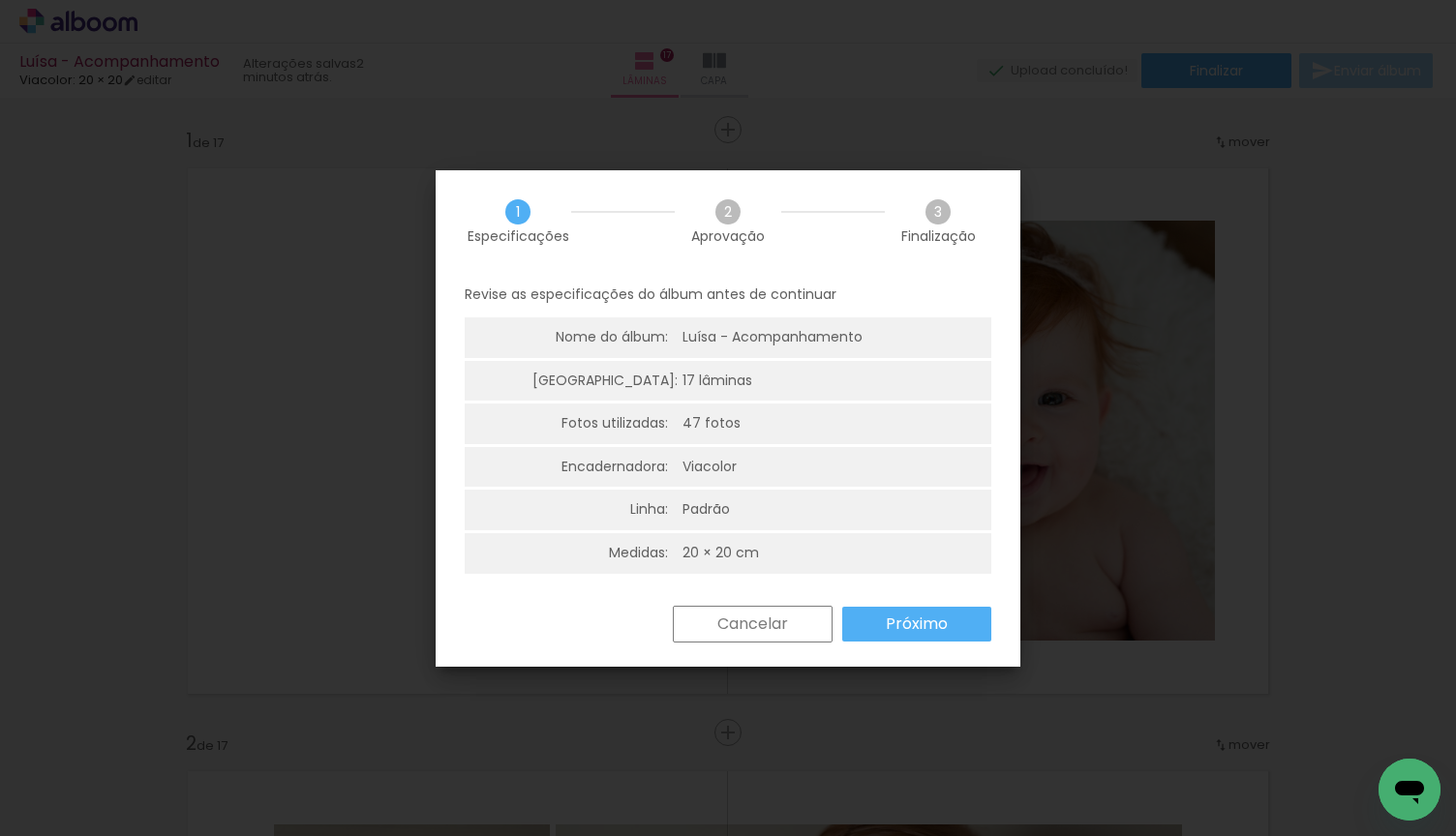
click at [884, 639] on div "Cancelar Próximo" at bounding box center [728, 639] width 585 height 66
click at [0, 0] on slot "Próximo" at bounding box center [0, 0] width 0 height 0
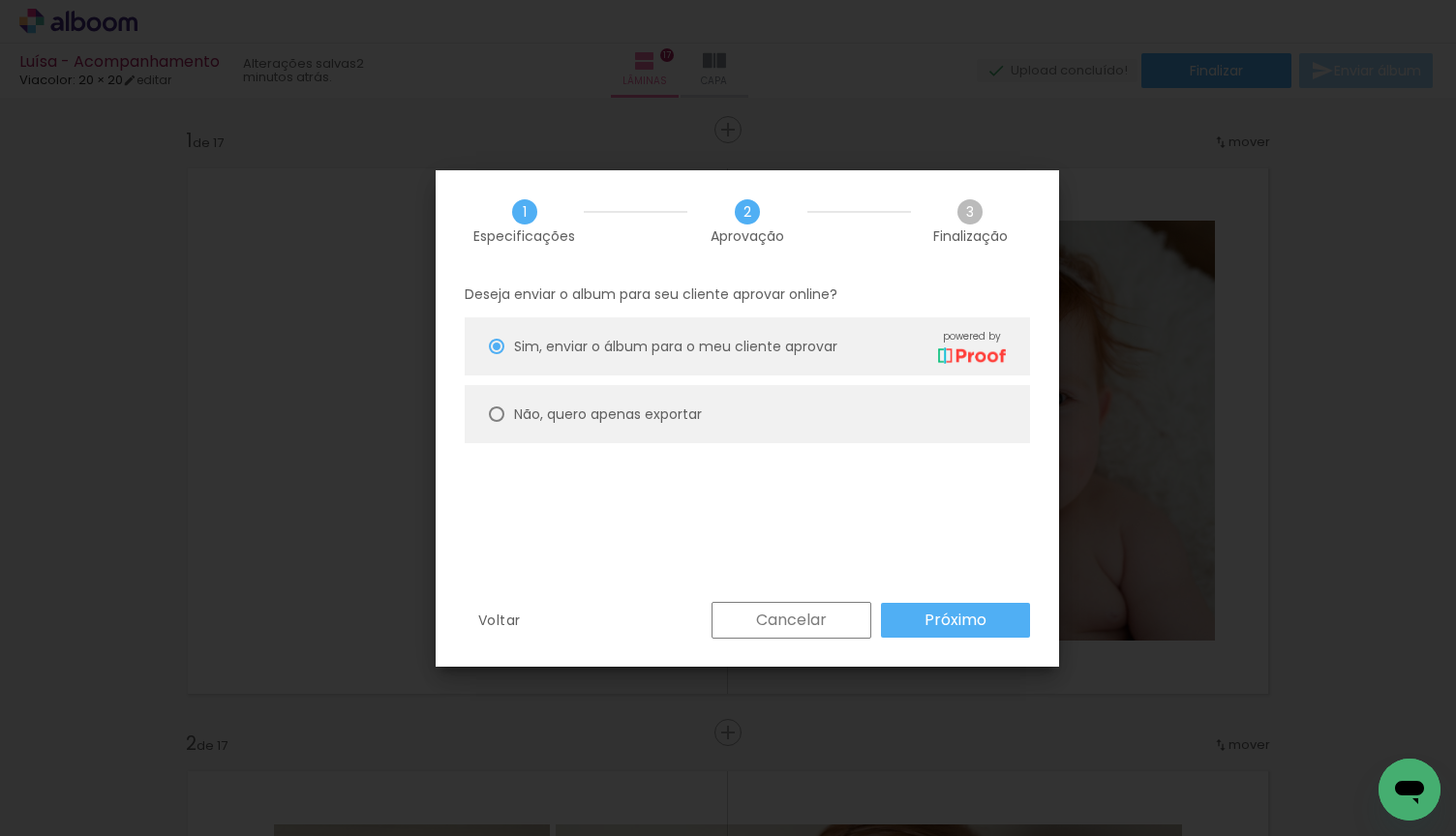
click at [0, 0] on slot "Não, quero apenas exportar" at bounding box center [0, 0] width 0 height 0
type paper-radio-button "on"
click at [958, 607] on paper-button "Próximo" at bounding box center [955, 620] width 149 height 35
type input "Alta, 300 DPI"
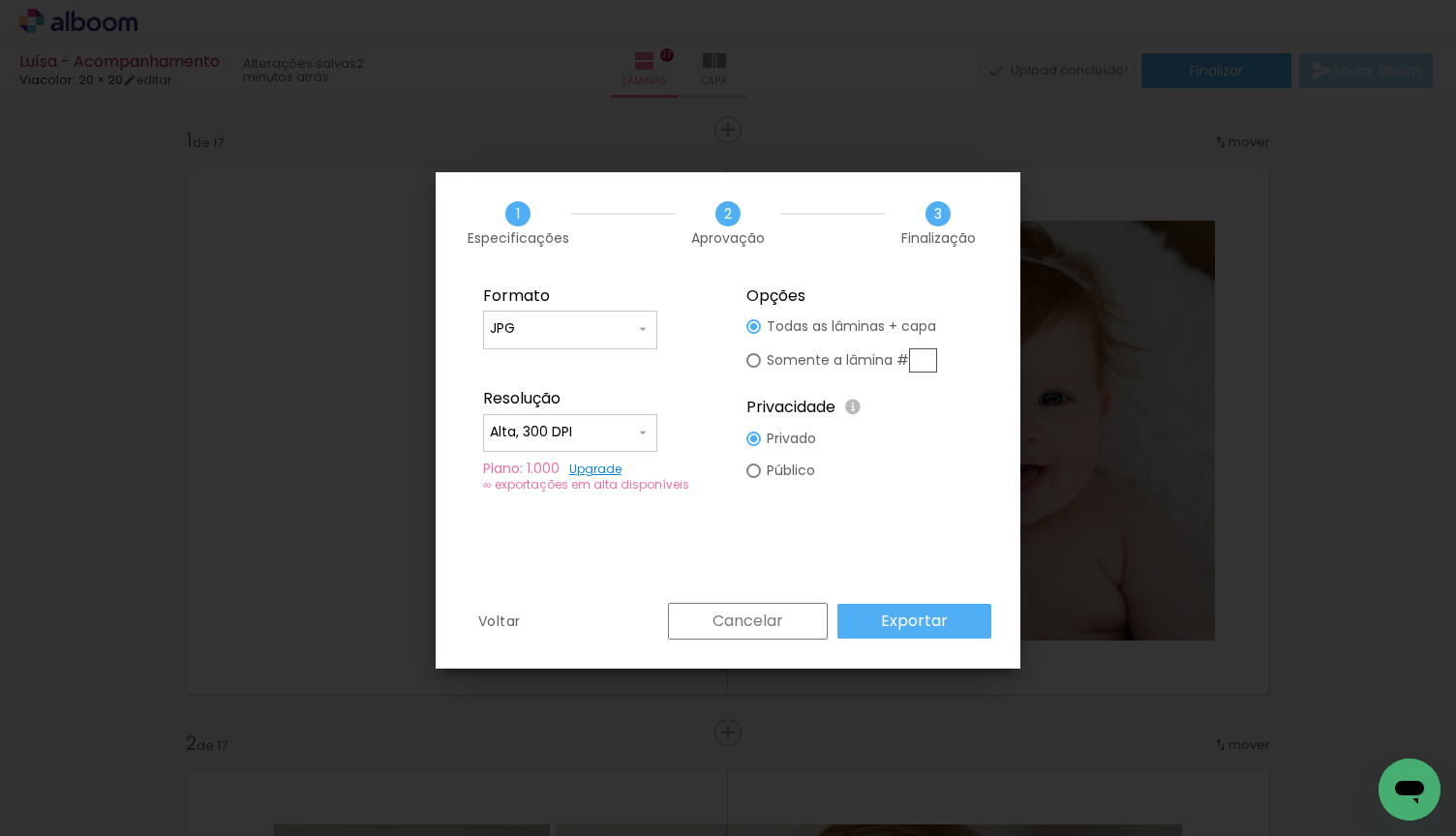
click at [0, 0] on slot "Exportar" at bounding box center [0, 0] width 0 height 0
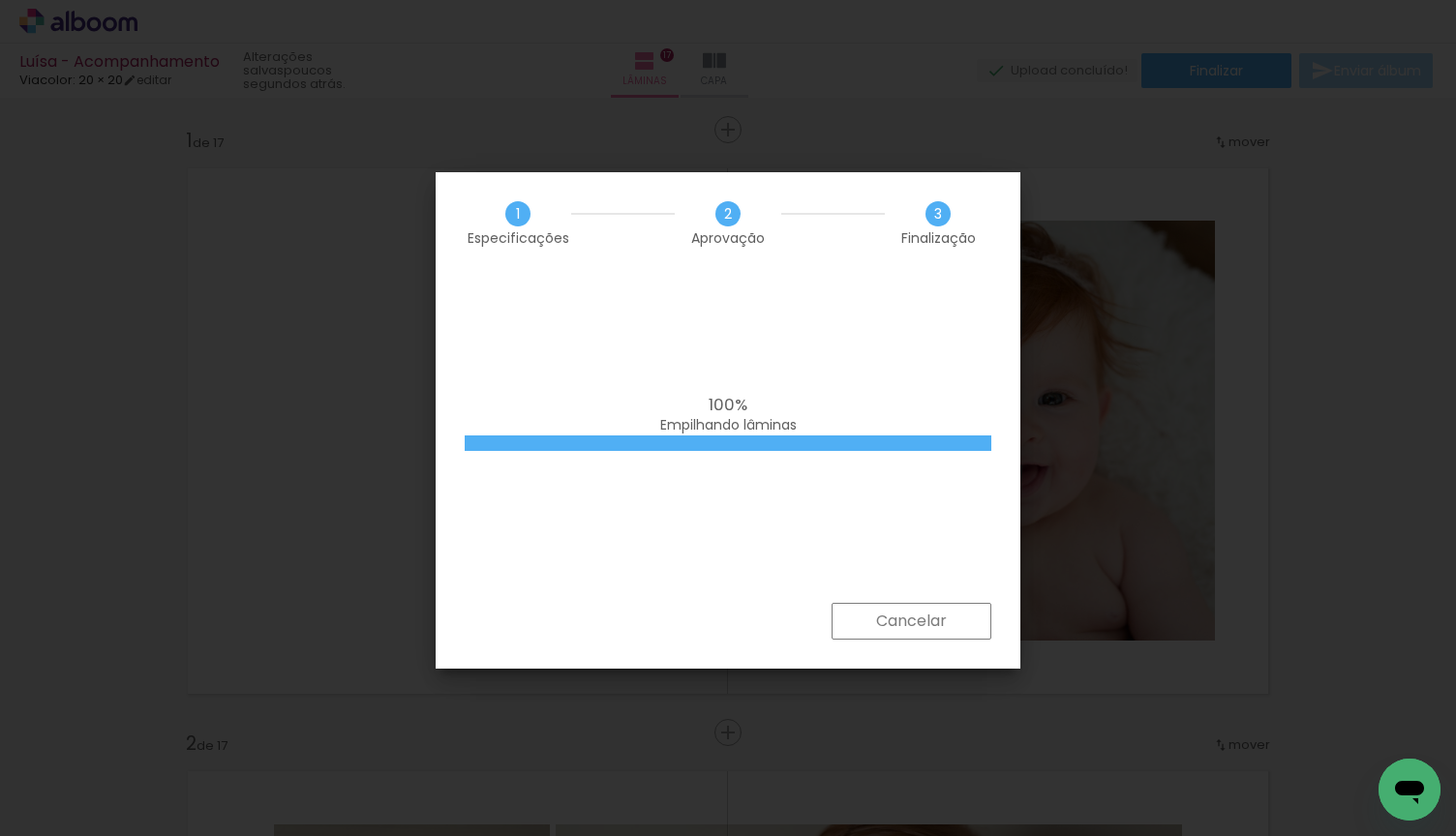
scroll to position [0, 0]
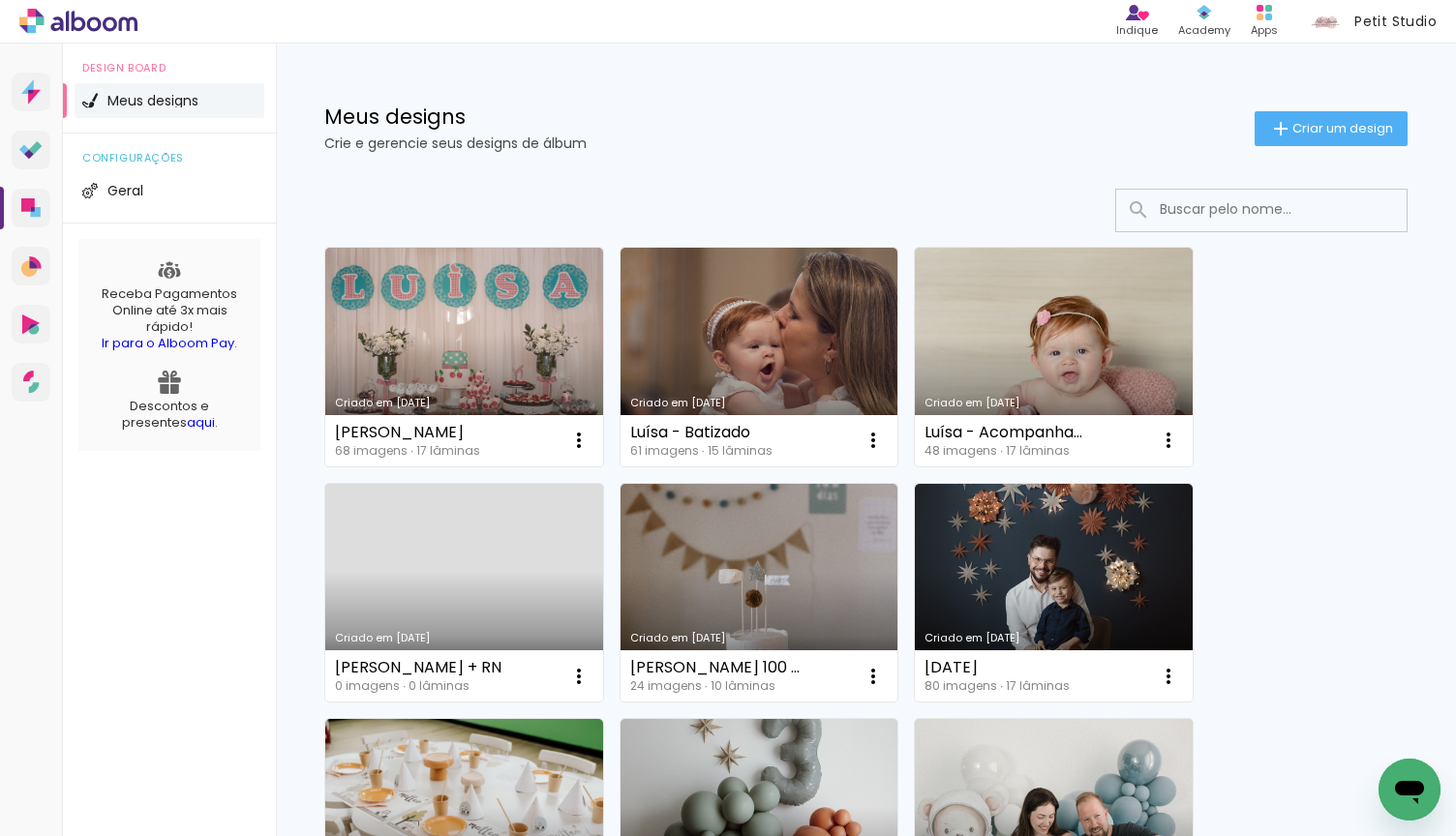
click at [468, 582] on link "Criado em [DATE]" at bounding box center [464, 593] width 278 height 219
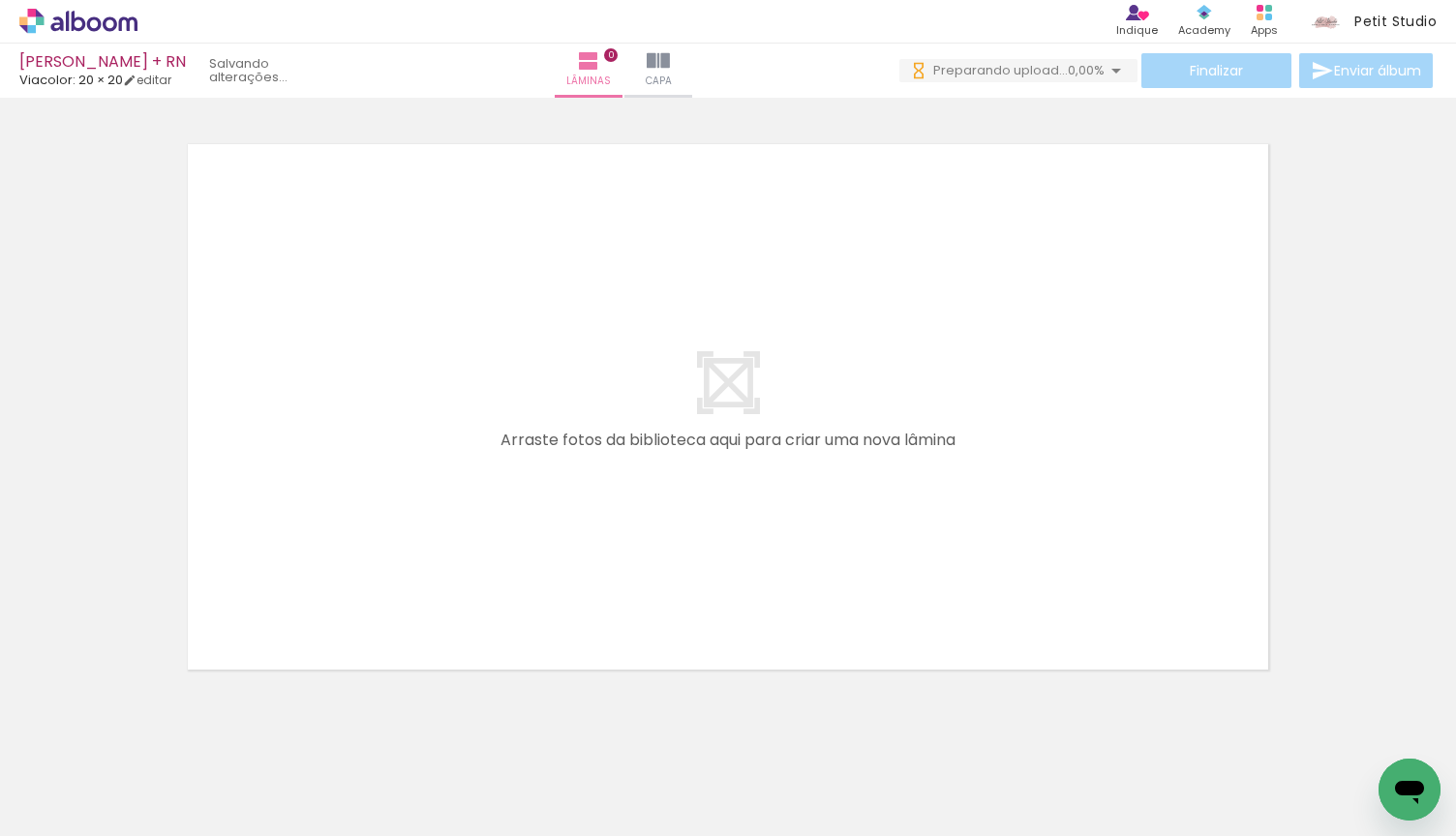
scroll to position [0, 540]
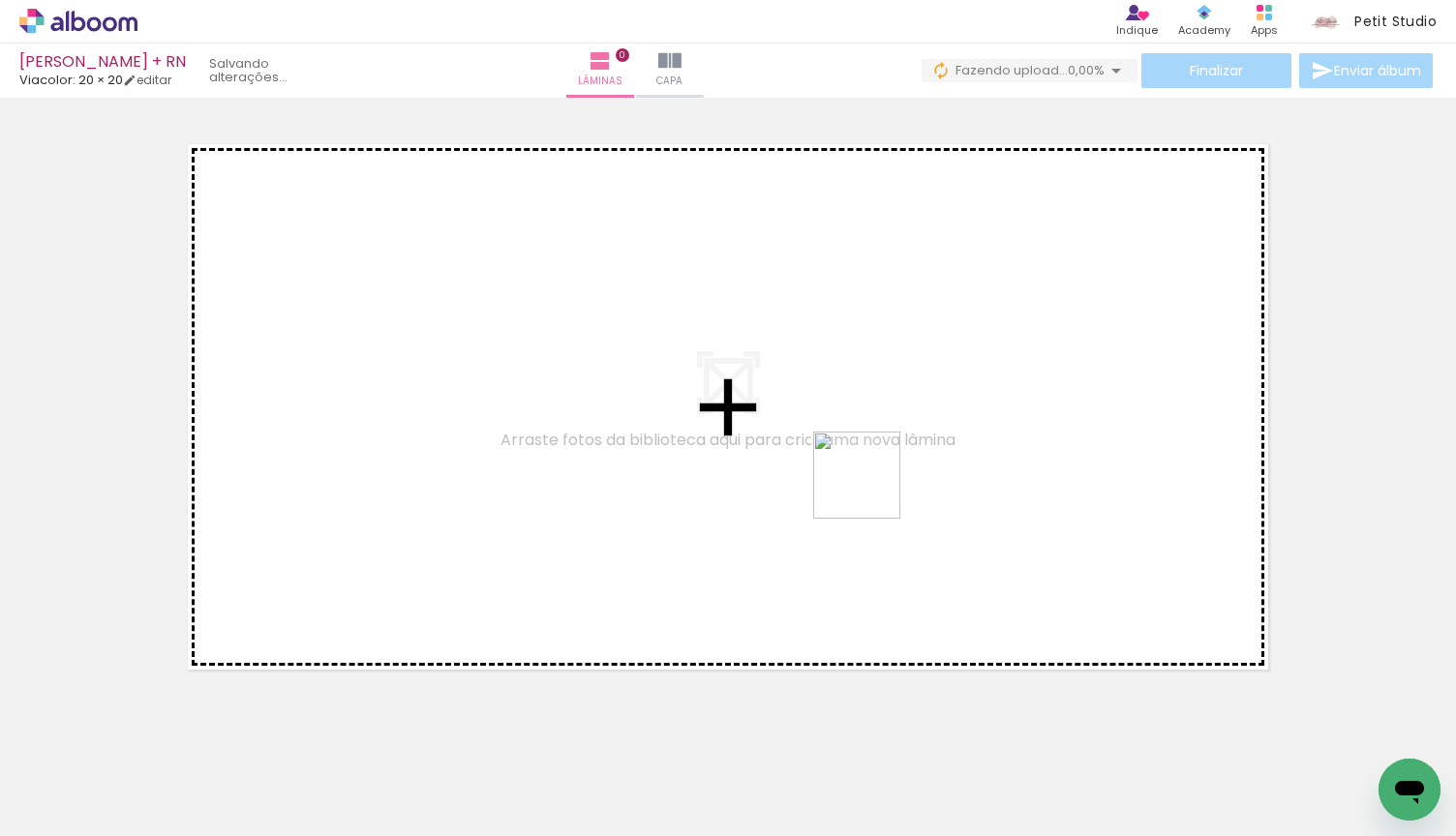
drag, startPoint x: 649, startPoint y: 766, endPoint x: 872, endPoint y: 490, distance: 355.1
click at [872, 490] on quentale-workspace at bounding box center [728, 418] width 1456 height 836
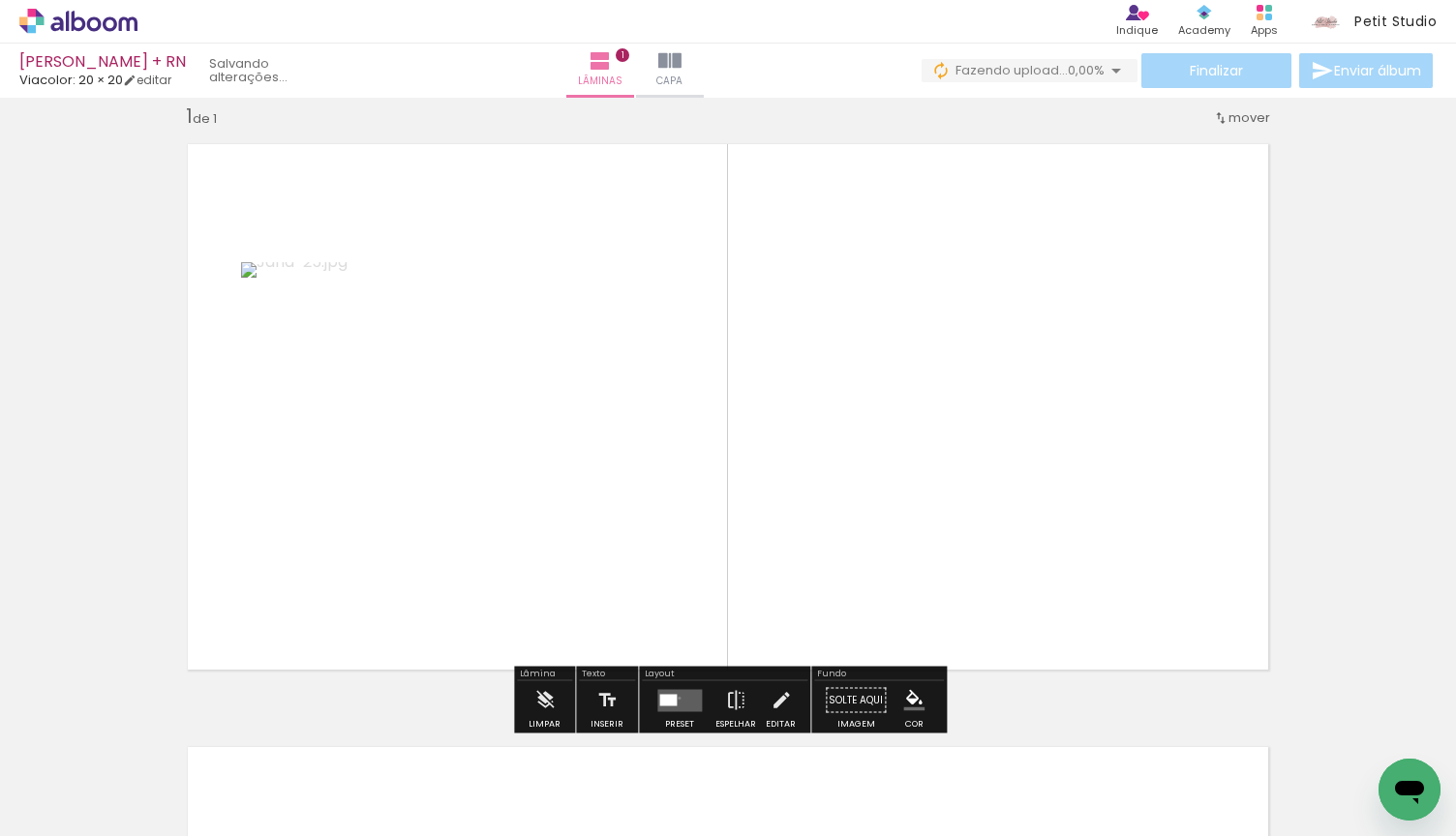
click at [675, 698] on quentale-layouter at bounding box center [679, 700] width 45 height 22
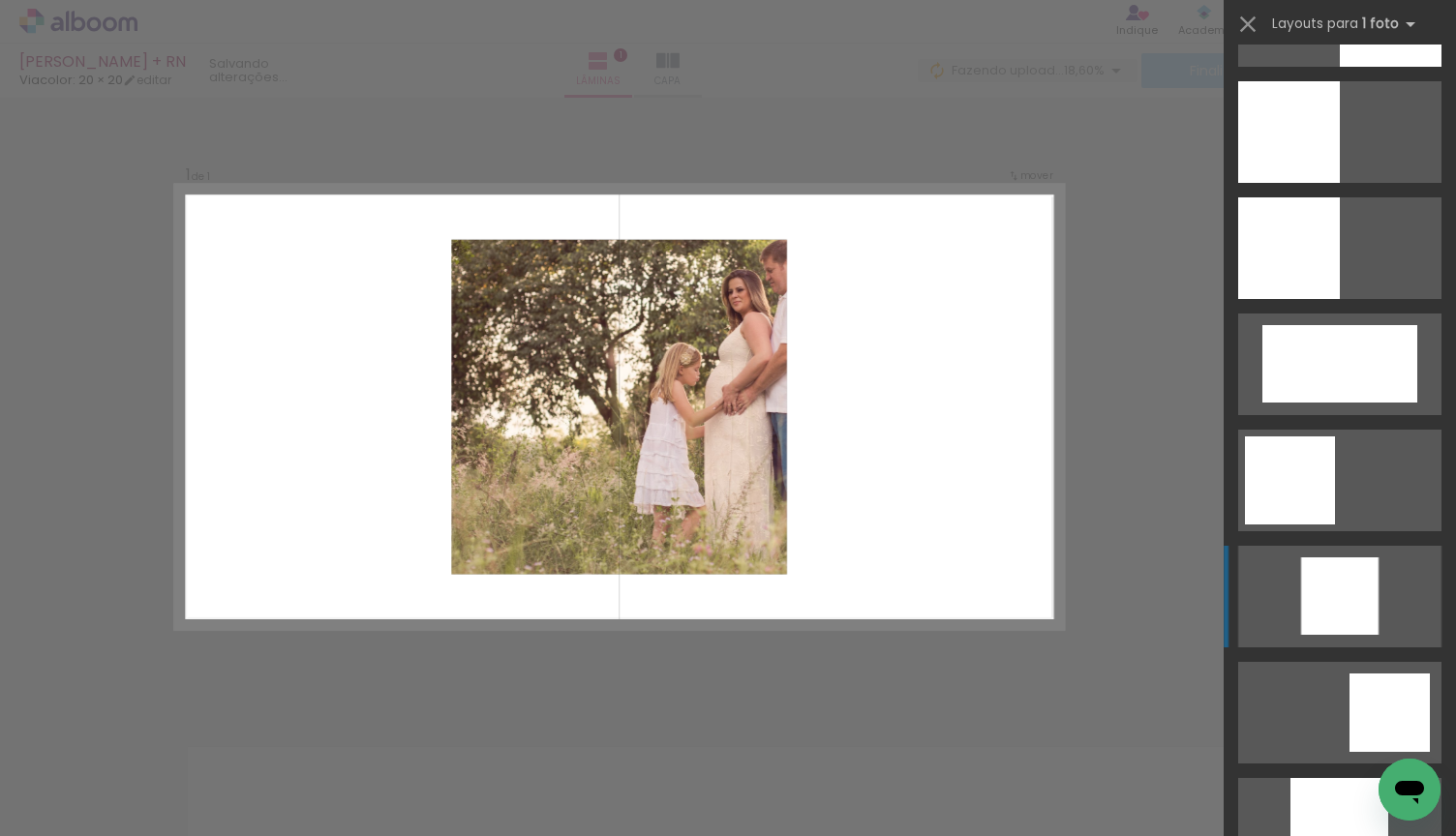
scroll to position [1633, 0]
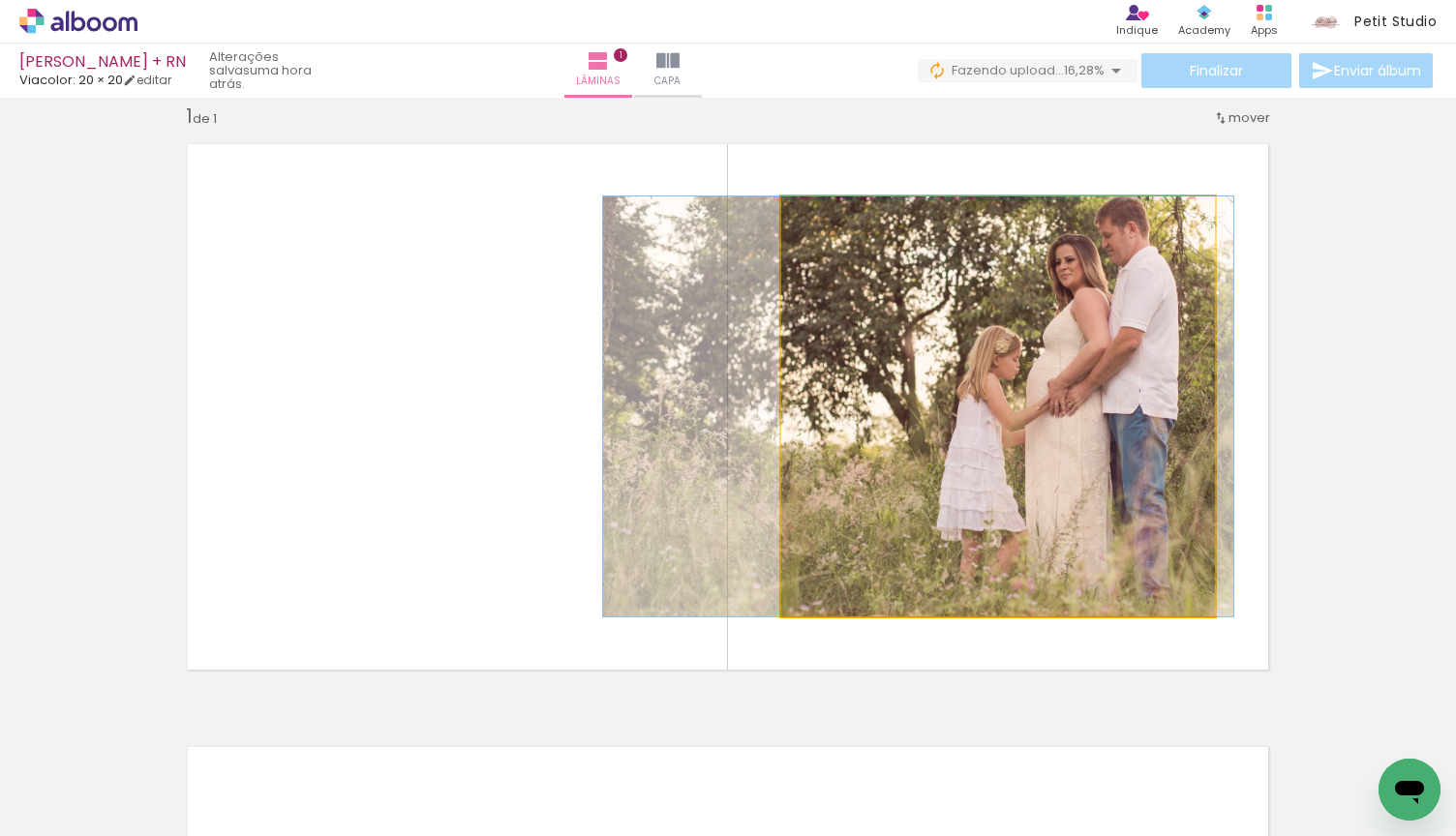
drag, startPoint x: 1125, startPoint y: 442, endPoint x: 1045, endPoint y: 446, distance: 79.5
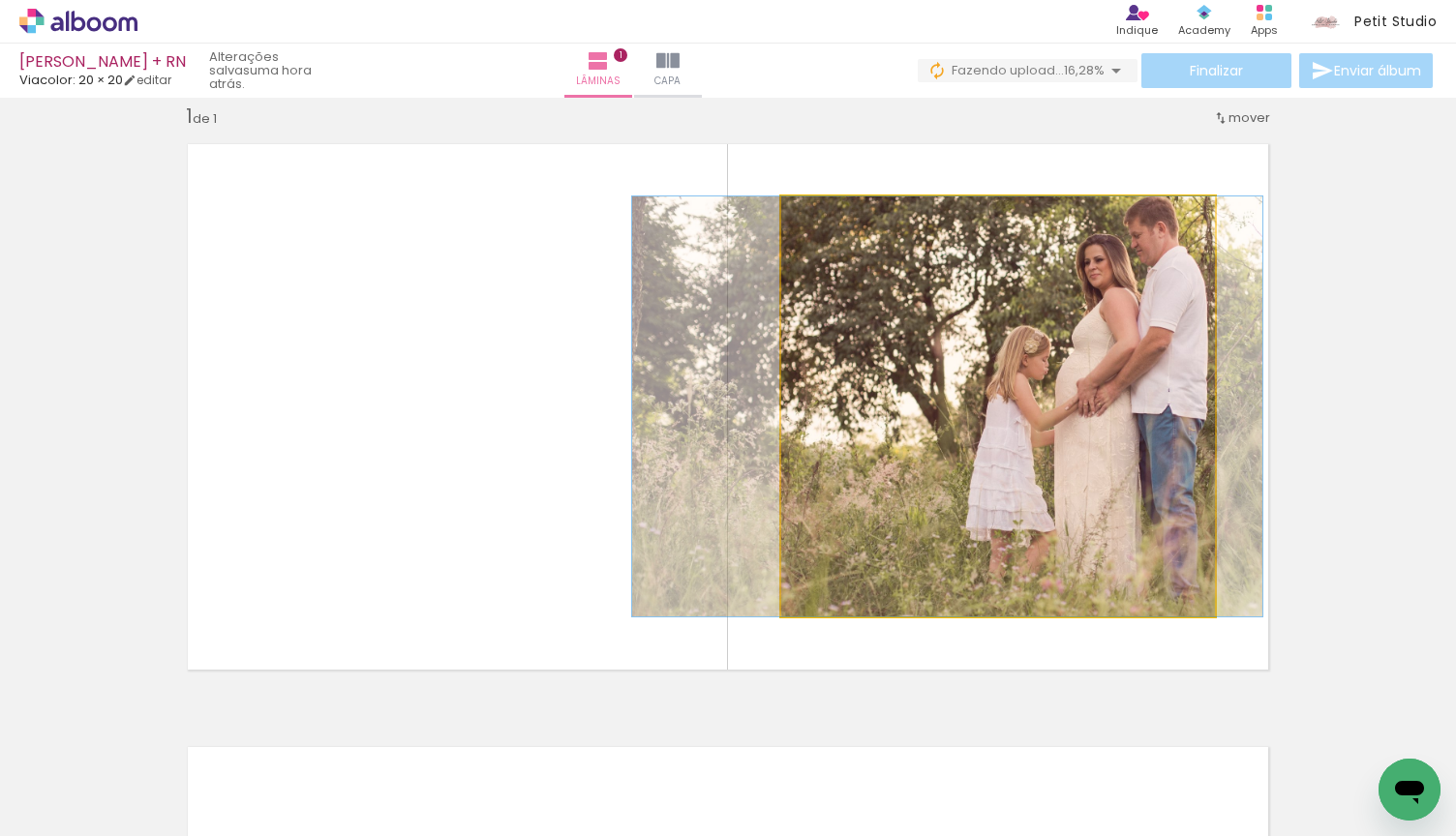
drag, startPoint x: 1045, startPoint y: 446, endPoint x: 1074, endPoint y: 446, distance: 29.0
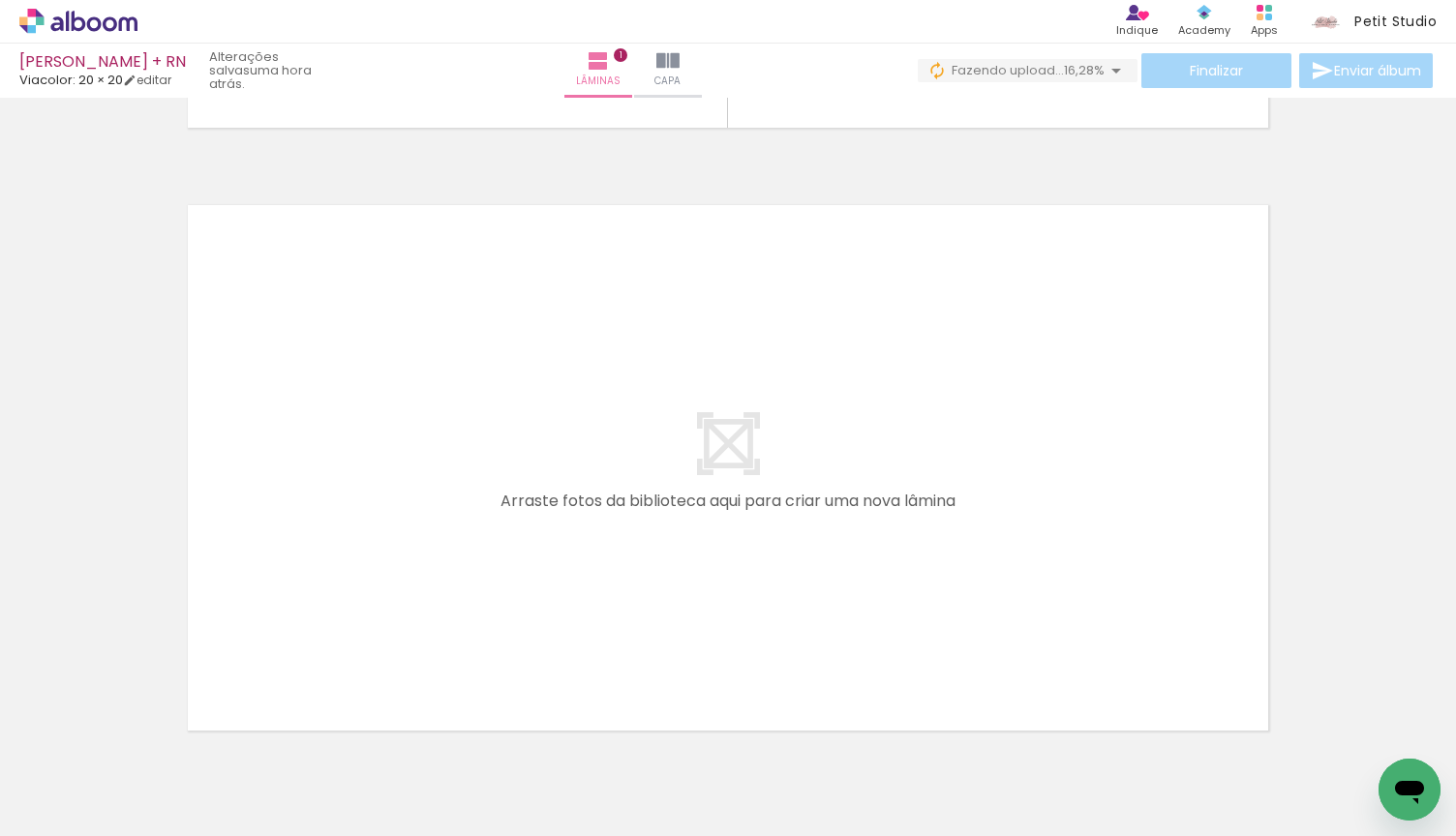
scroll to position [611, 0]
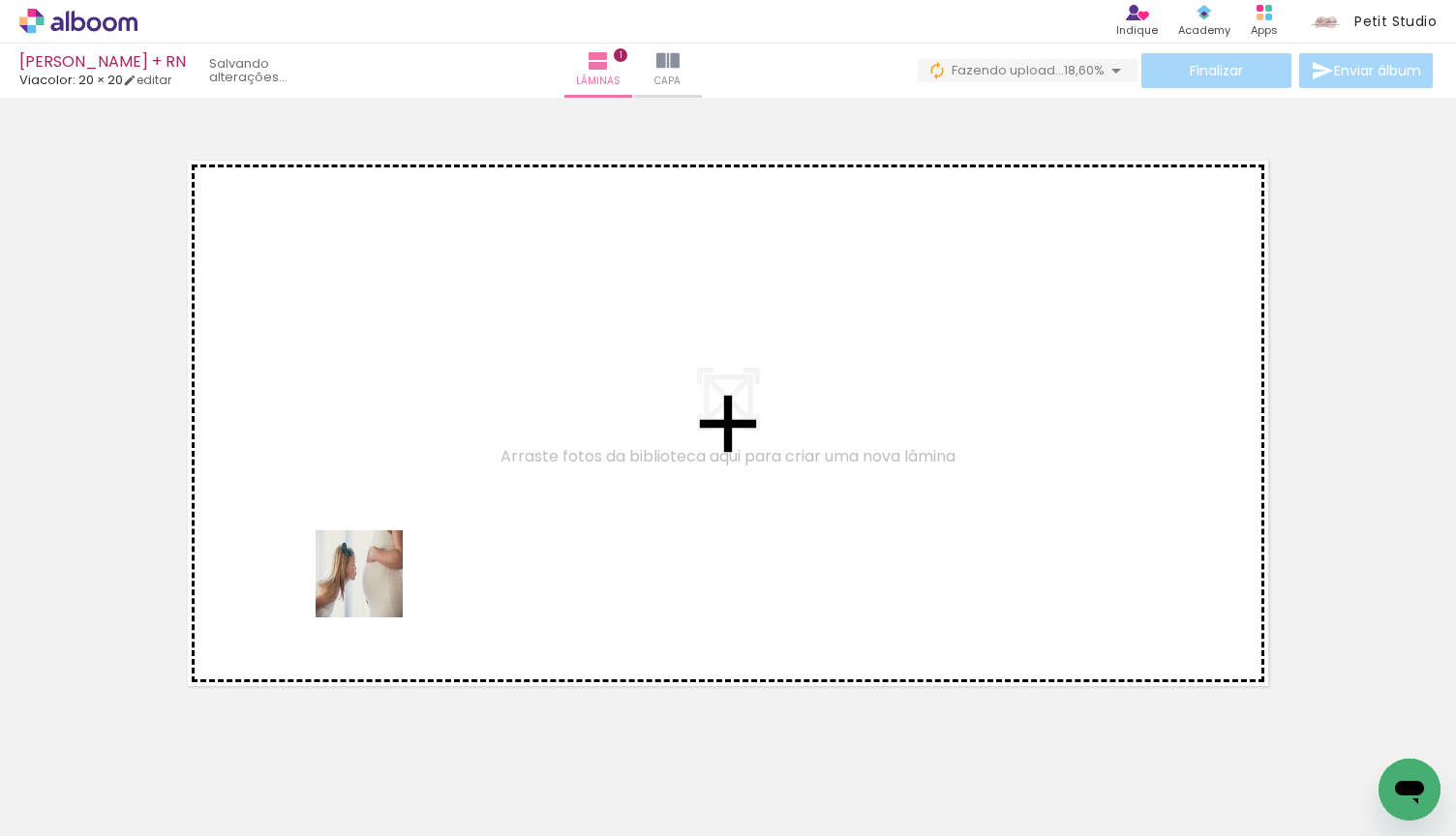
drag, startPoint x: 224, startPoint y: 770, endPoint x: 389, endPoint y: 574, distance: 256.9
click at [389, 574] on quentale-workspace at bounding box center [728, 418] width 1456 height 836
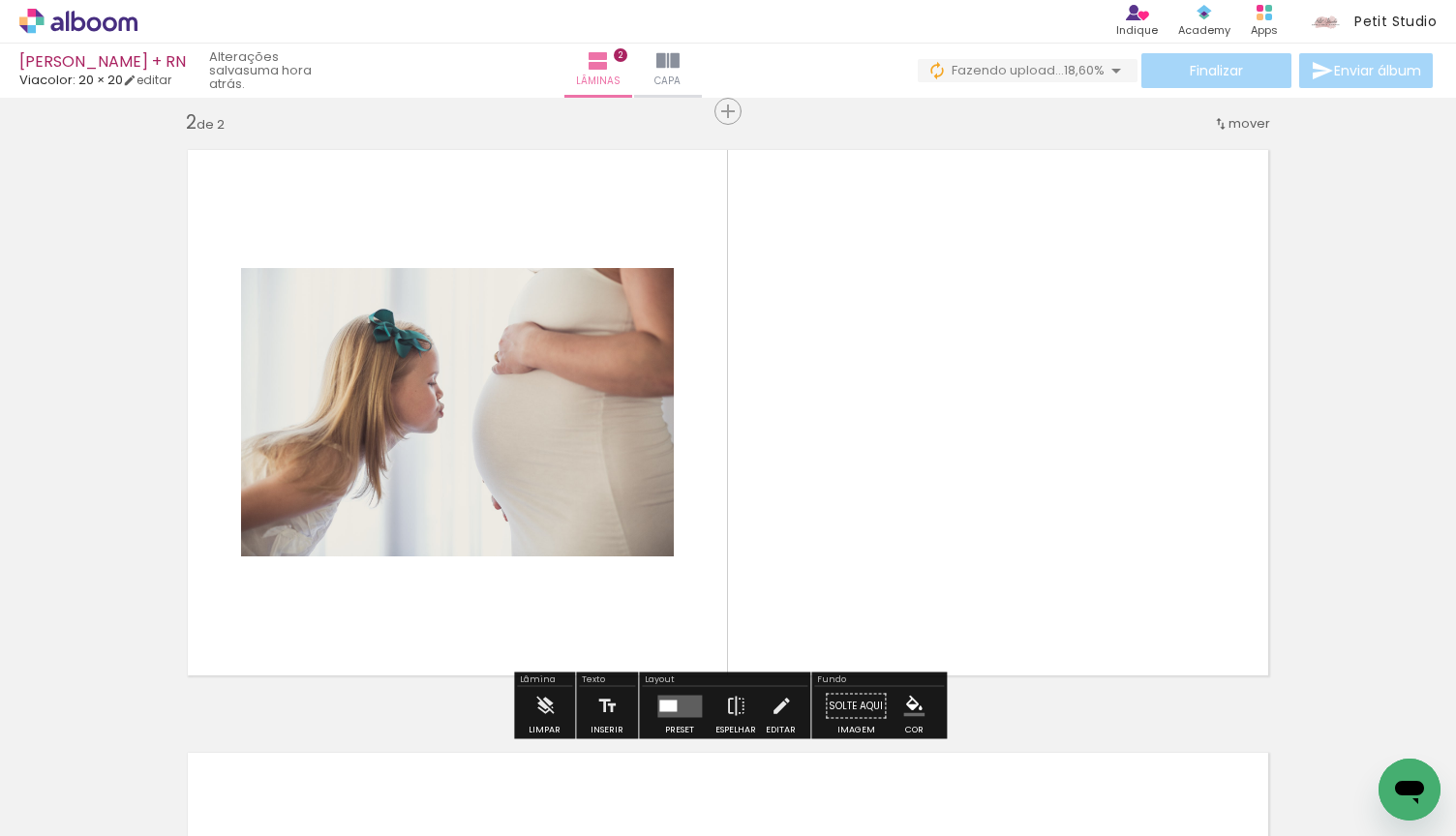
scroll to position [627, 0]
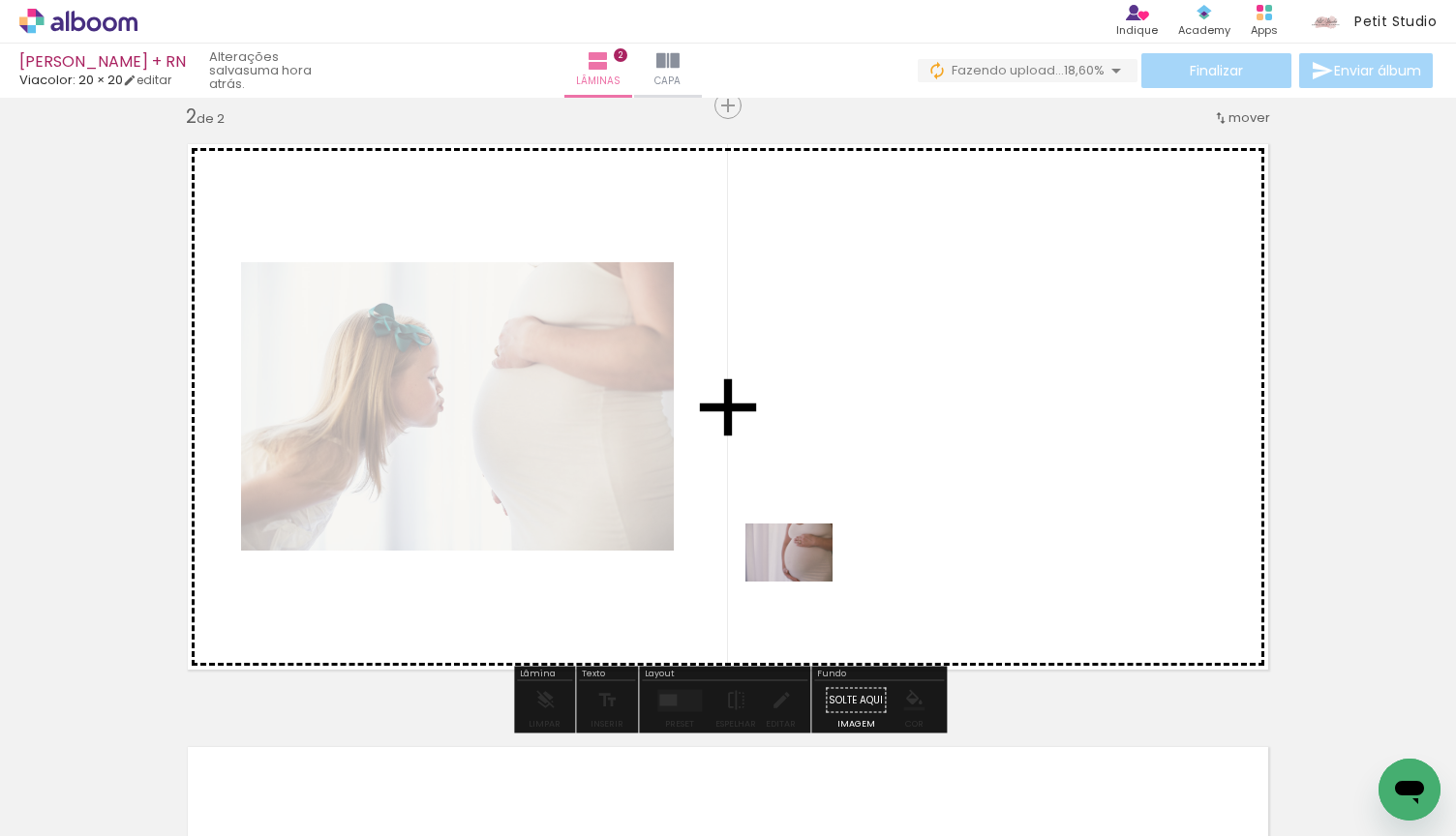
drag, startPoint x: 316, startPoint y: 774, endPoint x: 814, endPoint y: 581, distance: 534.7
click at [814, 581] on quentale-workspace at bounding box center [728, 418] width 1456 height 836
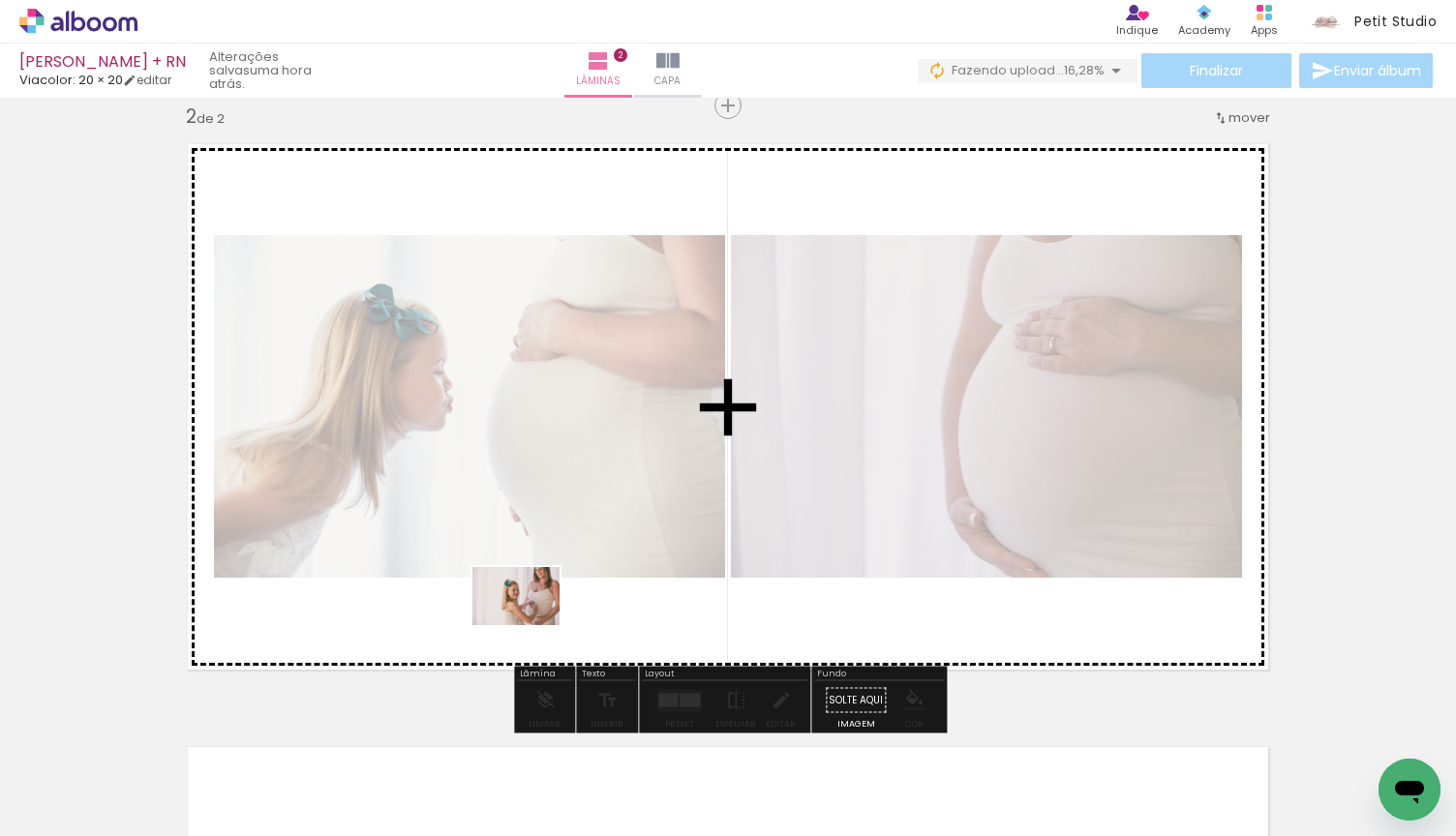
drag, startPoint x: 440, startPoint y: 726, endPoint x: 529, endPoint y: 628, distance: 132.2
click at [529, 628] on quentale-workspace at bounding box center [728, 418] width 1456 height 836
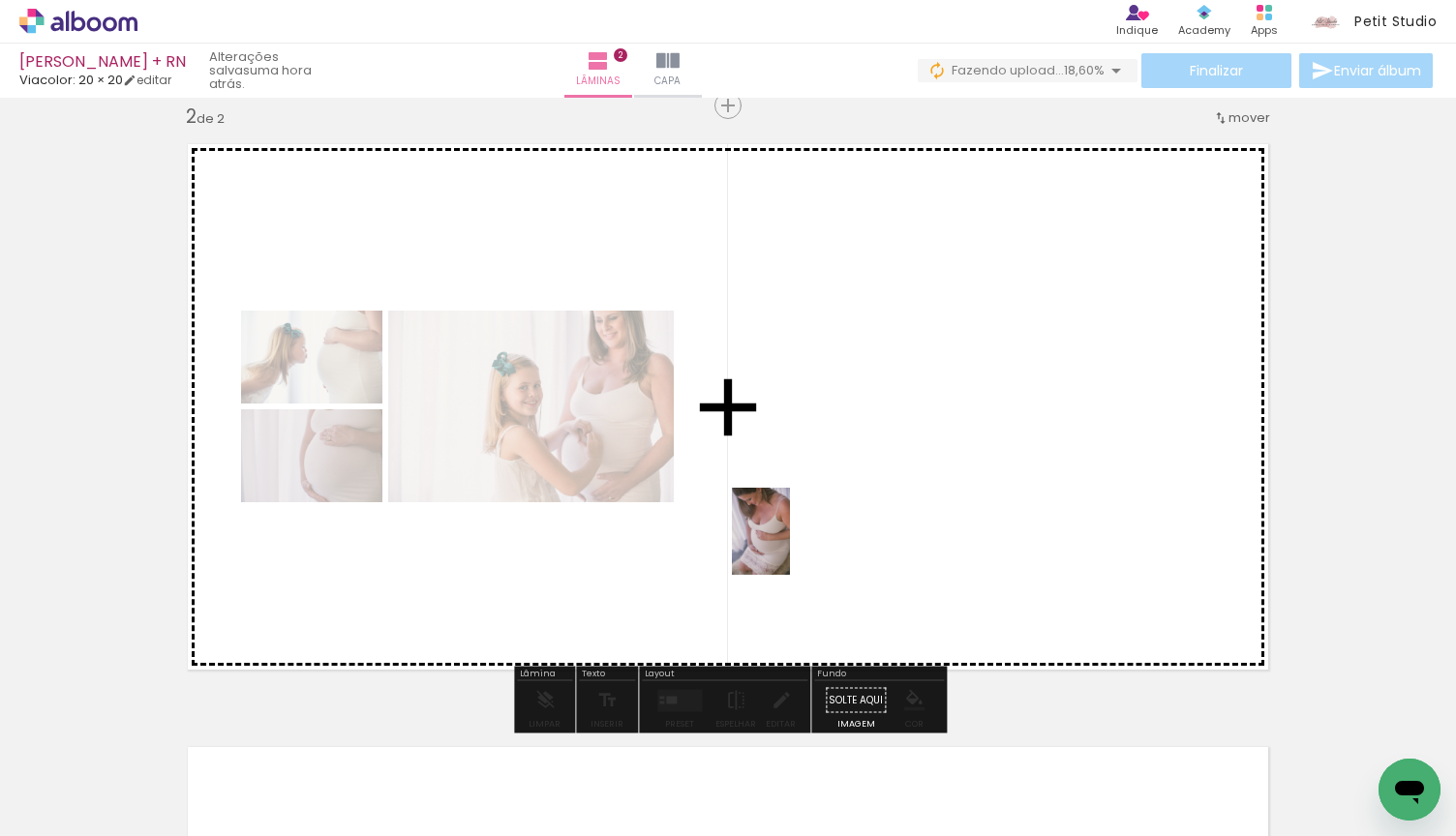
drag, startPoint x: 541, startPoint y: 776, endPoint x: 790, endPoint y: 546, distance: 339.0
click at [790, 546] on quentale-workspace at bounding box center [728, 418] width 1456 height 836
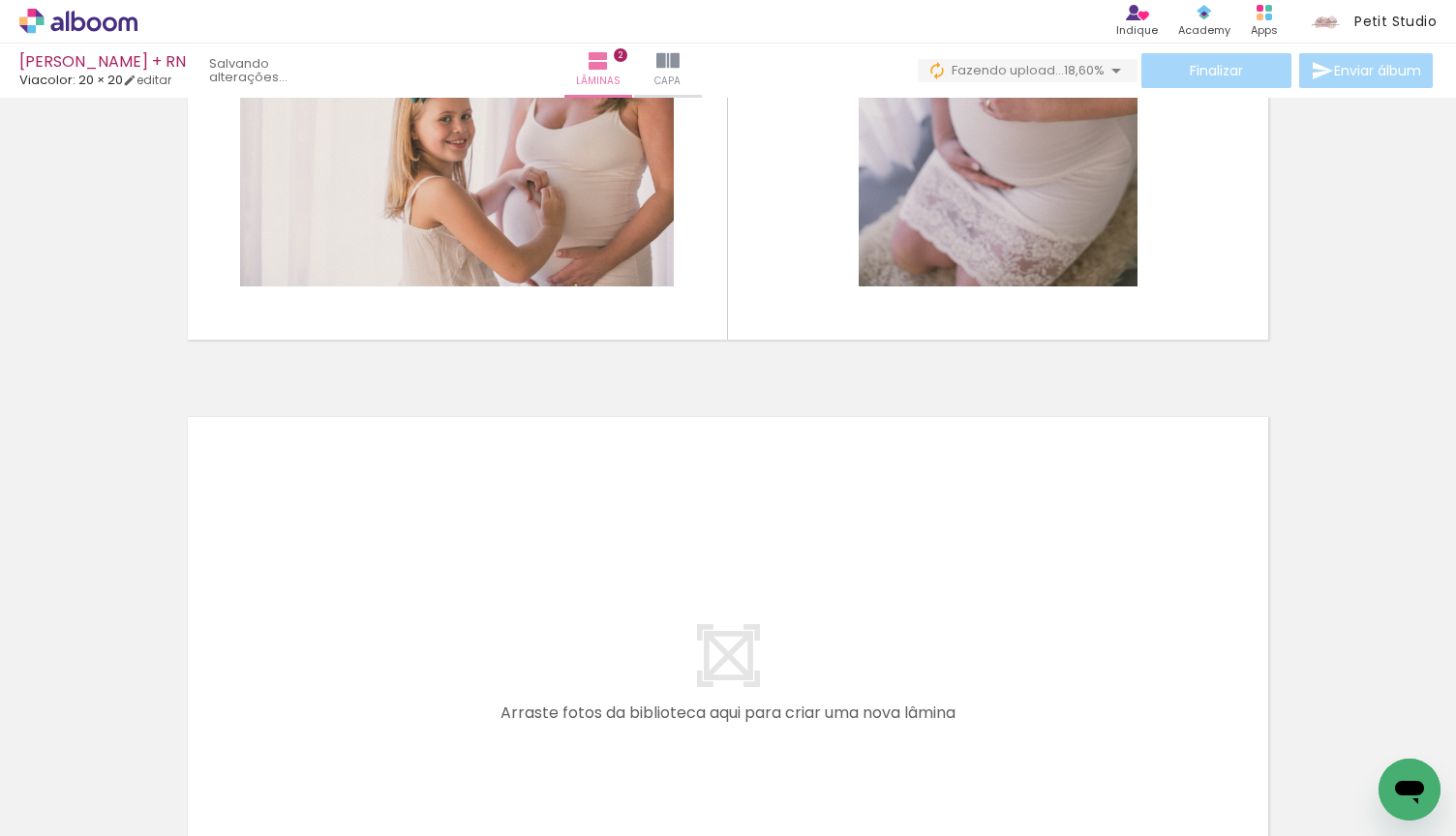
scroll to position [1073, 0]
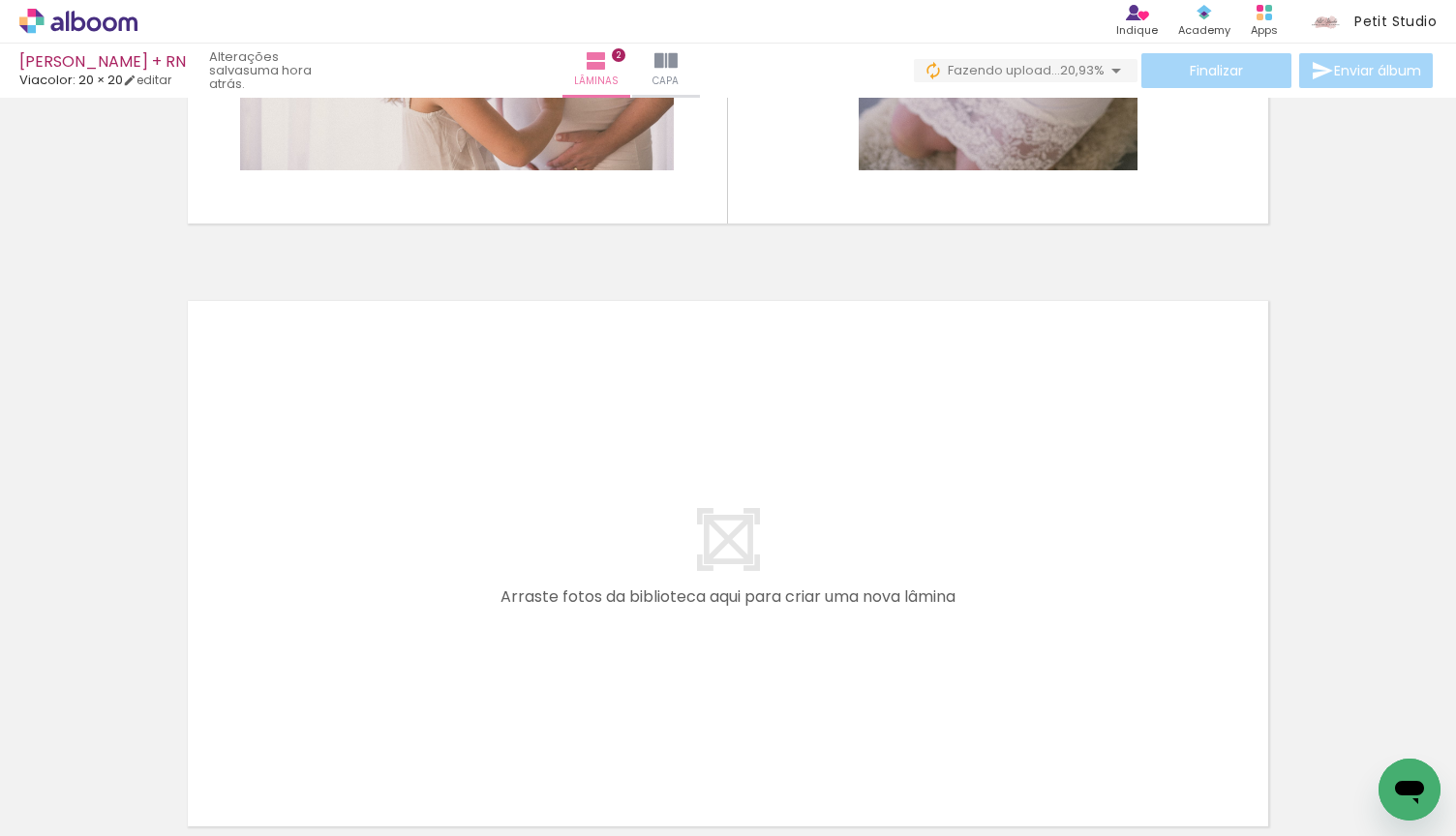
drag, startPoint x: 747, startPoint y: 771, endPoint x: 736, endPoint y: 581, distance: 191.0
click at [736, 581] on quentale-workspace at bounding box center [728, 418] width 1456 height 836
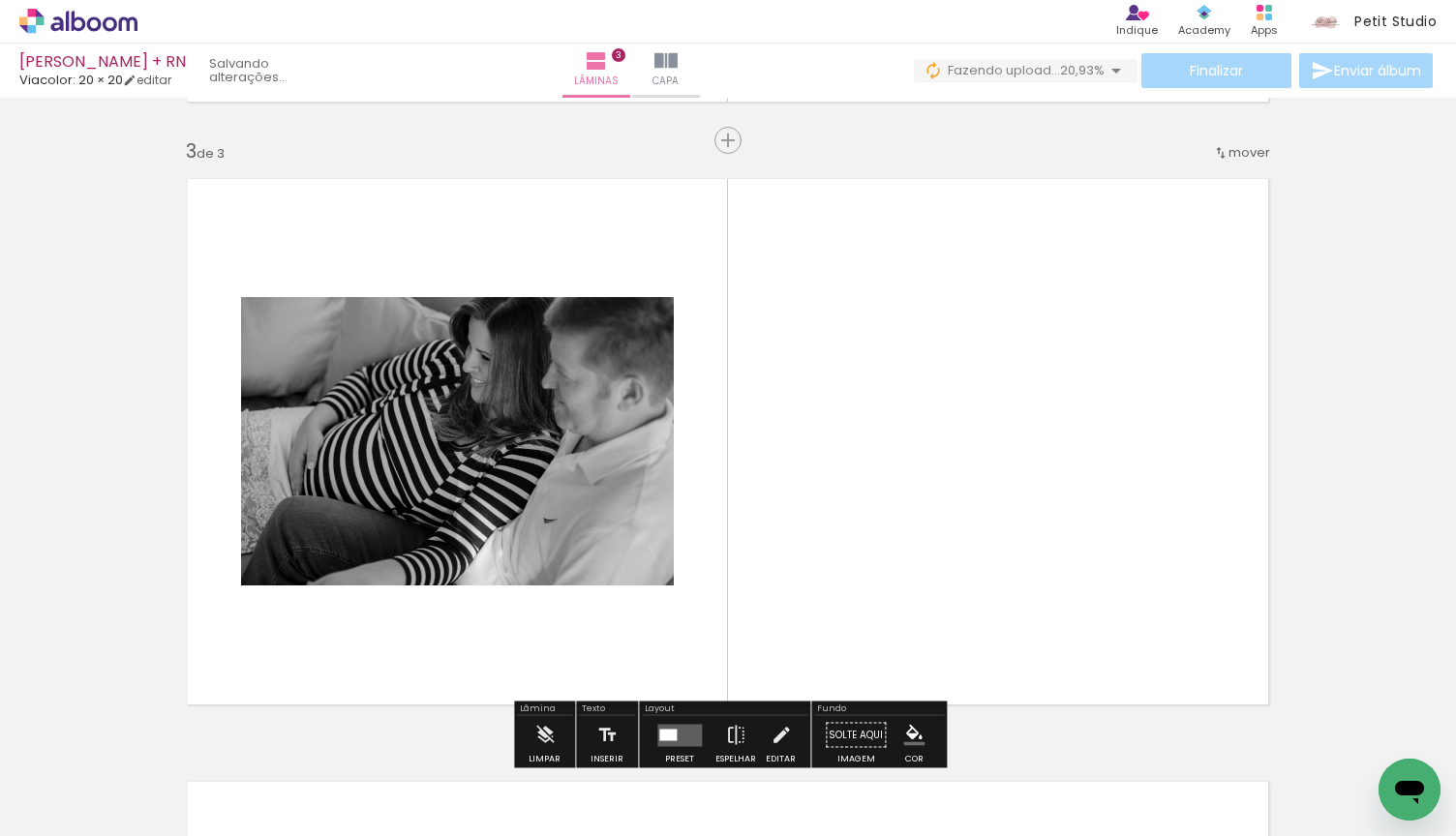
scroll to position [1230, 0]
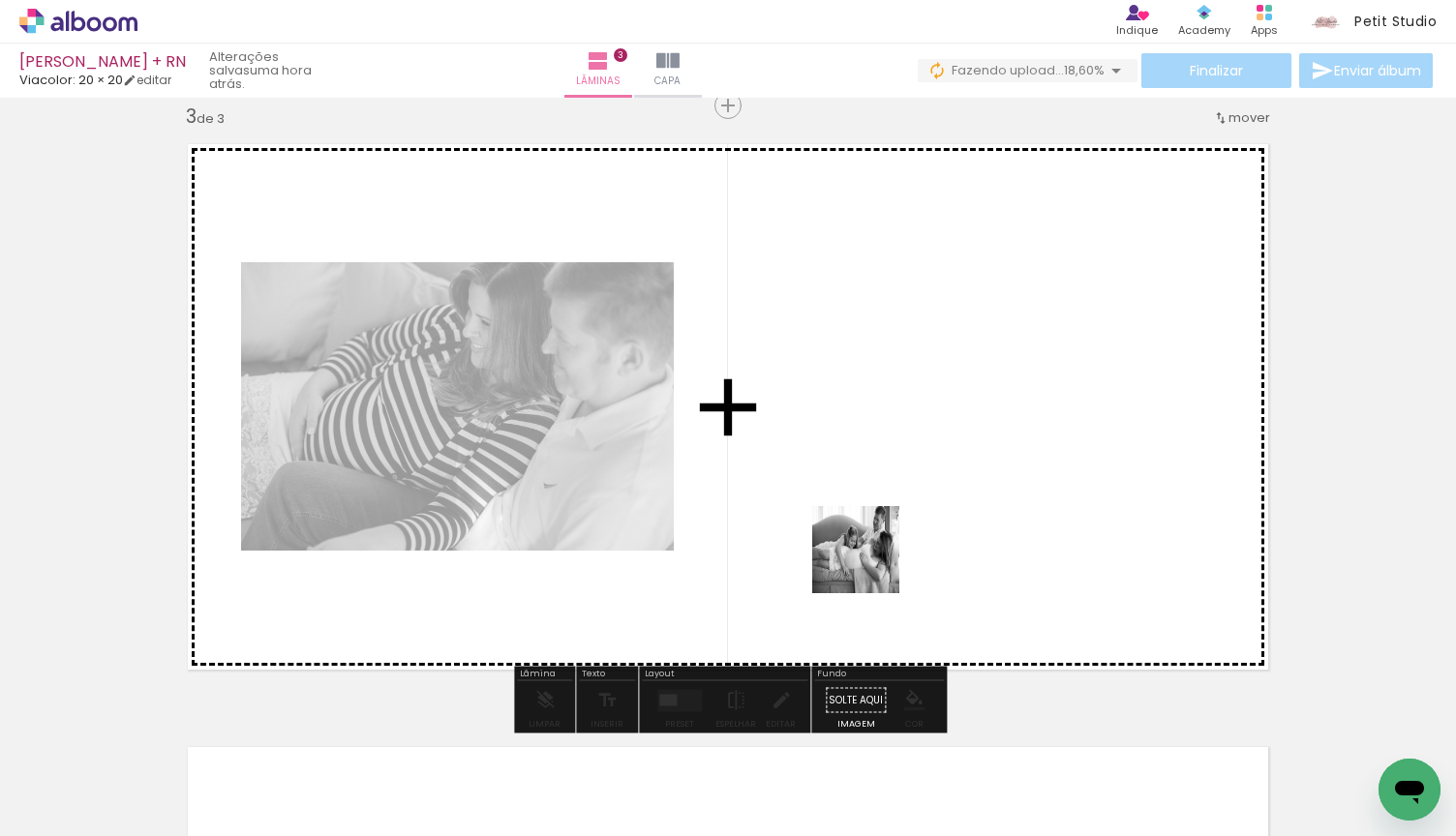
drag, startPoint x: 868, startPoint y: 776, endPoint x: 874, endPoint y: 535, distance: 241.1
click at [874, 535] on quentale-workspace at bounding box center [728, 418] width 1456 height 836
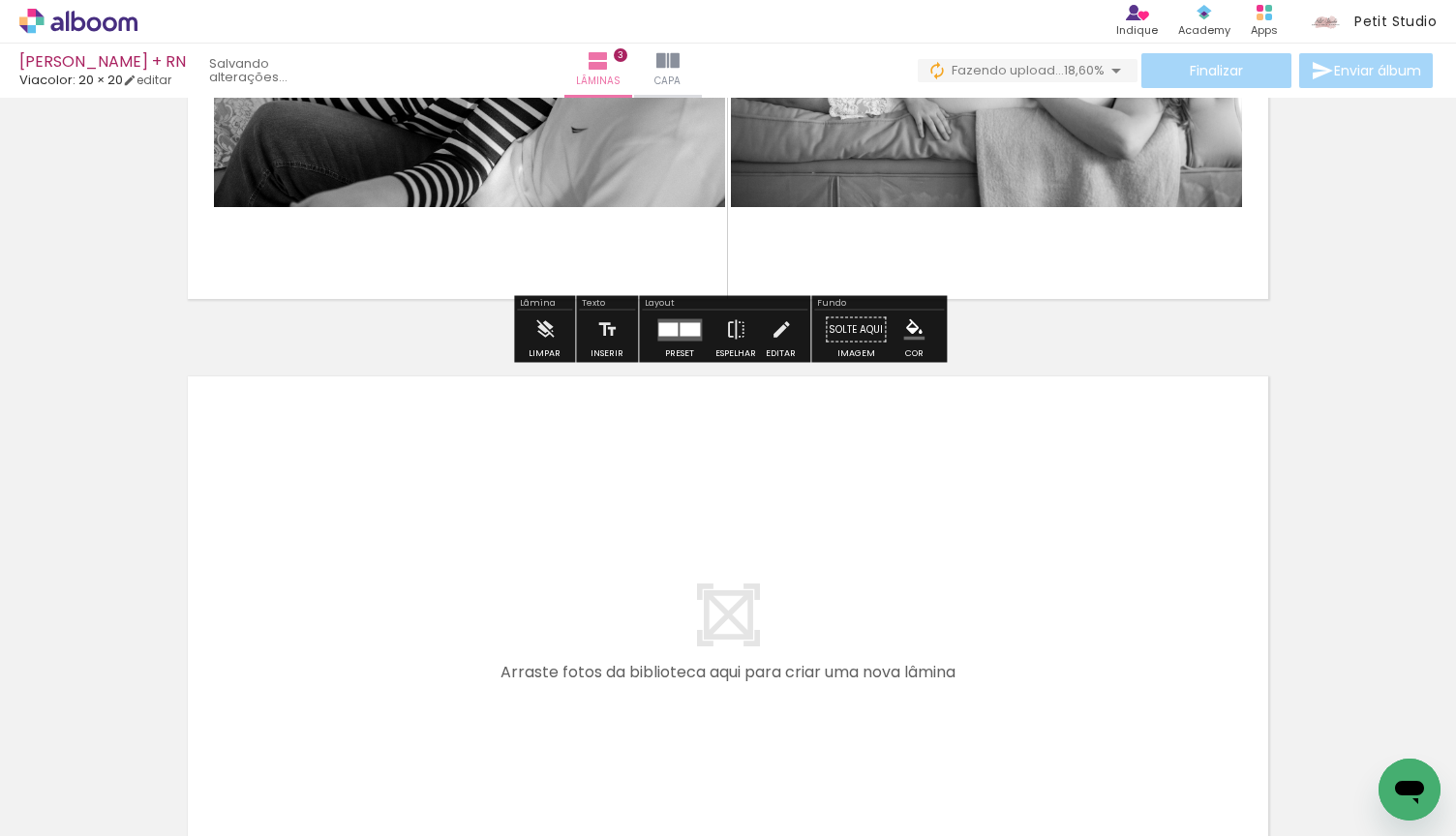
scroll to position [1603, 0]
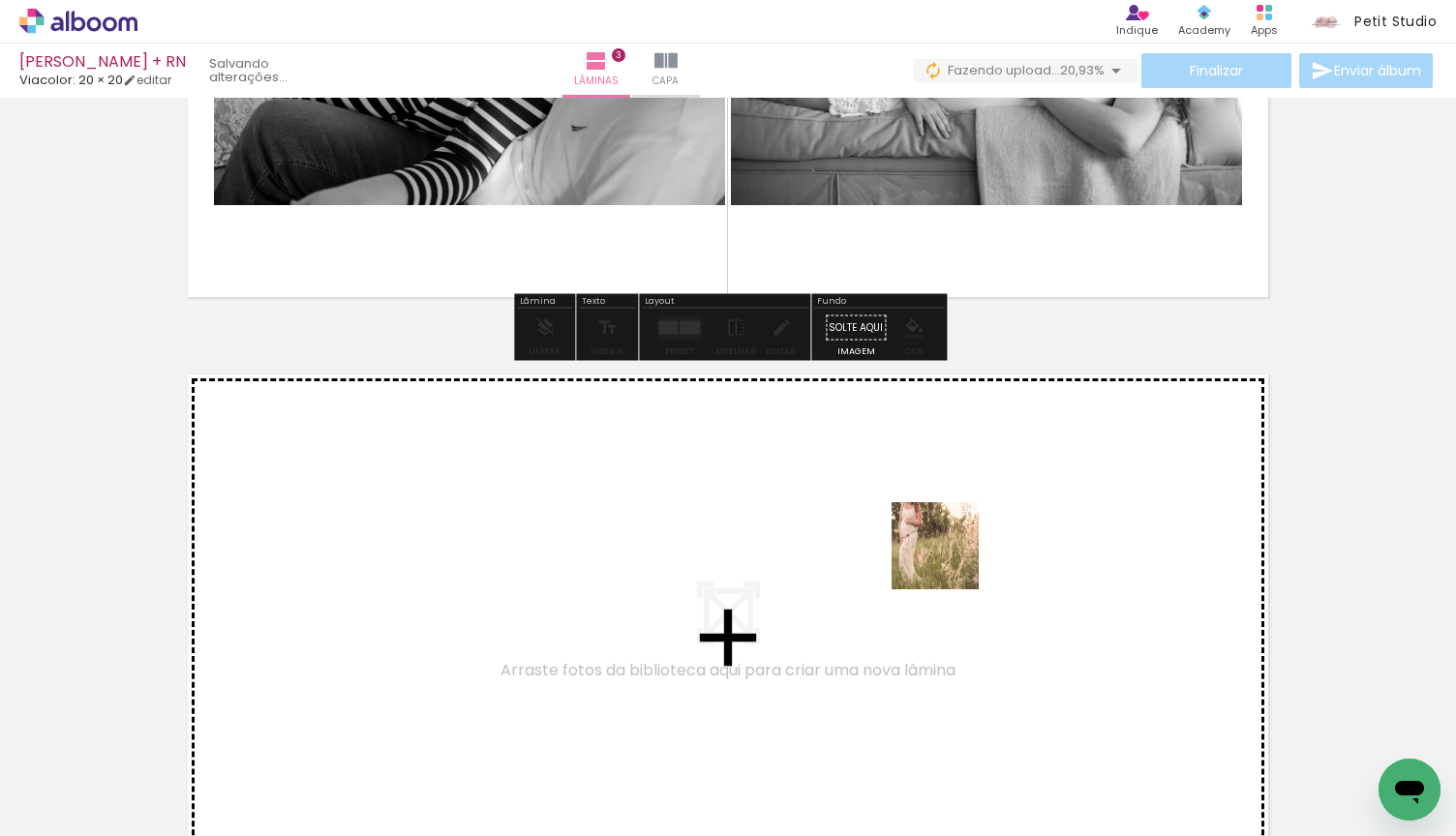
drag, startPoint x: 950, startPoint y: 779, endPoint x: 949, endPoint y: 555, distance: 224.6
click at [949, 555] on quentale-workspace at bounding box center [728, 418] width 1456 height 836
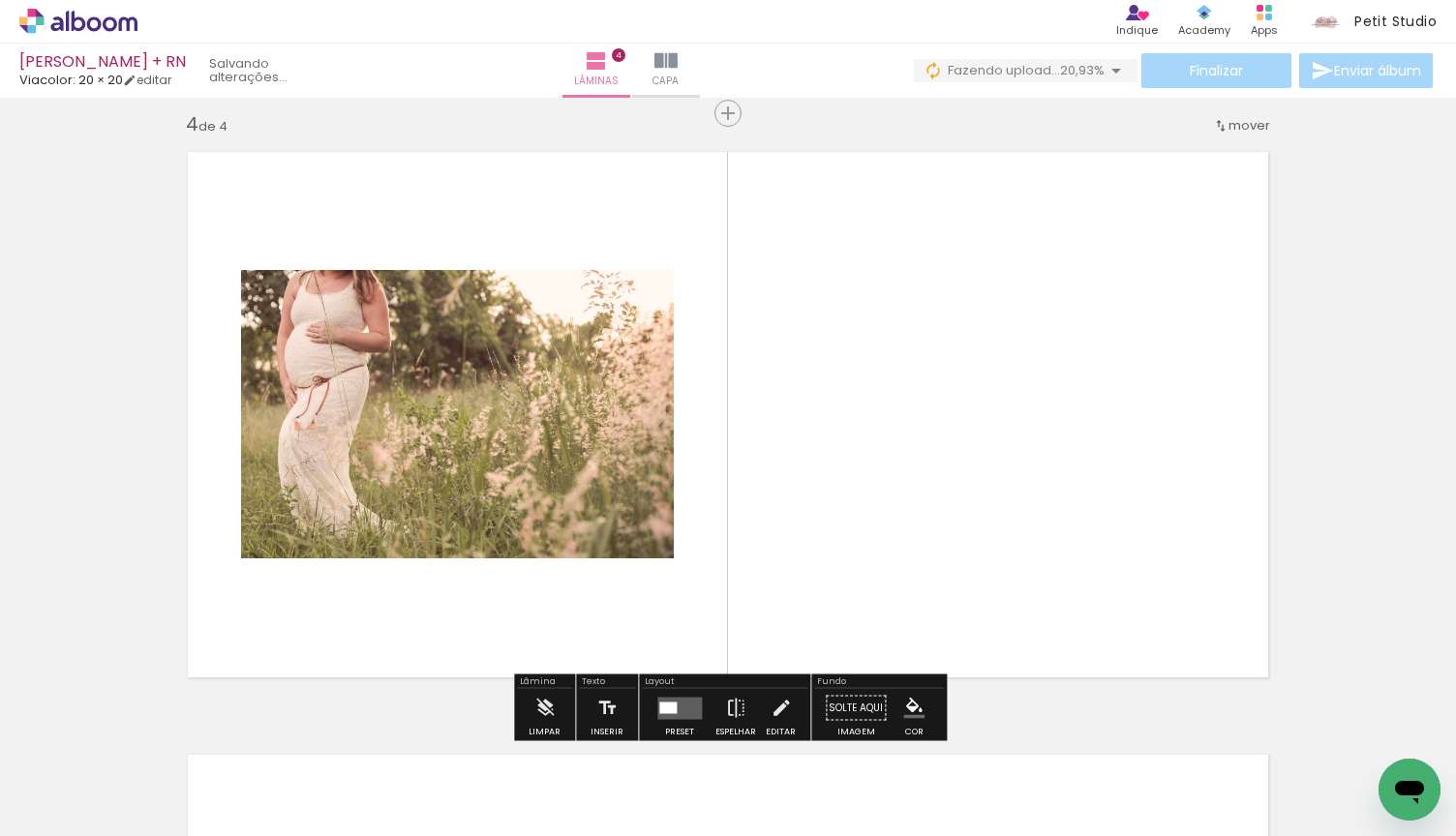
scroll to position [1833, 0]
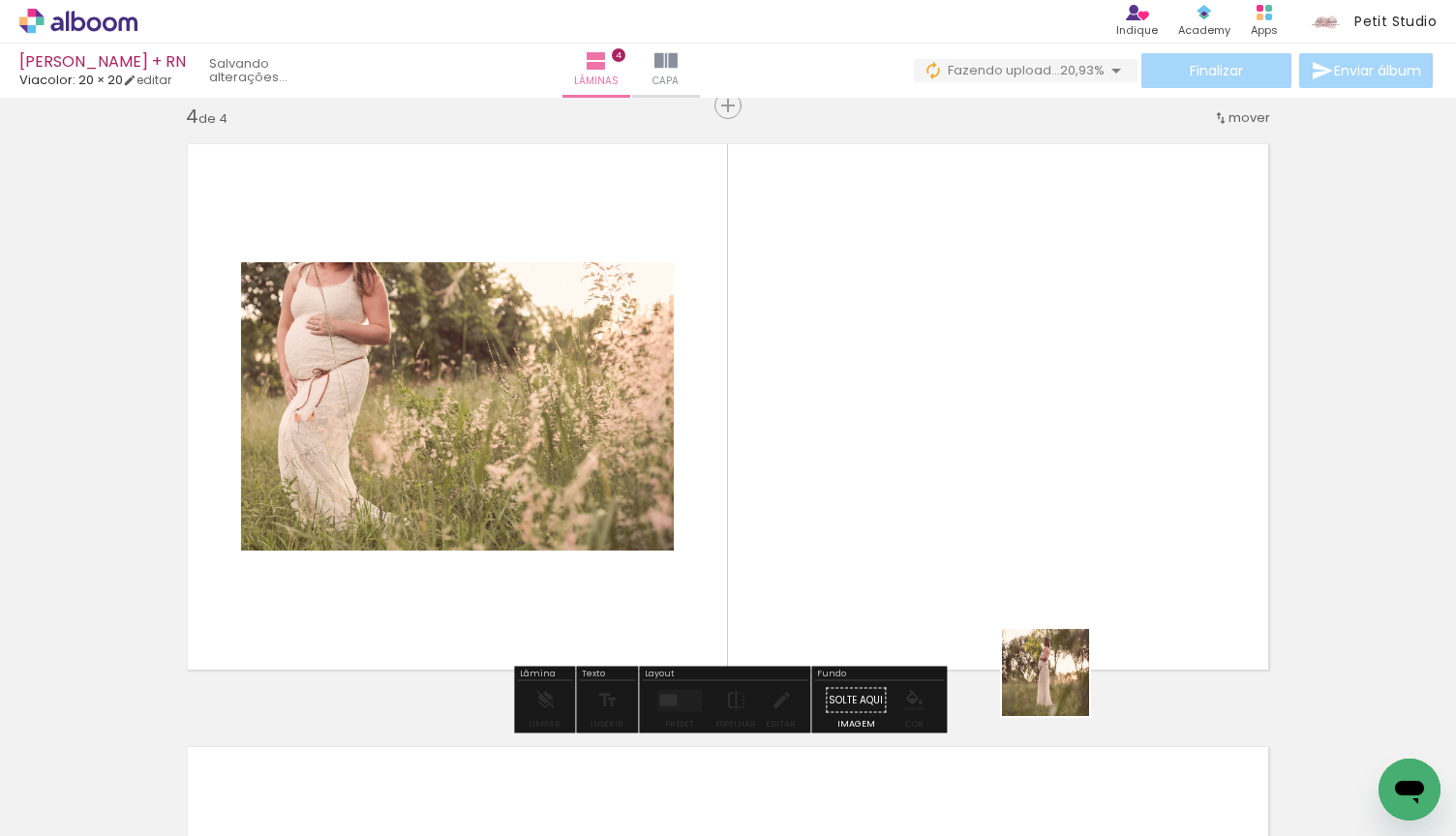
drag, startPoint x: 1079, startPoint y: 764, endPoint x: 1007, endPoint y: 533, distance: 241.5
click at [1007, 533] on quentale-workspace at bounding box center [728, 418] width 1456 height 836
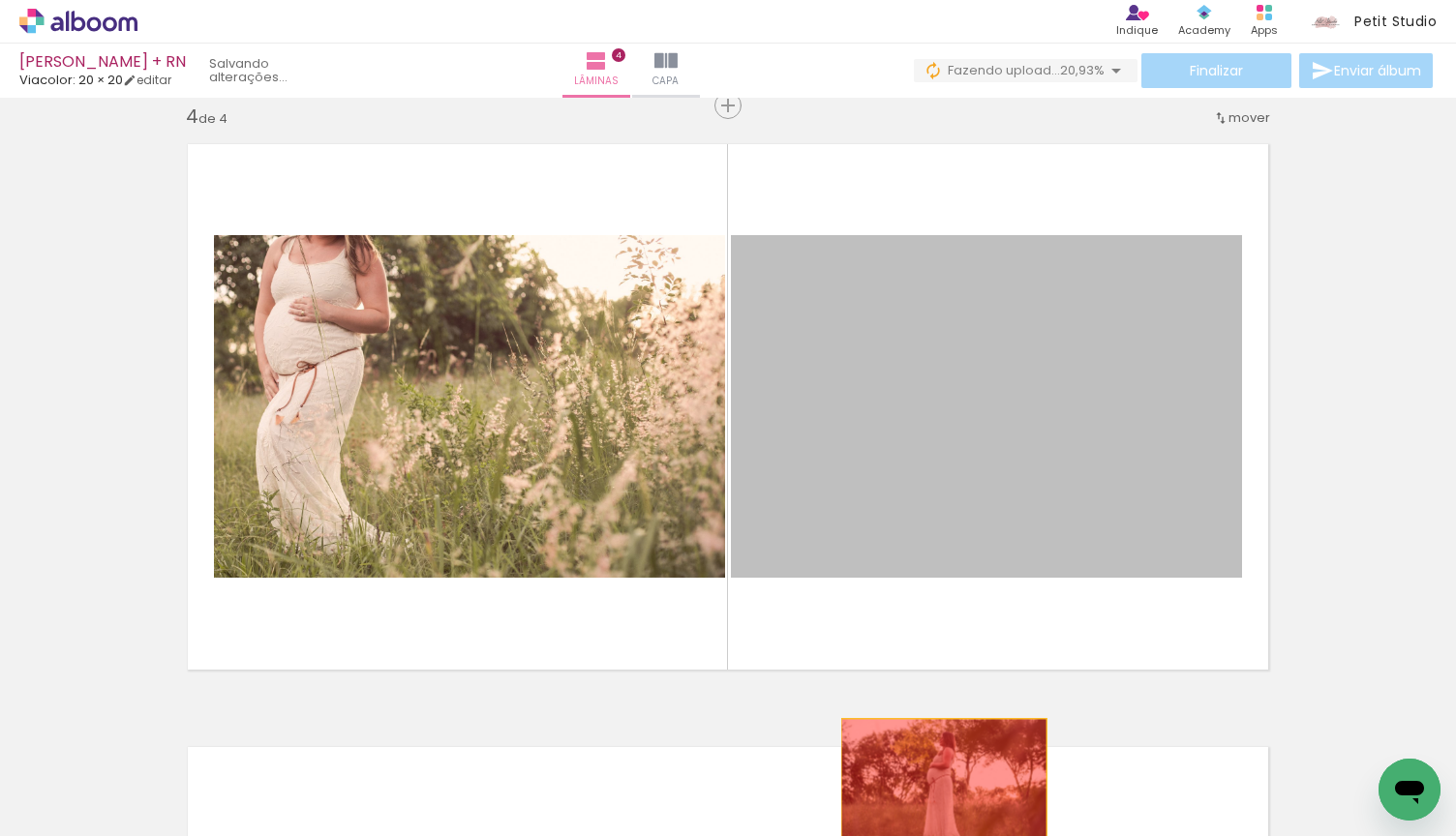
drag, startPoint x: 1014, startPoint y: 445, endPoint x: 944, endPoint y: 788, distance: 349.9
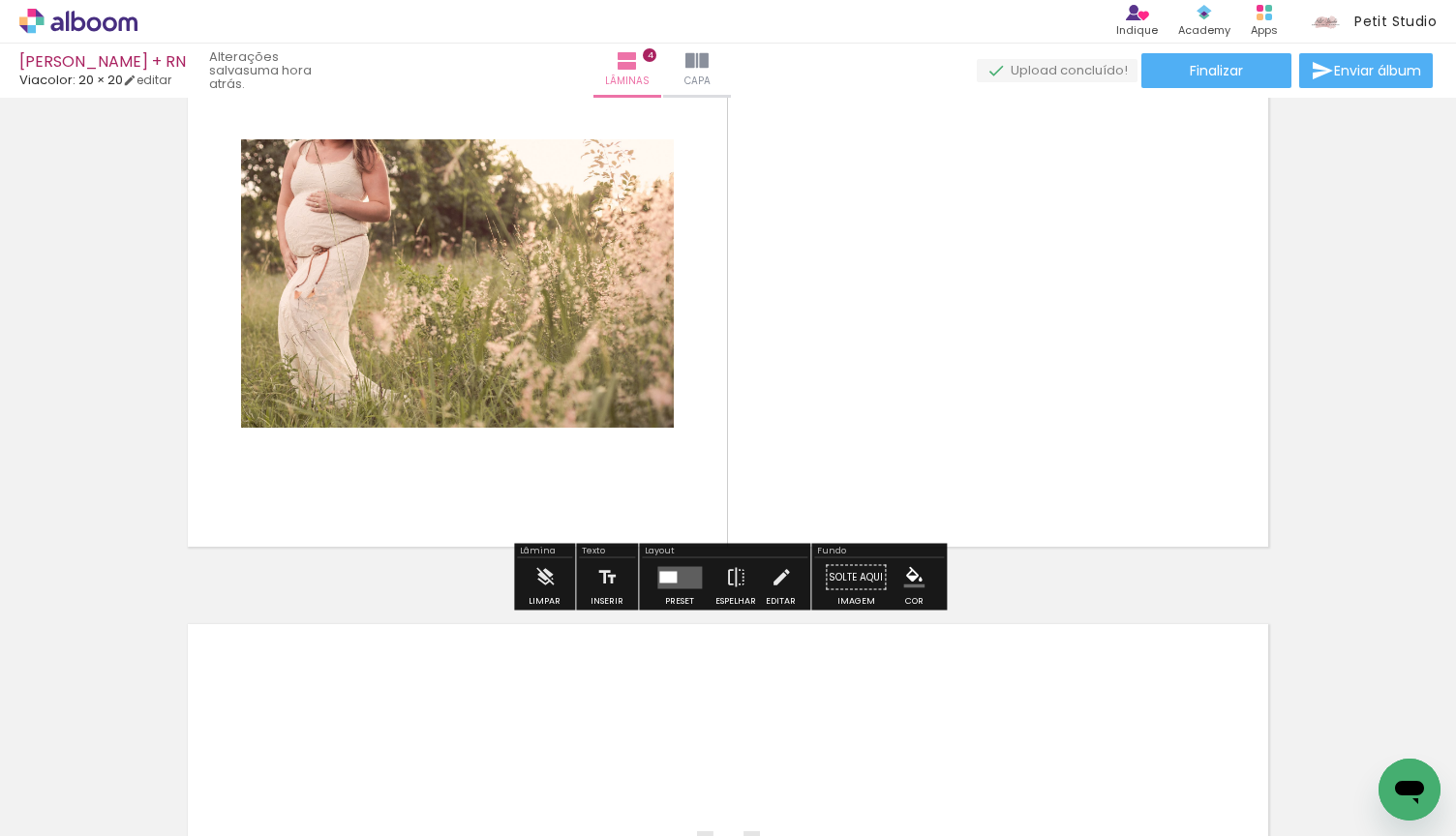
scroll to position [2009, 0]
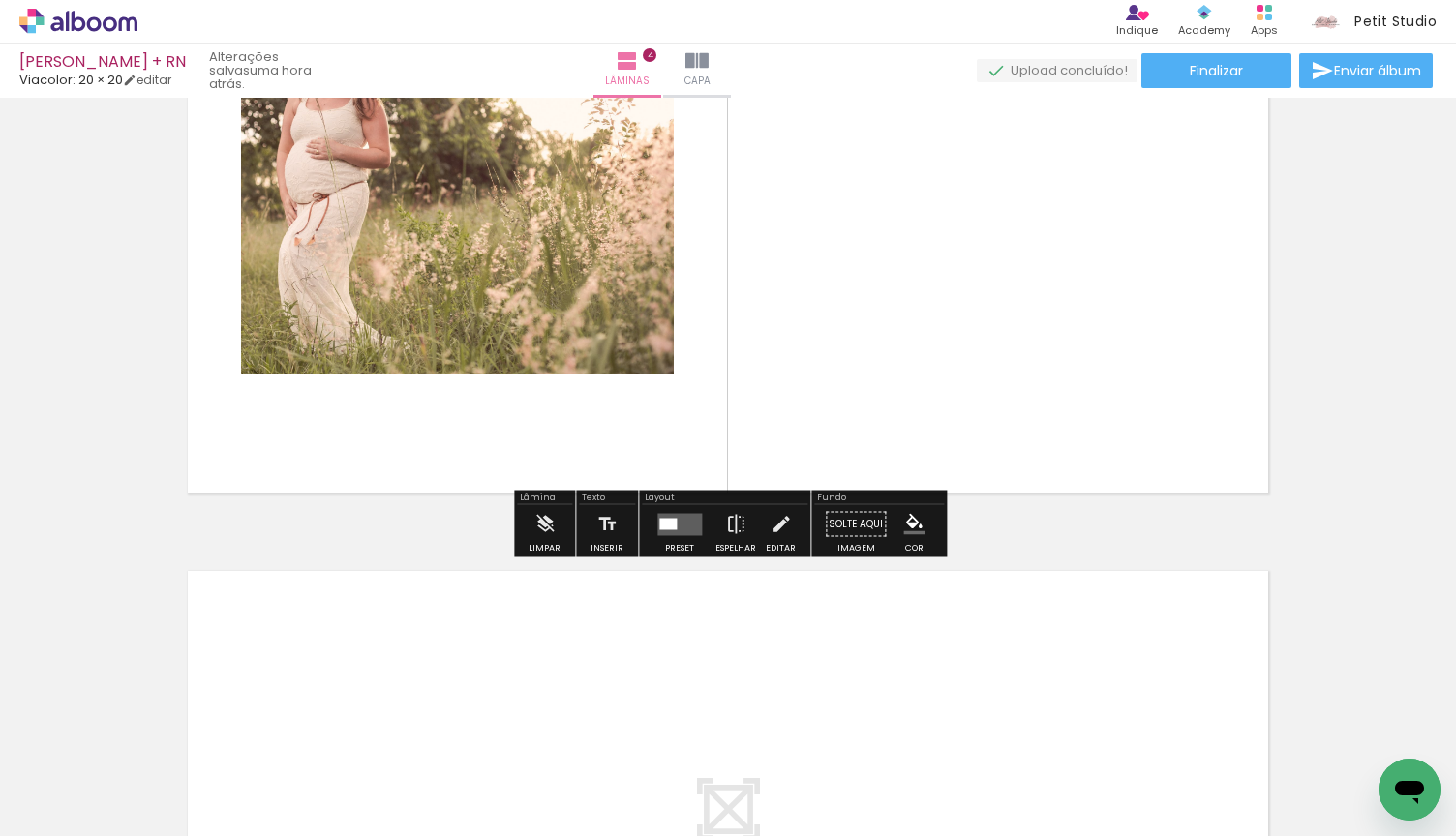
click at [675, 534] on quentale-layouter at bounding box center [679, 524] width 45 height 22
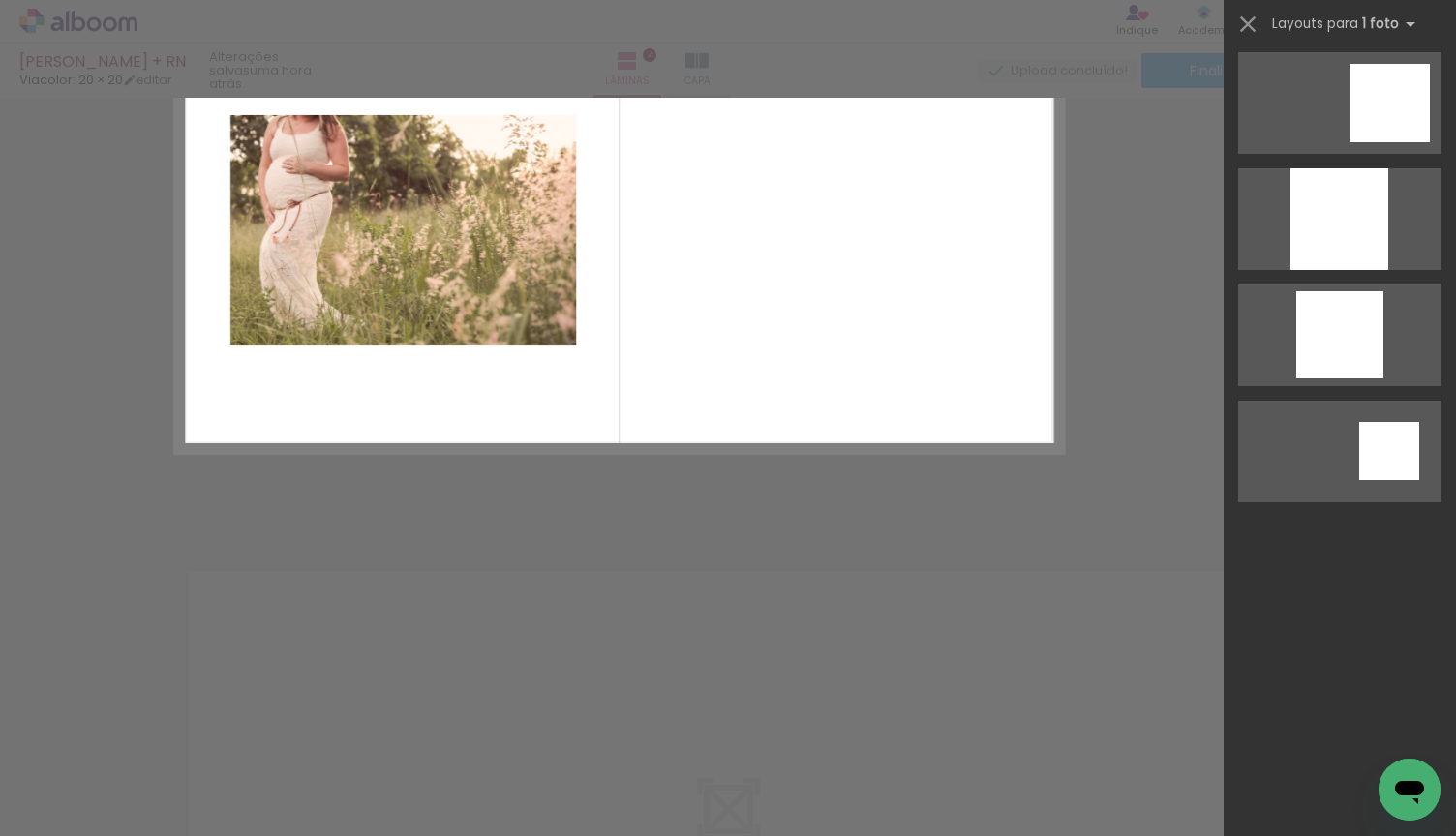
scroll to position [0, 0]
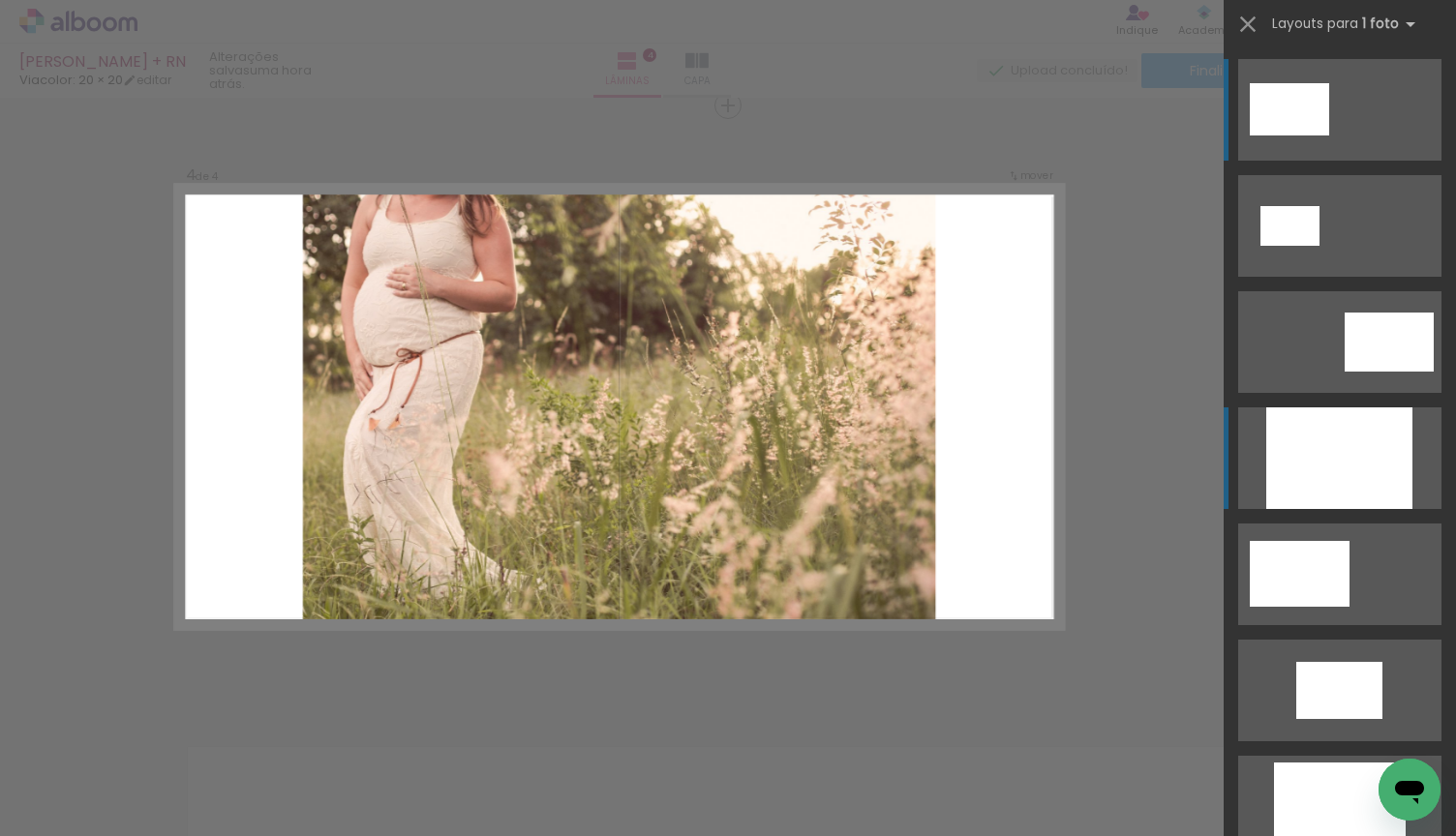
click at [1367, 488] on div at bounding box center [1339, 458] width 146 height 102
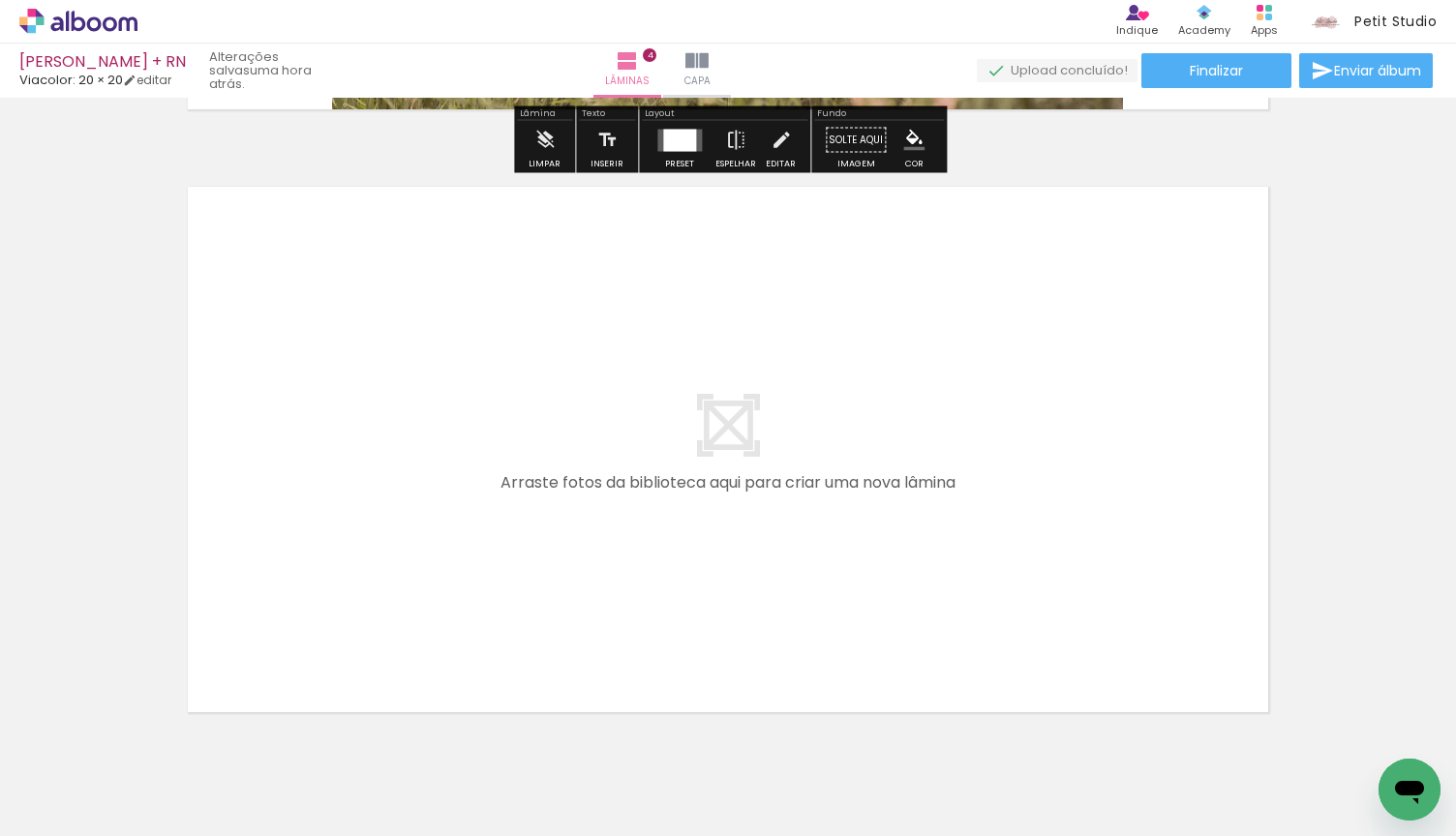
drag, startPoint x: 1081, startPoint y: 779, endPoint x: 1043, endPoint y: 606, distance: 177.3
click at [1043, 606] on quentale-workspace at bounding box center [728, 418] width 1456 height 836
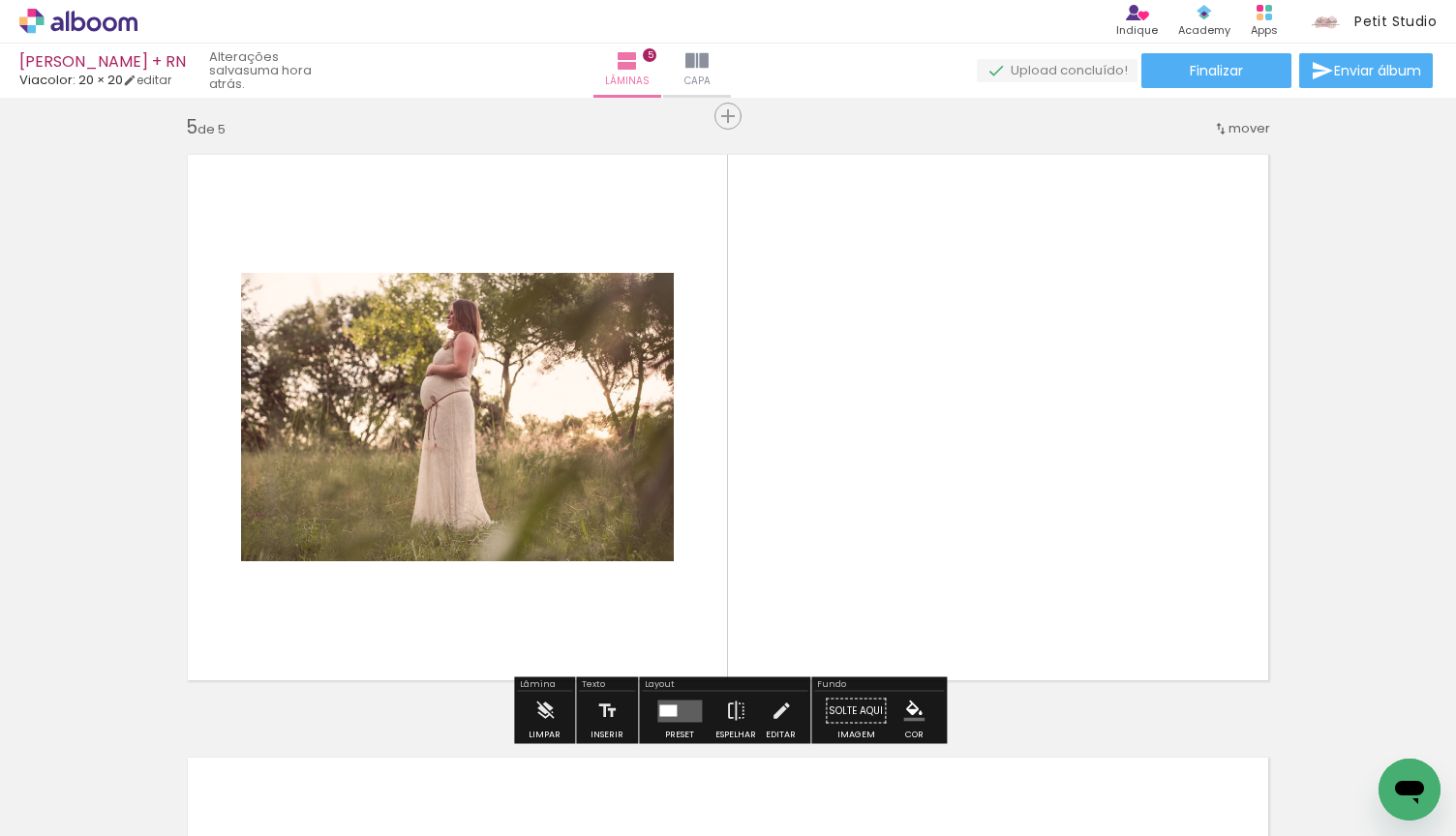
scroll to position [2436, 0]
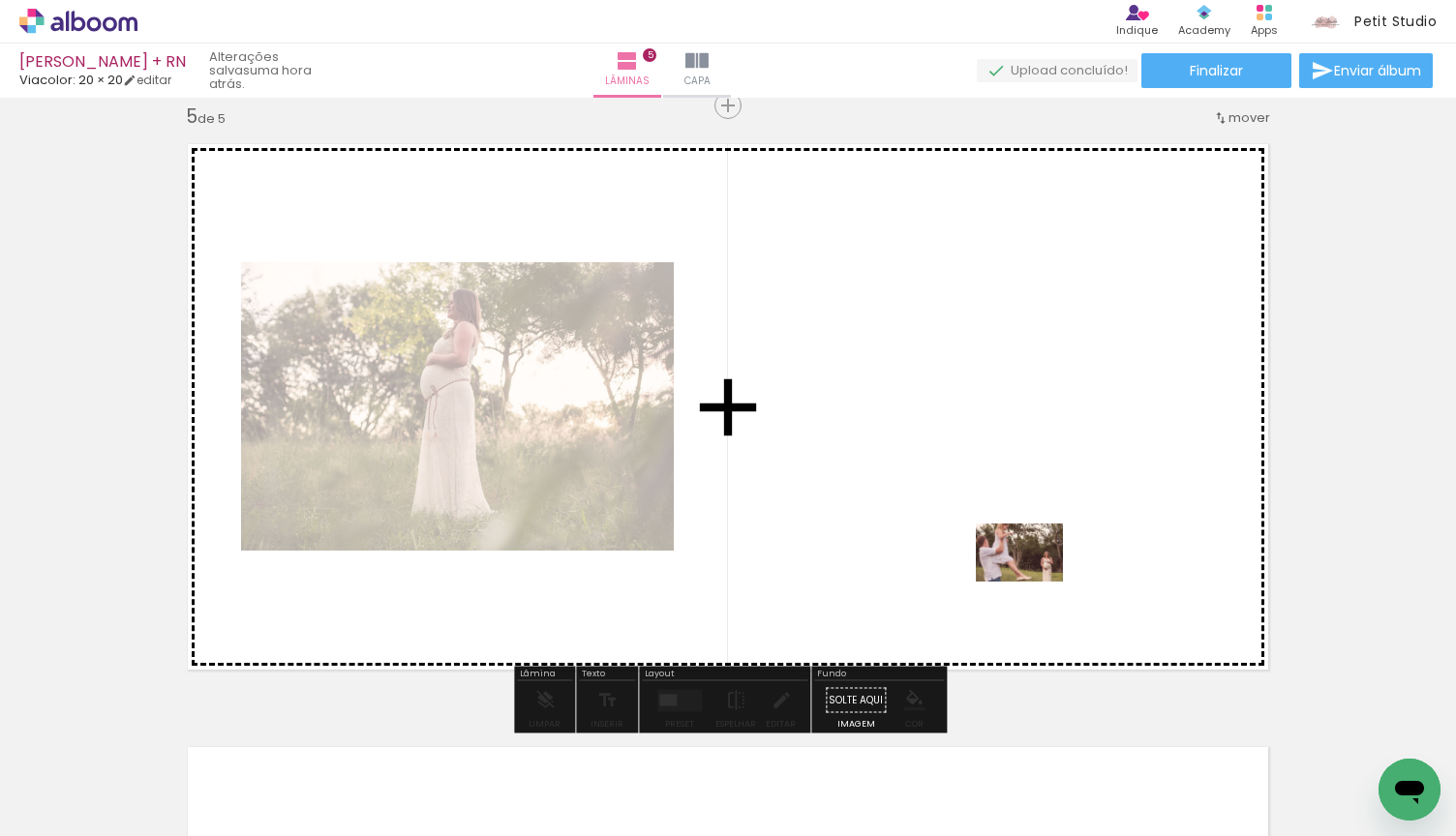
drag, startPoint x: 1275, startPoint y: 777, endPoint x: 1034, endPoint y: 582, distance: 310.3
click at [1034, 582] on quentale-workspace at bounding box center [728, 418] width 1456 height 836
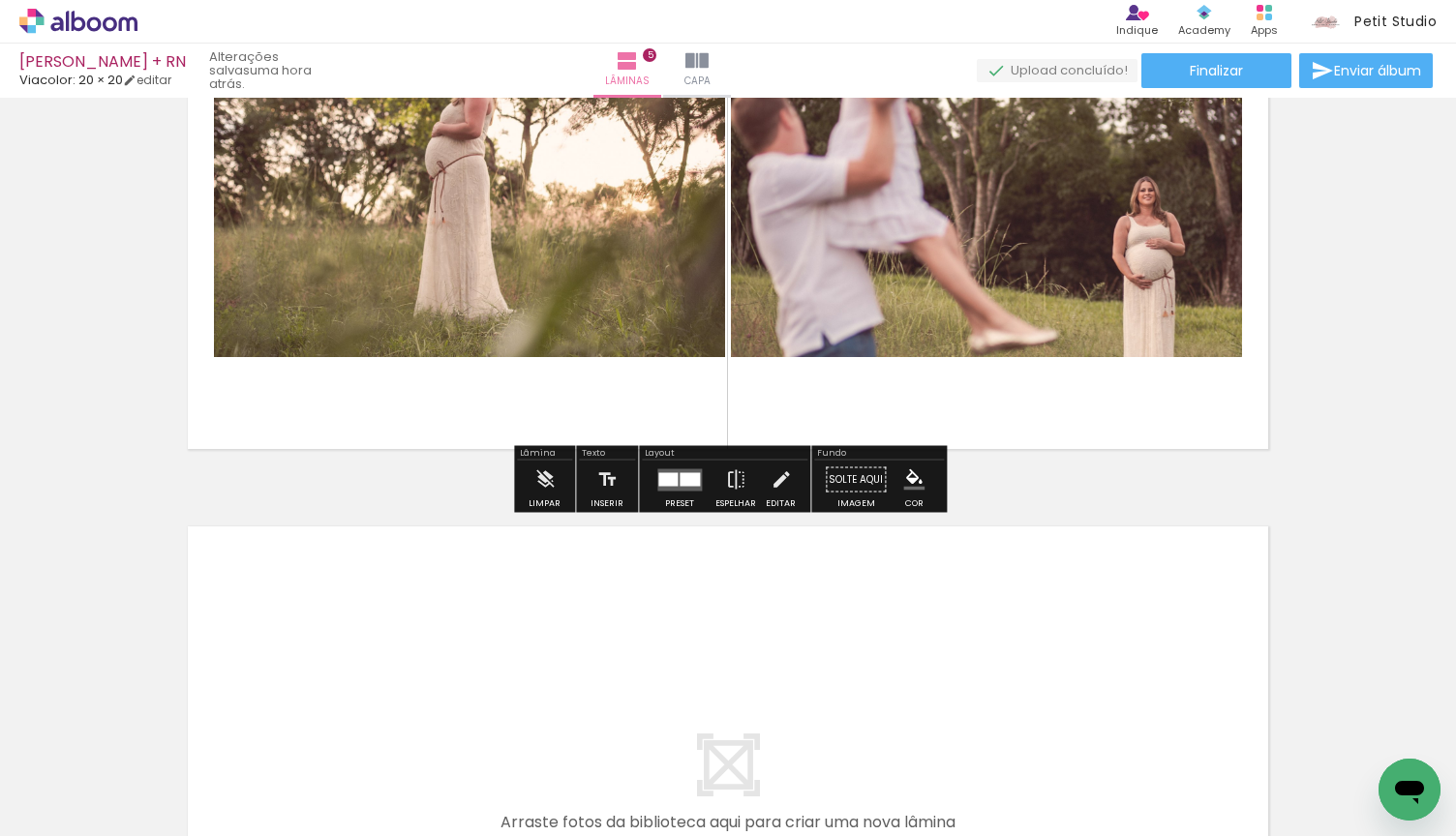
scroll to position [2742, 0]
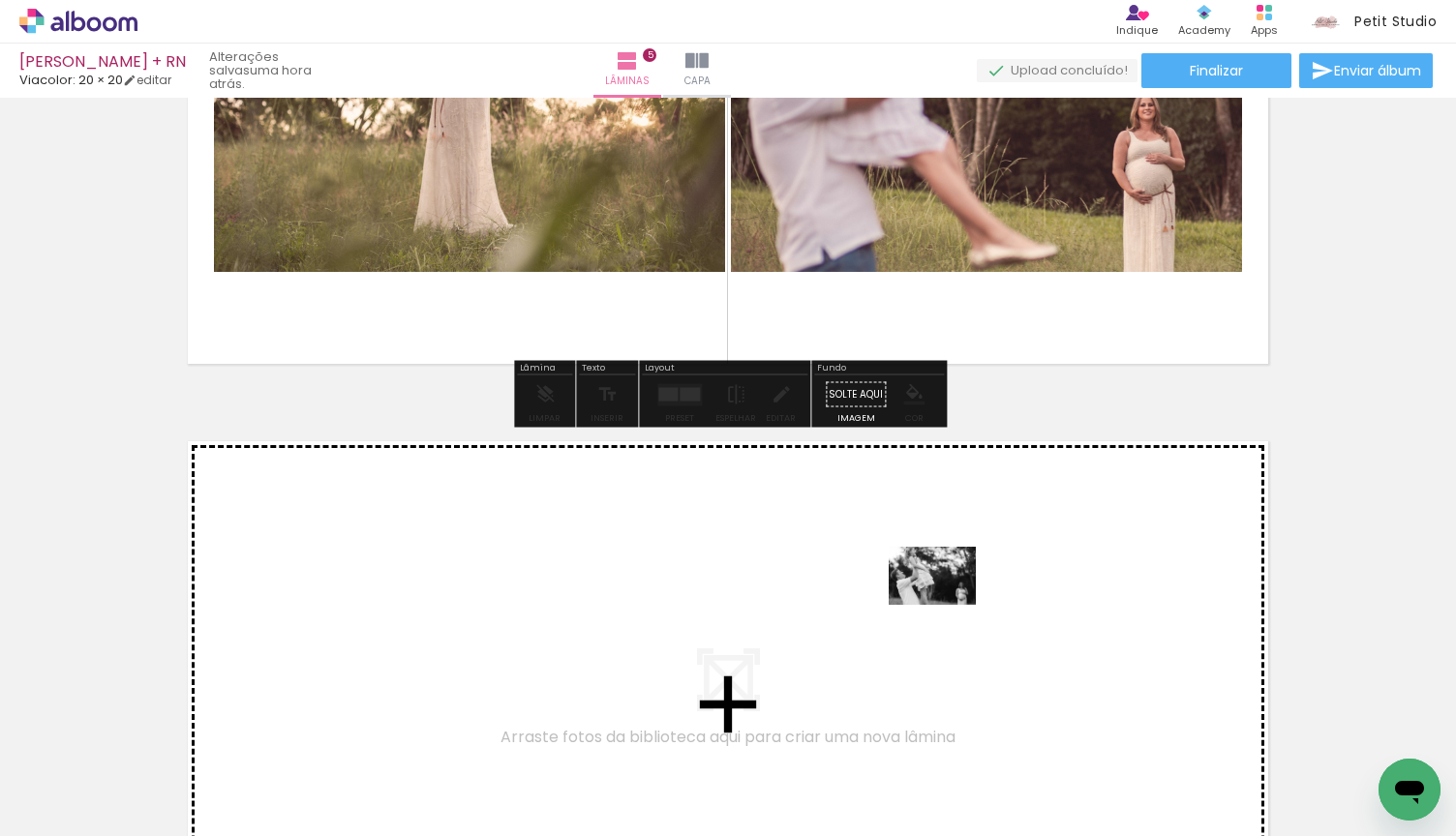
drag, startPoint x: 947, startPoint y: 778, endPoint x: 945, endPoint y: 602, distance: 176.2
click at [945, 602] on quentale-workspace at bounding box center [728, 418] width 1456 height 836
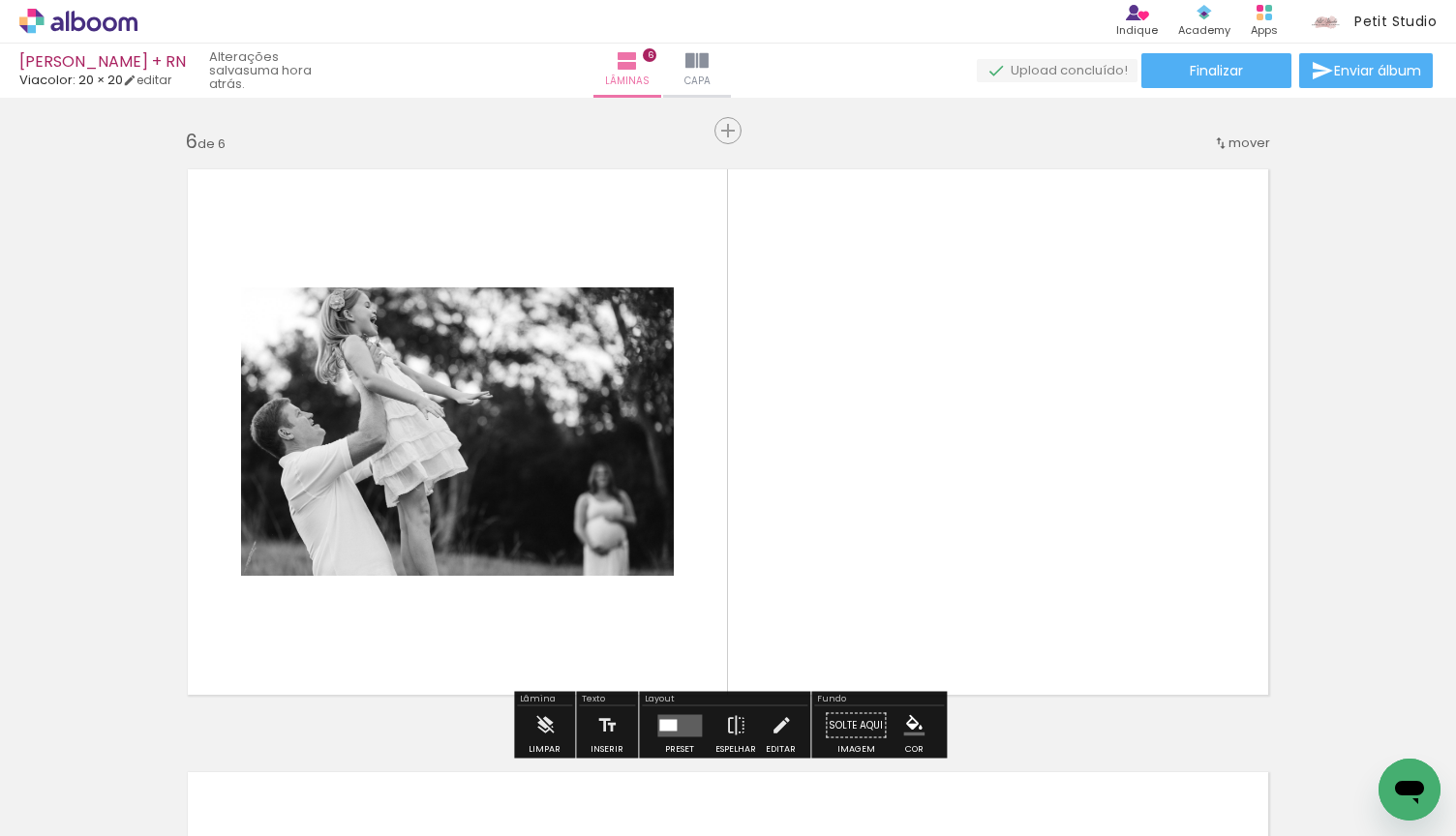
scroll to position [3039, 0]
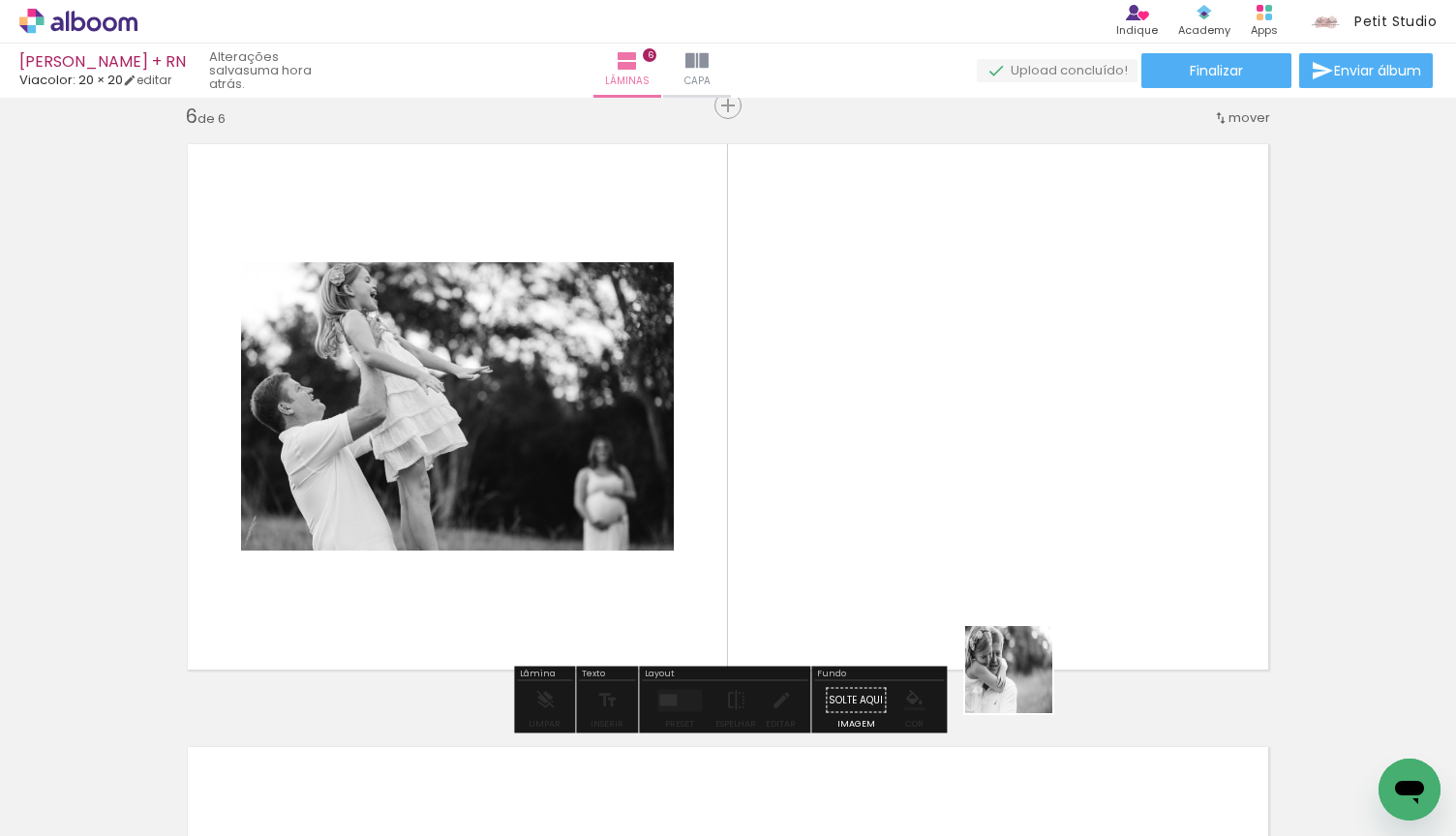
drag, startPoint x: 1050, startPoint y: 780, endPoint x: 988, endPoint y: 525, distance: 262.9
click at [988, 525] on quentale-workspace at bounding box center [728, 418] width 1456 height 836
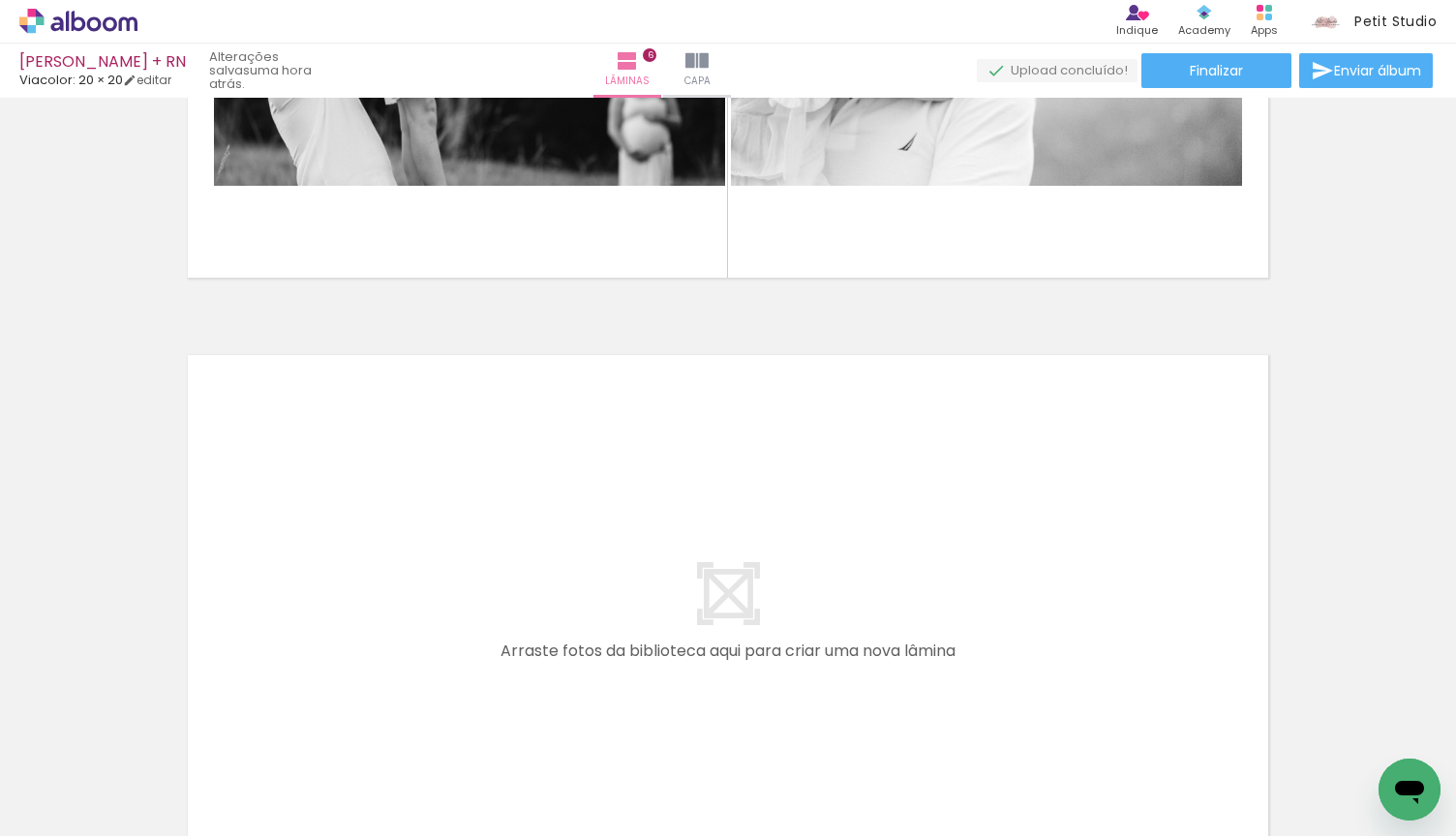
scroll to position [0, 0]
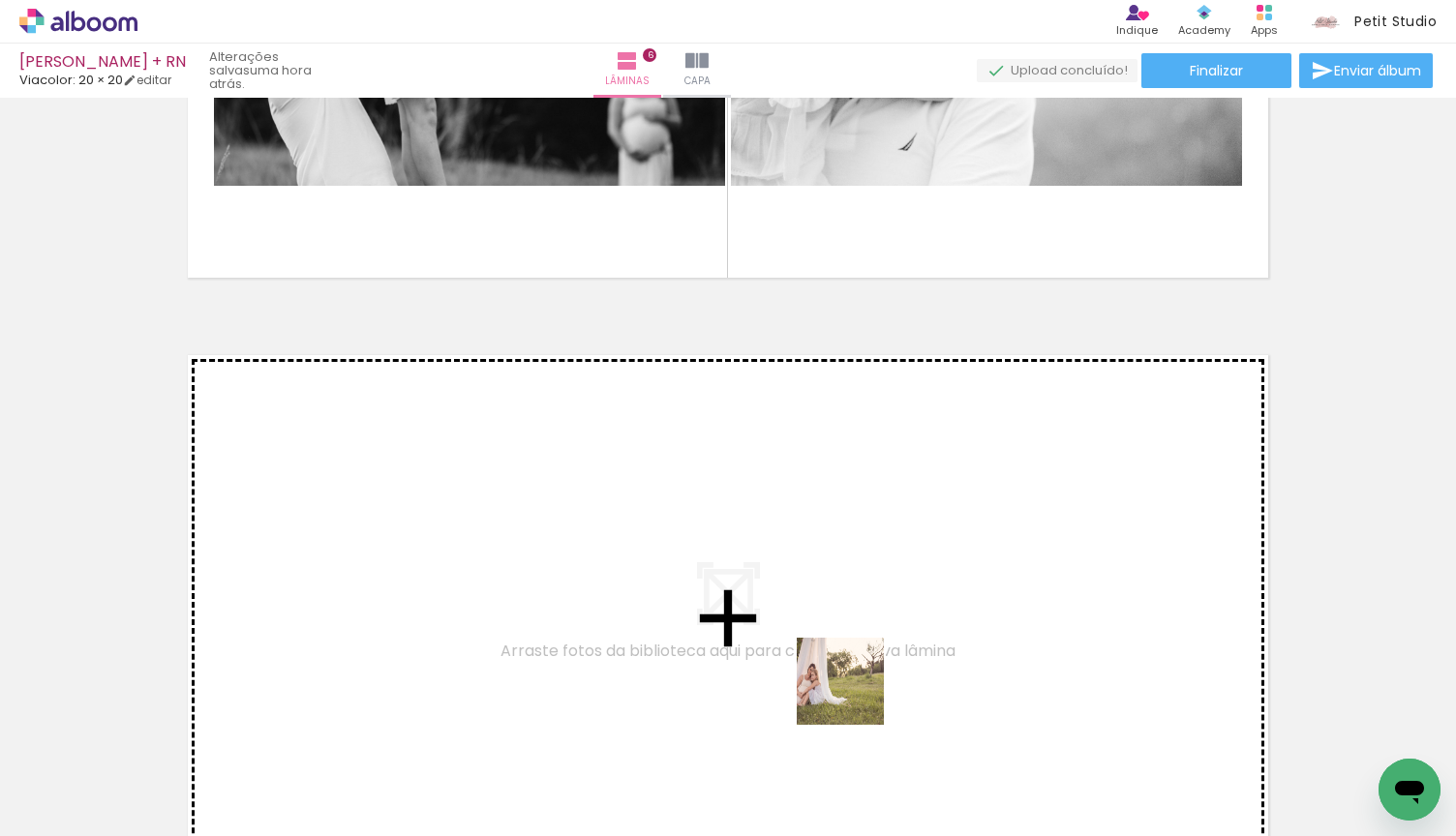
drag, startPoint x: 855, startPoint y: 778, endPoint x: 859, endPoint y: 525, distance: 253.6
click at [859, 525] on quentale-workspace at bounding box center [728, 418] width 1456 height 836
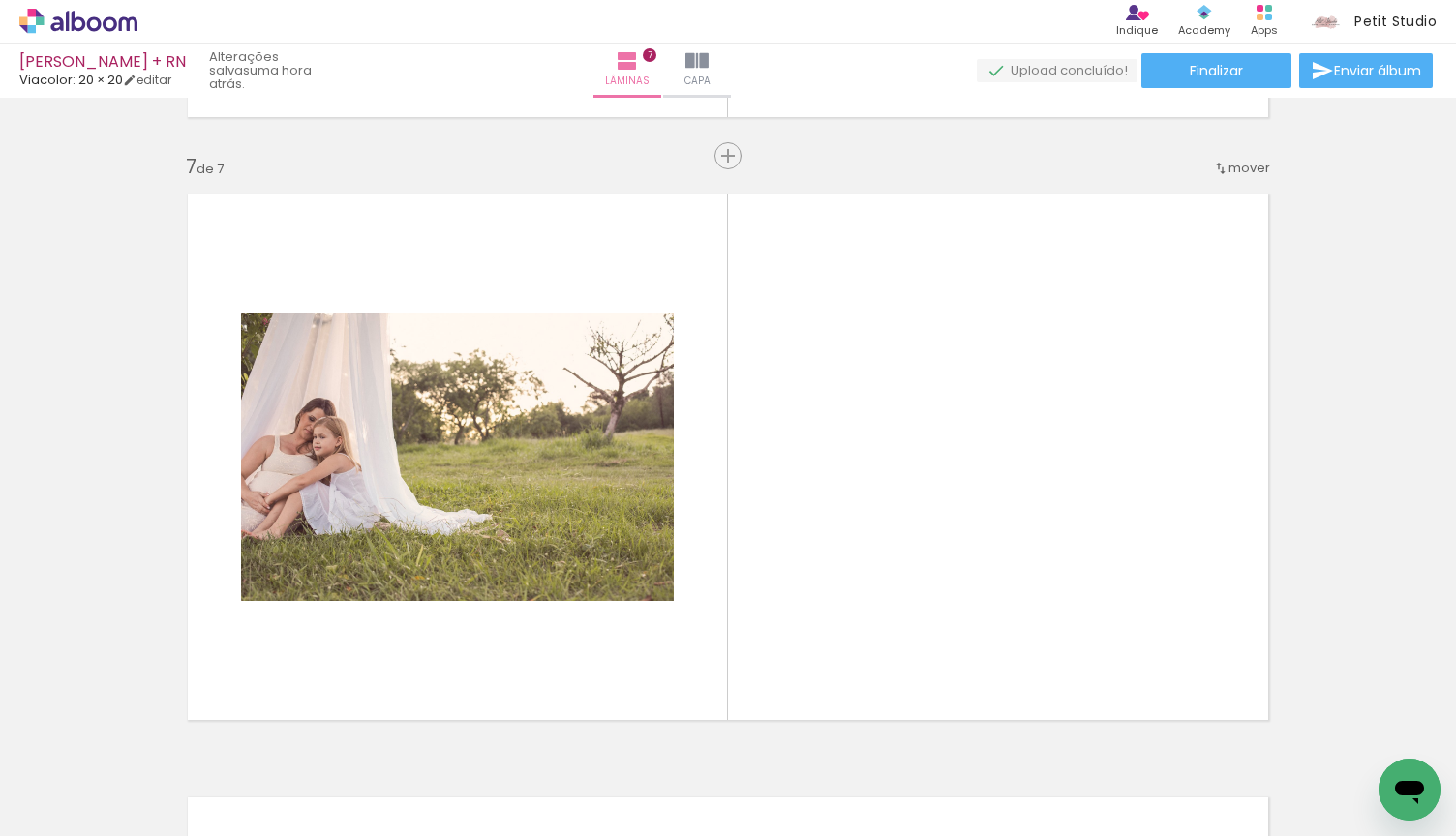
scroll to position [3642, 0]
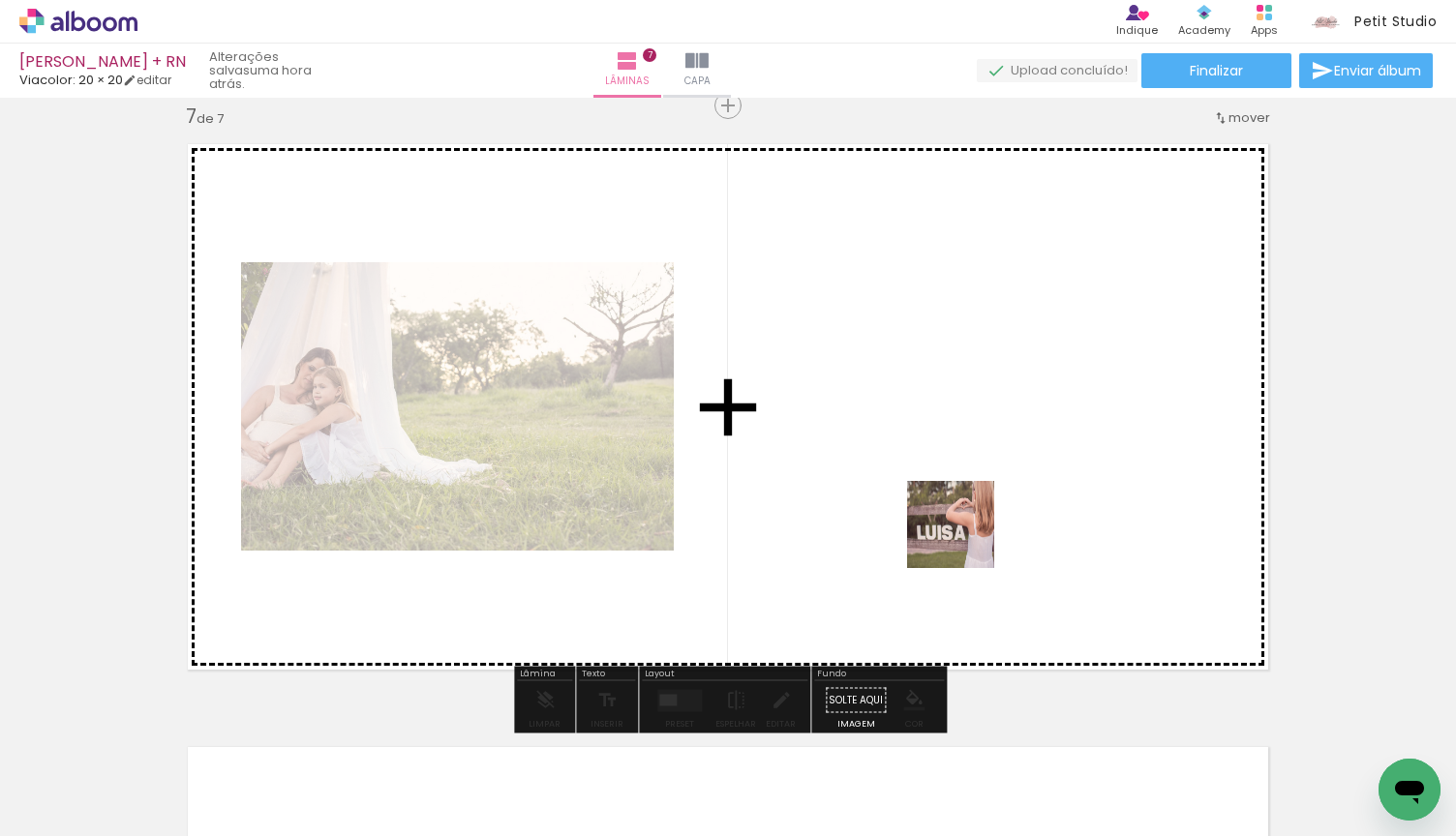
drag, startPoint x: 981, startPoint y: 775, endPoint x: 965, endPoint y: 535, distance: 240.5
click at [965, 535] on quentale-workspace at bounding box center [728, 418] width 1456 height 836
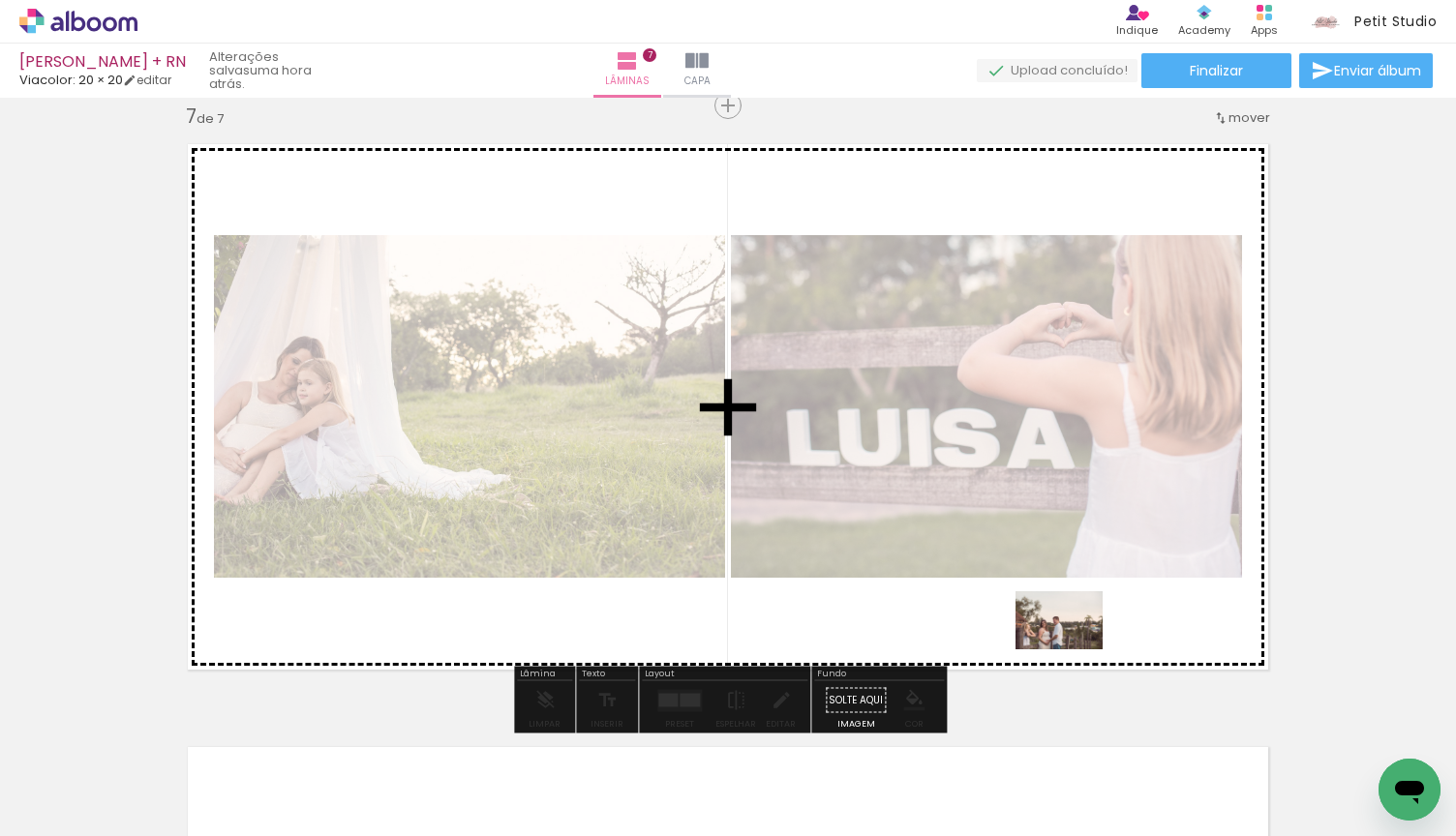
drag, startPoint x: 1071, startPoint y: 769, endPoint x: 1069, endPoint y: 647, distance: 123.0
click at [1069, 647] on quentale-workspace at bounding box center [728, 418] width 1456 height 836
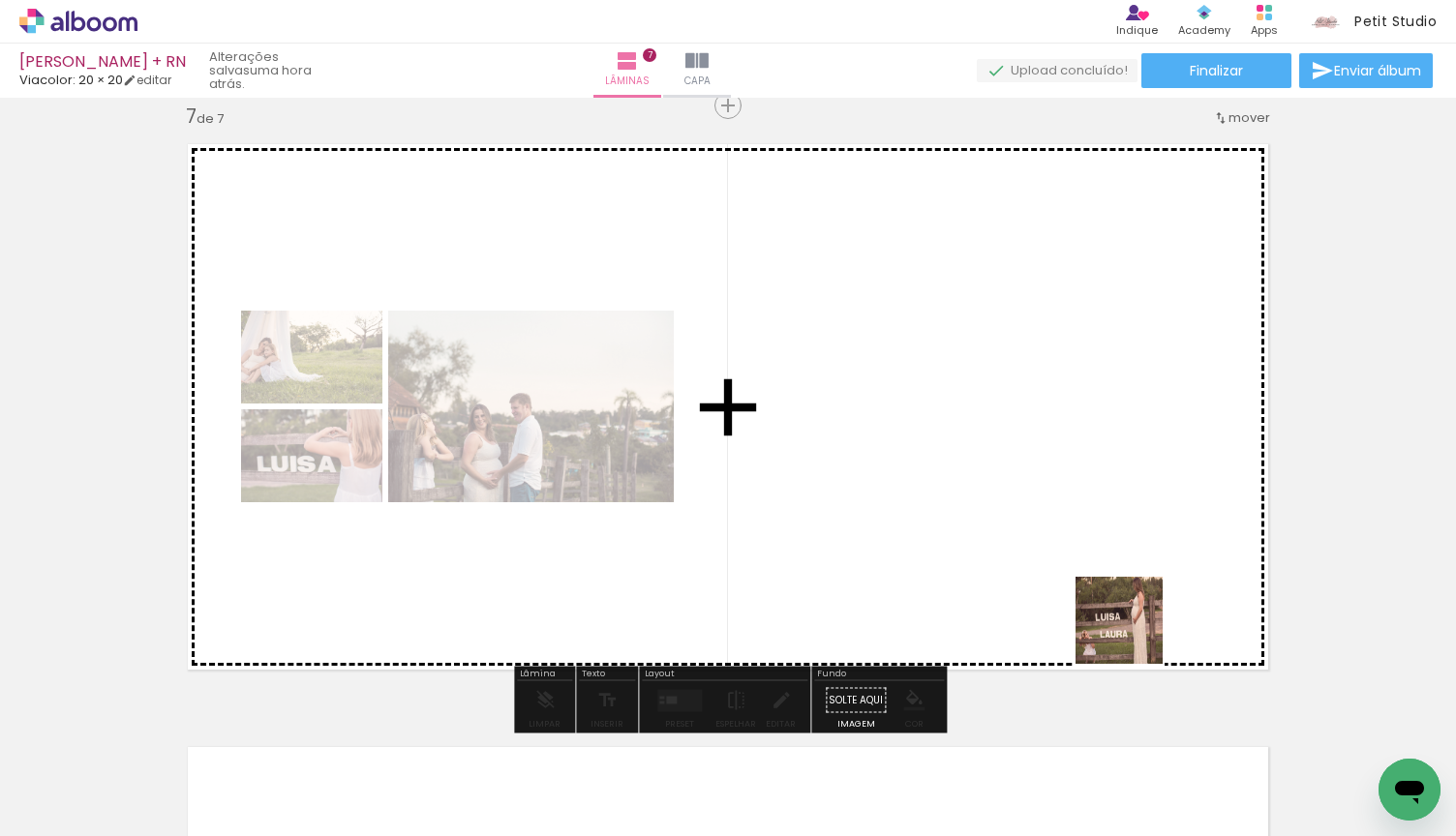
drag, startPoint x: 1176, startPoint y: 777, endPoint x: 1126, endPoint y: 611, distance: 173.9
click at [1126, 611] on quentale-workspace at bounding box center [728, 418] width 1456 height 836
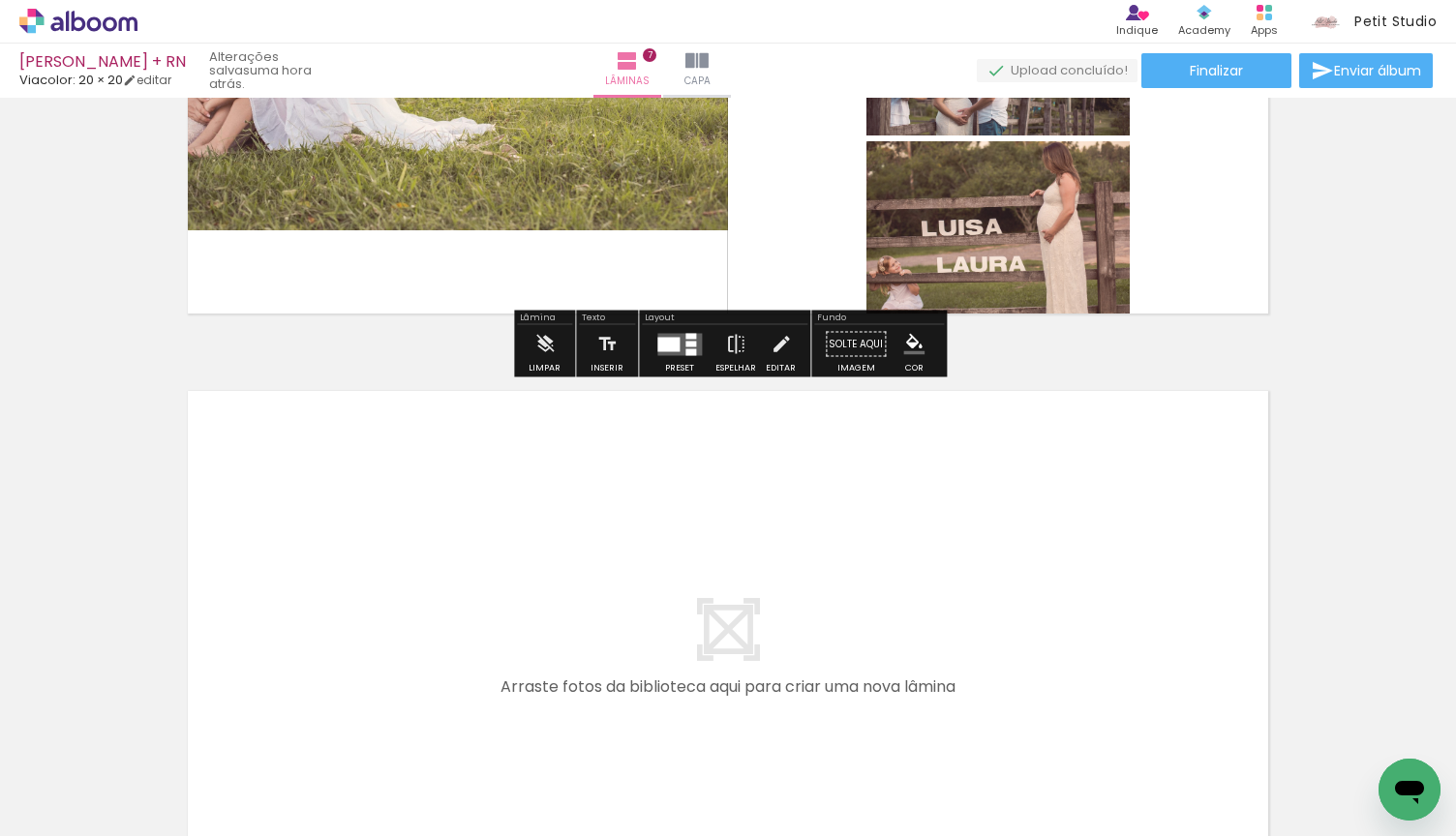
scroll to position [0, 1117]
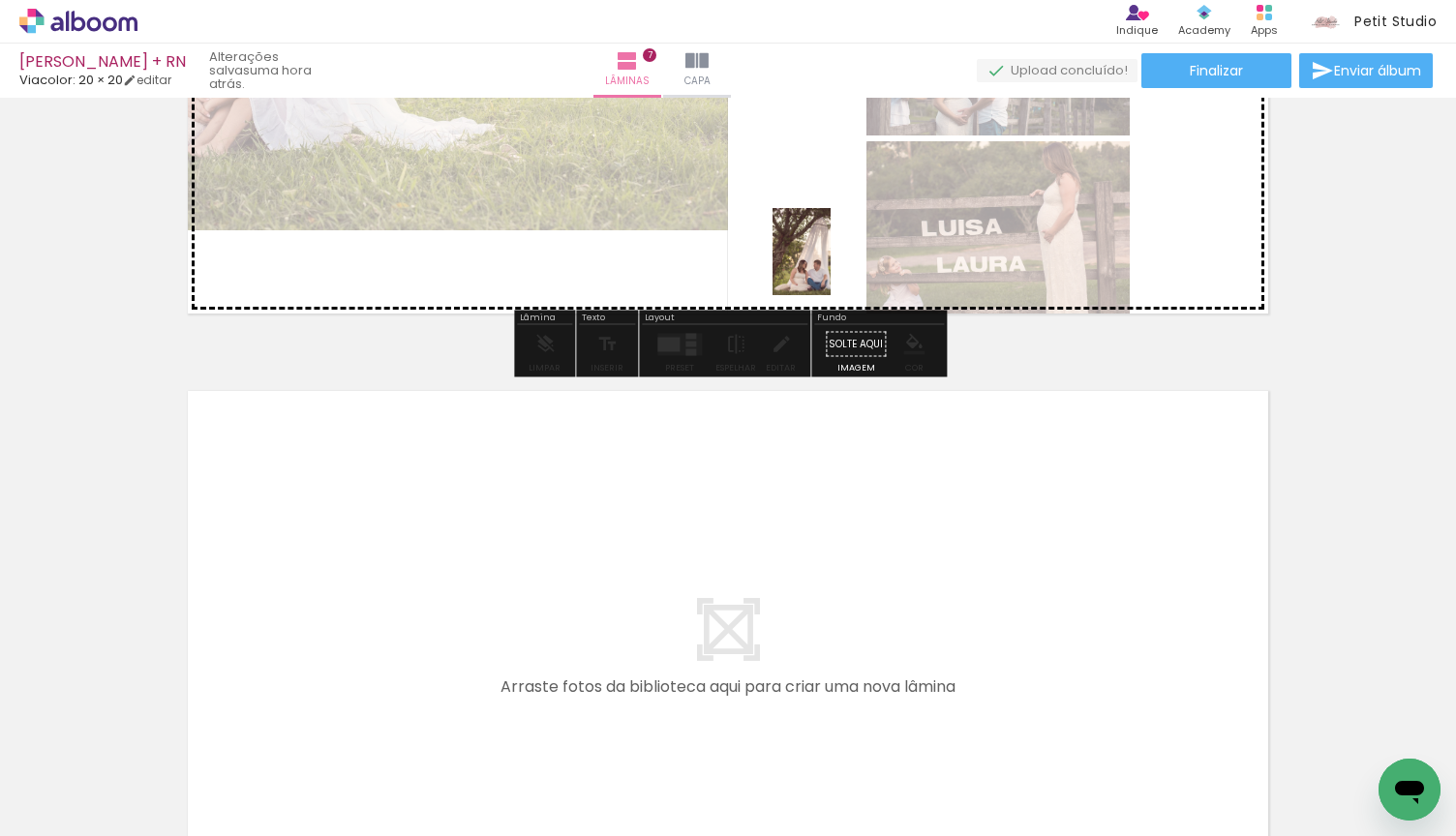
drag, startPoint x: 924, startPoint y: 757, endPoint x: 831, endPoint y: 263, distance: 502.3
click at [831, 263] on quentale-workspace at bounding box center [728, 418] width 1456 height 836
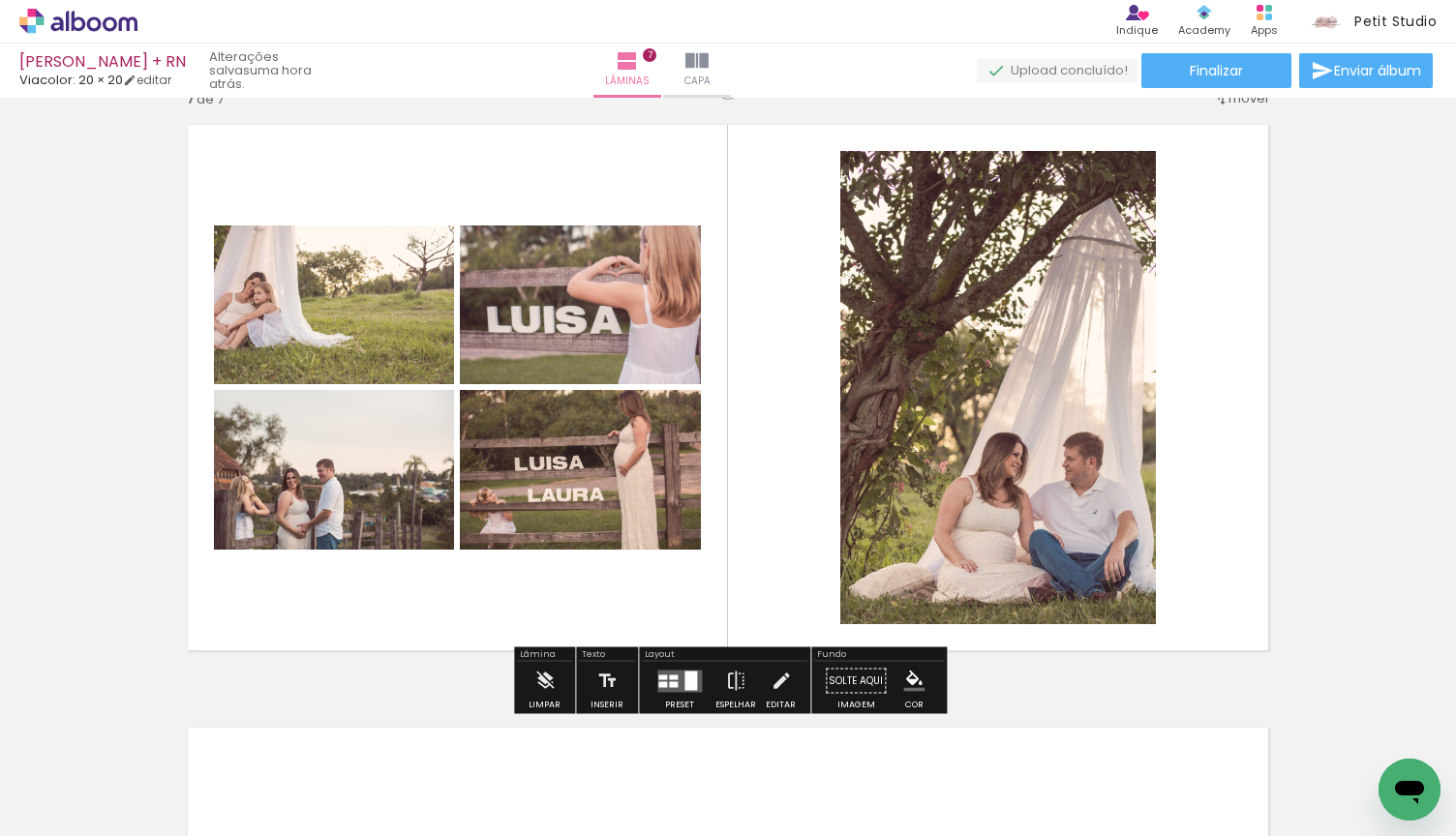
scroll to position [3666, 0]
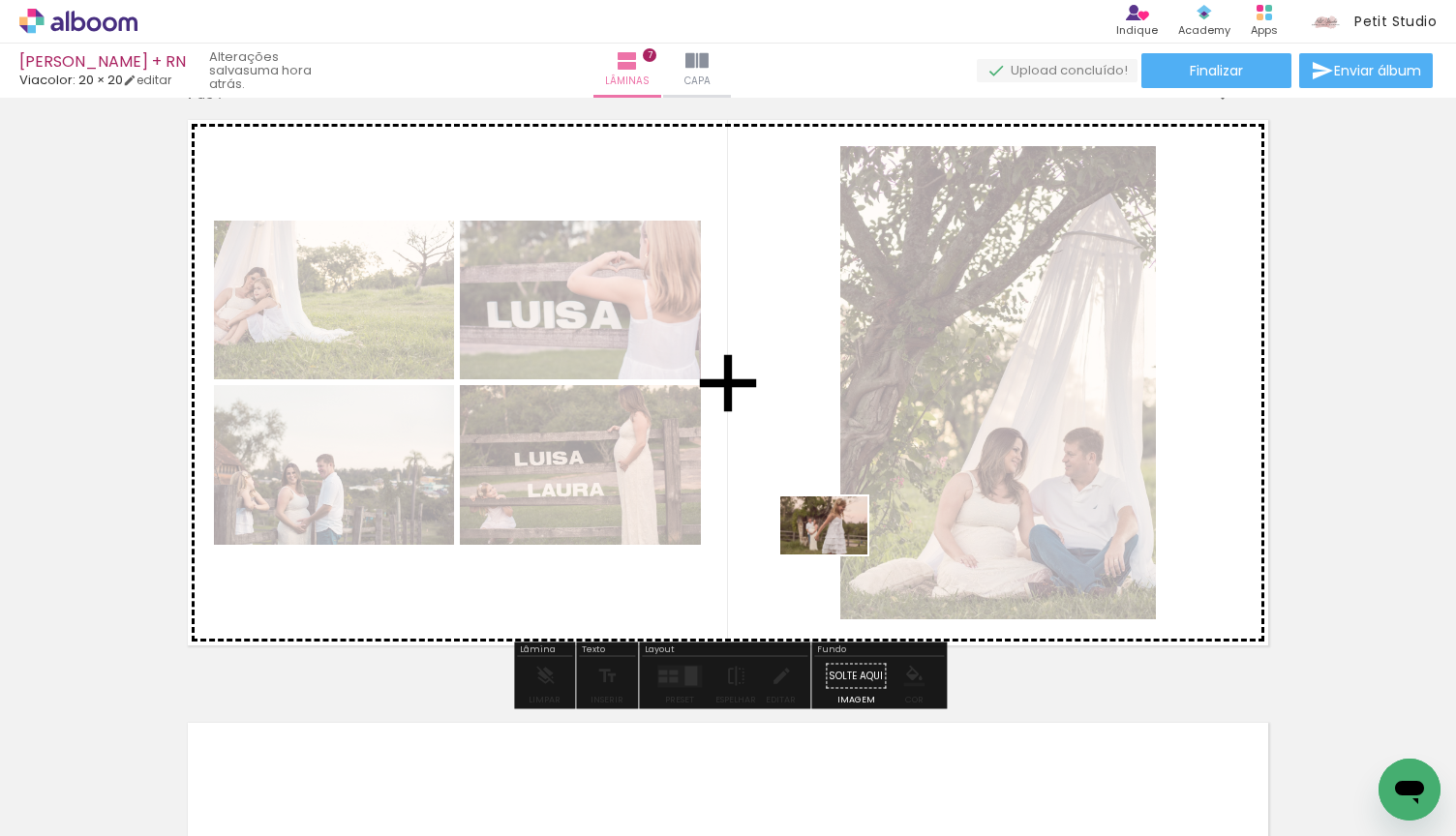
drag, startPoint x: 1046, startPoint y: 782, endPoint x: 829, endPoint y: 553, distance: 316.3
click at [829, 553] on quentale-workspace at bounding box center [728, 418] width 1456 height 836
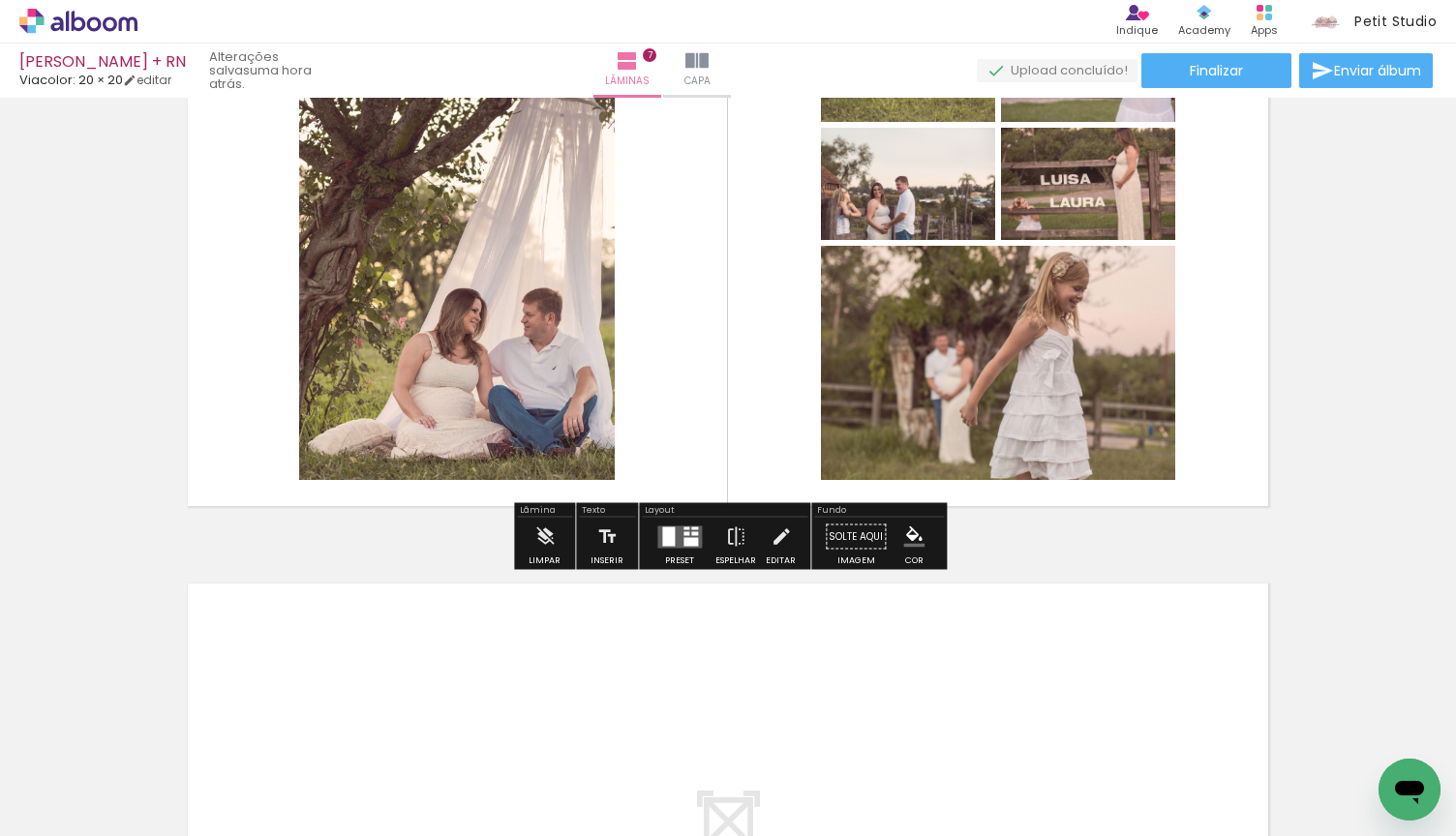
scroll to position [3821, 0]
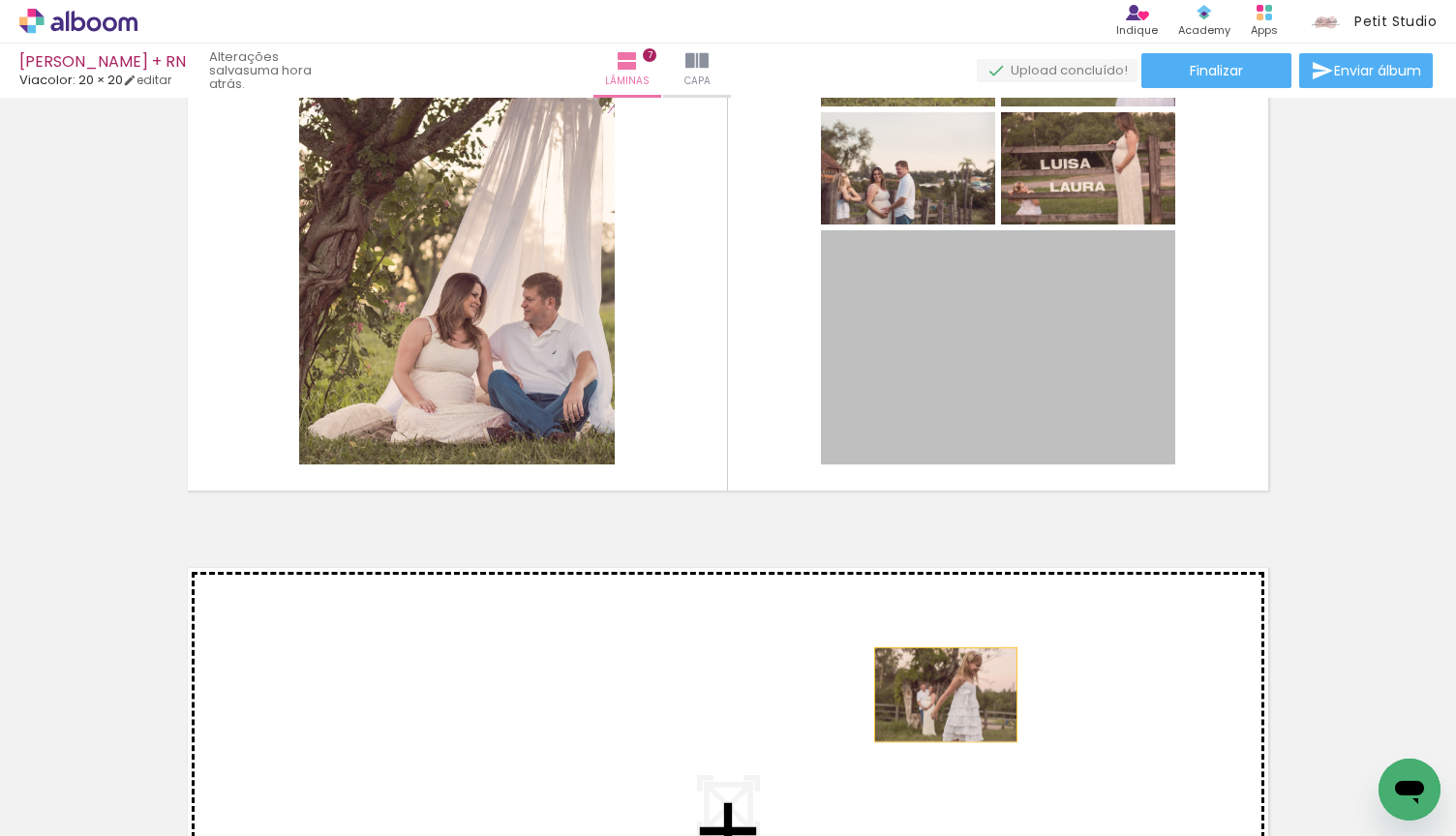
drag, startPoint x: 1050, startPoint y: 363, endPoint x: 945, endPoint y: 678, distance: 331.8
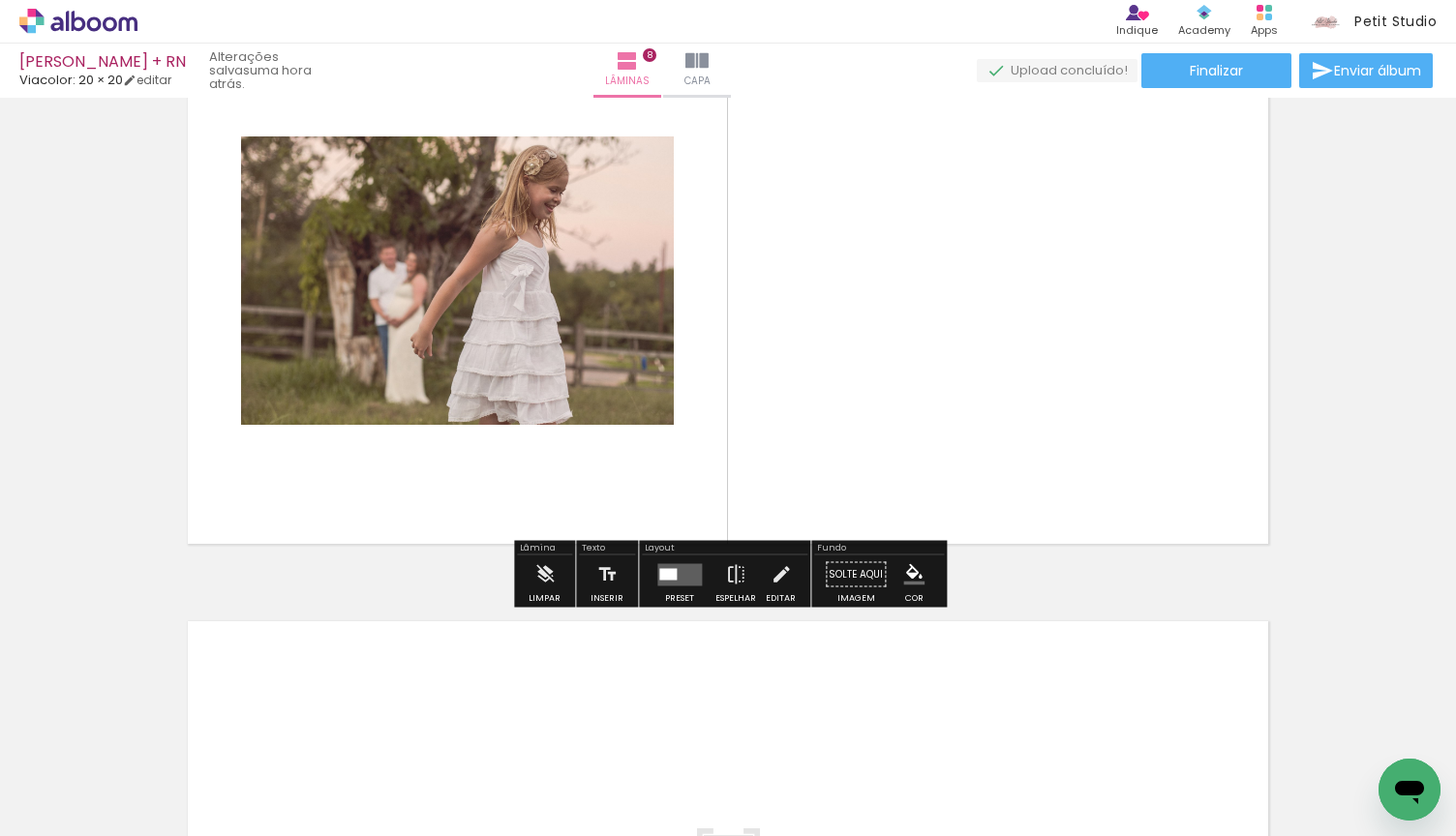
scroll to position [4385, 0]
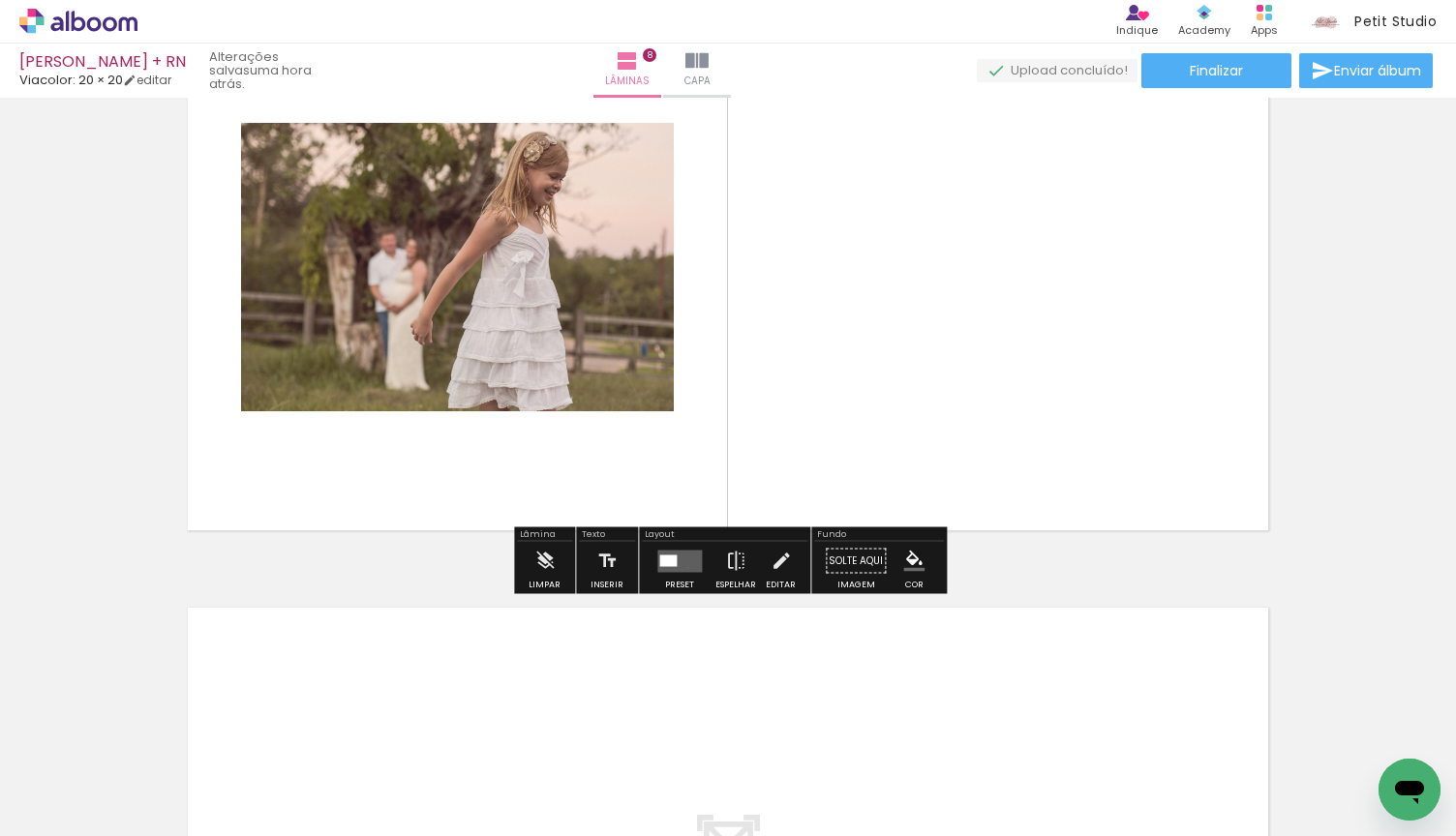
click at [684, 567] on quentale-layouter at bounding box center [679, 561] width 45 height 22
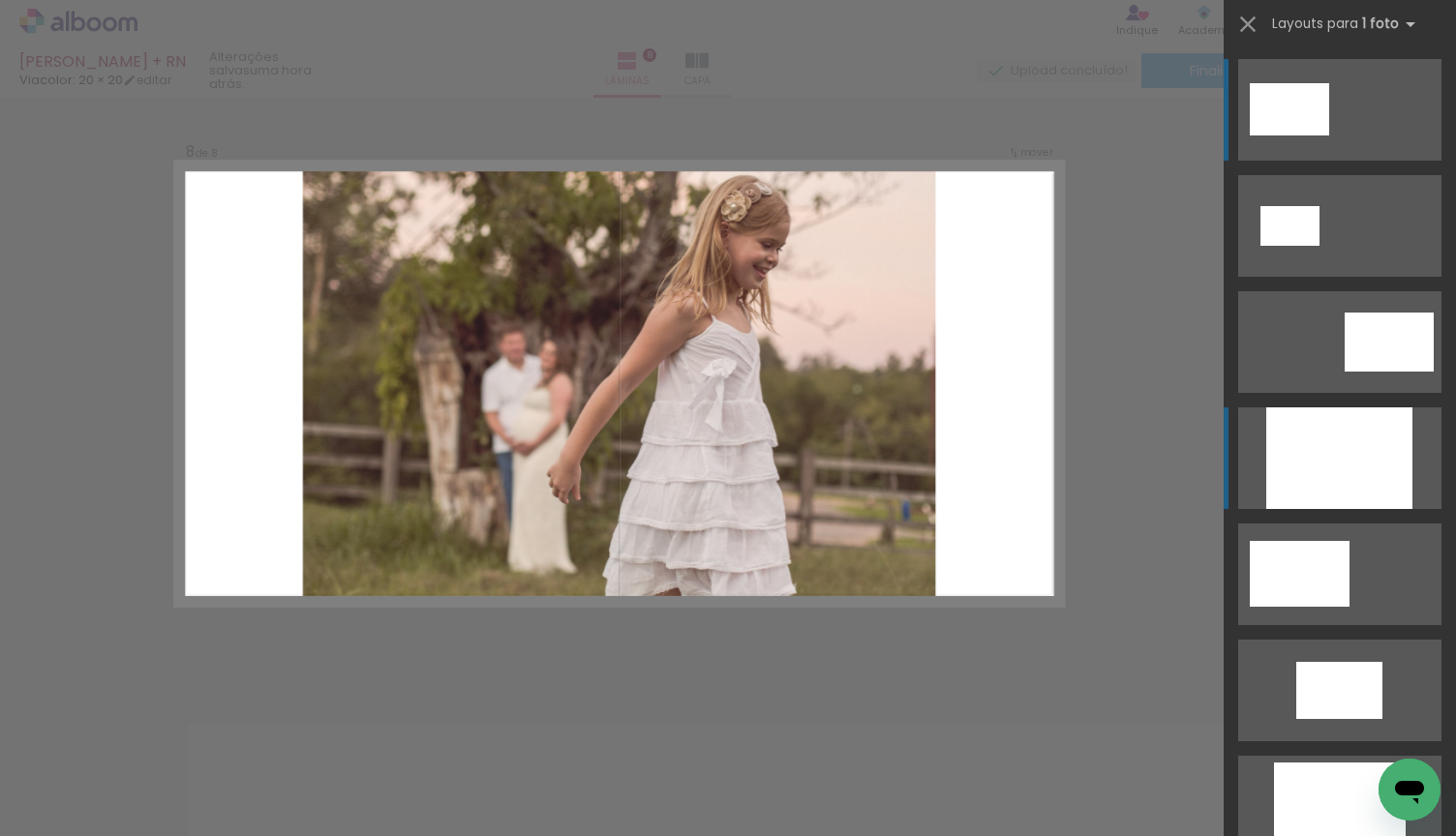
scroll to position [4245, 0]
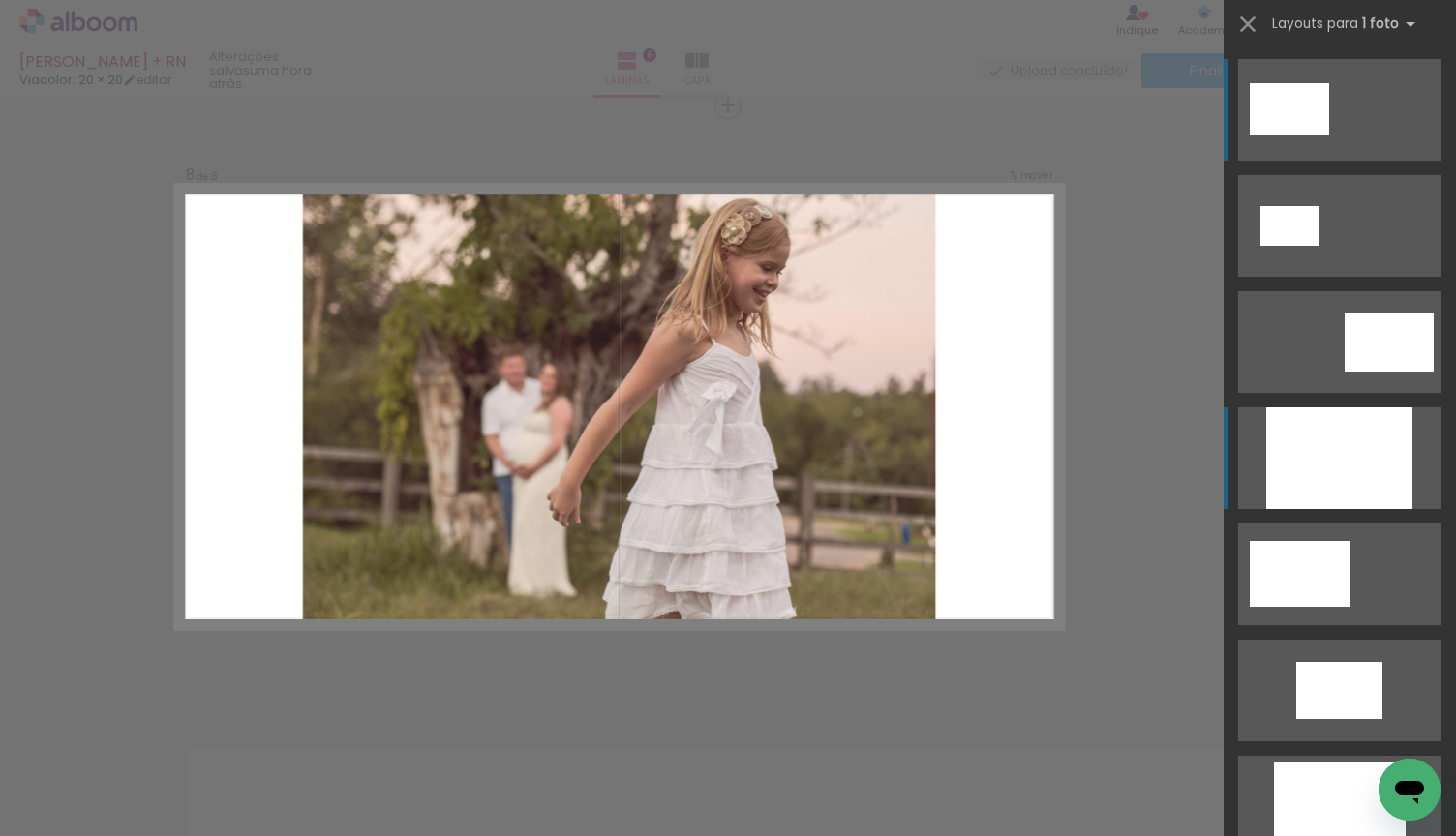
click at [1341, 461] on div at bounding box center [1339, 458] width 146 height 102
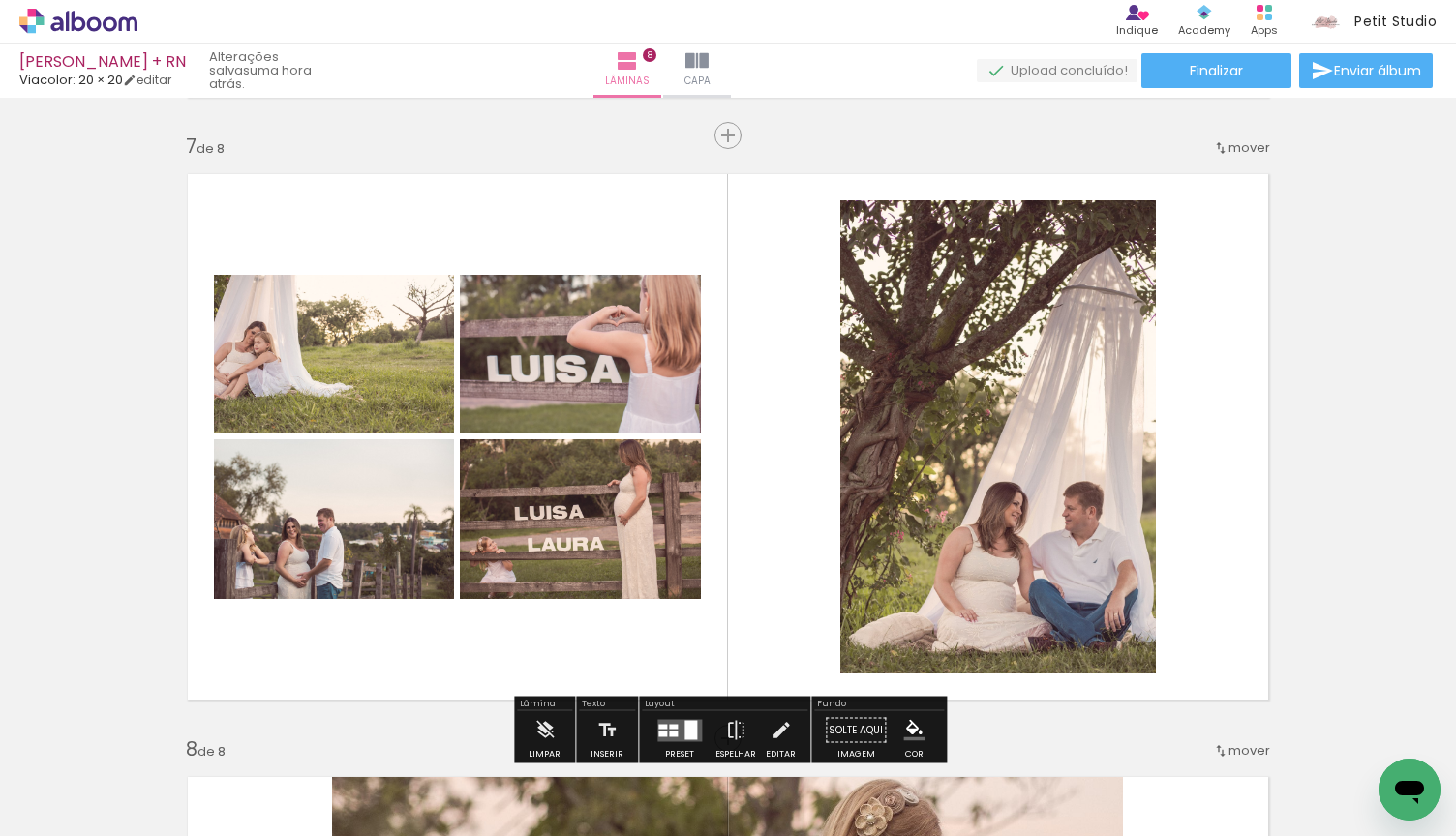
scroll to position [3575, 0]
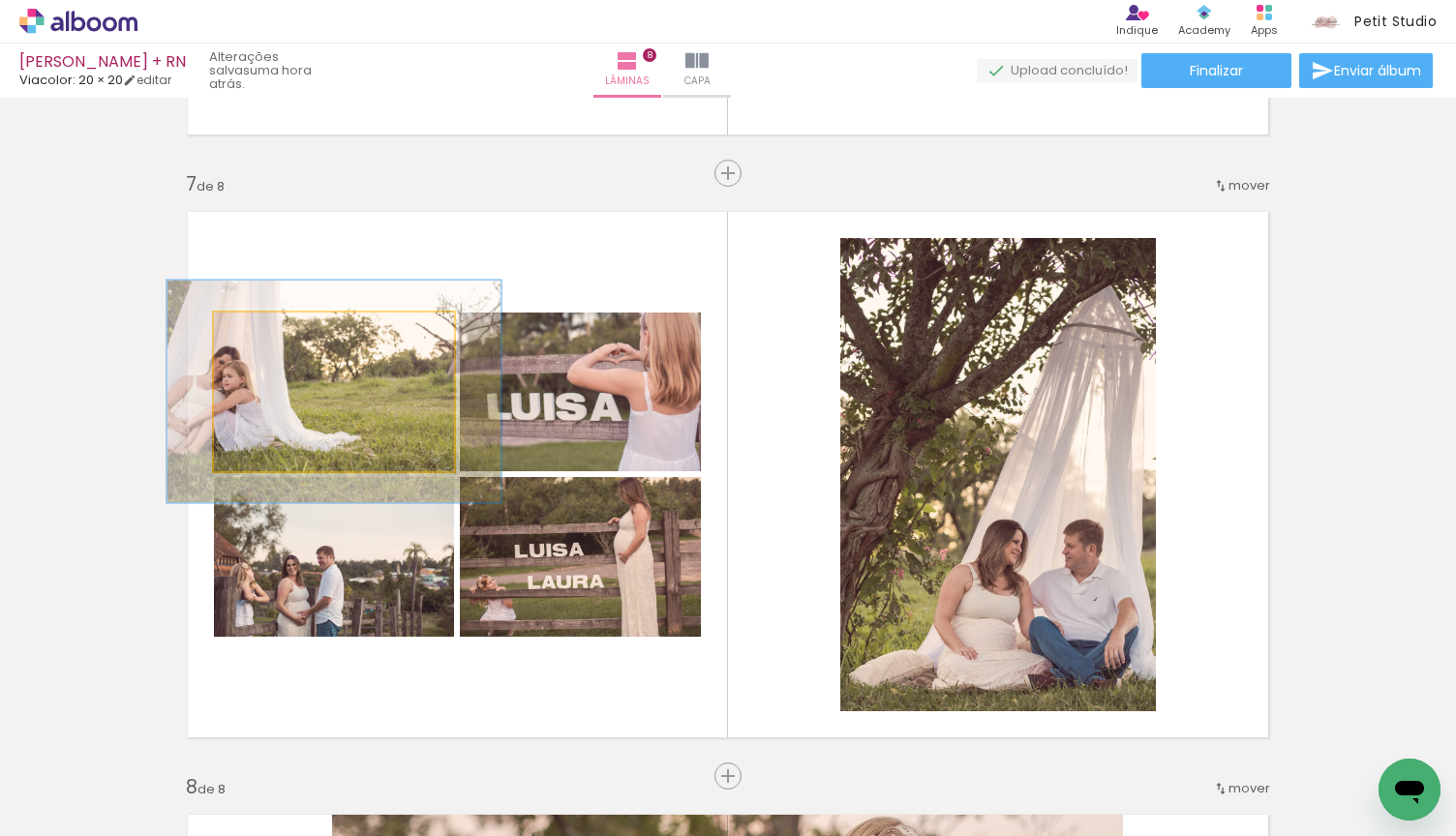
drag, startPoint x: 264, startPoint y: 333, endPoint x: 290, endPoint y: 337, distance: 26.4
type paper-slider "139"
click at [290, 337] on div at bounding box center [285, 332] width 17 height 17
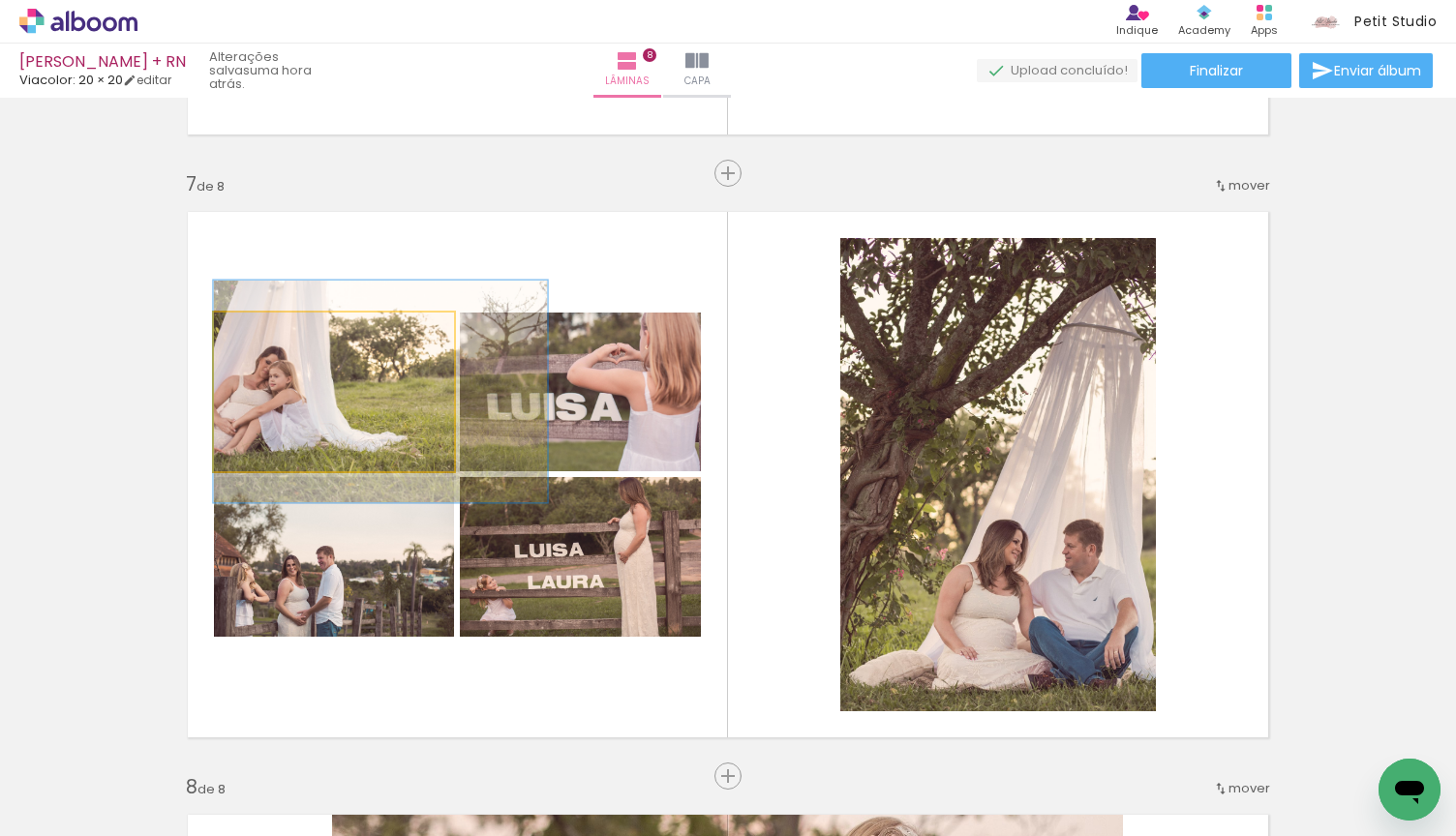
drag, startPoint x: 353, startPoint y: 395, endPoint x: 406, endPoint y: 395, distance: 52.3
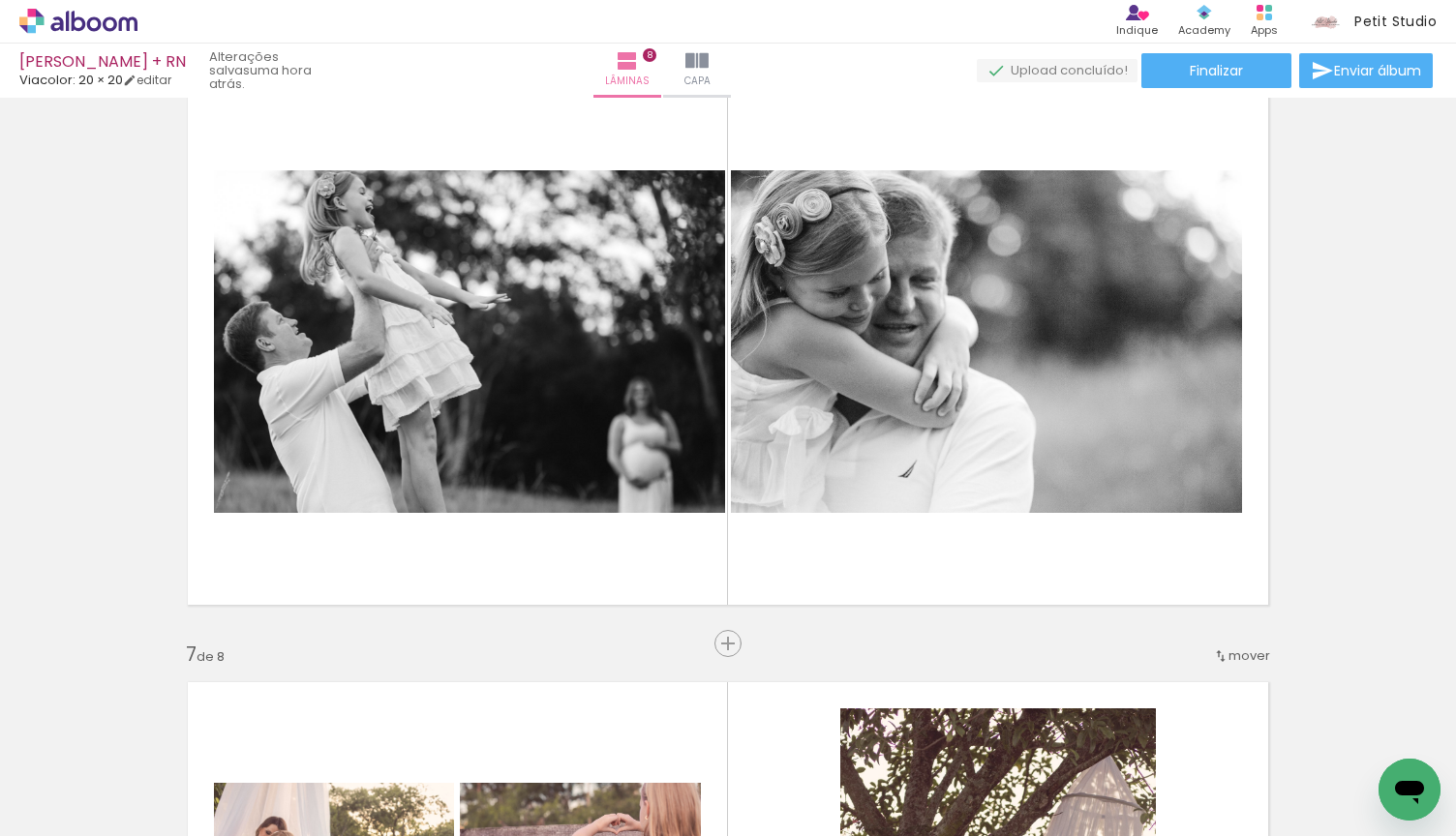
scroll to position [3044, 0]
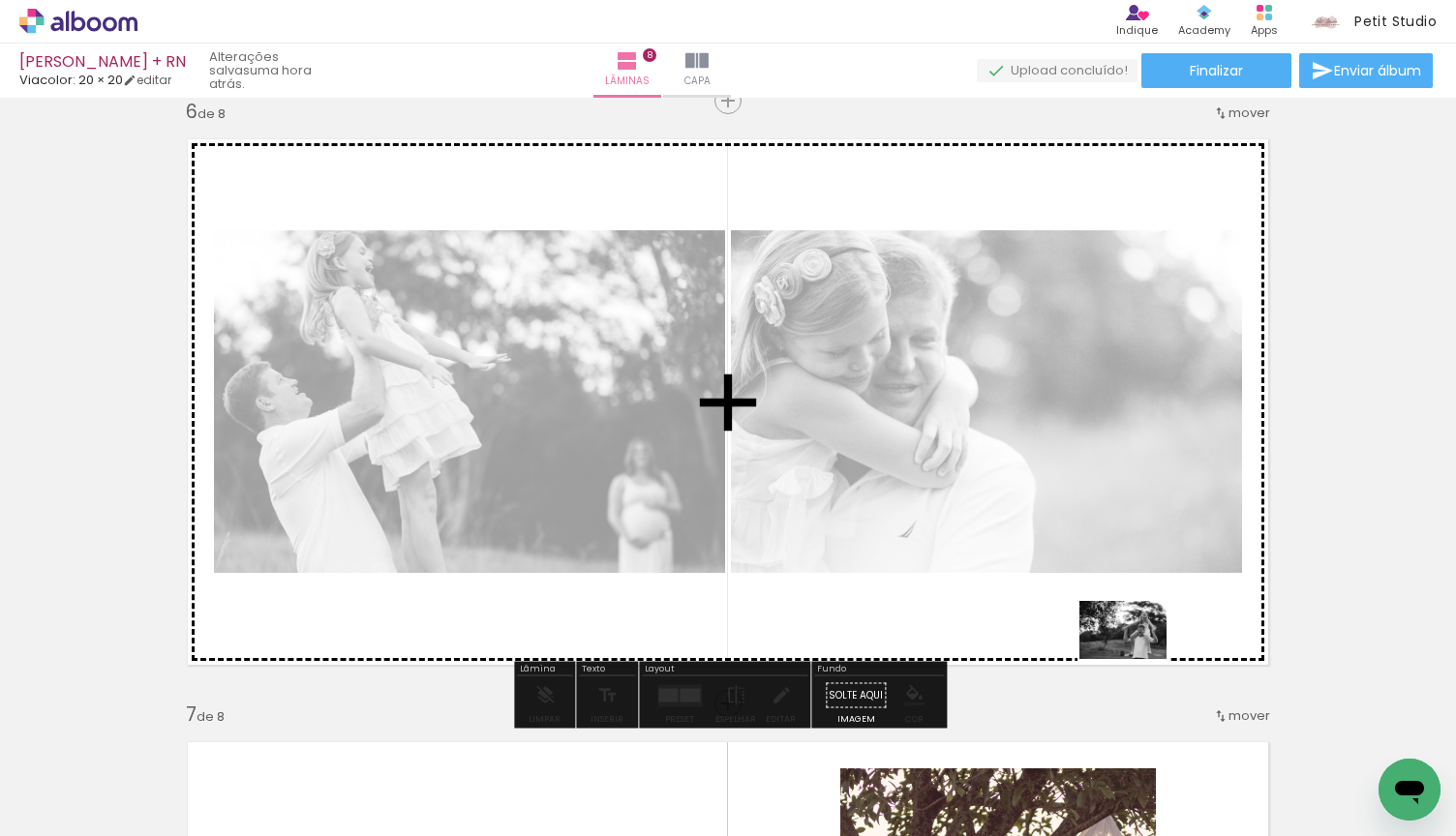
drag, startPoint x: 1168, startPoint y: 771, endPoint x: 1131, endPoint y: 651, distance: 125.5
click at [1131, 651] on quentale-workspace at bounding box center [728, 418] width 1456 height 836
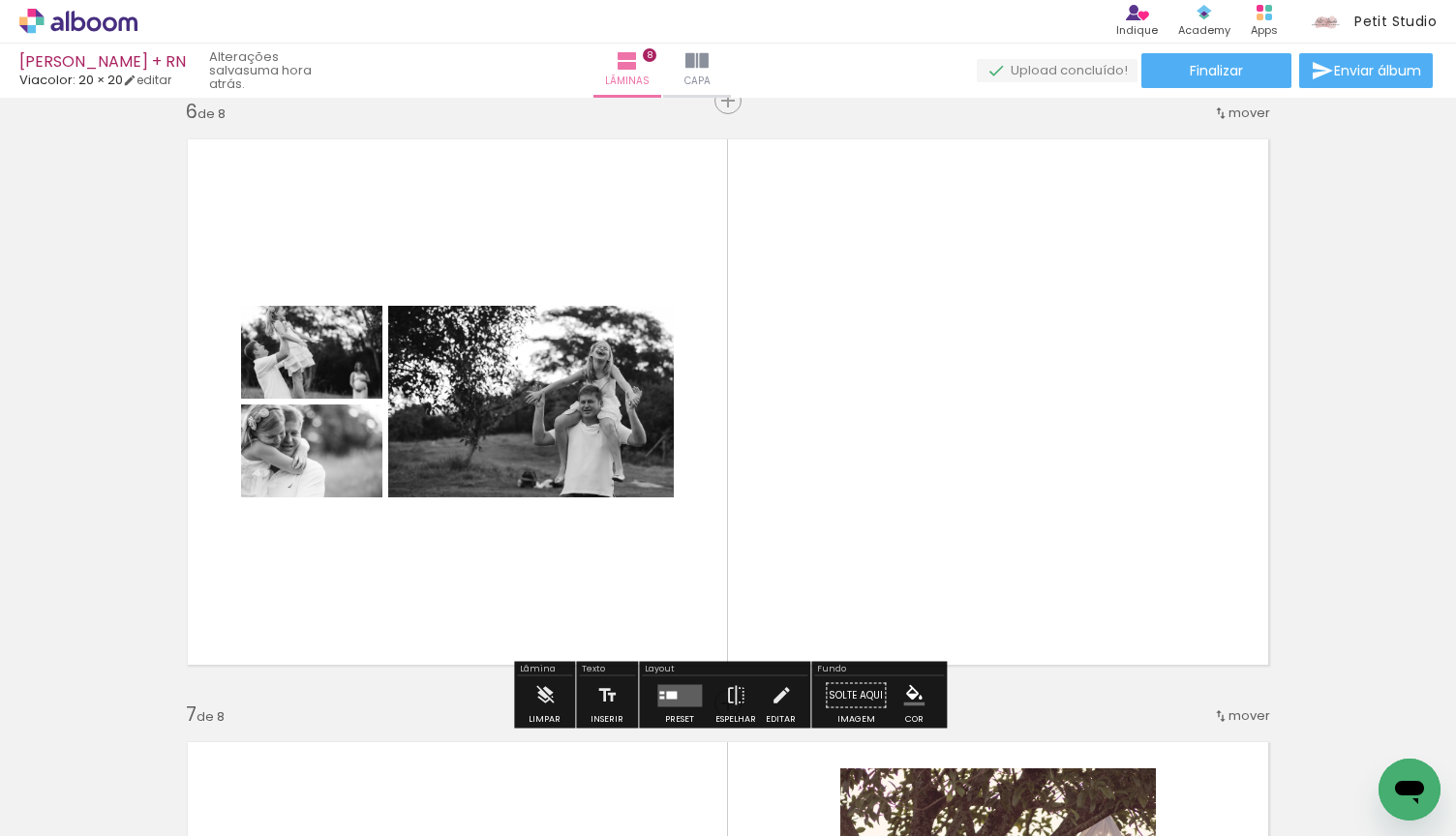
click at [666, 699] on div at bounding box center [671, 695] width 11 height 8
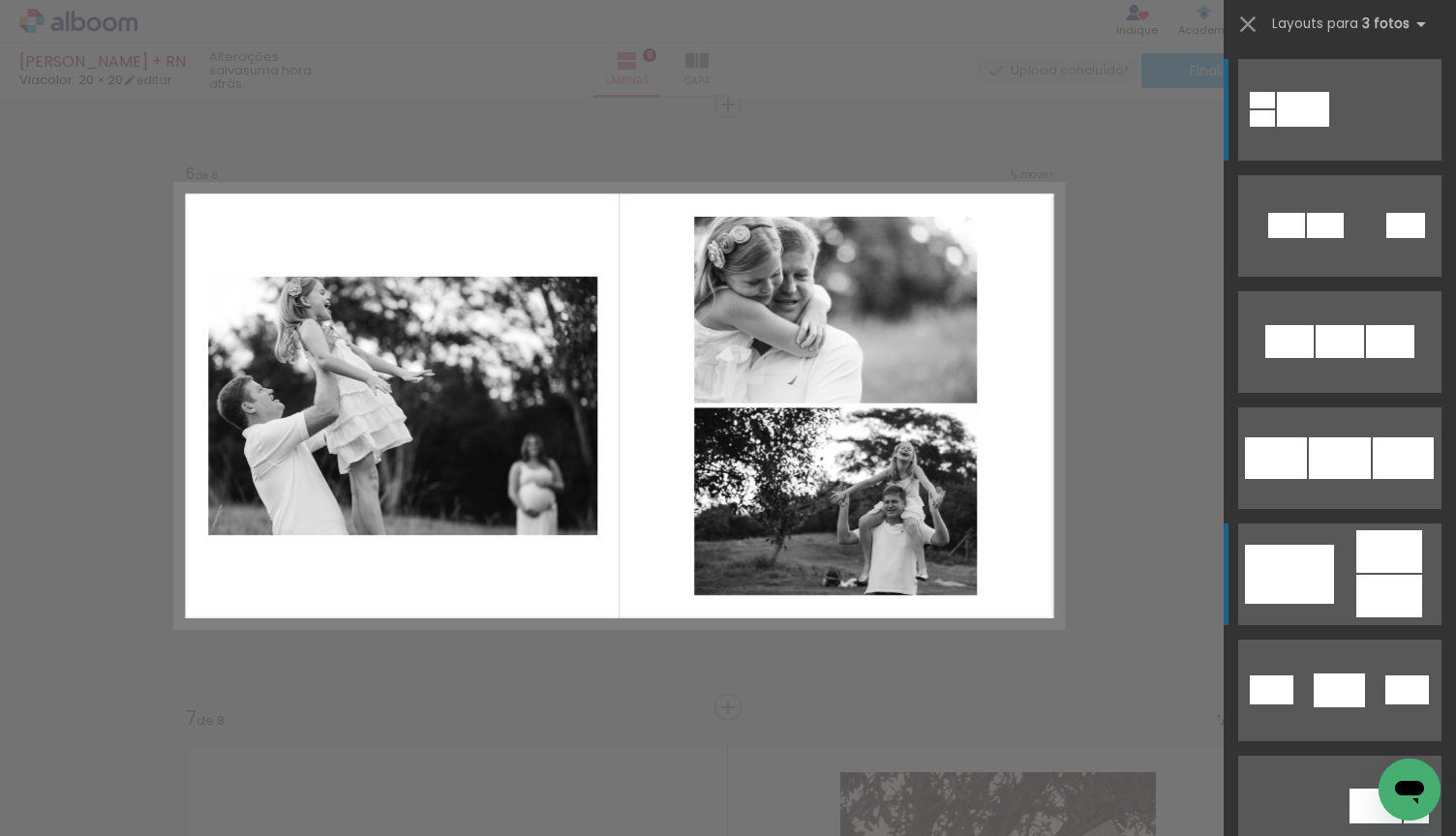
scroll to position [3039, 0]
click at [1389, 238] on div at bounding box center [1405, 225] width 39 height 25
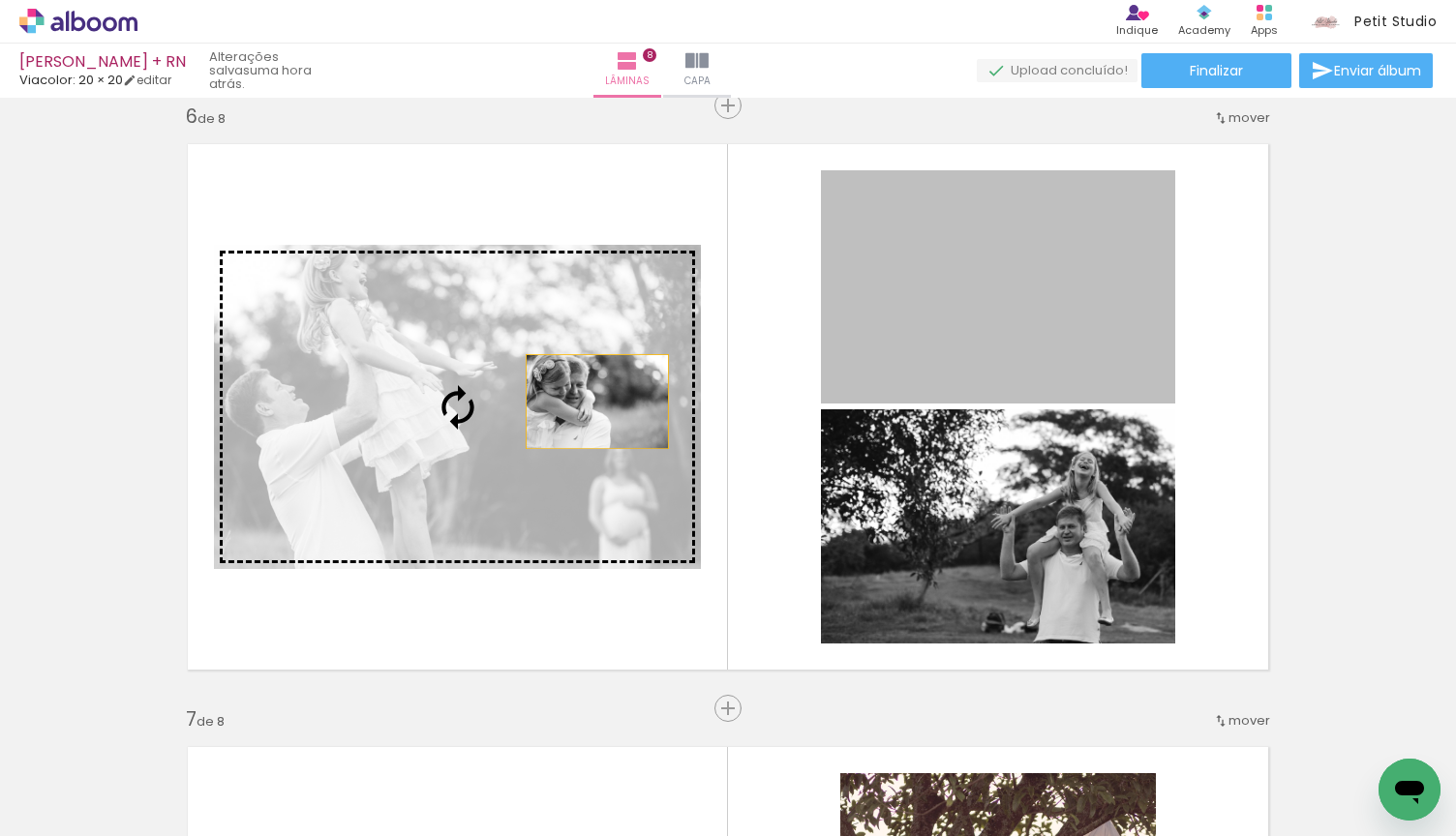
drag, startPoint x: 1000, startPoint y: 264, endPoint x: 593, endPoint y: 402, distance: 429.1
click at [0, 0] on slot at bounding box center [0, 0] width 0 height 0
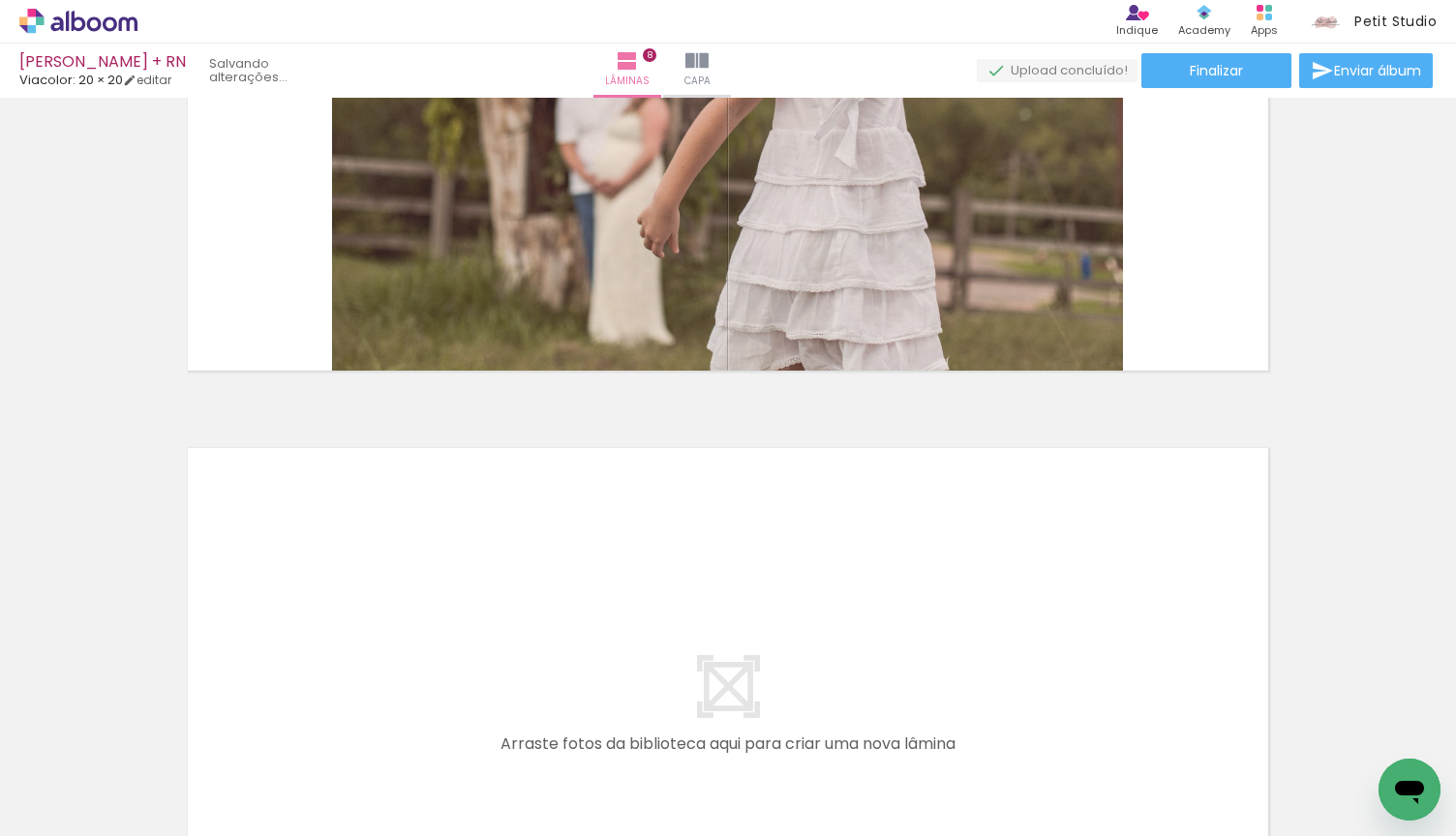
scroll to position [0, 1765]
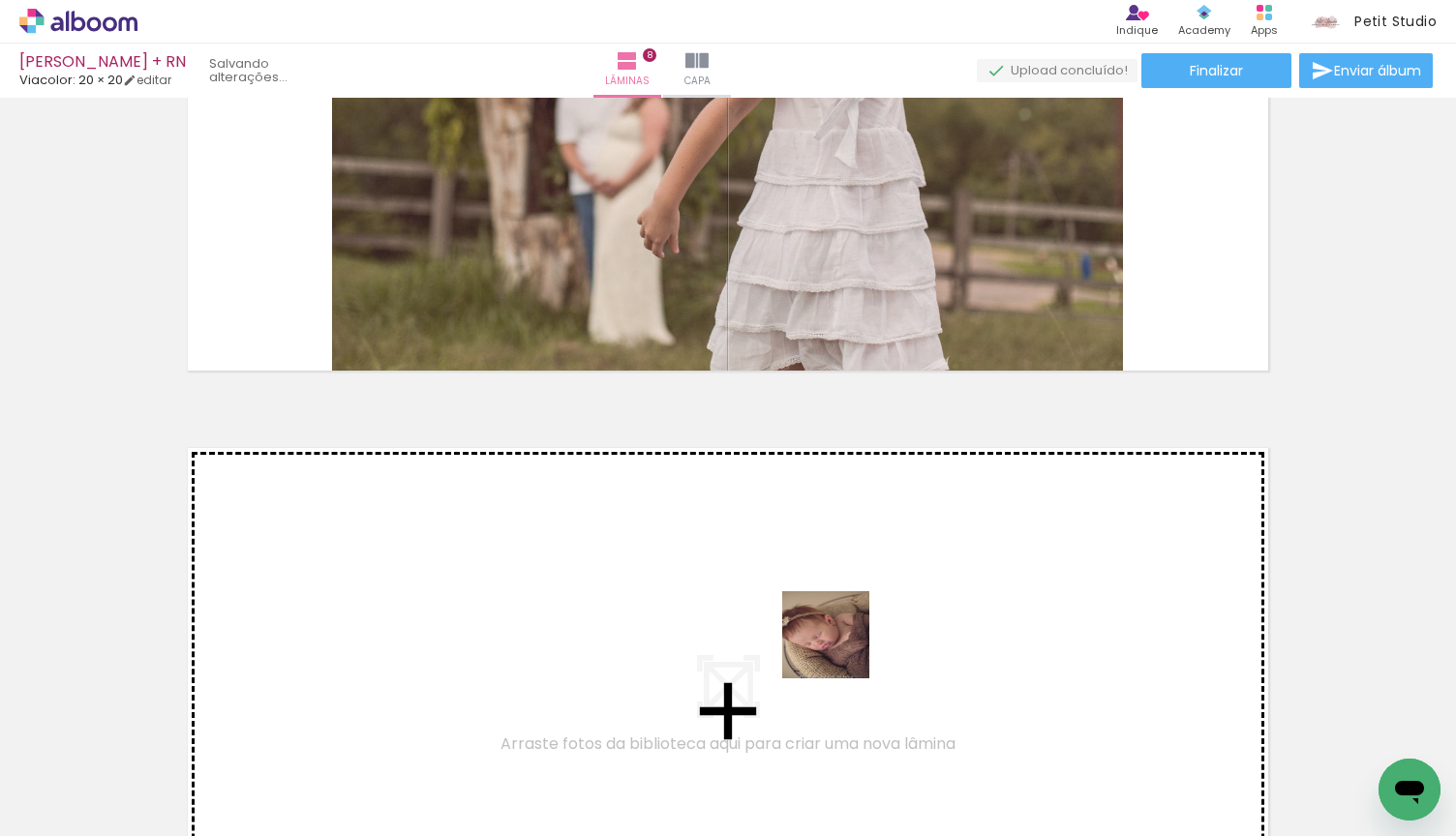
drag, startPoint x: 821, startPoint y: 777, endPoint x: 854, endPoint y: 623, distance: 157.4
click at [854, 623] on quentale-workspace at bounding box center [728, 418] width 1456 height 836
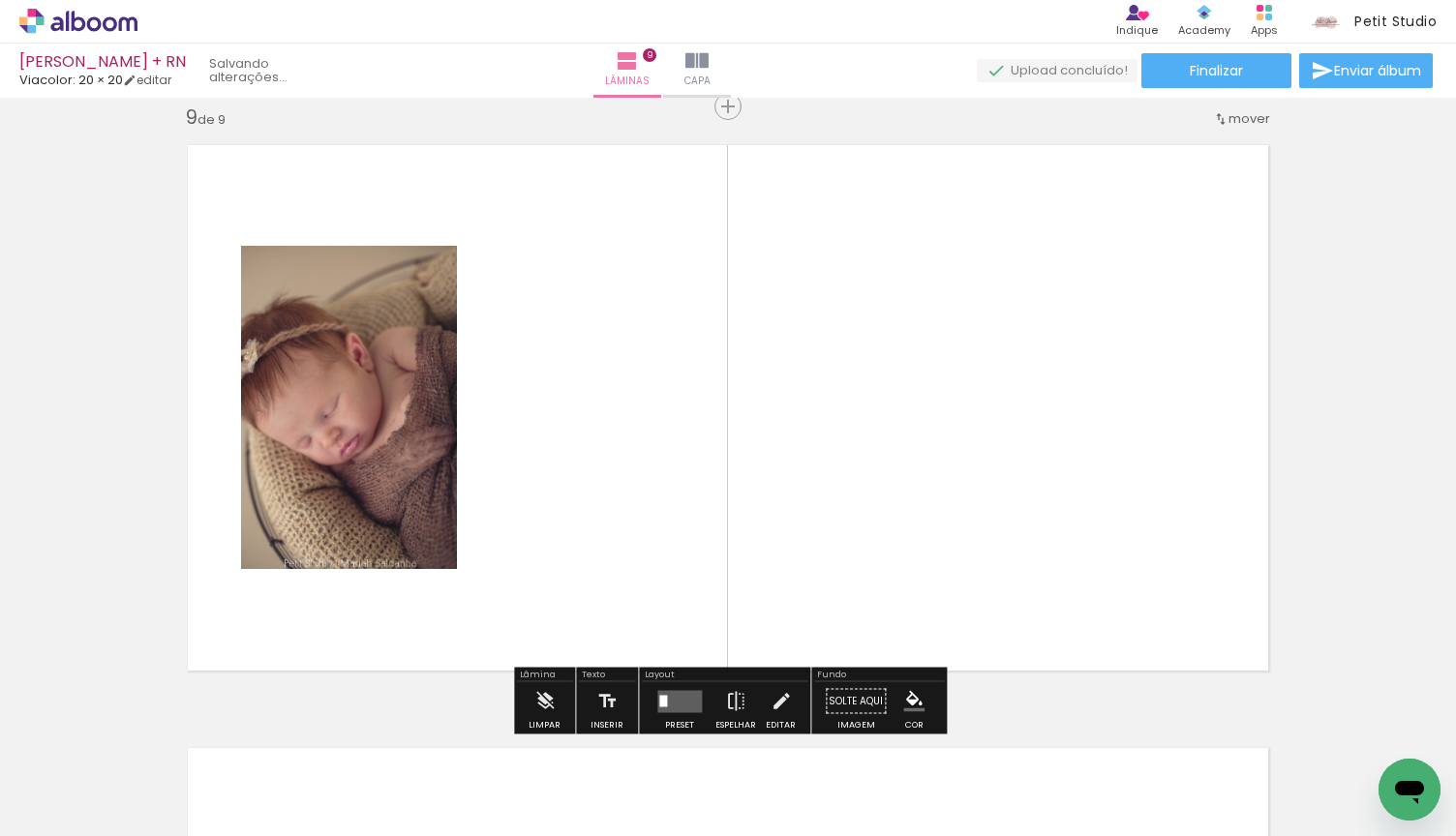
scroll to position [4848, 0]
click at [691, 697] on quentale-layouter at bounding box center [679, 700] width 45 height 22
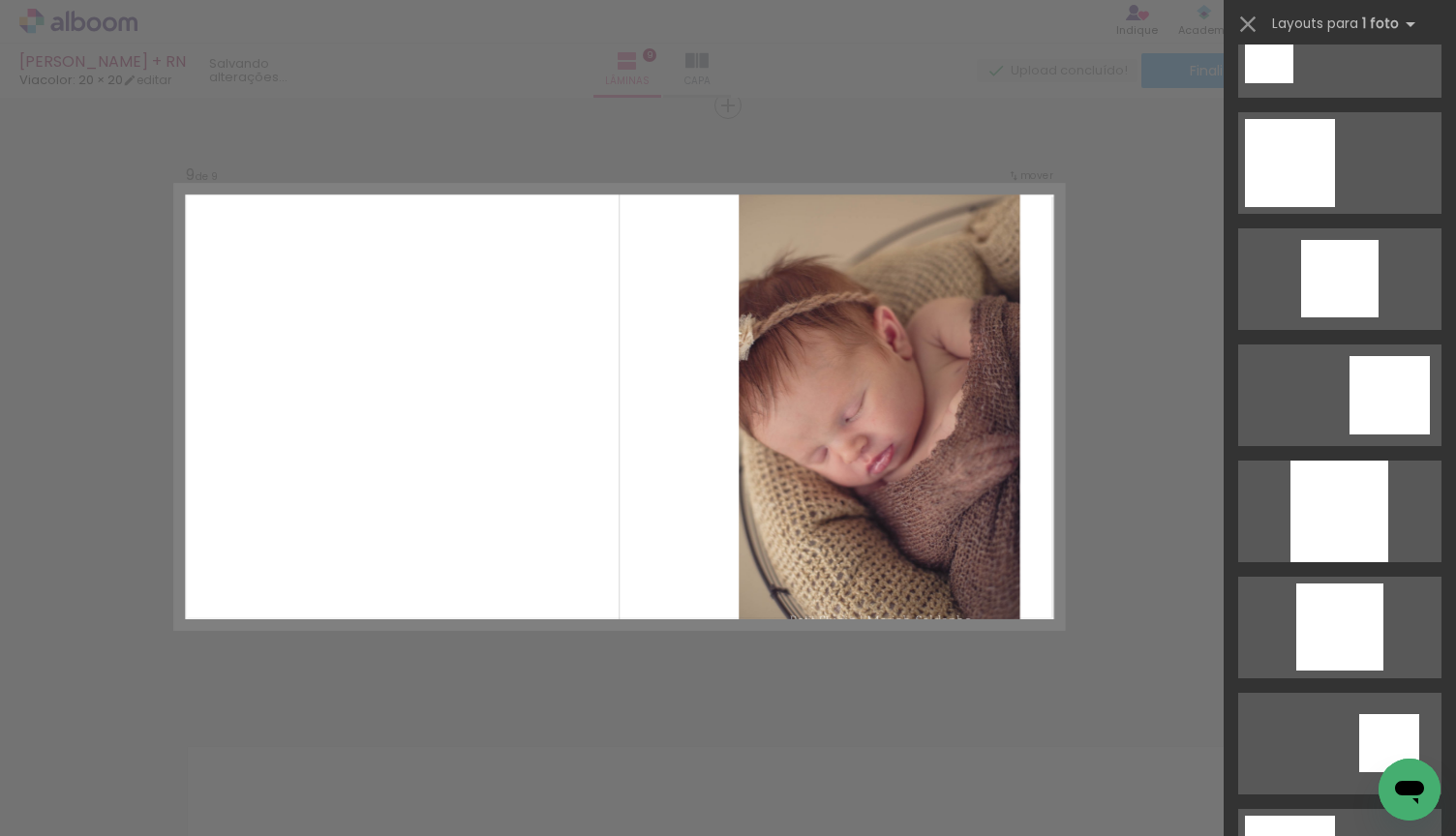
scroll to position [1284, 0]
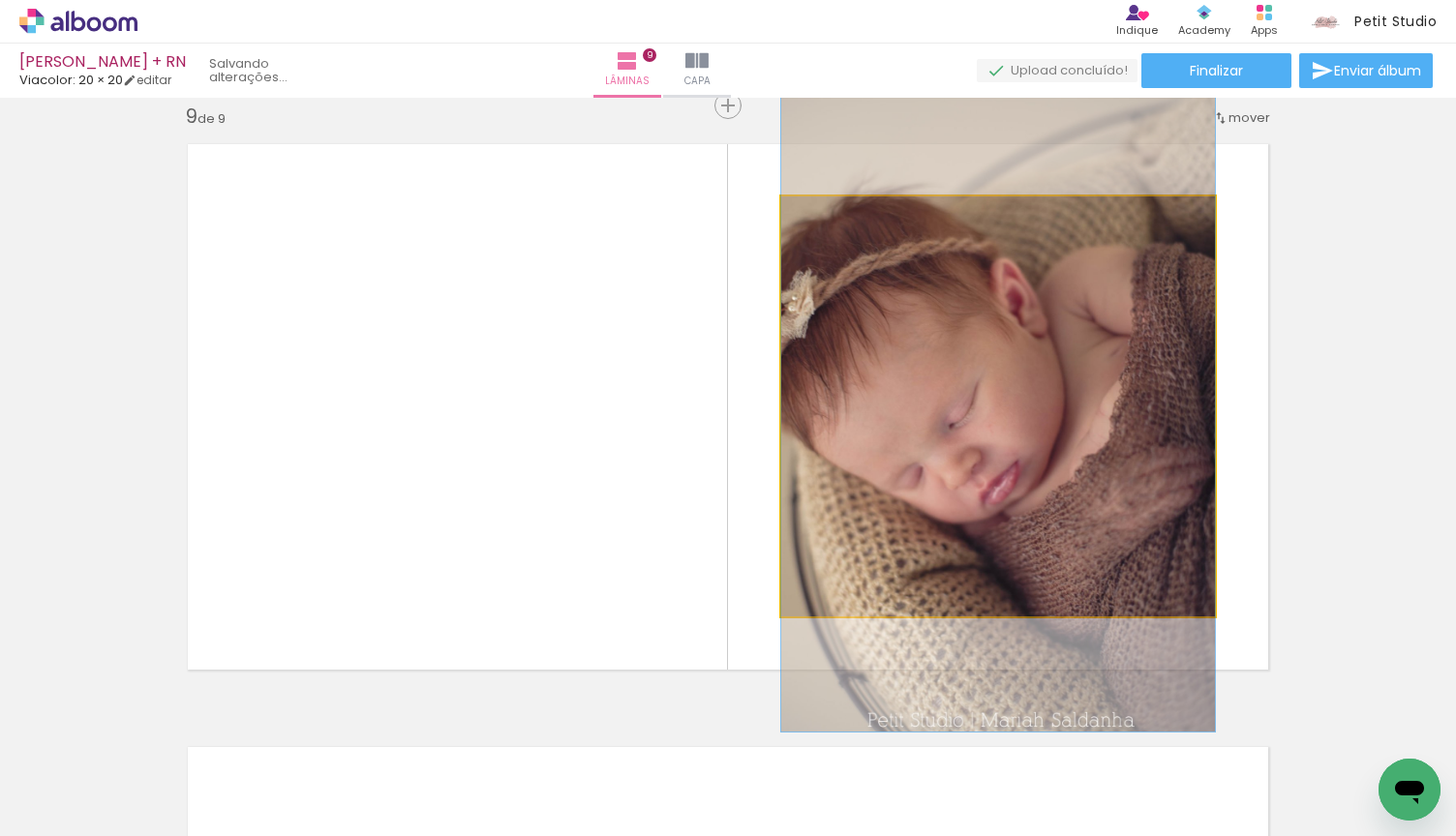
click at [1088, 488] on quentale-photo at bounding box center [998, 406] width 434 height 420
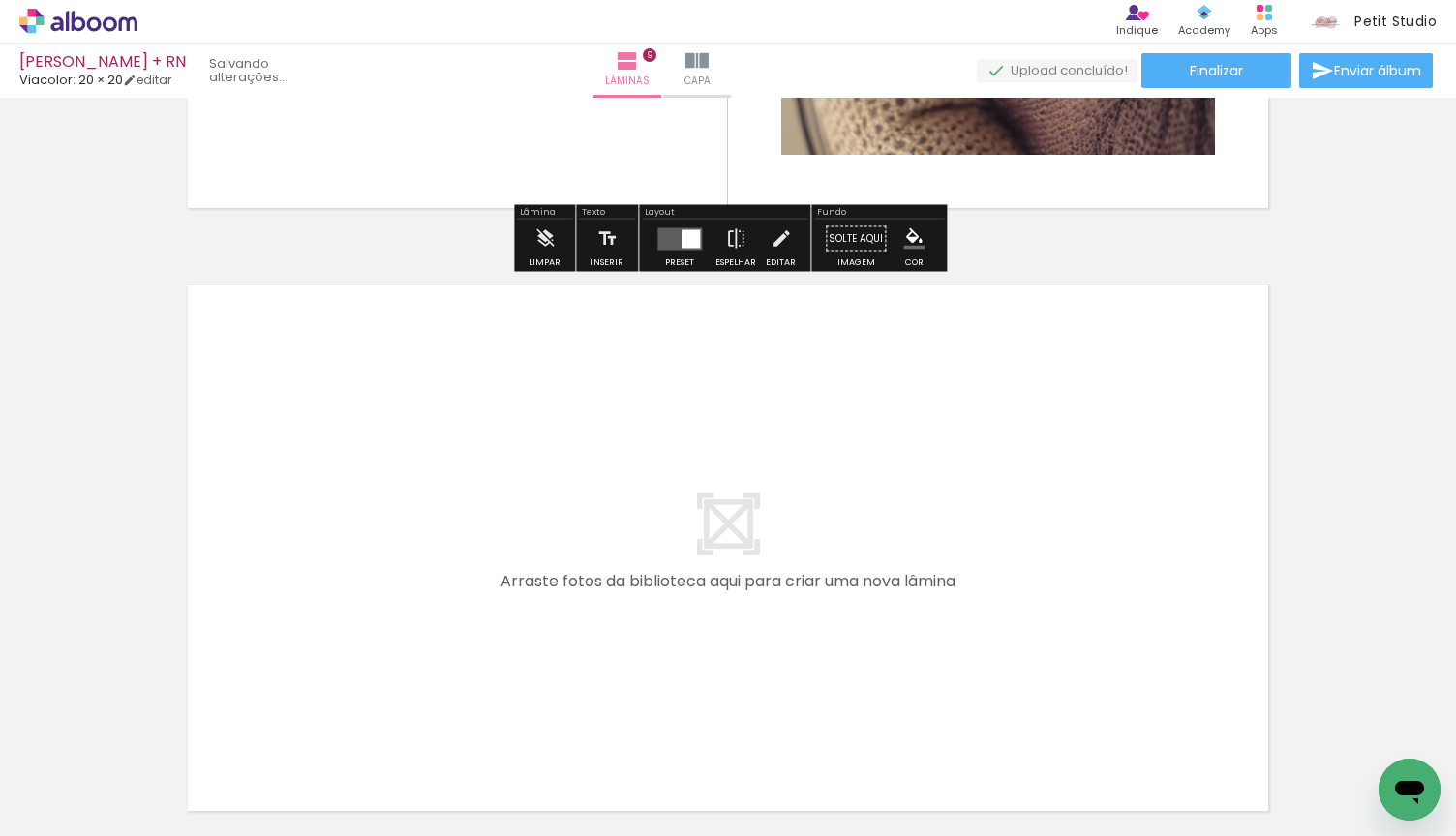
scroll to position [5356, 0]
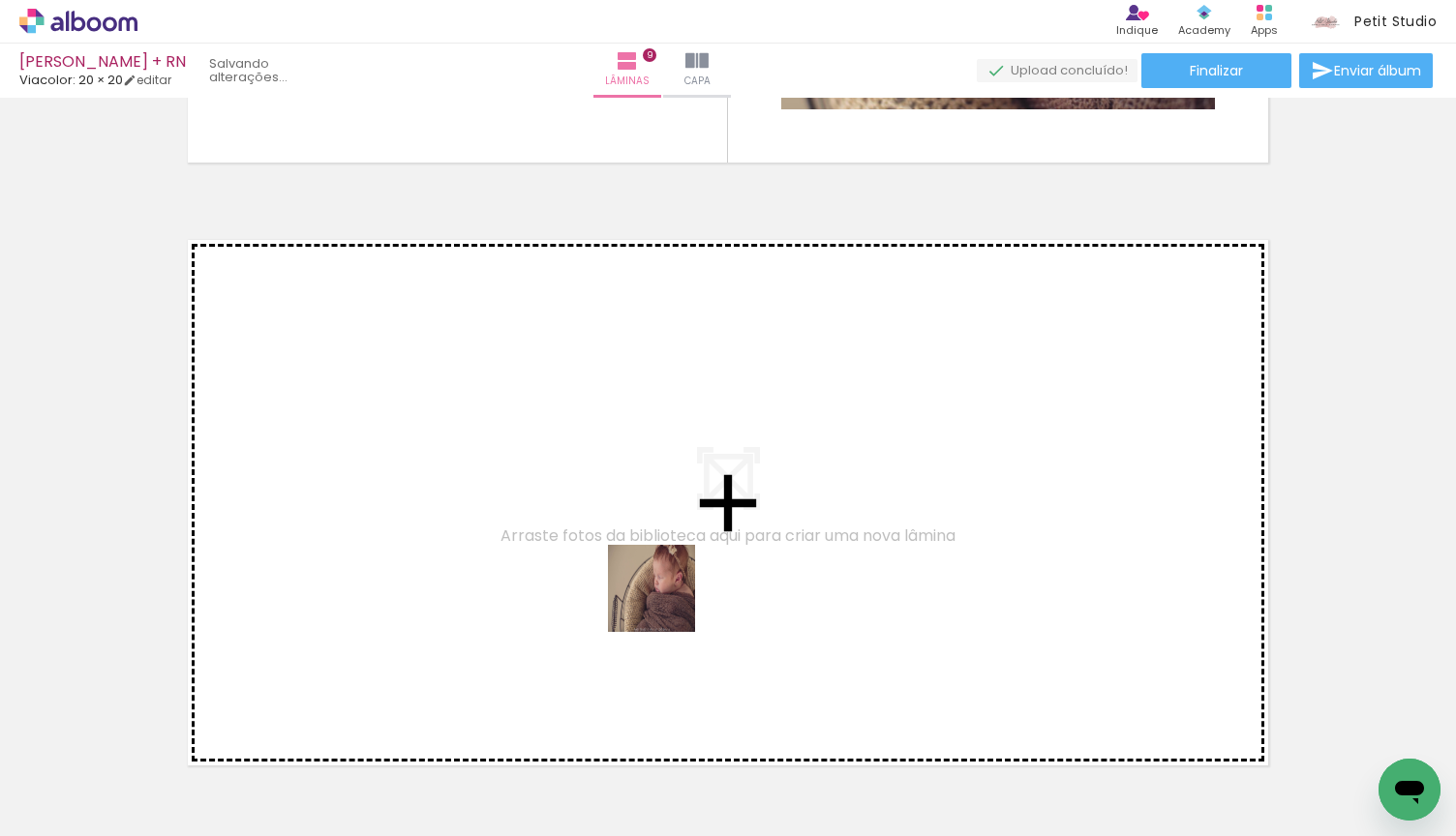
drag, startPoint x: 613, startPoint y: 776, endPoint x: 668, endPoint y: 599, distance: 185.5
click at [668, 599] on quentale-workspace at bounding box center [728, 418] width 1456 height 836
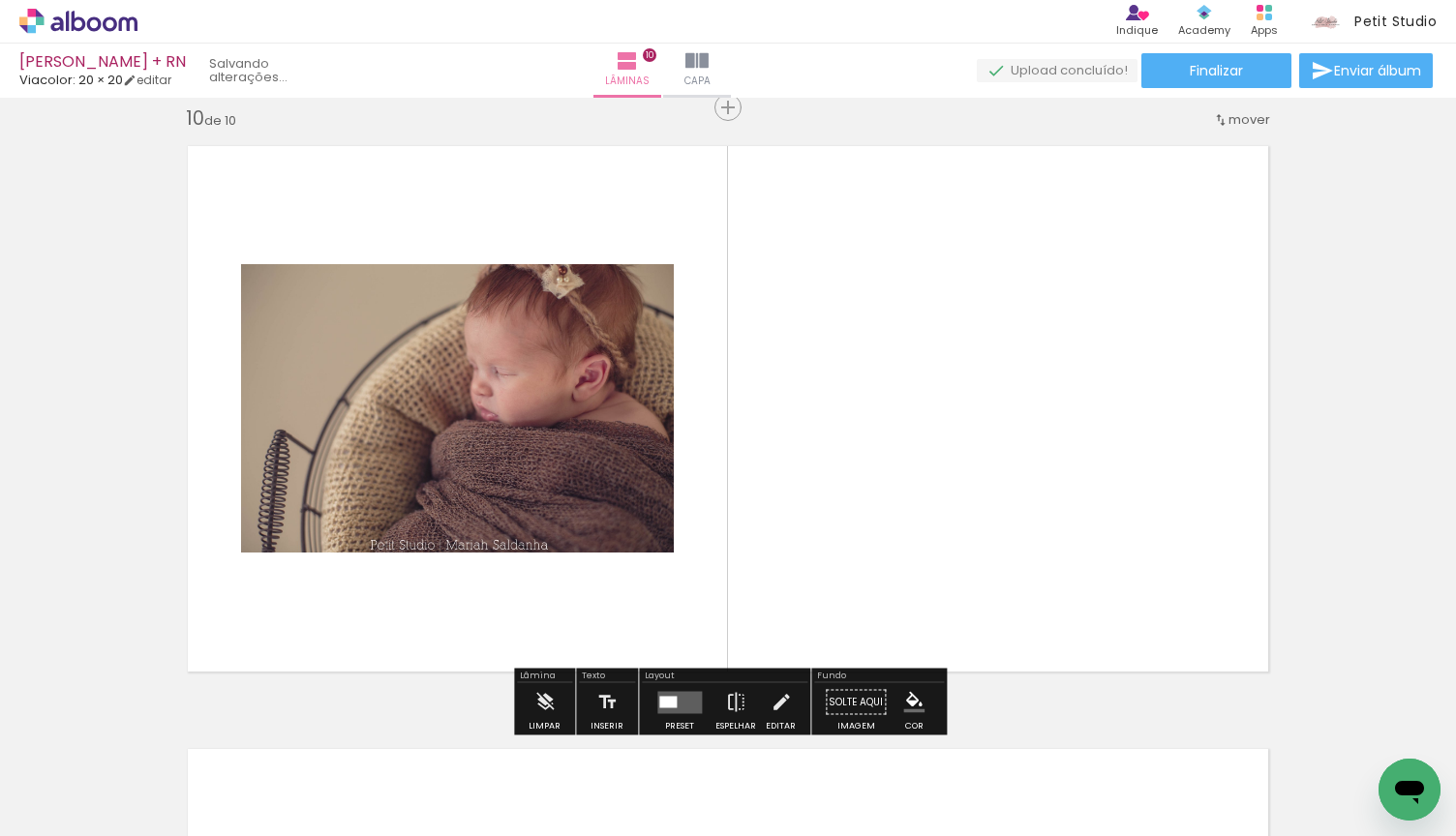
scroll to position [5451, 0]
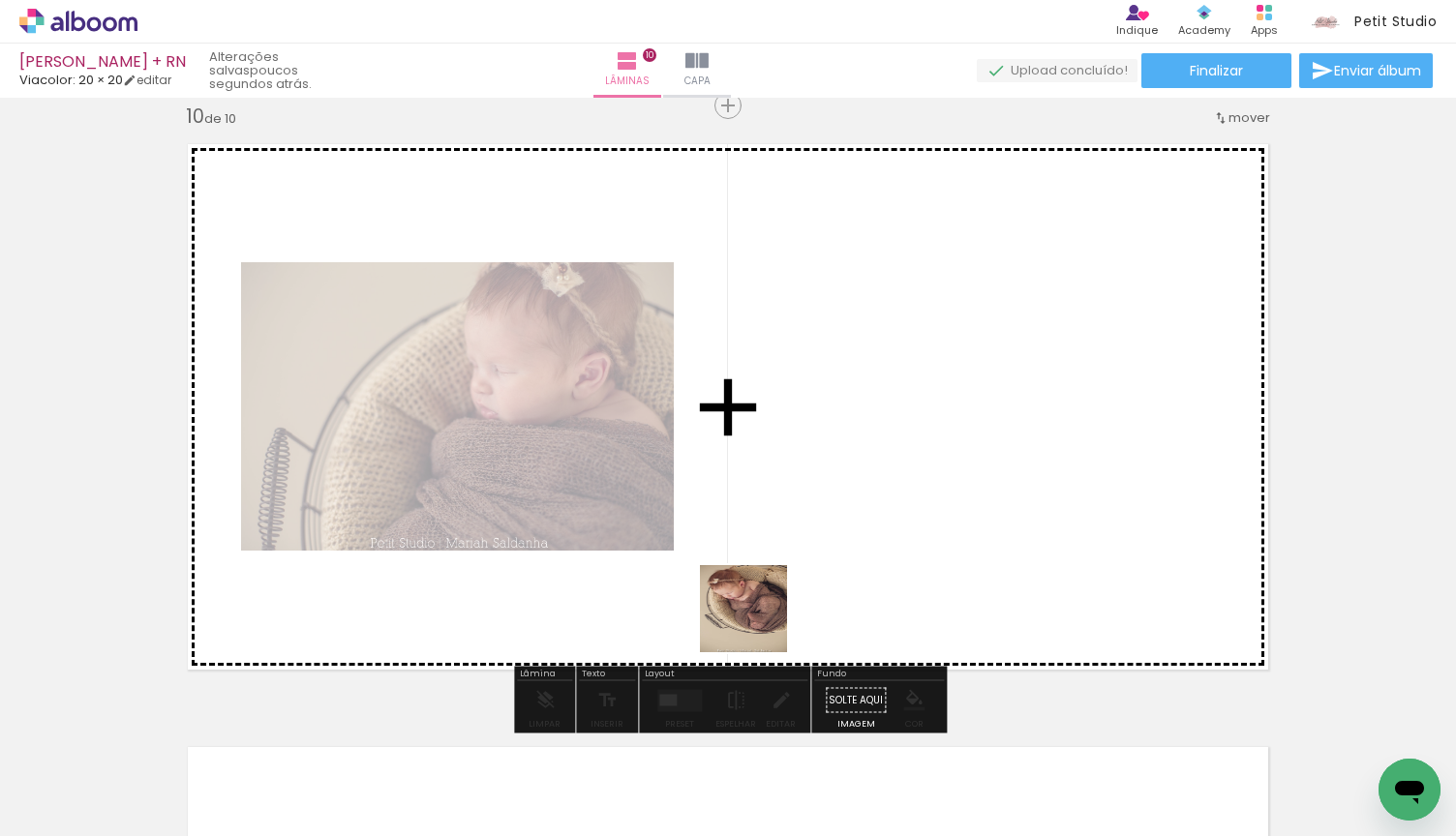
drag, startPoint x: 712, startPoint y: 783, endPoint x: 825, endPoint y: 529, distance: 277.3
click at [825, 529] on quentale-workspace at bounding box center [728, 418] width 1456 height 836
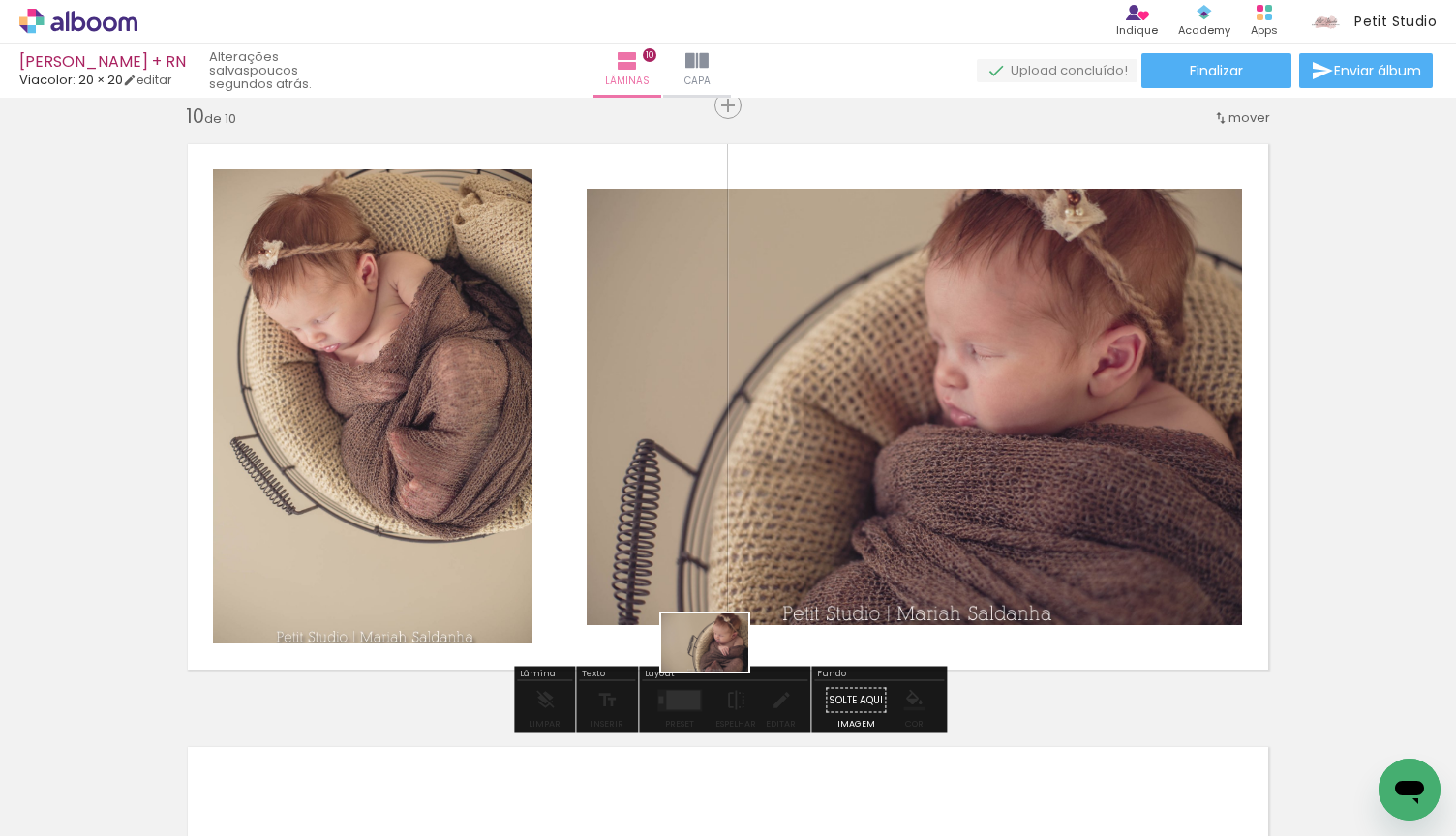
drag, startPoint x: 937, startPoint y: 774, endPoint x: 721, endPoint y: 666, distance: 241.5
click at [721, 666] on quentale-workspace at bounding box center [728, 418] width 1456 height 836
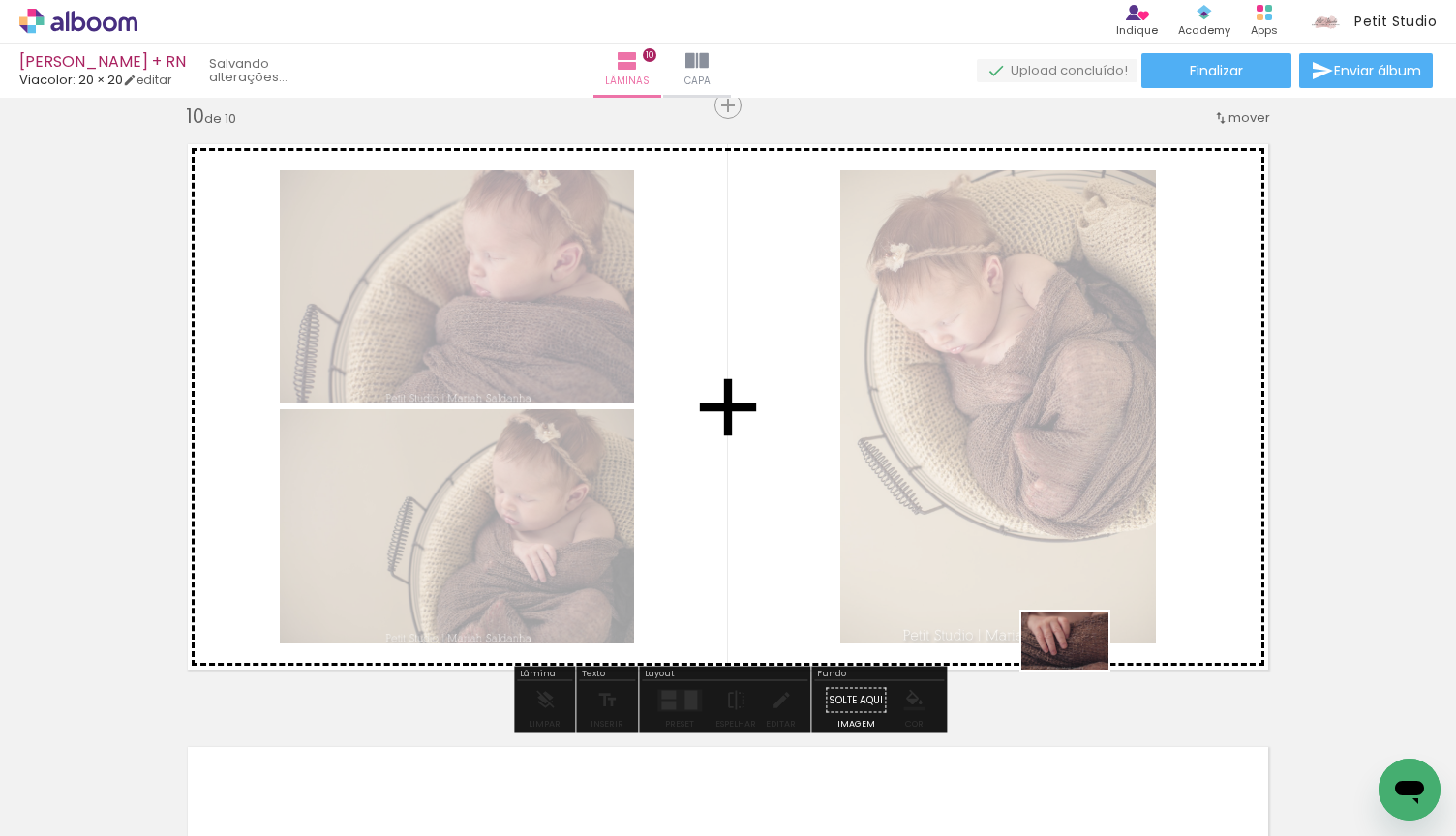
drag, startPoint x: 1042, startPoint y: 783, endPoint x: 1079, endPoint y: 672, distance: 117.2
click at [1079, 672] on quentale-workspace at bounding box center [728, 418] width 1456 height 836
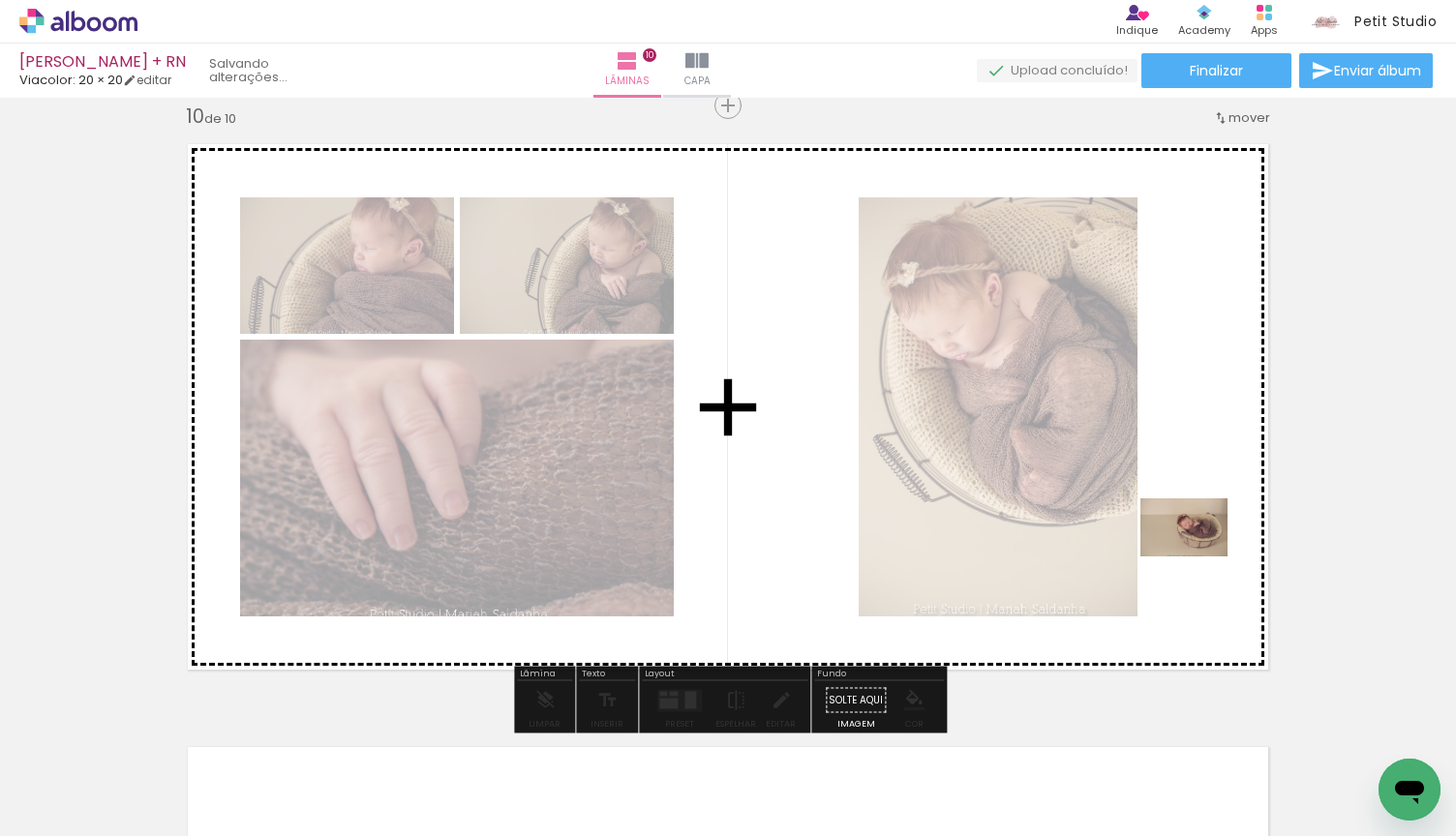
drag, startPoint x: 1163, startPoint y: 693, endPoint x: 1198, endPoint y: 557, distance: 140.9
click at [1198, 557] on quentale-workspace at bounding box center [728, 418] width 1456 height 836
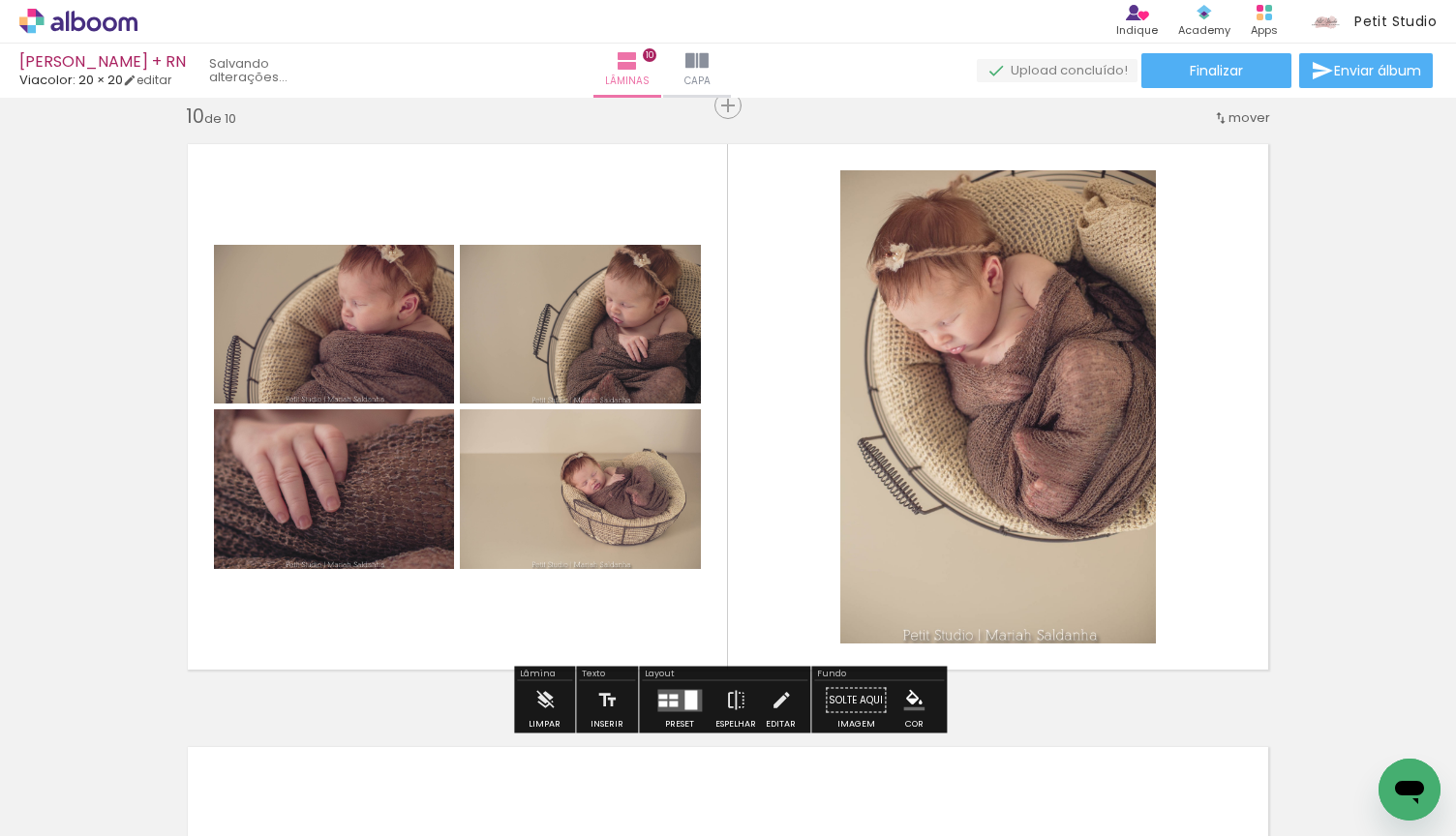
scroll to position [5502, 0]
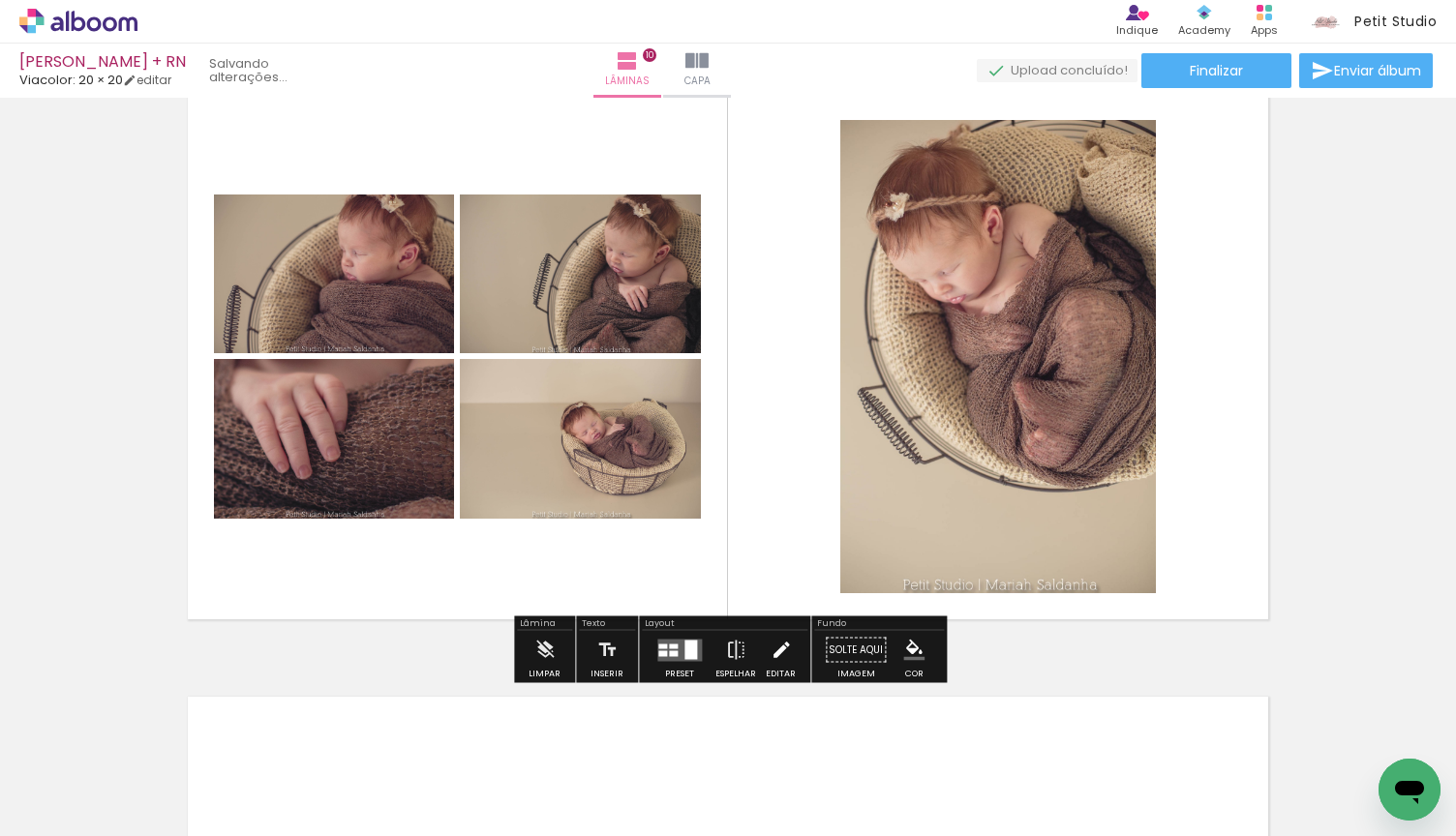
click at [770, 649] on iron-icon at bounding box center [780, 650] width 21 height 39
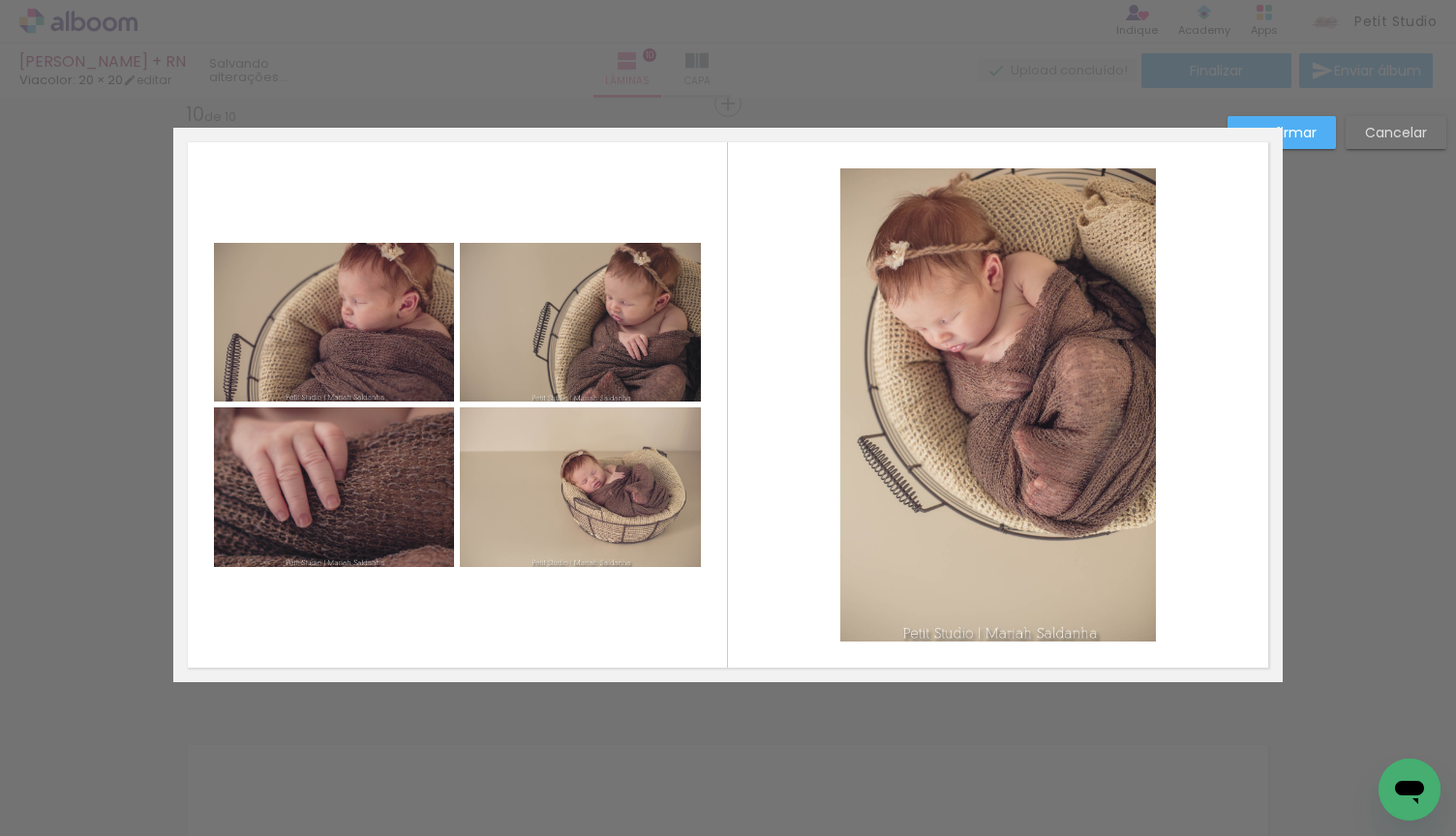
scroll to position [5451, 0]
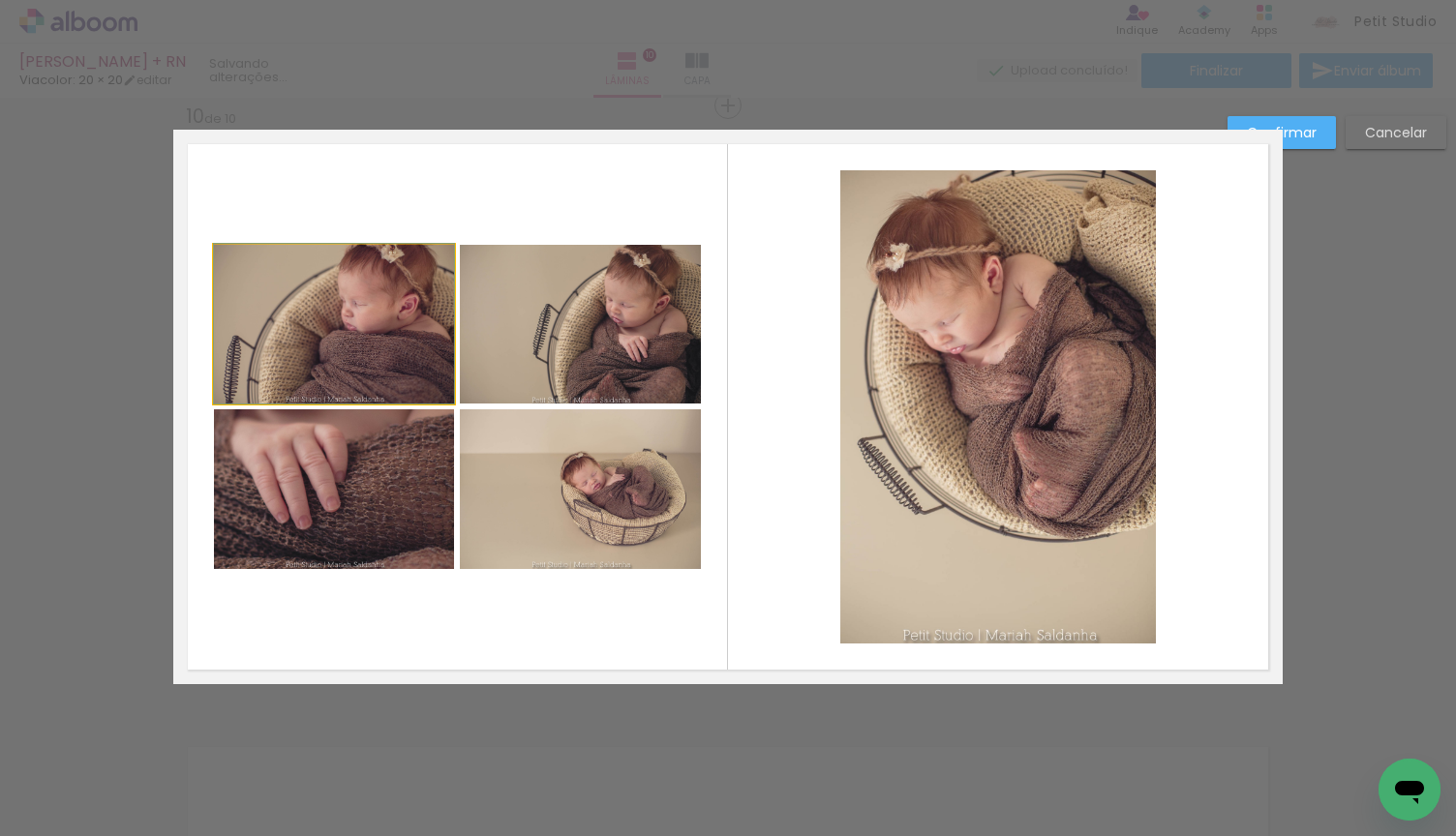
click at [341, 350] on quentale-photo at bounding box center [334, 324] width 240 height 159
click at [1299, 143] on paper-button "Confirmar" at bounding box center [1281, 132] width 108 height 33
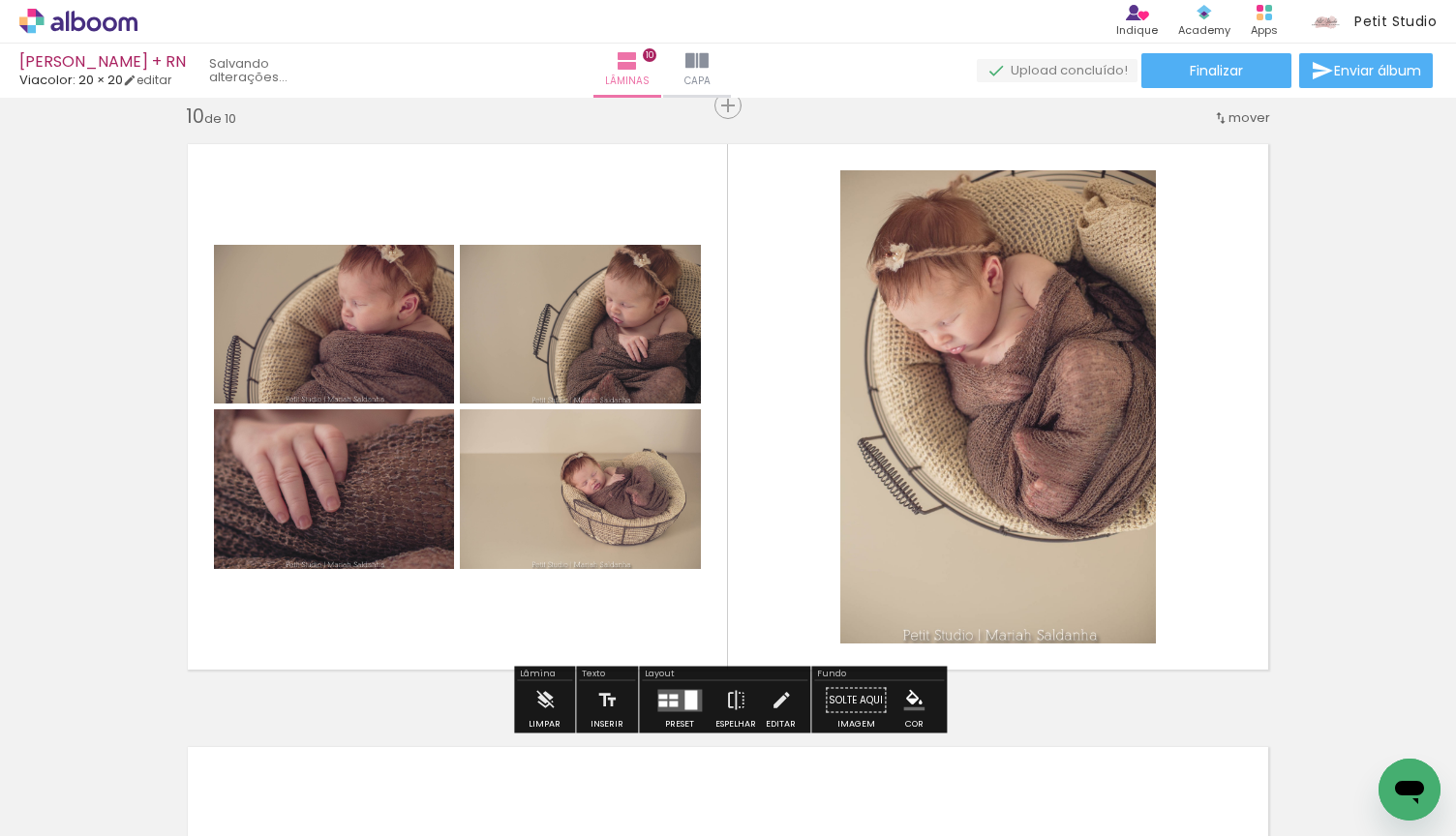
click at [297, 337] on quentale-photo at bounding box center [334, 324] width 240 height 159
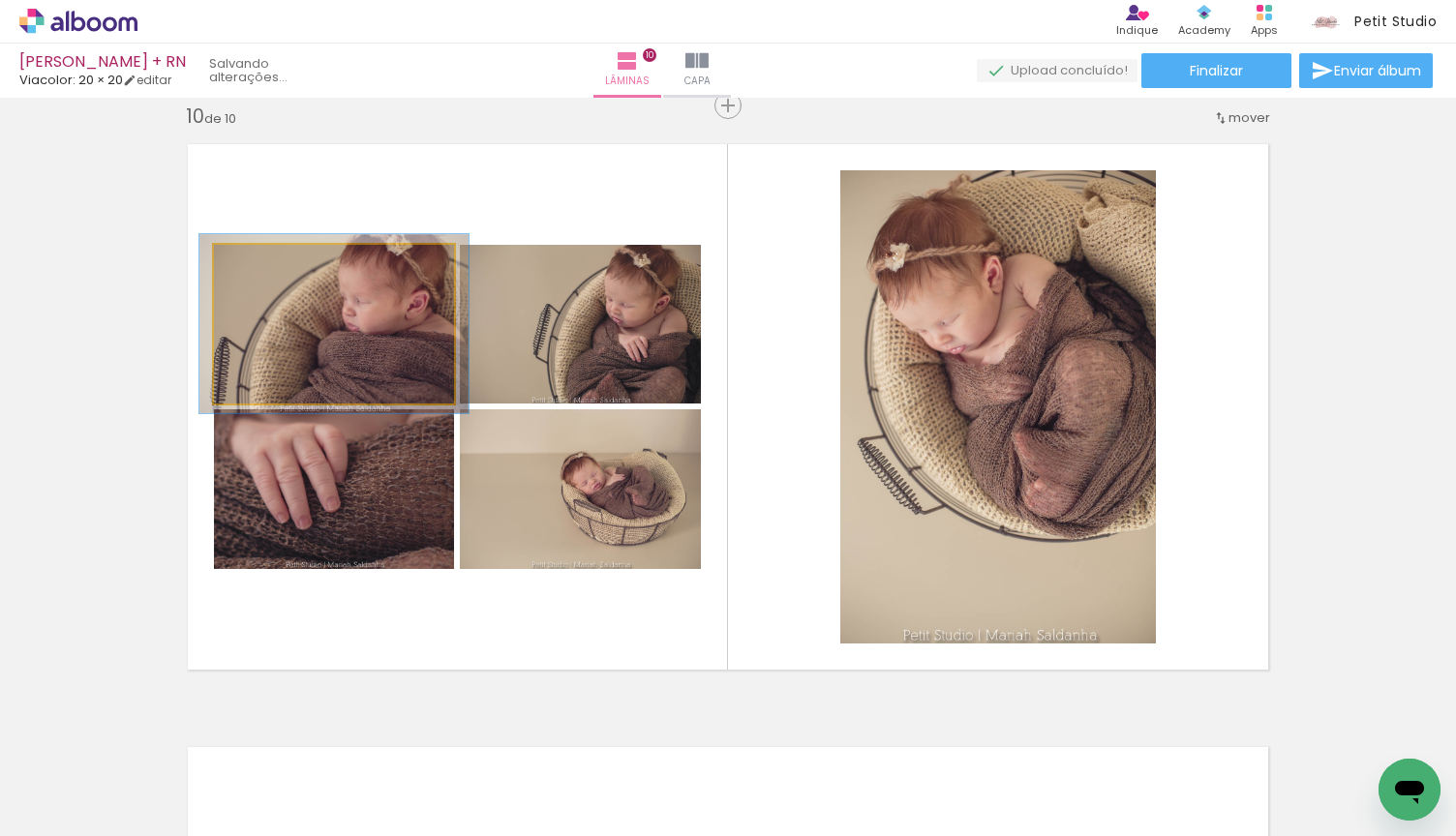
type paper-slider "113"
click at [265, 270] on div at bounding box center [266, 264] width 17 height 17
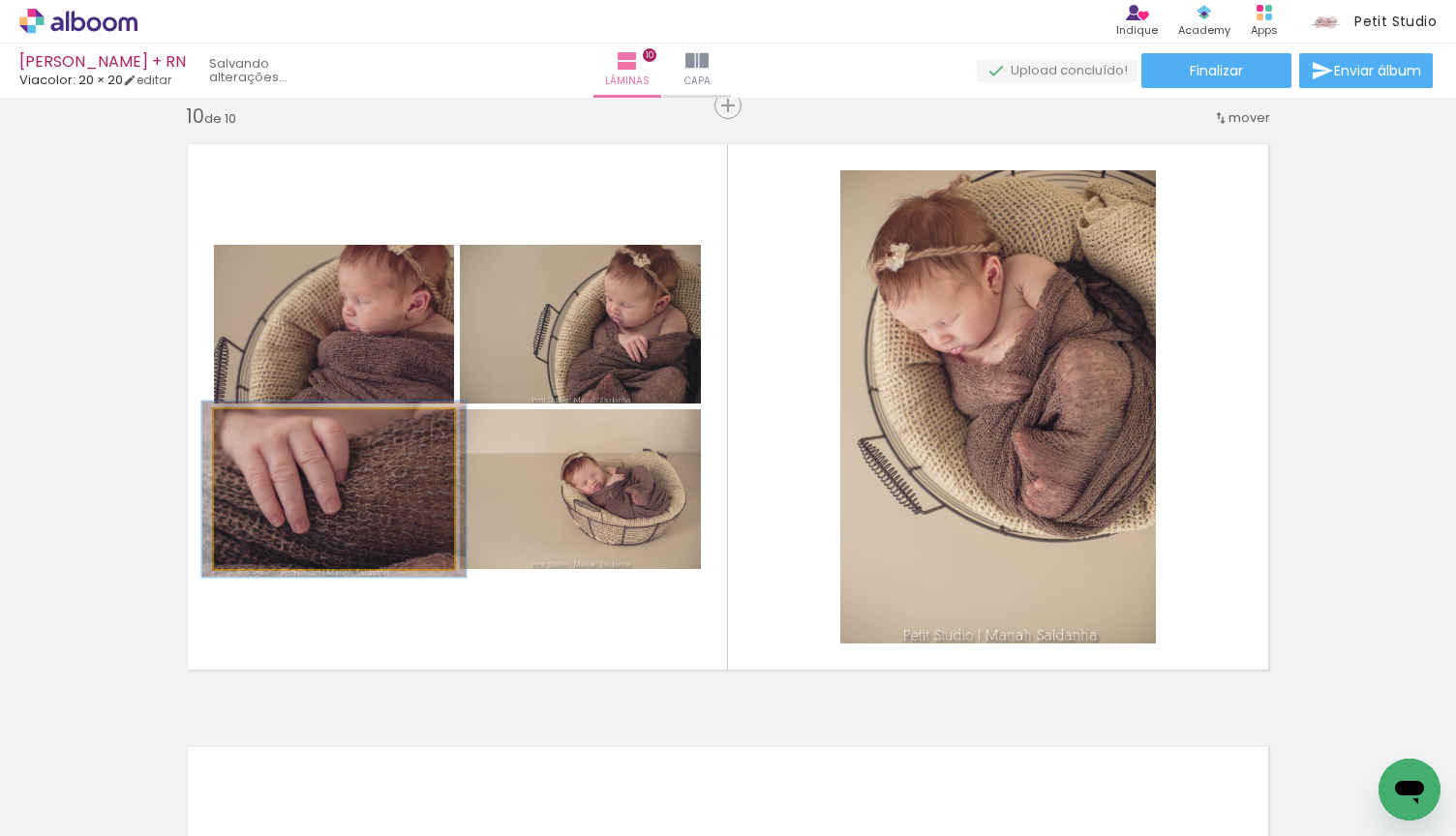
type paper-slider "110"
click at [266, 436] on div at bounding box center [265, 429] width 17 height 17
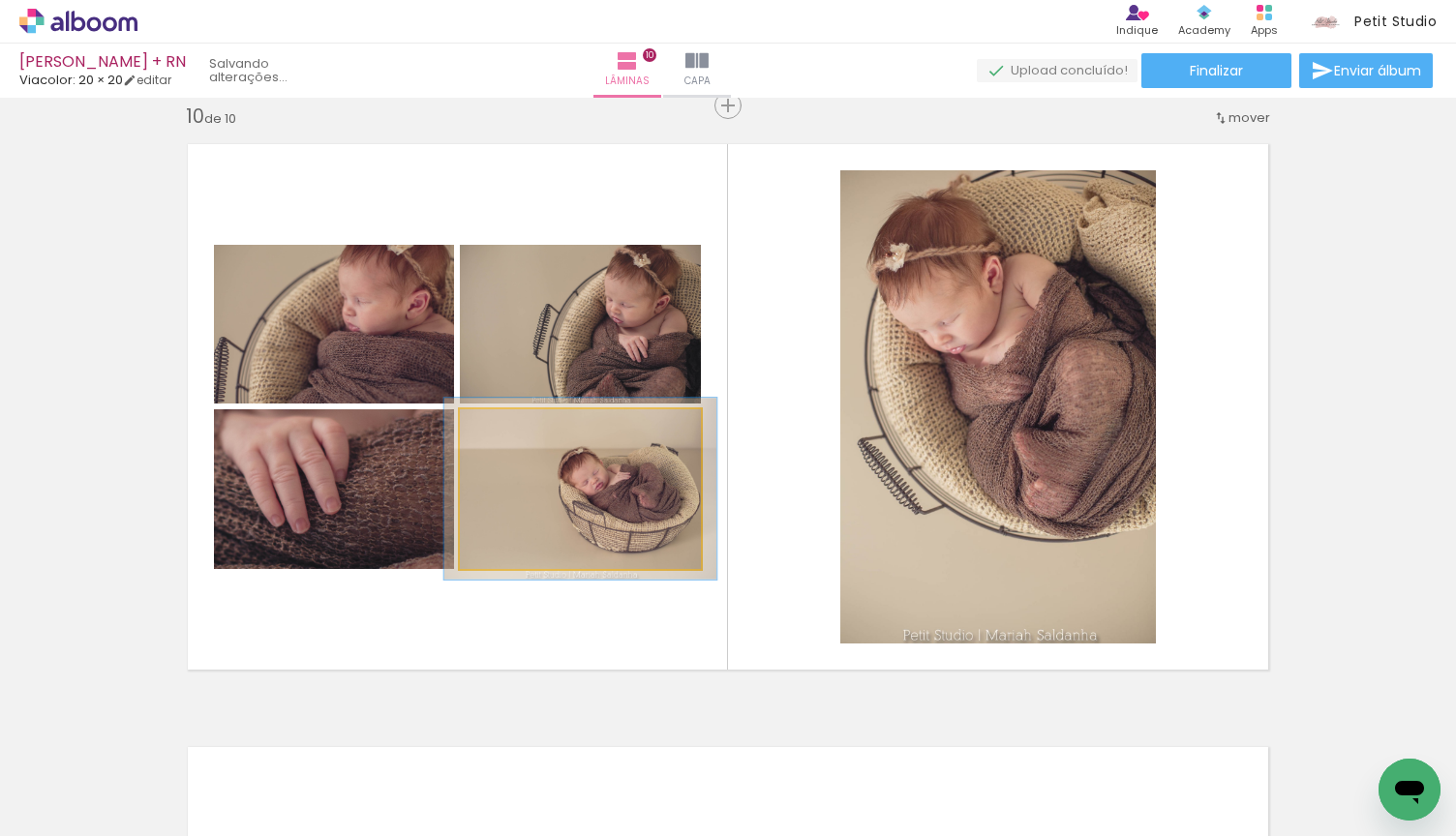
type paper-slider "113"
click at [517, 437] on div at bounding box center [513, 429] width 31 height 31
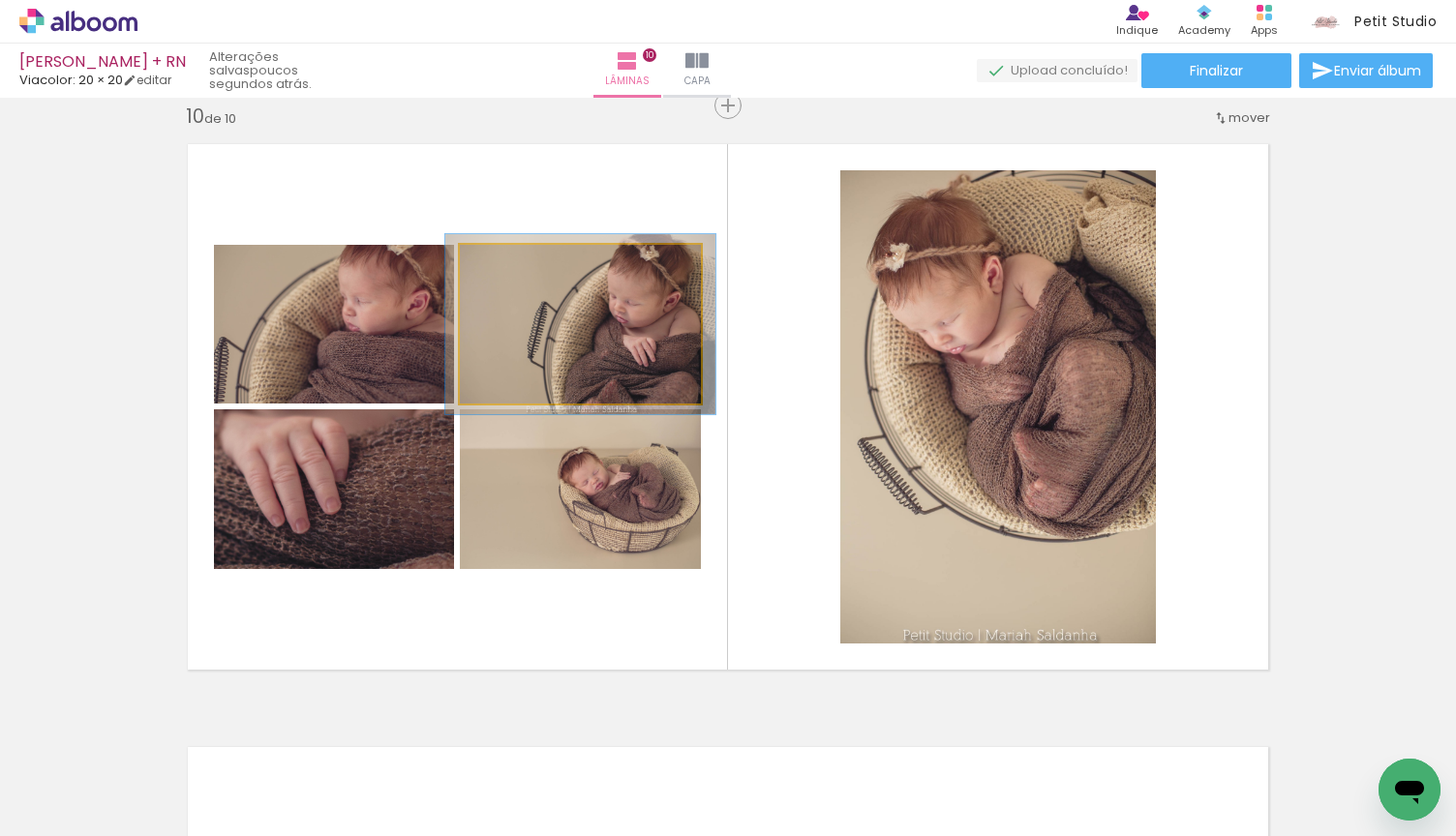
type paper-slider "112"
click at [514, 274] on div at bounding box center [513, 265] width 31 height 31
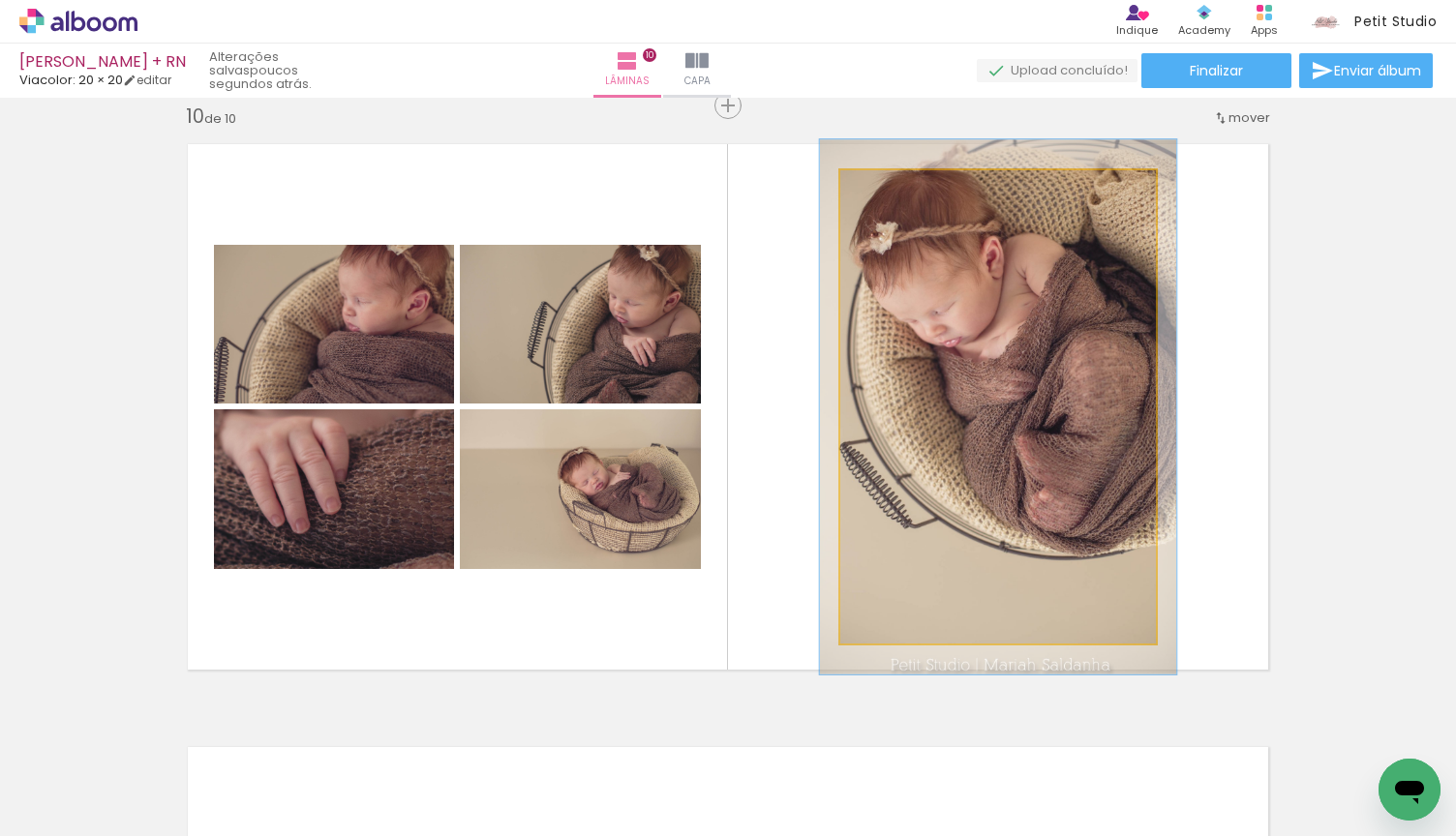
type paper-slider "113"
click at [898, 195] on div at bounding box center [894, 190] width 17 height 17
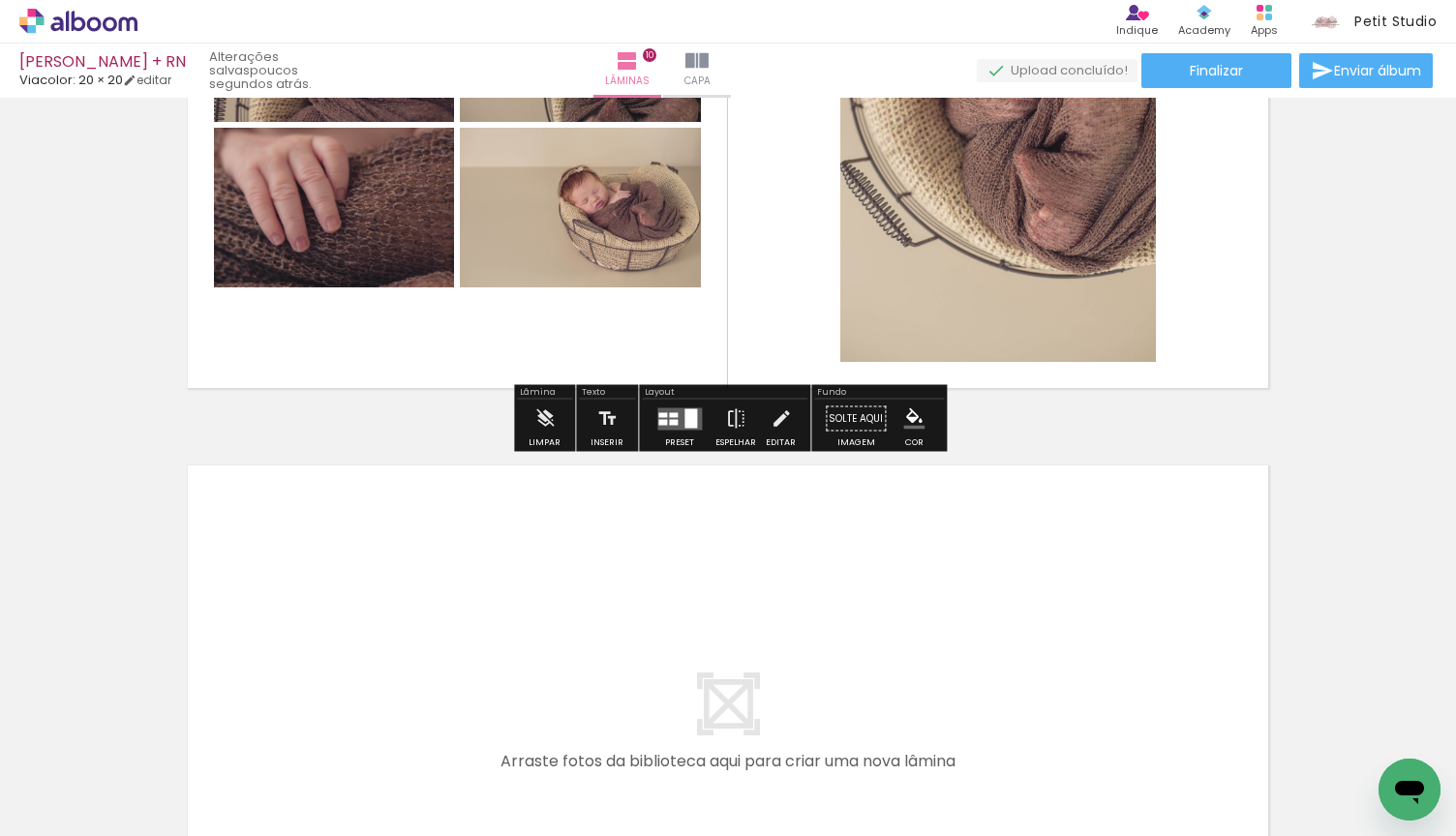
scroll to position [5757, 0]
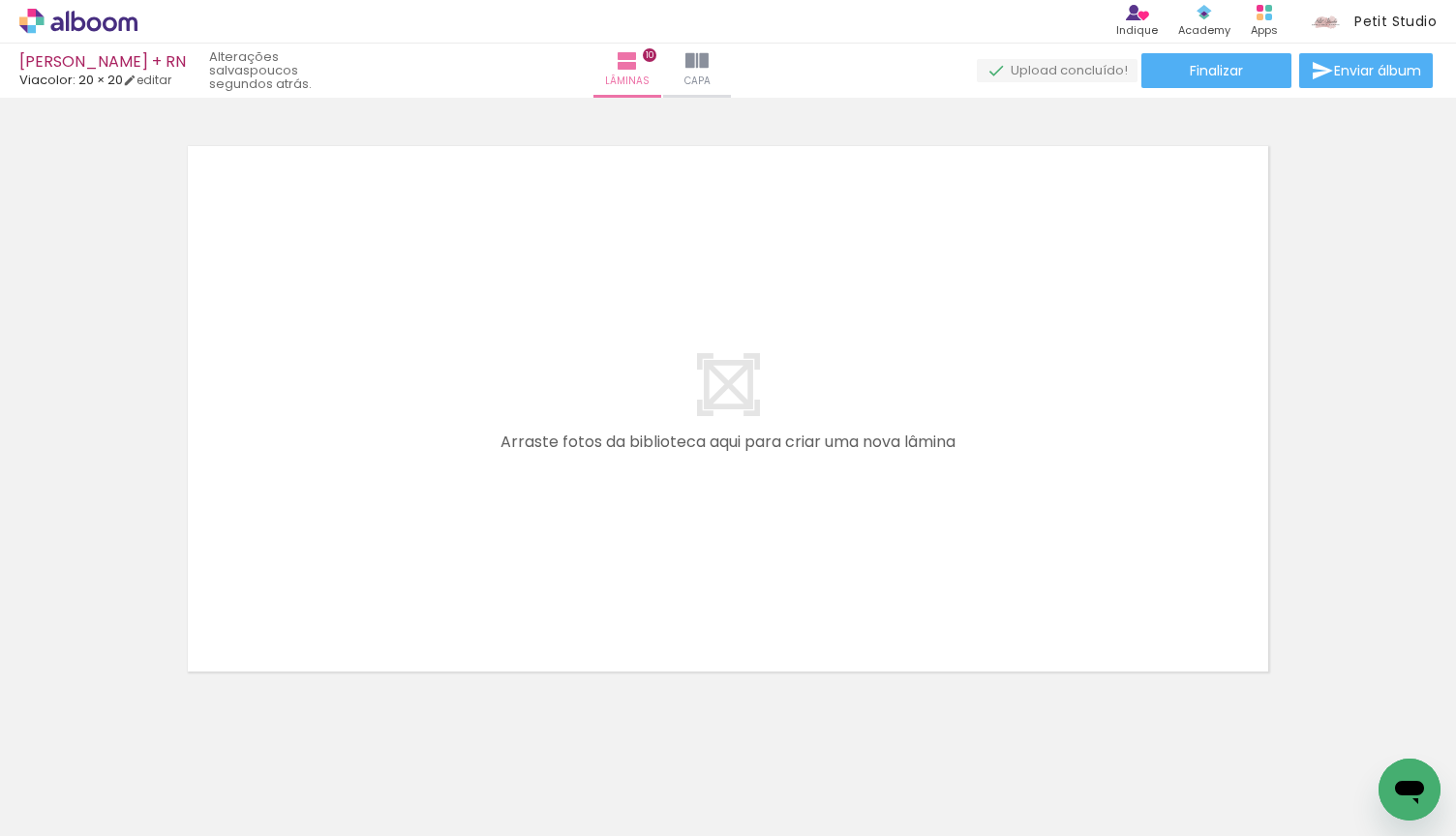
scroll to position [0, 2408]
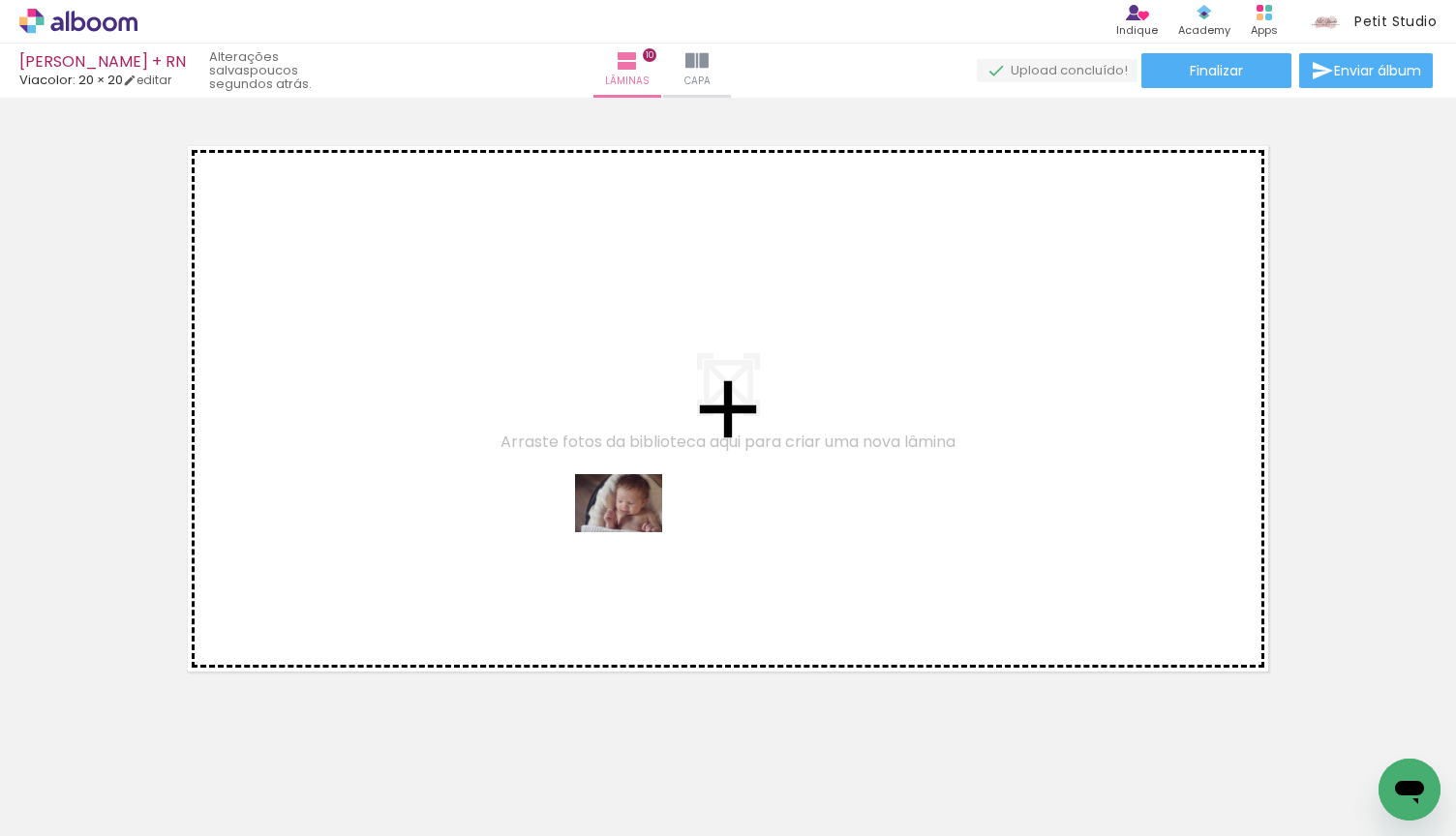
drag, startPoint x: 629, startPoint y: 771, endPoint x: 634, endPoint y: 528, distance: 244.0
click at [634, 528] on quentale-workspace at bounding box center [728, 418] width 1456 height 836
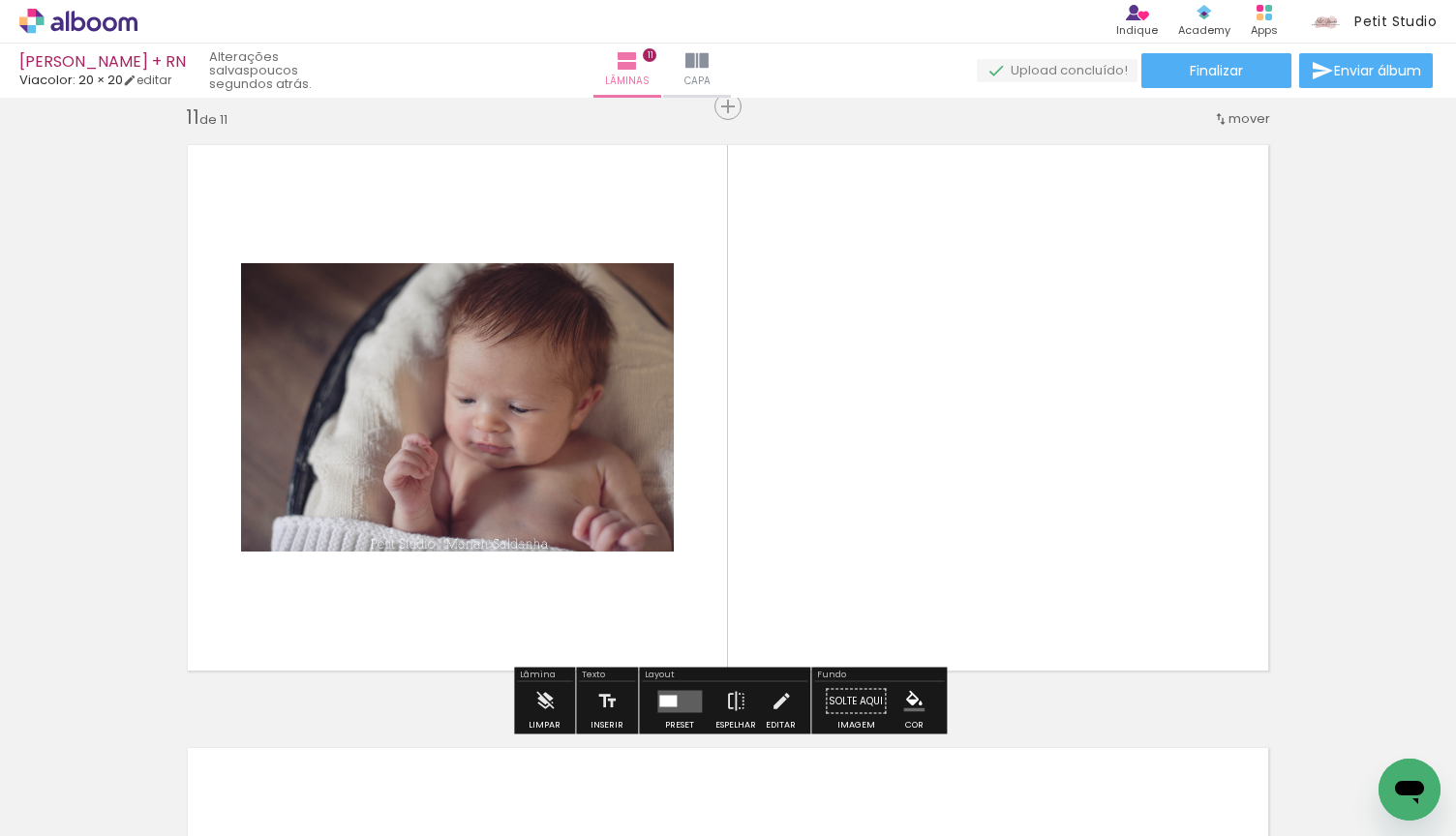
scroll to position [6054, 0]
click at [854, 497] on quentale-workspace at bounding box center [728, 418] width 1456 height 836
